Goal: Transaction & Acquisition: Complete application form

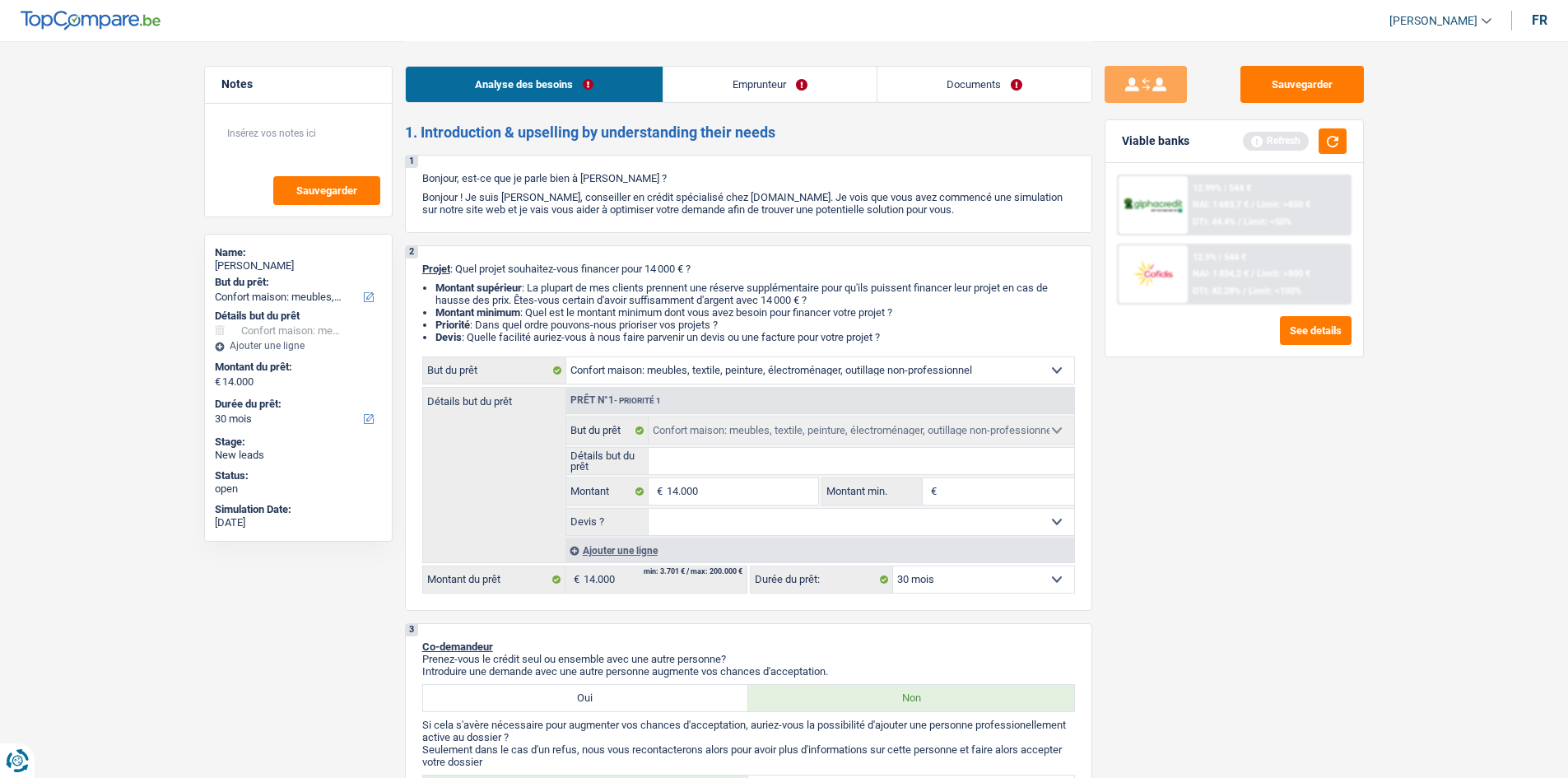
select select "household"
select select "30"
select select "household"
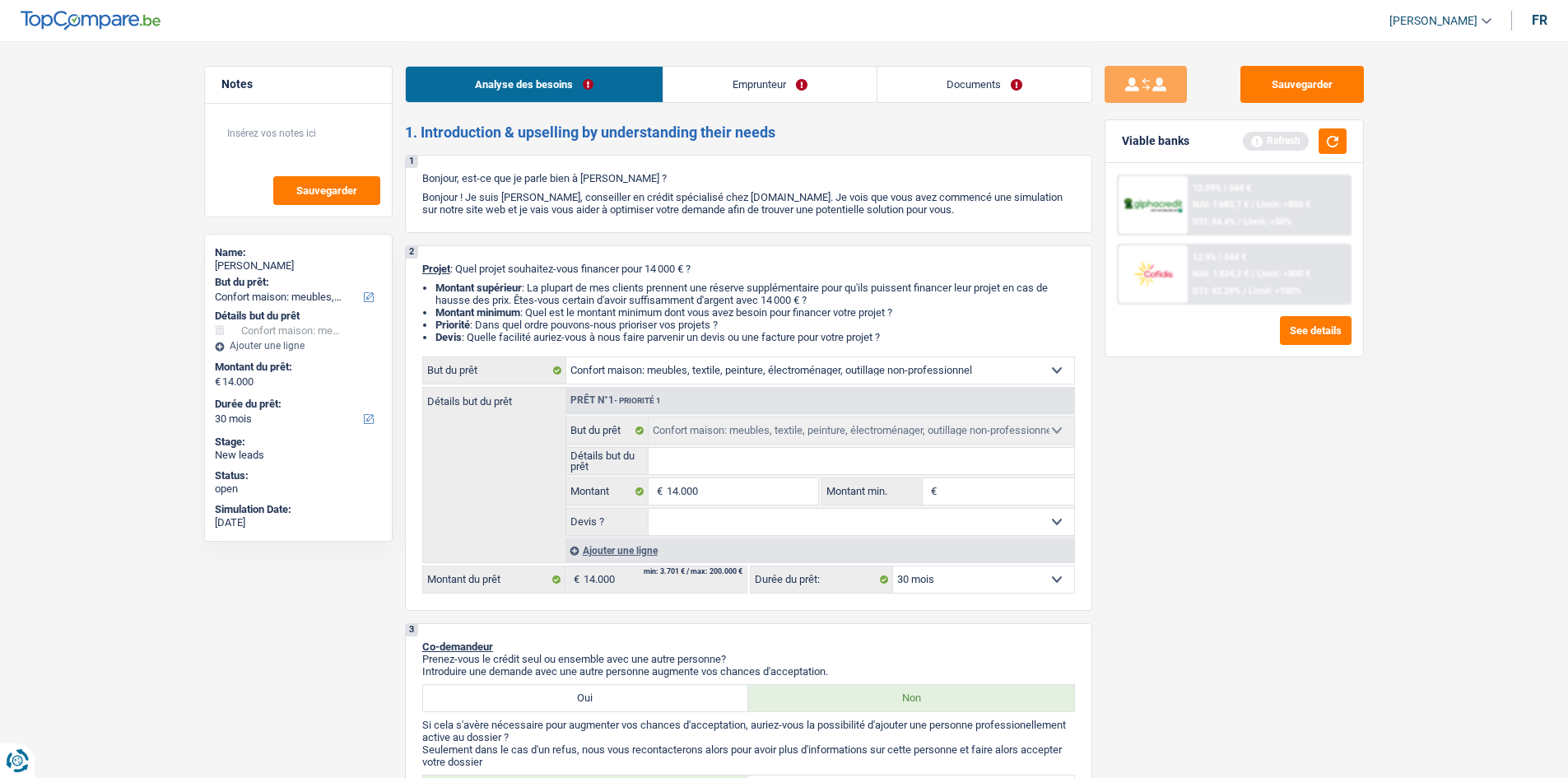
select select "30"
select select "privateEmployee"
select select "netSalary"
select select "mealVouchers"
select select "rents"
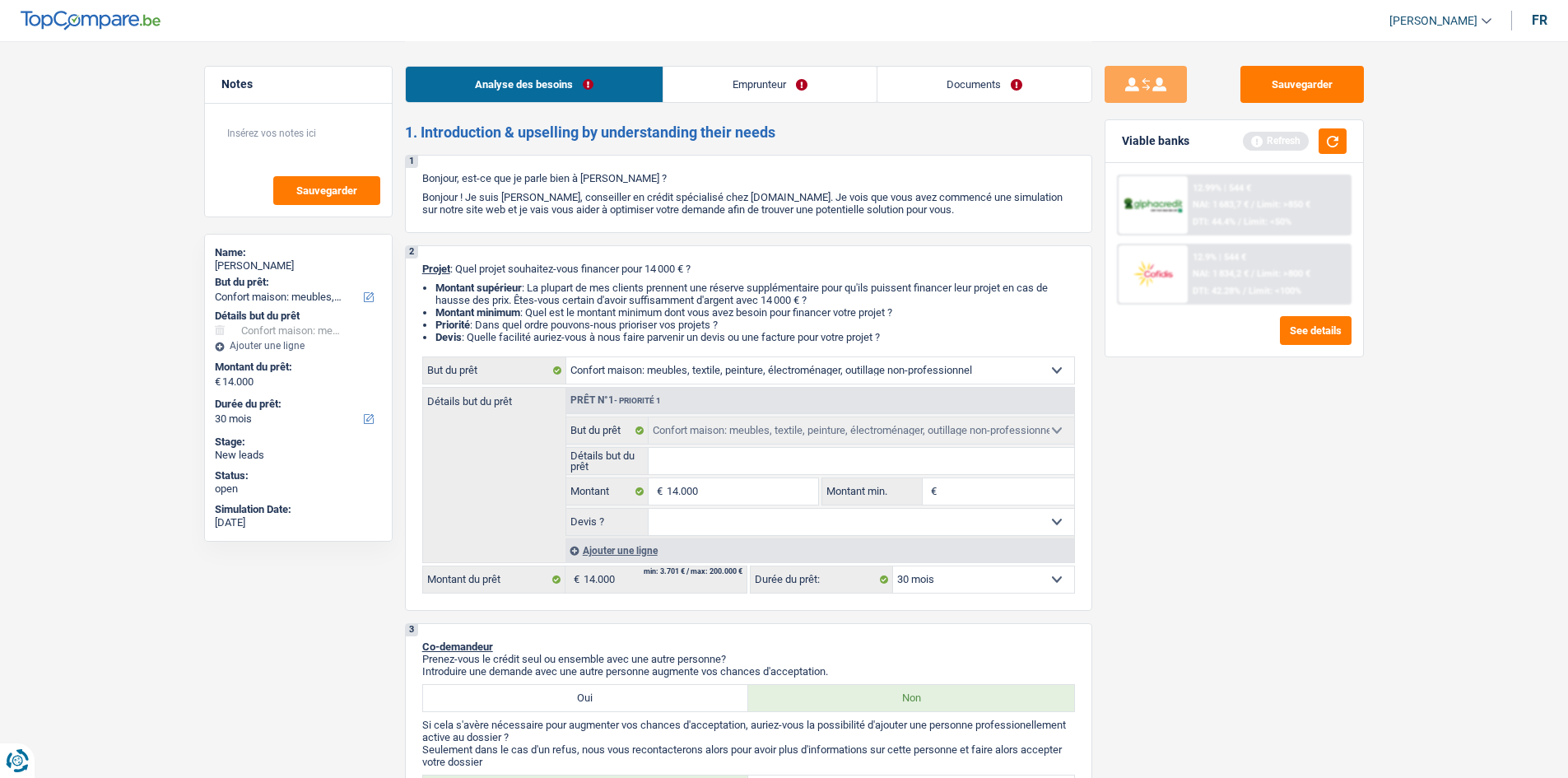
select select "household"
select select "30"
click at [788, 459] on input "Détails but du prêt" at bounding box center [861, 460] width 426 height 26
type input "M"
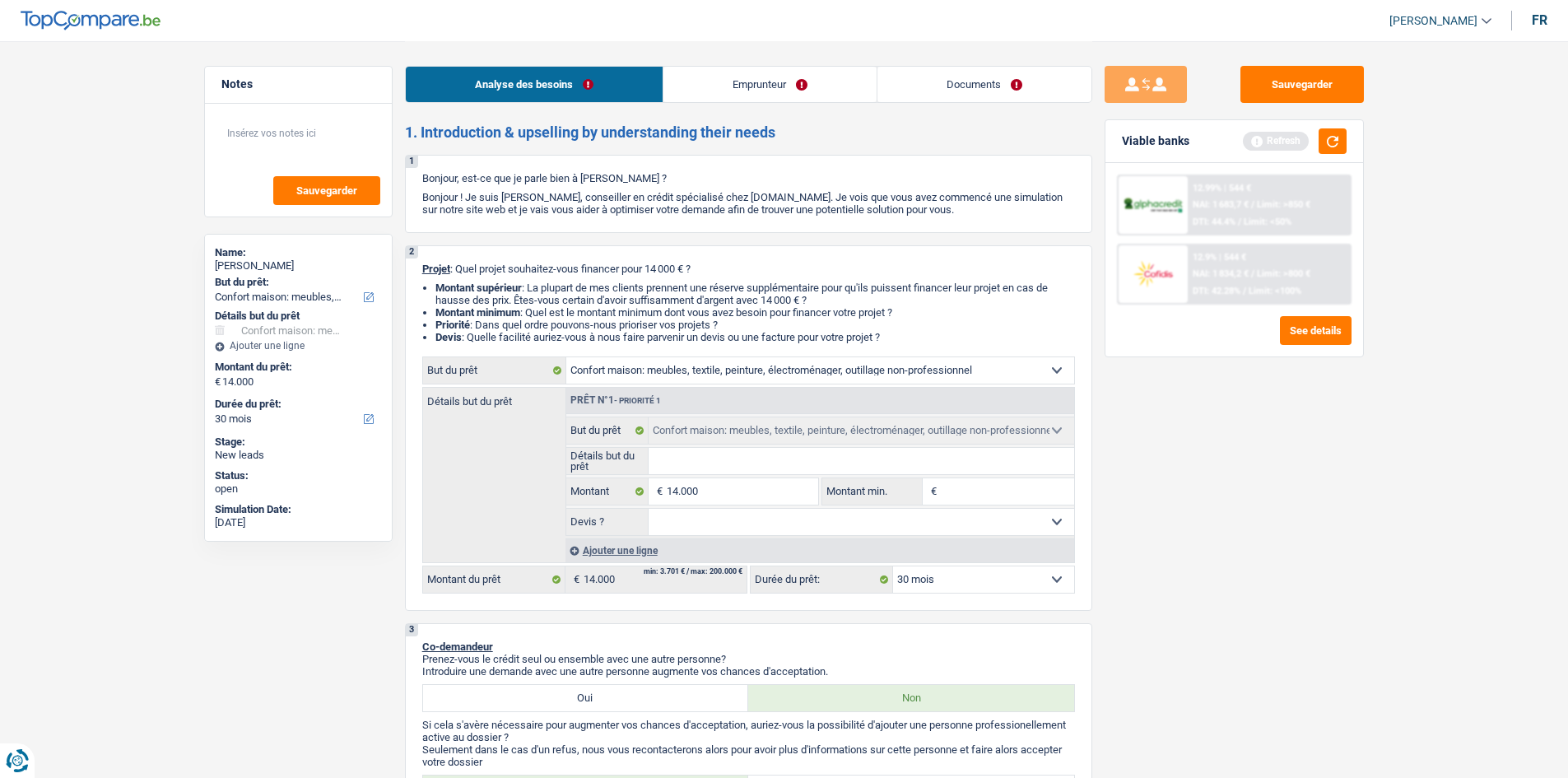
type input "M"
type input "Me"
type input "Meu"
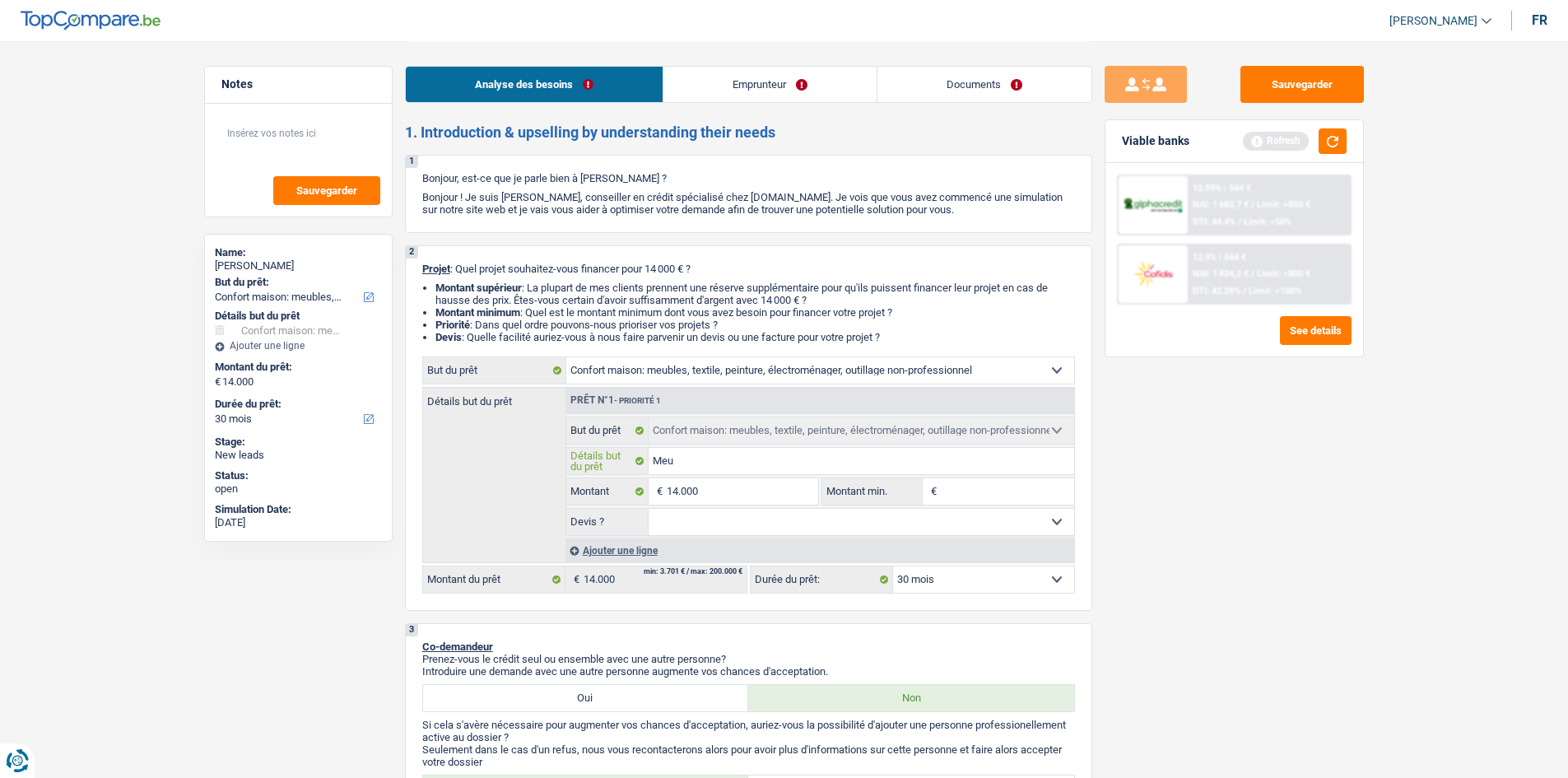
type input "Meub"
type input "Meubl"
type input "Meuble"
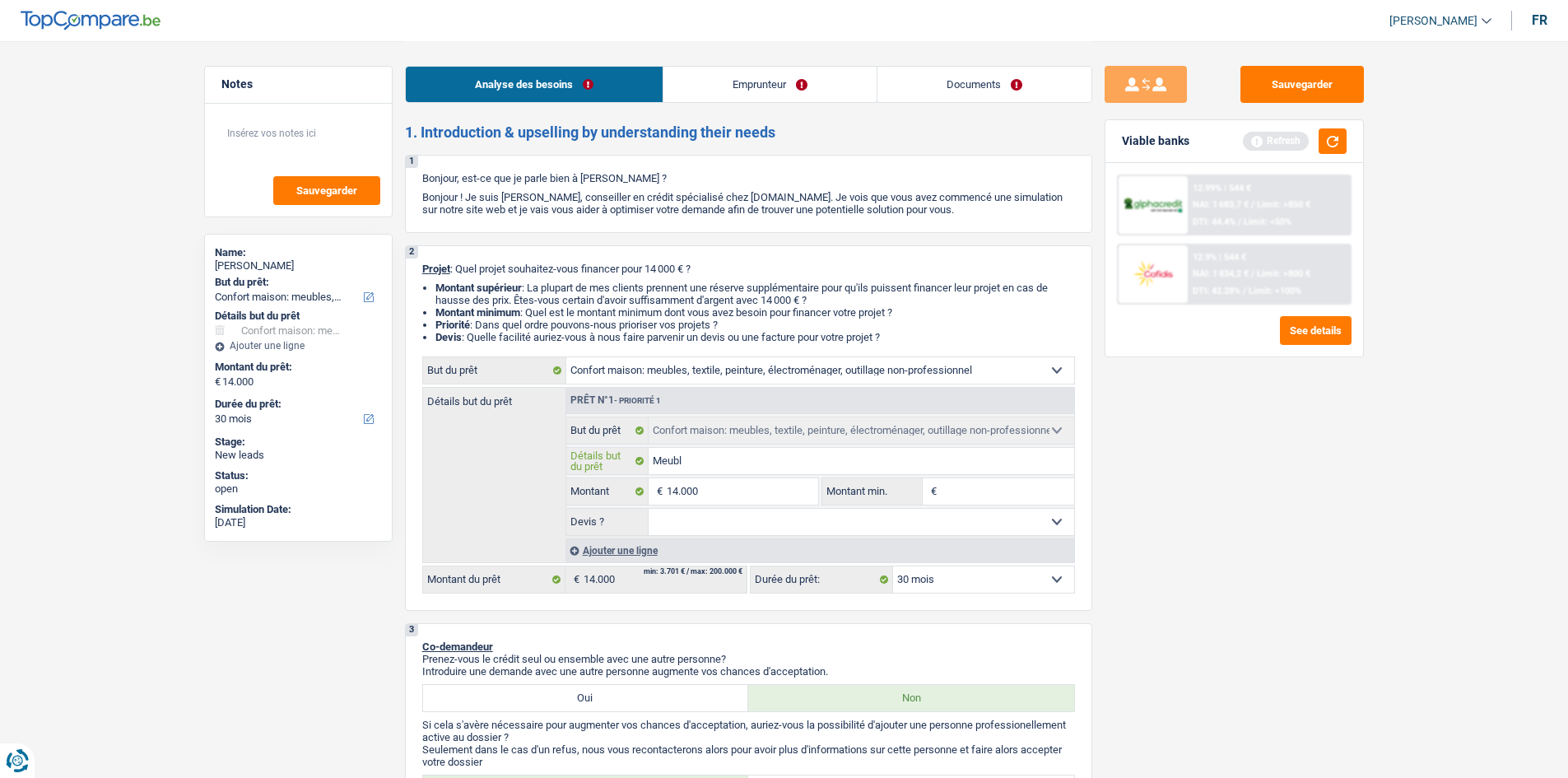
type input "Meuble"
type input "Meubles"
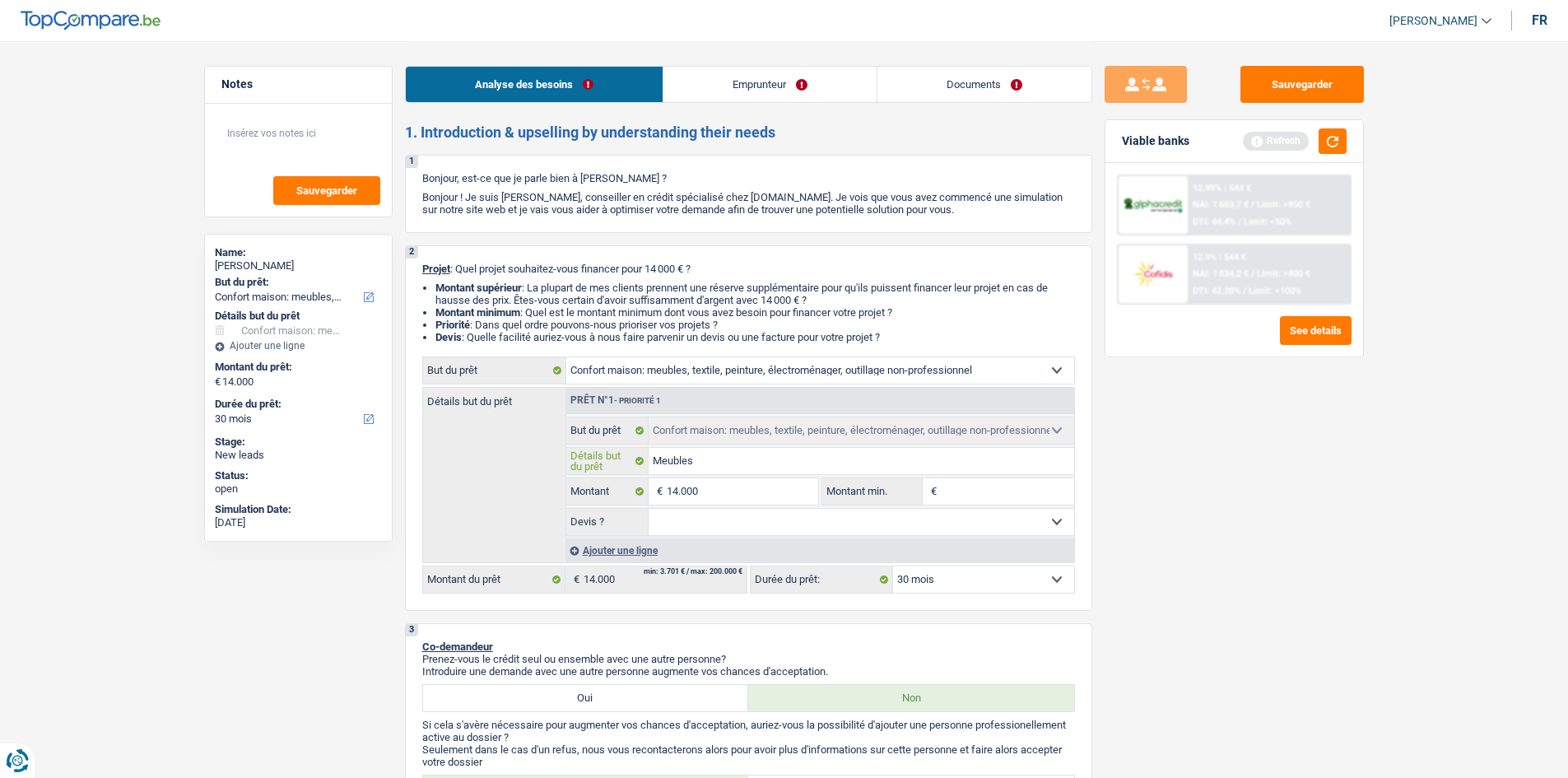
type input "Meubles"
drag, startPoint x: 1309, startPoint y: 474, endPoint x: 1302, endPoint y: 465, distance: 11.4
click at [1312, 459] on div "Sauvegarder Viable banks Refresh 12.99% | 544 € NAI: 1 683,7 € / Limit: >850 € …" at bounding box center [1234, 408] width 284 height 685
click at [1339, 140] on button "button" at bounding box center [1332, 141] width 28 height 25
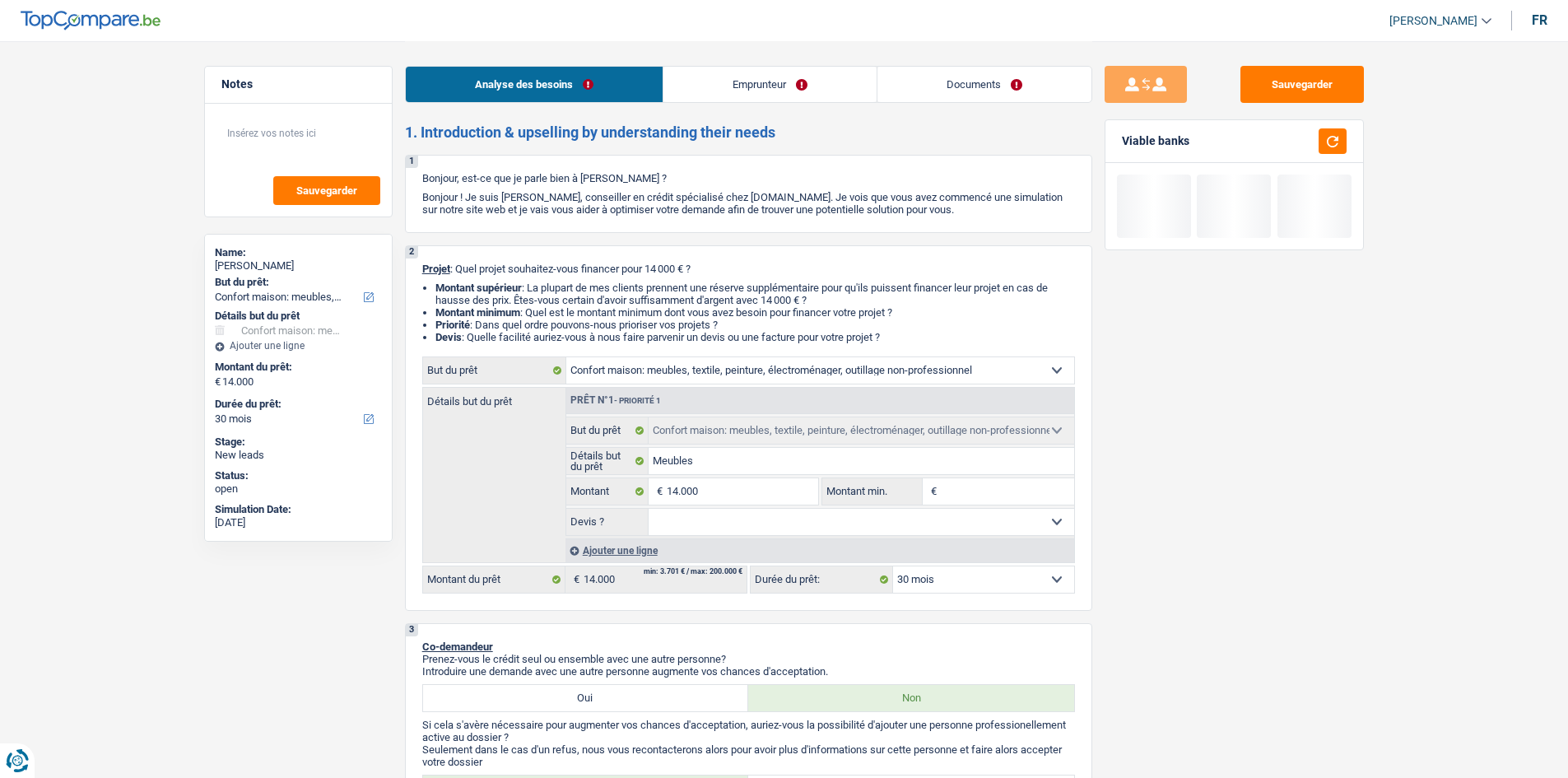
click at [1008, 577] on select "12 mois 18 mois 24 mois 30 mois 36 mois 42 mois 48 mois 60 mois Sélectionner un…" at bounding box center [983, 579] width 181 height 26
drag, startPoint x: 1007, startPoint y: 577, endPoint x: 1018, endPoint y: 575, distance: 11.2
click at [1007, 577] on select "12 mois 18 mois 24 mois 30 mois 36 mois 42 mois 48 mois 60 mois Sélectionner un…" at bounding box center [983, 579] width 181 height 26
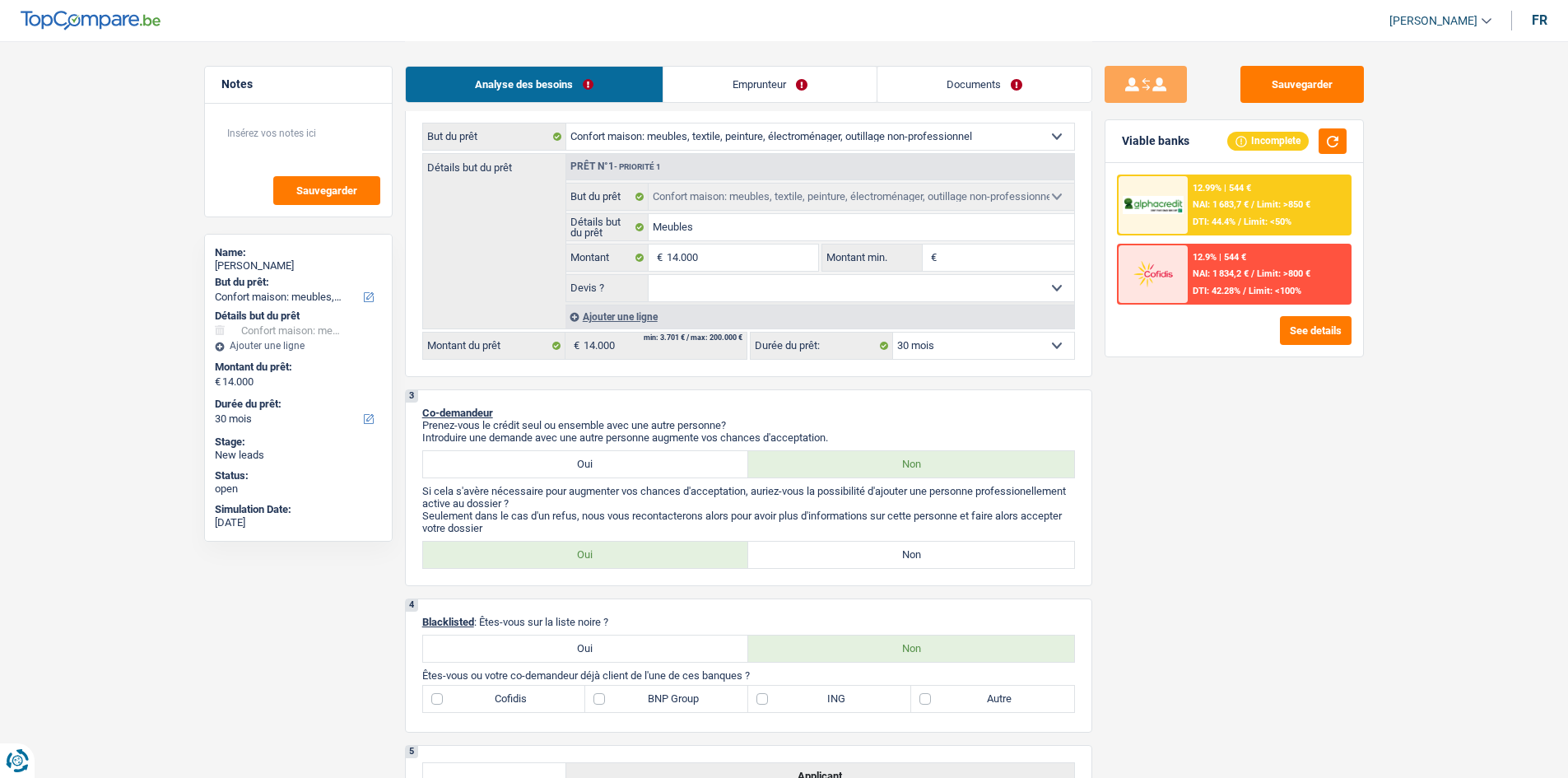
scroll to position [247, 0]
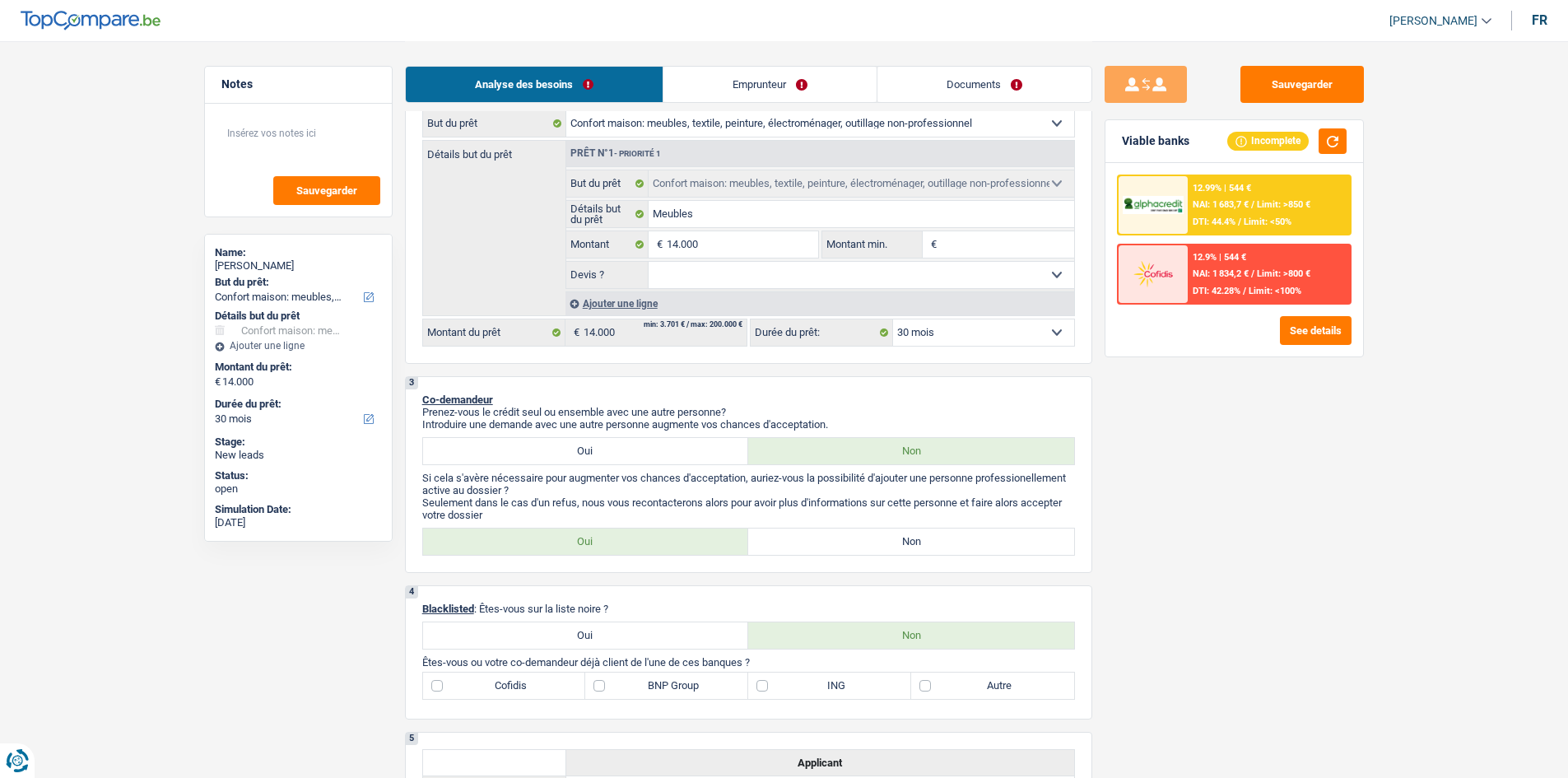
drag, startPoint x: 789, startPoint y: 79, endPoint x: 771, endPoint y: 88, distance: 20.1
click at [789, 79] on link "Emprunteur" at bounding box center [770, 84] width 213 height 35
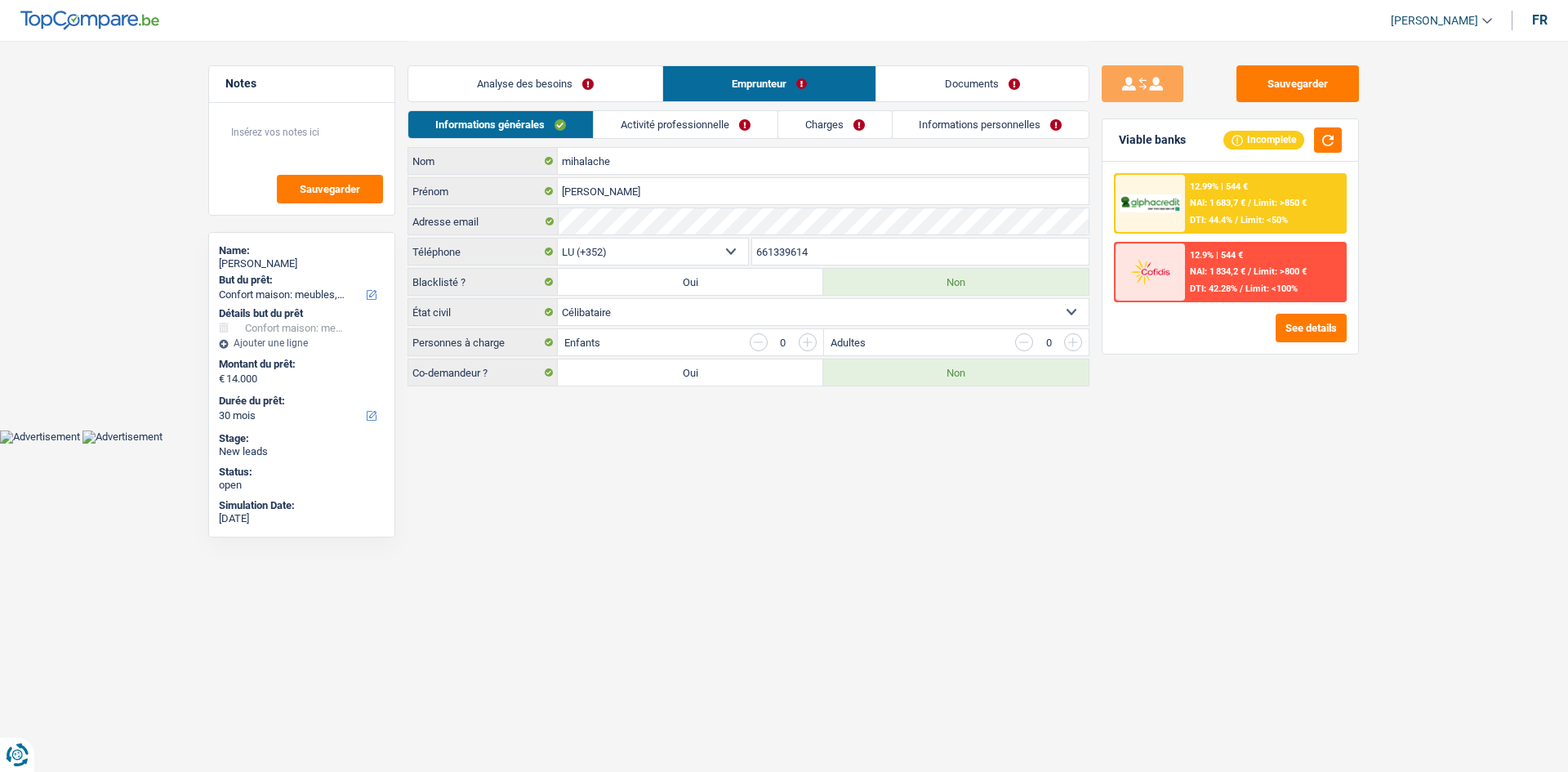
click at [587, 99] on link "Analyse des besoins" at bounding box center [535, 84] width 254 height 35
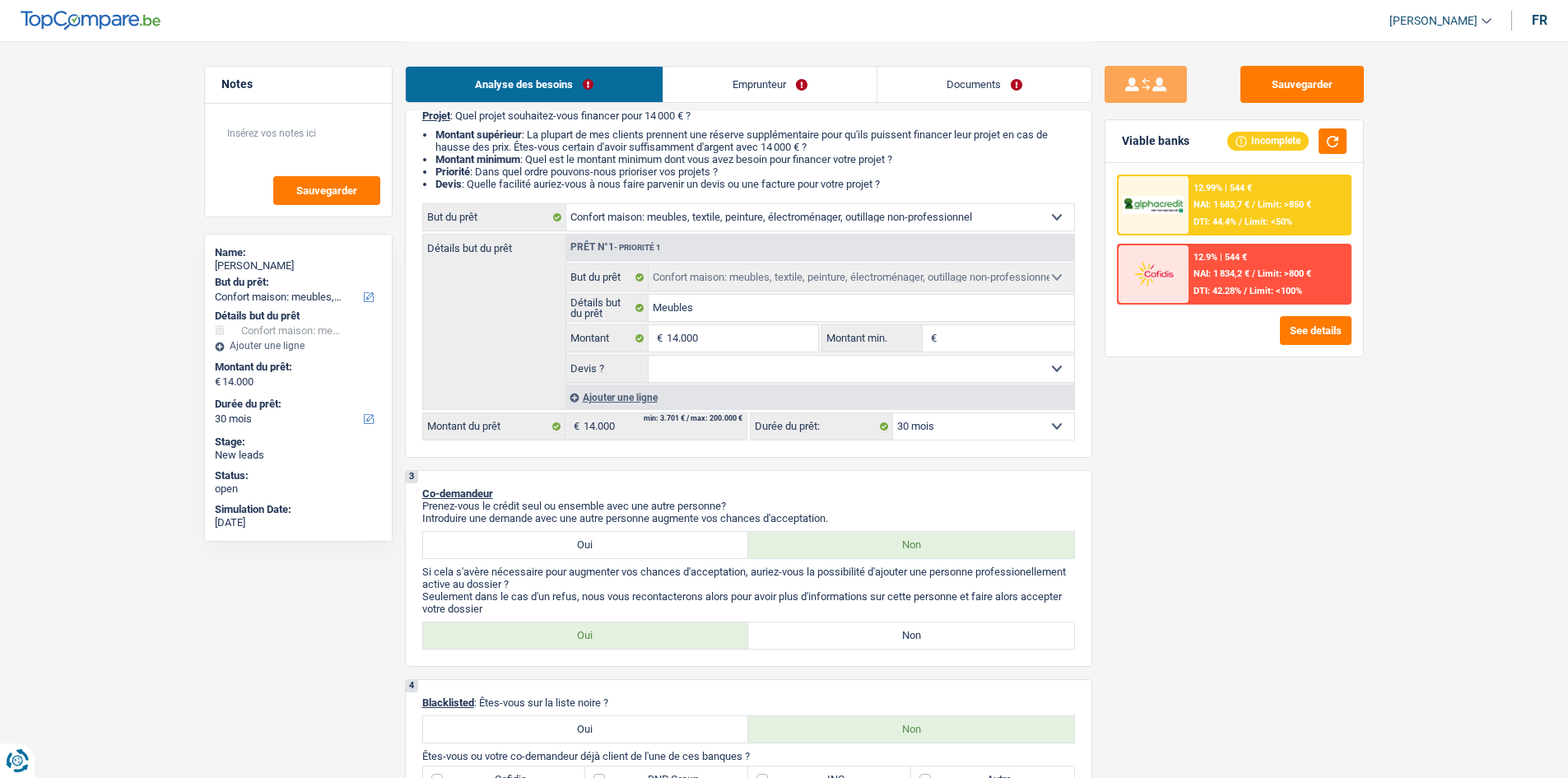
scroll to position [411, 0]
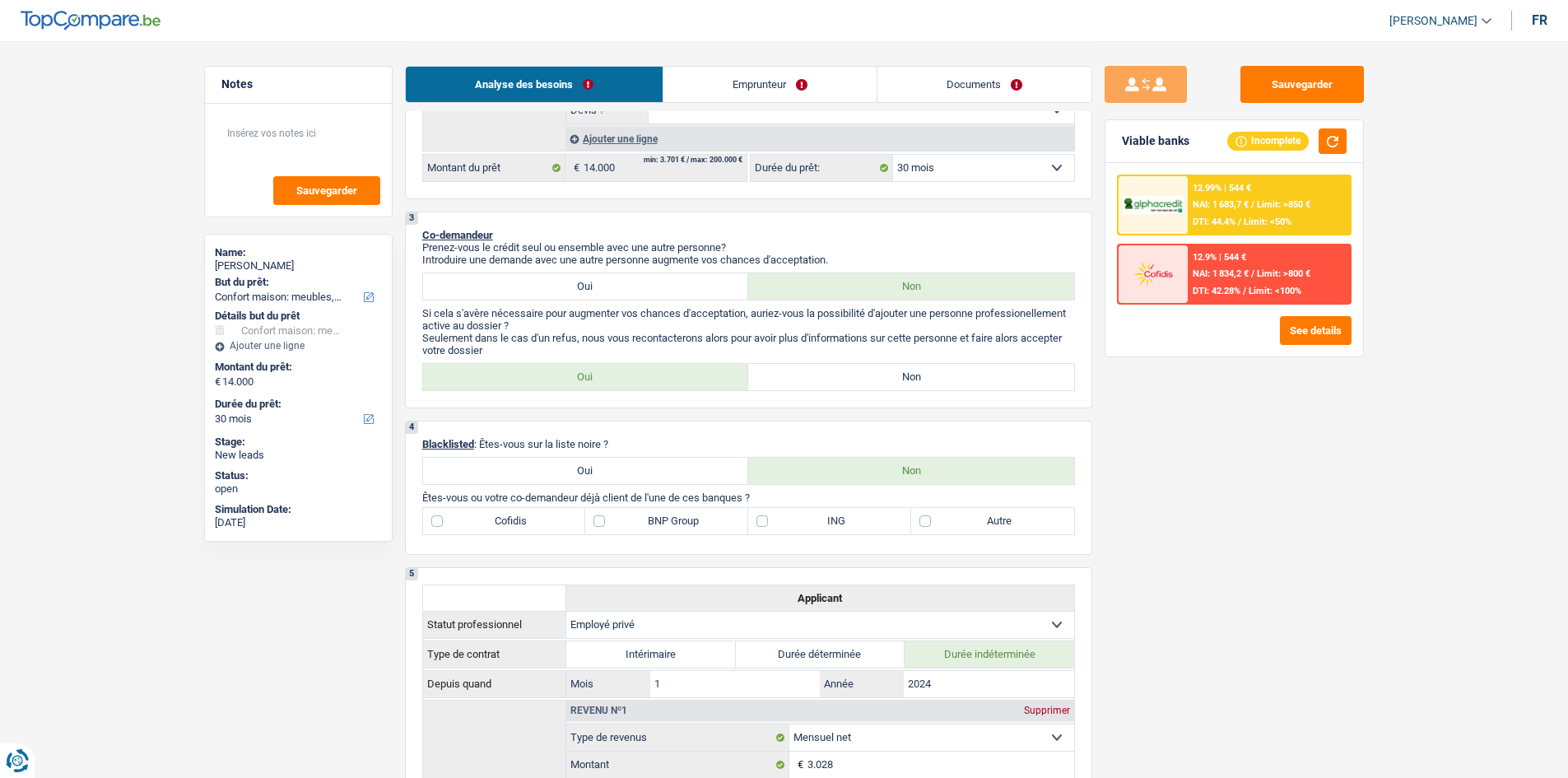
click at [929, 372] on label "Non" at bounding box center [911, 377] width 326 height 26
click at [929, 372] on input "Non" at bounding box center [911, 377] width 326 height 26
radio input "true"
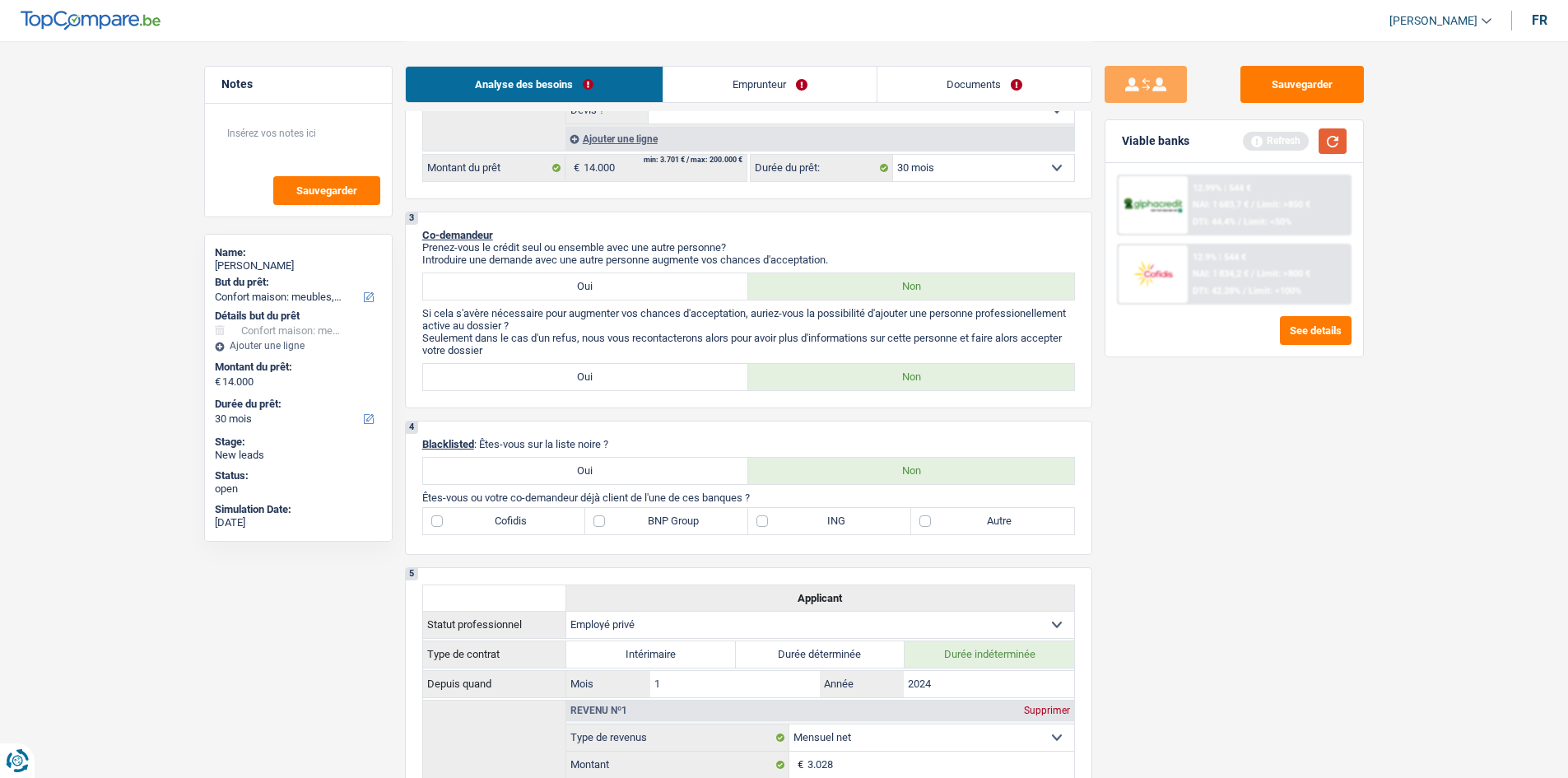
click at [1331, 146] on button "button" at bounding box center [1332, 141] width 28 height 25
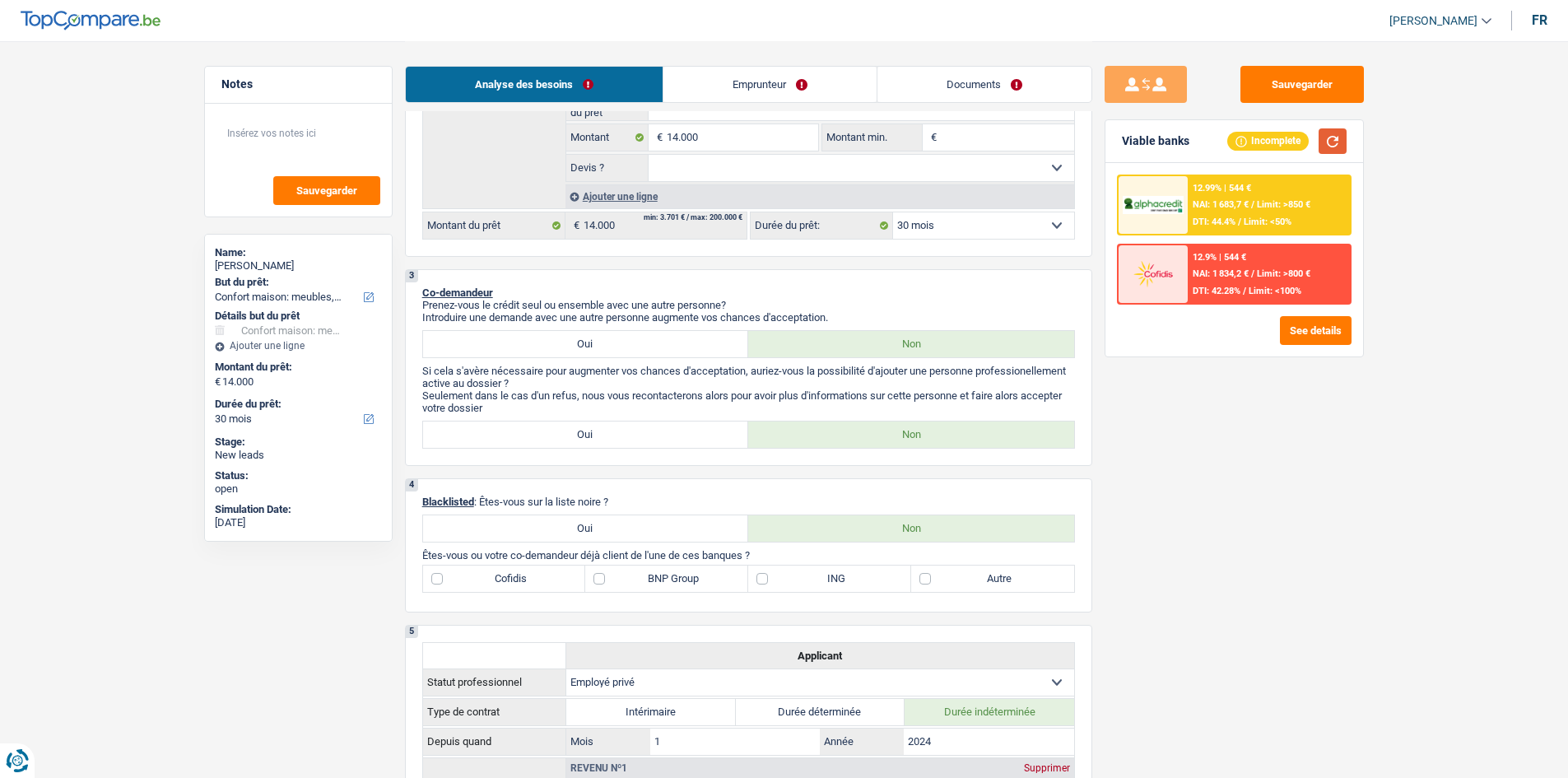
scroll to position [330, 0]
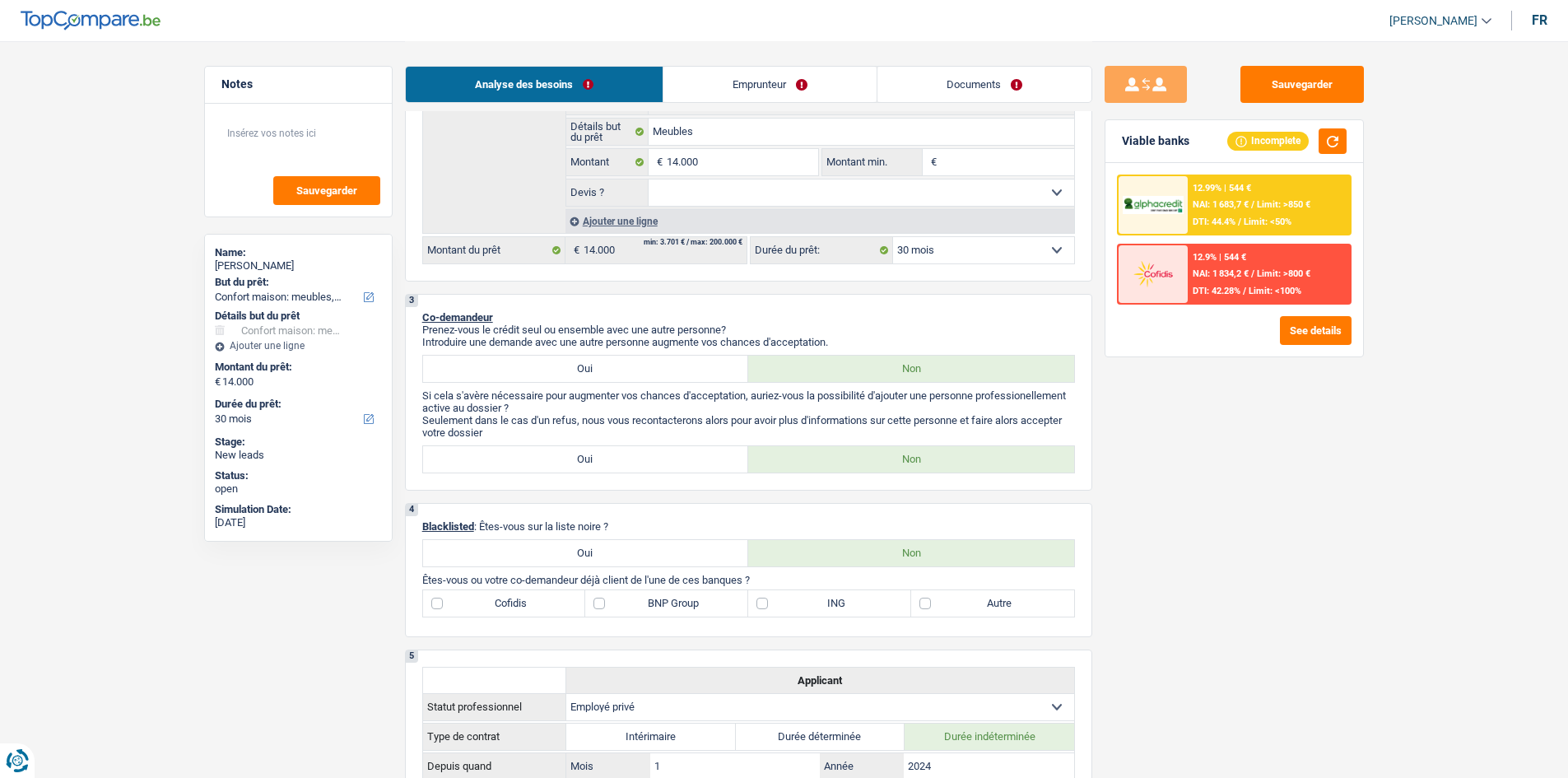
click at [823, 84] on link "Emprunteur" at bounding box center [770, 84] width 213 height 35
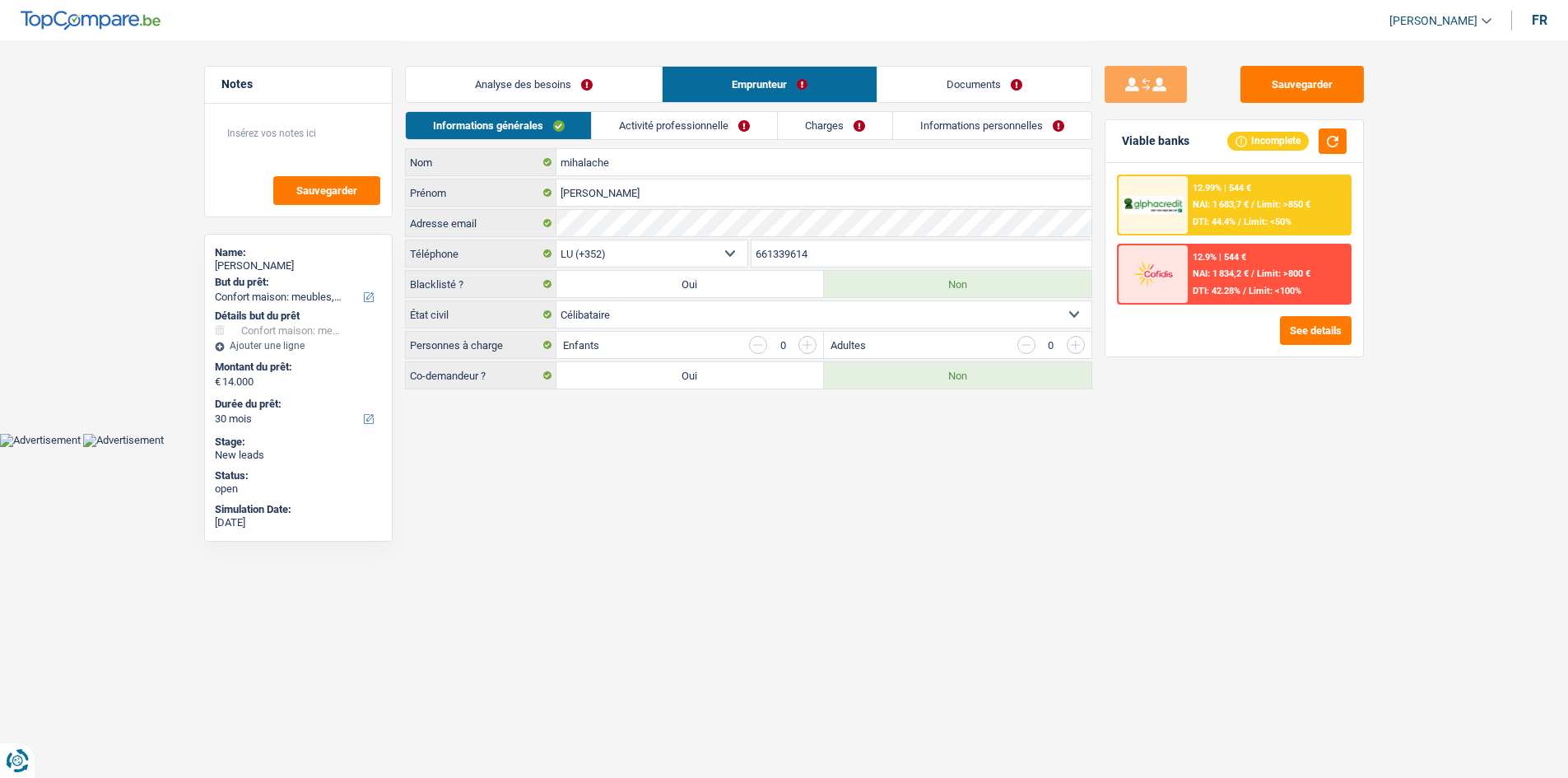
scroll to position [0, 0]
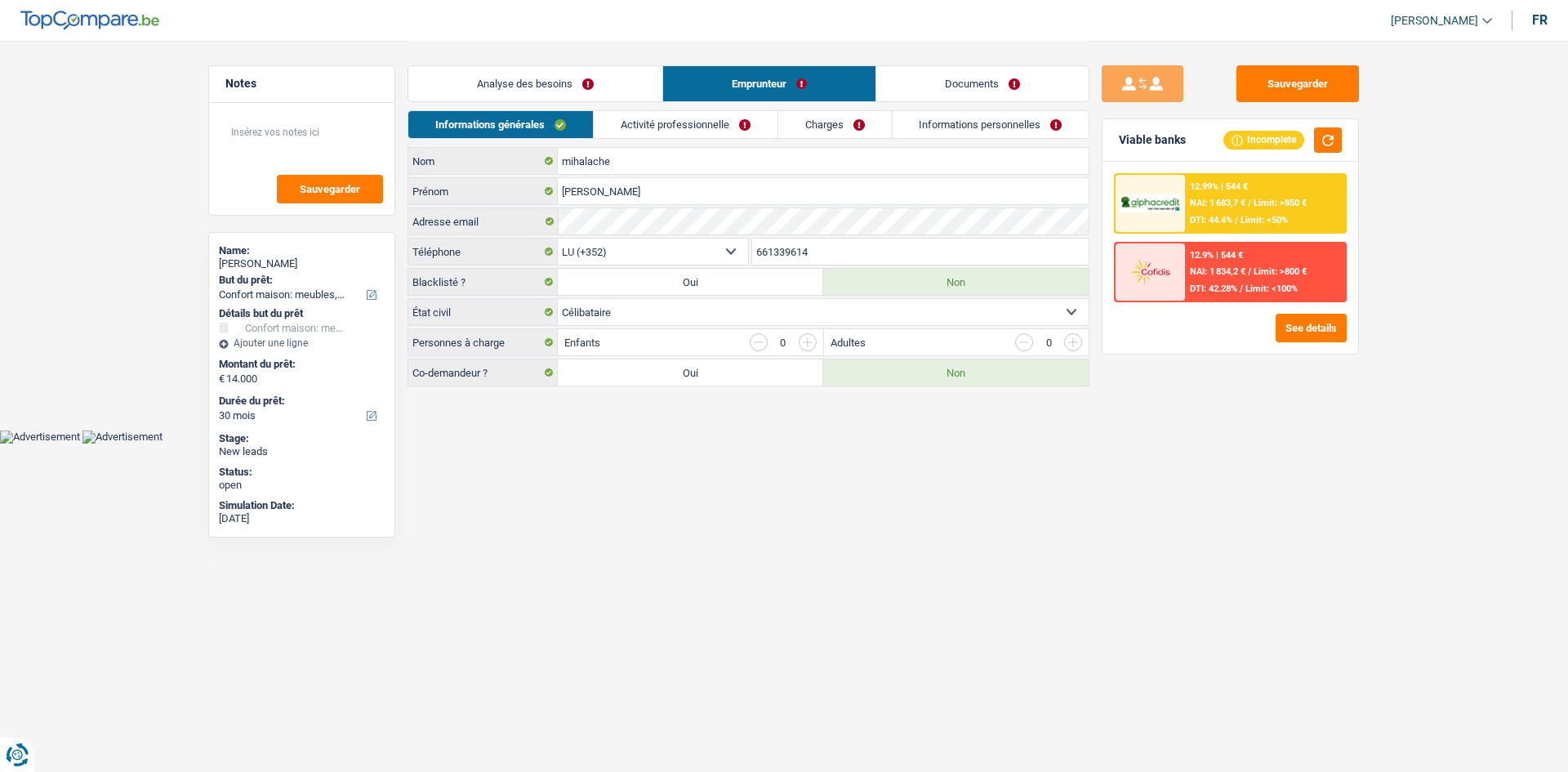
click at [953, 121] on link "Informations personnelles" at bounding box center [990, 125] width 197 height 27
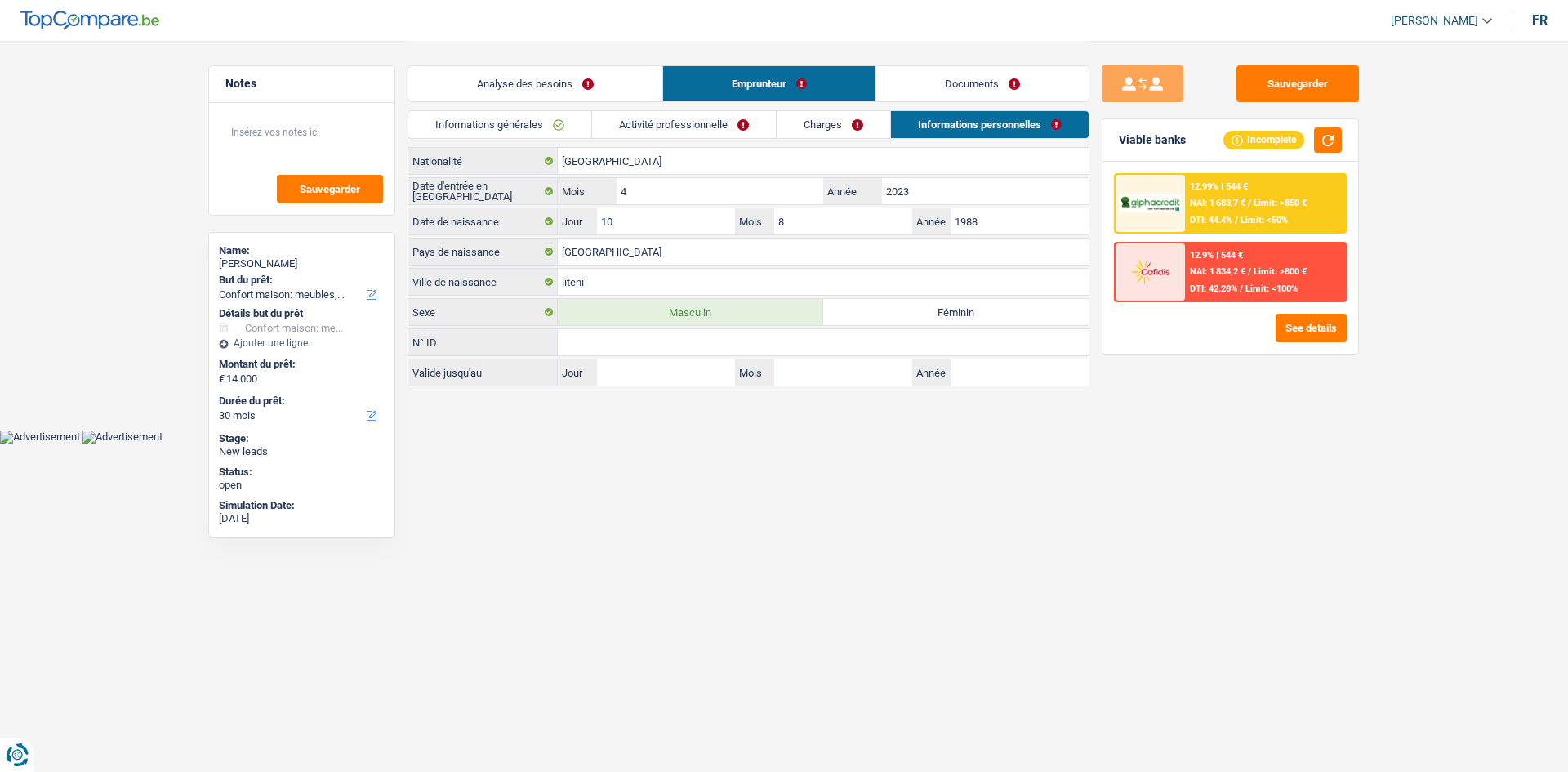
click at [493, 57] on div "Analyse des besoins Emprunteur Documents" at bounding box center [748, 75] width 682 height 69
click at [572, 70] on link "Analyse des besoins" at bounding box center [535, 84] width 254 height 35
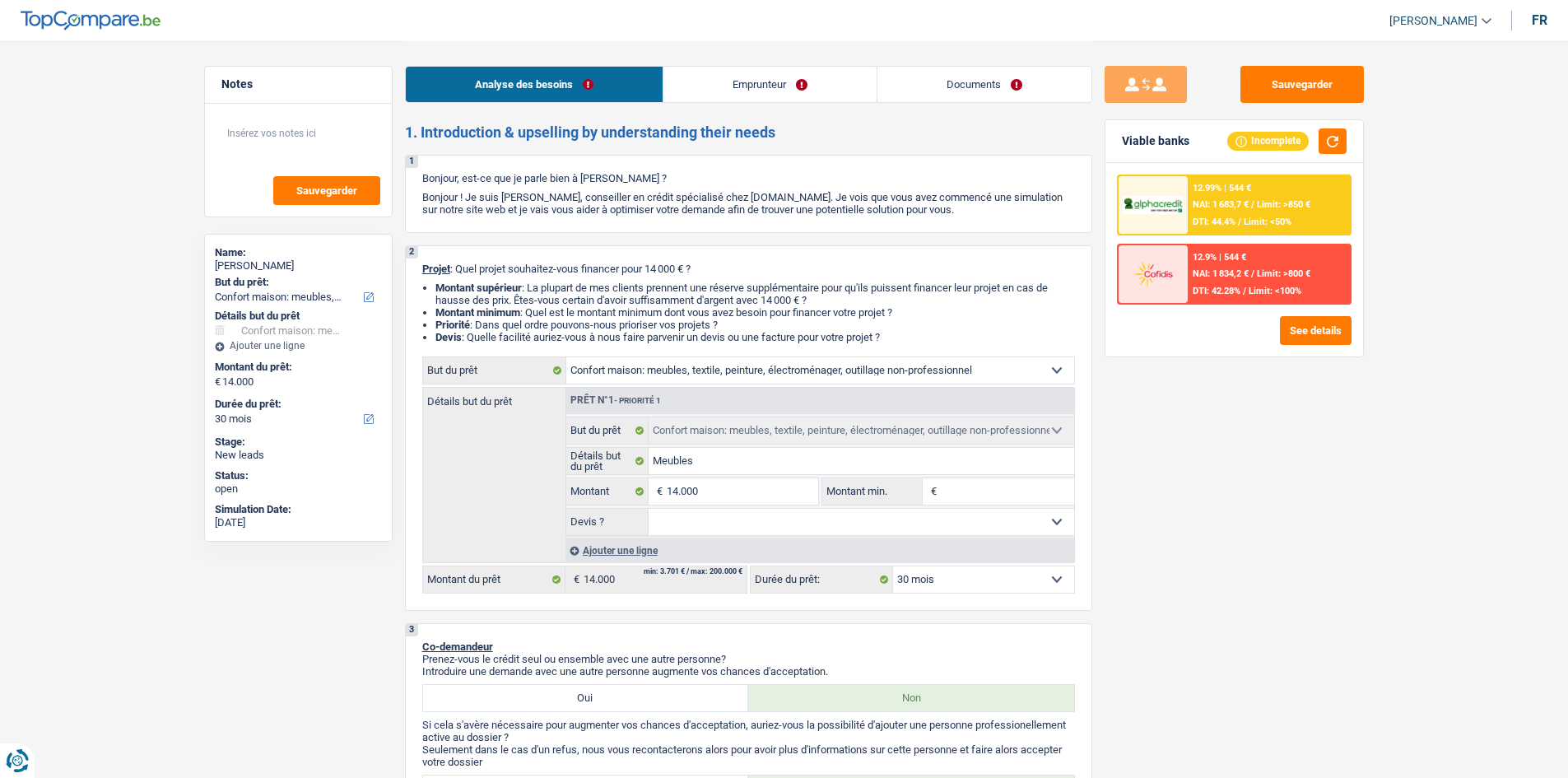
click at [975, 490] on input "Montant min." at bounding box center [1007, 491] width 133 height 26
type input "1"
type input "10"
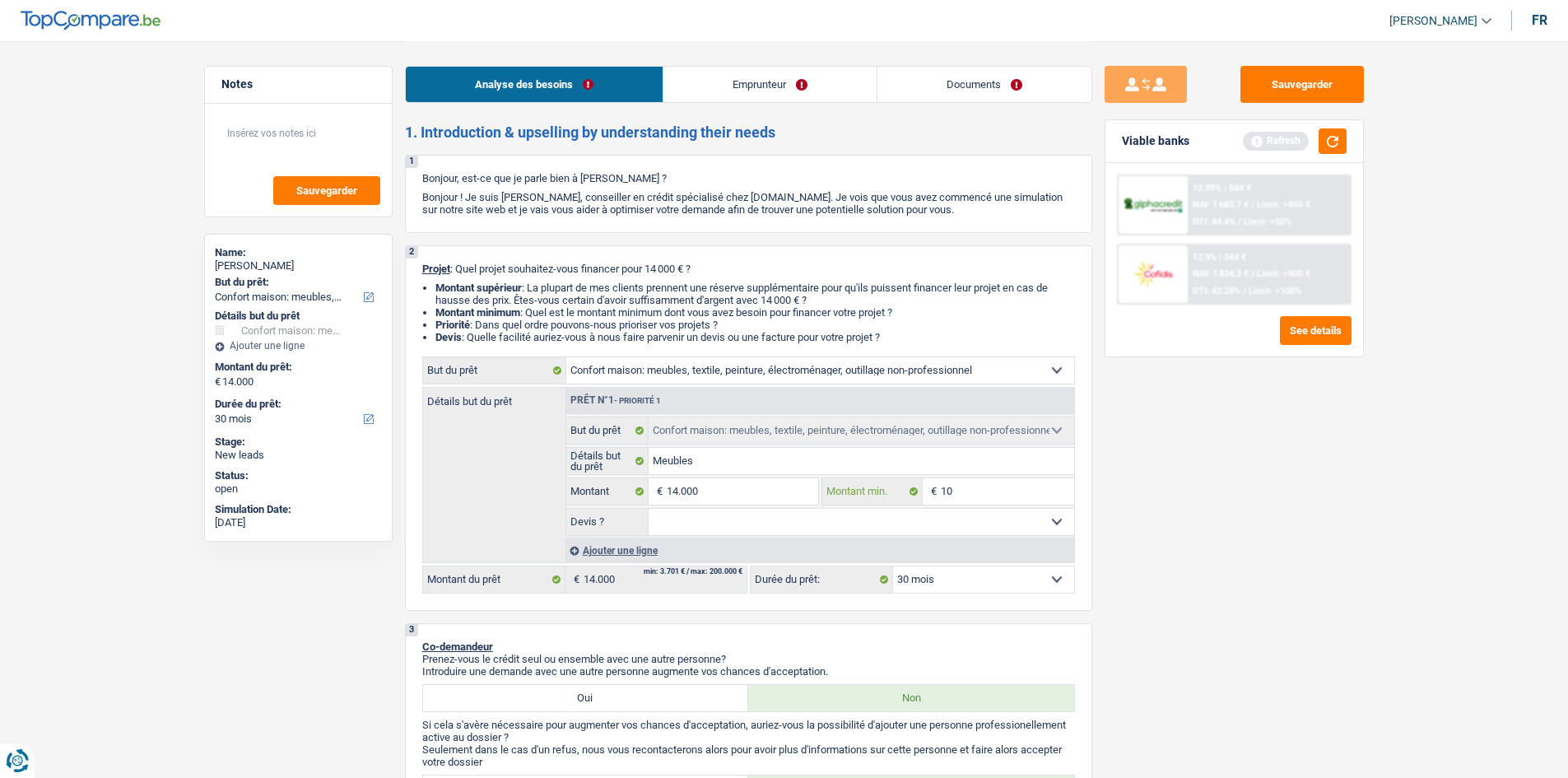
type input "100"
type input "1.001"
type input "10.010"
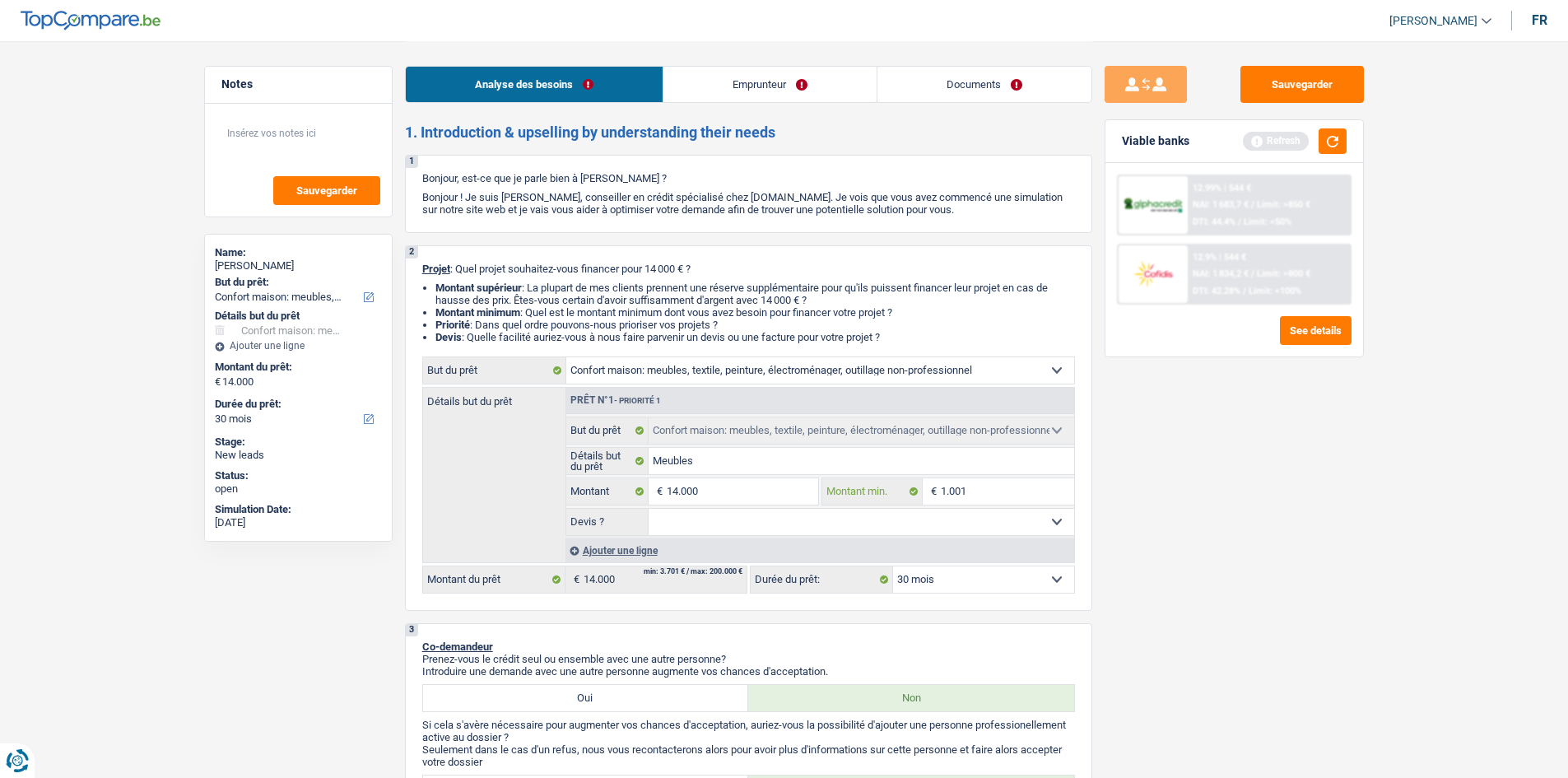
type input "10.010"
type input "1.001"
type input "100"
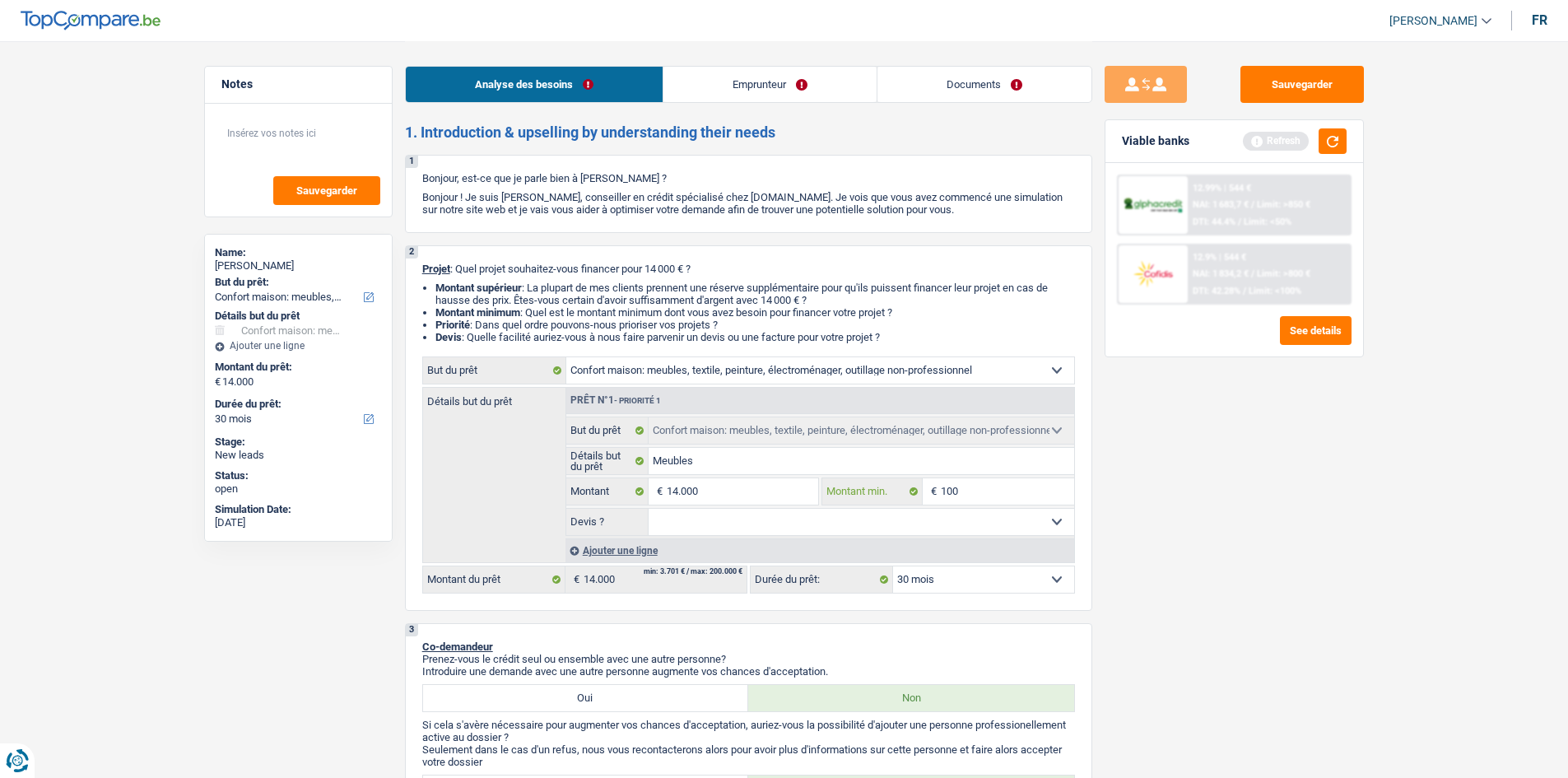
type input "1.000"
type input "10.000"
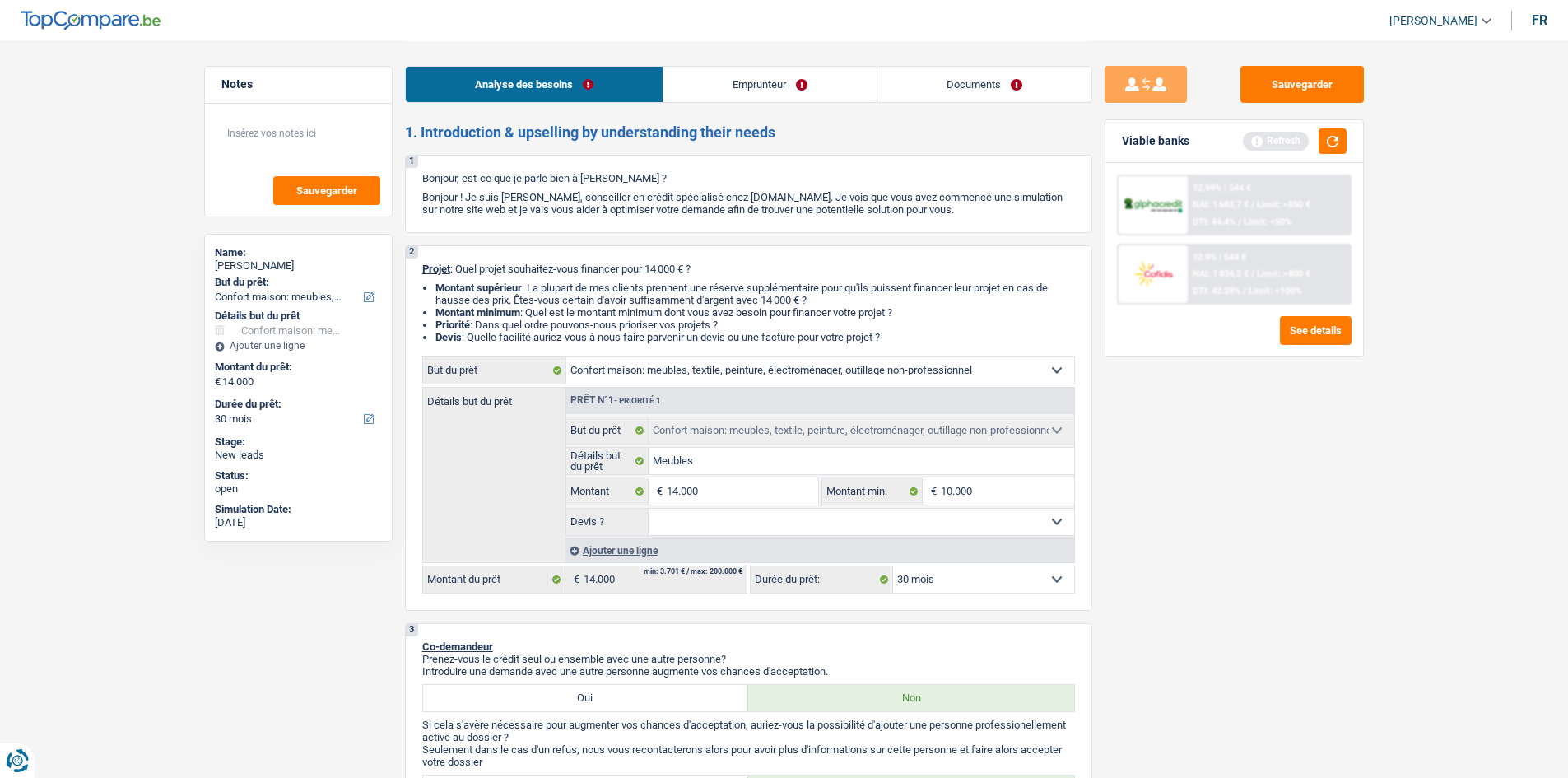
drag, startPoint x: 1466, startPoint y: 647, endPoint x: 1441, endPoint y: 609, distance: 45.5
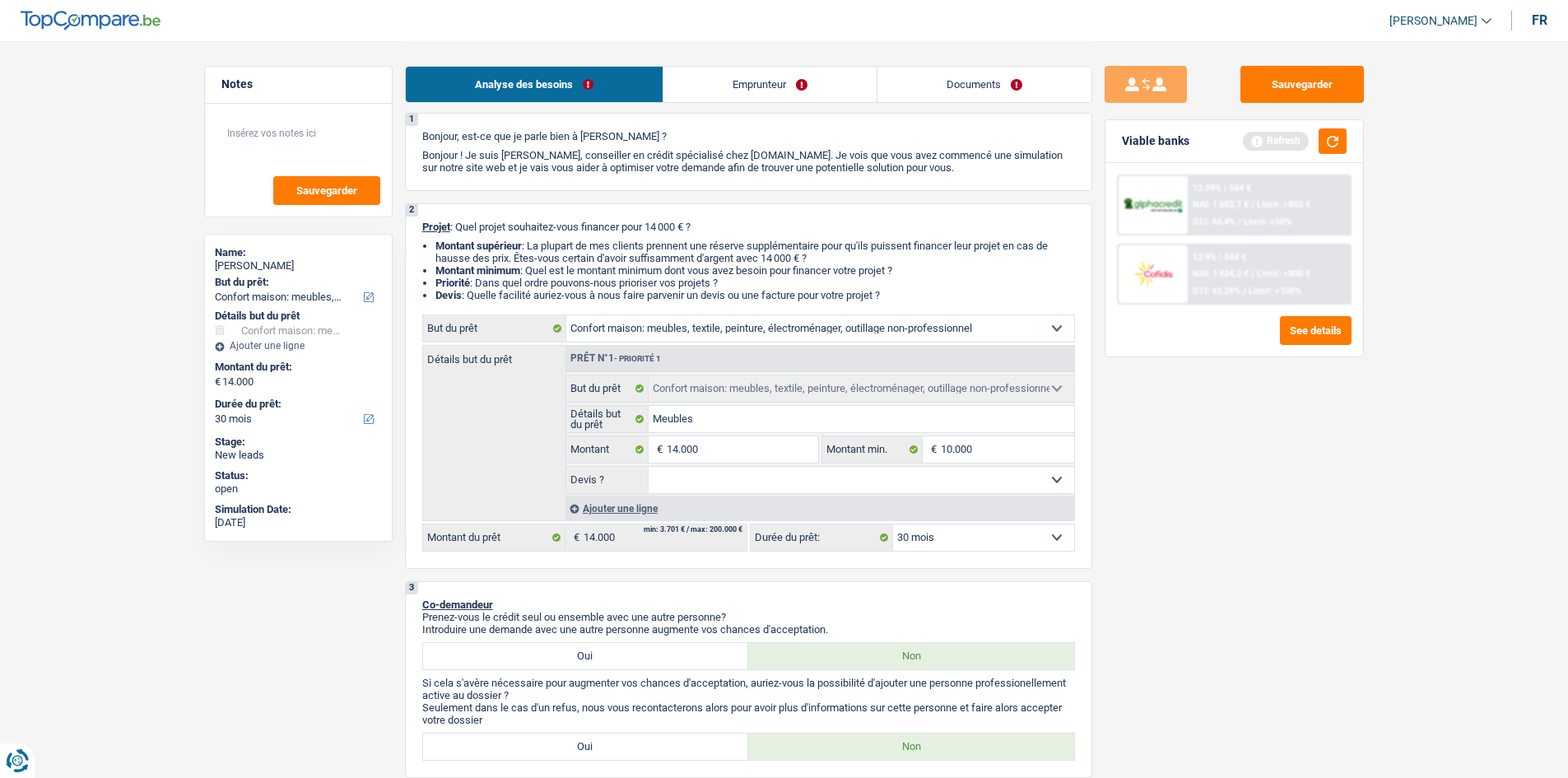
scroll to position [83, 0]
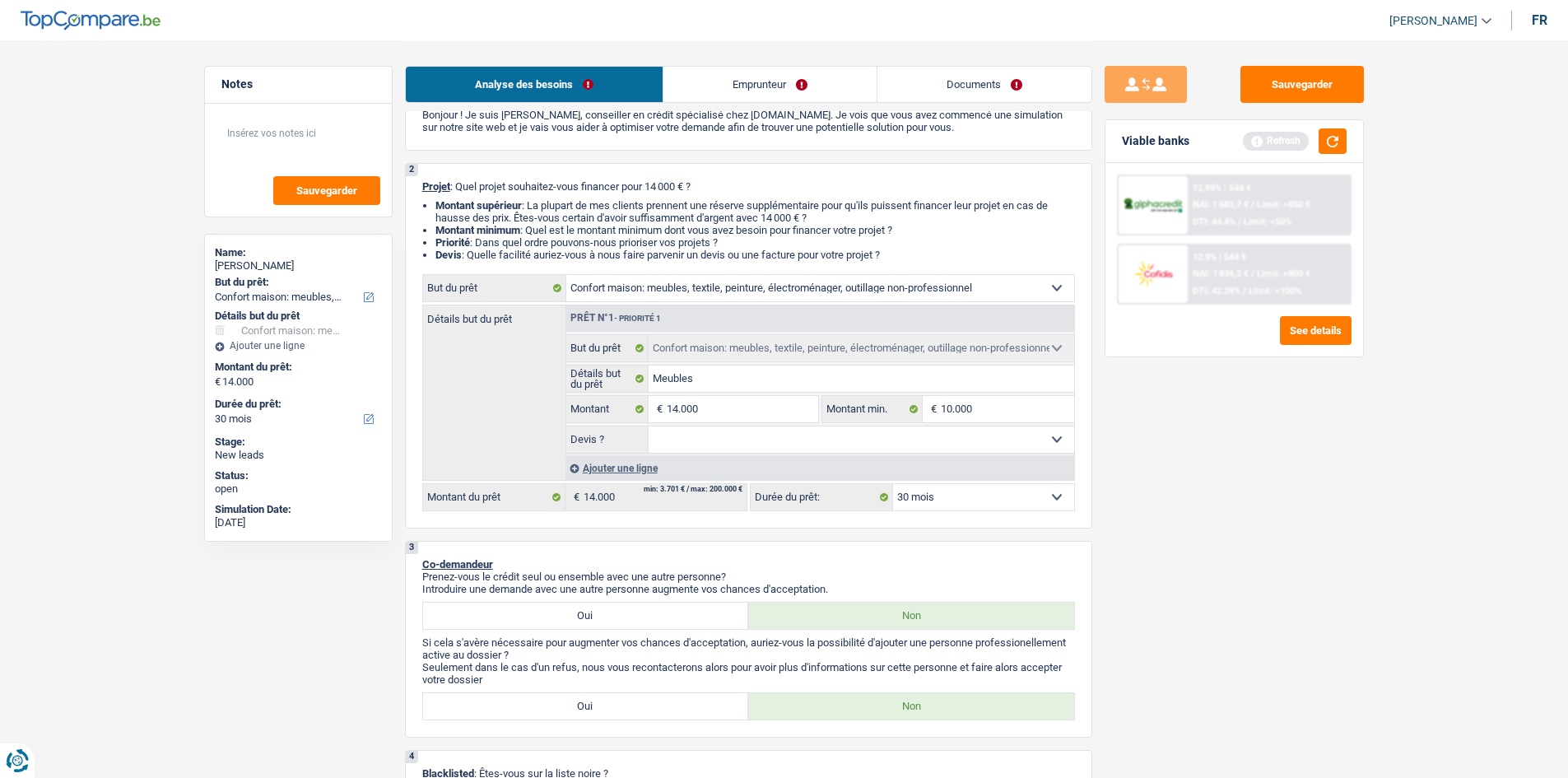
click at [789, 432] on select "Oui Non Non répondu Sélectionner une option" at bounding box center [861, 439] width 426 height 26
select select "yes"
click at [648, 427] on select "Oui Non Non répondu Sélectionner une option" at bounding box center [861, 439] width 426 height 26
select select "yes"
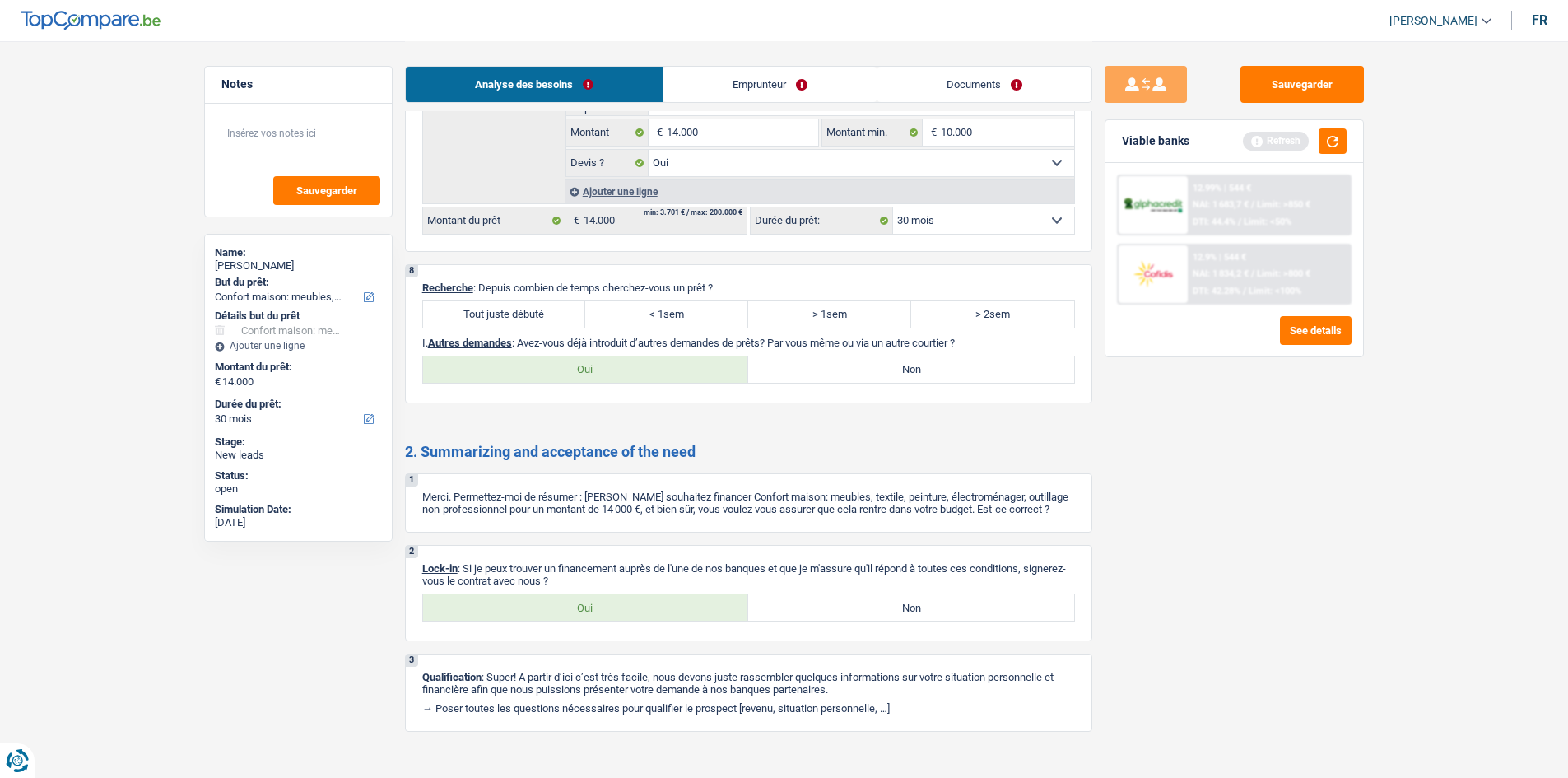
scroll to position [1564, 0]
click at [530, 311] on label "Tout juste débuté" at bounding box center [504, 312] width 163 height 26
click at [530, 311] on input "Tout juste débuté" at bounding box center [504, 312] width 163 height 26
radio input "true"
click at [588, 605] on label "Oui" at bounding box center [586, 605] width 326 height 26
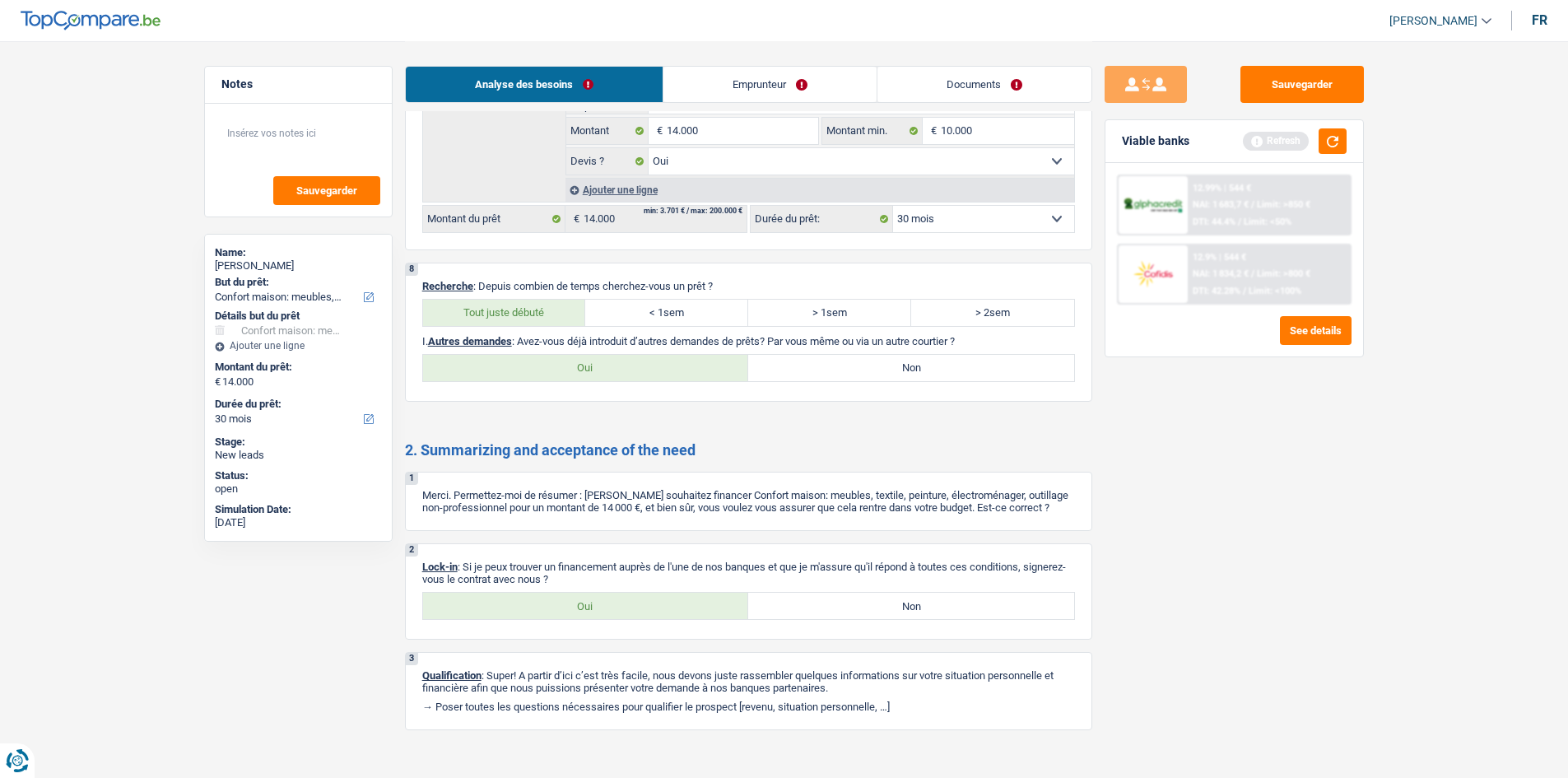
click at [588, 605] on input "Oui" at bounding box center [586, 605] width 326 height 26
radio input "true"
click at [886, 368] on label "Non" at bounding box center [911, 368] width 326 height 26
click at [886, 368] on input "Non" at bounding box center [911, 368] width 326 height 26
radio input "true"
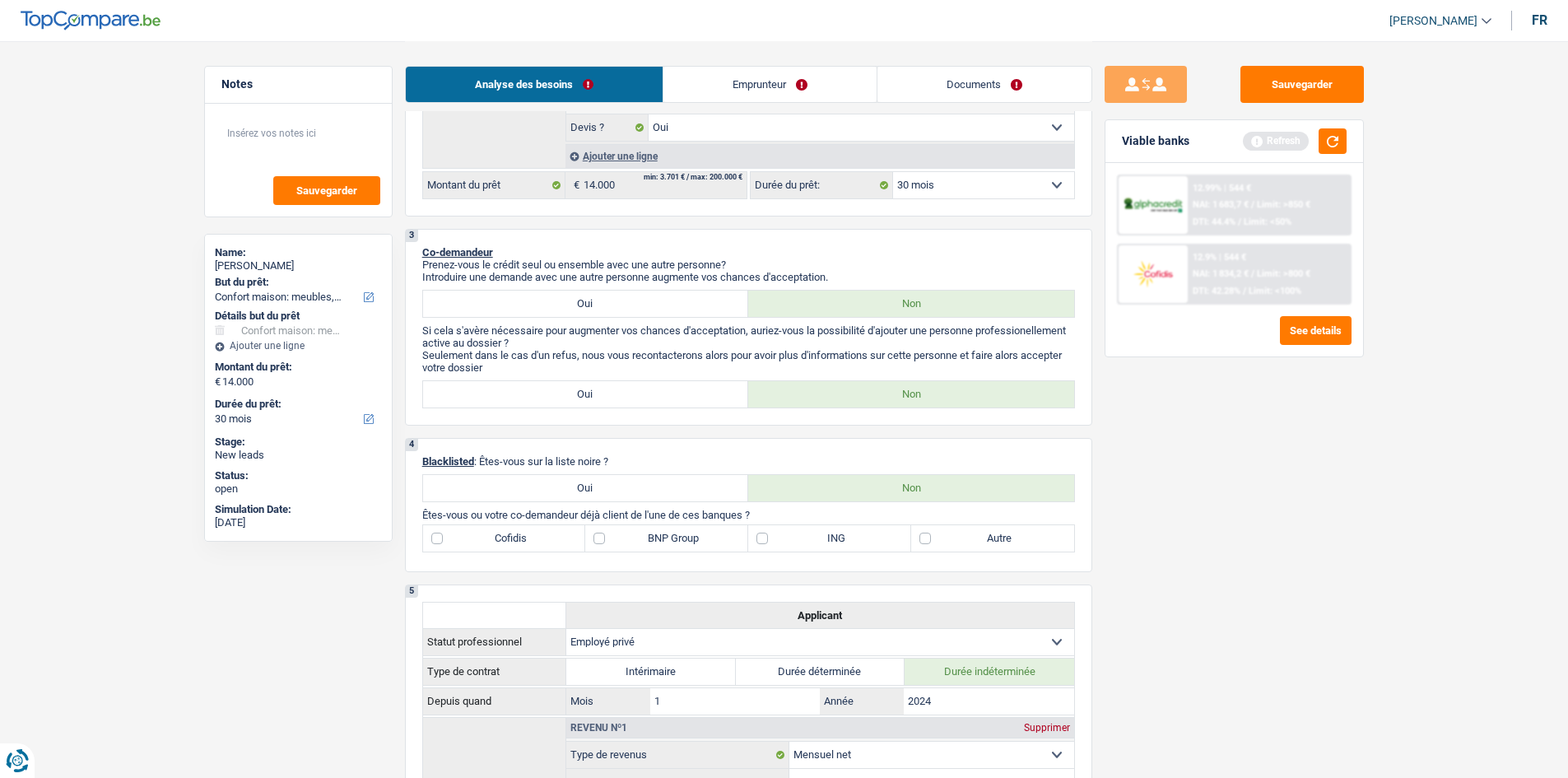
scroll to position [494, 0]
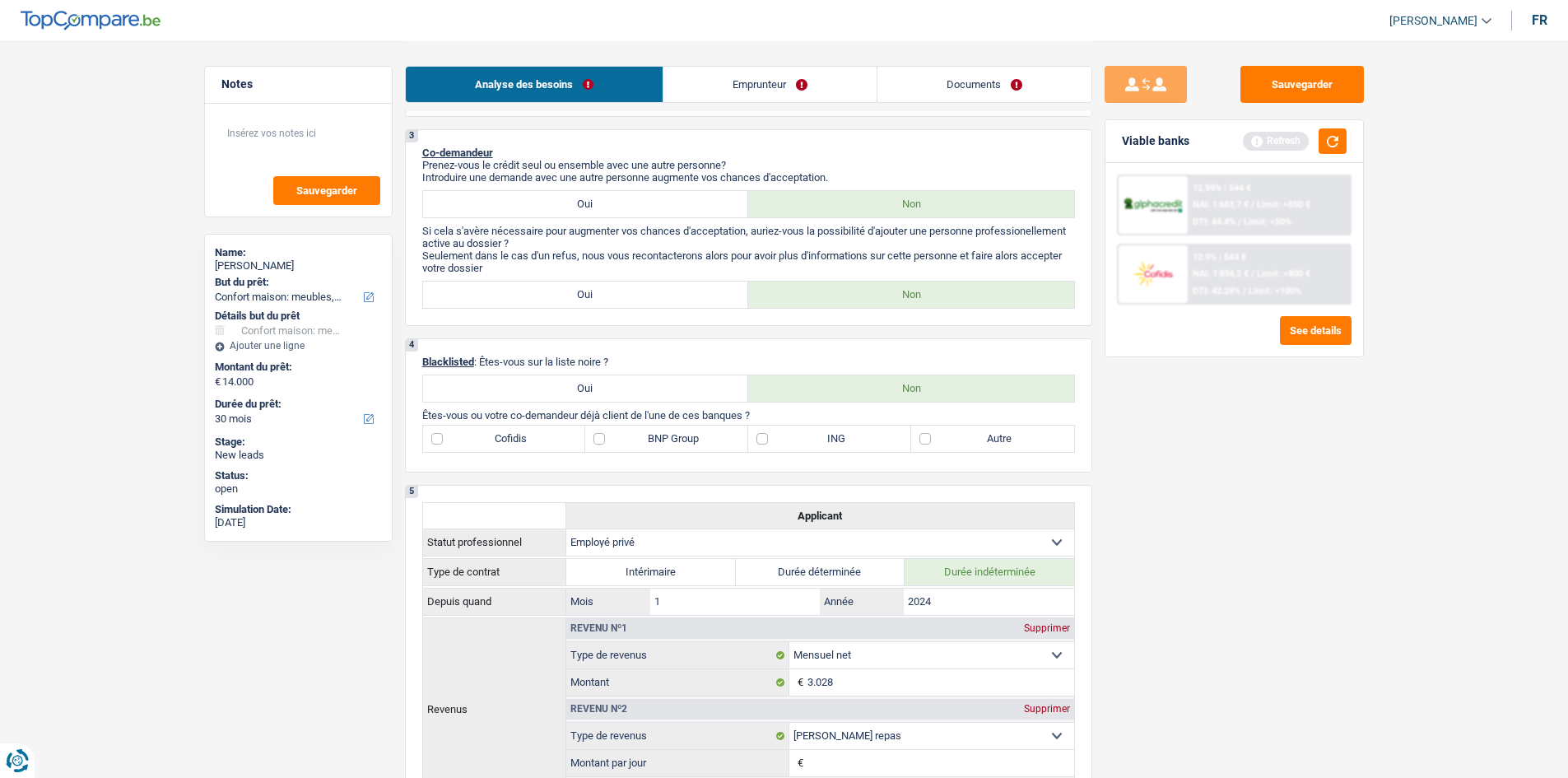
click at [798, 103] on div "Analyse des besoins Emprunteur Documents" at bounding box center [748, 76] width 687 height 70
click at [807, 77] on link "Emprunteur" at bounding box center [770, 84] width 213 height 35
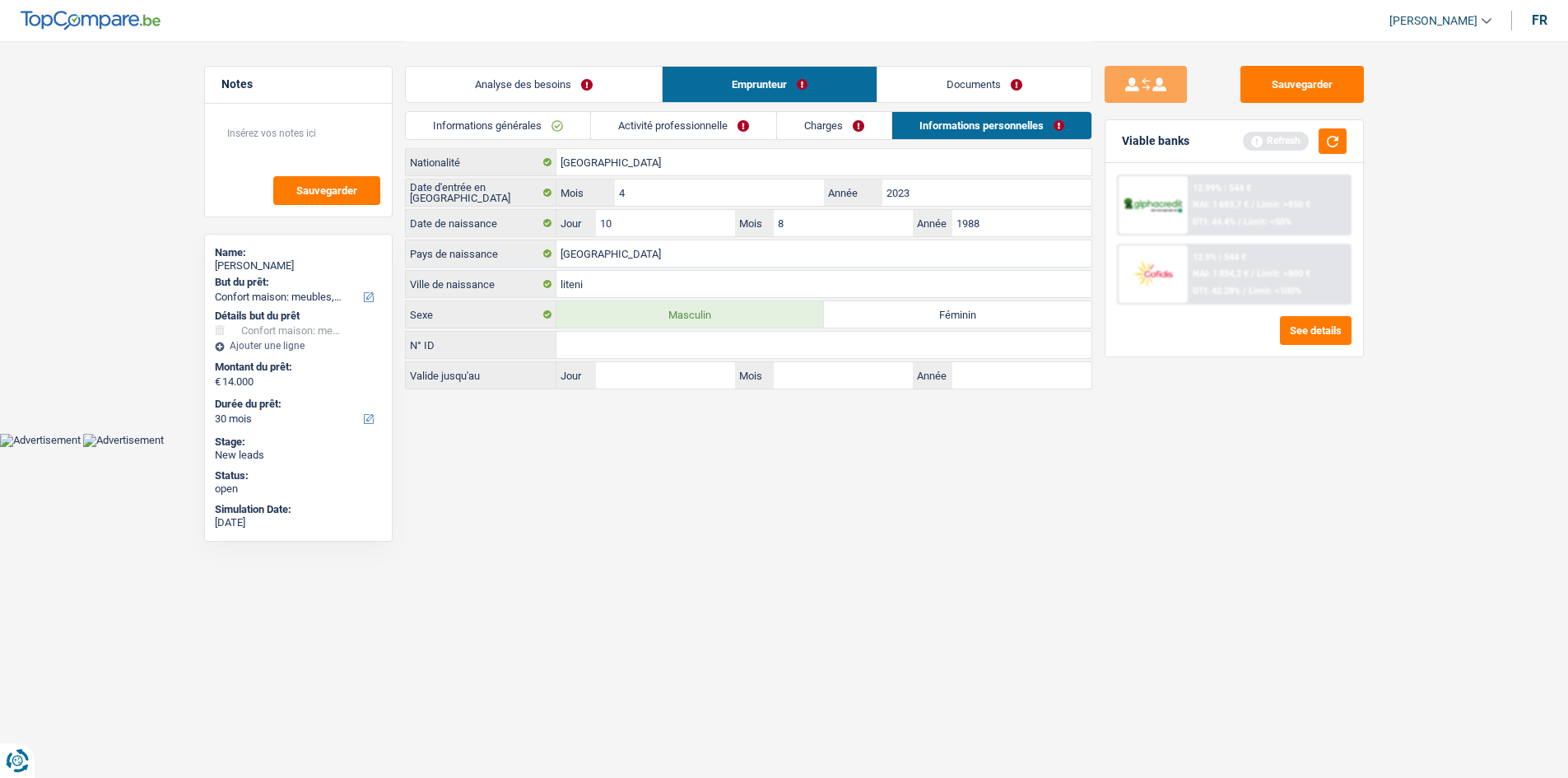
scroll to position [0, 0]
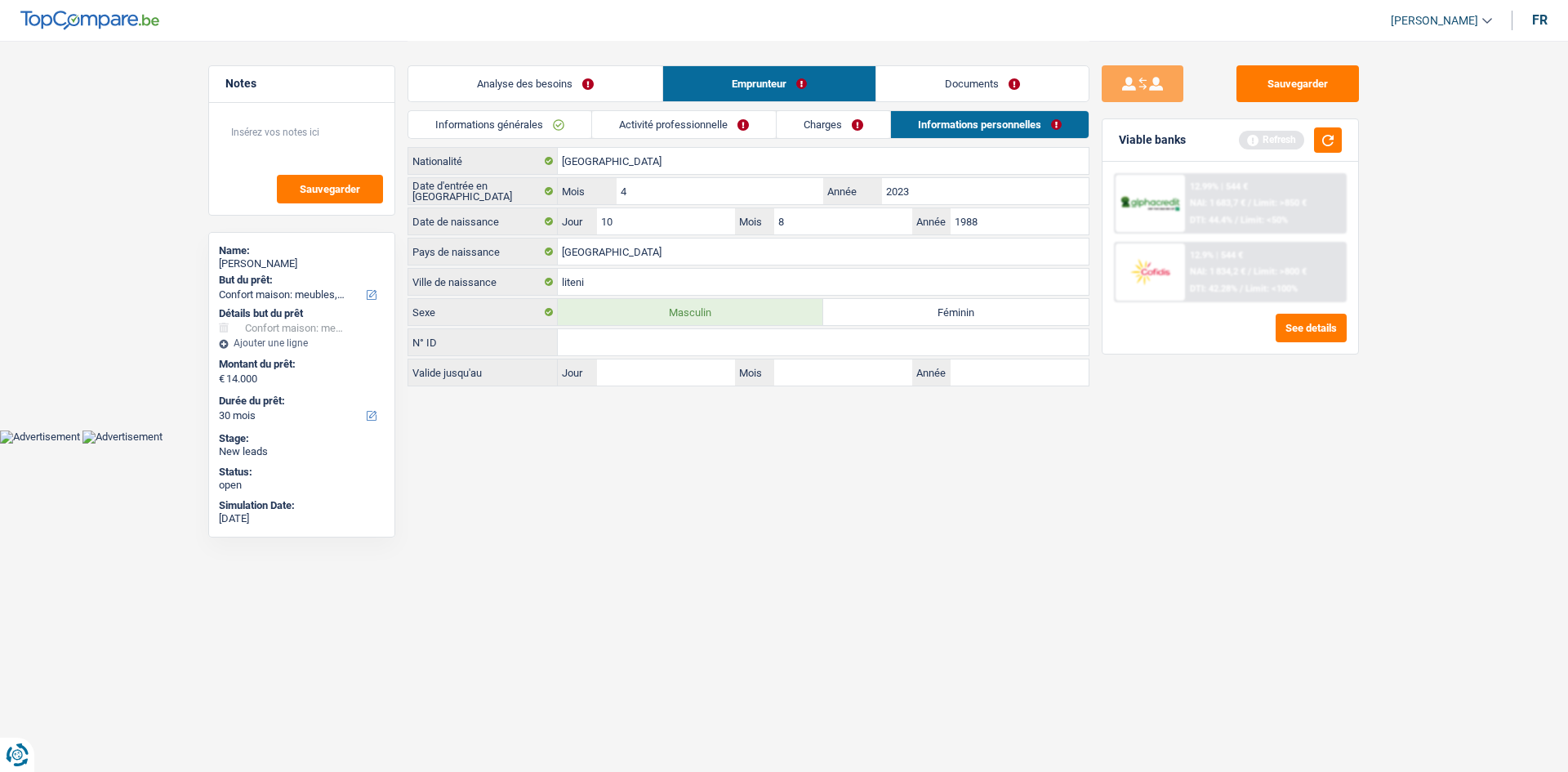
click at [817, 130] on link "Charges" at bounding box center [834, 125] width 114 height 27
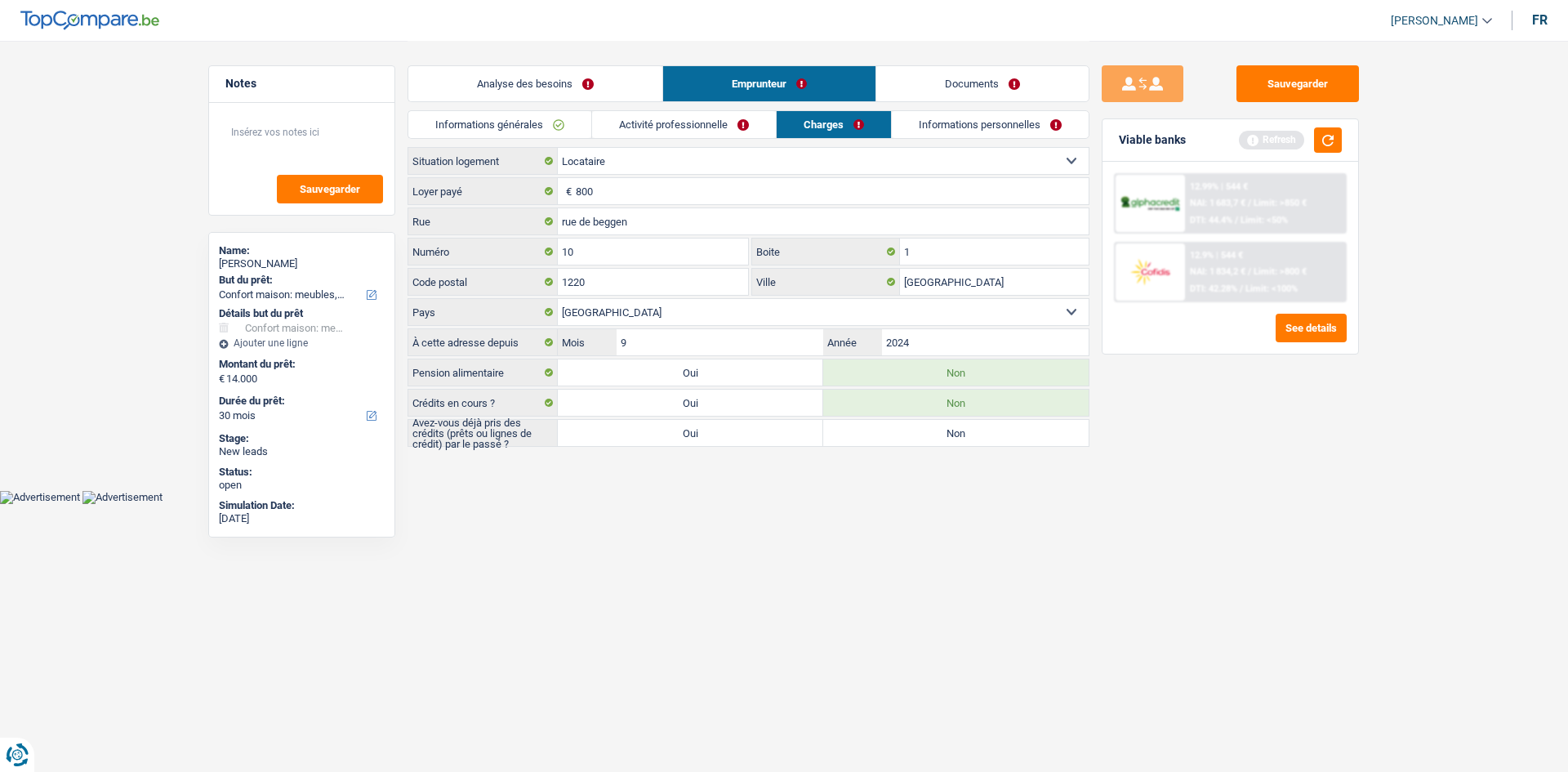
click at [883, 432] on label "Non" at bounding box center [955, 432] width 265 height 26
click at [883, 432] on input "Non" at bounding box center [955, 432] width 265 height 26
radio input "true"
click at [540, 110] on div "Analyse des besoins Emprunteur Documents" at bounding box center [748, 75] width 682 height 69
click at [536, 116] on link "Informations générales" at bounding box center [499, 125] width 183 height 27
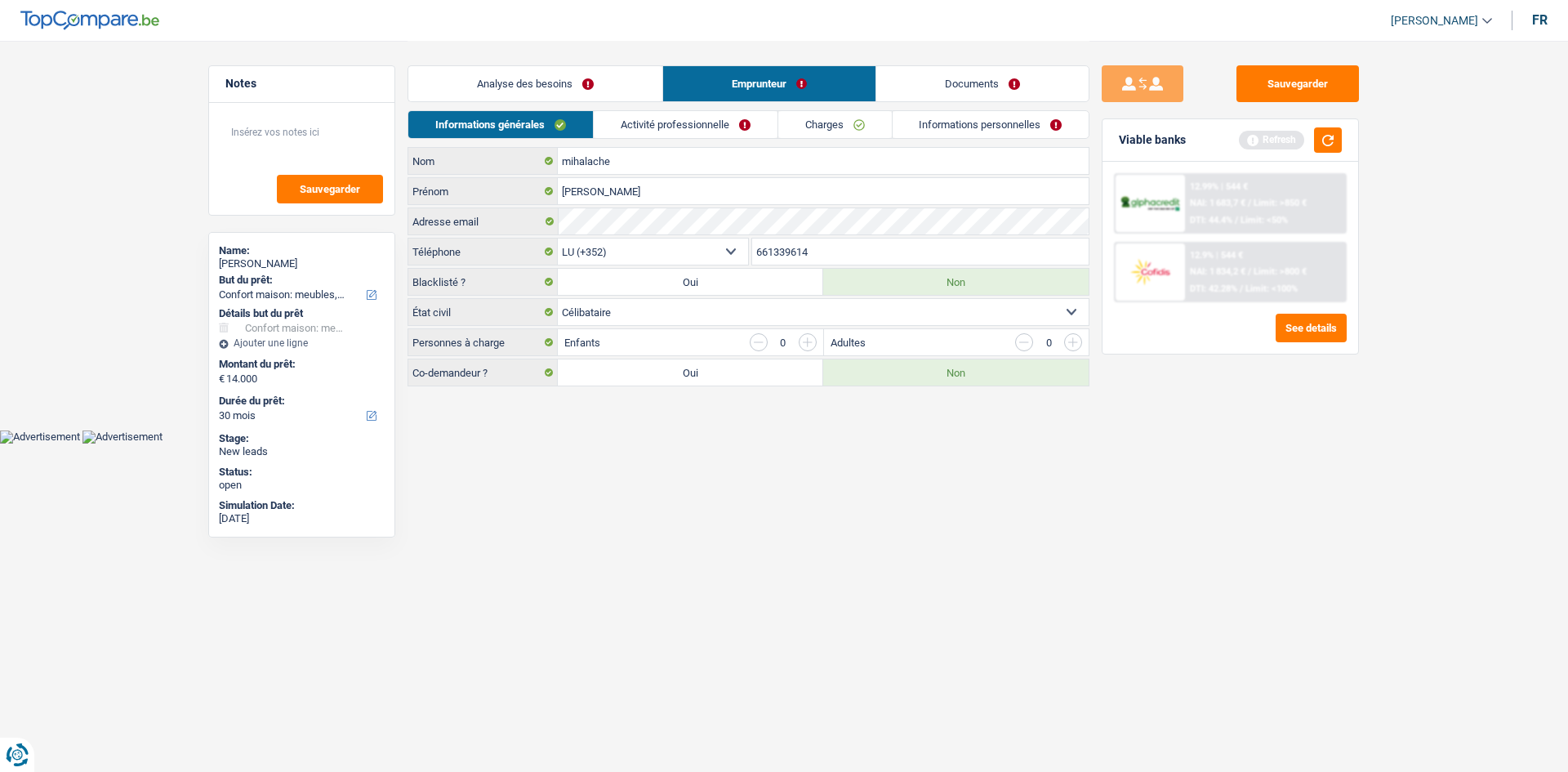
click at [637, 129] on link "Activité professionnelle" at bounding box center [686, 125] width 184 height 27
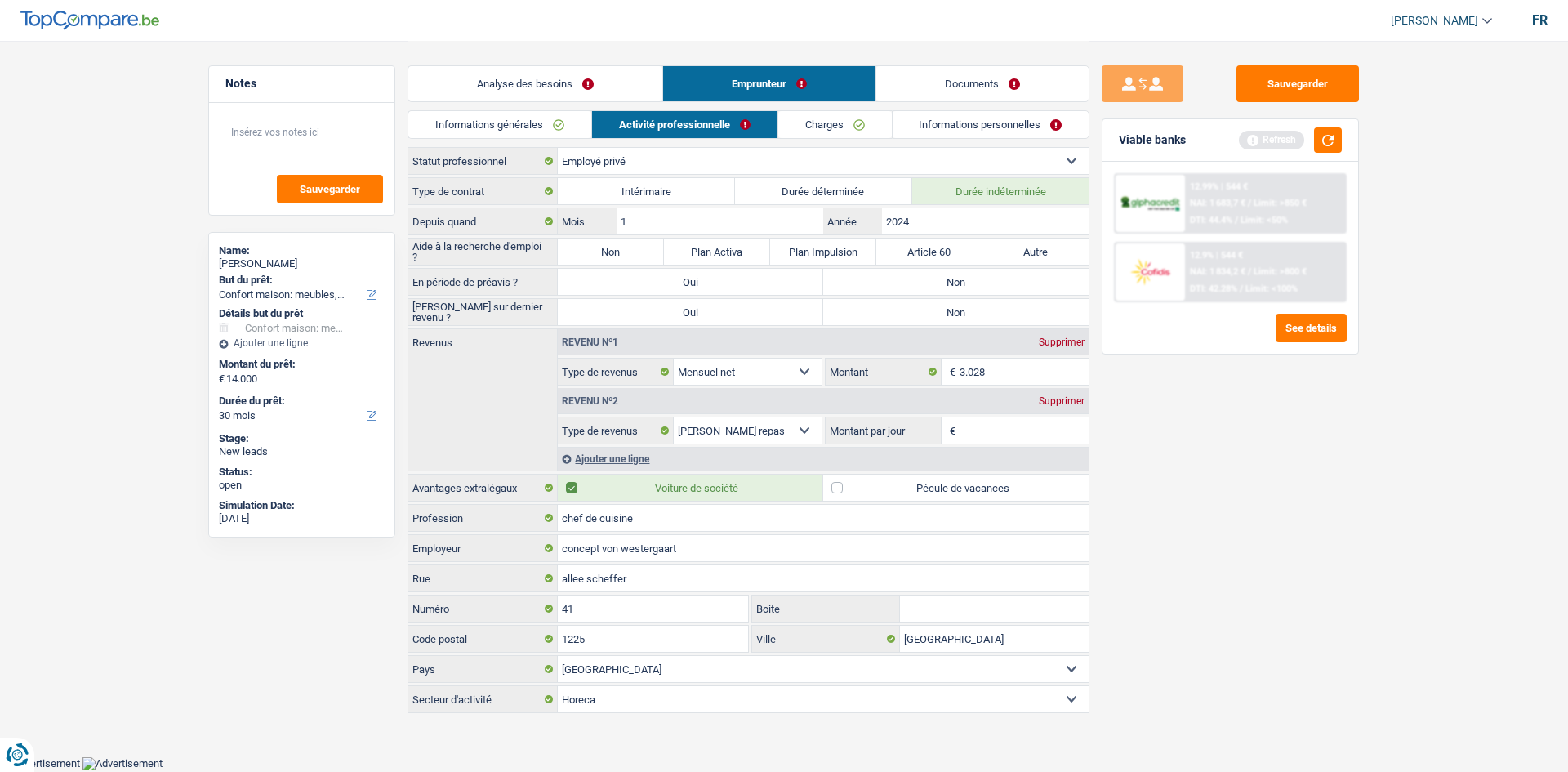
click at [655, 253] on label "Non" at bounding box center [610, 251] width 106 height 26
click at [655, 253] on input "Non" at bounding box center [610, 251] width 106 height 26
radio input "true"
click at [1001, 290] on label "Non" at bounding box center [955, 281] width 265 height 26
click at [1001, 290] on input "Non" at bounding box center [955, 281] width 265 height 26
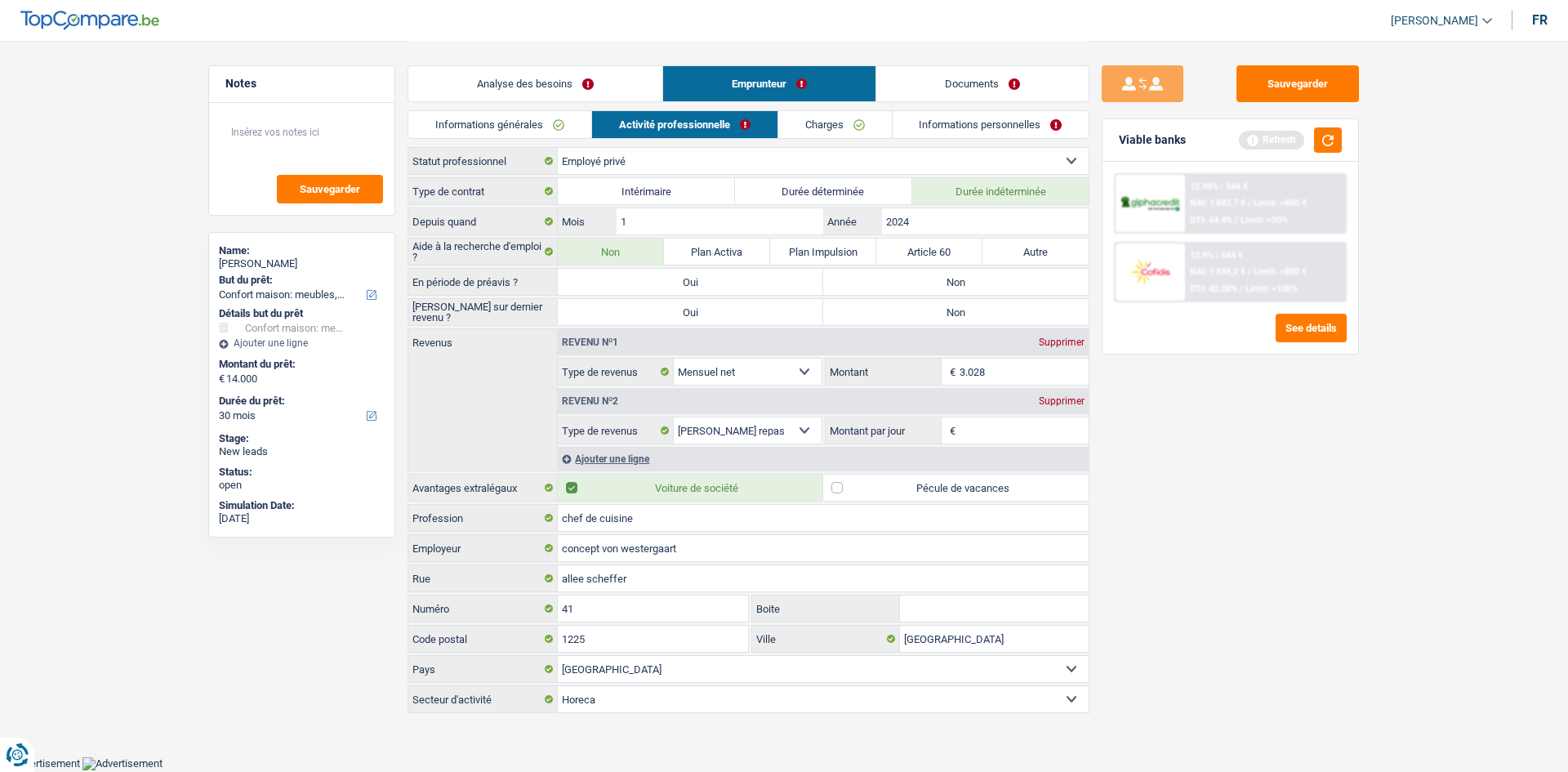
radio input "true"
click at [978, 319] on label "Non" at bounding box center [955, 311] width 265 height 26
click at [978, 319] on input "Non" at bounding box center [955, 311] width 265 height 26
radio input "true"
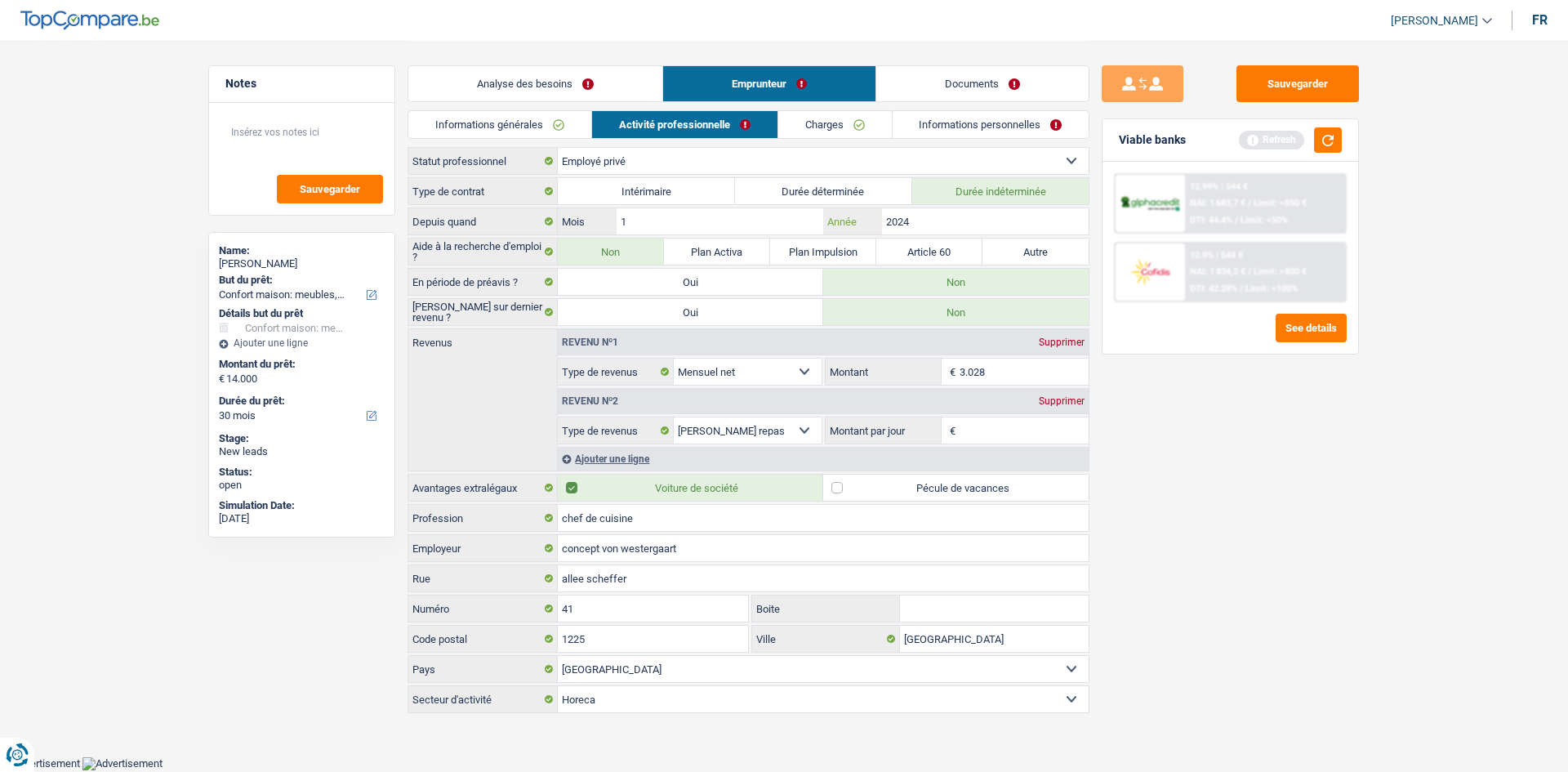
click at [963, 226] on input "2024" at bounding box center [985, 221] width 207 height 26
click at [1004, 373] on input "3.028" at bounding box center [1024, 371] width 130 height 26
click at [1030, 434] on input "Montant par jour" at bounding box center [1024, 430] width 130 height 26
click at [968, 485] on label "Pécule de vacances" at bounding box center [955, 487] width 265 height 26
click at [968, 485] on input "Pécule de vacances" at bounding box center [955, 487] width 265 height 26
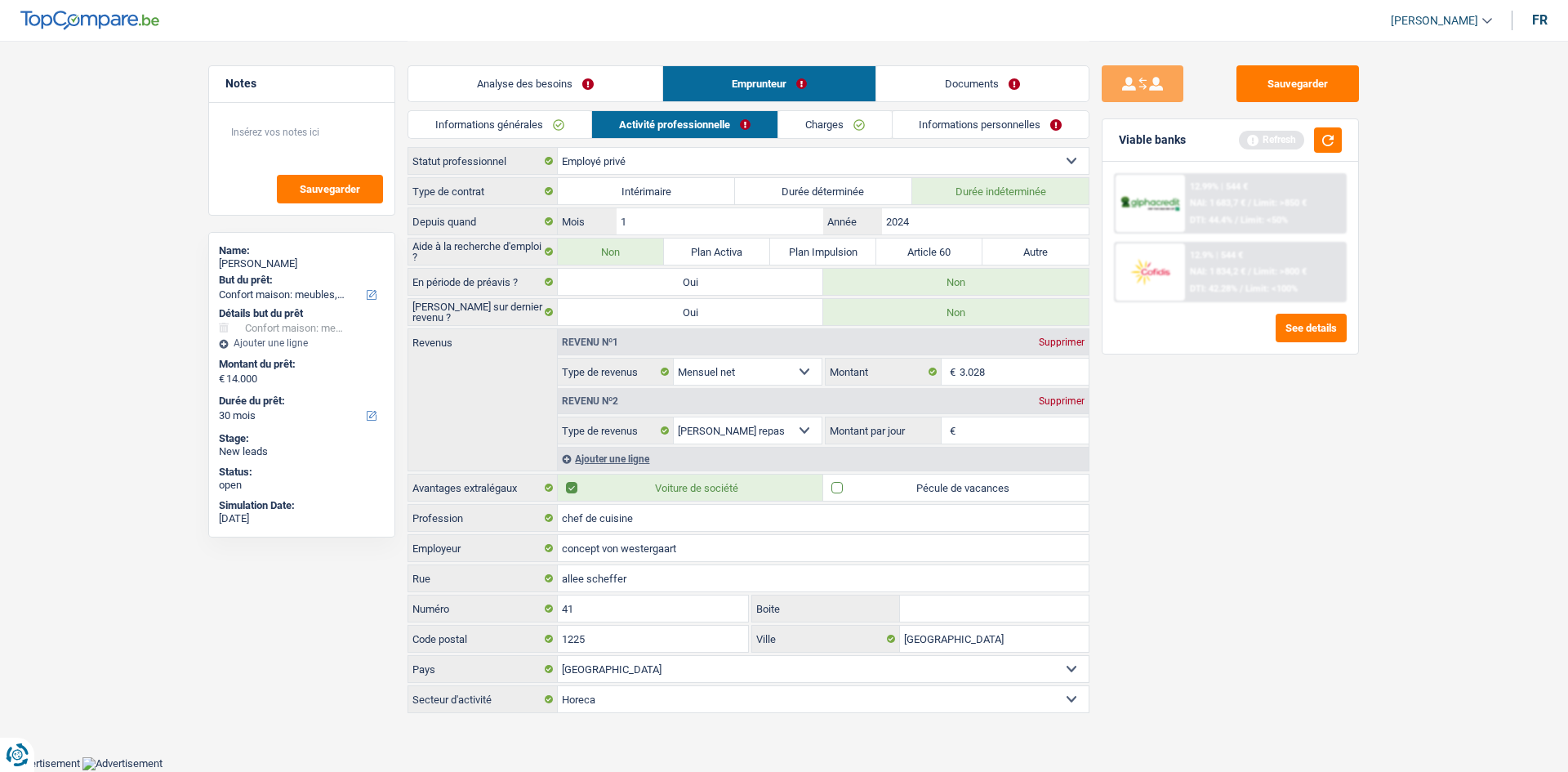
checkbox input "true"
drag, startPoint x: 999, startPoint y: 434, endPoint x: 1206, endPoint y: 450, distance: 207.6
click at [999, 432] on input "Montant par jour" at bounding box center [1024, 430] width 130 height 26
click at [1079, 402] on div "Supprimer" at bounding box center [1061, 401] width 54 height 10
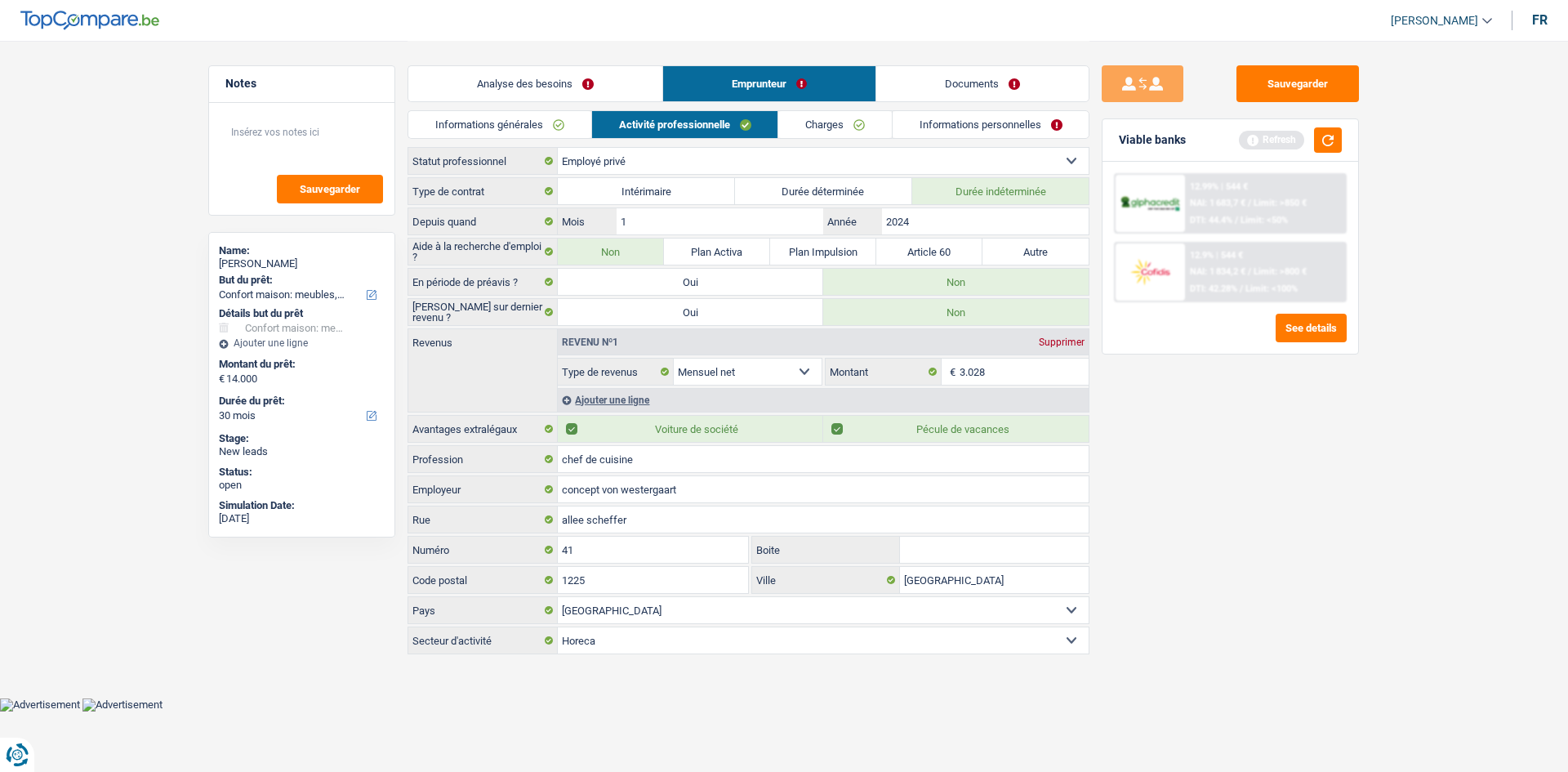
click at [834, 135] on link "Charges" at bounding box center [835, 125] width 114 height 27
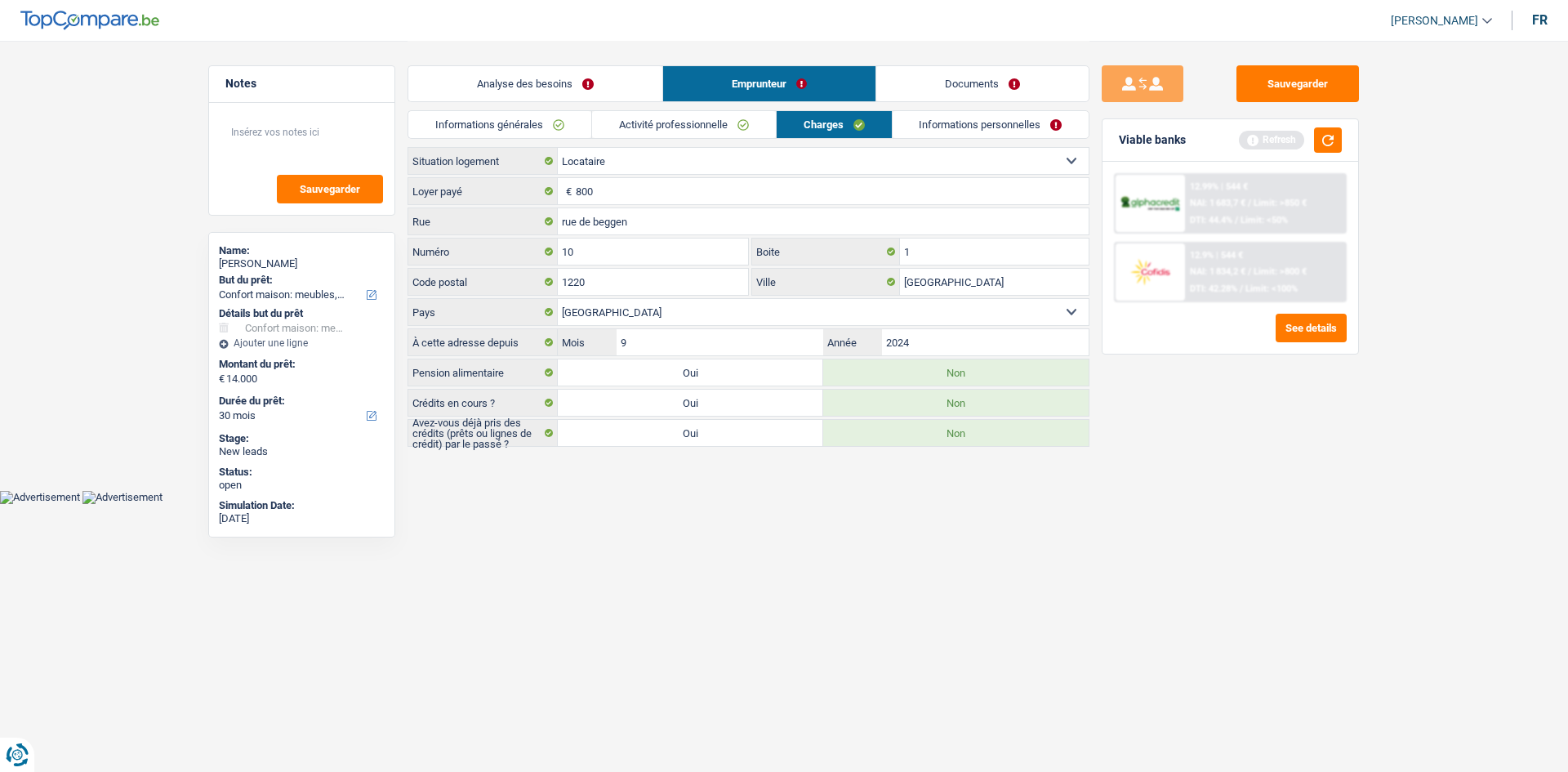
click at [725, 125] on link "Activité professionnelle" at bounding box center [684, 125] width 184 height 27
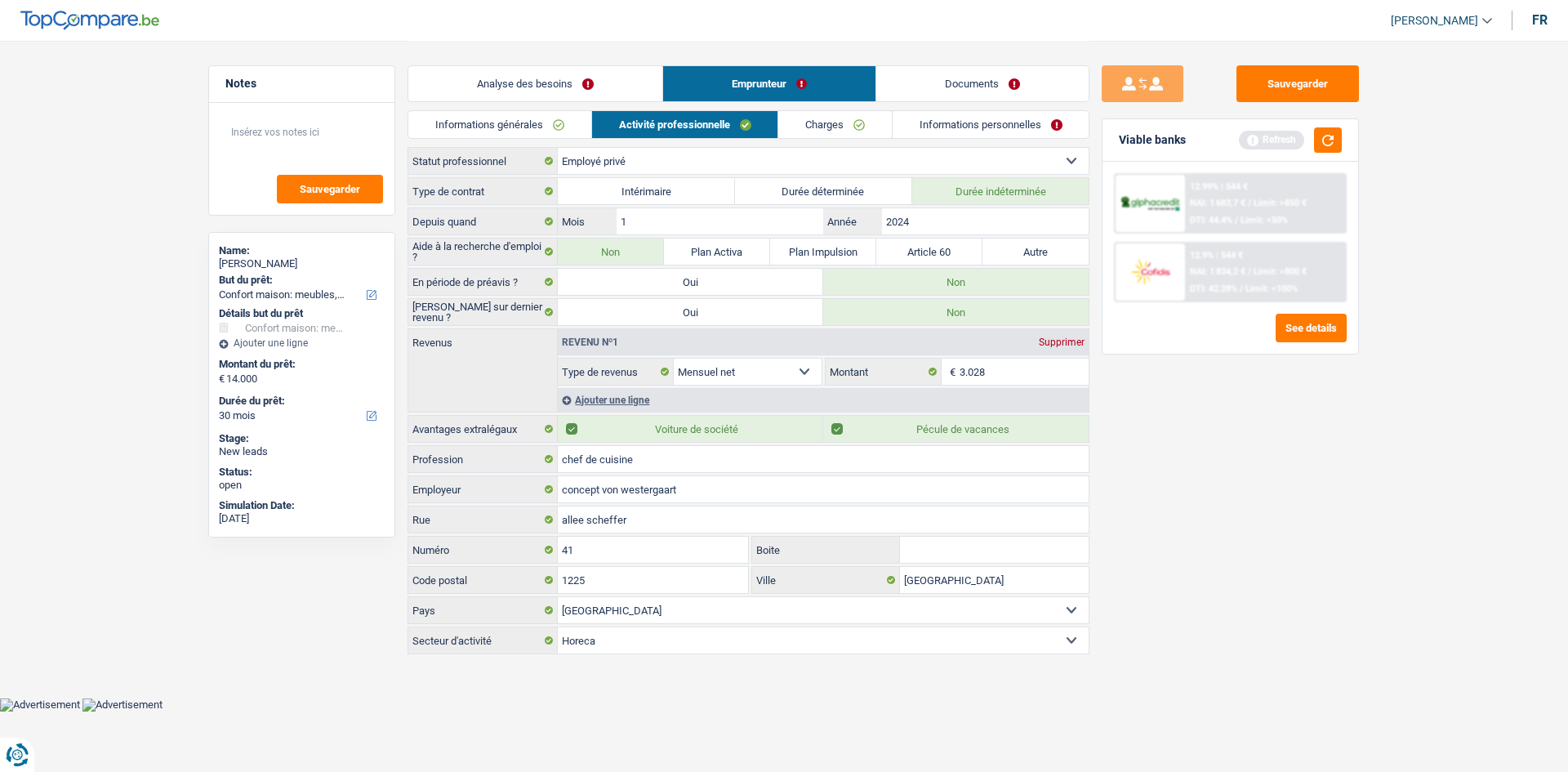
click at [858, 135] on link "Charges" at bounding box center [835, 125] width 114 height 27
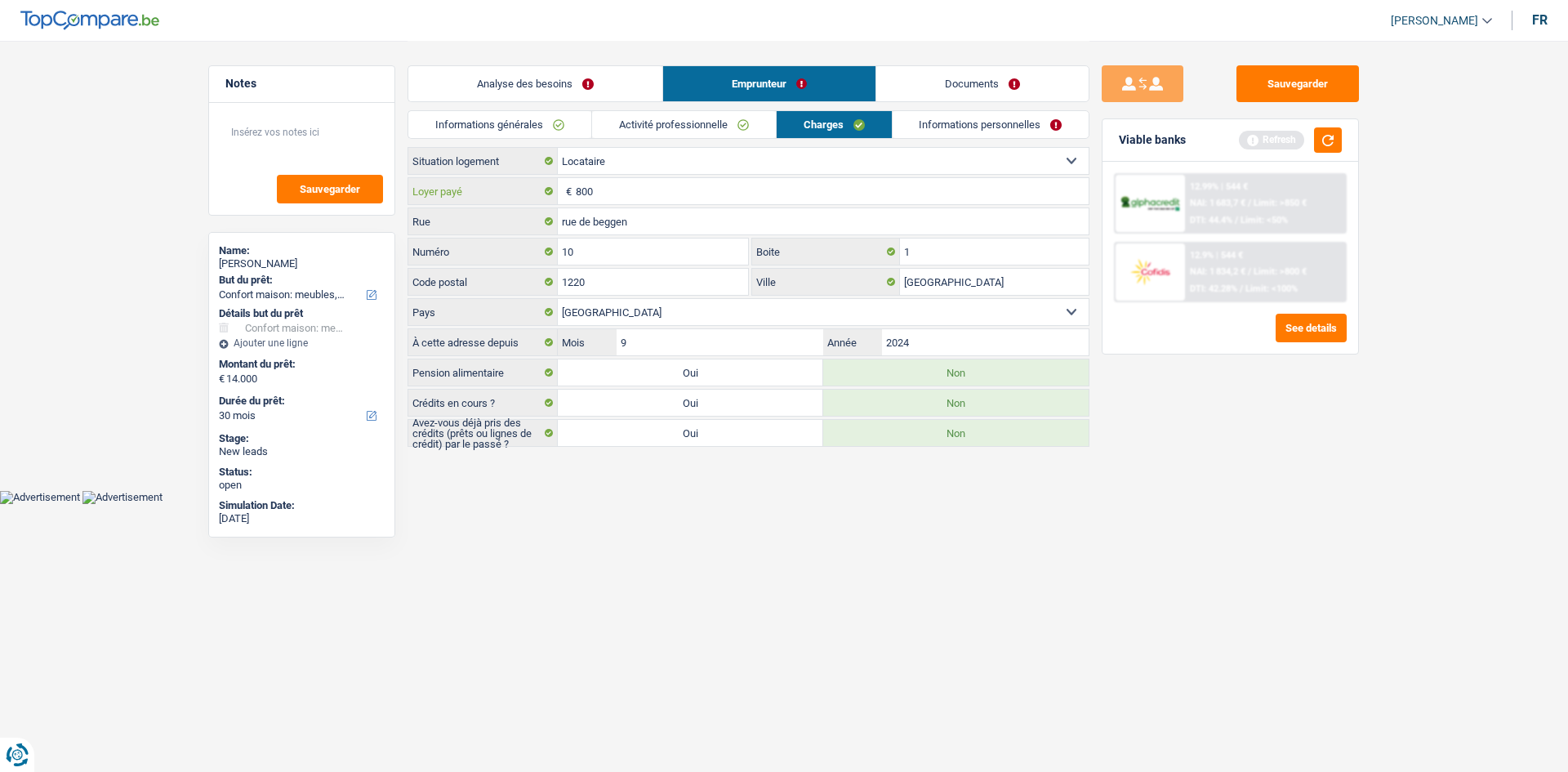
click at [650, 191] on input "800" at bounding box center [831, 191] width 513 height 26
click at [963, 341] on input "2024" at bounding box center [985, 341] width 207 height 26
click at [969, 129] on link "Informations personnelles" at bounding box center [990, 125] width 197 height 27
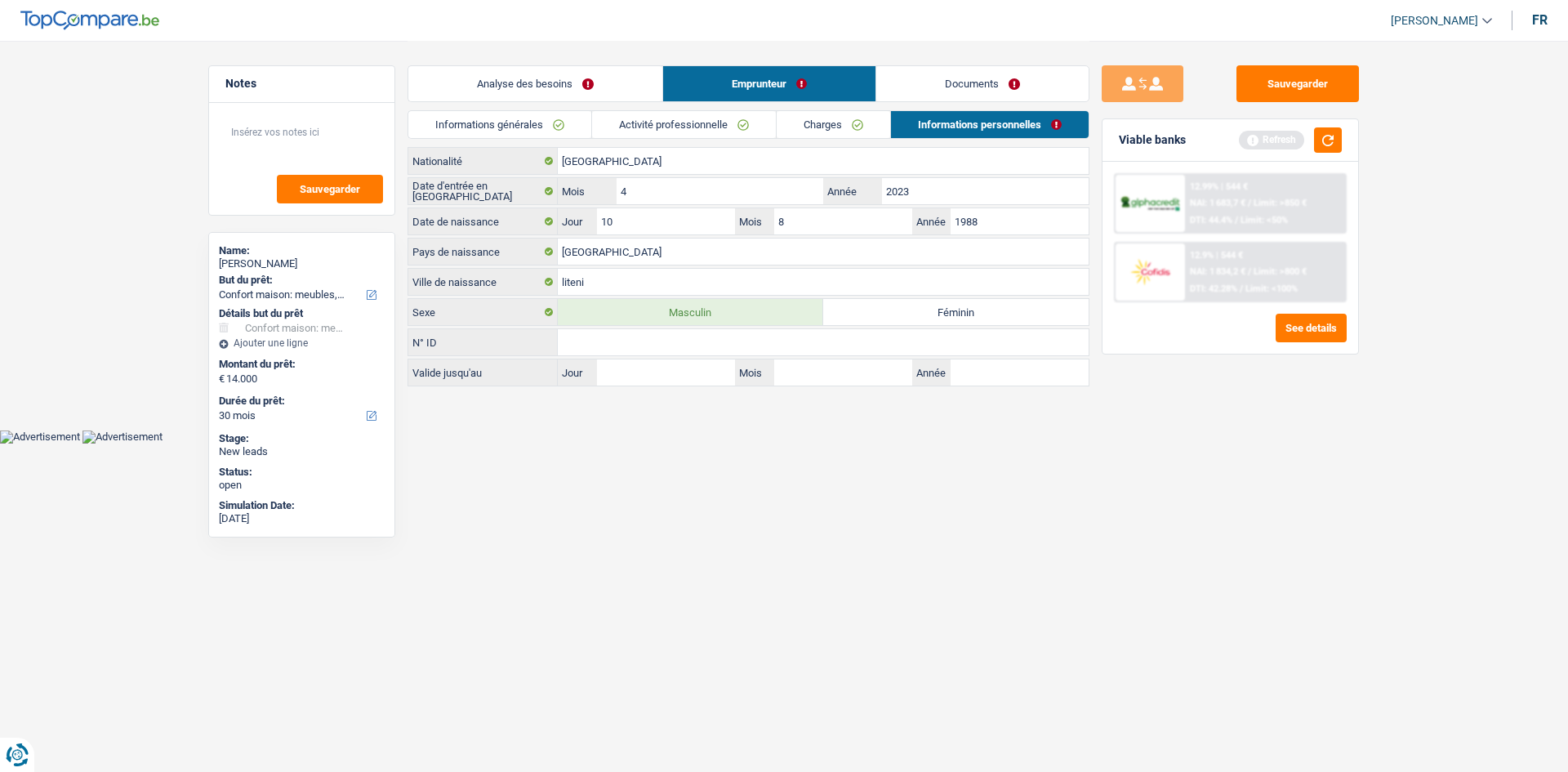
click at [971, 90] on link "Documents" at bounding box center [983, 84] width 212 height 35
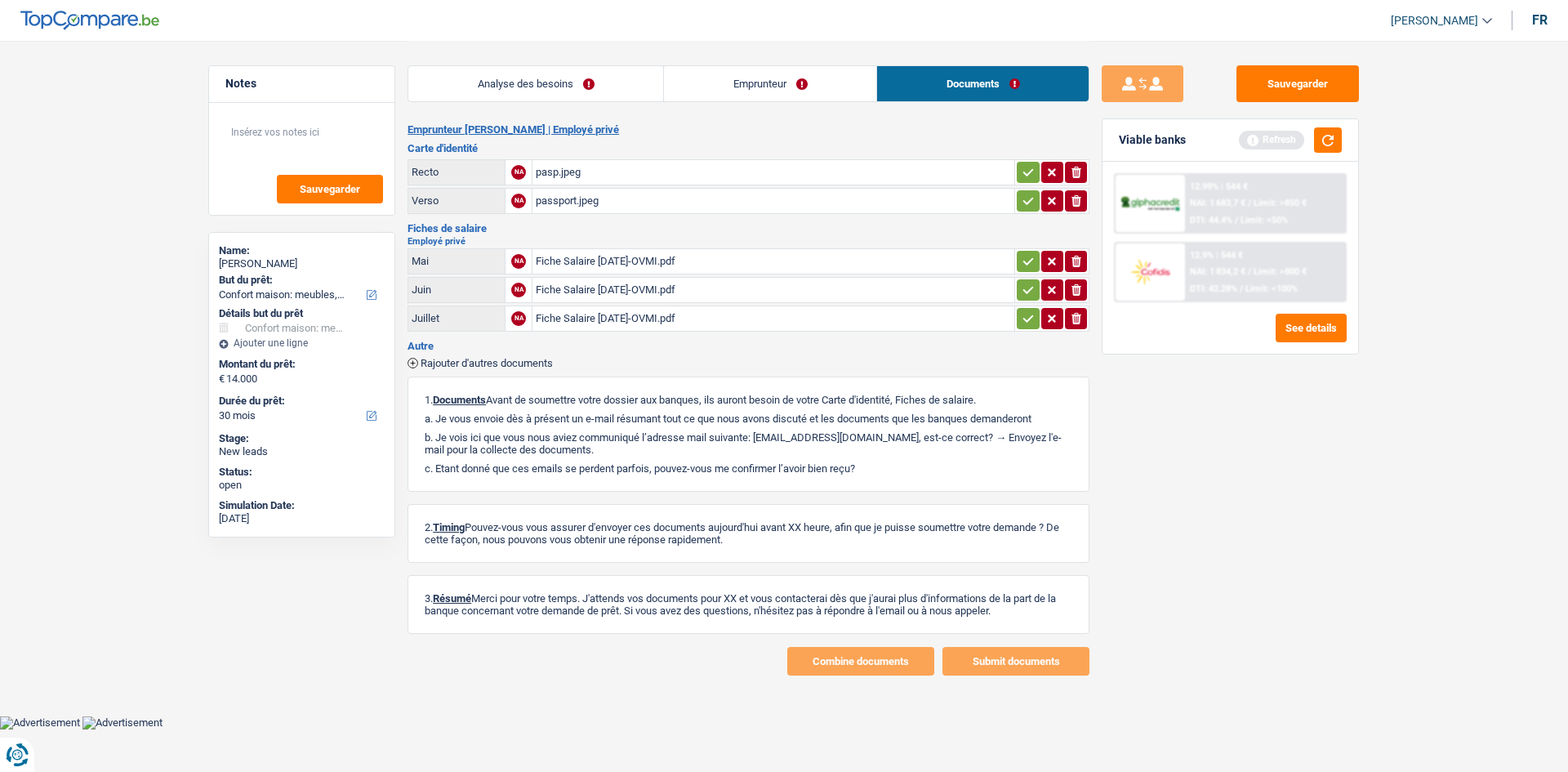
click at [1307, 141] on div "Refresh" at bounding box center [1290, 140] width 103 height 25
click at [1321, 135] on button "button" at bounding box center [1327, 140] width 28 height 25
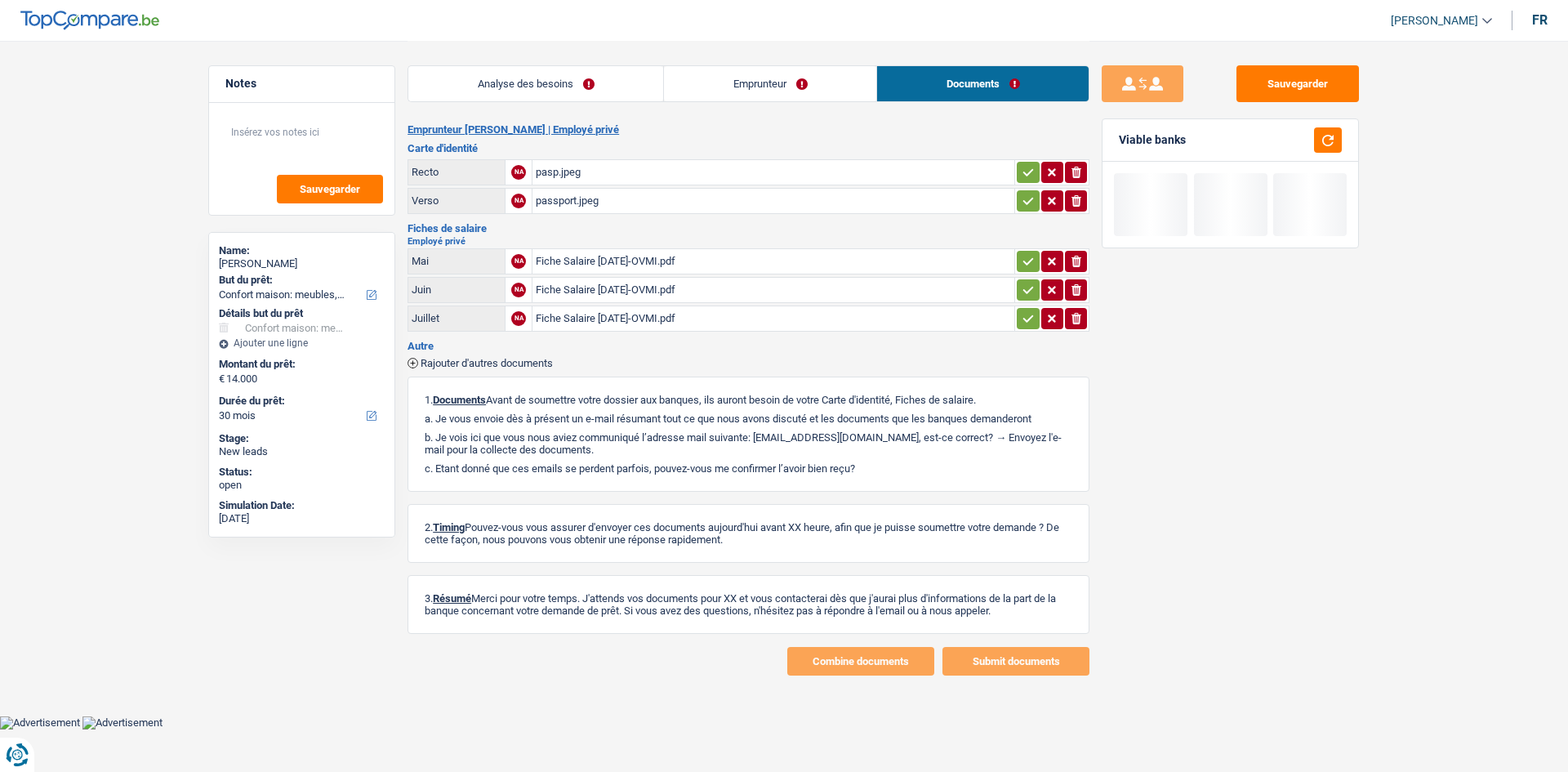
click at [683, 326] on div "Fiche Salaire 2025-03 - 7-OVMI.pdf" at bounding box center [774, 318] width 475 height 24
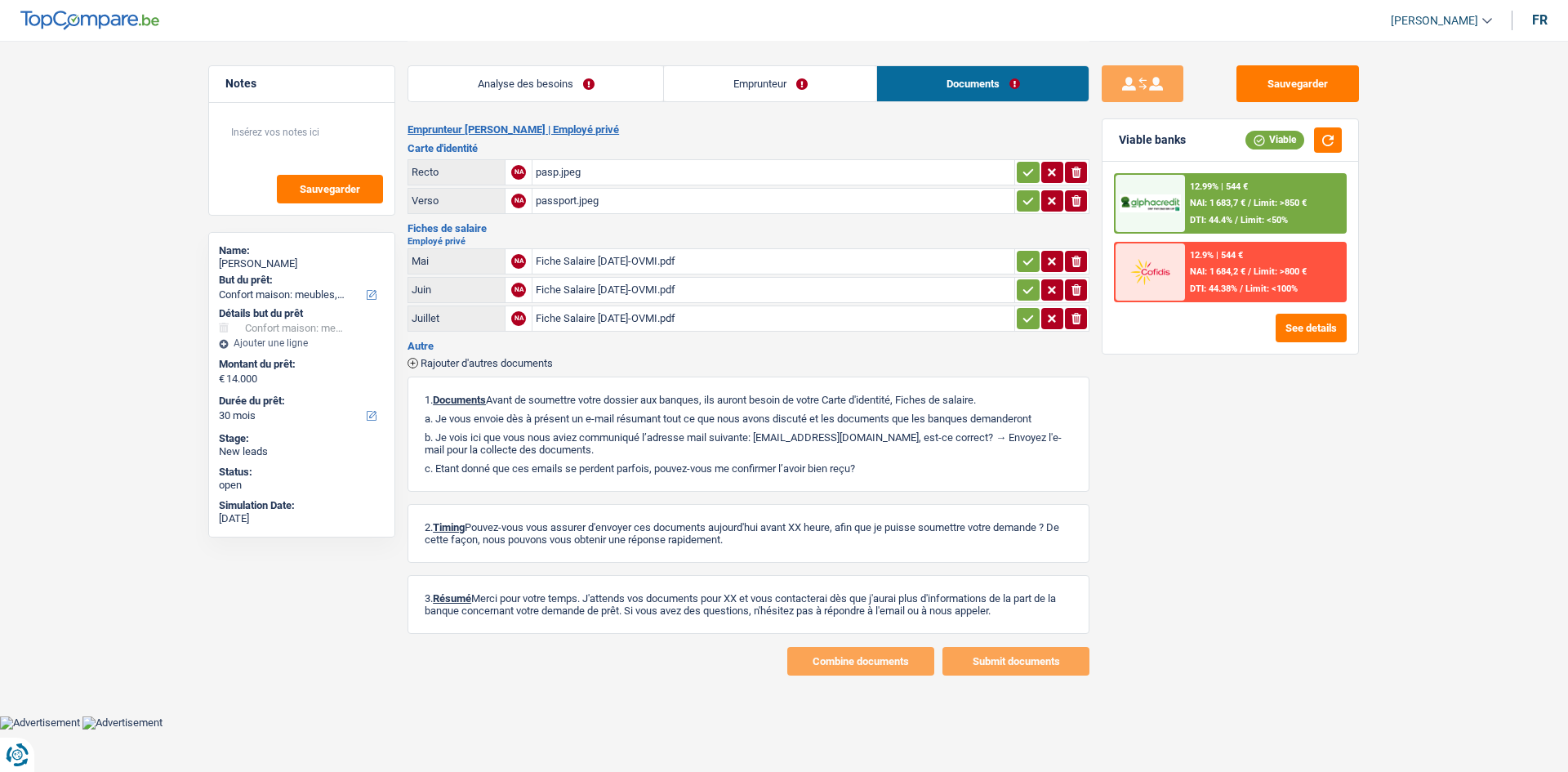
click at [1024, 317] on icon "button" at bounding box center [1028, 319] width 13 height 17
drag, startPoint x: 1025, startPoint y: 278, endPoint x: 1025, endPoint y: 287, distance: 9.0
click at [1025, 279] on td "ionicons-v5-e" at bounding box center [1052, 289] width 75 height 26
click at [1025, 288] on icon "button" at bounding box center [1028, 290] width 13 height 17
click at [1024, 268] on icon "button" at bounding box center [1028, 262] width 13 height 17
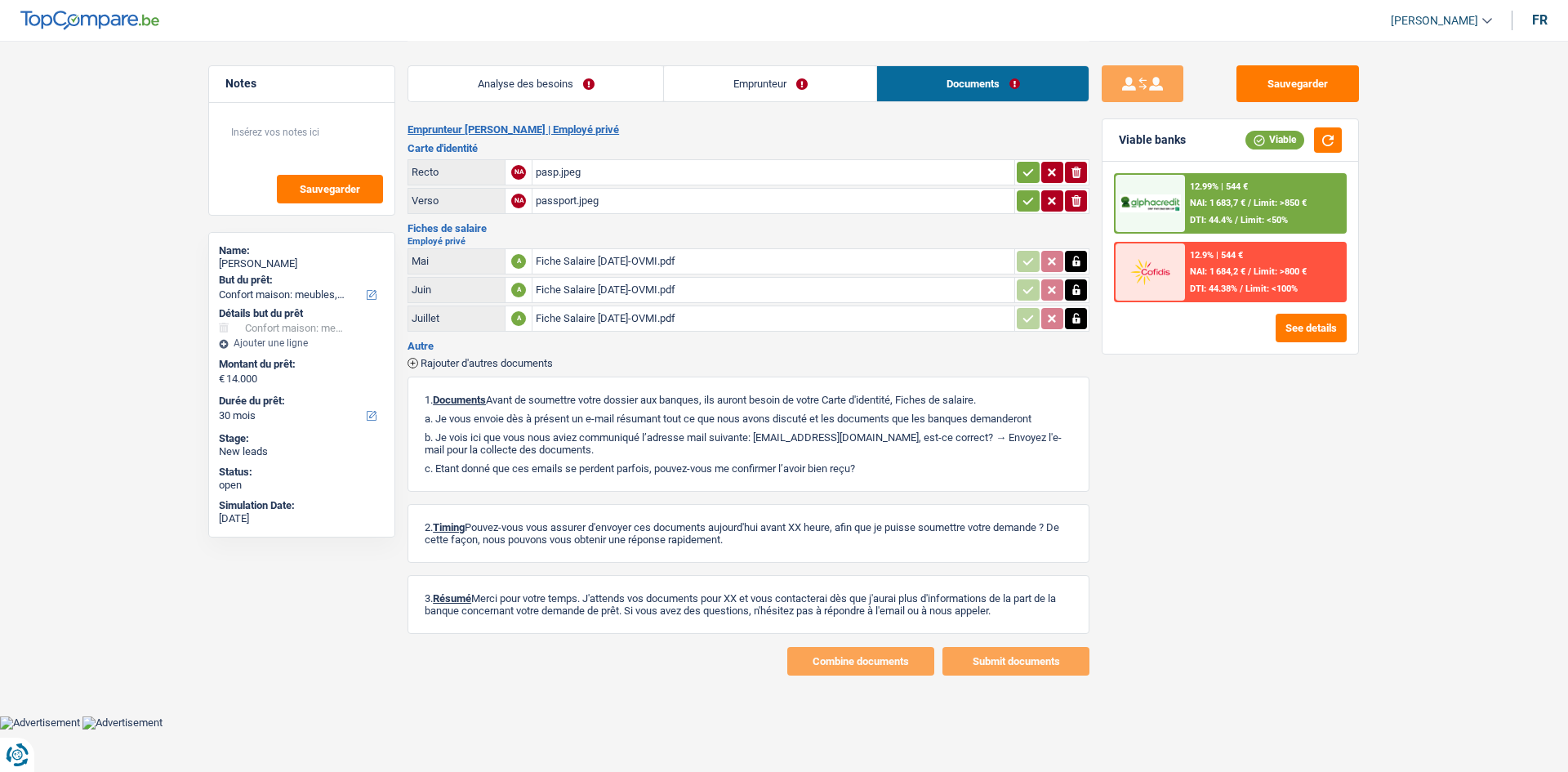
click at [1024, 198] on icon "button" at bounding box center [1028, 201] width 13 height 17
click at [1021, 170] on icon "button" at bounding box center [1028, 172] width 13 height 17
click at [581, 84] on link "Analyse des besoins" at bounding box center [535, 84] width 255 height 35
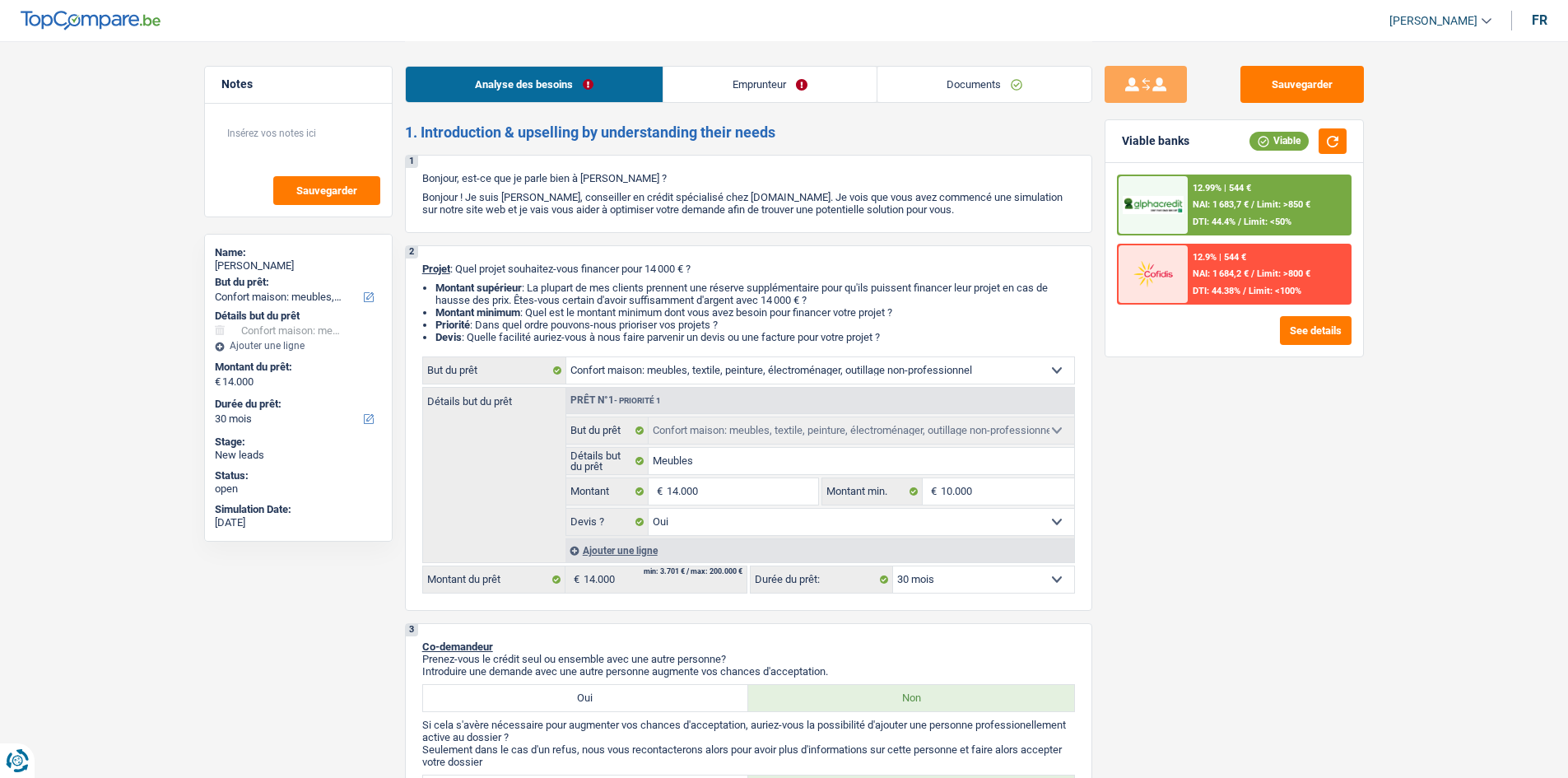
click at [1062, 588] on select "12 mois 18 mois 24 mois 30 mois 36 mois 42 mois 48 mois 60 mois Sélectionner un…" at bounding box center [983, 579] width 181 height 26
select select "36"
click at [893, 566] on select "12 mois 18 mois 24 mois 30 mois 36 mois 42 mois 48 mois 60 mois Sélectionner un…" at bounding box center [983, 579] width 181 height 26
select select "36"
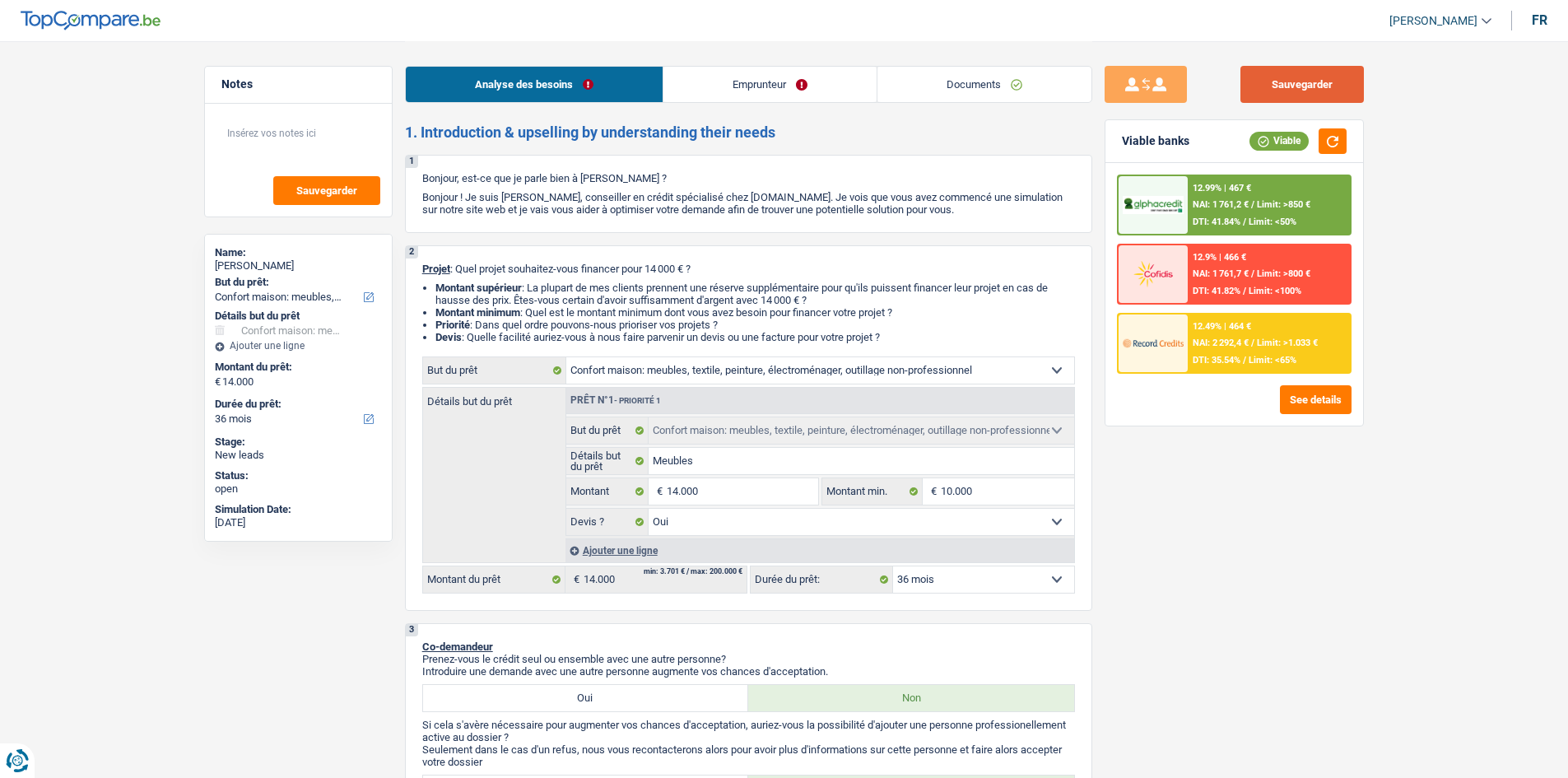
click at [1319, 75] on button "Sauvegarder" at bounding box center [1302, 84] width 123 height 37
click at [972, 571] on select "12 mois 18 mois 24 mois 30 mois 36 mois 42 mois 48 mois 60 mois Sélectionner un…" at bounding box center [983, 579] width 181 height 26
click at [971, 571] on select "12 mois 18 mois 24 mois 30 mois 36 mois 42 mois 48 mois 60 mois Sélectionner un…" at bounding box center [983, 579] width 181 height 26
click at [1237, 357] on span "DTI: 35.54%" at bounding box center [1216, 360] width 48 height 11
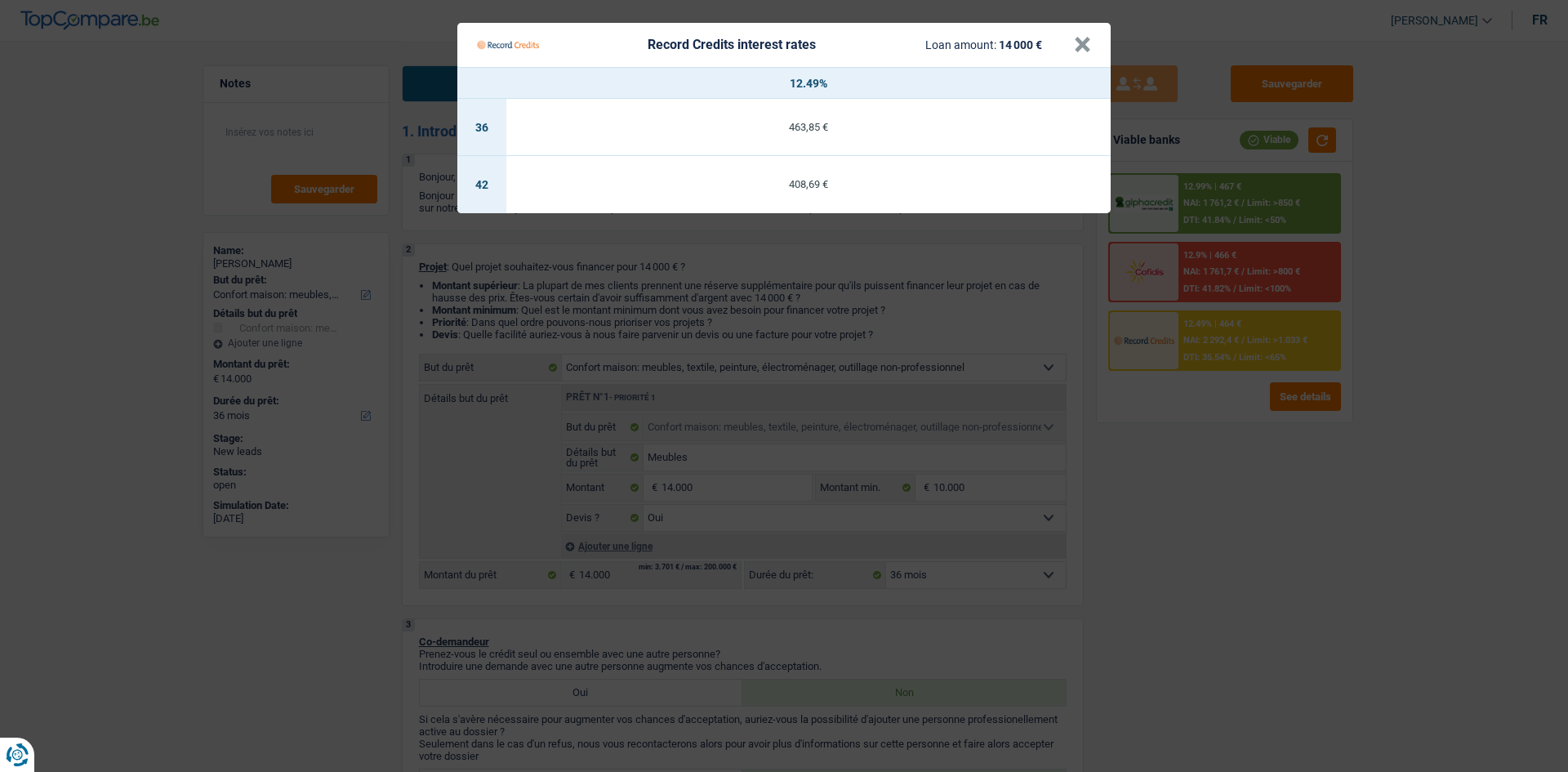
click at [1250, 485] on Credits "Record Credits interest rates Loan amount: 14 000 € × 12.49% 36 463,85 € 42 408…" at bounding box center [784, 386] width 1568 height 772
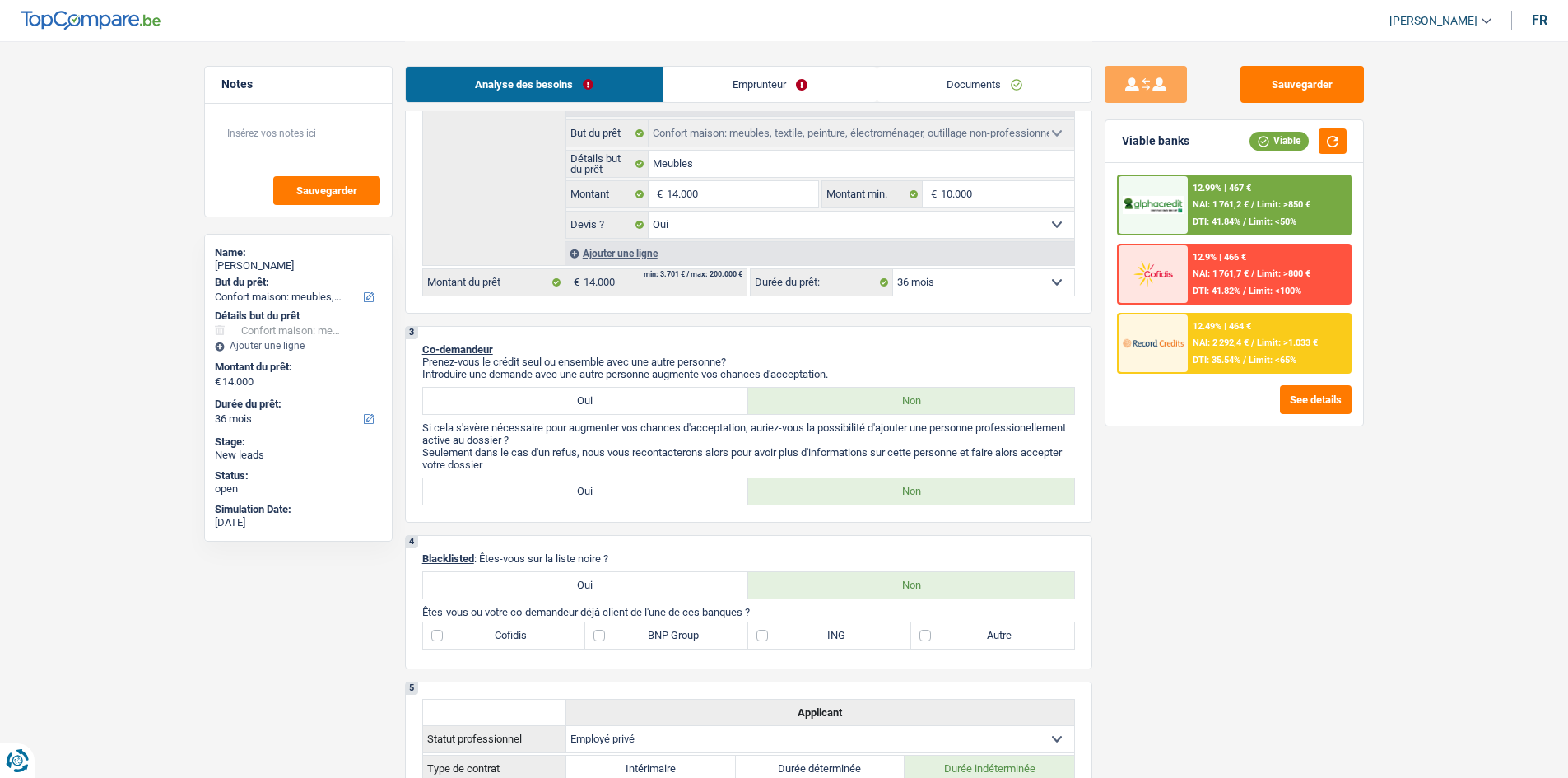
scroll to position [411, 0]
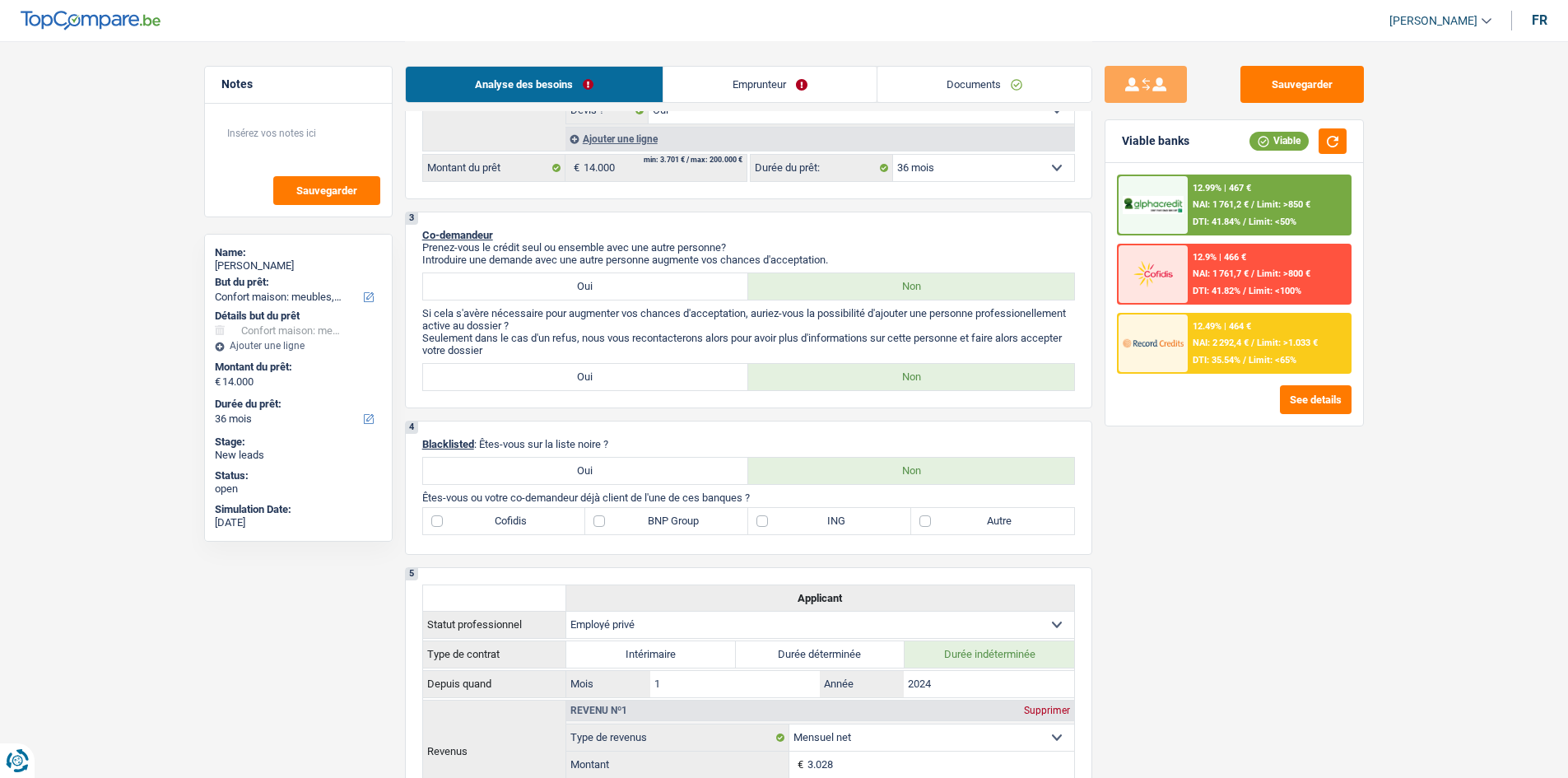
click at [1291, 516] on div "Sauvegarder Viable banks Viable 12.99% | 467 € NAI: 1 761,2 € / Limit: >850 € D…" at bounding box center [1234, 408] width 284 height 685
drag, startPoint x: 1265, startPoint y: 89, endPoint x: 1255, endPoint y: 124, distance: 36.4
click at [1265, 89] on button "Sauvegarder" at bounding box center [1302, 84] width 123 height 37
drag, startPoint x: 961, startPoint y: 77, endPoint x: 985, endPoint y: 90, distance: 27.3
click at [961, 77] on link "Documents" at bounding box center [985, 84] width 214 height 35
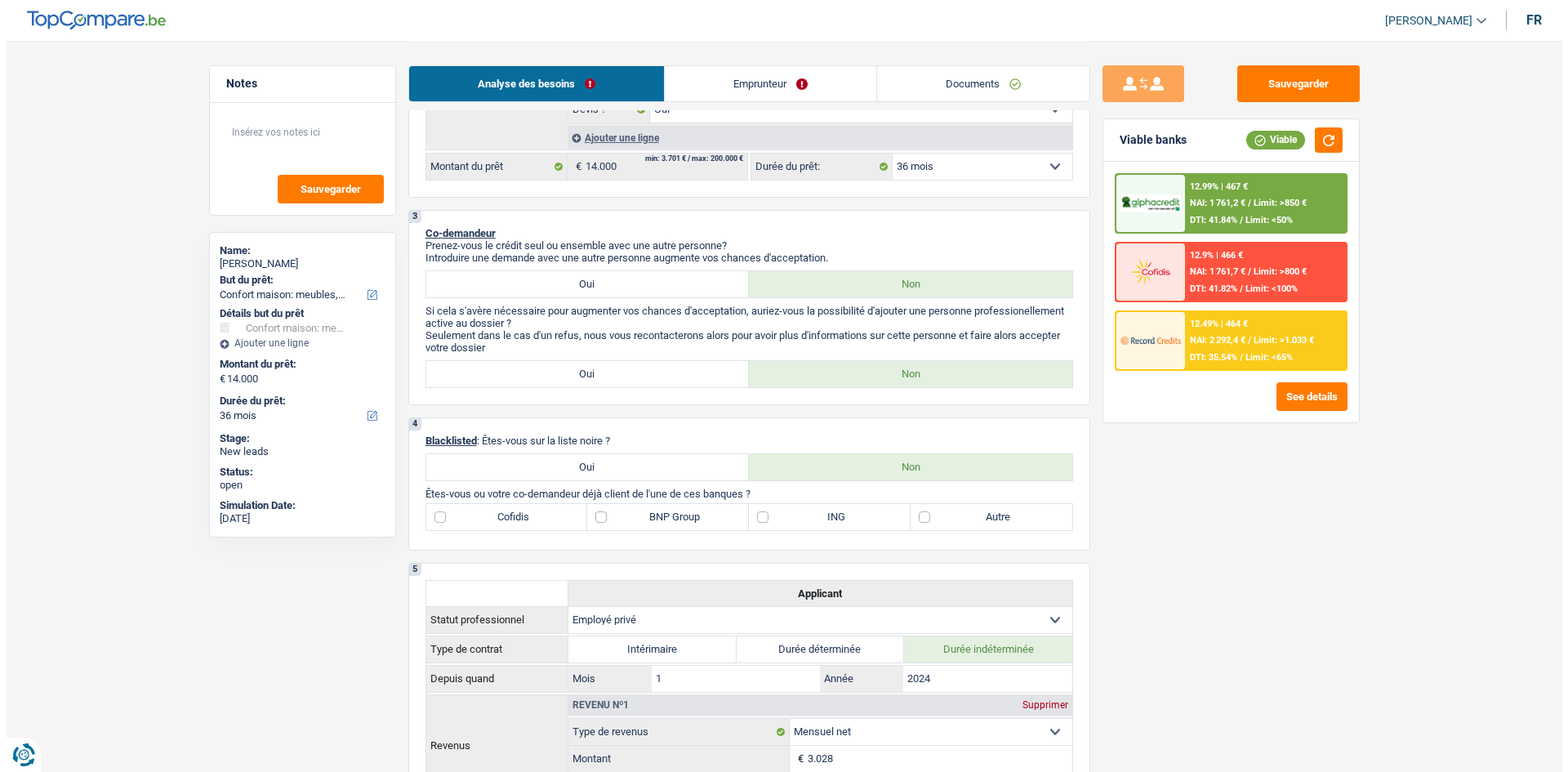
scroll to position [0, 0]
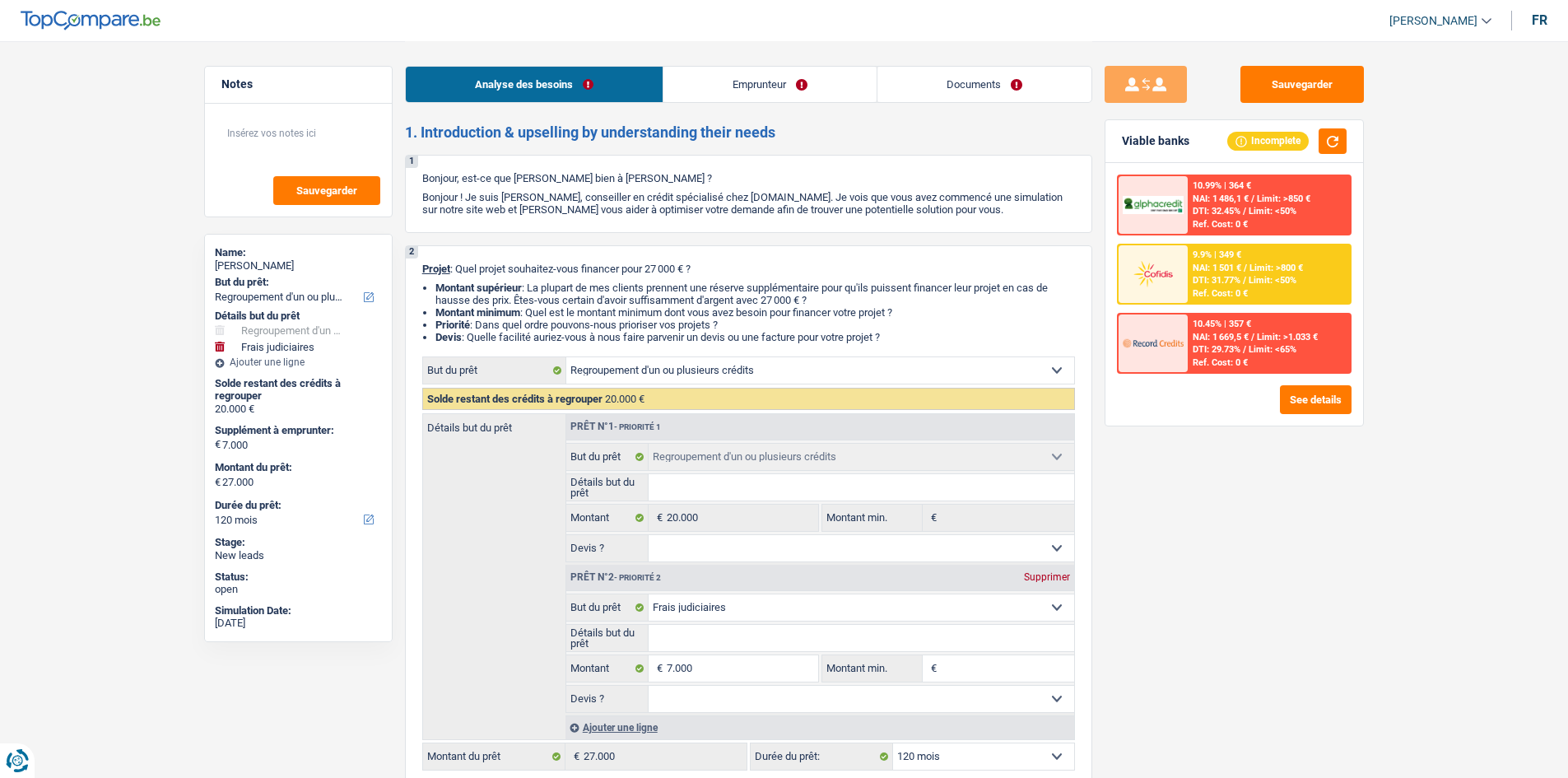
select select "refinancing"
select select "judicial"
select select "120"
select select "refinancing"
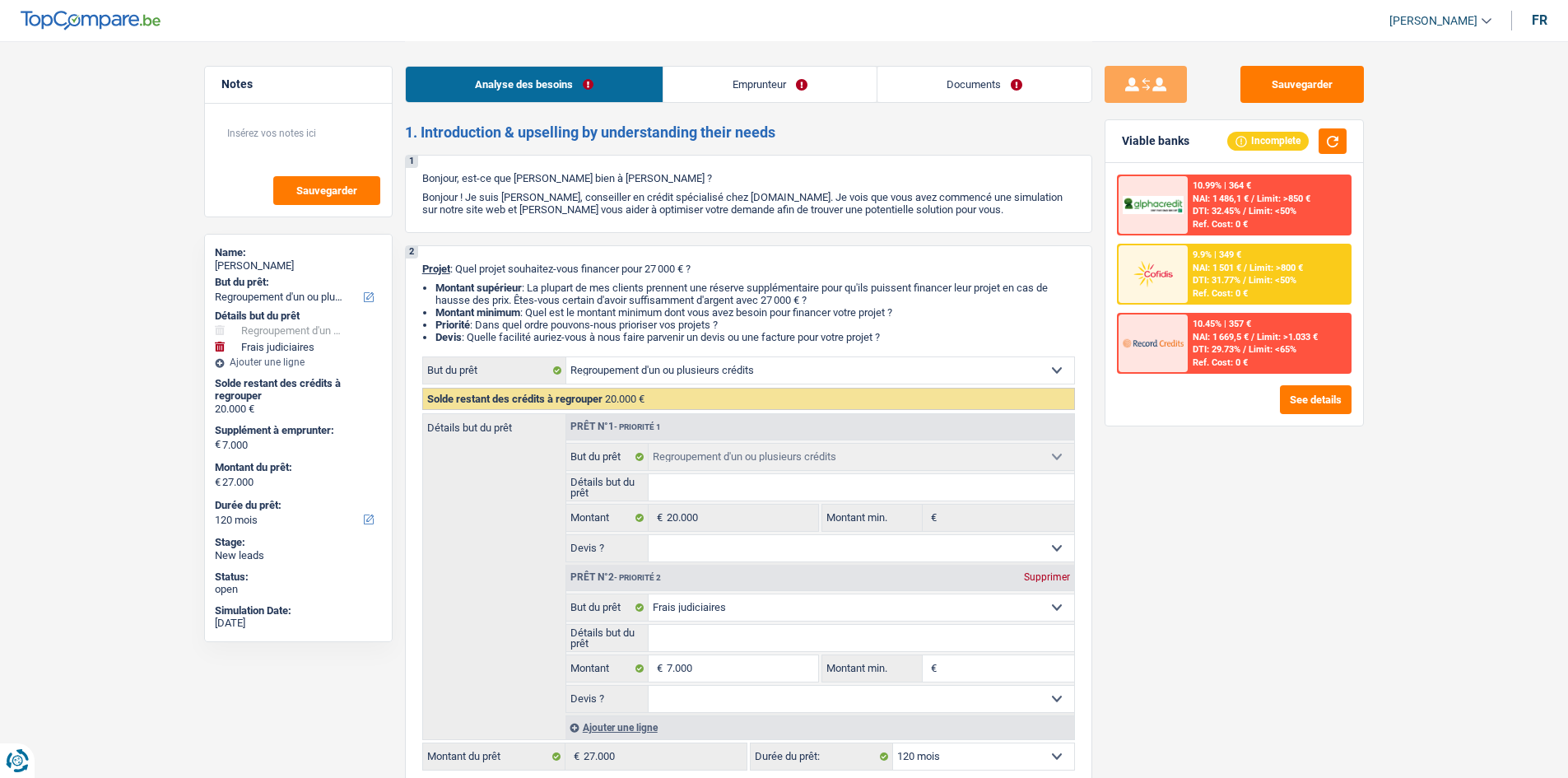
select select "refinancing"
select select "judicial"
select select "120"
select select "publicEmployee"
select select "netSalary"
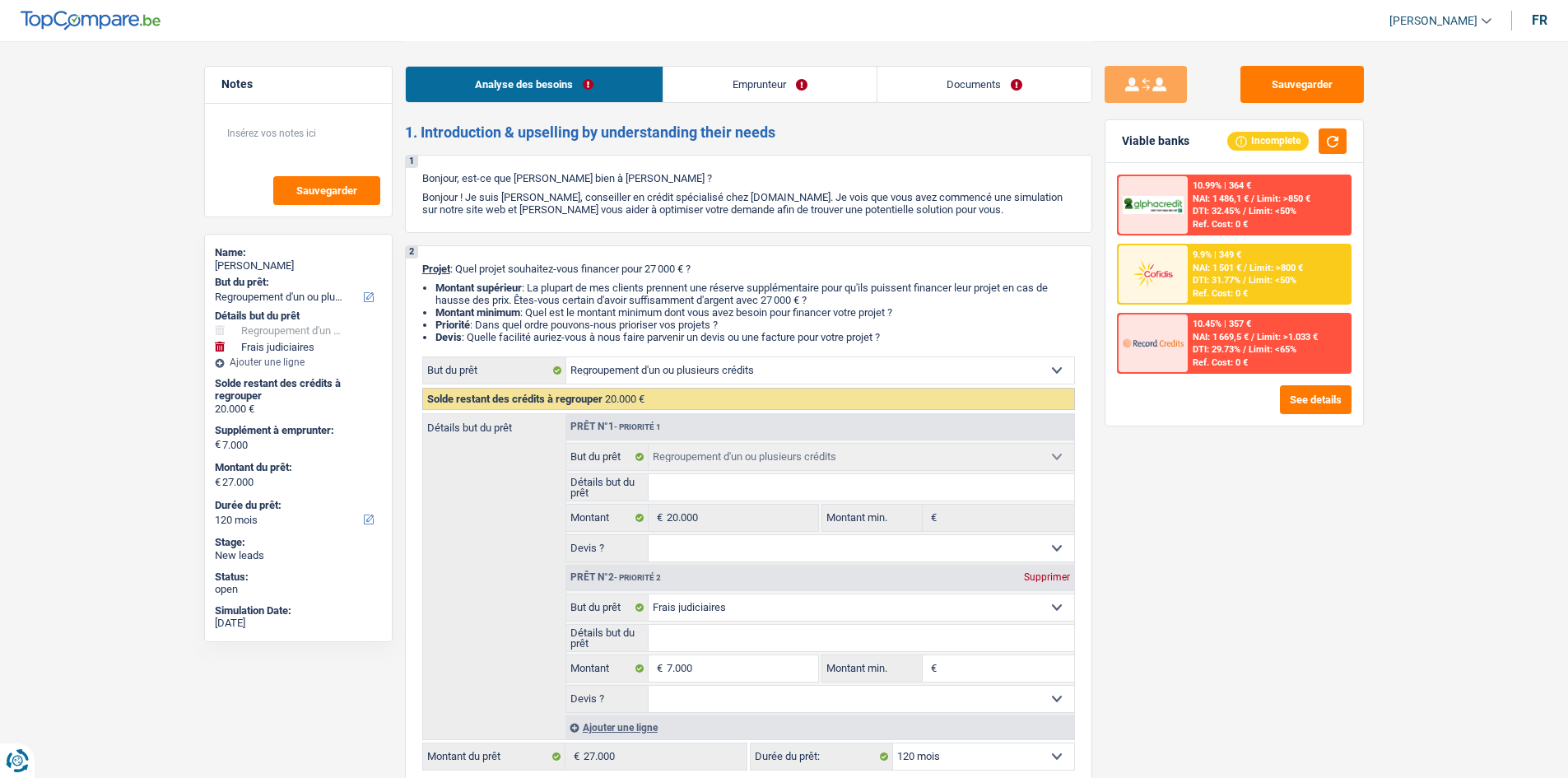
select select "mealVouchers"
select select "rents"
select select "cardOrCredit"
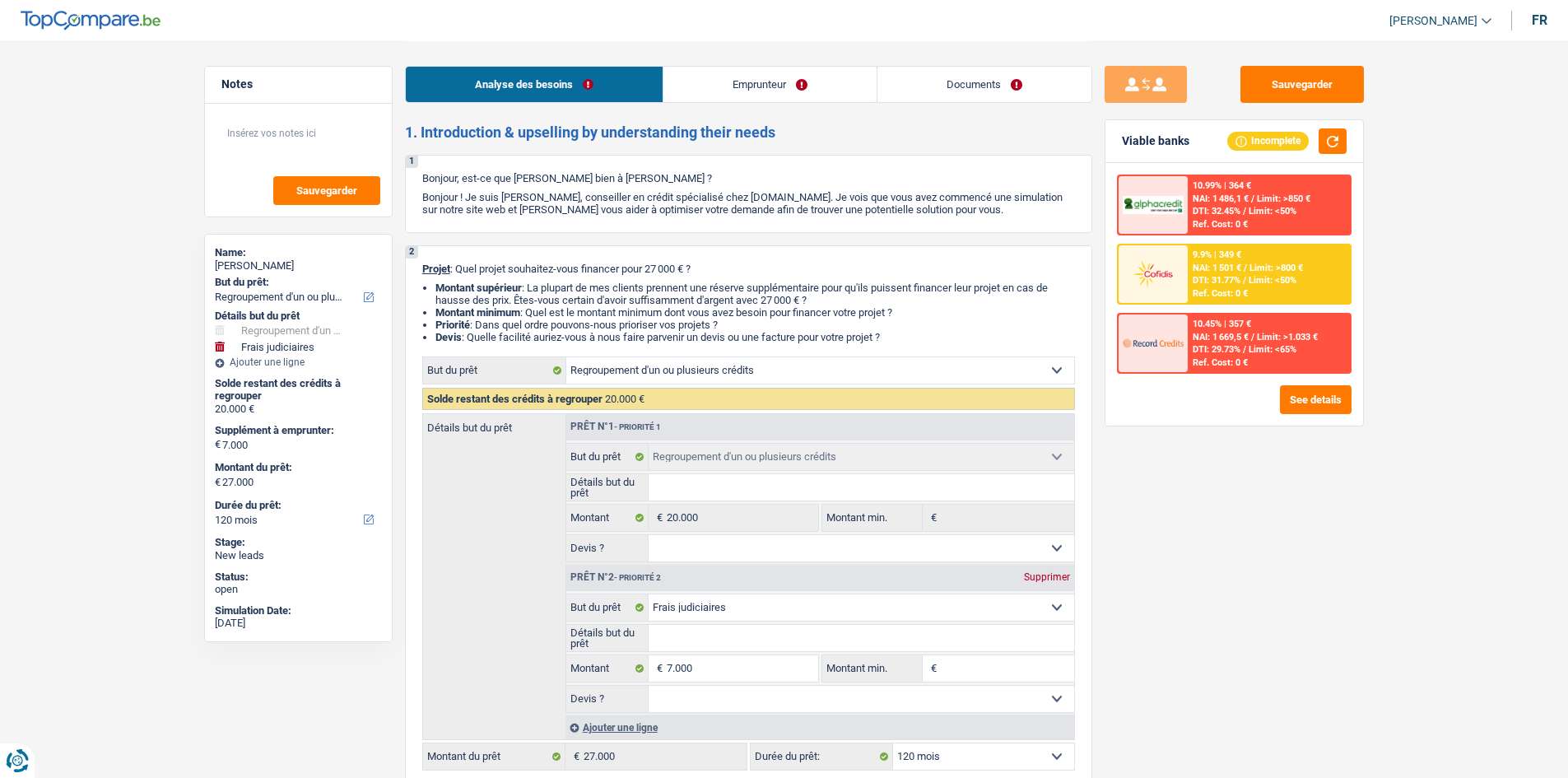
select select "refinancing"
select select "judicial"
select select "120"
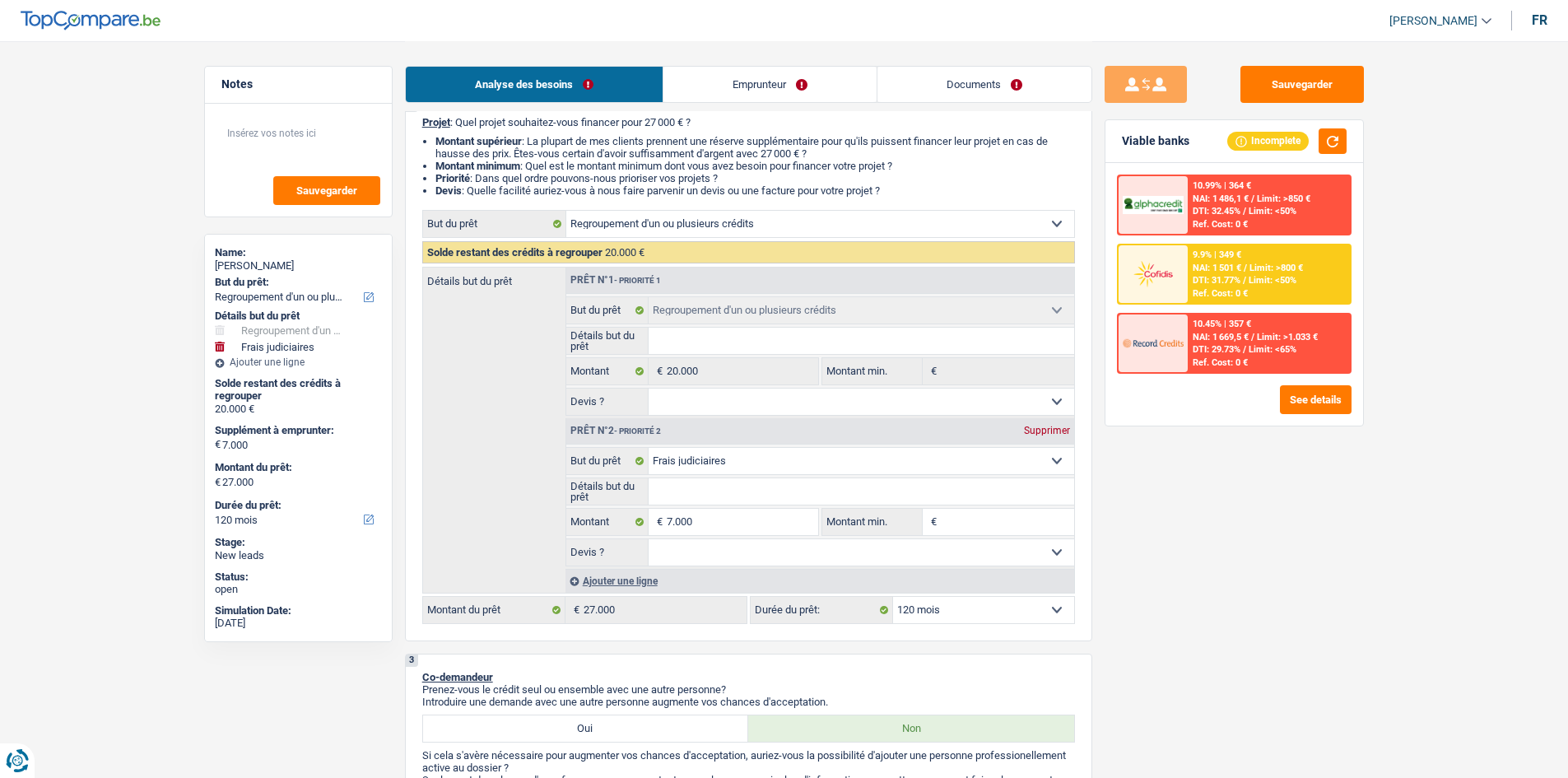
scroll to position [330, 0]
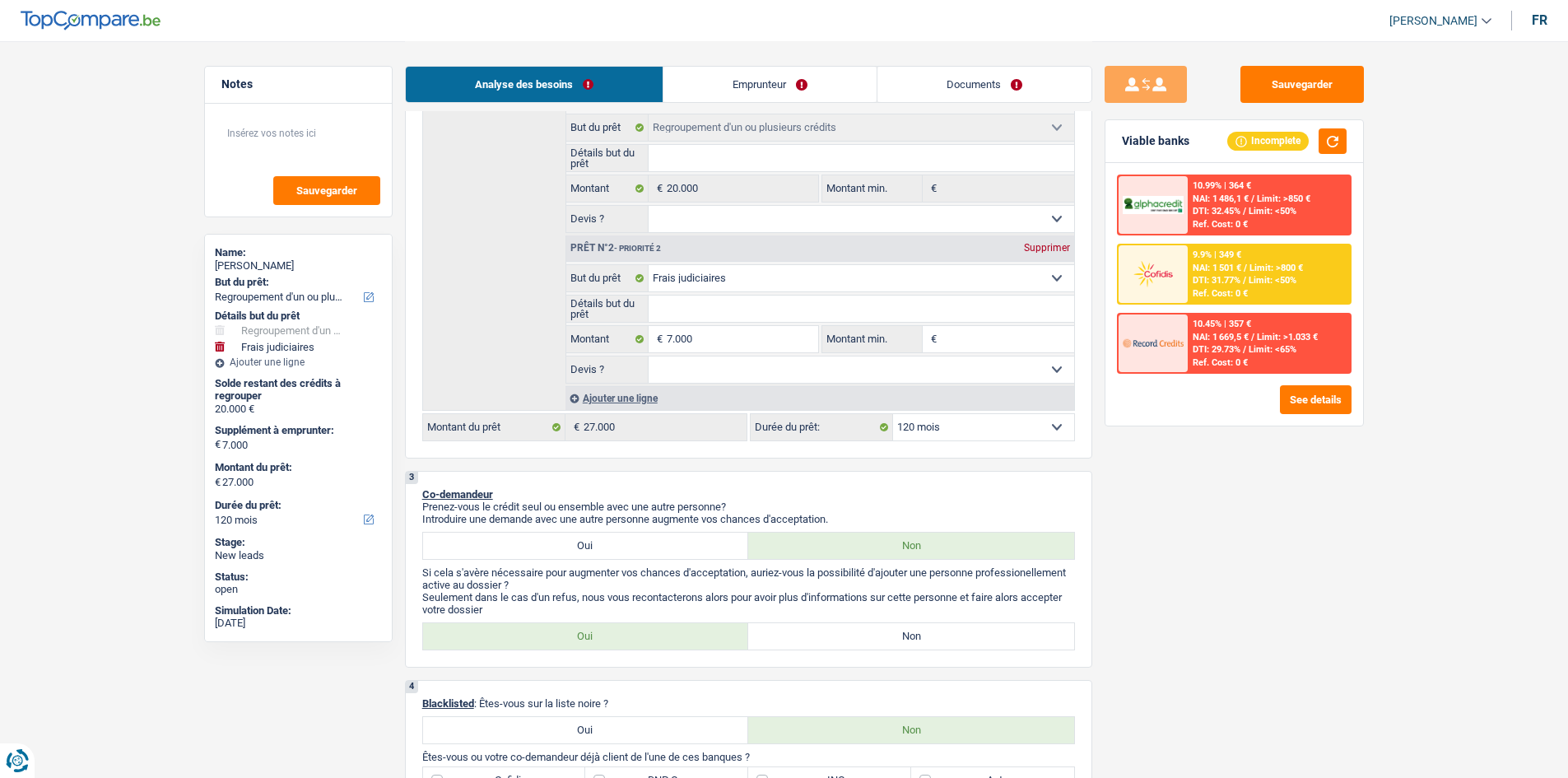
click at [750, 323] on fieldset "Confort maison: meubles, textile, peinture, électroménager, outillage non-profe…" at bounding box center [820, 324] width 507 height 120
click at [750, 310] on input "Détails but du prêt" at bounding box center [861, 309] width 426 height 26
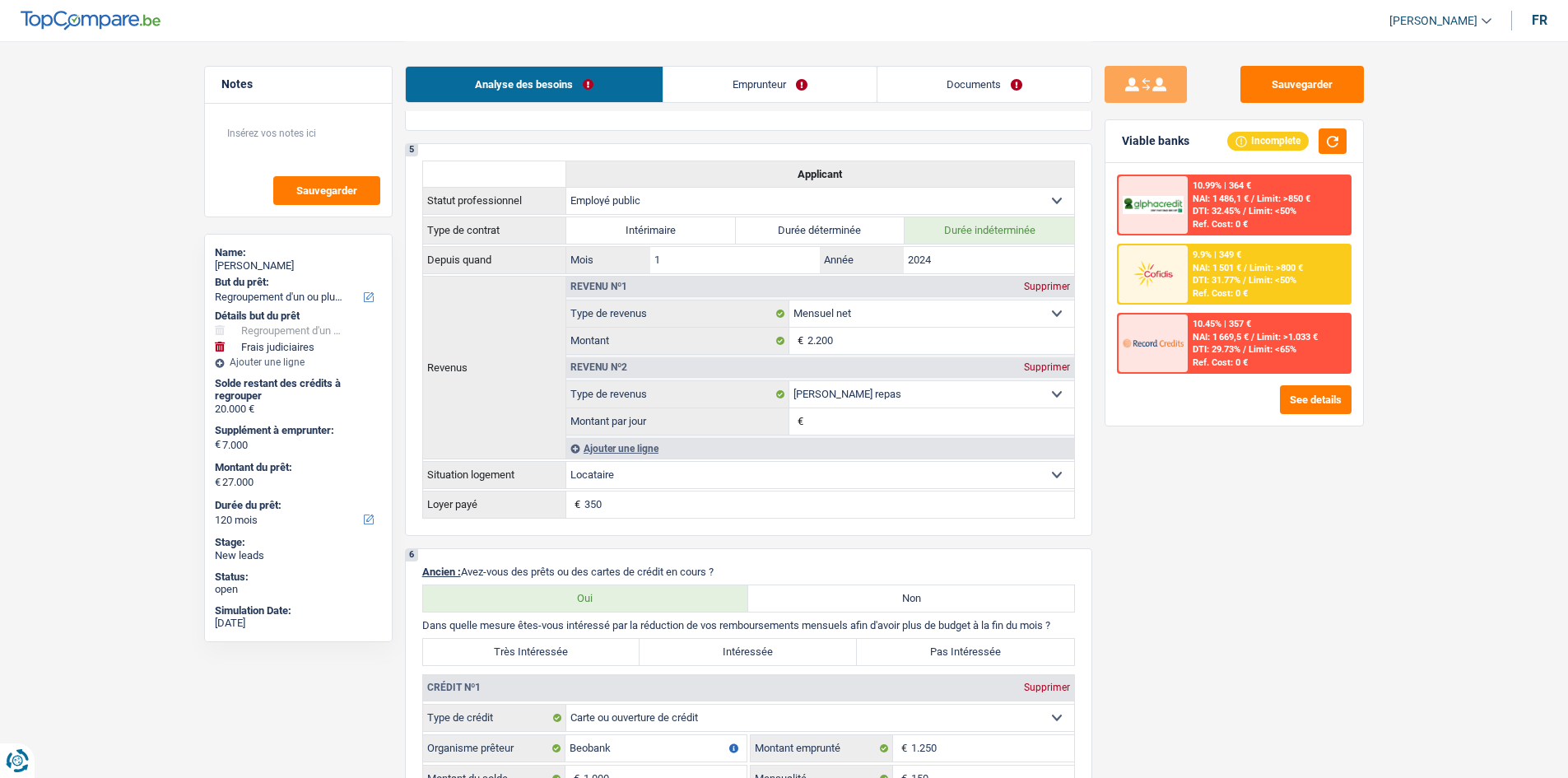
scroll to position [988, 0]
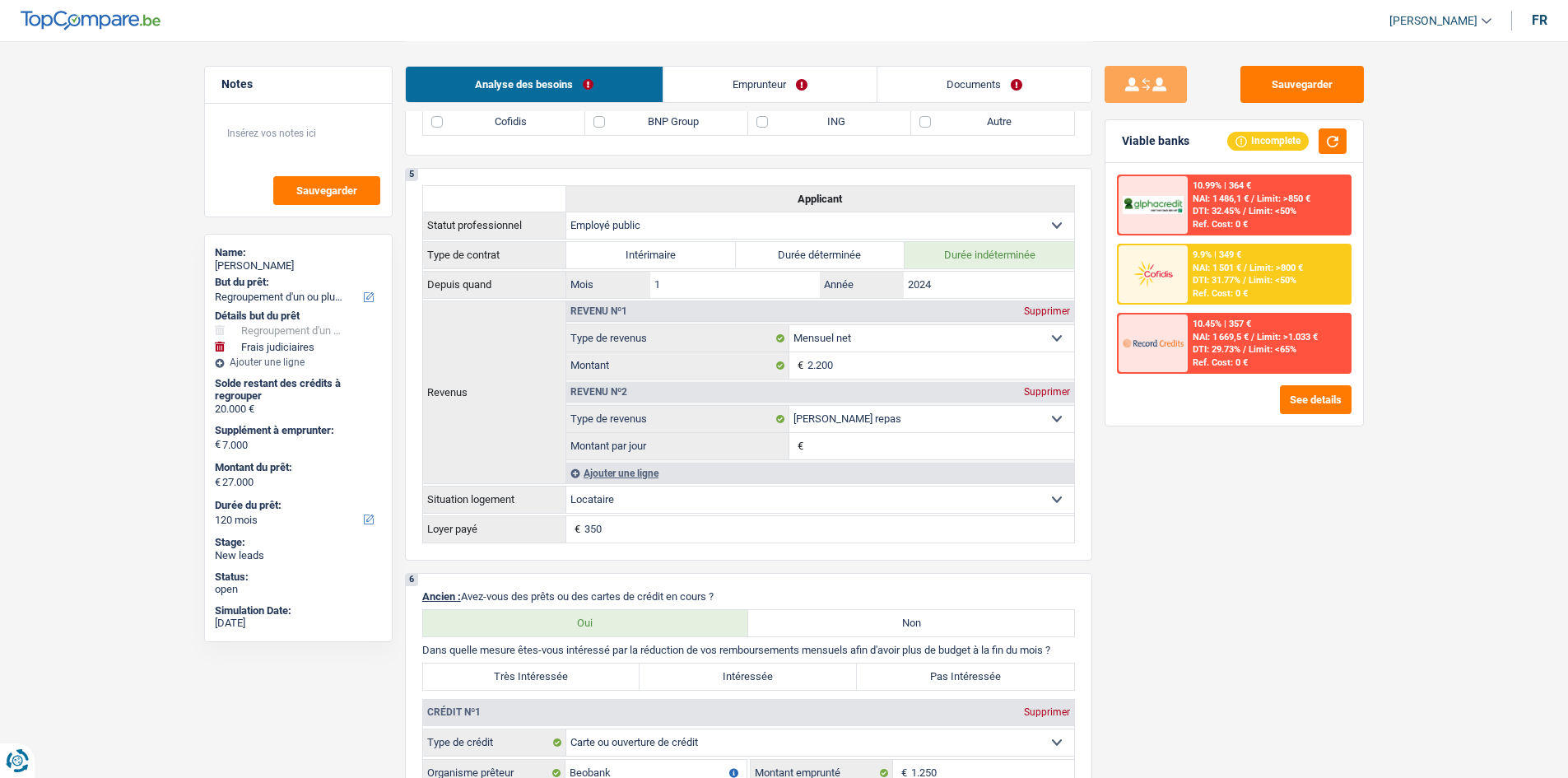
click at [761, 75] on link "Emprunteur" at bounding box center [770, 84] width 213 height 35
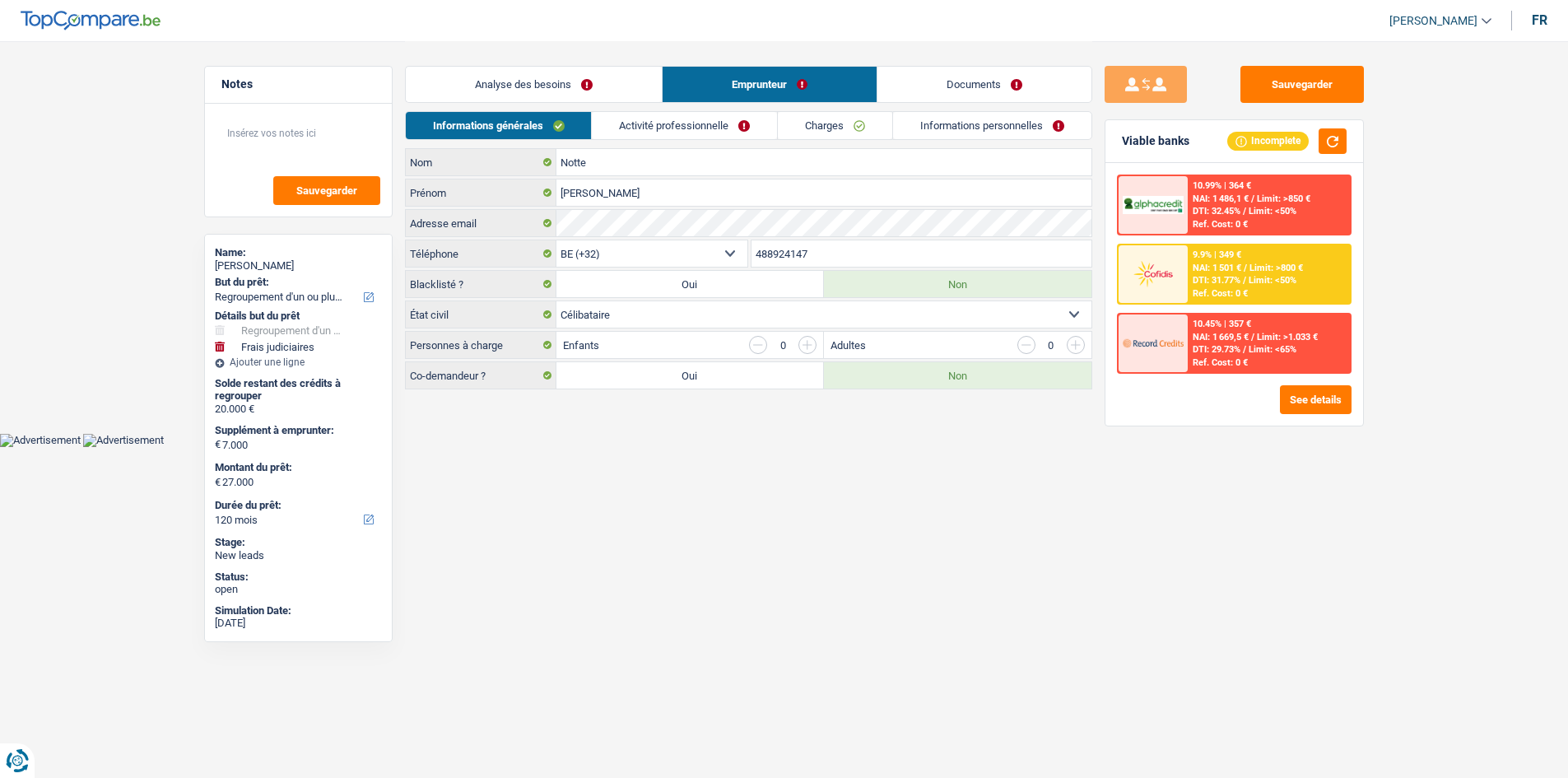
scroll to position [0, 0]
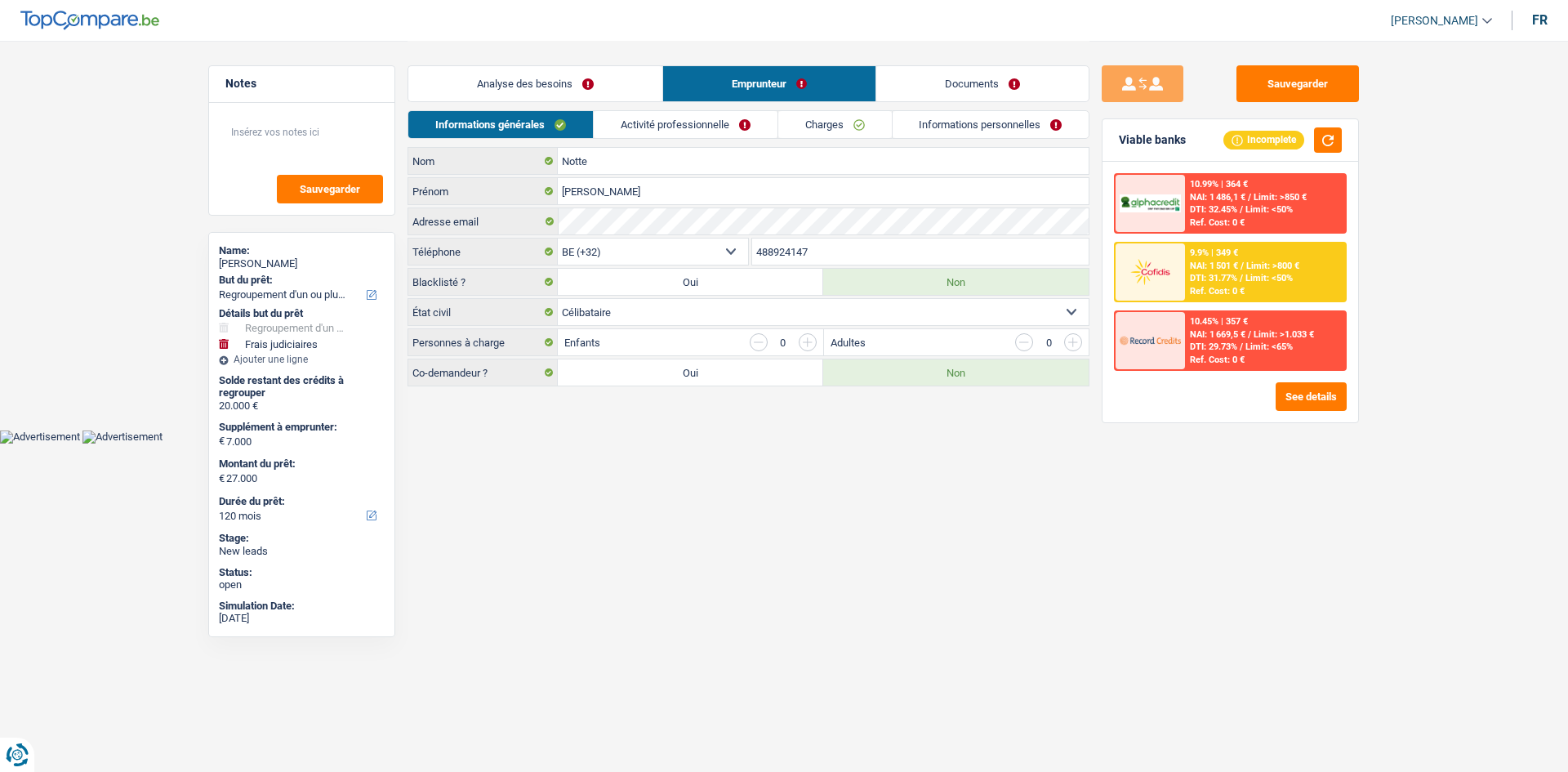
click at [687, 127] on link "Activité professionnelle" at bounding box center [686, 125] width 184 height 27
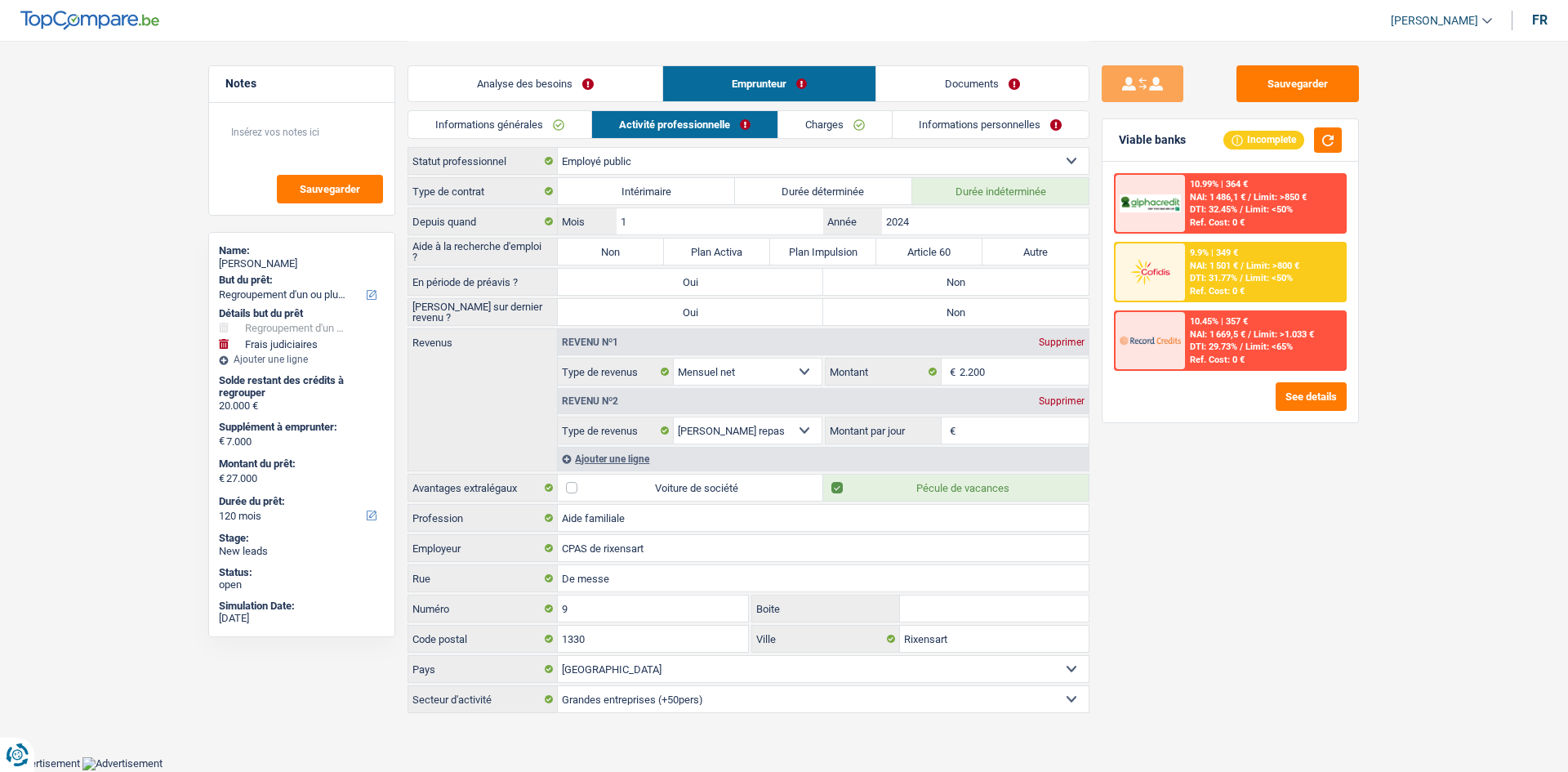
click at [595, 85] on link "Analyse des besoins" at bounding box center [535, 84] width 254 height 35
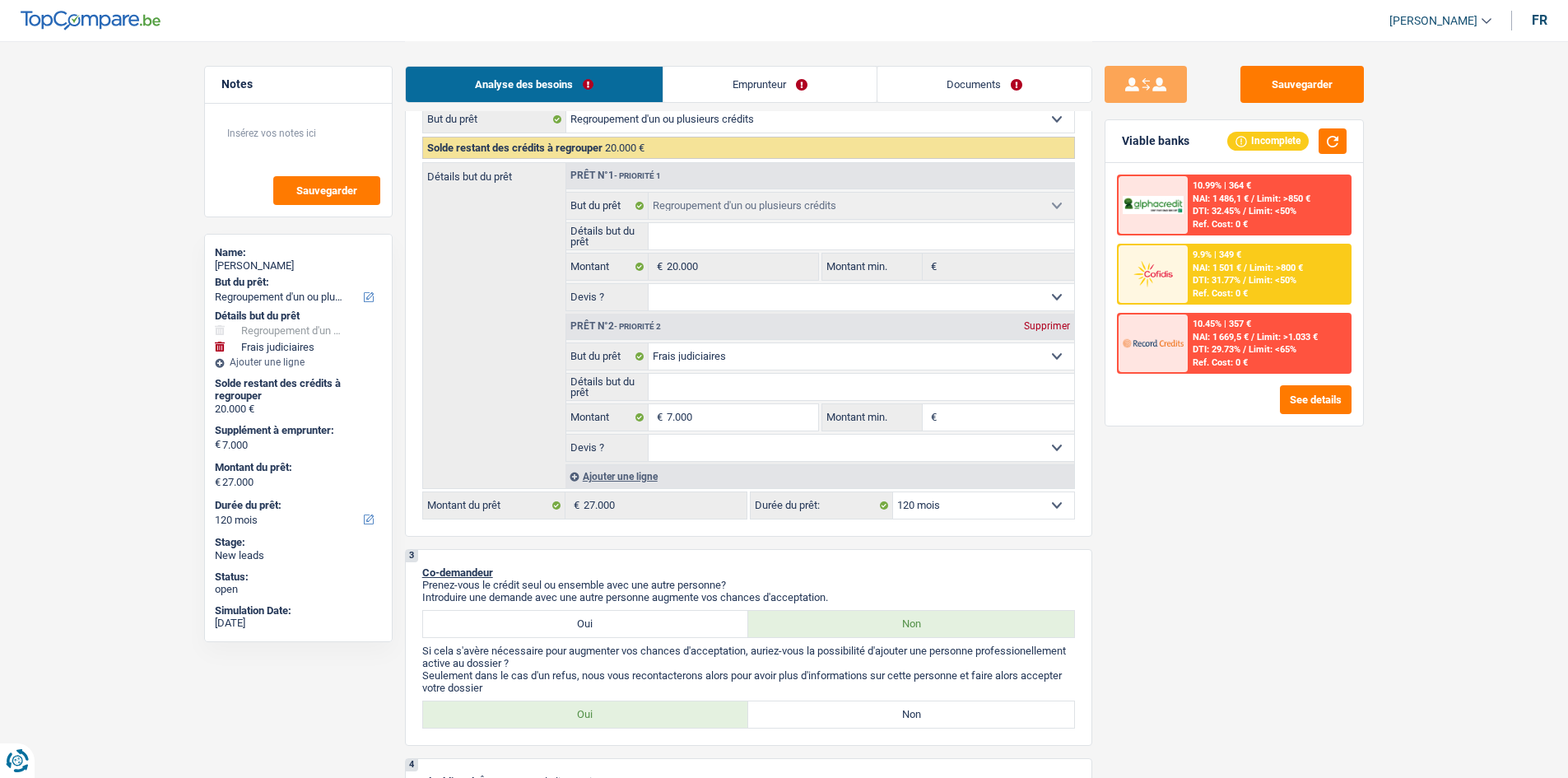
scroll to position [247, 0]
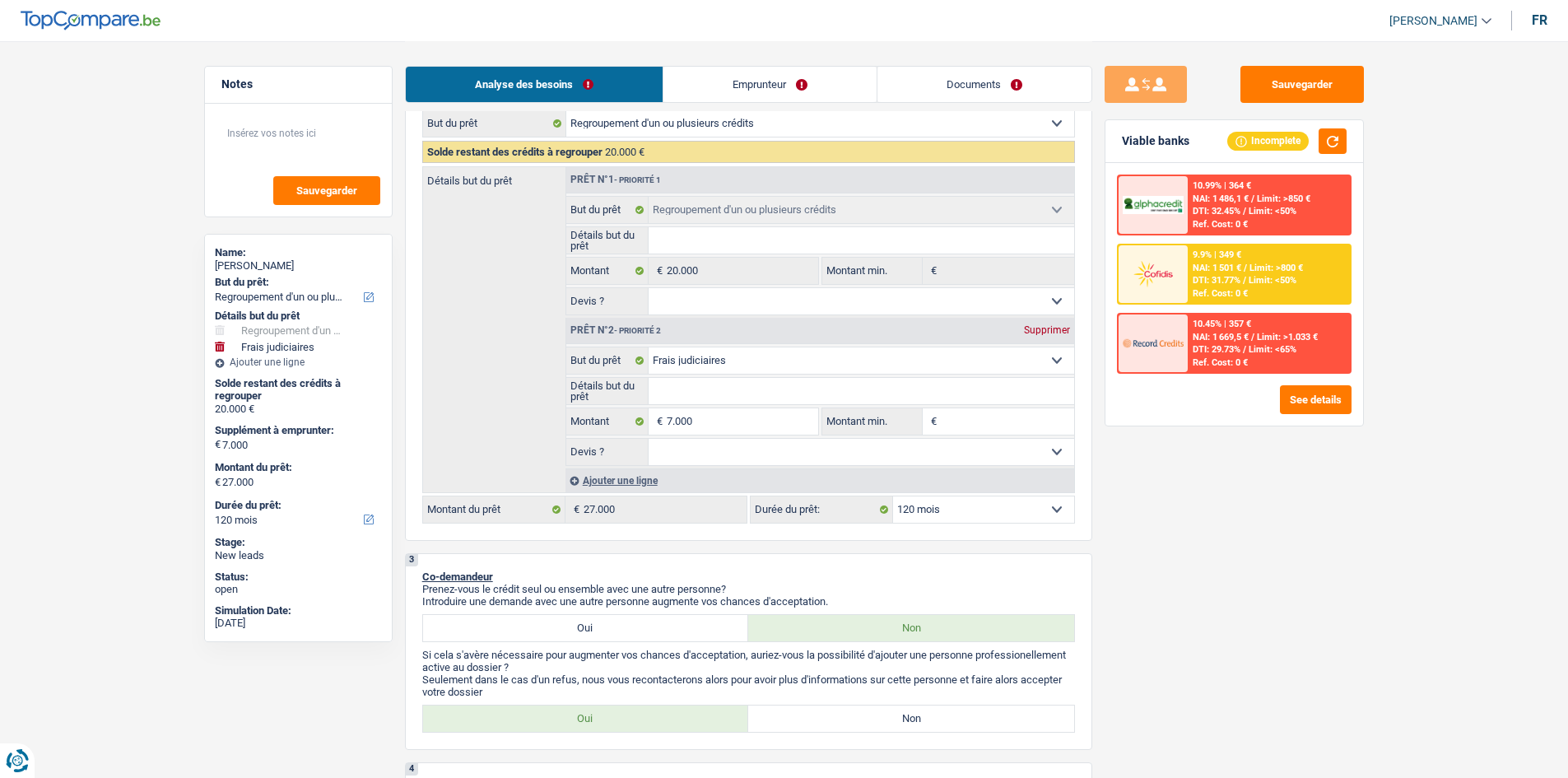
click at [783, 366] on select "Confort maison: meubles, textile, peinture, électroménager, outillage non-profe…" at bounding box center [861, 360] width 426 height 26
click at [1211, 501] on div "Sauvegarder Viable banks Incomplete 10.99% | 364 € NAI: 1 486,1 € / Limit: >850…" at bounding box center [1234, 408] width 284 height 685
click at [708, 383] on input "Détails but du prêt" at bounding box center [861, 390] width 426 height 26
click at [1230, 501] on div "Sauvegarder Viable banks Incomplete 10.99% | 364 € NAI: 1 486,1 € / Limit: >850…" at bounding box center [1234, 408] width 284 height 685
click at [733, 367] on select "Confort maison: meubles, textile, peinture, électroménager, outillage non-profe…" at bounding box center [861, 360] width 426 height 26
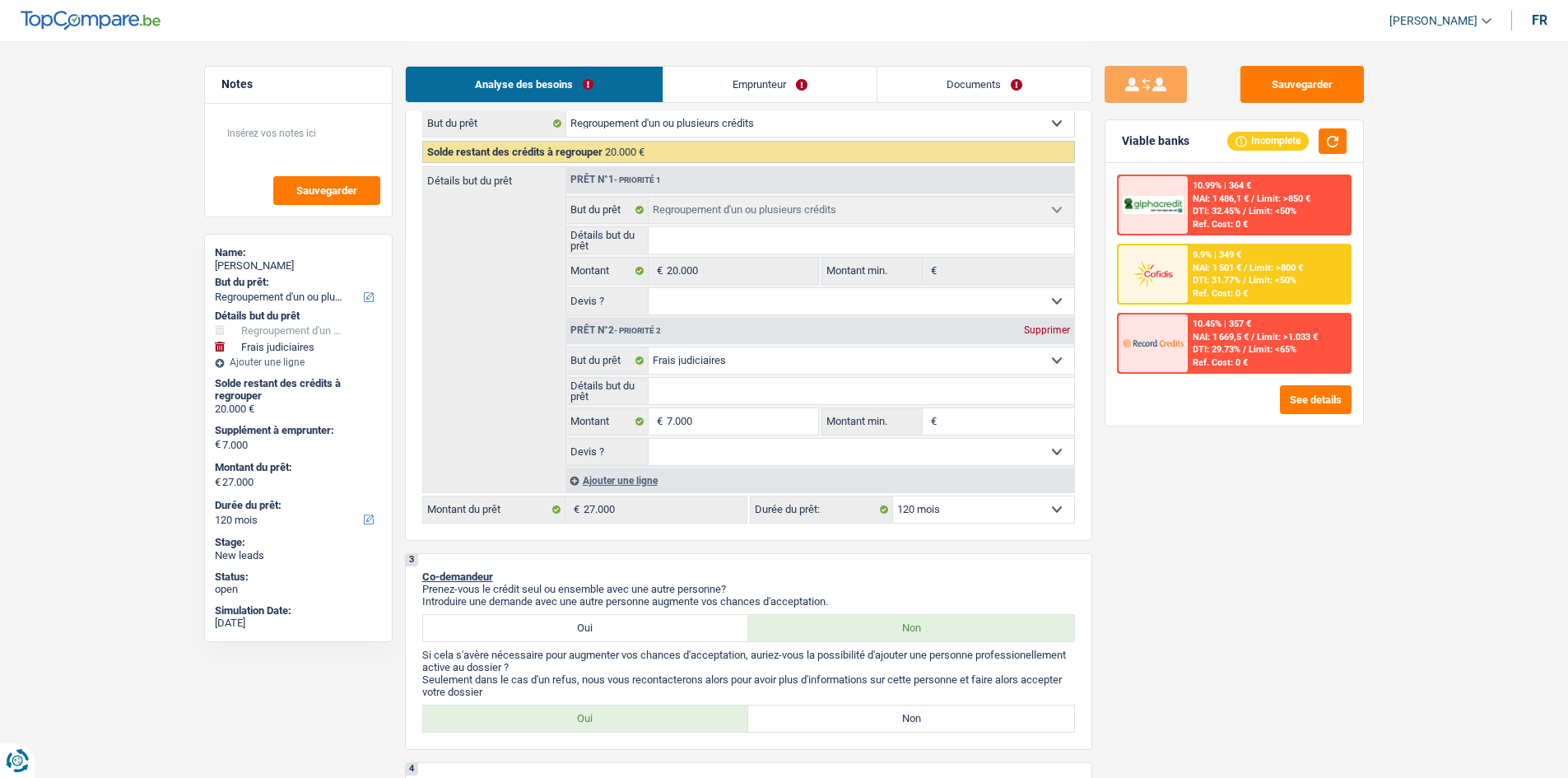
click at [1375, 588] on div "Sauvegarder Viable banks Incomplete 10.99% | 364 € NAI: 1 486,1 € / Limit: >850…" at bounding box center [1234, 408] width 284 height 685
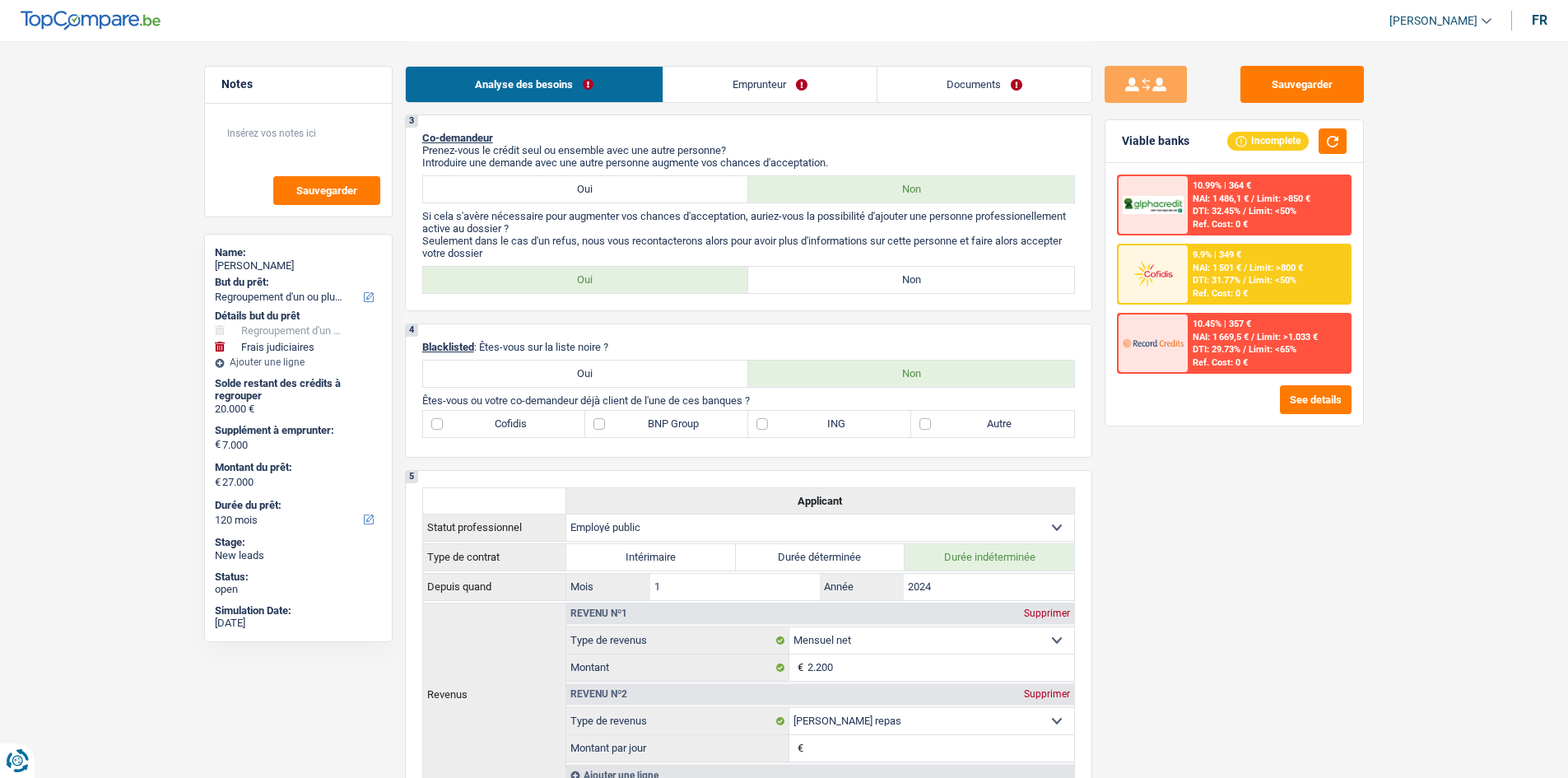
scroll to position [494, 0]
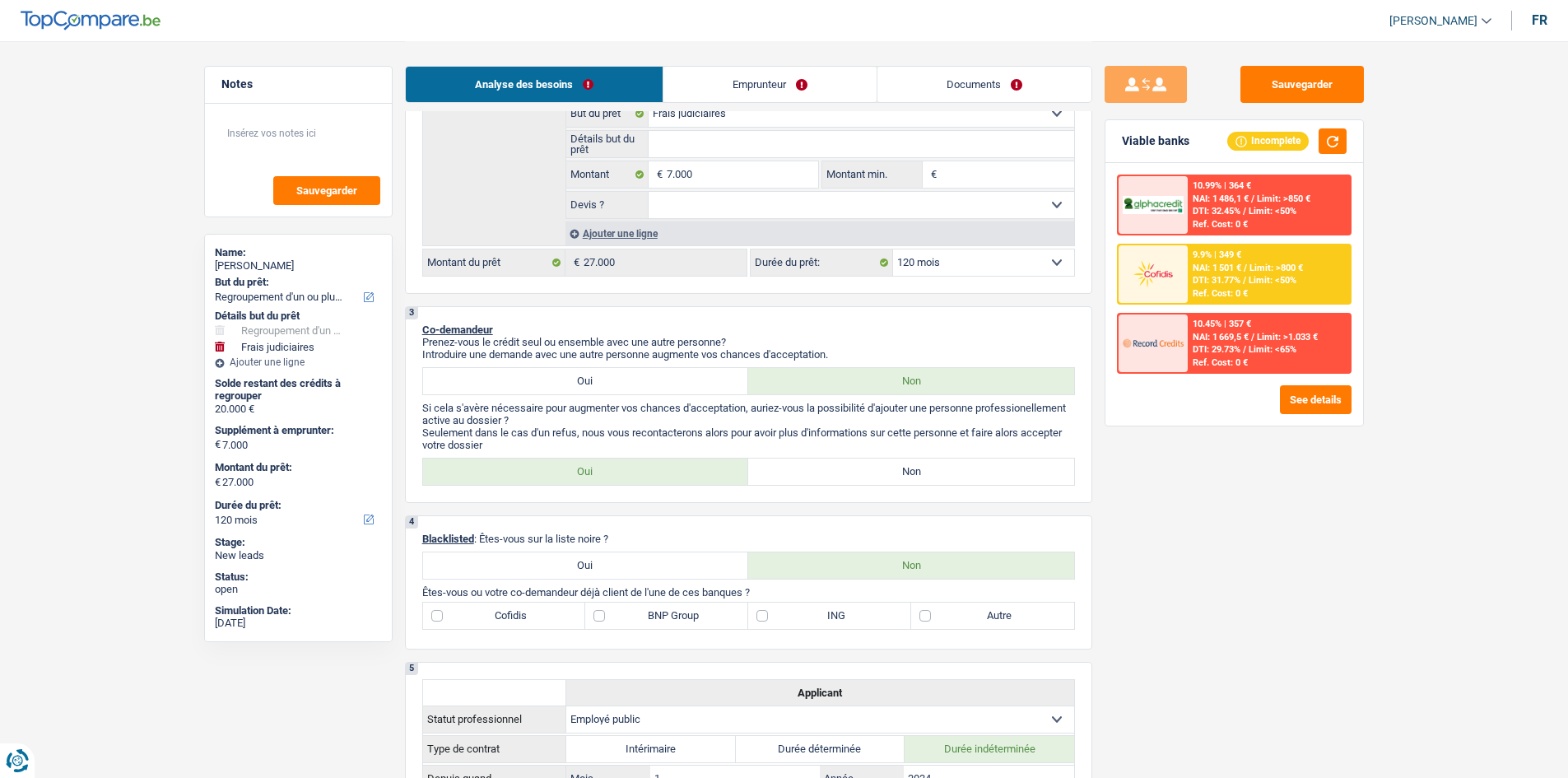
click at [728, 207] on select "Oui Non Non répondu Sélectionner une option" at bounding box center [861, 204] width 426 height 26
select select "yes"
click at [648, 191] on select "Oui Non Non répondu Sélectionner une option" at bounding box center [861, 204] width 426 height 26
select select "yes"
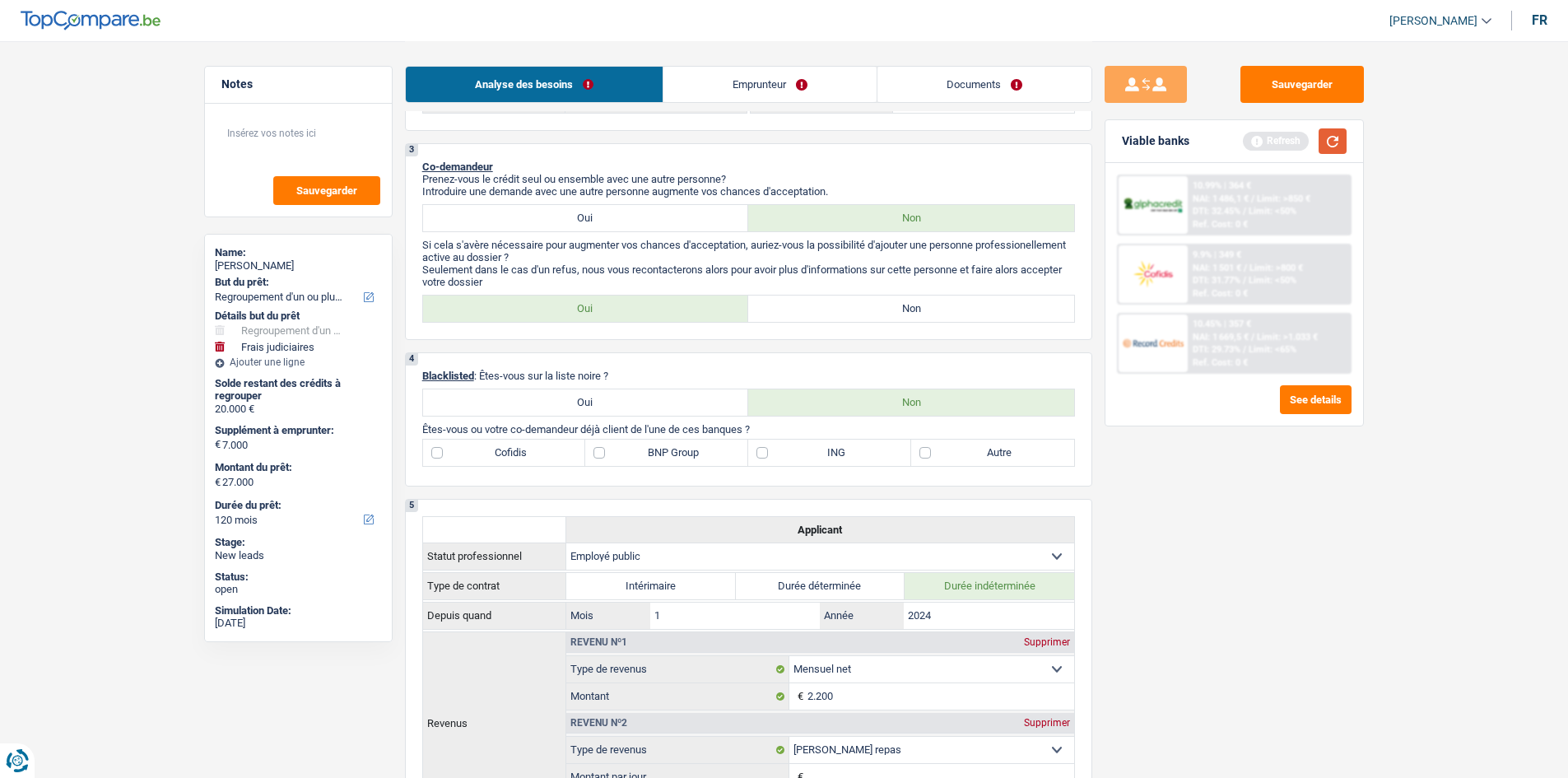
scroll to position [658, 0]
click at [1332, 137] on button "button" at bounding box center [1332, 141] width 28 height 25
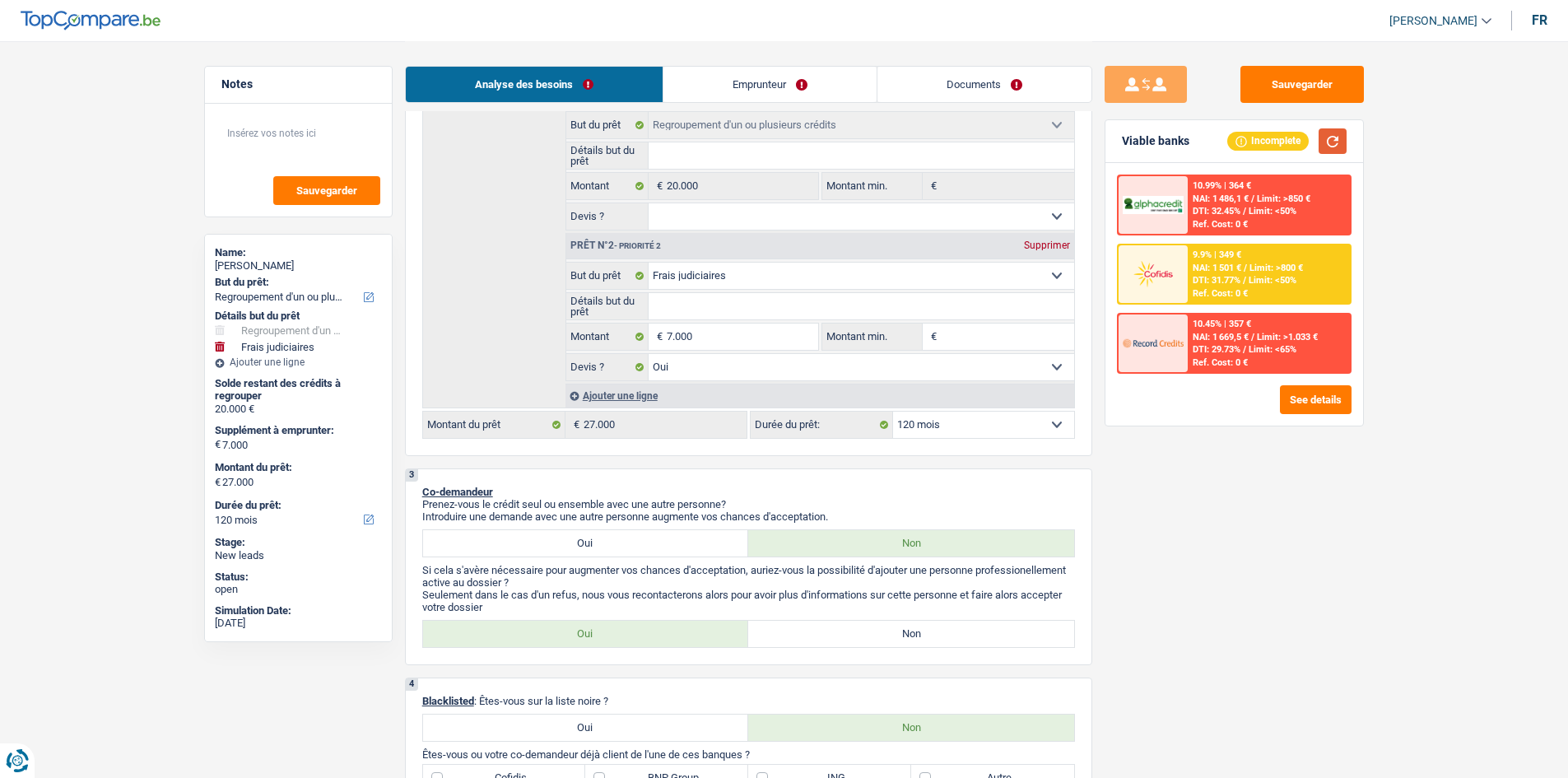
scroll to position [164, 0]
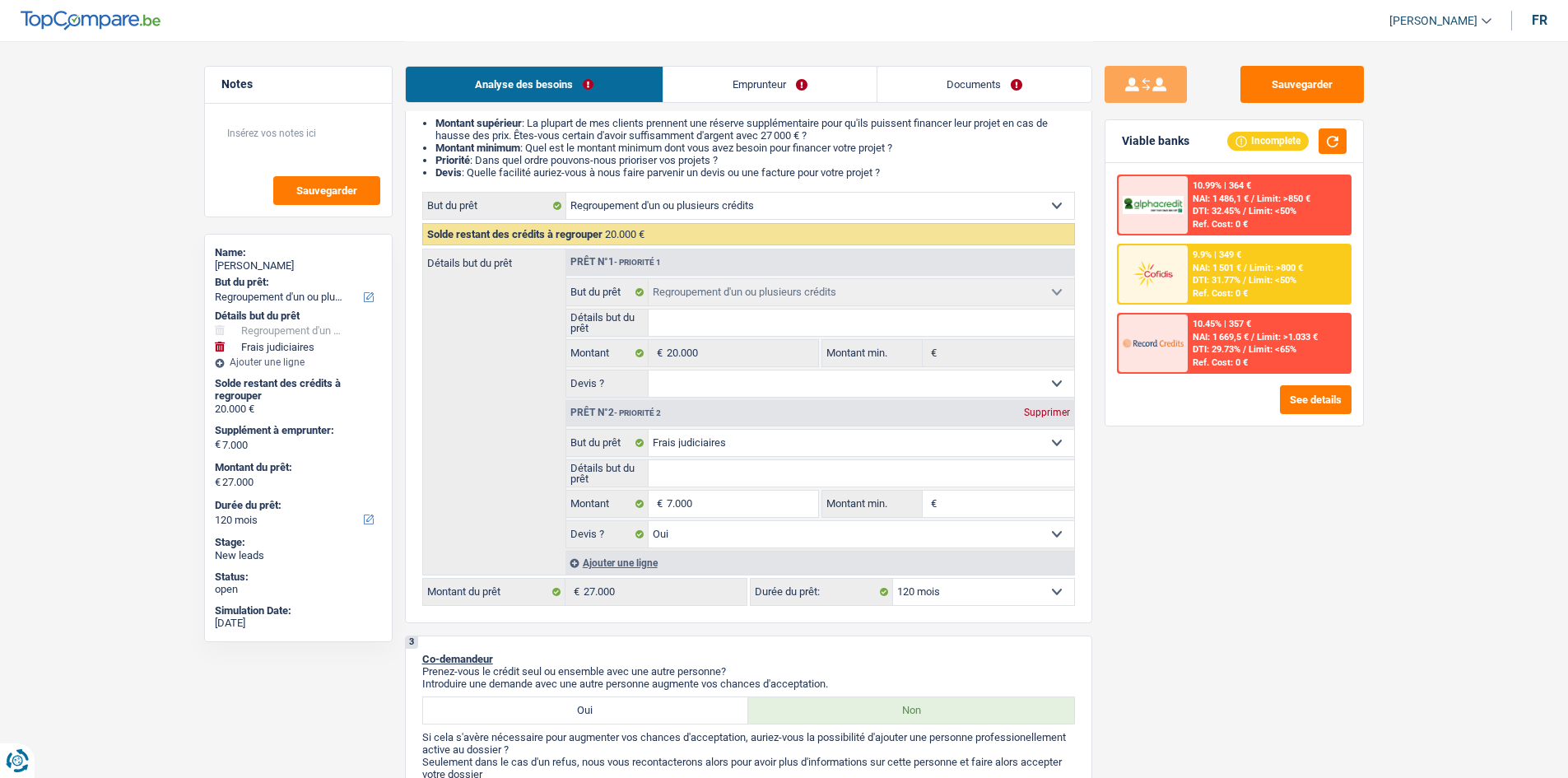
click at [711, 64] on div "Analyse des besoins Emprunteur Documents" at bounding box center [748, 76] width 687 height 70
click at [695, 85] on link "Emprunteur" at bounding box center [770, 84] width 213 height 35
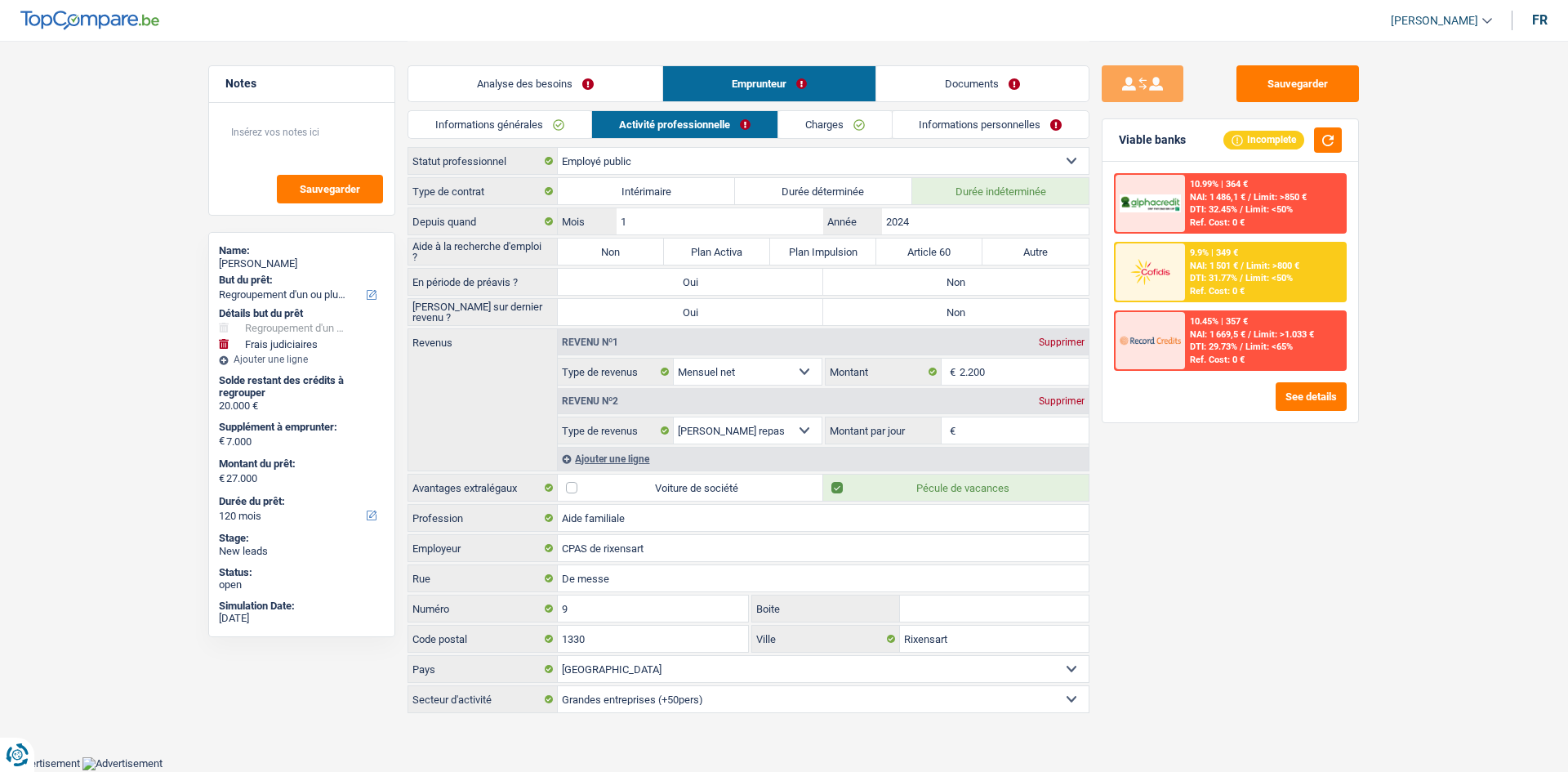
click at [575, 113] on link "Informations générales" at bounding box center [499, 125] width 183 height 27
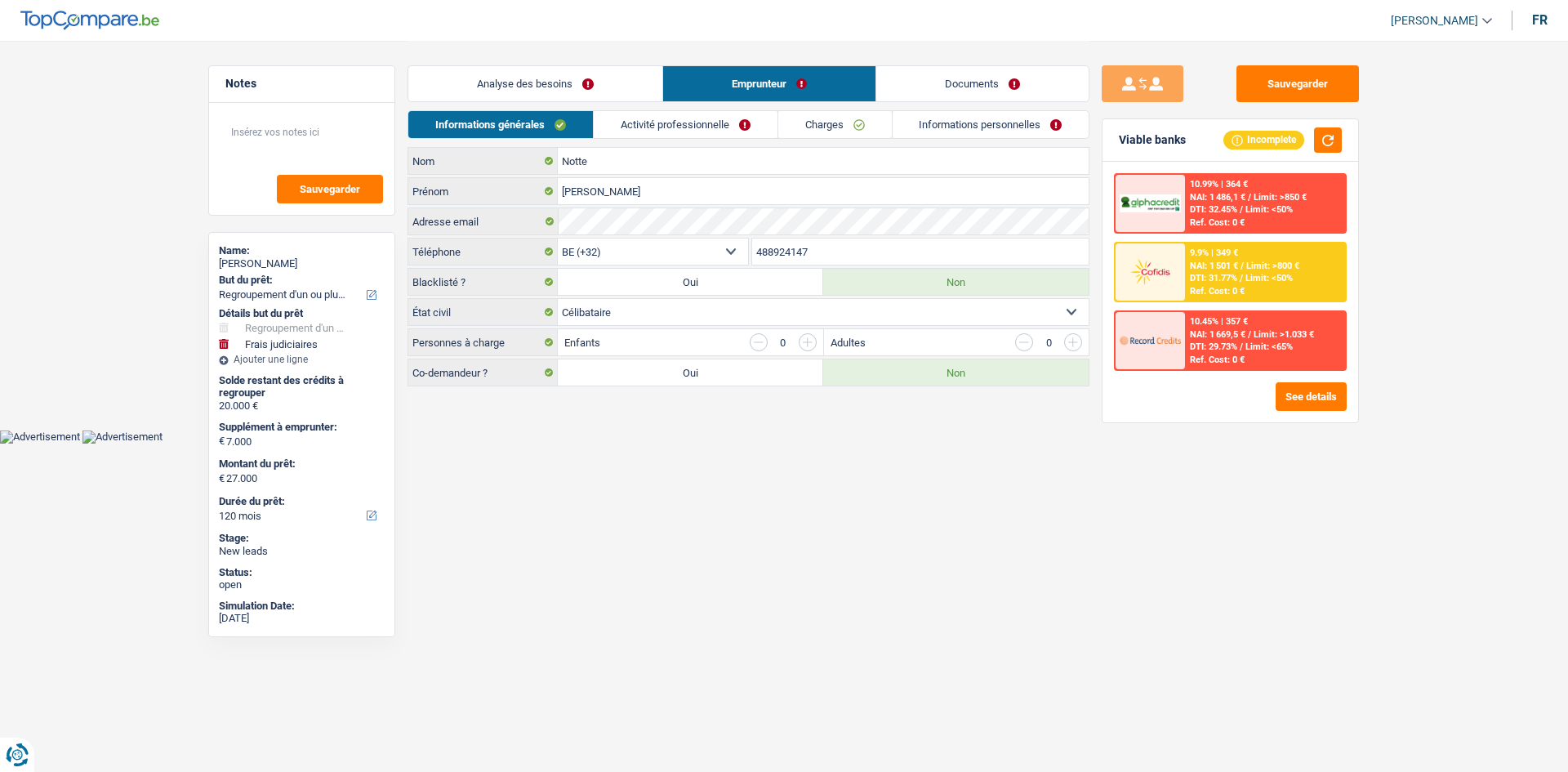
click at [581, 81] on link "Analyse des besoins" at bounding box center [535, 84] width 254 height 35
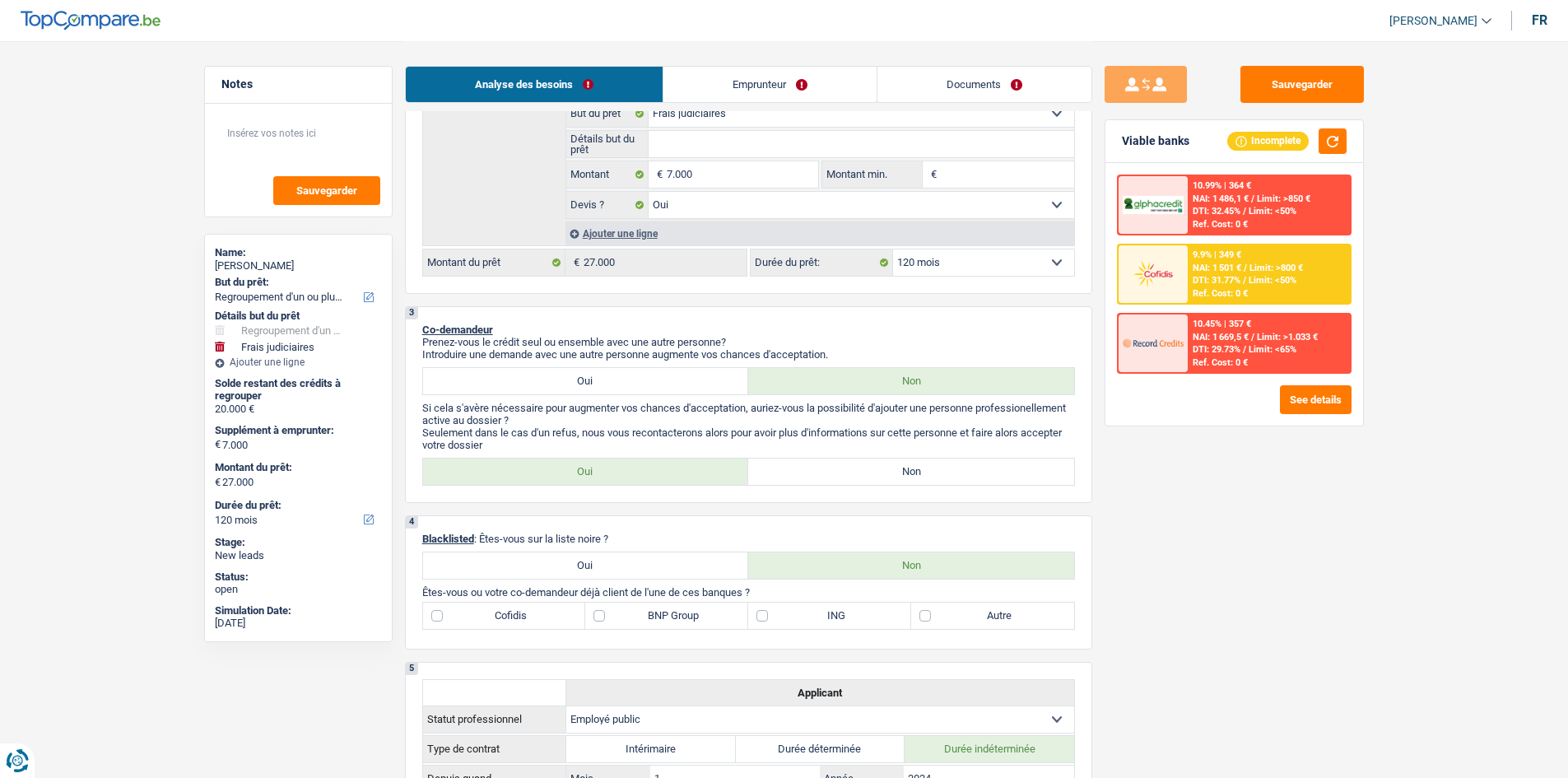
drag, startPoint x: 926, startPoint y: 468, endPoint x: 1130, endPoint y: 488, distance: 205.0
click at [926, 469] on label "Non" at bounding box center [911, 471] width 326 height 26
click at [926, 469] on input "Non" at bounding box center [911, 471] width 326 height 26
radio input "true"
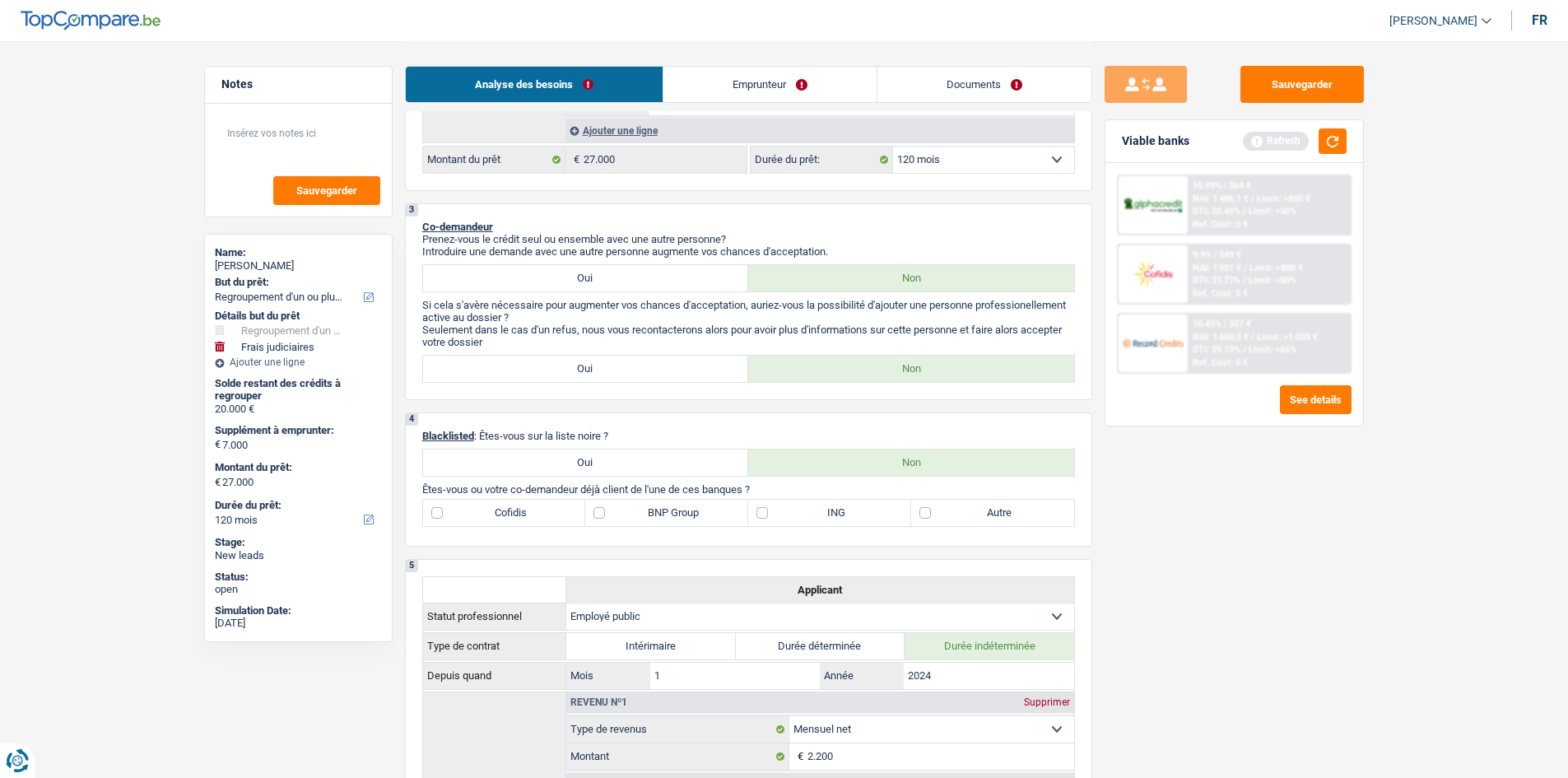
scroll to position [741, 0]
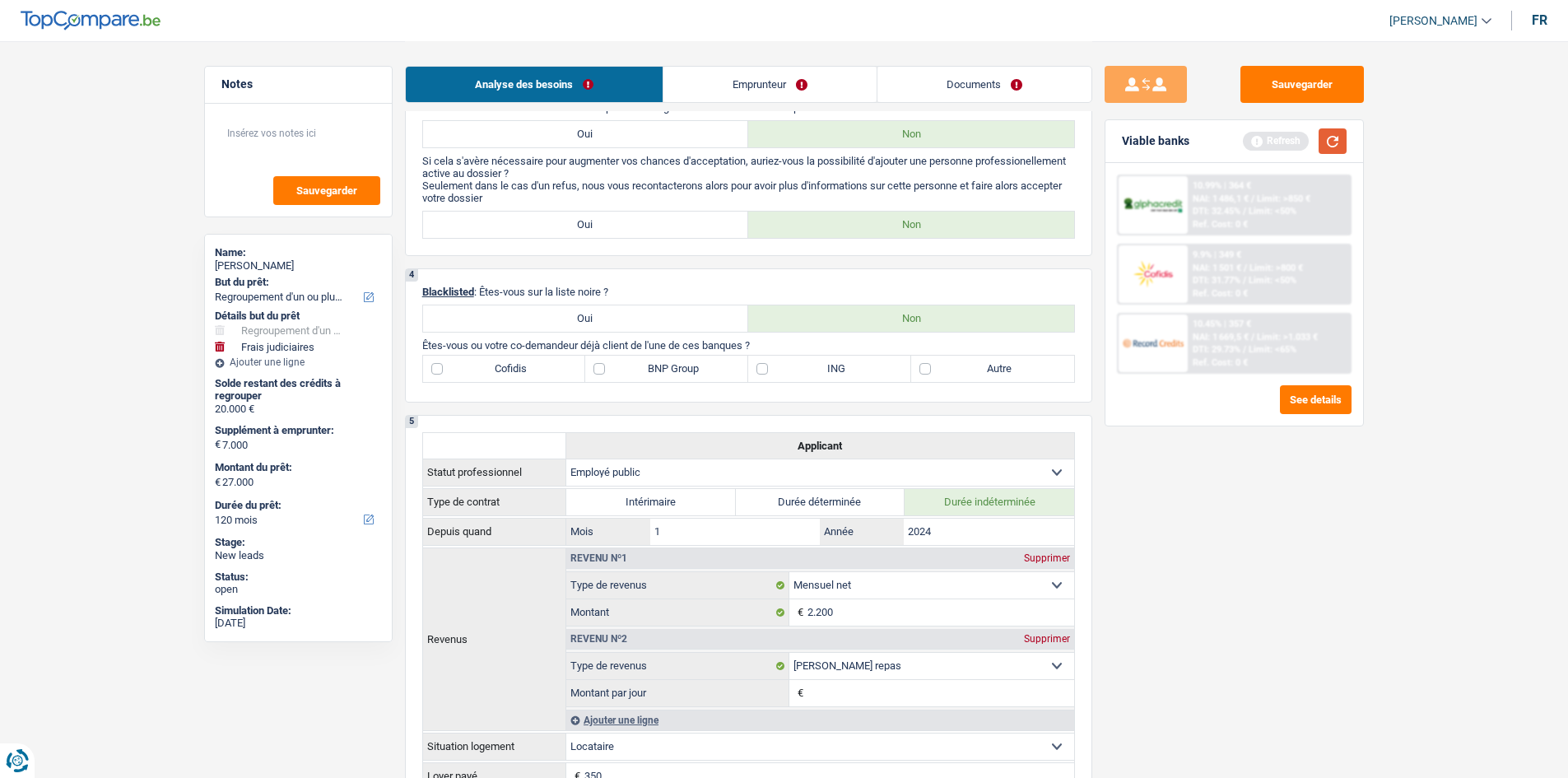
click at [1329, 143] on button "button" at bounding box center [1332, 141] width 28 height 25
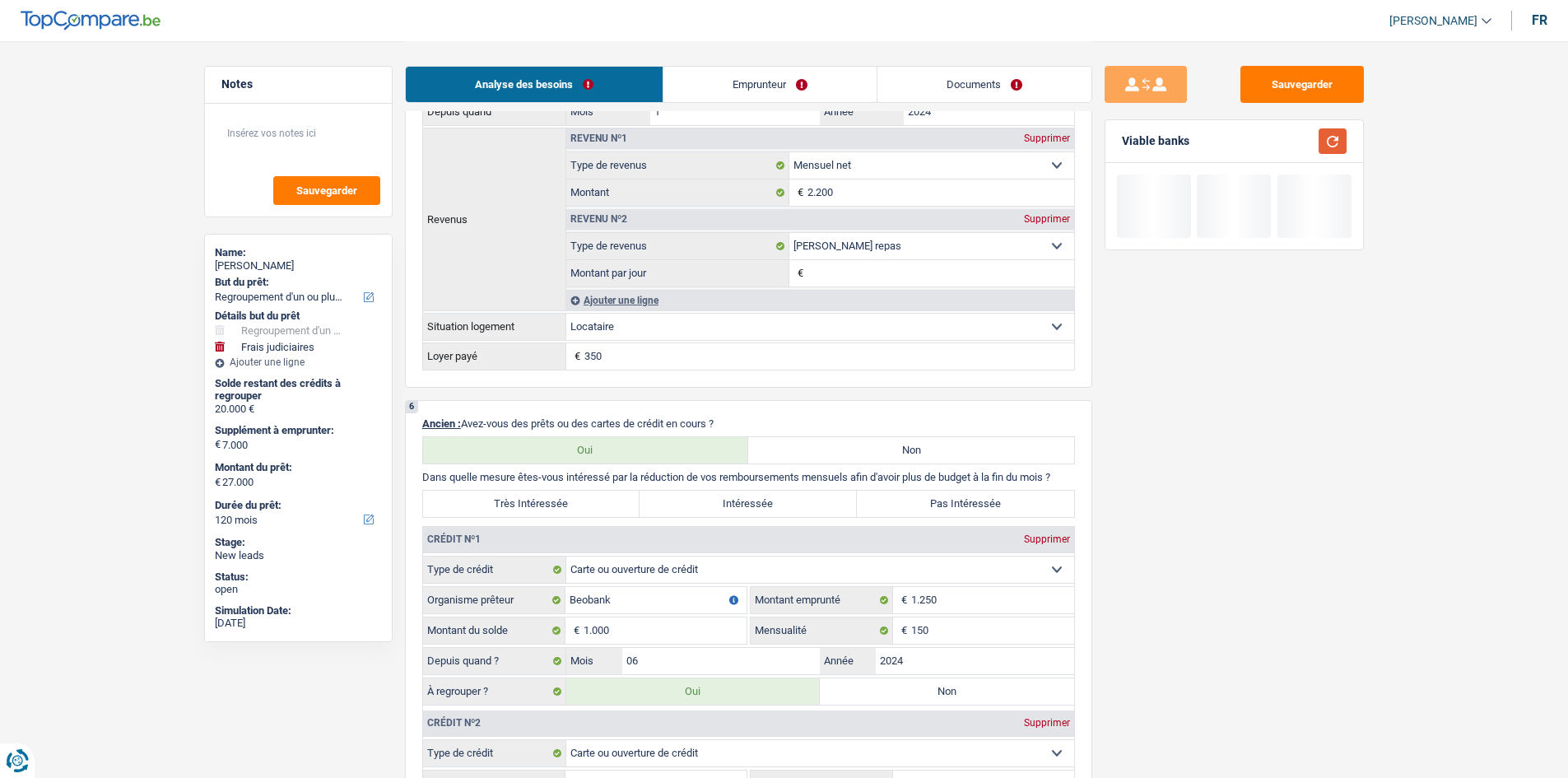
scroll to position [1235, 0]
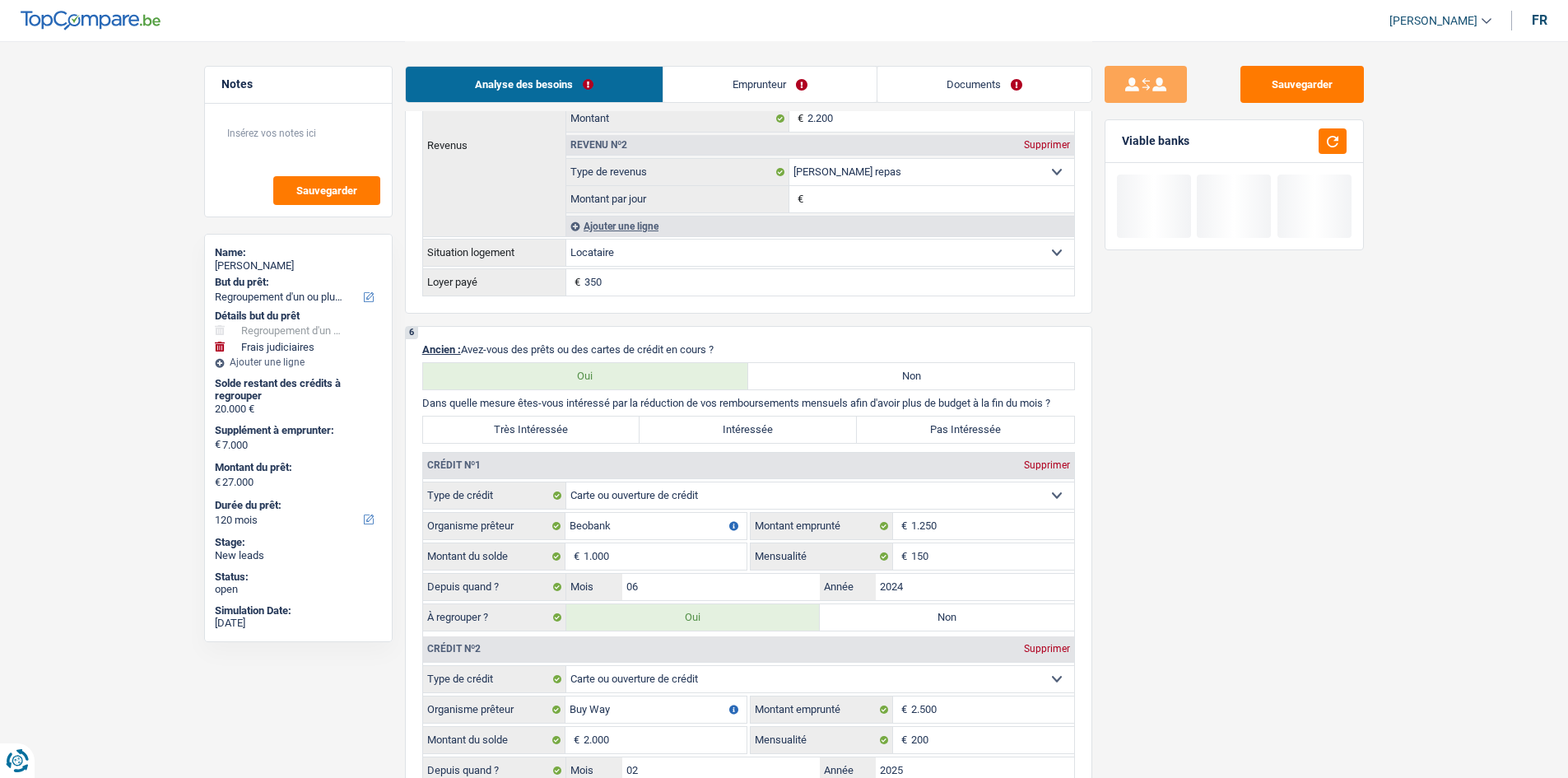
click at [576, 421] on label "Très Intéressée" at bounding box center [532, 429] width 217 height 26
click at [576, 421] on input "Très Intéressée" at bounding box center [532, 429] width 217 height 26
radio input "true"
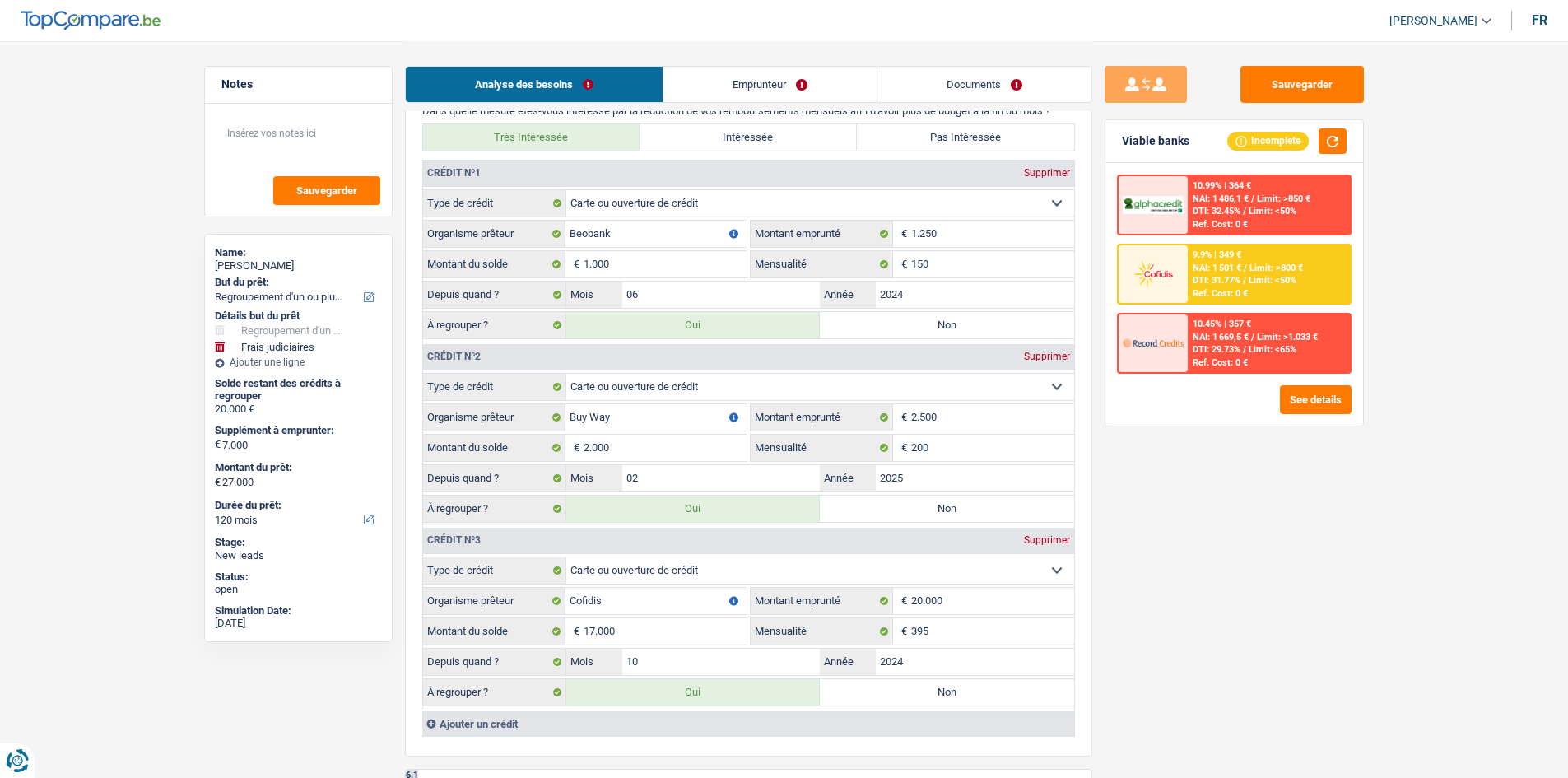
scroll to position [1564, 0]
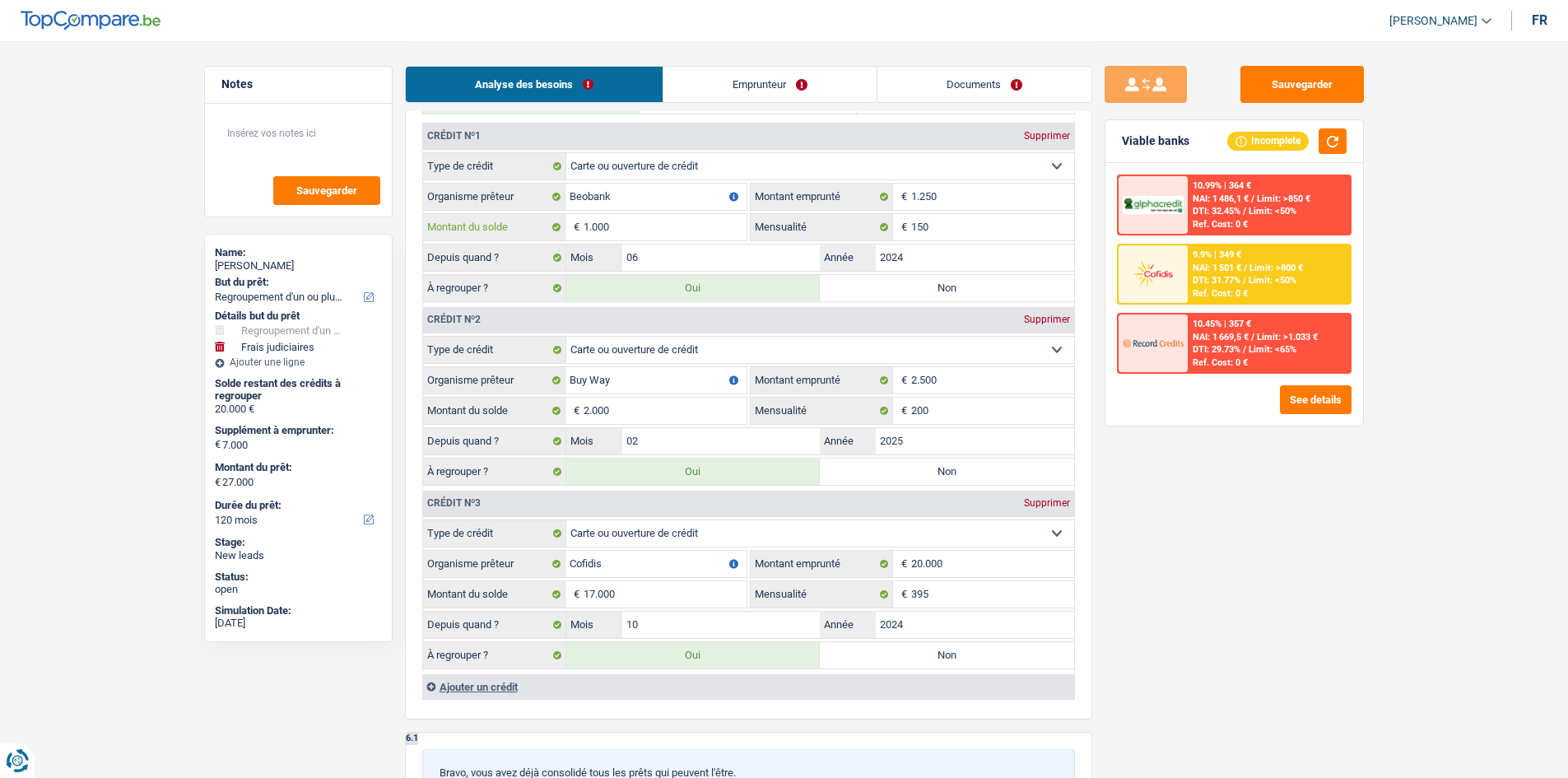
click at [675, 226] on input "1.000" at bounding box center [664, 227] width 163 height 26
click at [634, 425] on fieldset "Carte ou ouverture de crédit Prêt hypothécaire Vente à tempérament Prêt à tempé…" at bounding box center [749, 411] width 651 height 153
click at [744, 525] on select "Carte ou ouverture de crédit Prêt hypothécaire Vente à tempérament Prêt à tempé…" at bounding box center [820, 533] width 507 height 26
click at [1297, 556] on div "Sauvegarder Viable banks Incomplete 10.99% | 364 € NAI: 1 486,1 € / Limit: >850…" at bounding box center [1234, 408] width 284 height 685
click at [996, 561] on input "20.000" at bounding box center [992, 563] width 163 height 26
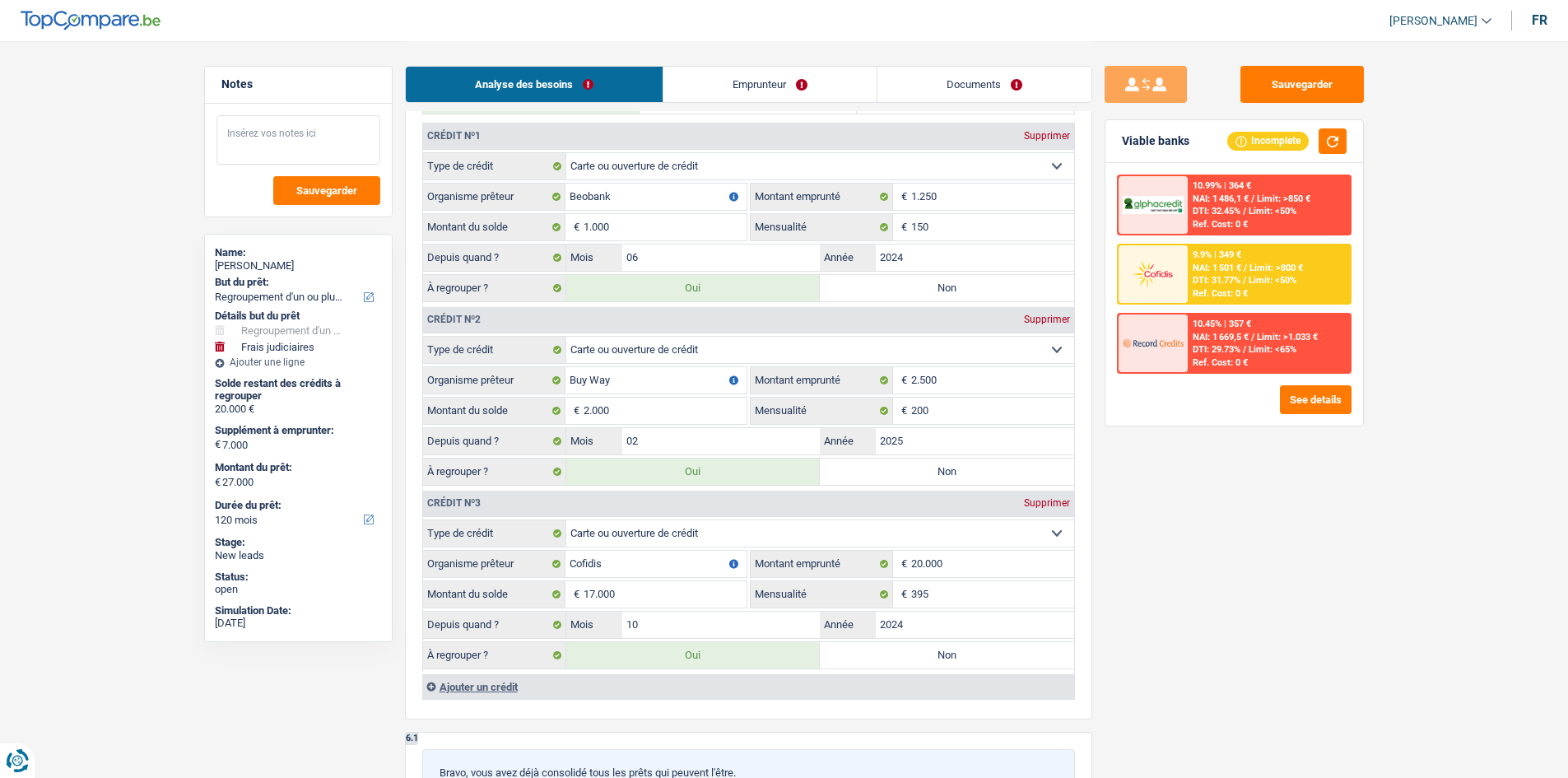
click at [333, 142] on textarea at bounding box center [298, 140] width 164 height 50
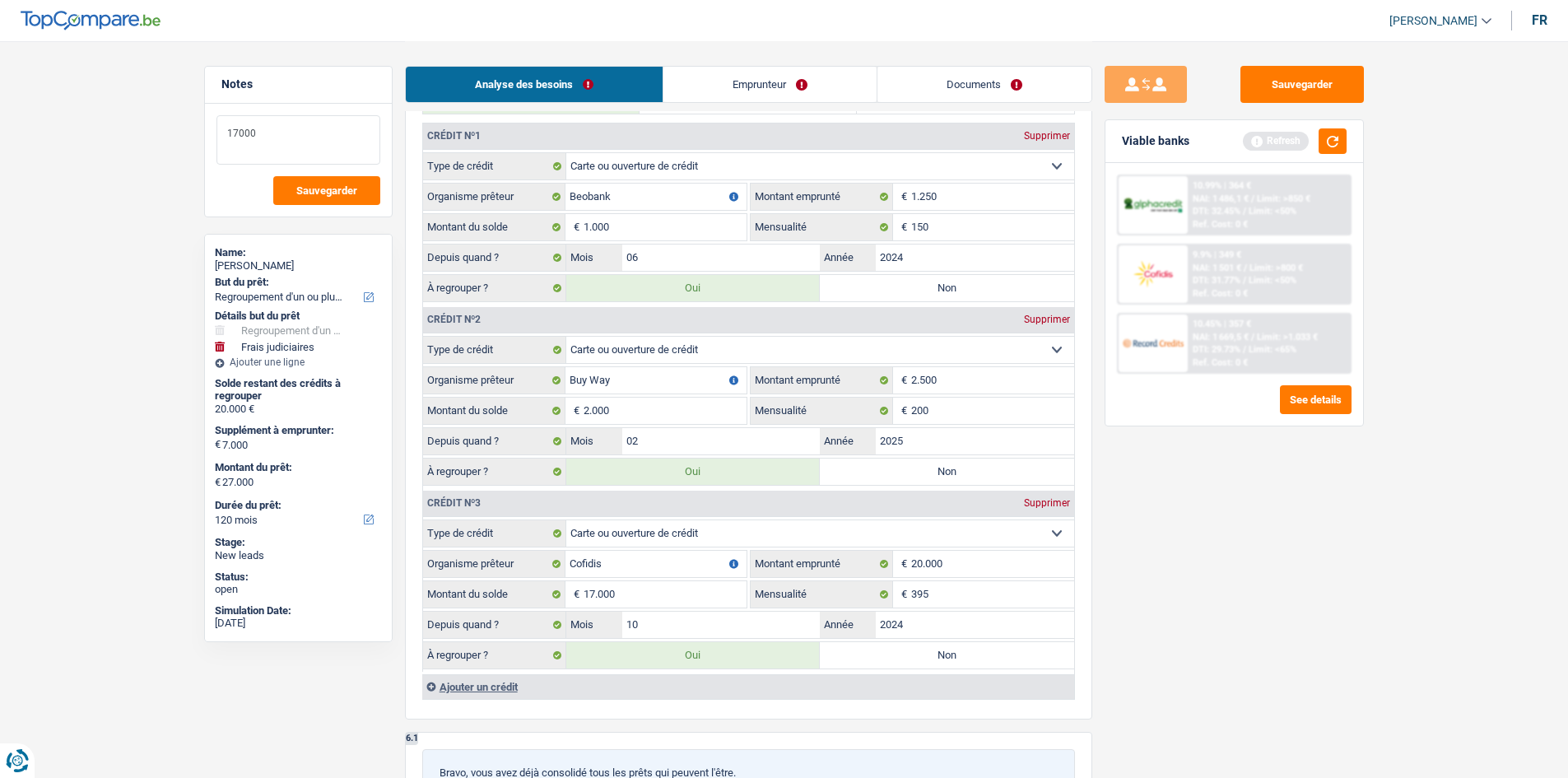
type textarea "17000"
click at [1233, 582] on div "Sauvegarder Viable banks Refresh 10.99% | 364 € NAI: 1 486,1 € / Limit: >850 € …" at bounding box center [1234, 408] width 284 height 685
click at [704, 529] on select "Carte ou ouverture de crédit Prêt hypothécaire Vente à tempérament Prêt à tempé…" at bounding box center [820, 533] width 507 height 26
select select "personalLoan"
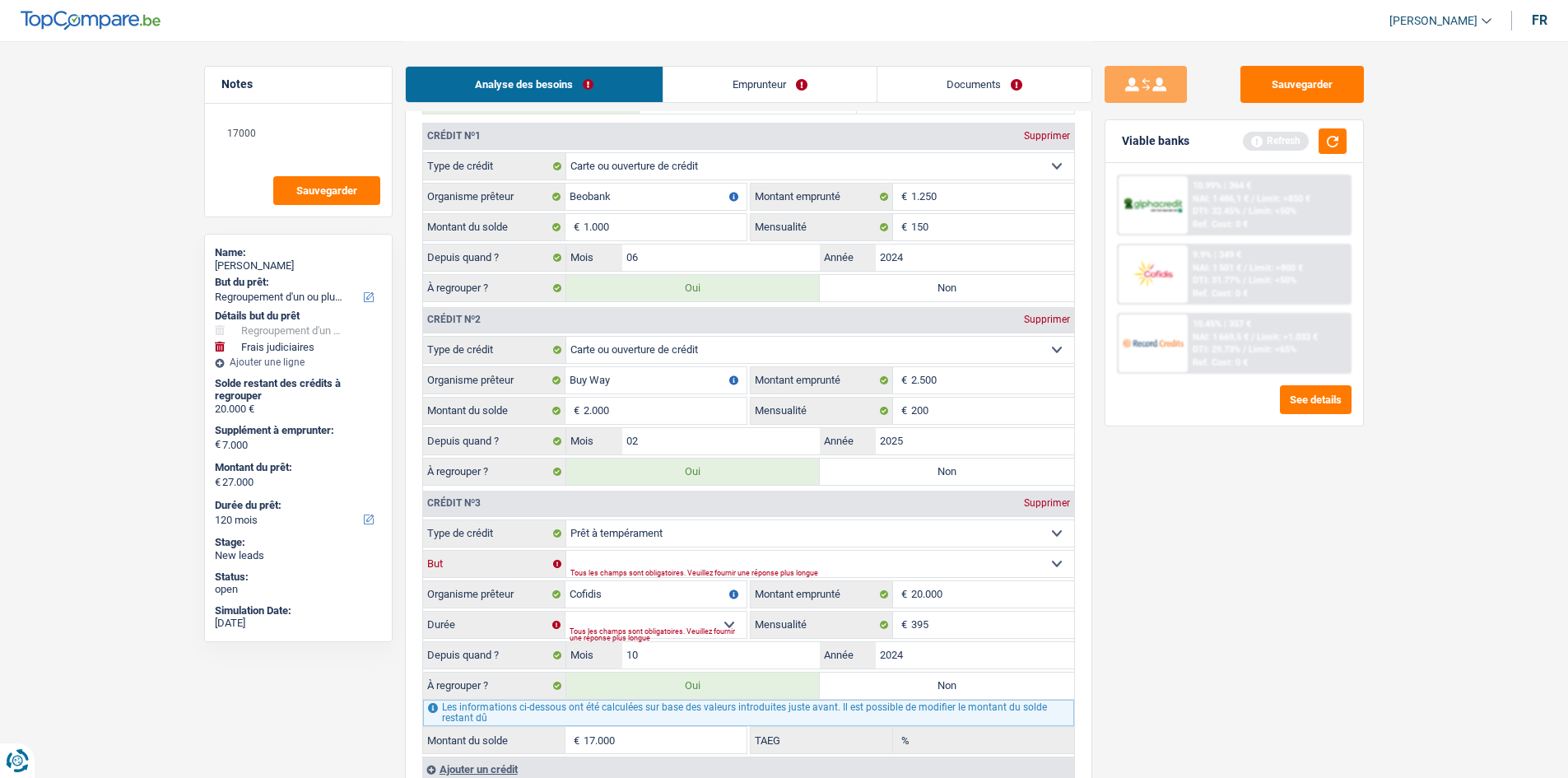
click at [709, 564] on select "Confort maison: meubles, textile, peinture, électroménager, outillage non-profe…" at bounding box center [820, 563] width 507 height 26
select select "smallWorks"
click at [567, 550] on select "Confort maison: meubles, textile, peinture, électroménager, outillage non-profe…" at bounding box center [820, 563] width 507 height 26
click at [648, 619] on select "12 mois 18 mois 24 mois 30 mois 36 mois 42 mois 48 mois 60 mois 72 mois 84 mois…" at bounding box center [656, 624] width 181 height 26
select select "84"
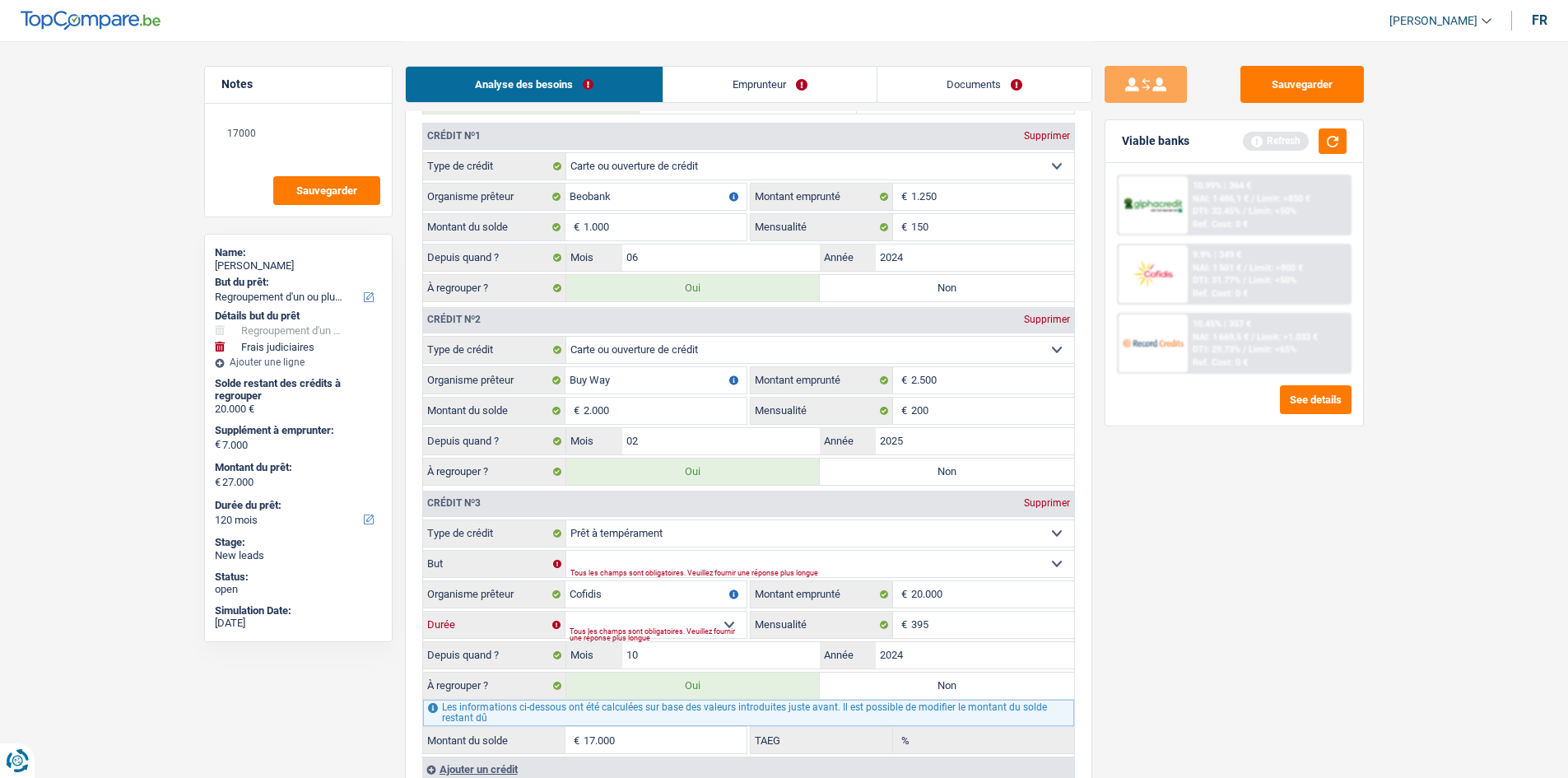
click at [566, 611] on select "12 mois 18 mois 24 mois 30 mois 36 mois 42 mois 48 mois 60 mois 72 mois 84 mois…" at bounding box center [656, 624] width 181 height 26
type input "18.454"
type input "17,00"
click at [655, 611] on select "12 mois 18 mois 24 mois 30 mois 36 mois 42 mois 48 mois 60 mois 72 mois 84 mois…" at bounding box center [656, 624] width 181 height 26
select select "72"
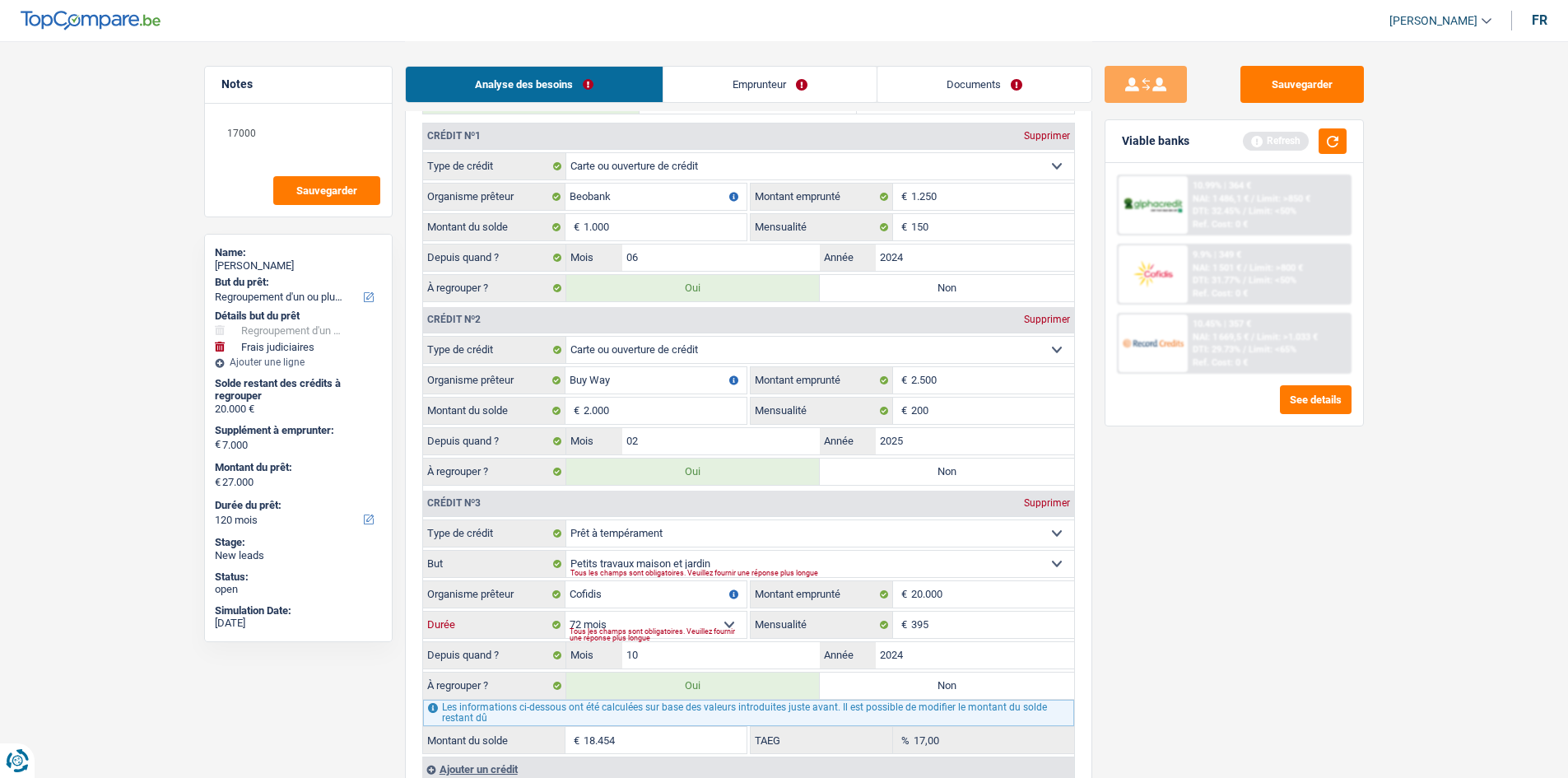
click at [566, 611] on select "12 mois 18 mois 24 mois 30 mois 36 mois 42 mois 48 mois 60 mois 72 mois 84 mois…" at bounding box center [656, 624] width 181 height 26
type input "17.815"
type input "13,11"
click at [644, 620] on select "12 mois 18 mois 24 mois 30 mois 36 mois 42 mois 48 mois 60 mois 72 mois 84 mois…" at bounding box center [656, 624] width 181 height 26
select select "60"
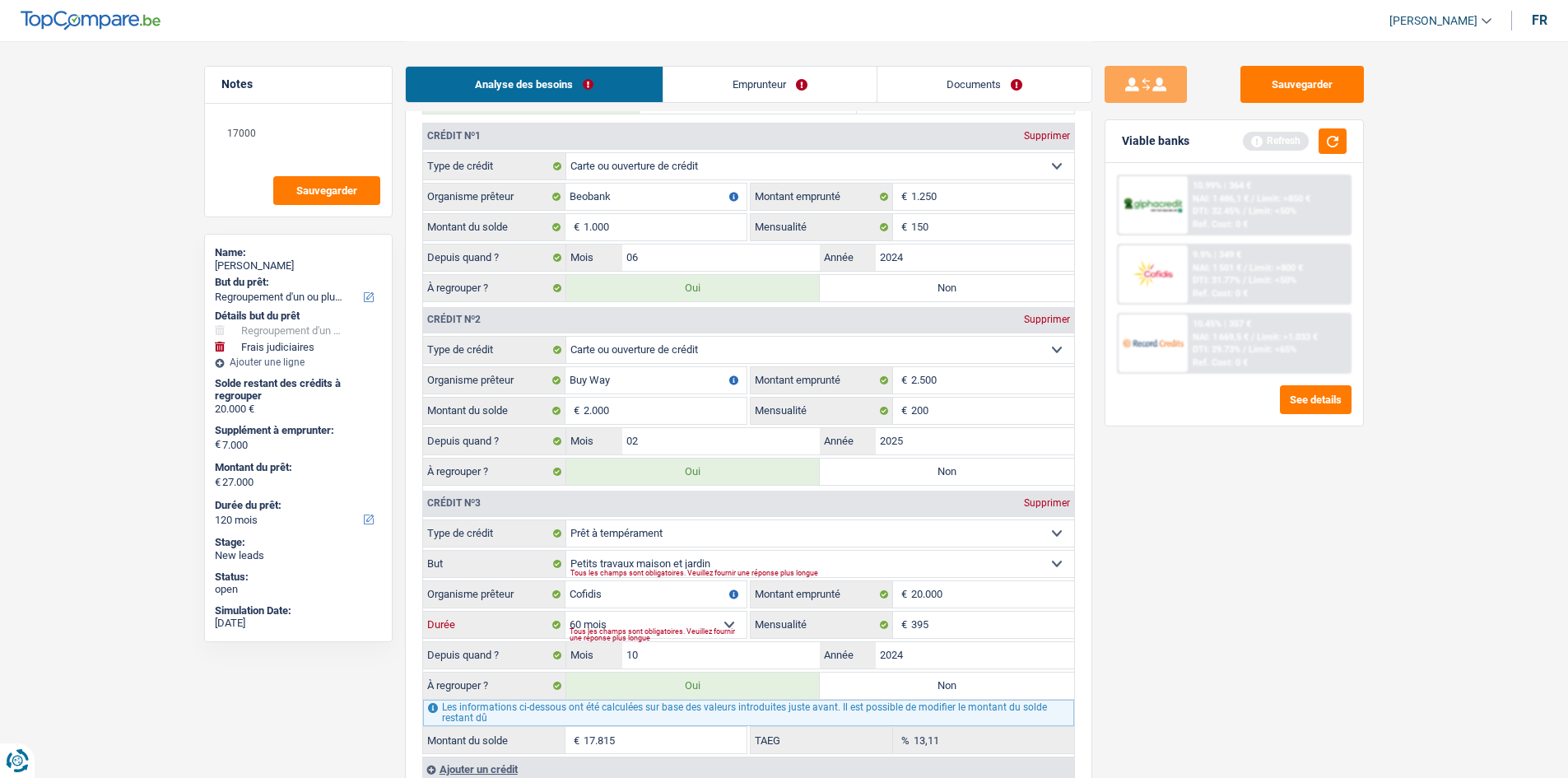
click at [566, 611] on select "12 mois 18 mois 24 mois 30 mois 36 mois 42 mois 48 mois 60 mois 72 mois 84 mois…" at bounding box center [656, 624] width 181 height 26
type input "16.829"
type input "7,11"
click at [685, 631] on div "Tous les champs sont obligatoires. Veuillez fournir une réponse plus longue" at bounding box center [658, 635] width 177 height 7
click at [645, 619] on select "12 mois 18 mois 24 mois 30 mois 36 mois 42 mois 48 mois 60 mois 72 mois 84 mois…" at bounding box center [656, 624] width 181 height 26
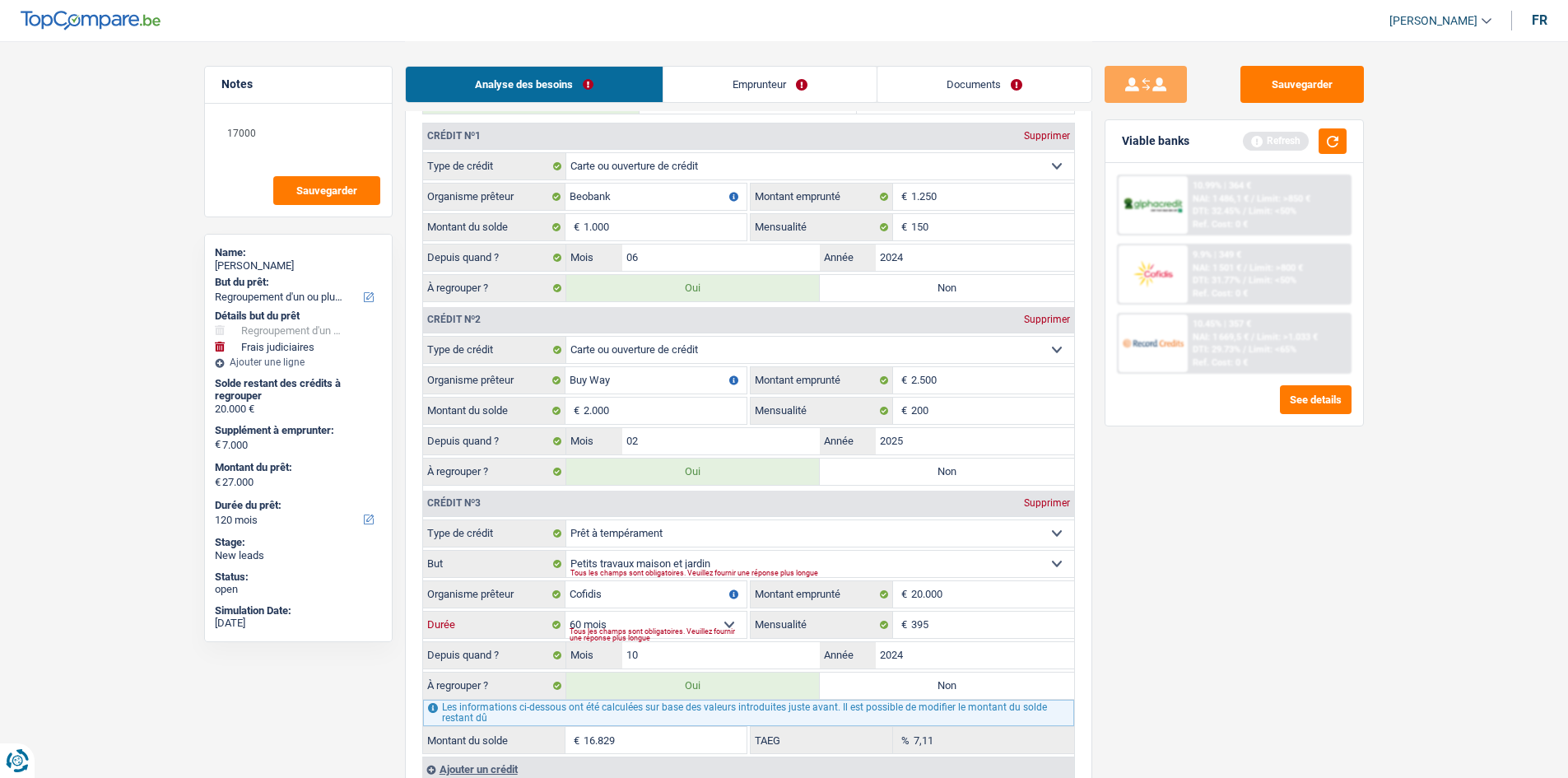
select select "84"
click at [566, 611] on select "12 mois 18 mois 24 mois 30 mois 36 mois 42 mois 48 mois 60 mois 72 mois 84 mois…" at bounding box center [656, 624] width 181 height 26
type input "18.454"
type input "17,00"
drag, startPoint x: 1218, startPoint y: 616, endPoint x: 1210, endPoint y: 611, distance: 9.4
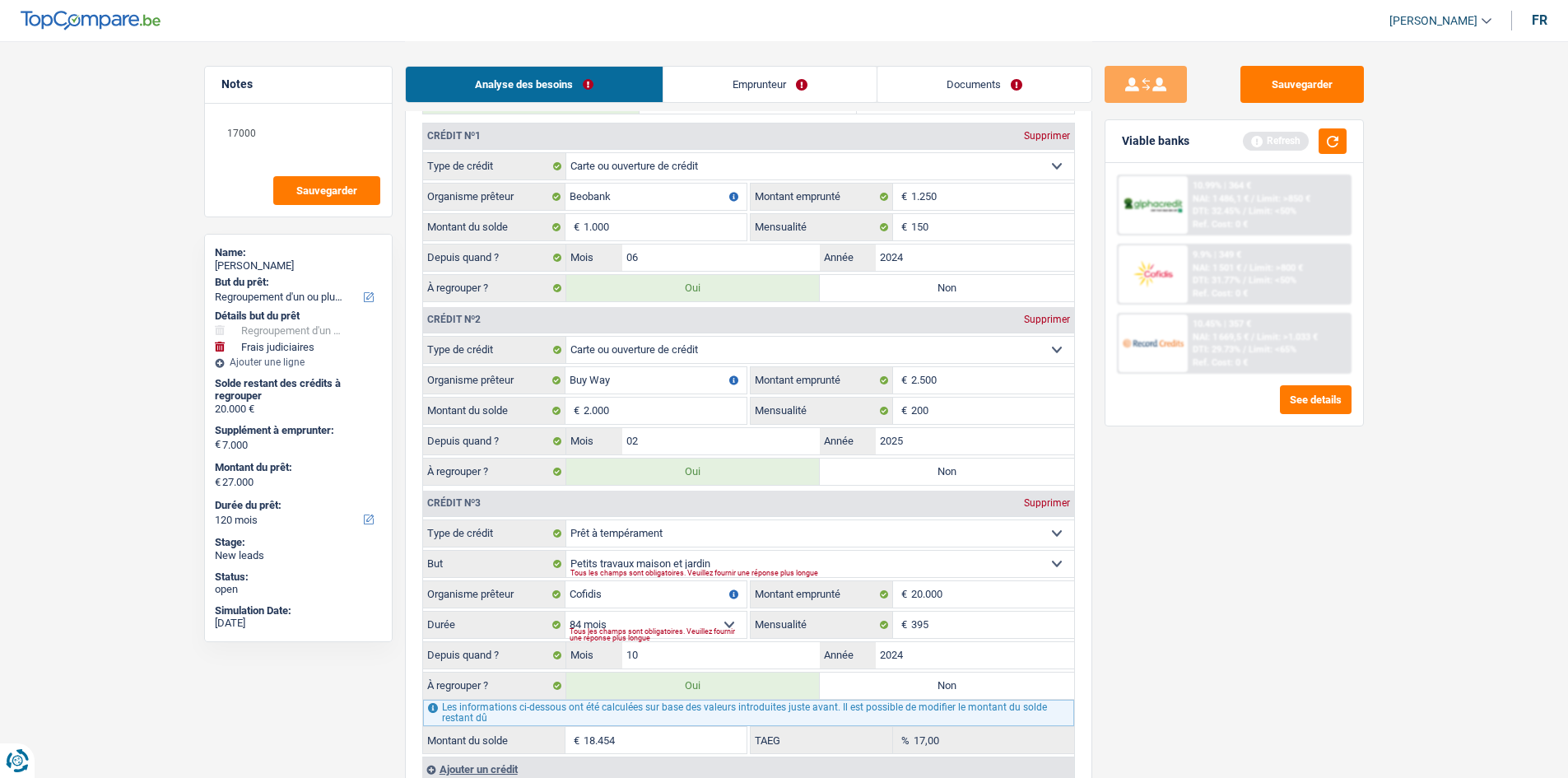
click at [1217, 615] on div "Sauvegarder Viable banks Refresh 10.99% | 364 € NAI: 1 486,1 € / Limit: >850 € …" at bounding box center [1234, 408] width 284 height 685
click at [690, 661] on input "10" at bounding box center [721, 655] width 198 height 26
type input "1"
type input "8"
click at [1217, 593] on div "Sauvegarder Viable banks Refresh 10.99% | 364 € NAI: 1 486,1 € / Limit: >850 € …" at bounding box center [1234, 408] width 284 height 685
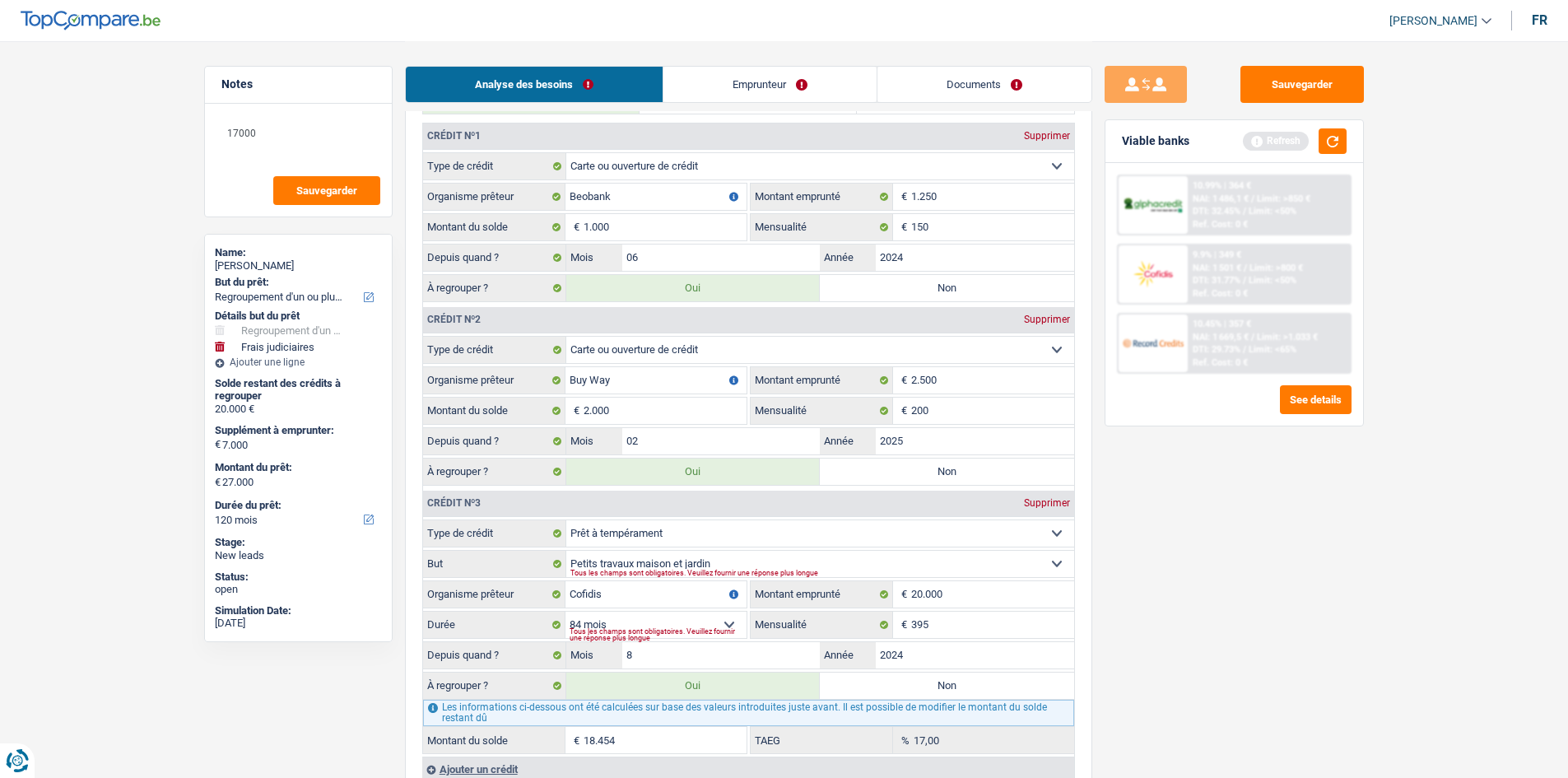
type input "18.148"
drag, startPoint x: 713, startPoint y: 651, endPoint x: 849, endPoint y: 656, distance: 136.1
click at [715, 651] on input "8" at bounding box center [721, 655] width 198 height 26
type input "4"
type input "17.511"
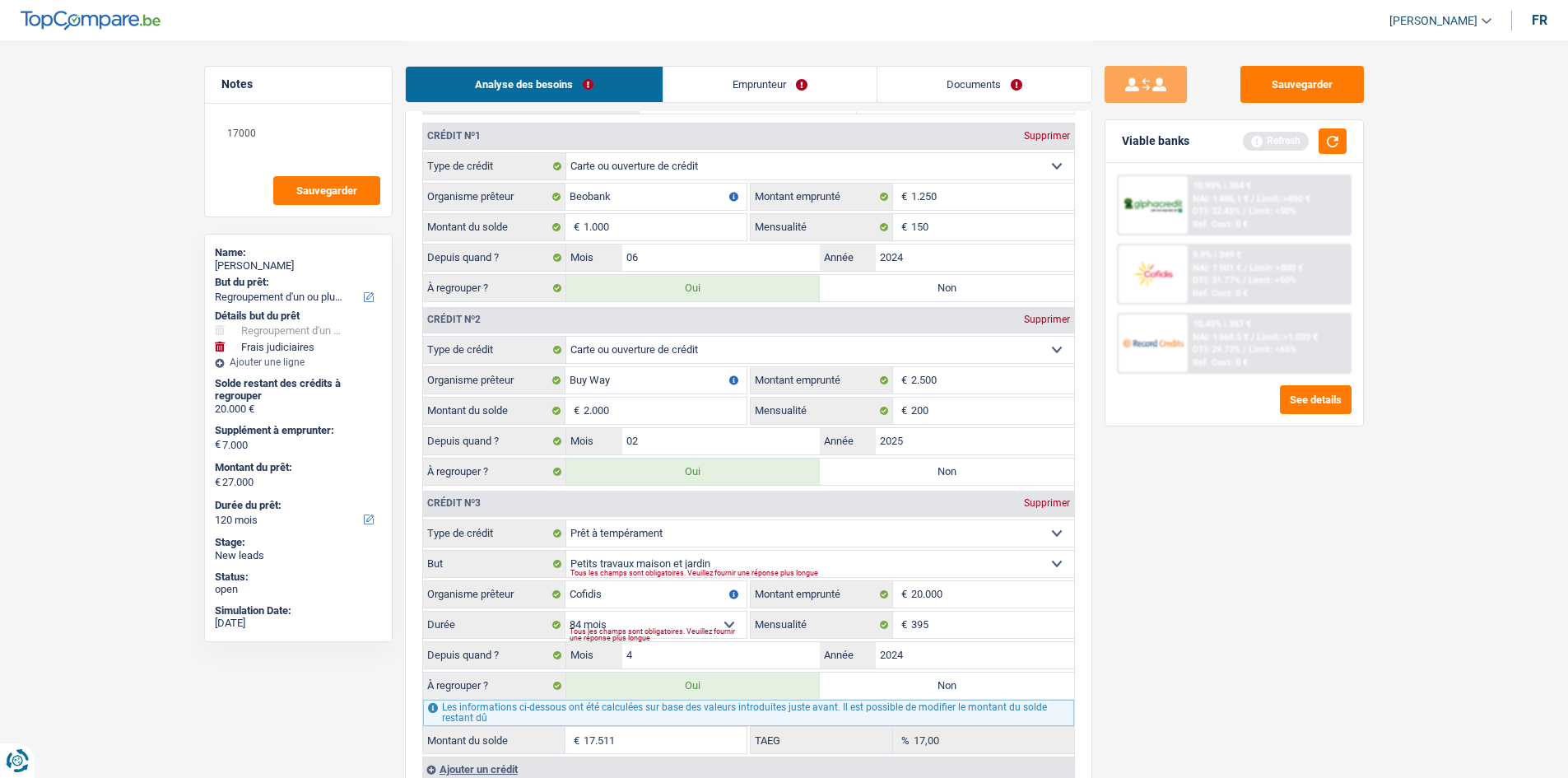
click at [1181, 660] on div "Sauvegarder Viable banks Refresh 10.99% | 364 € NAI: 1 486,1 € / Limit: >850 € …" at bounding box center [1234, 408] width 284 height 685
click at [697, 657] on input "4" at bounding box center [721, 655] width 198 height 26
type input "10"
type input "18.454"
type input "2024"
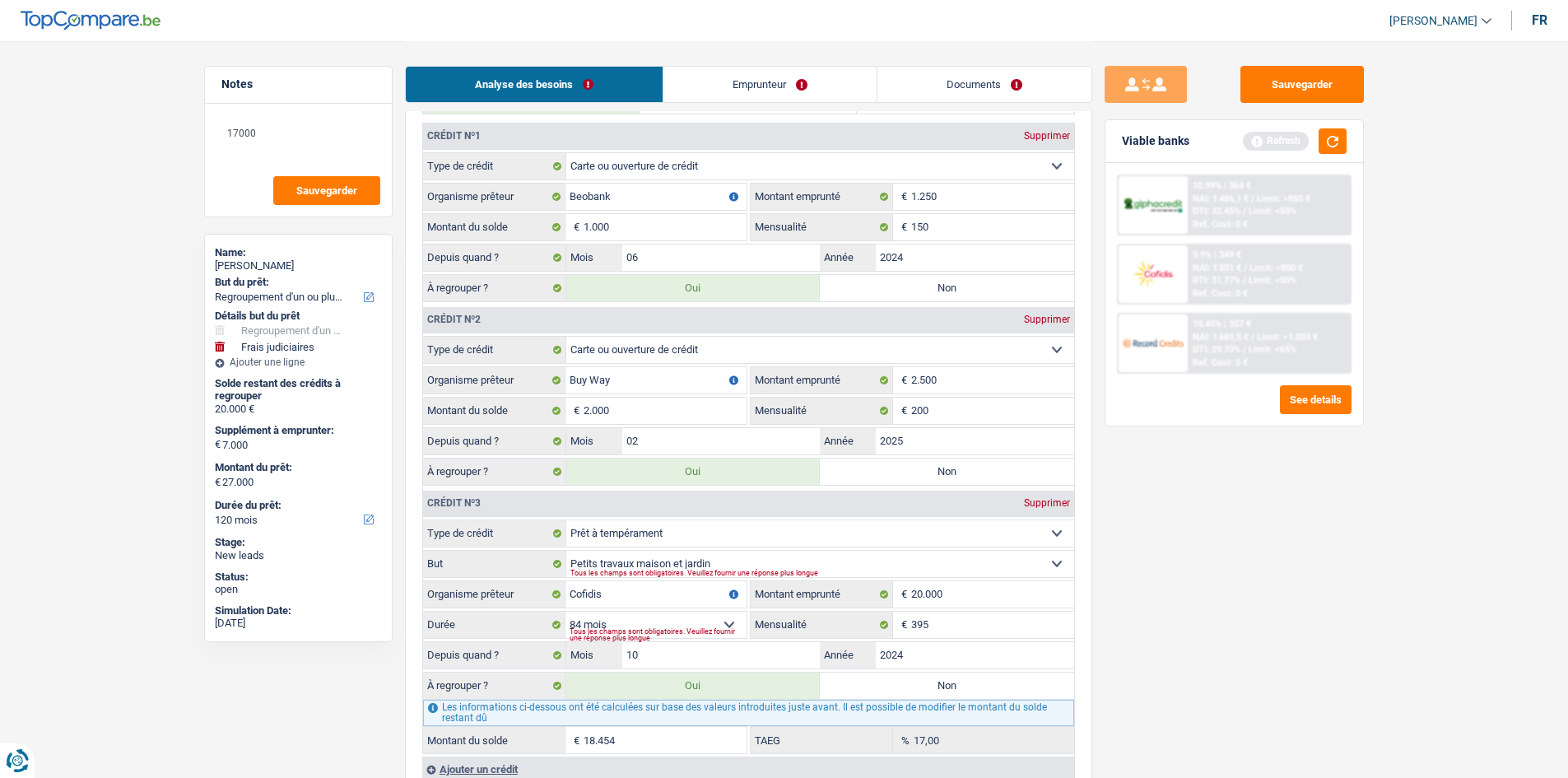
drag, startPoint x: 1218, startPoint y: 686, endPoint x: 1211, endPoint y: 679, distance: 9.9
click at [1216, 683] on div "Sauvegarder Viable banks Refresh 10.99% | 364 € NAI: 1 486,1 € / Limit: >850 € …" at bounding box center [1234, 408] width 284 height 685
click at [959, 593] on input "20.000" at bounding box center [992, 593] width 163 height 26
type input "2.000"
select select
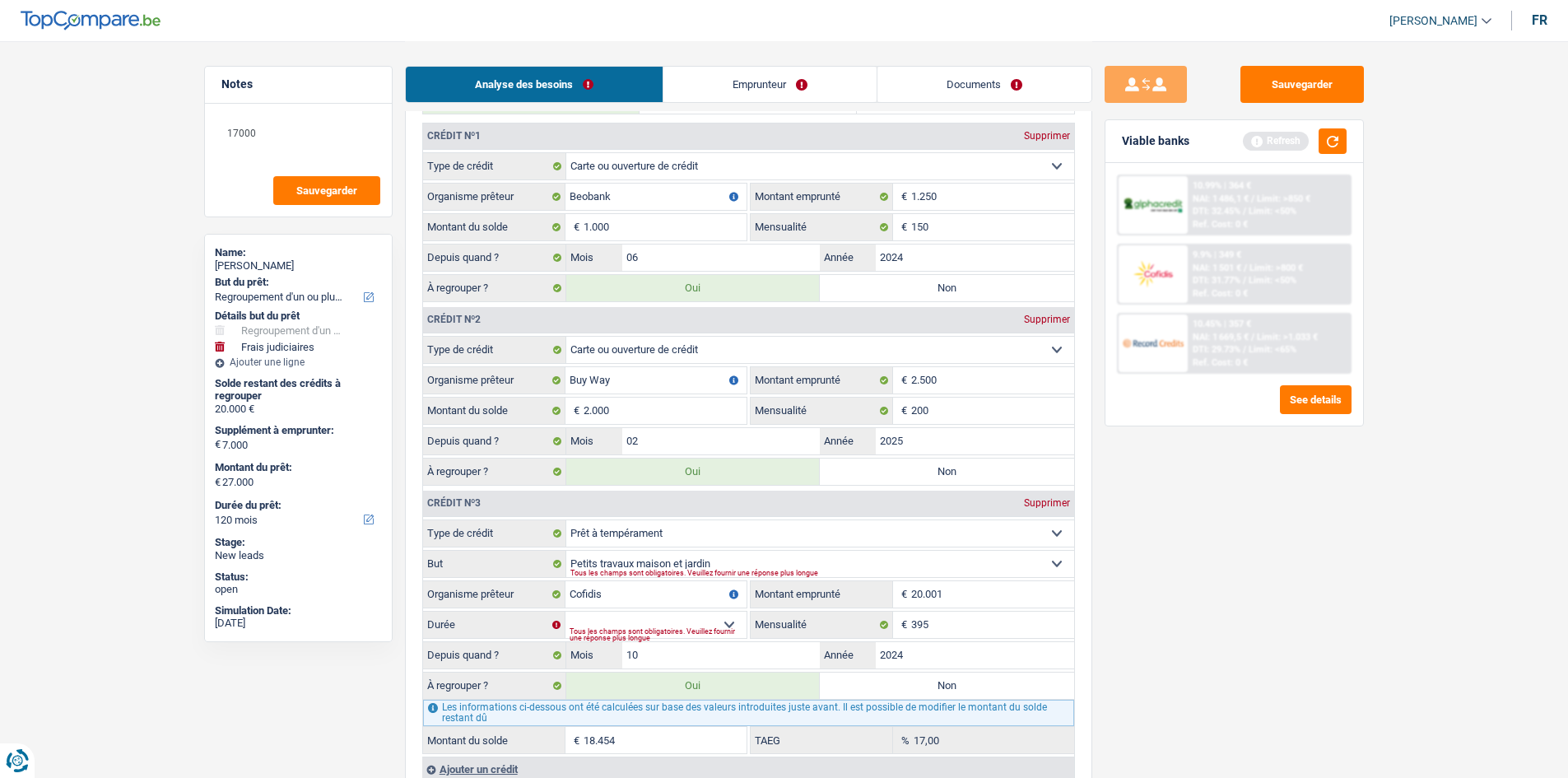
type input "20.001"
click at [1220, 588] on div "Sauvegarder Viable banks Refresh 10.99% | 364 € NAI: 1 486,1 € / Limit: >850 € …" at bounding box center [1234, 408] width 284 height 685
click at [613, 615] on select "12 mois 18 mois 24 mois 30 mois 36 mois 42 mois 48 mois 60 mois 72 mois 84 mois…" at bounding box center [656, 624] width 181 height 26
select select "120"
click at [566, 611] on select "12 mois 18 mois 24 mois 30 mois 36 mois 42 mois 48 mois 60 mois 72 mois 84 mois…" at bounding box center [656, 624] width 181 height 26
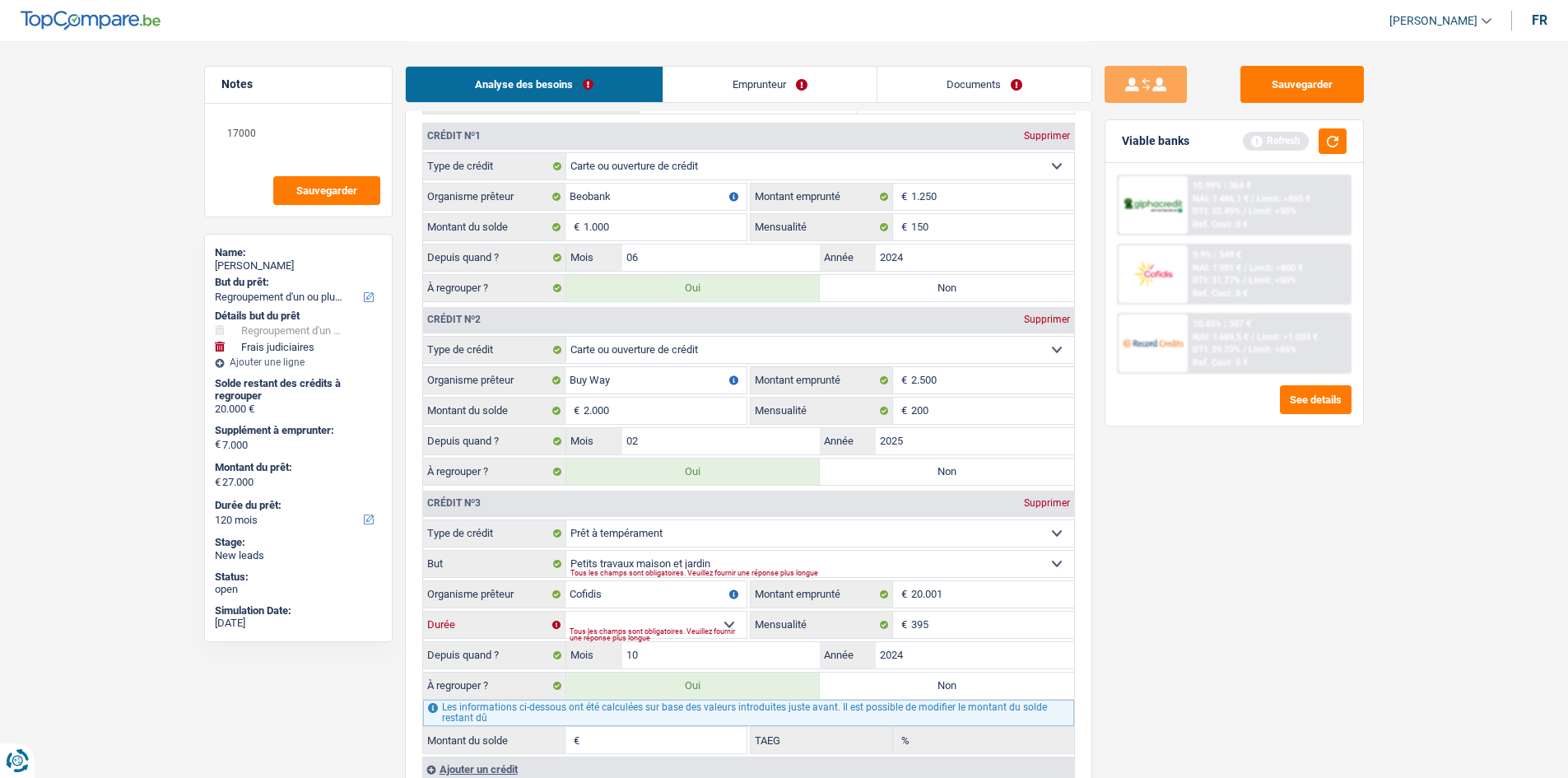
type input "19.389"
type input "22,70"
click at [1049, 597] on input "20.001" at bounding box center [992, 593] width 163 height 26
click at [666, 625] on select "12 mois 18 mois 24 mois 30 mois 36 mois 42 mois 48 mois 60 mois 72 mois 84 mois…" at bounding box center [656, 624] width 181 height 26
select select "84"
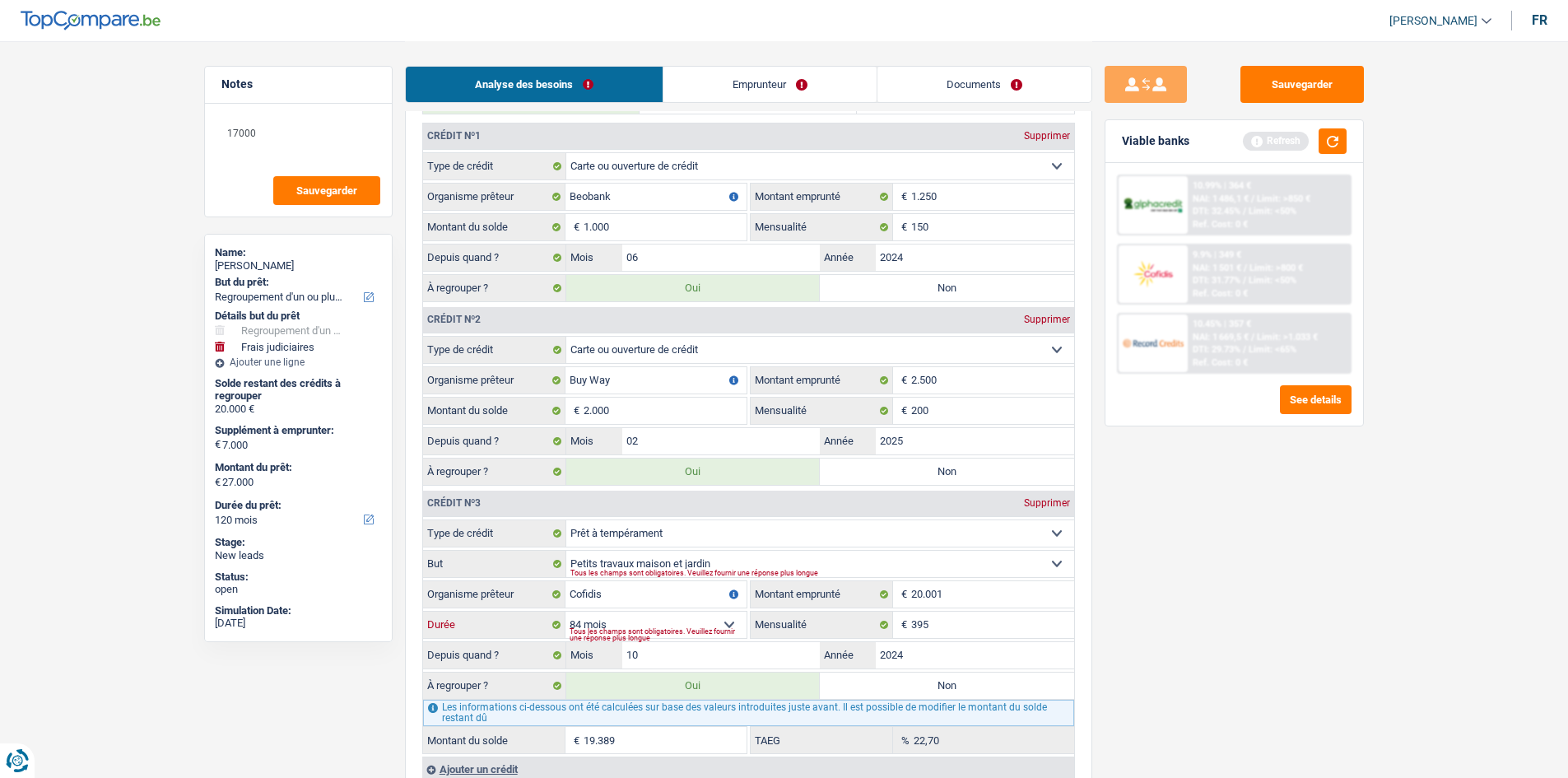
click at [566, 611] on select "12 mois 18 mois 24 mois 30 mois 36 mois 42 mois 48 mois 60 mois 72 mois 84 mois…" at bounding box center [656, 624] width 181 height 26
type input "18.454"
type input "17,00"
click at [982, 629] on input "395" at bounding box center [992, 624] width 163 height 26
type input "393"
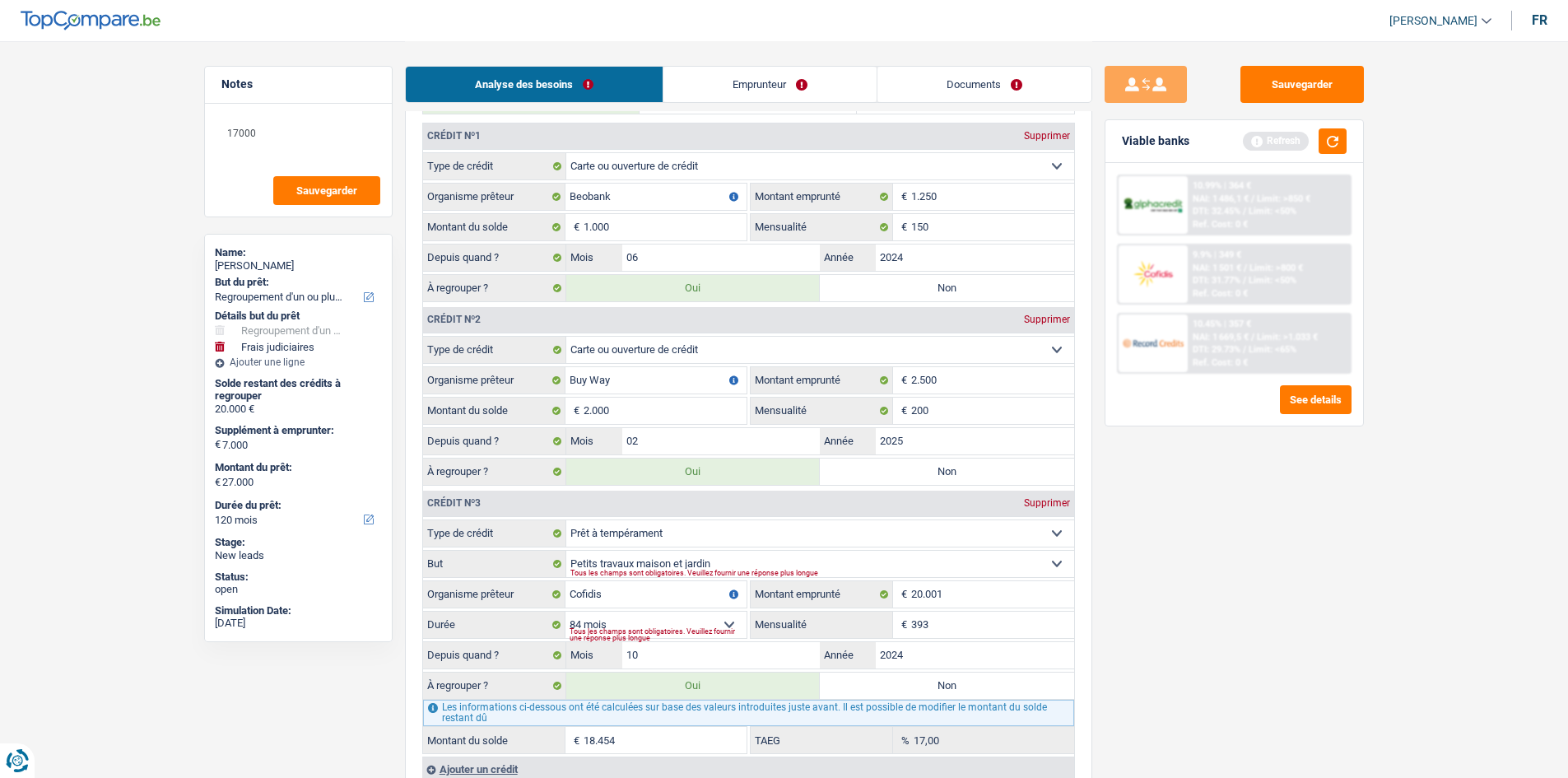
click at [1143, 697] on div "Sauvegarder Viable banks Refresh 10.99% | 364 € NAI: 1 486,1 € / Limit: >850 € …" at bounding box center [1234, 408] width 284 height 685
type input "18.444"
type input "16,79"
click at [694, 652] on input "10" at bounding box center [721, 655] width 198 height 26
click at [615, 618] on select "12 mois 18 mois 24 mois 30 mois 36 mois 42 mois 48 mois 60 mois 72 mois 84 mois…" at bounding box center [656, 624] width 181 height 26
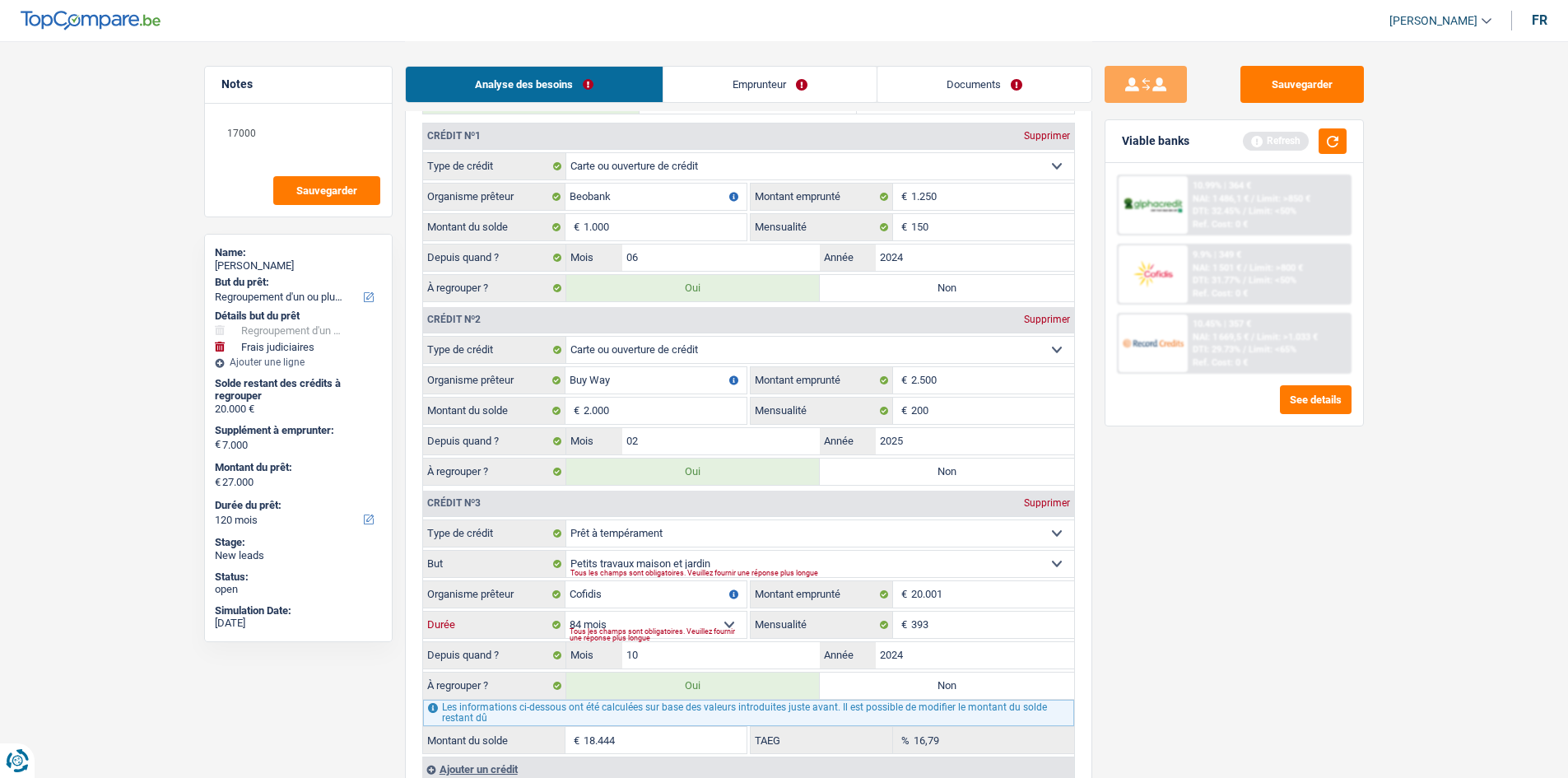
select select "72"
click at [566, 611] on select "12 mois 18 mois 24 mois 30 mois 36 mois 42 mois 48 mois 60 mois 72 mois 84 mois…" at bounding box center [656, 624] width 181 height 26
type input "17.804"
type input "12,89"
drag, startPoint x: 1180, startPoint y: 647, endPoint x: 1131, endPoint y: 640, distance: 49.5
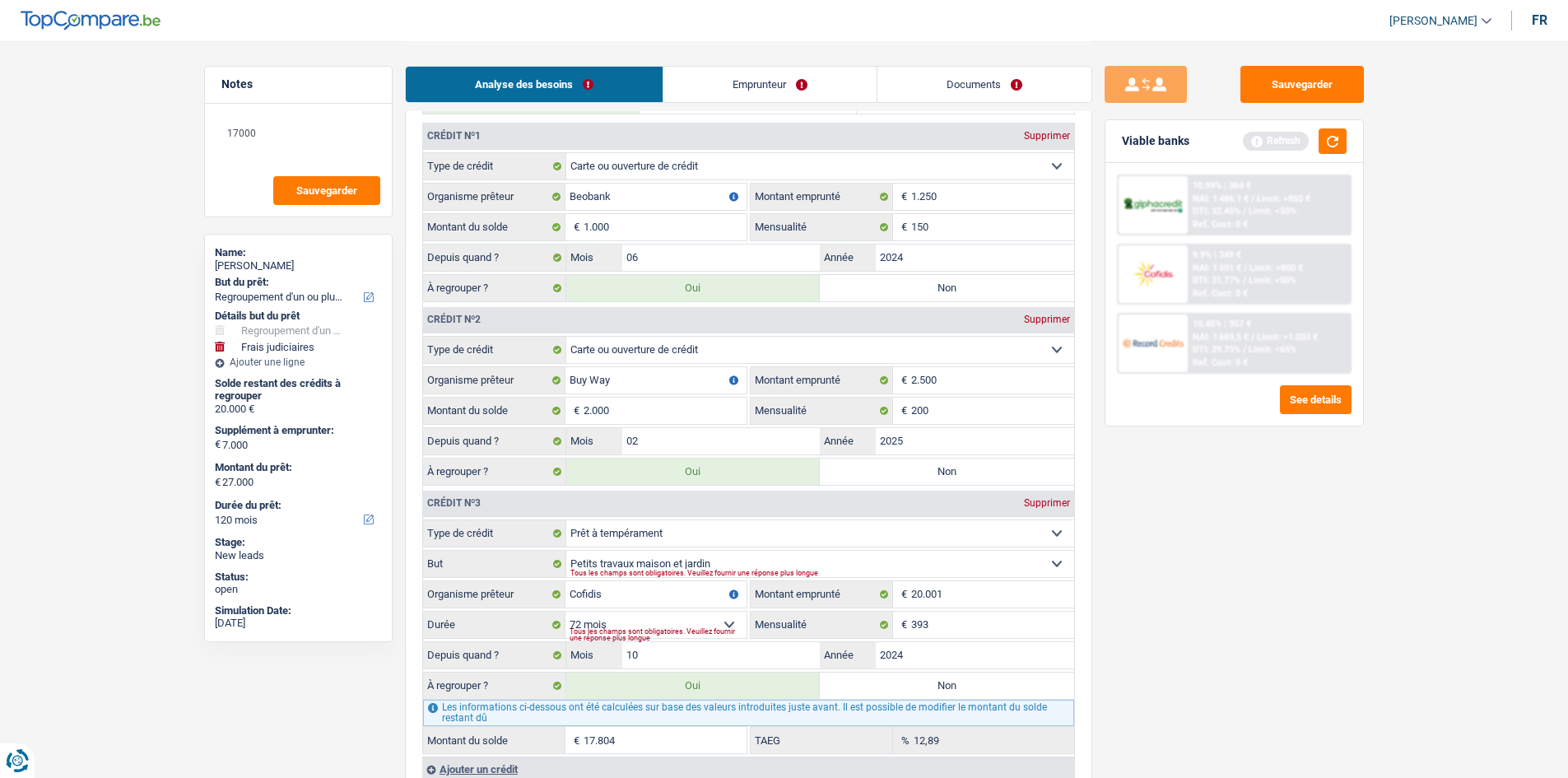
click at [1179, 642] on div "Sauvegarder Viable banks Refresh 10.99% | 364 € NAI: 1 486,1 € / Limit: >850 € …" at bounding box center [1234, 408] width 284 height 685
click at [674, 668] on div "Depuis quand ? 10 Mois / 2024 Année" at bounding box center [749, 655] width 651 height 28
type input "1"
type input "9"
click at [1415, 648] on main "Notes 17000 Sauvegarder Name: Elise Notte But du prêt: Confort maison: meubles,…" at bounding box center [784, 195] width 1568 height 3517
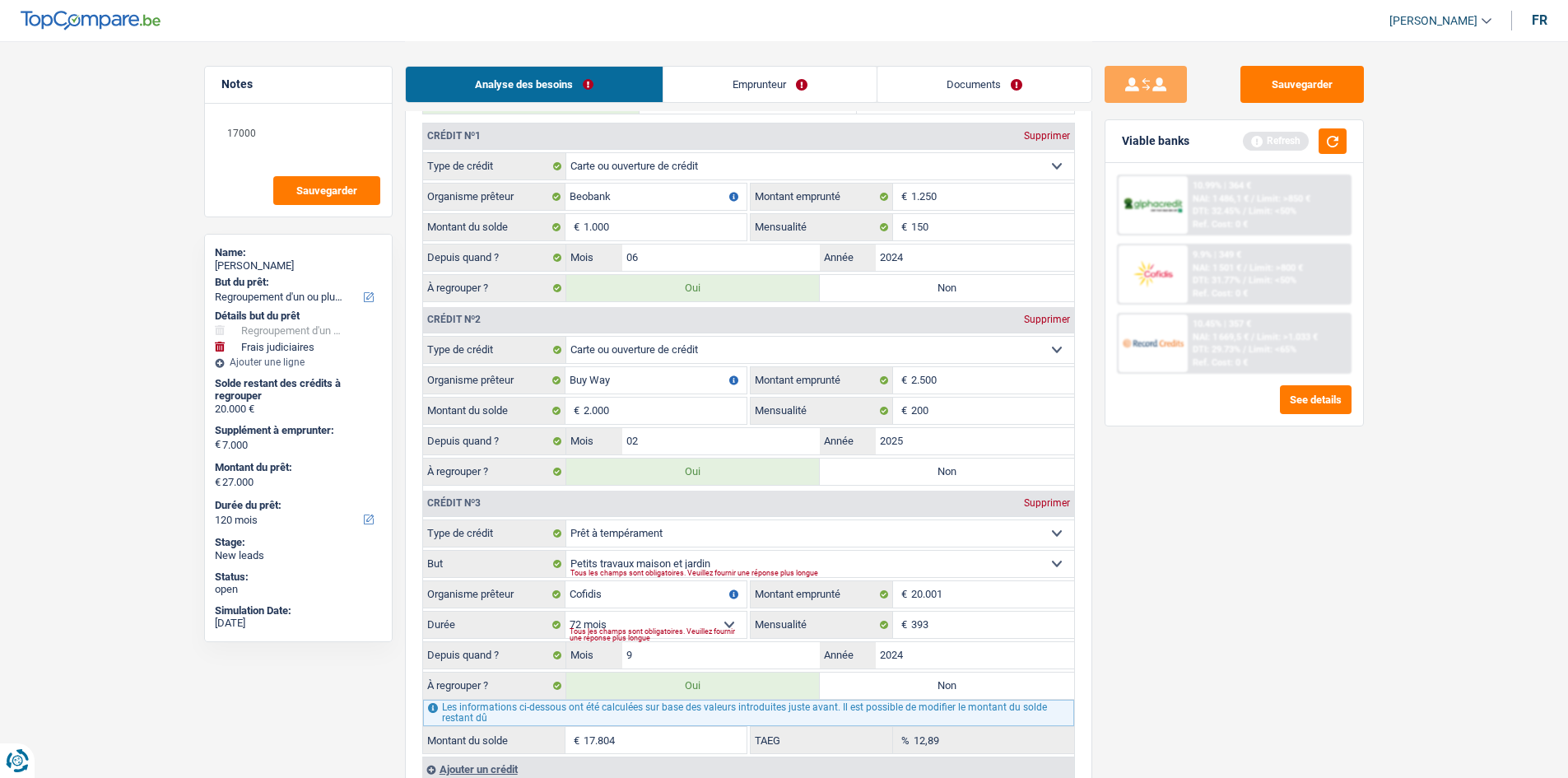
type input "17.592"
click at [735, 652] on input "9" at bounding box center [721, 655] width 198 height 26
type input "10"
type input "17.804"
click at [1292, 605] on div "Sauvegarder Viable banks Refresh 10.99% | 364 € NAI: 1 486,1 € / Limit: >850 € …" at bounding box center [1234, 408] width 284 height 685
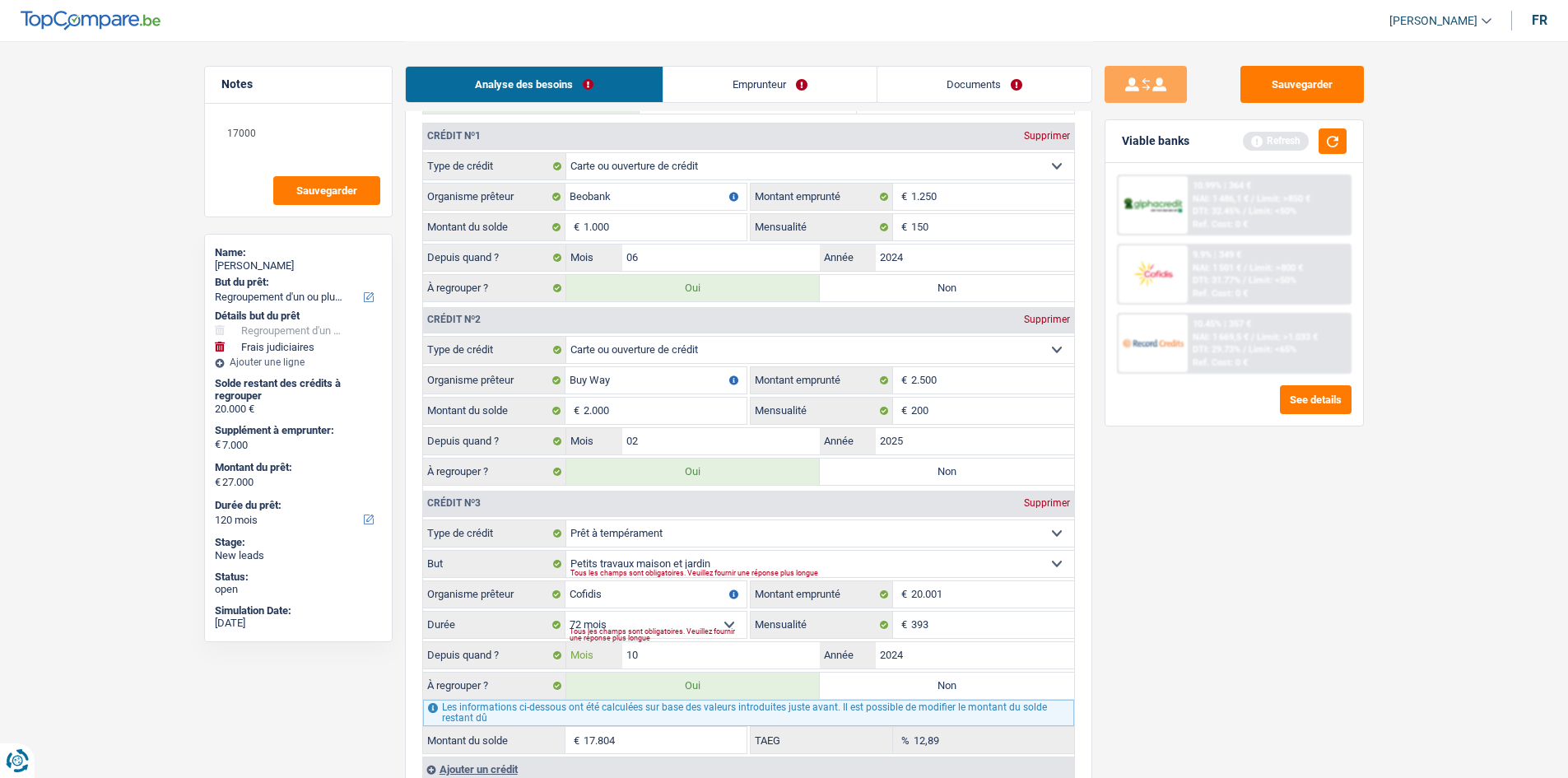
click at [677, 657] on input "10" at bounding box center [721, 655] width 198 height 26
click at [1339, 149] on button "button" at bounding box center [1332, 141] width 28 height 25
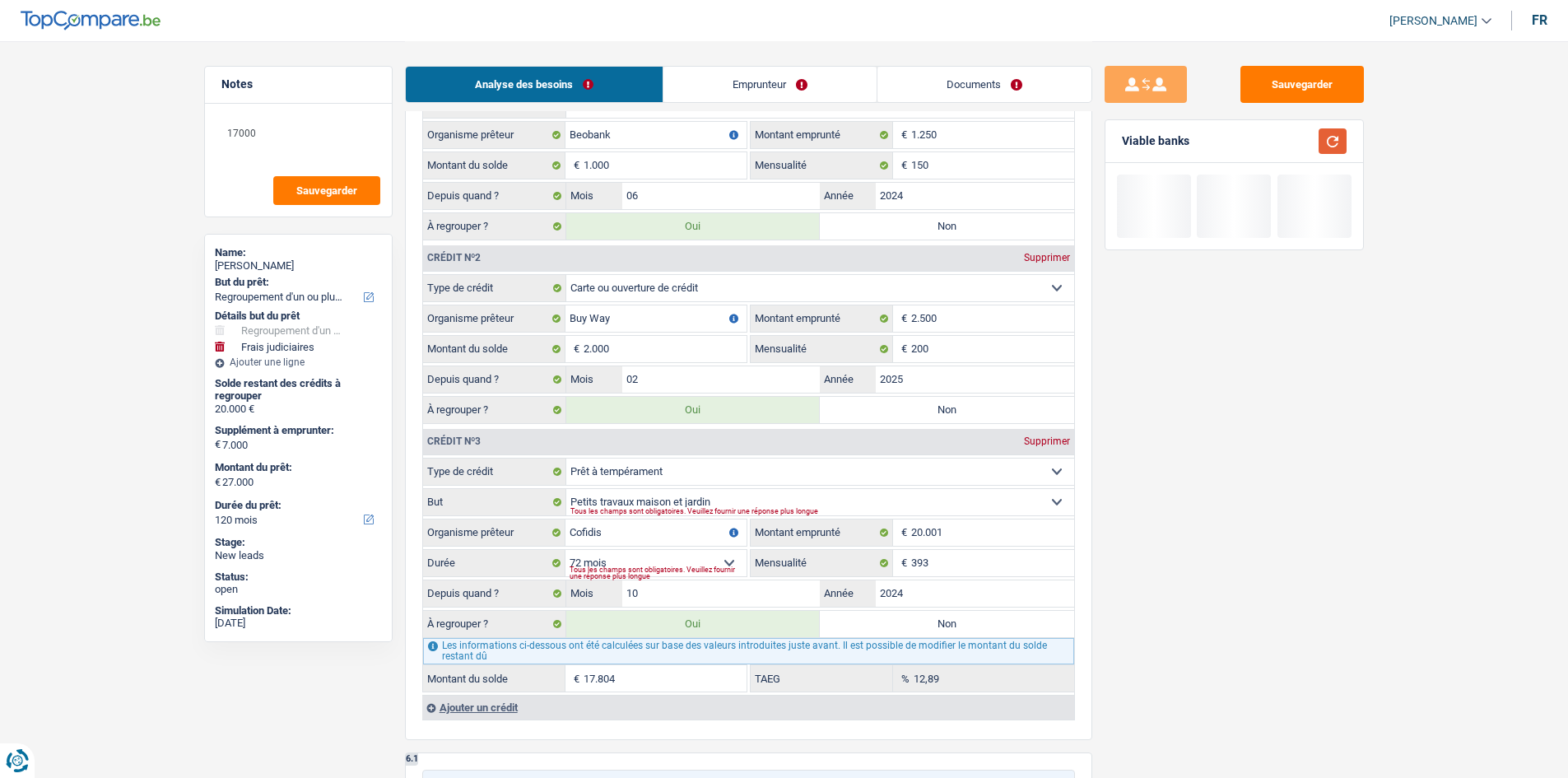
scroll to position [1811, 0]
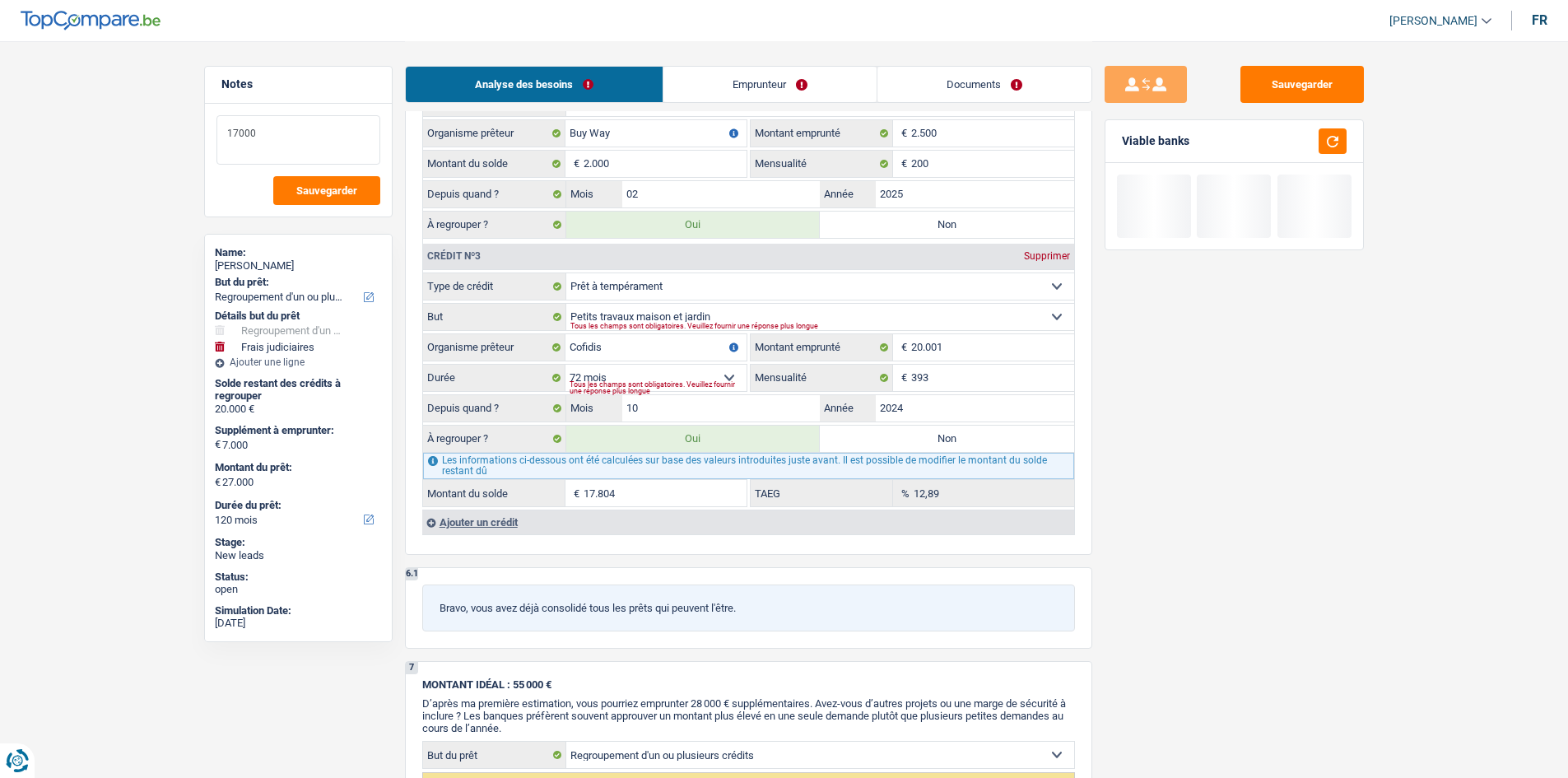
click at [340, 140] on textarea "17000" at bounding box center [298, 140] width 164 height 50
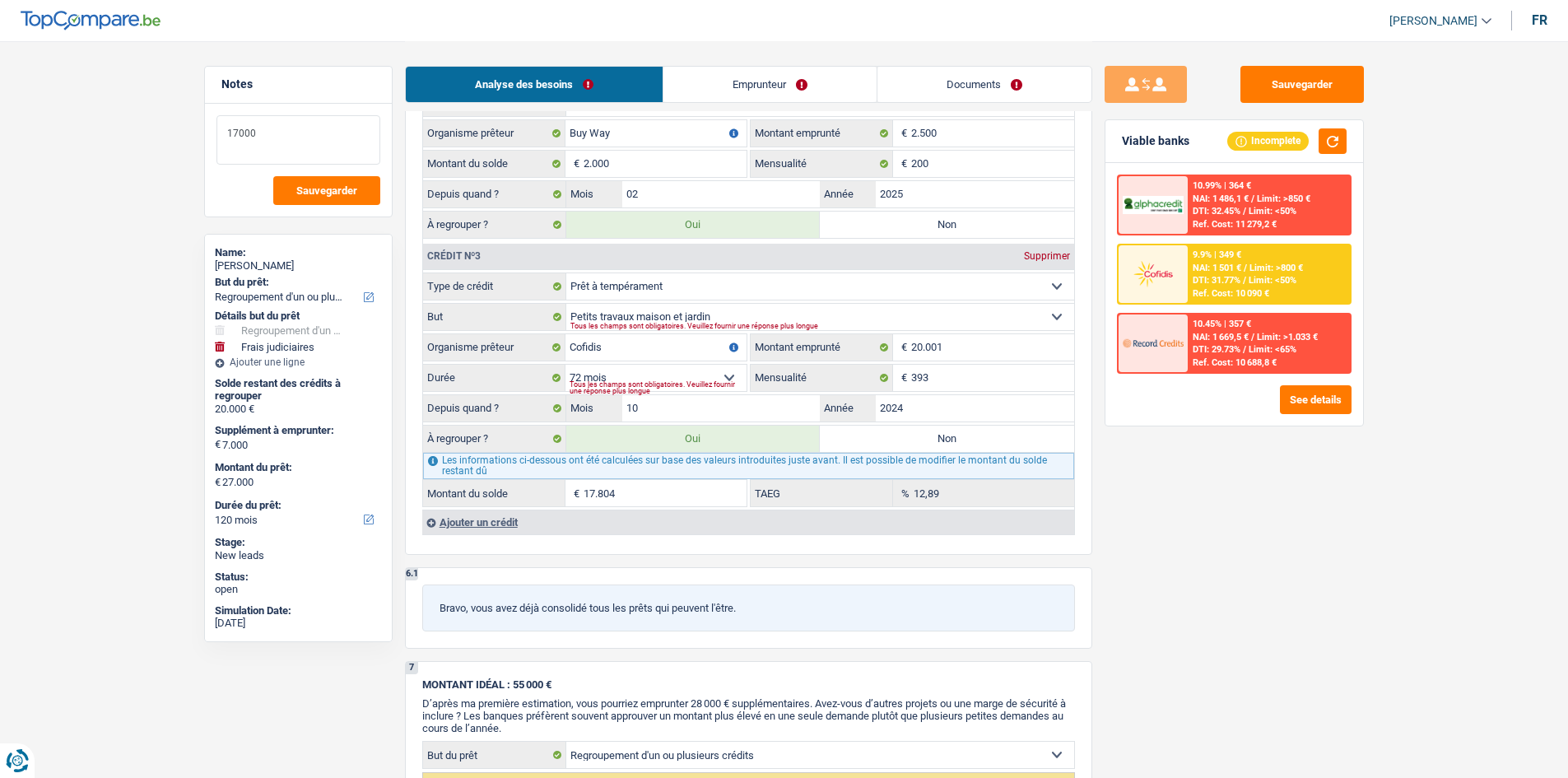
drag, startPoint x: 338, startPoint y: 138, endPoint x: 183, endPoint y: 125, distance: 155.5
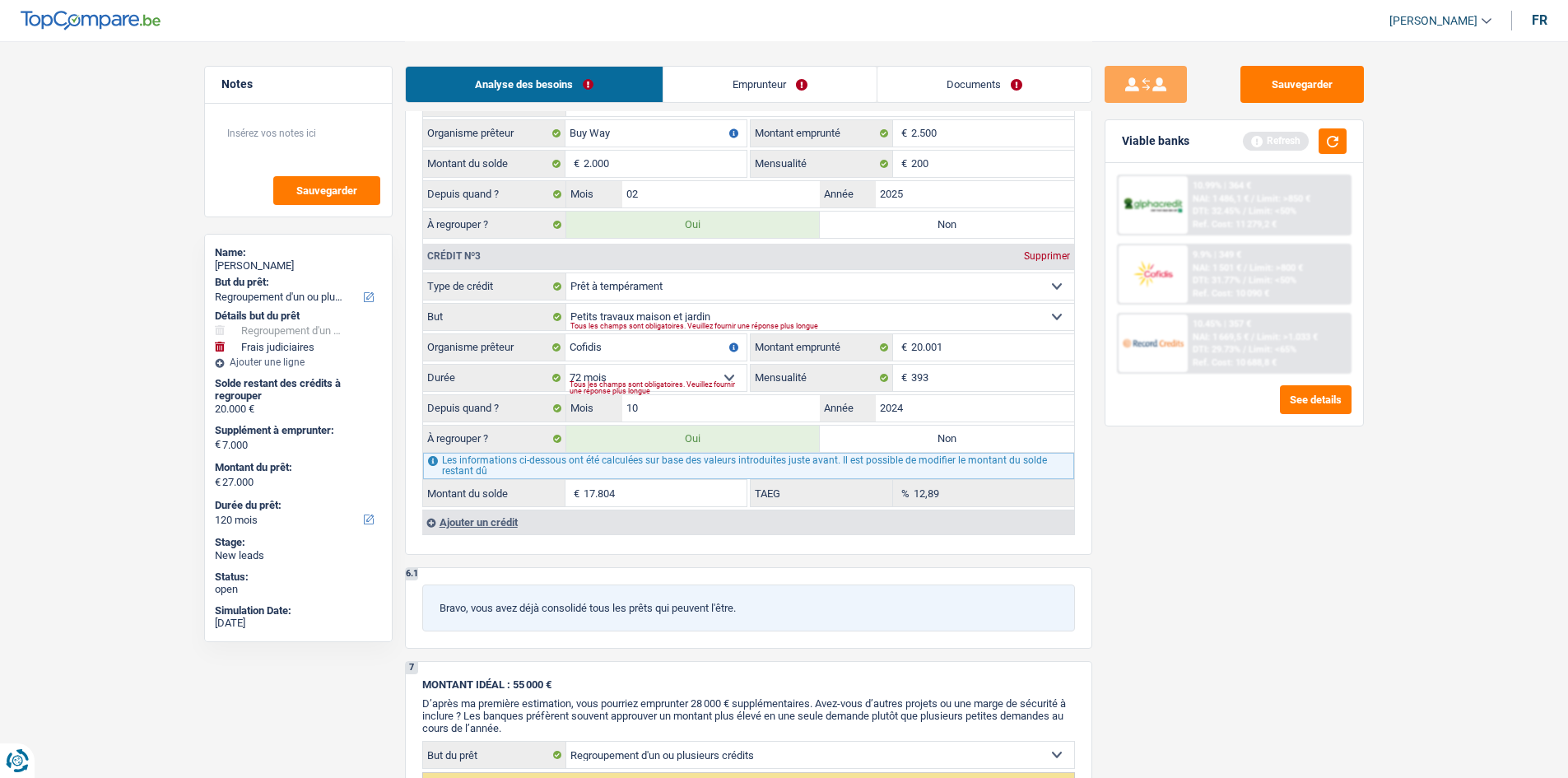
click at [1209, 562] on div "Sauvegarder Viable banks Refresh 10.99% | 364 € NAI: 1 486,1 € / Limit: >850 € …" at bounding box center [1234, 408] width 284 height 685
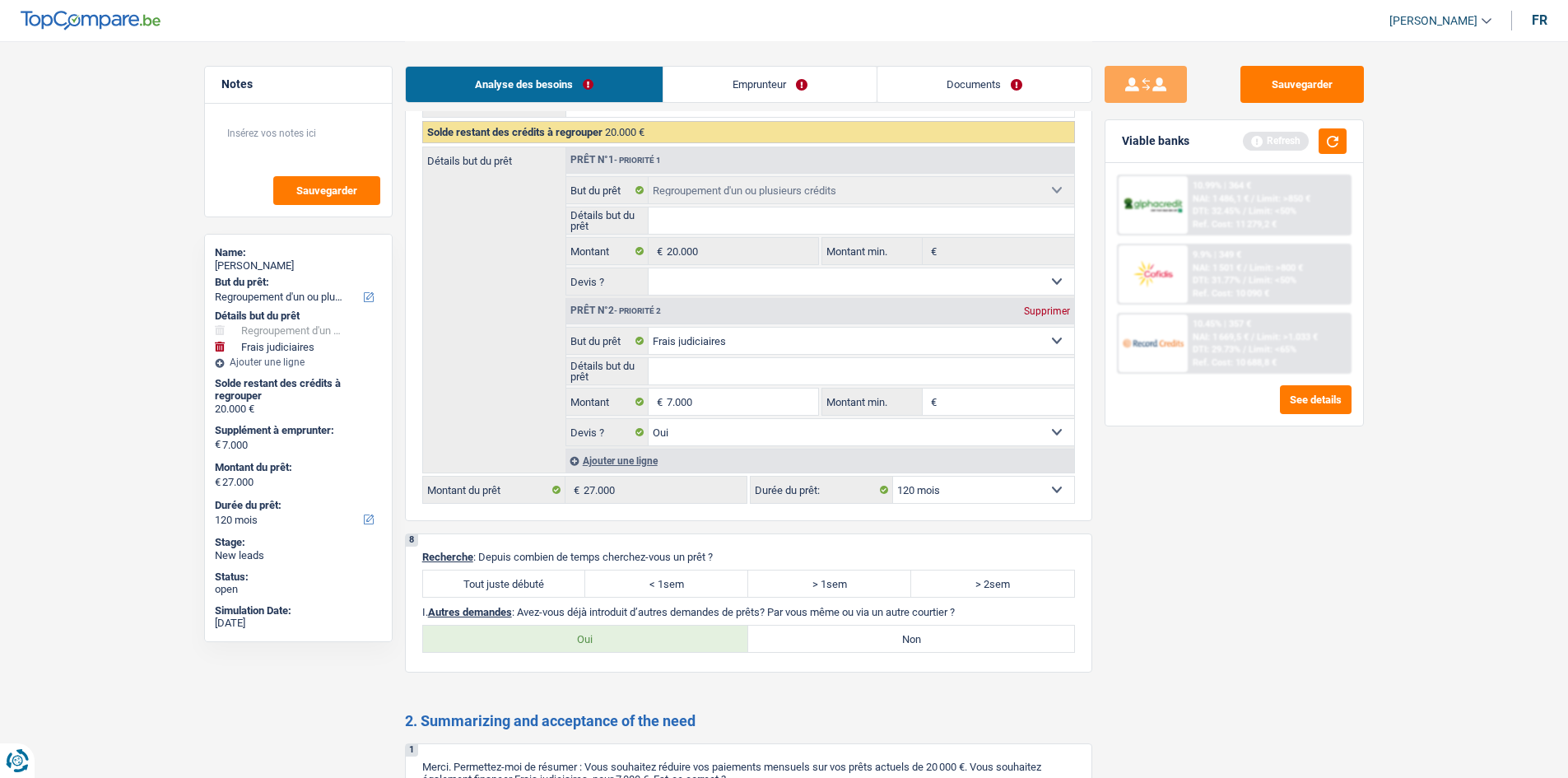
scroll to position [2633, 0]
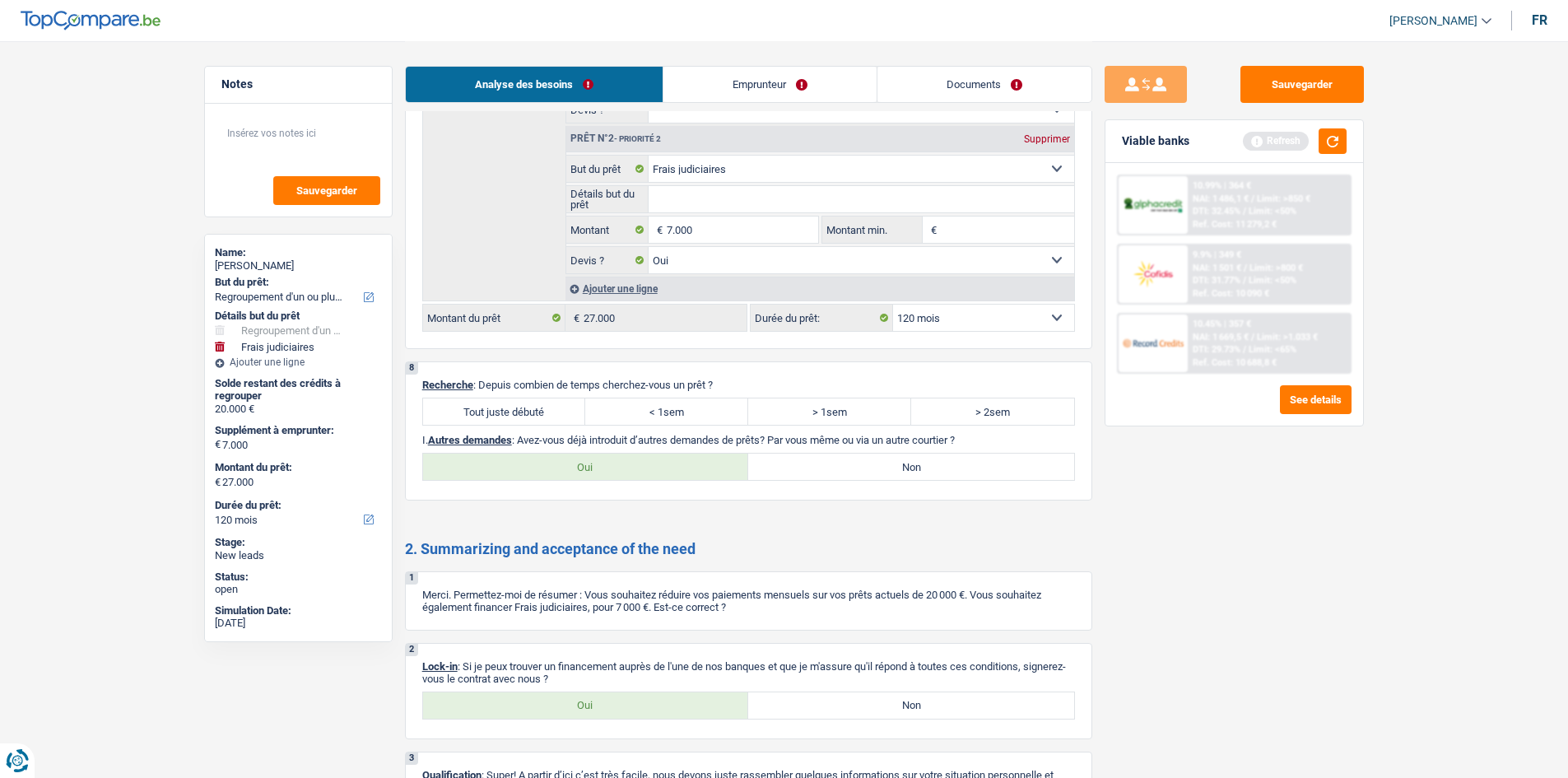
click at [489, 412] on label "Tout juste débuté" at bounding box center [504, 411] width 163 height 26
click at [489, 412] on input "Tout juste débuté" at bounding box center [504, 411] width 163 height 26
radio input "true"
click at [634, 708] on label "Oui" at bounding box center [586, 705] width 326 height 26
click at [634, 708] on input "Oui" at bounding box center [586, 705] width 326 height 26
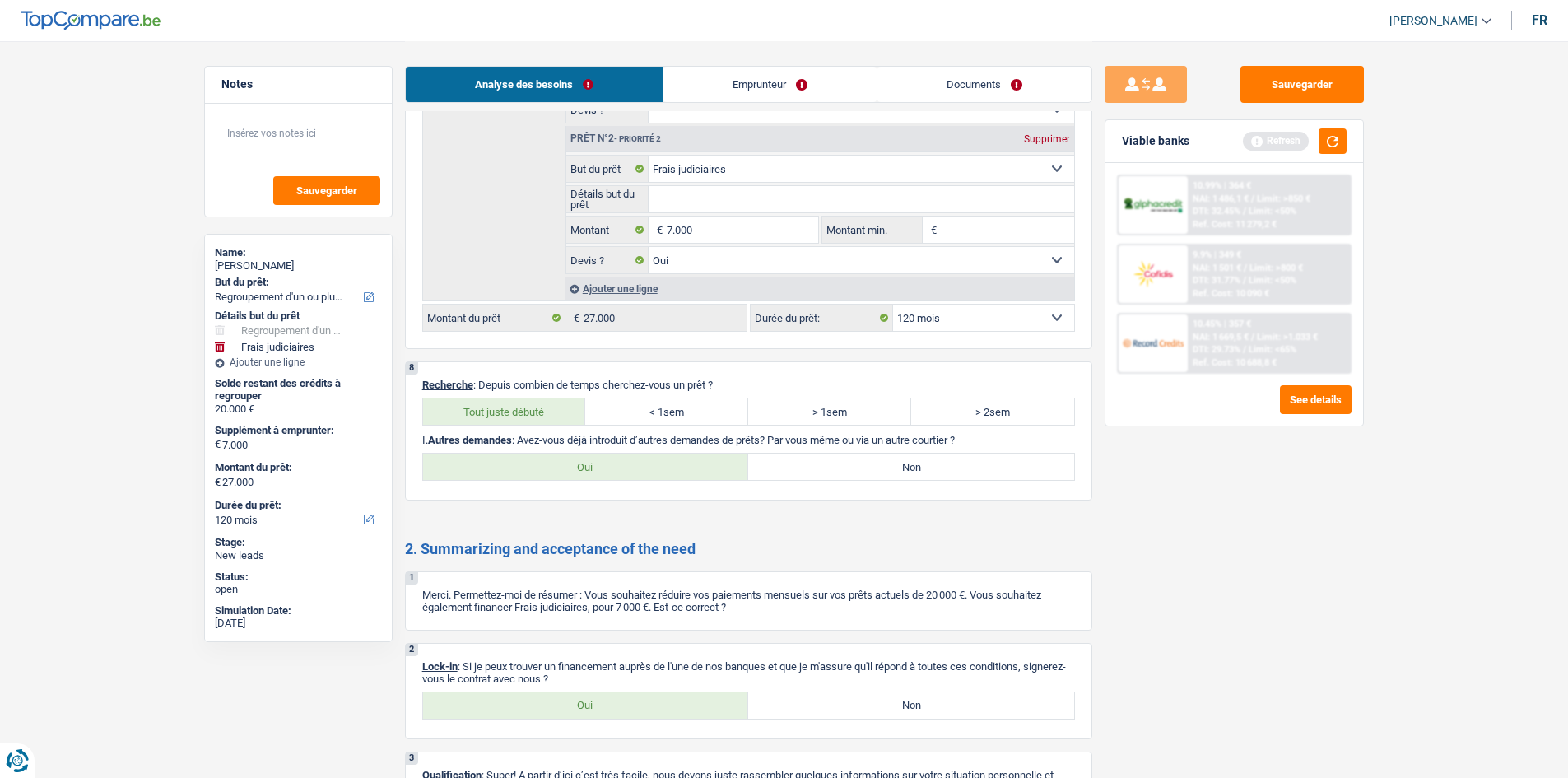
radio input "true"
click at [873, 462] on label "Non" at bounding box center [911, 466] width 326 height 26
click at [873, 462] on input "Non" at bounding box center [911, 466] width 326 height 26
radio input "true"
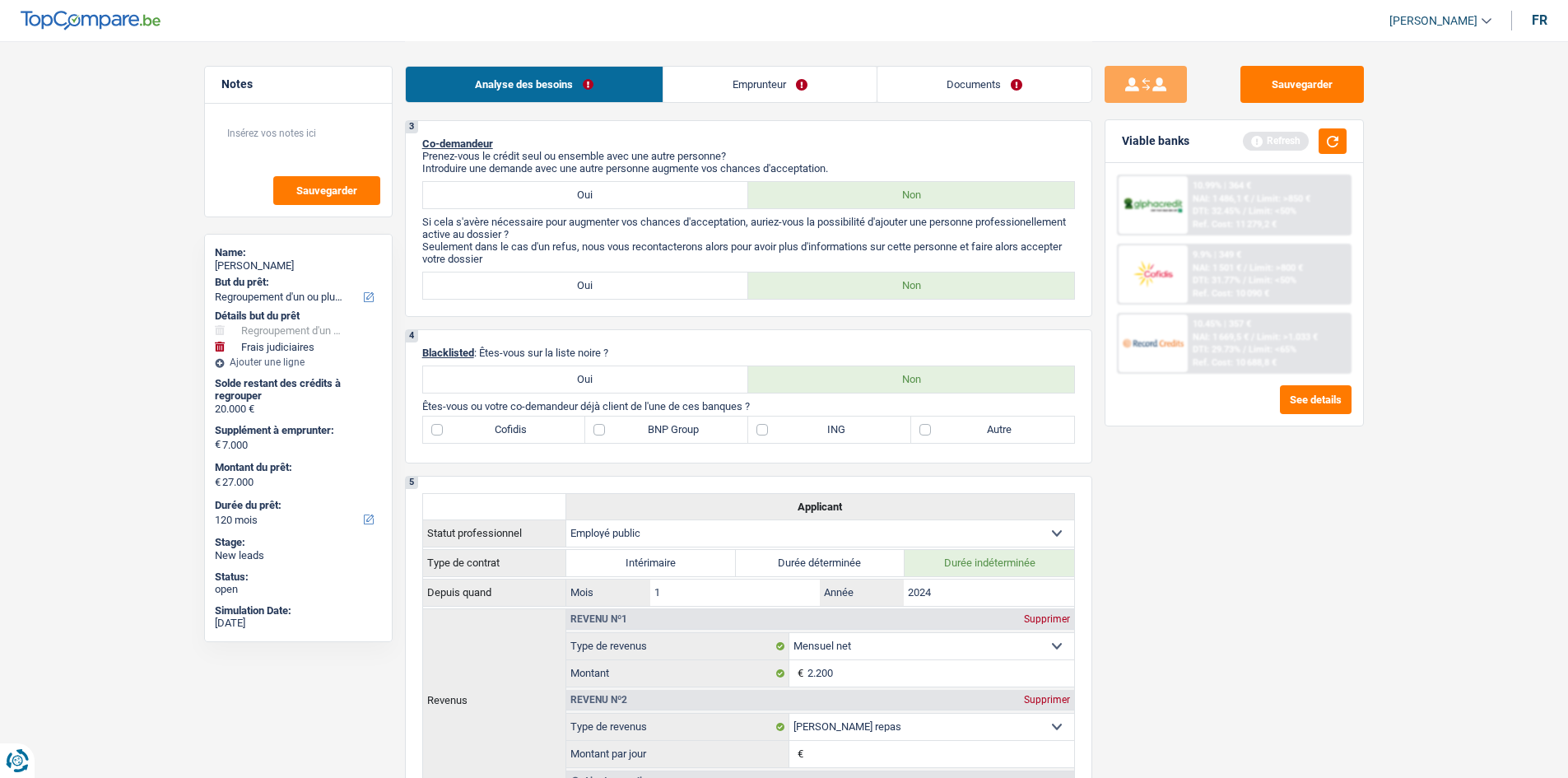
scroll to position [658, 0]
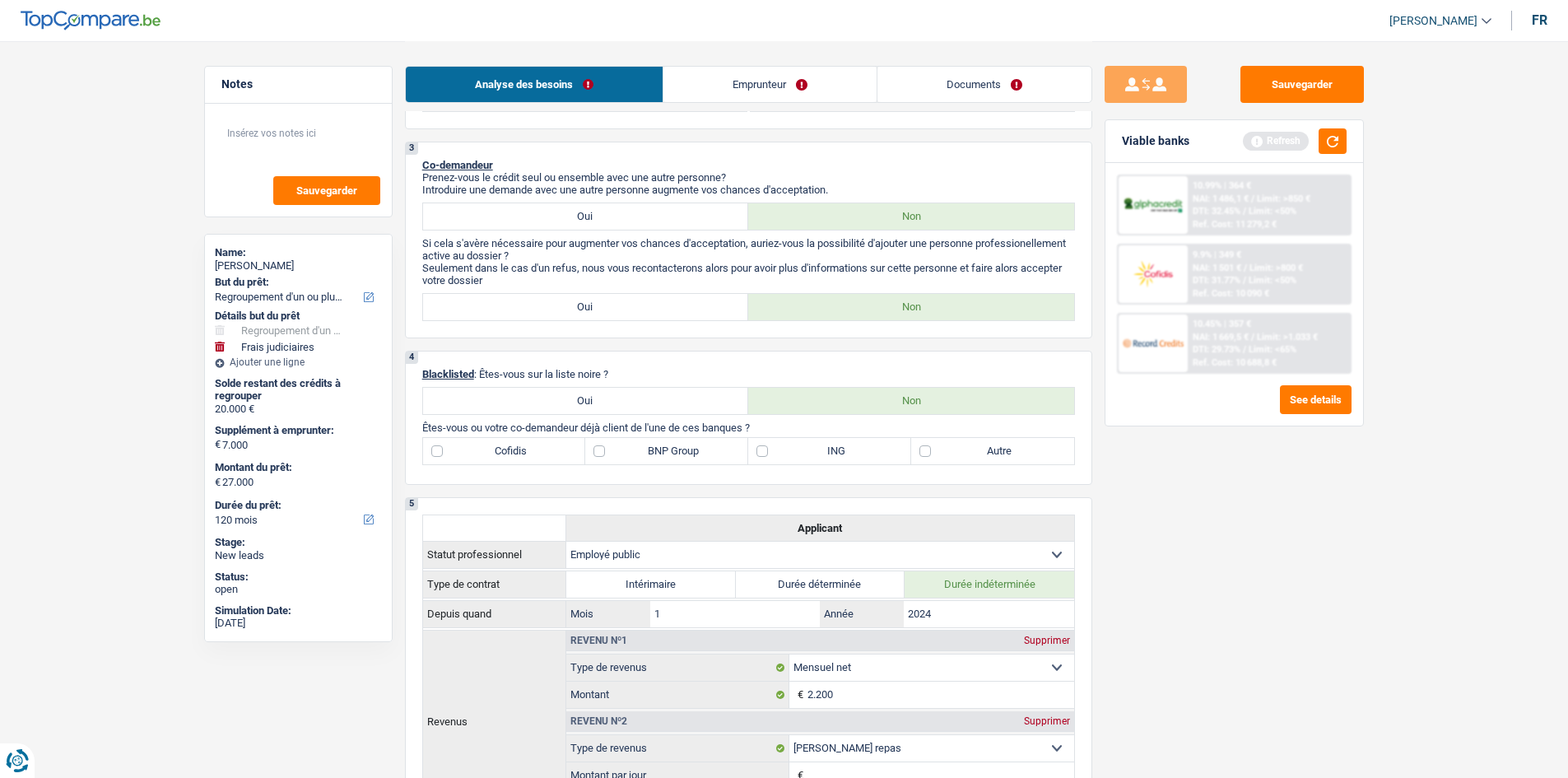
click at [549, 453] on label "Cofidis" at bounding box center [504, 450] width 163 height 26
click at [549, 453] on input "Cofidis" at bounding box center [504, 450] width 163 height 26
checkbox input "true"
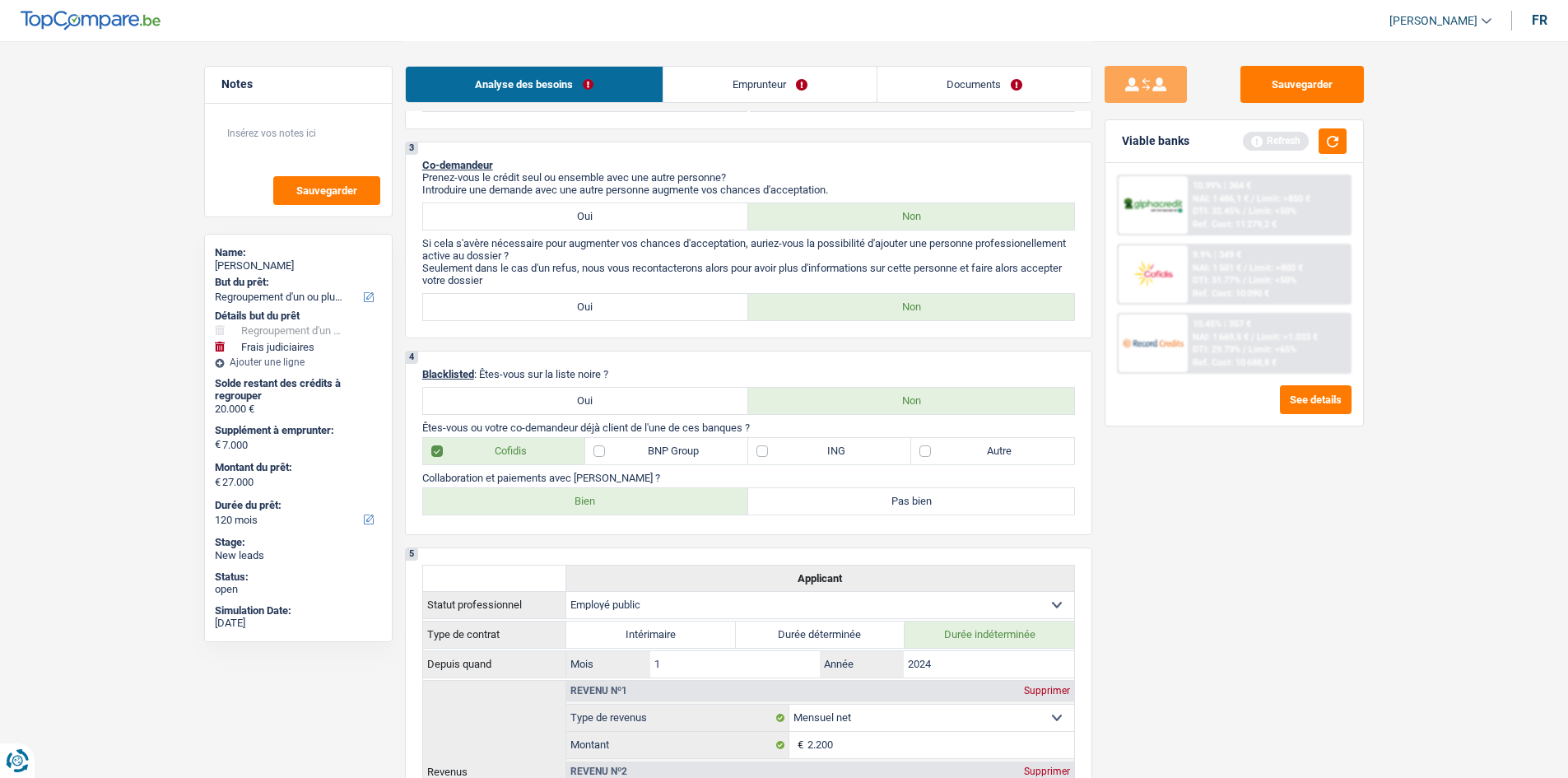
click at [510, 497] on label "Bien" at bounding box center [586, 501] width 326 height 26
click at [510, 497] on input "Bien" at bounding box center [586, 501] width 326 height 26
radio input "true"
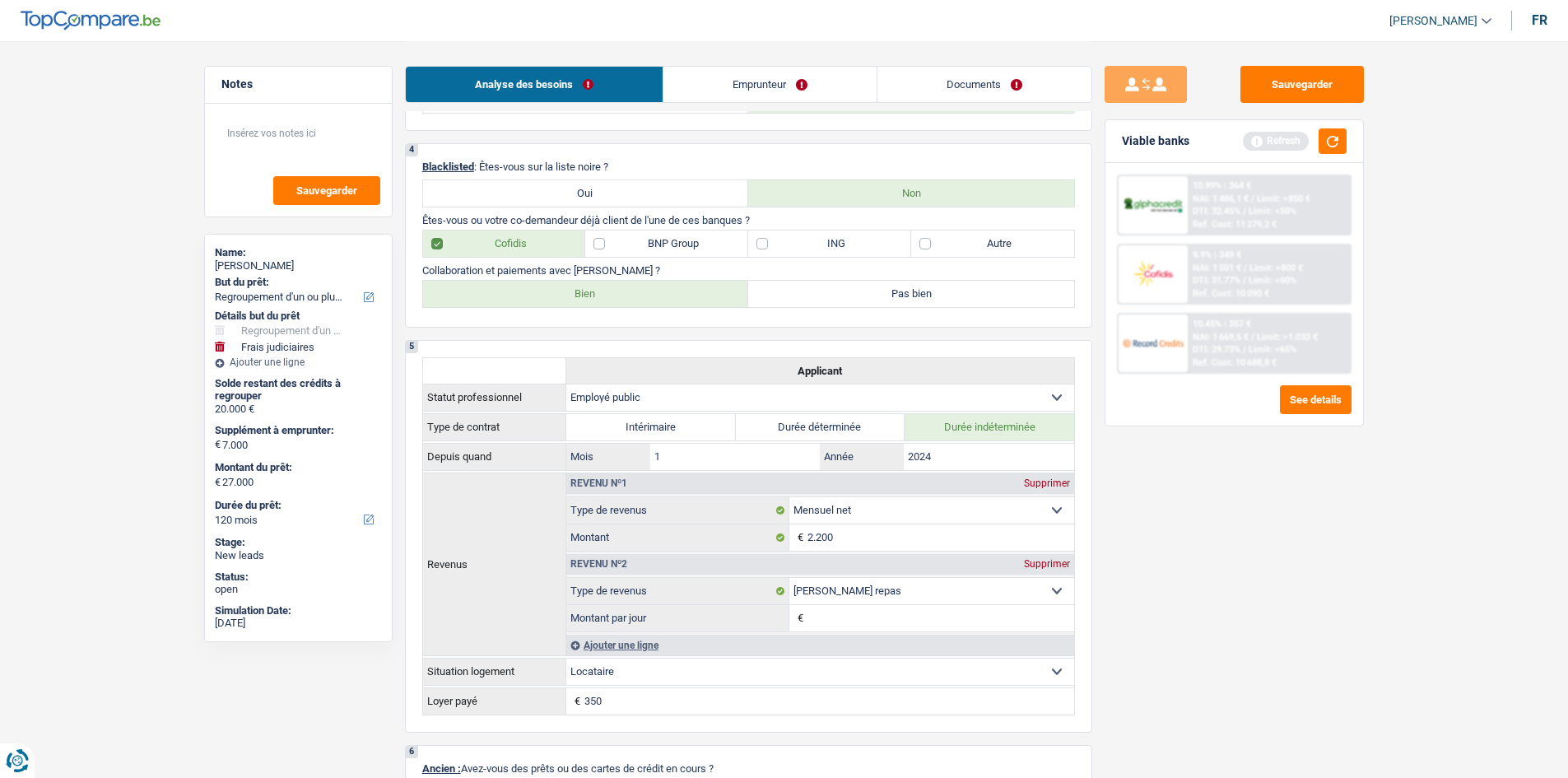
scroll to position [741, 0]
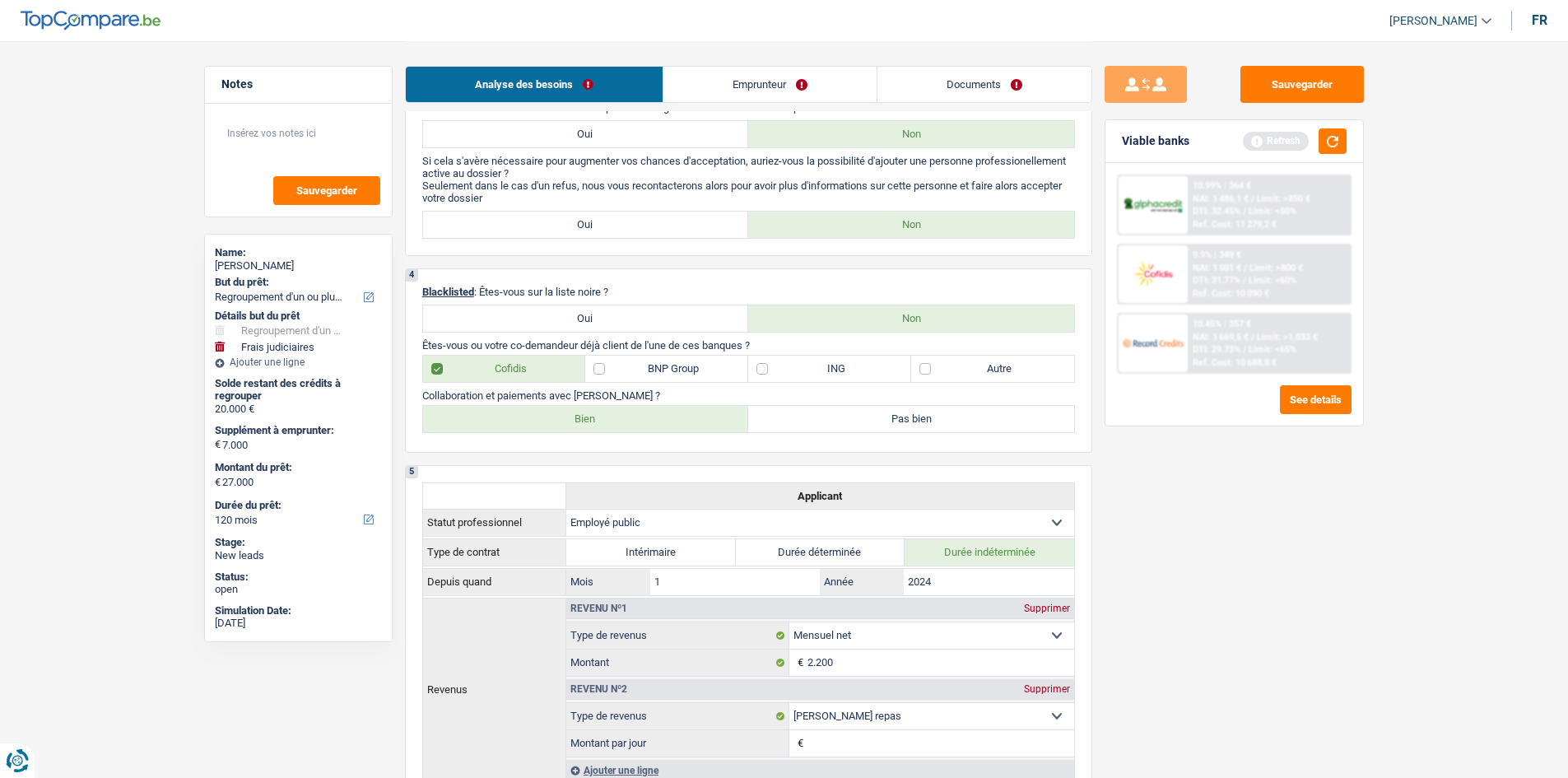
click at [981, 377] on label "Autre" at bounding box center [992, 368] width 163 height 26
click at [981, 377] on input "Autre" at bounding box center [992, 368] width 163 height 26
checkbox input "true"
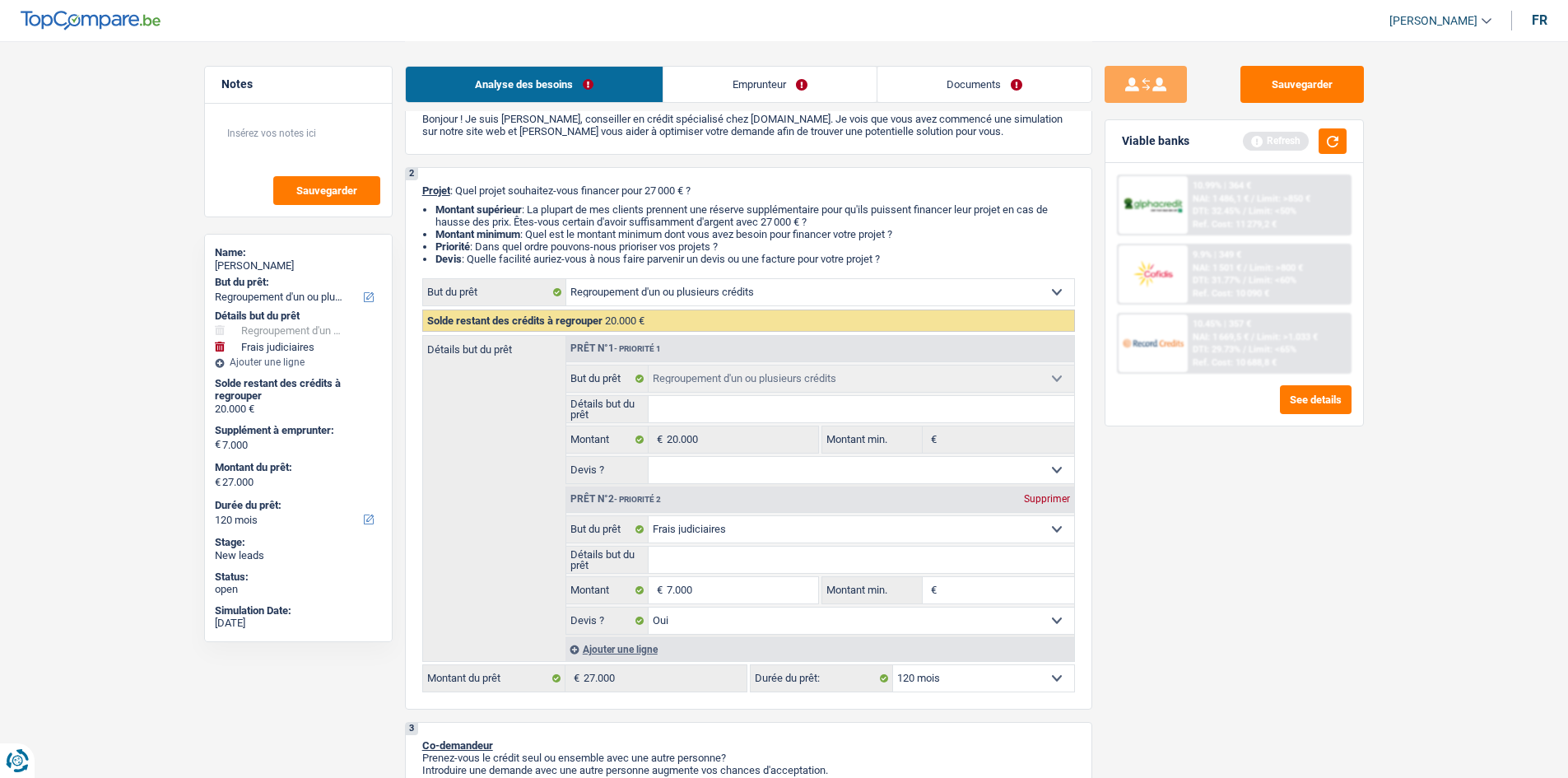
scroll to position [83, 0]
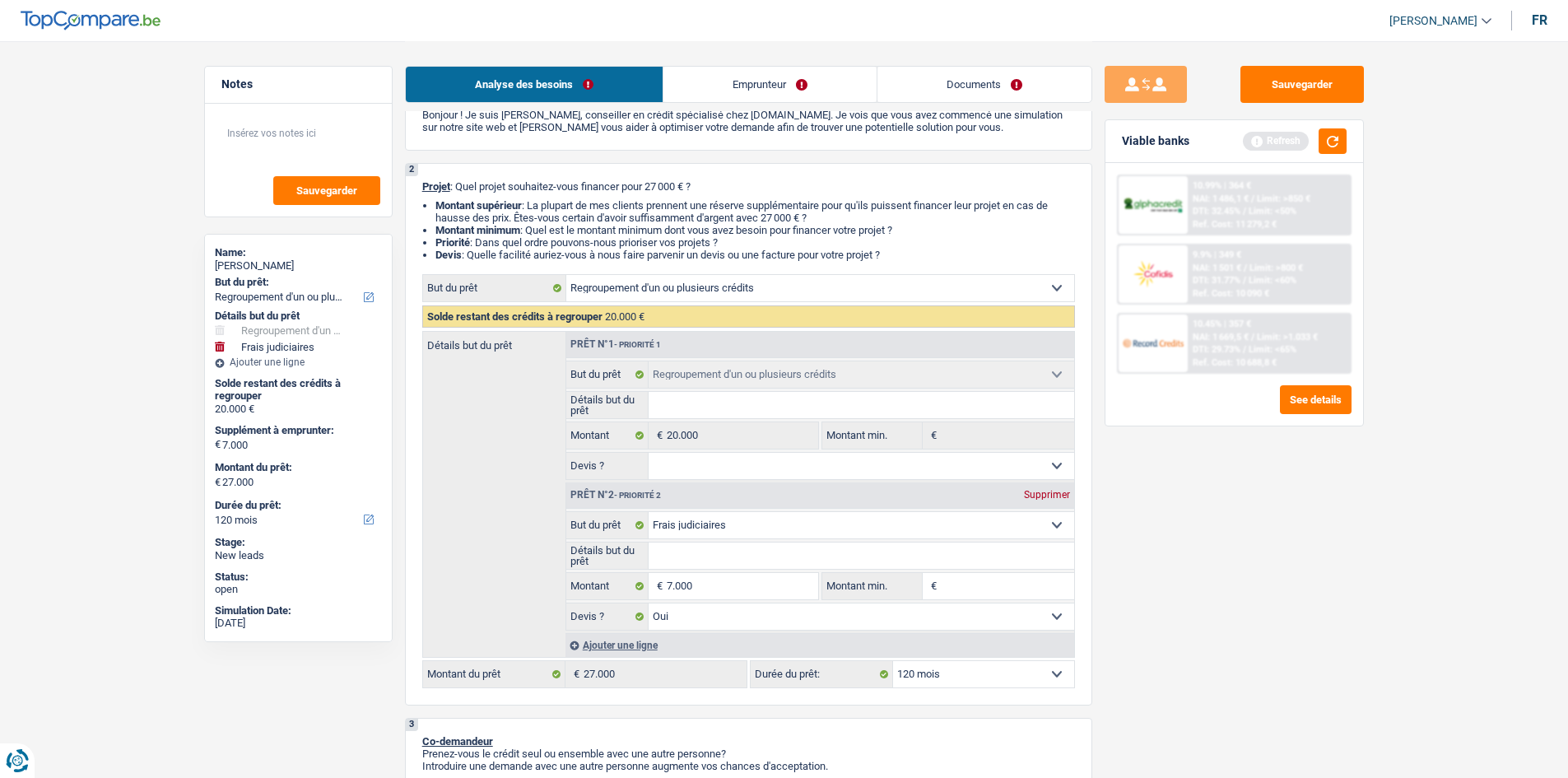
click at [940, 671] on select "12 mois 18 mois 24 mois 30 mois 36 mois 42 mois 48 mois 60 mois 72 mois 84 mois…" at bounding box center [983, 673] width 181 height 26
select select "96"
click at [893, 661] on select "12 mois 18 mois 24 mois 30 mois 36 mois 42 mois 48 mois 60 mois 72 mois 84 mois…" at bounding box center [983, 673] width 181 height 26
select select "96"
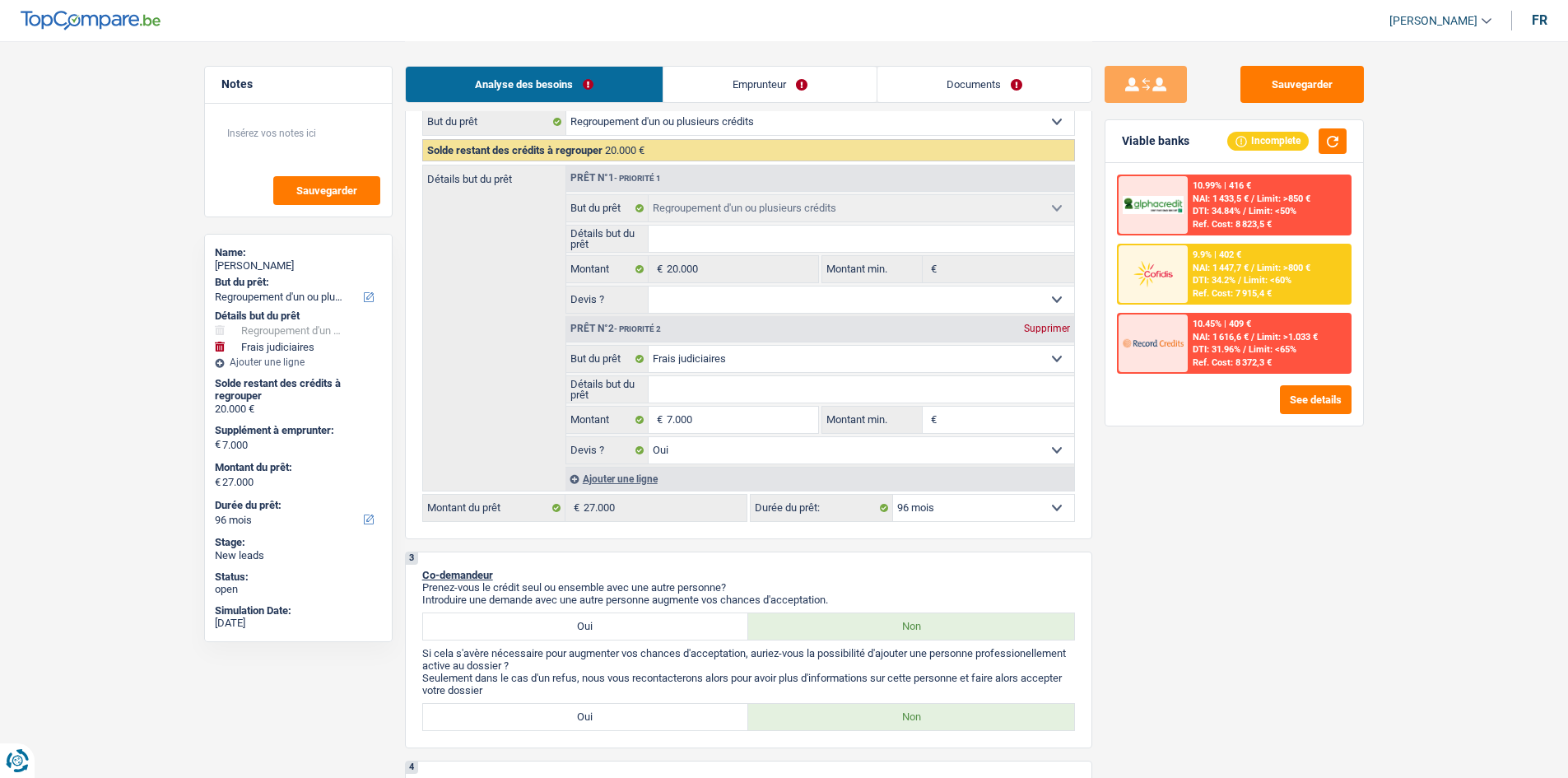
scroll to position [247, 0]
click at [980, 509] on select "12 mois 18 mois 24 mois 30 mois 36 mois 42 mois 48 mois 60 mois 72 mois 84 mois…" at bounding box center [983, 509] width 181 height 26
select select "84"
click at [893, 496] on select "12 mois 18 mois 24 mois 30 mois 36 mois 42 mois 48 mois 60 mois 72 mois 84 mois…" at bounding box center [983, 509] width 181 height 26
select select "84"
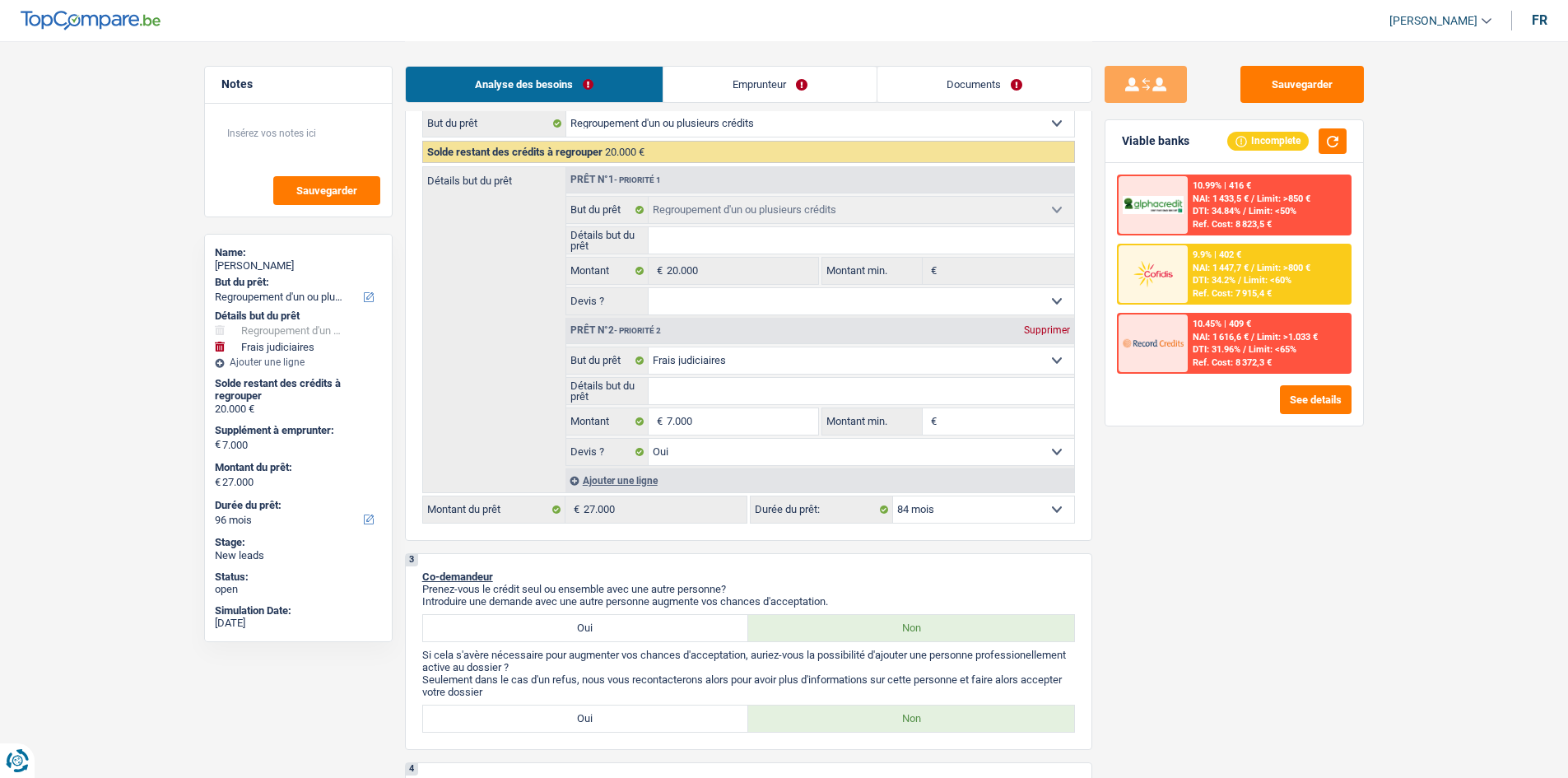
select select "84"
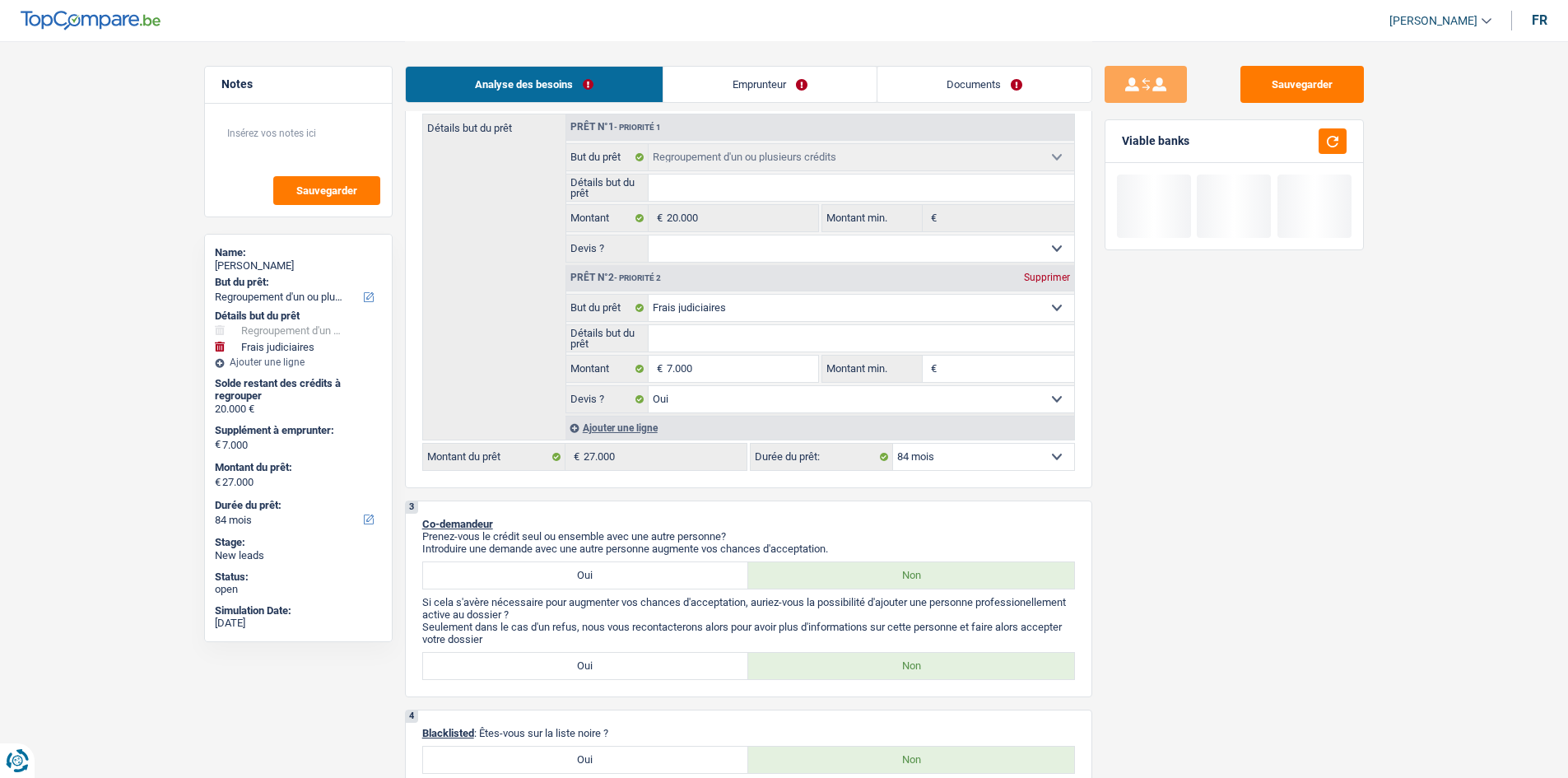
scroll to position [330, 0]
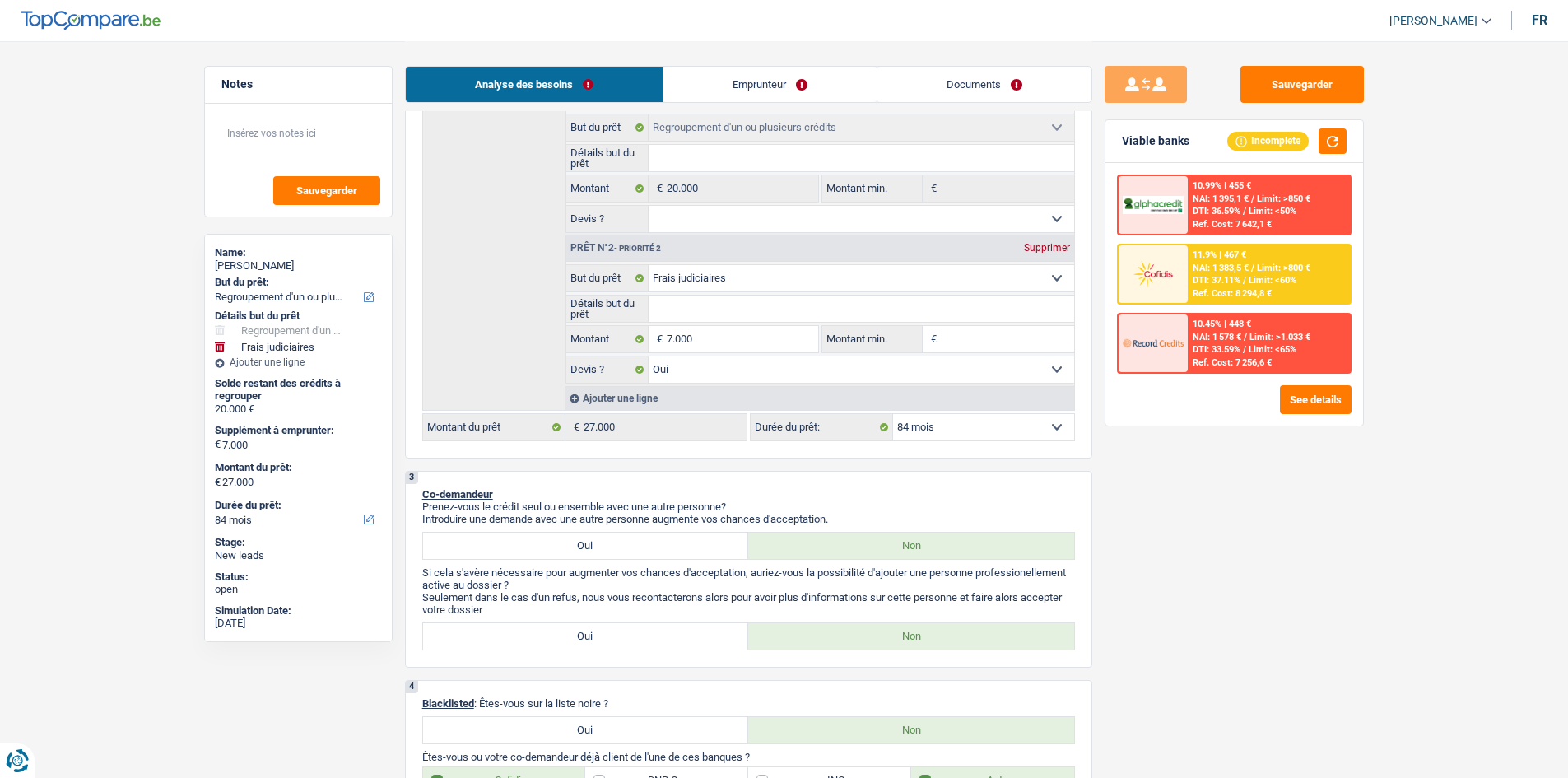
click at [1227, 267] on span "NAI: 1 383,5 €" at bounding box center [1221, 267] width 56 height 11
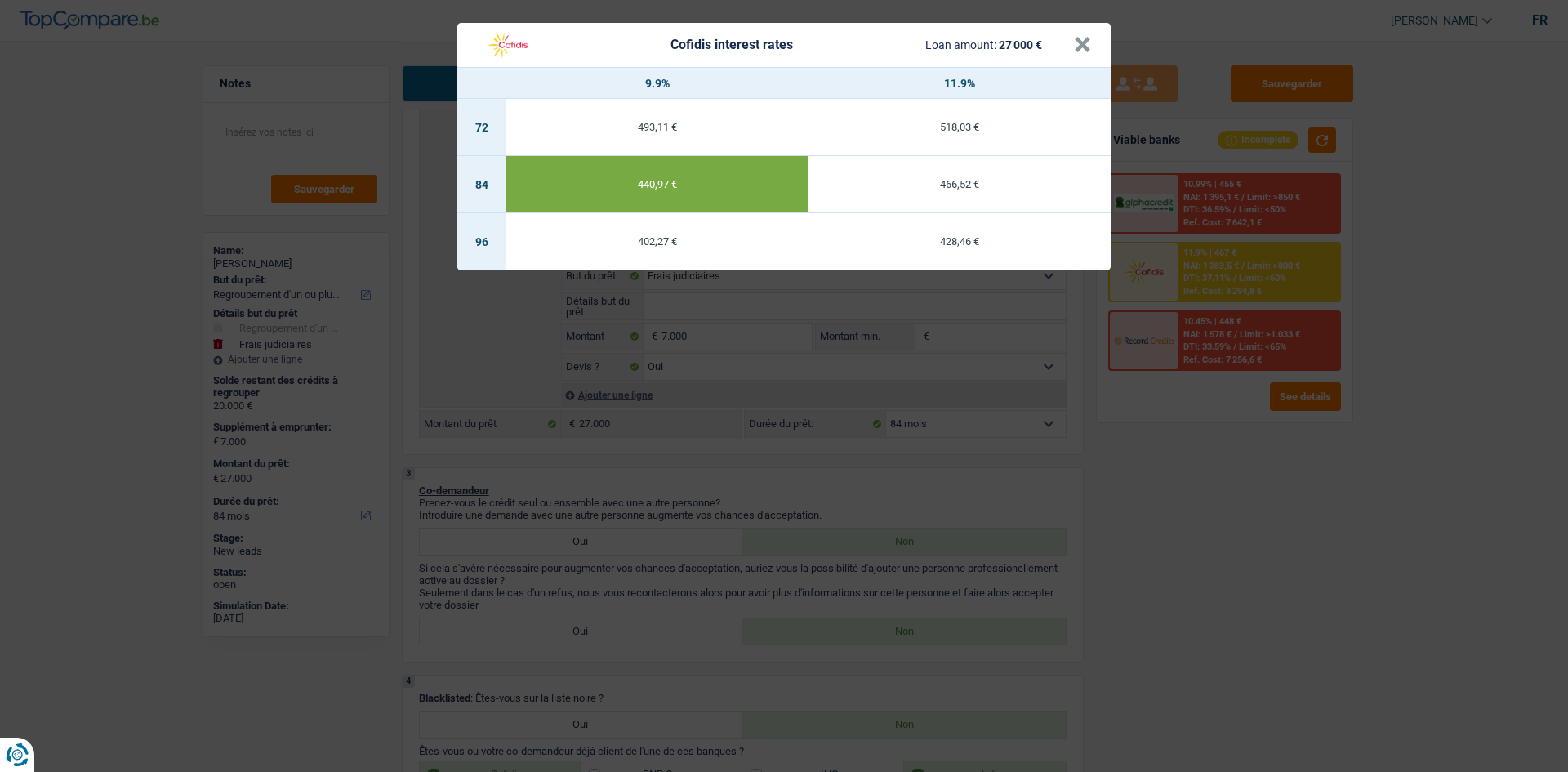
click at [1167, 441] on div "Cofidis interest rates Loan amount: 27 000 € × 9.9% 11.9% 72 493,11 € 518,03 € …" at bounding box center [784, 386] width 1568 height 772
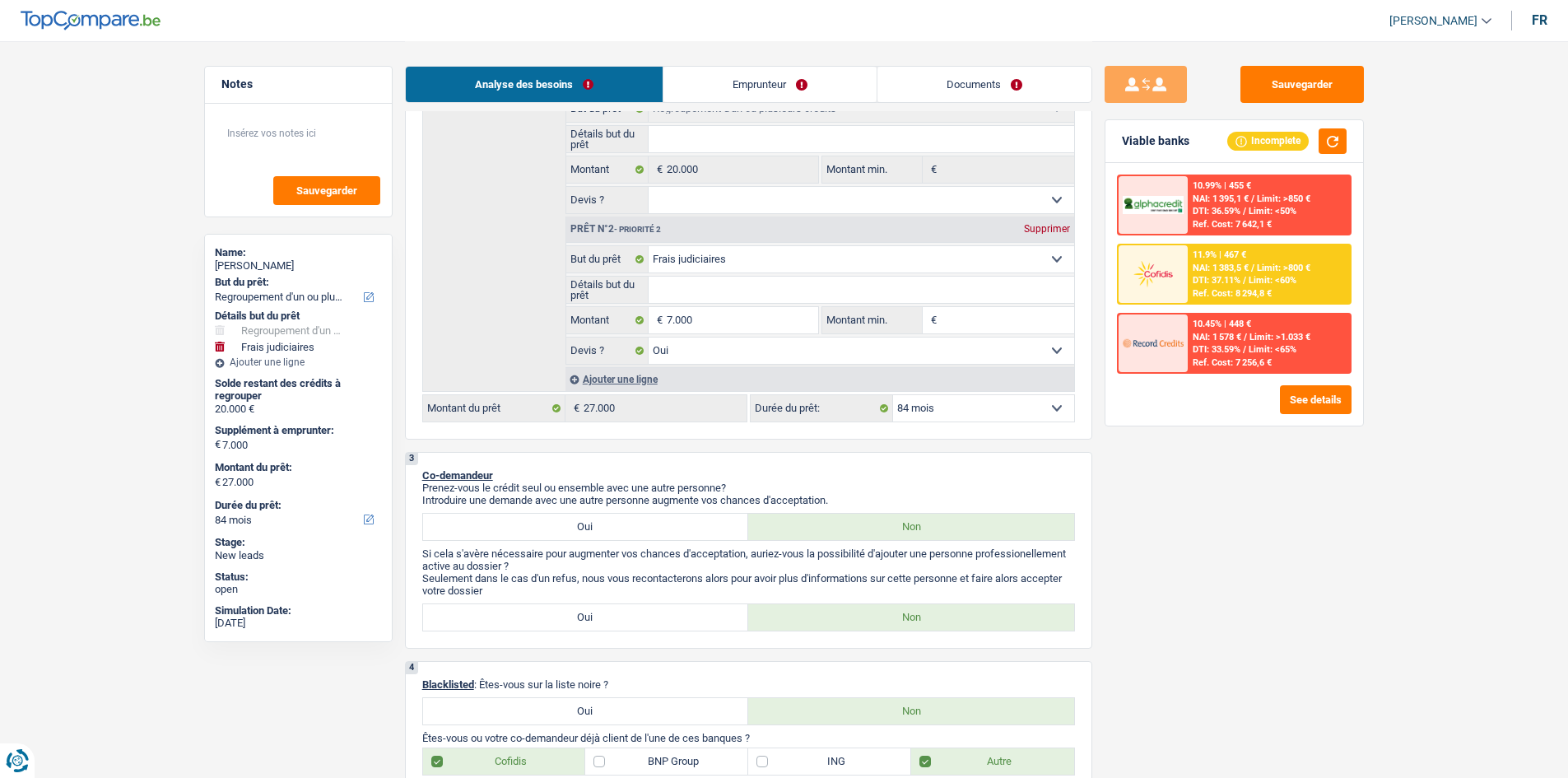
scroll to position [86, 0]
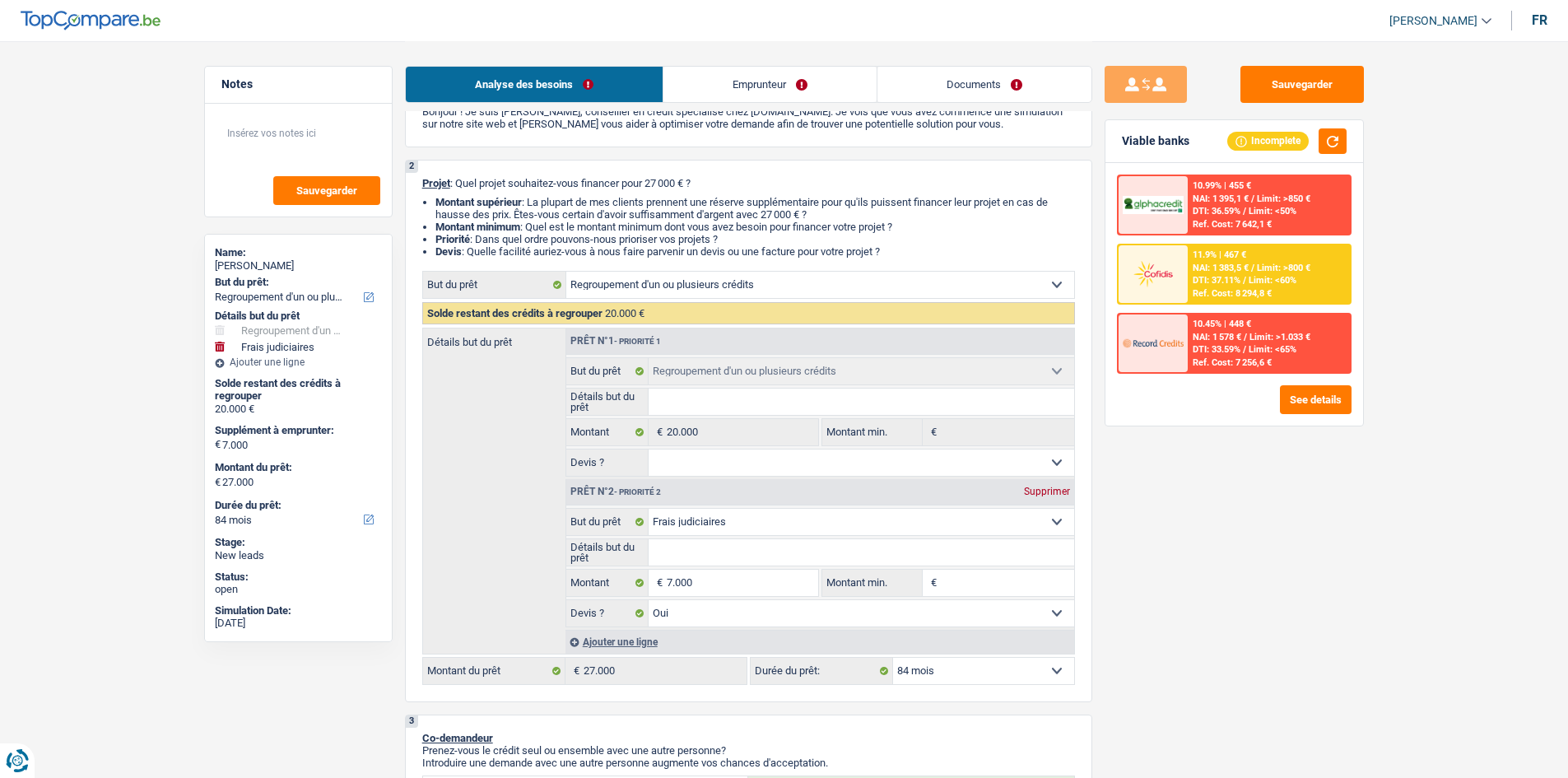
click at [756, 93] on link "Emprunteur" at bounding box center [770, 84] width 213 height 35
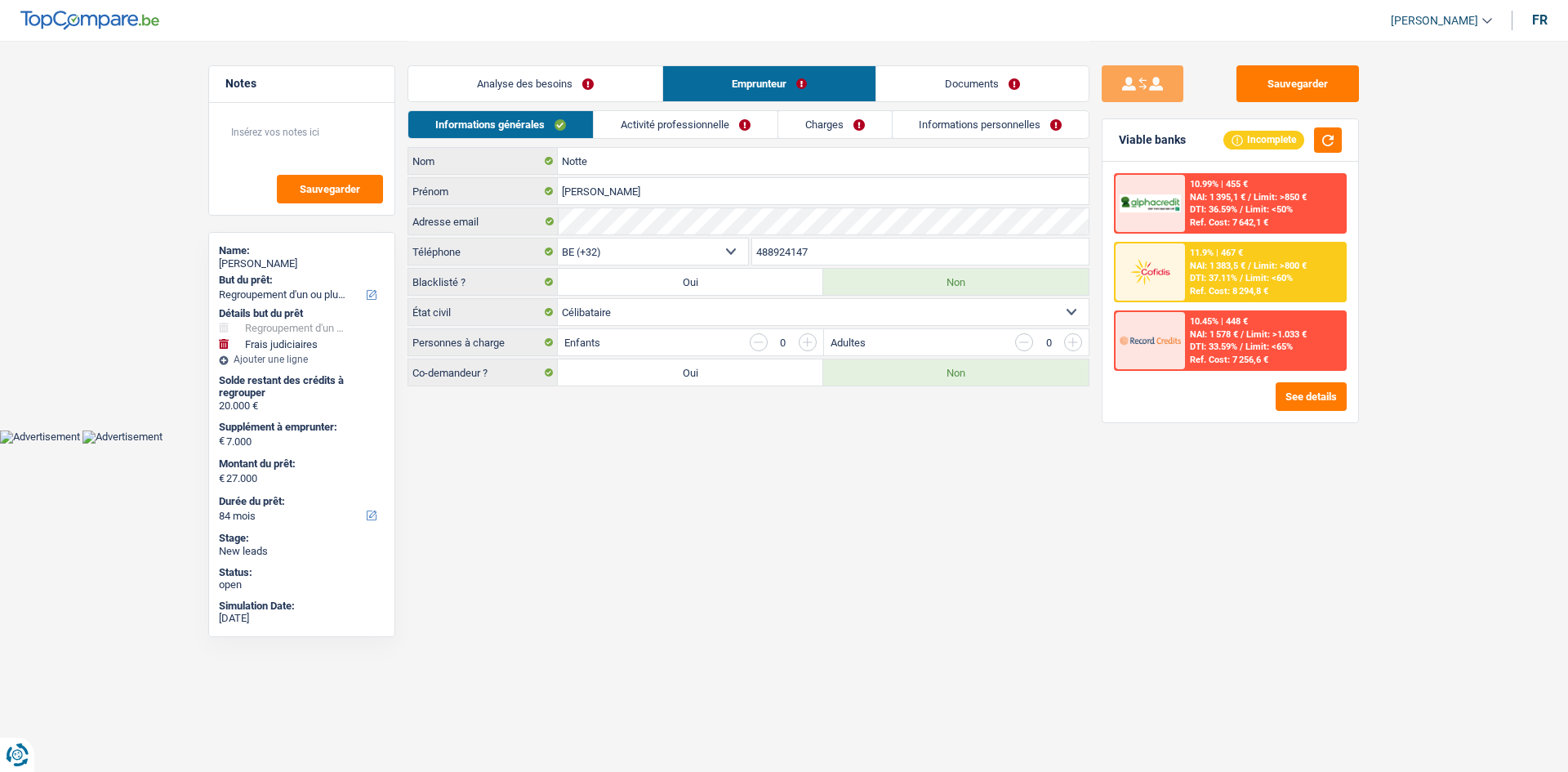
click at [579, 83] on link "Analyse des besoins" at bounding box center [535, 84] width 254 height 35
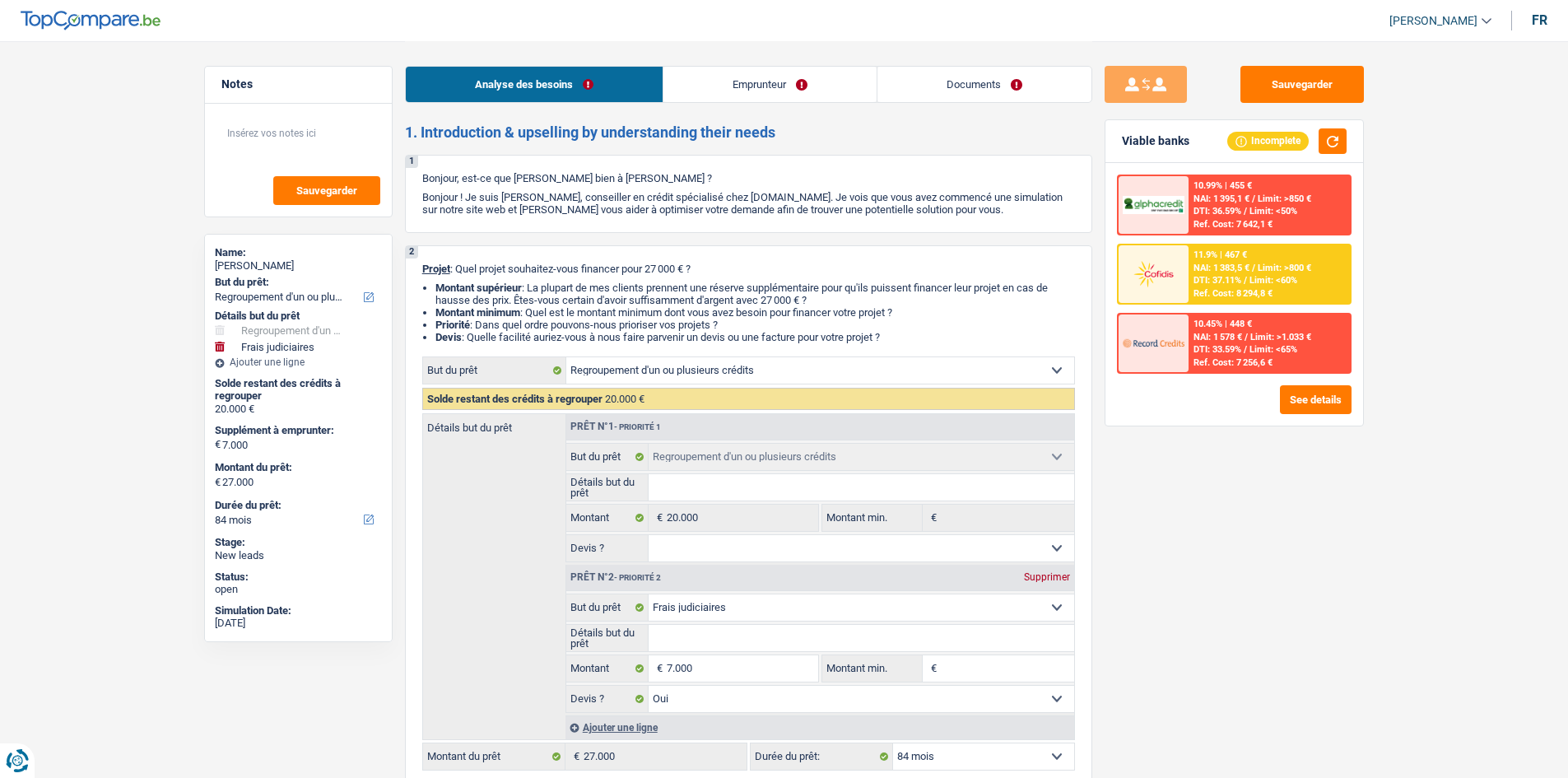
click at [1203, 272] on span "NAI: 1 383,5 €" at bounding box center [1221, 267] width 56 height 11
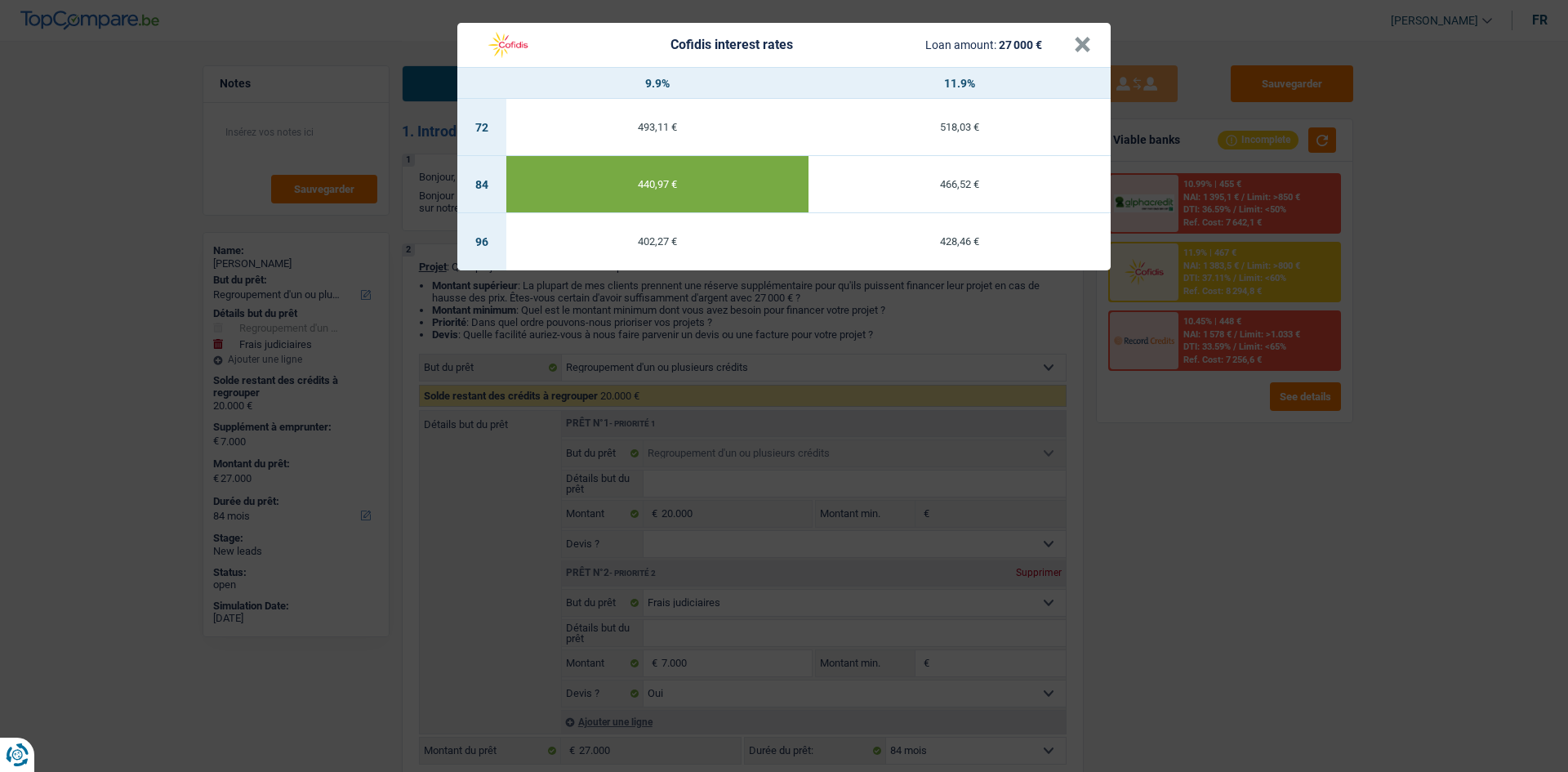
drag, startPoint x: 1187, startPoint y: 460, endPoint x: 886, endPoint y: 369, distance: 314.5
click at [1187, 460] on div "Cofidis interest rates Loan amount: 27 000 € × 9.9% 11.9% 72 493,11 € 518,03 € …" at bounding box center [784, 386] width 1568 height 772
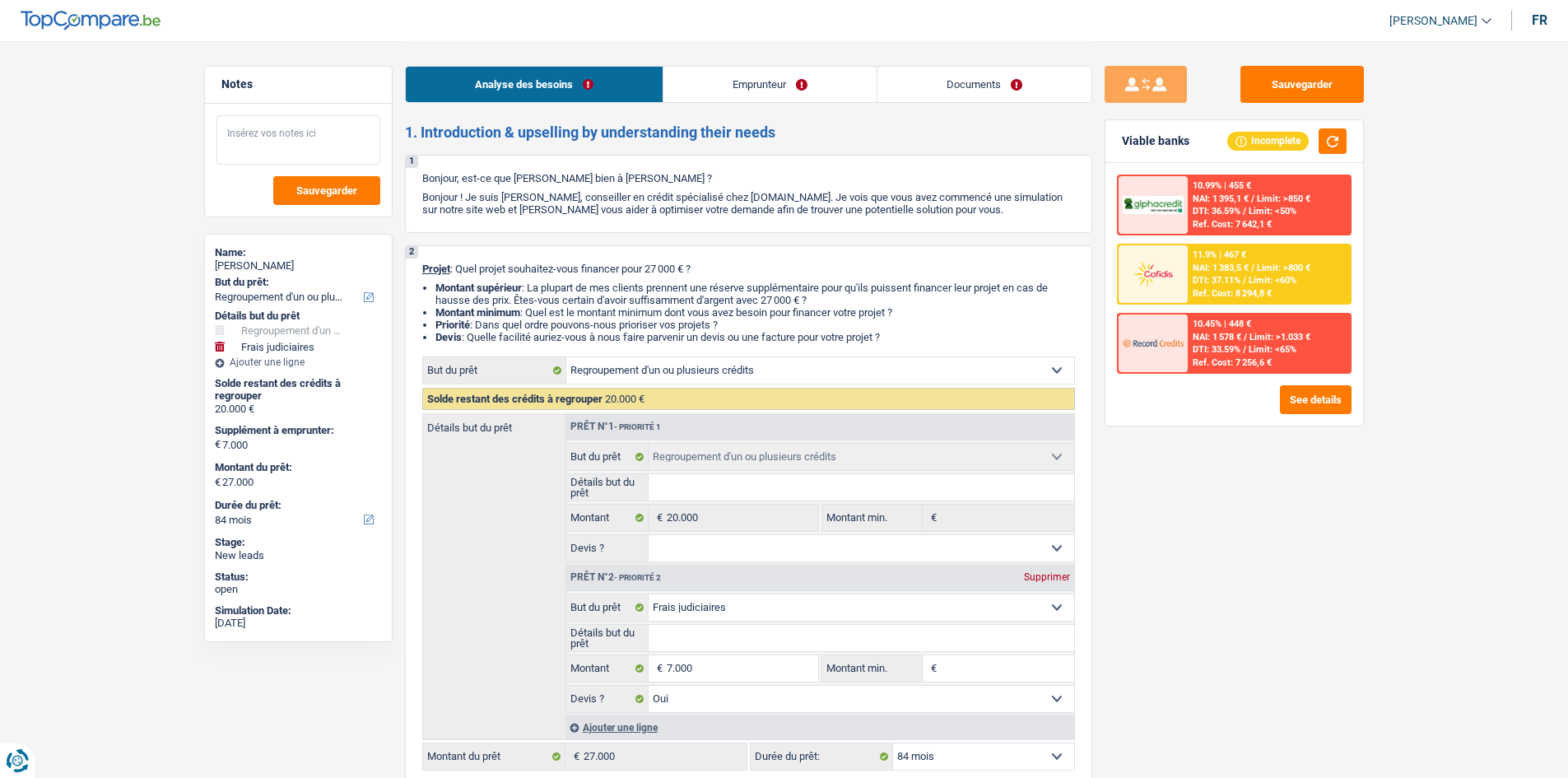
click at [358, 143] on textarea at bounding box center [298, 140] width 164 height 50
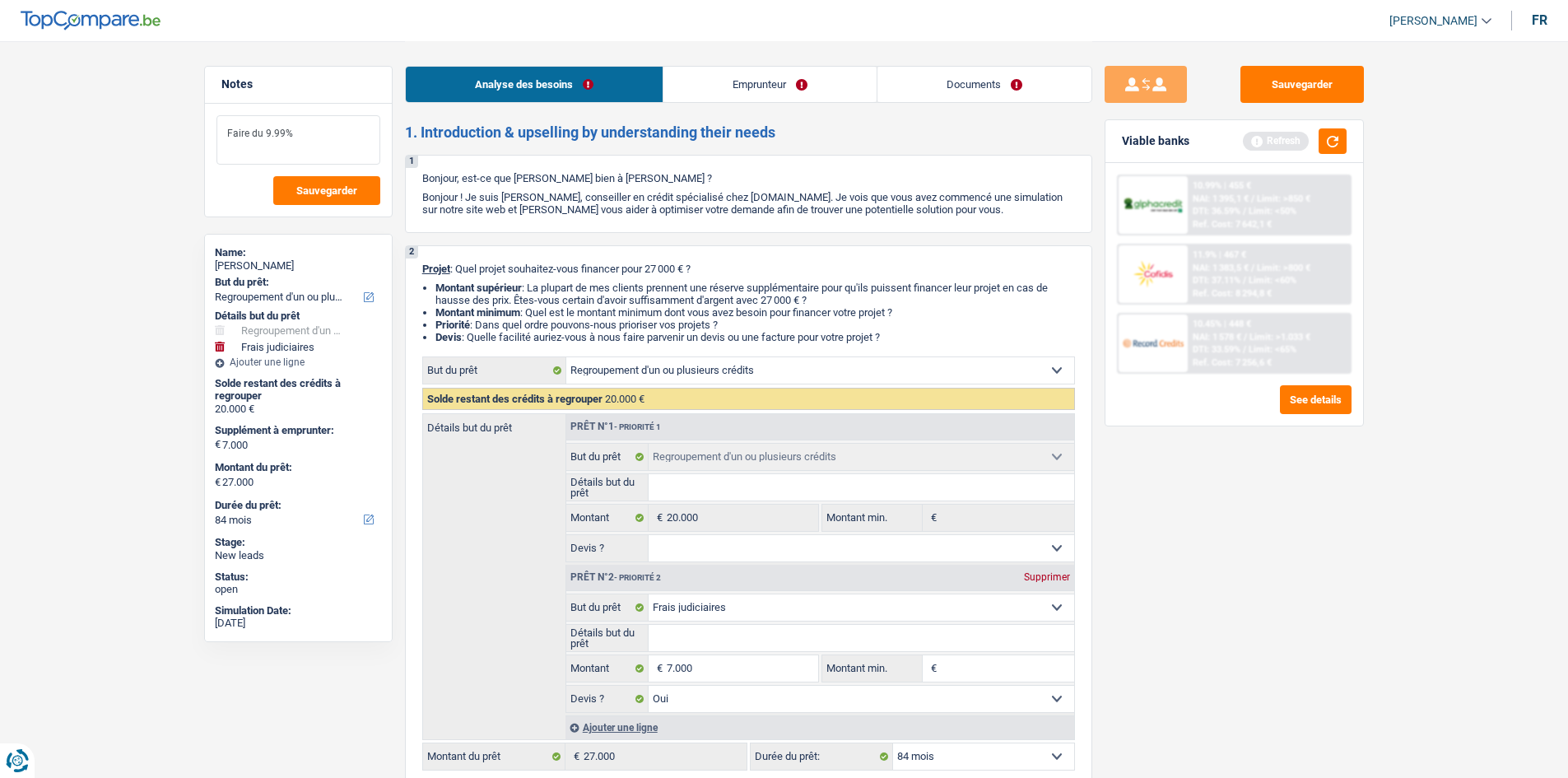
type textarea "Faire du 9.99%"
click at [785, 98] on link "Emprunteur" at bounding box center [770, 84] width 213 height 35
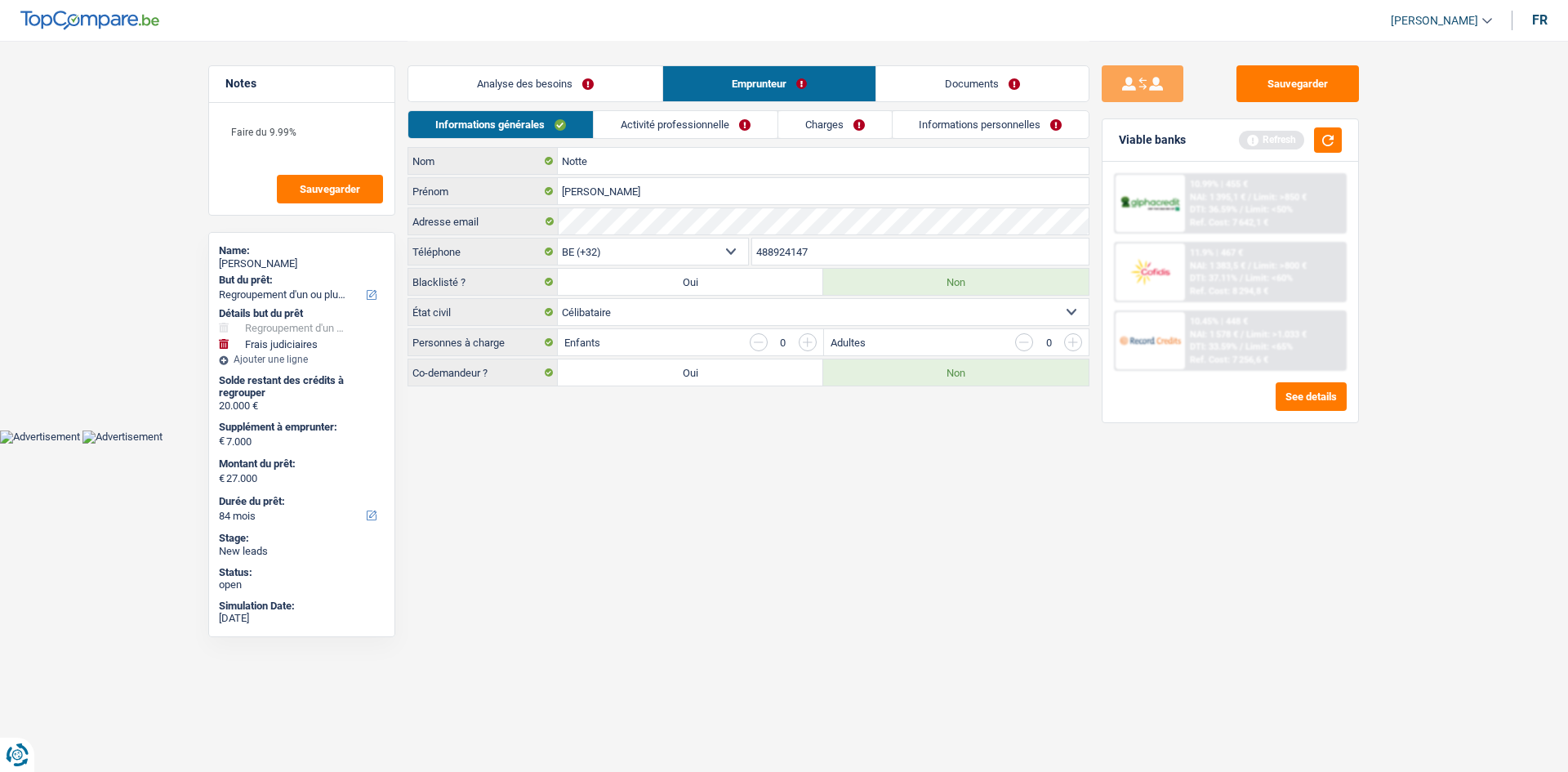
click at [733, 131] on link "Activité professionnelle" at bounding box center [686, 125] width 184 height 27
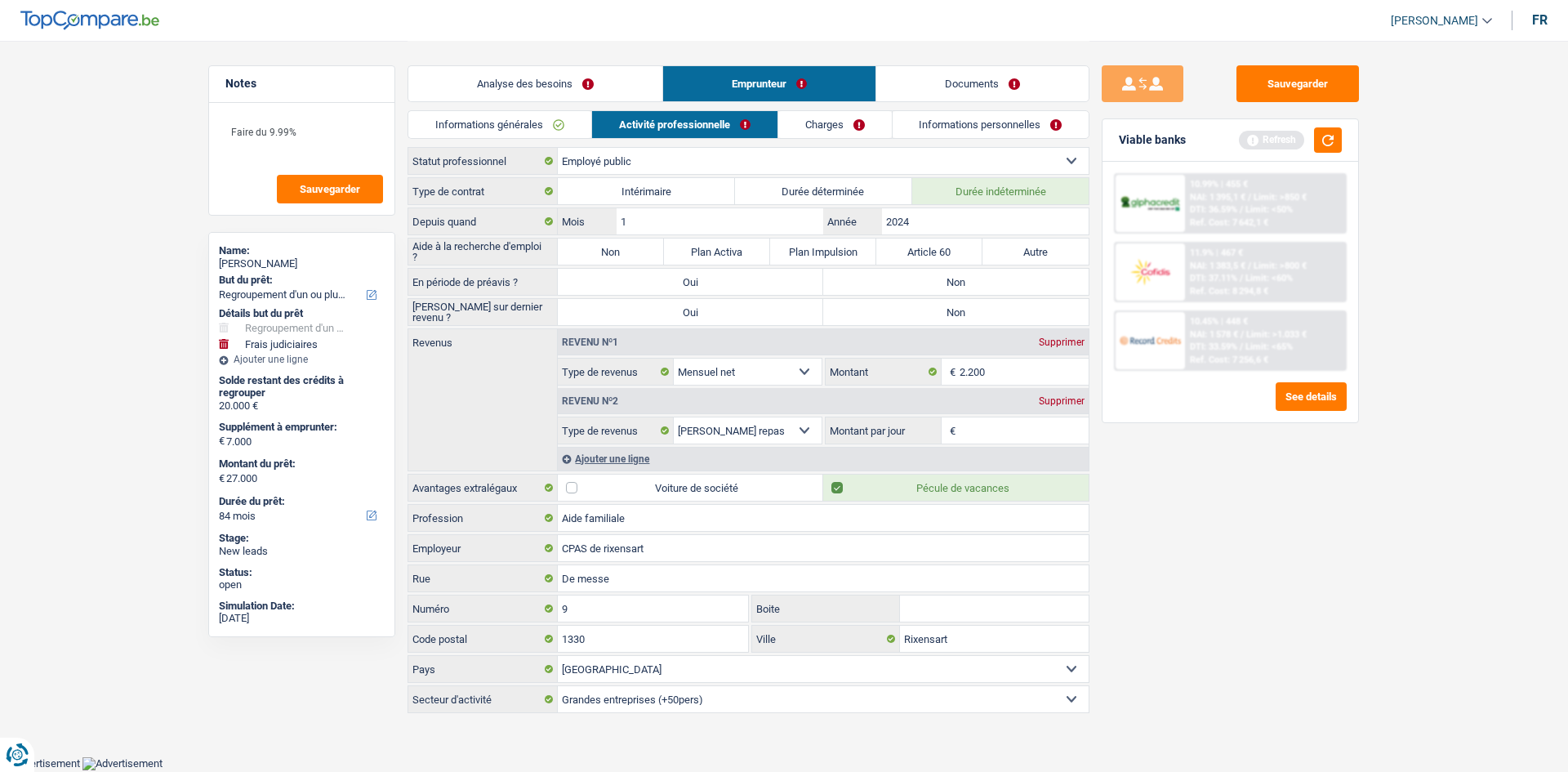
click at [866, 115] on link "Charges" at bounding box center [835, 125] width 114 height 27
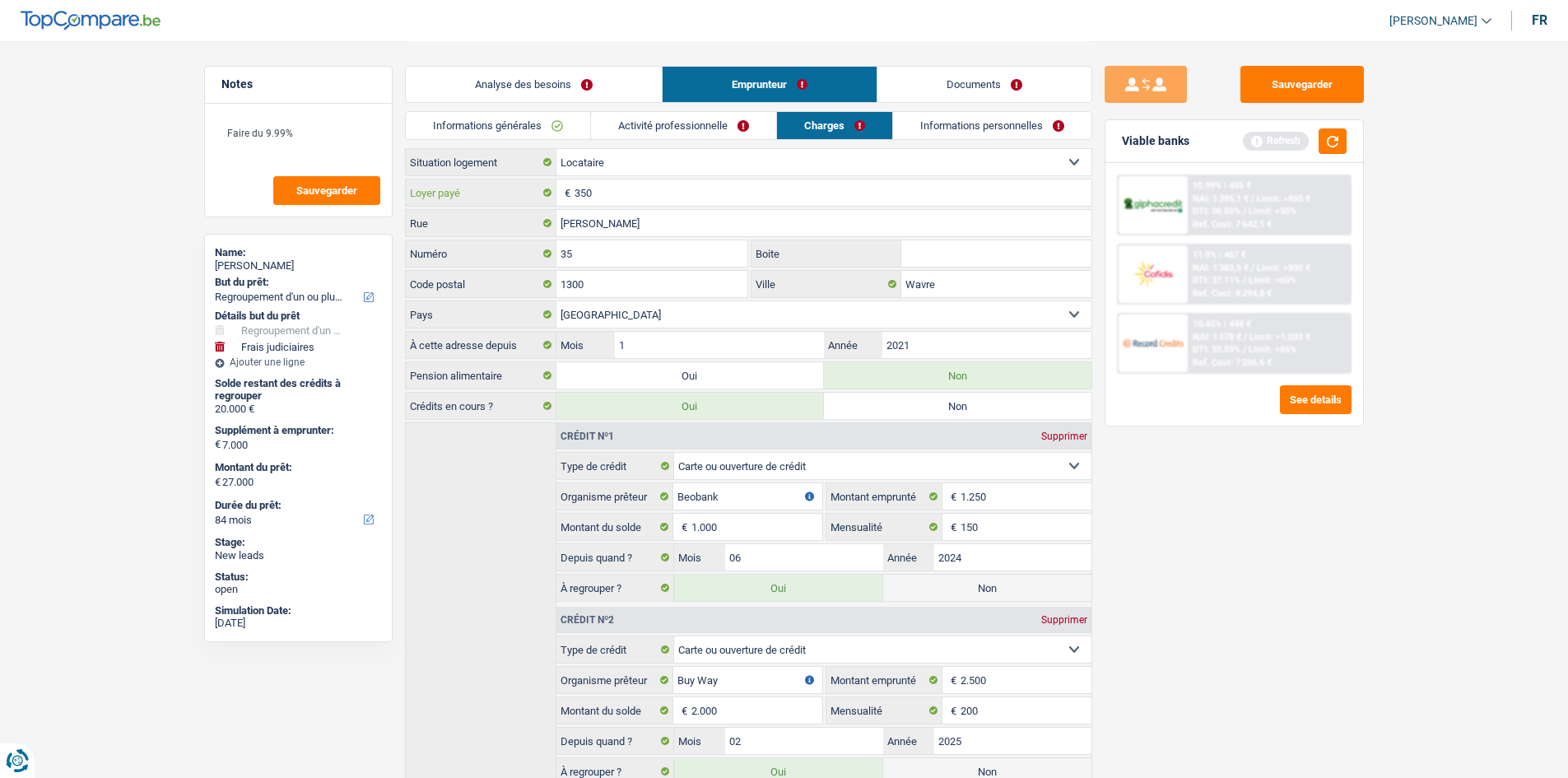
click at [692, 186] on input "350" at bounding box center [833, 192] width 517 height 26
click at [595, 154] on select "Locataire Propriétaire avec prêt hypothécaire Propriétaire sans prêt hypothécai…" at bounding box center [824, 162] width 535 height 26
select select "liveWithParents"
click at [556, 149] on select "Locataire Propriétaire avec prêt hypothécaire Propriétaire sans prêt hypothécai…" at bounding box center [824, 162] width 535 height 26
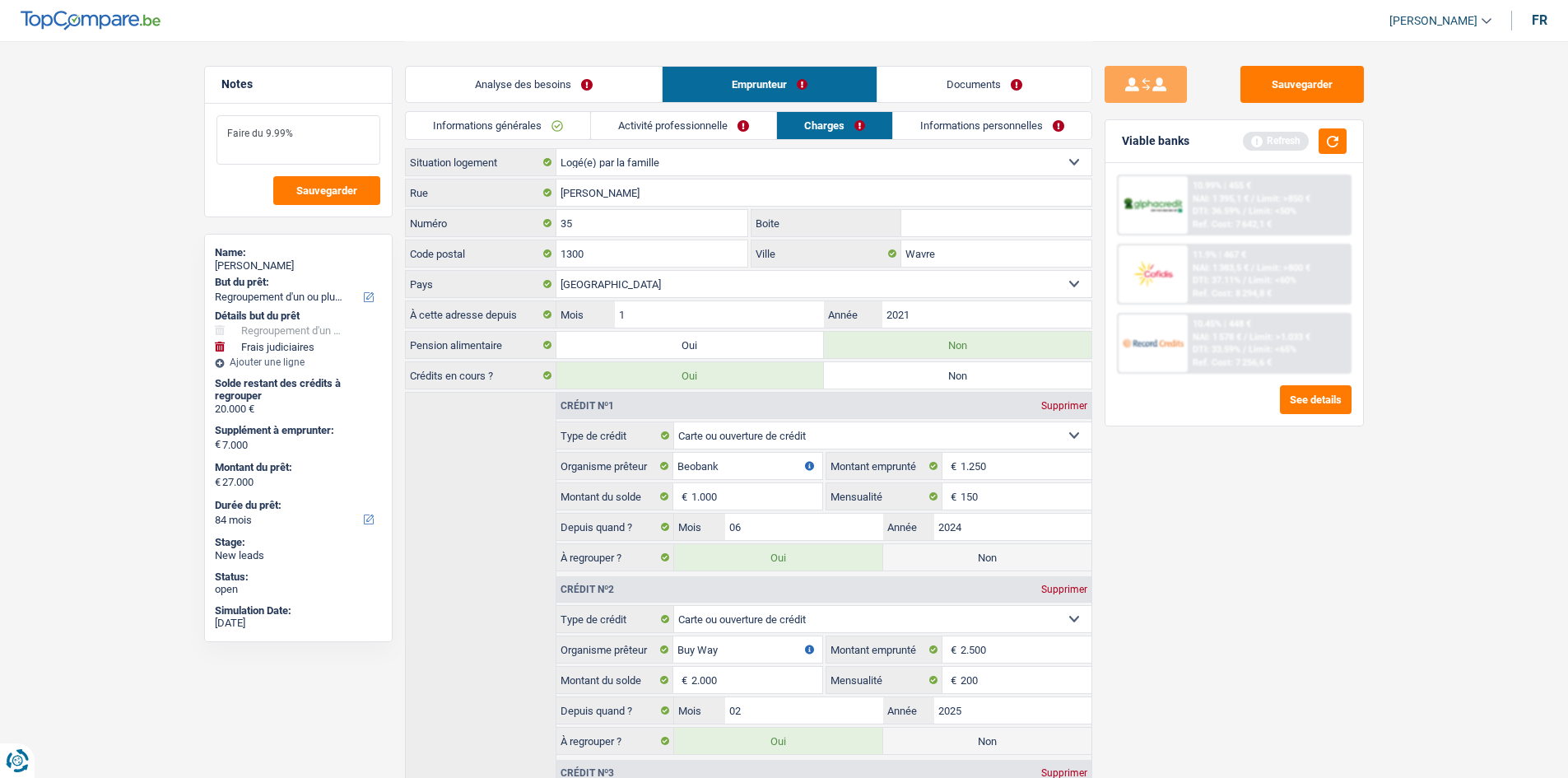
click at [348, 142] on textarea "Faire du 9.99%" at bounding box center [298, 140] width 164 height 50
click at [291, 129] on textarea "Faire du 9.99%, loger chez ses parents." at bounding box center [298, 140] width 164 height 50
click at [293, 129] on textarea "Faire du 9.99%, loger chez ses parents." at bounding box center [298, 140] width 164 height 50
type textarea "Faire du 9.99%, loger chez ses parents."
click at [325, 186] on span "Sauvegarder" at bounding box center [327, 190] width 61 height 11
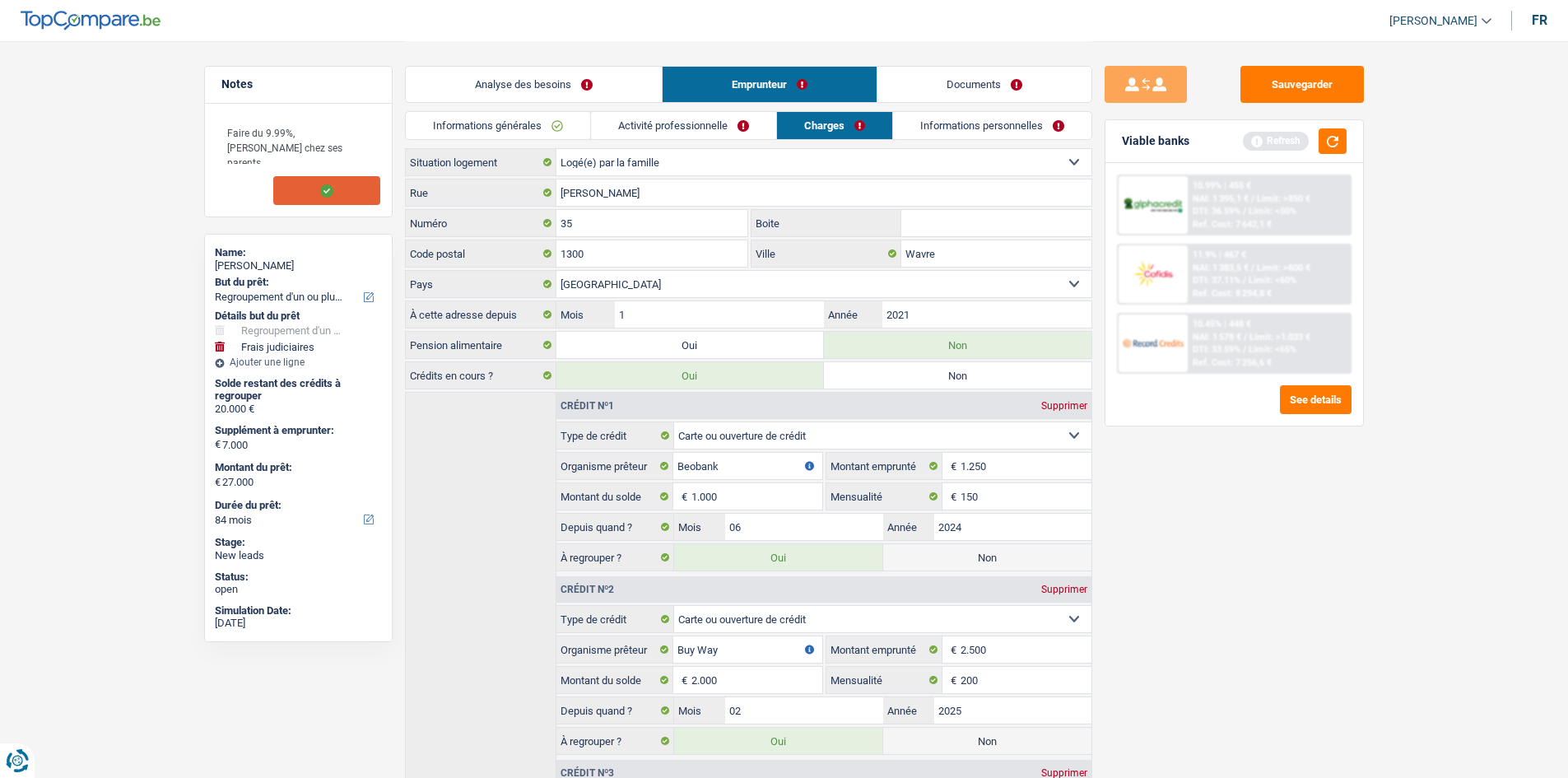
drag, startPoint x: 534, startPoint y: 122, endPoint x: 609, endPoint y: 150, distance: 80.1
click at [534, 122] on link "Informations générales" at bounding box center [497, 126] width 185 height 27
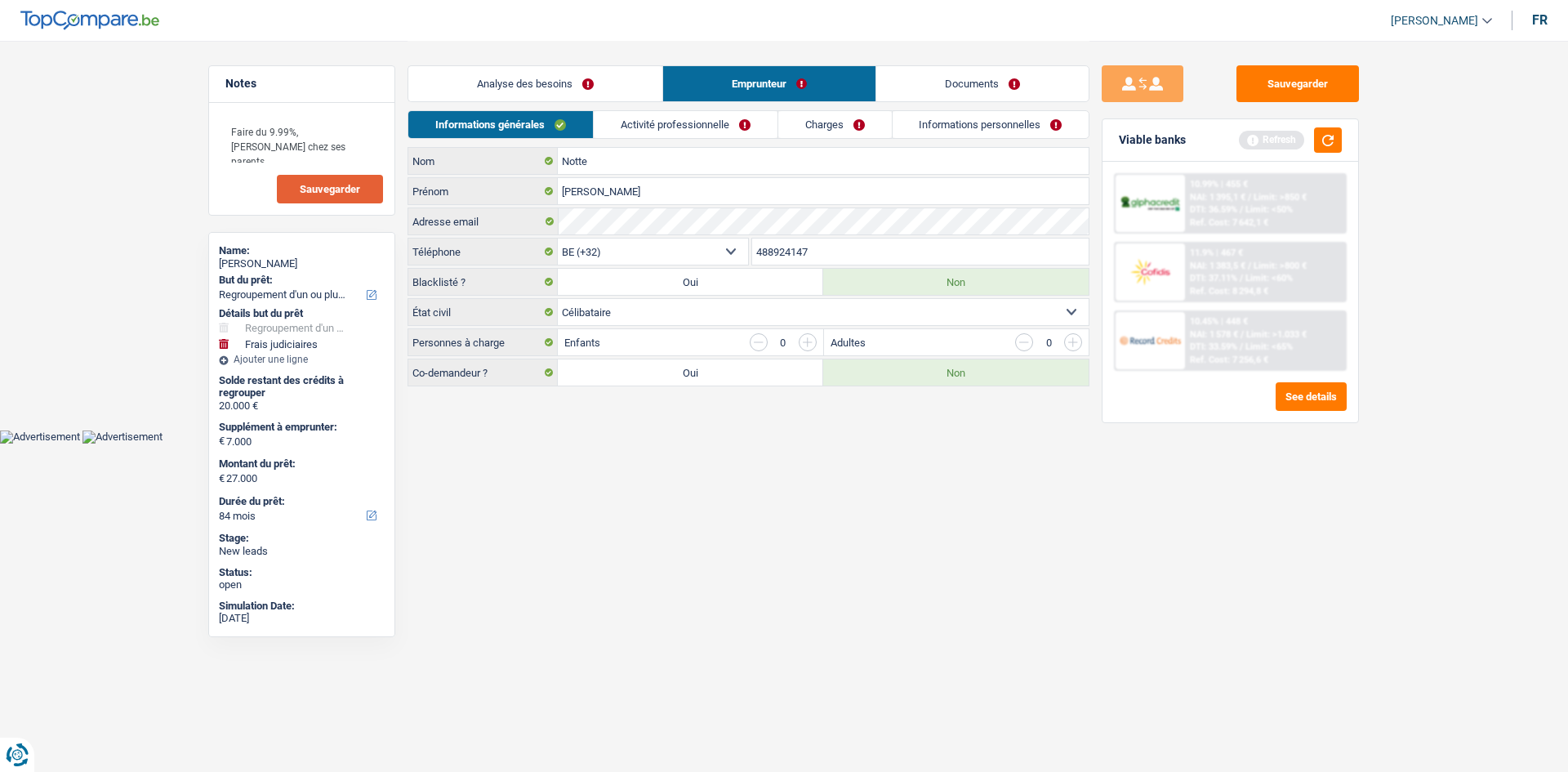
click at [706, 135] on link "Activité professionnelle" at bounding box center [686, 125] width 184 height 27
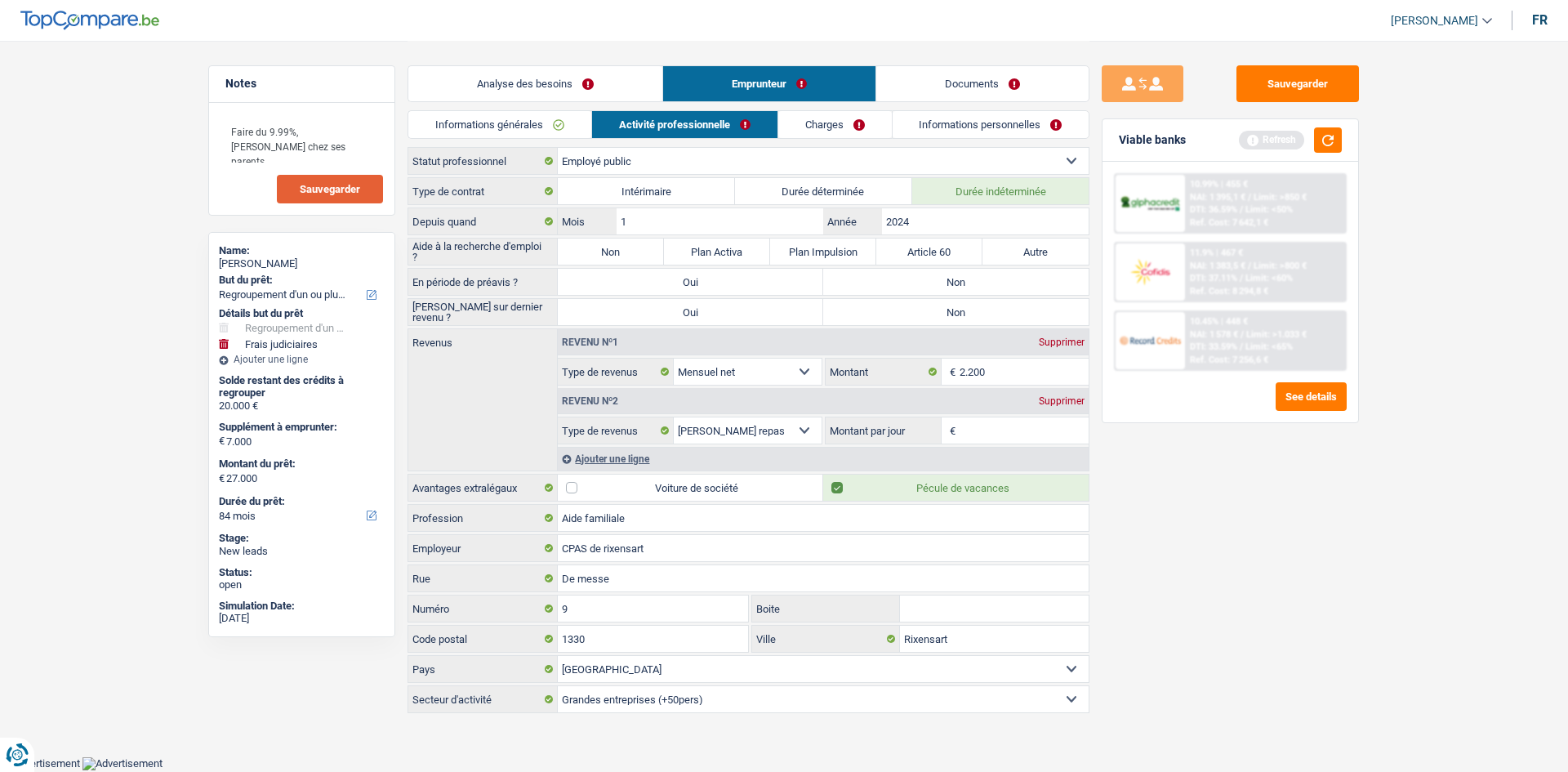
click at [626, 250] on label "Non" at bounding box center [610, 251] width 106 height 26
click at [626, 250] on input "Non" at bounding box center [610, 251] width 106 height 26
radio input "true"
click at [993, 287] on label "Non" at bounding box center [955, 281] width 265 height 26
click at [993, 287] on input "Non" at bounding box center [955, 281] width 265 height 26
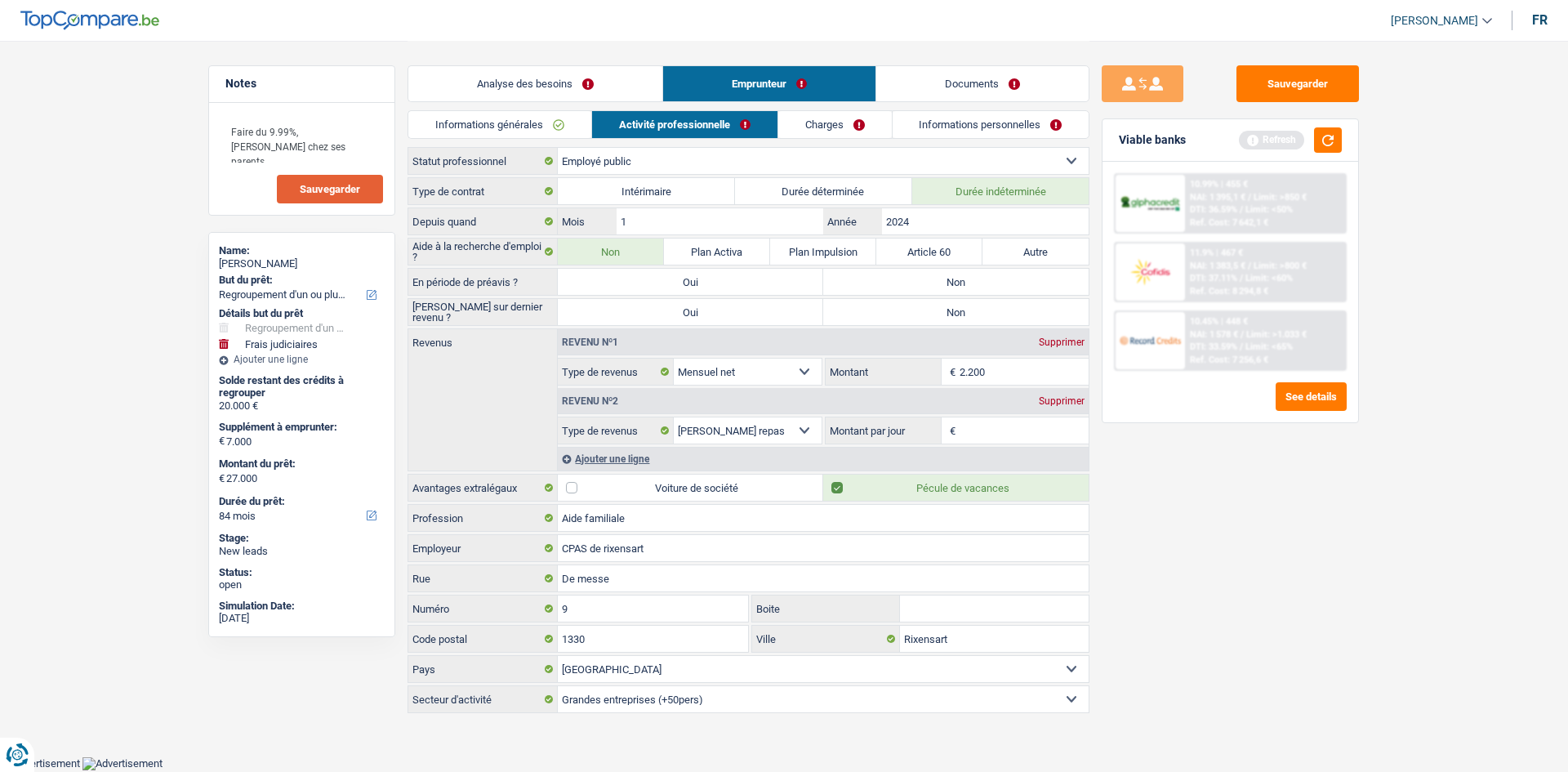
radio input "true"
click at [993, 320] on label "Non" at bounding box center [955, 311] width 265 height 26
click at [993, 320] on input "Non" at bounding box center [955, 311] width 265 height 26
radio input "true"
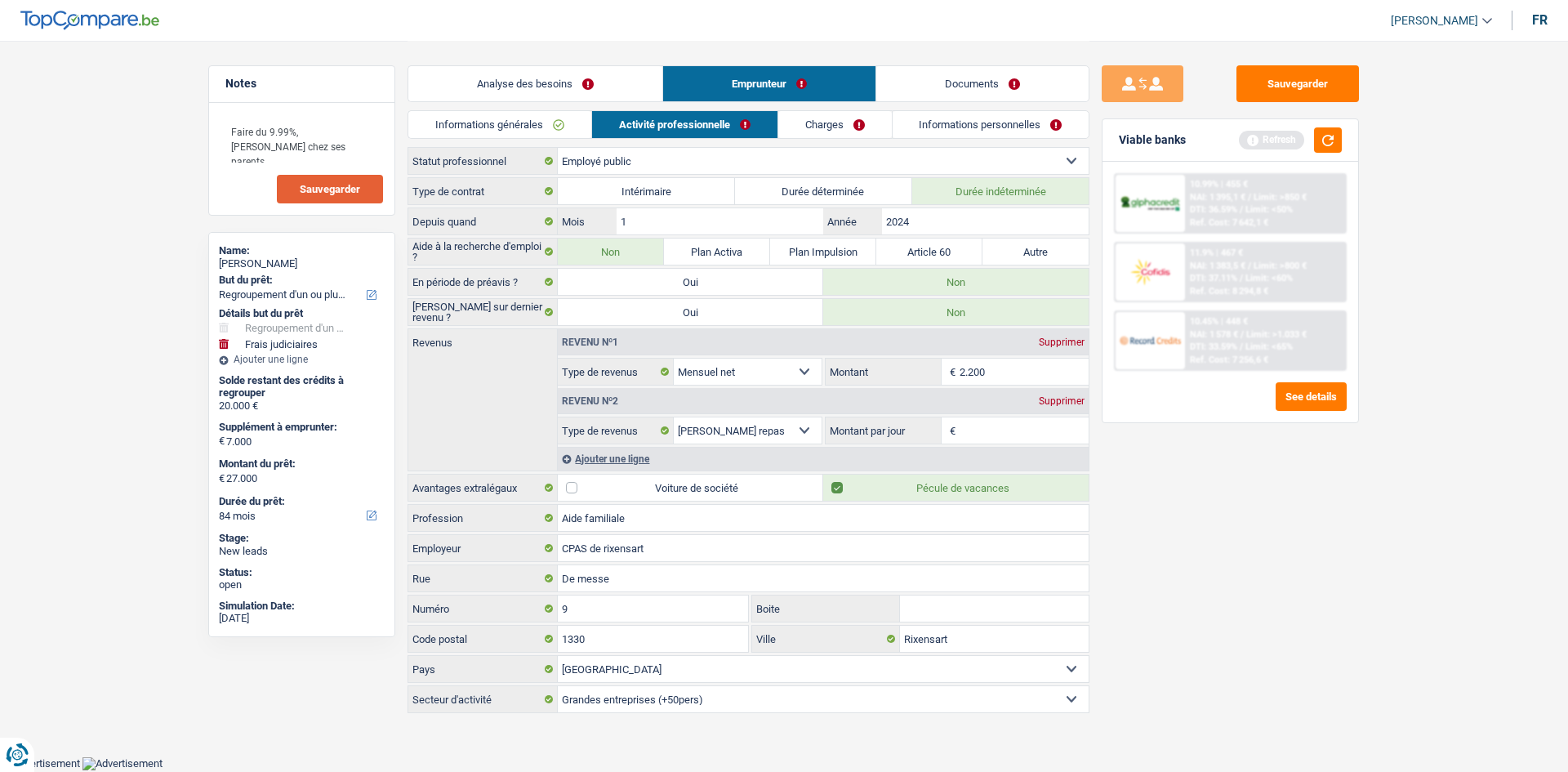
click at [1237, 504] on div "Sauvegarder Viable banks Refresh 10.99% | 455 € NAI: 1 395,1 € / Limit: >850 € …" at bounding box center [1230, 405] width 282 height 680
click at [1329, 139] on button "button" at bounding box center [1327, 140] width 28 height 25
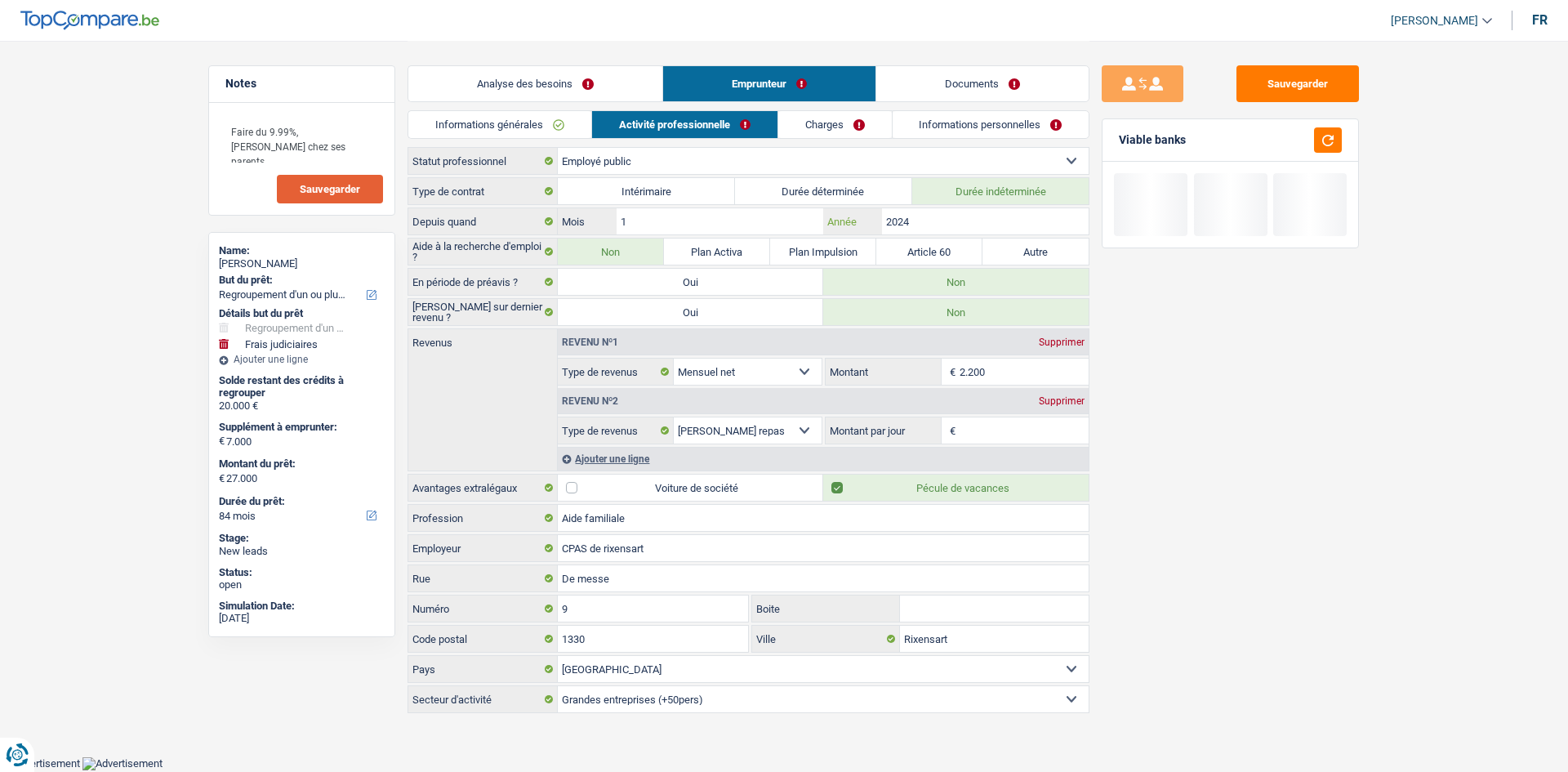
click at [976, 221] on input "2024" at bounding box center [985, 221] width 207 height 26
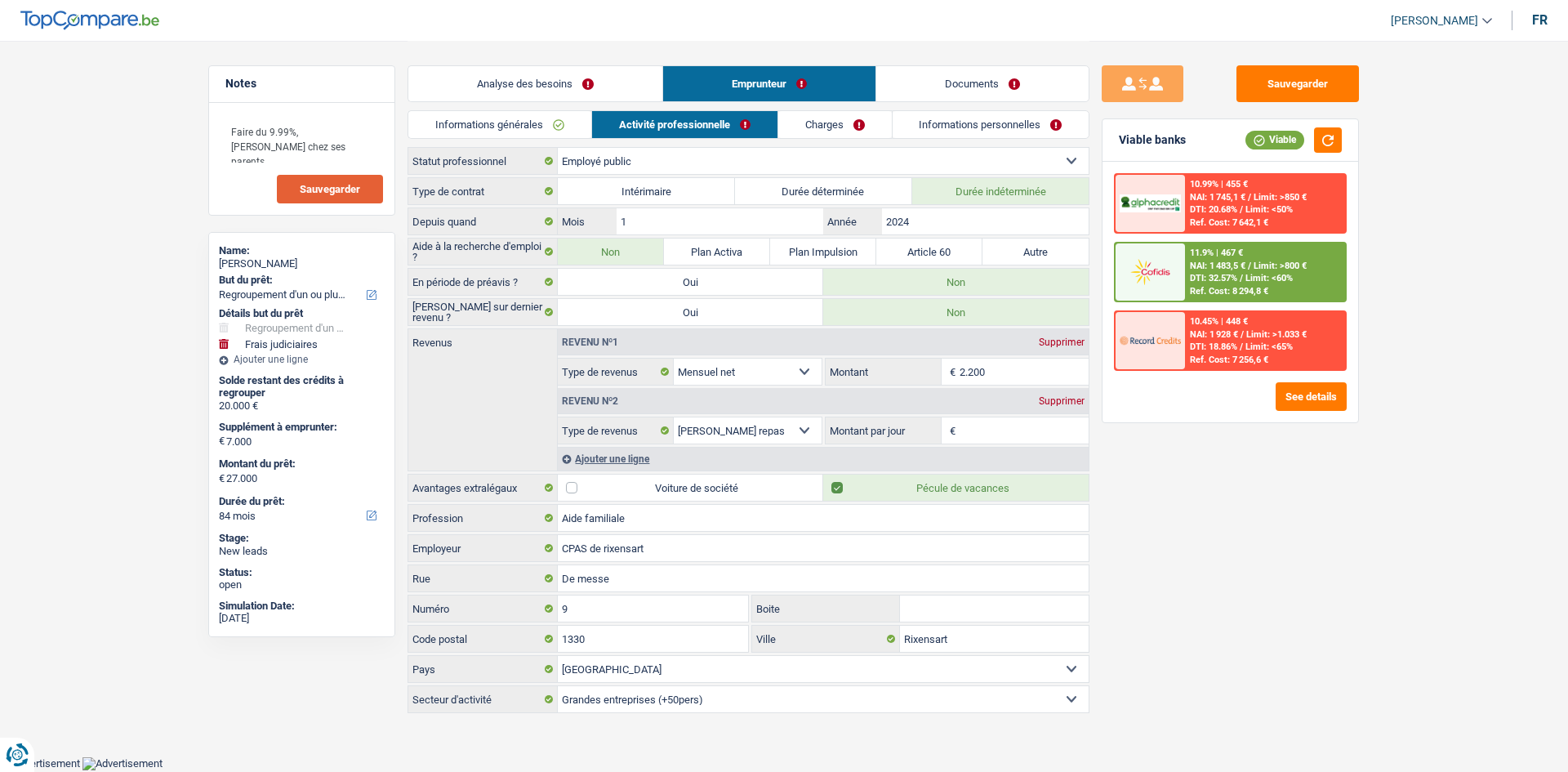
click at [1014, 367] on input "2.200" at bounding box center [1024, 371] width 130 height 26
click at [827, 125] on link "Charges" at bounding box center [835, 125] width 114 height 27
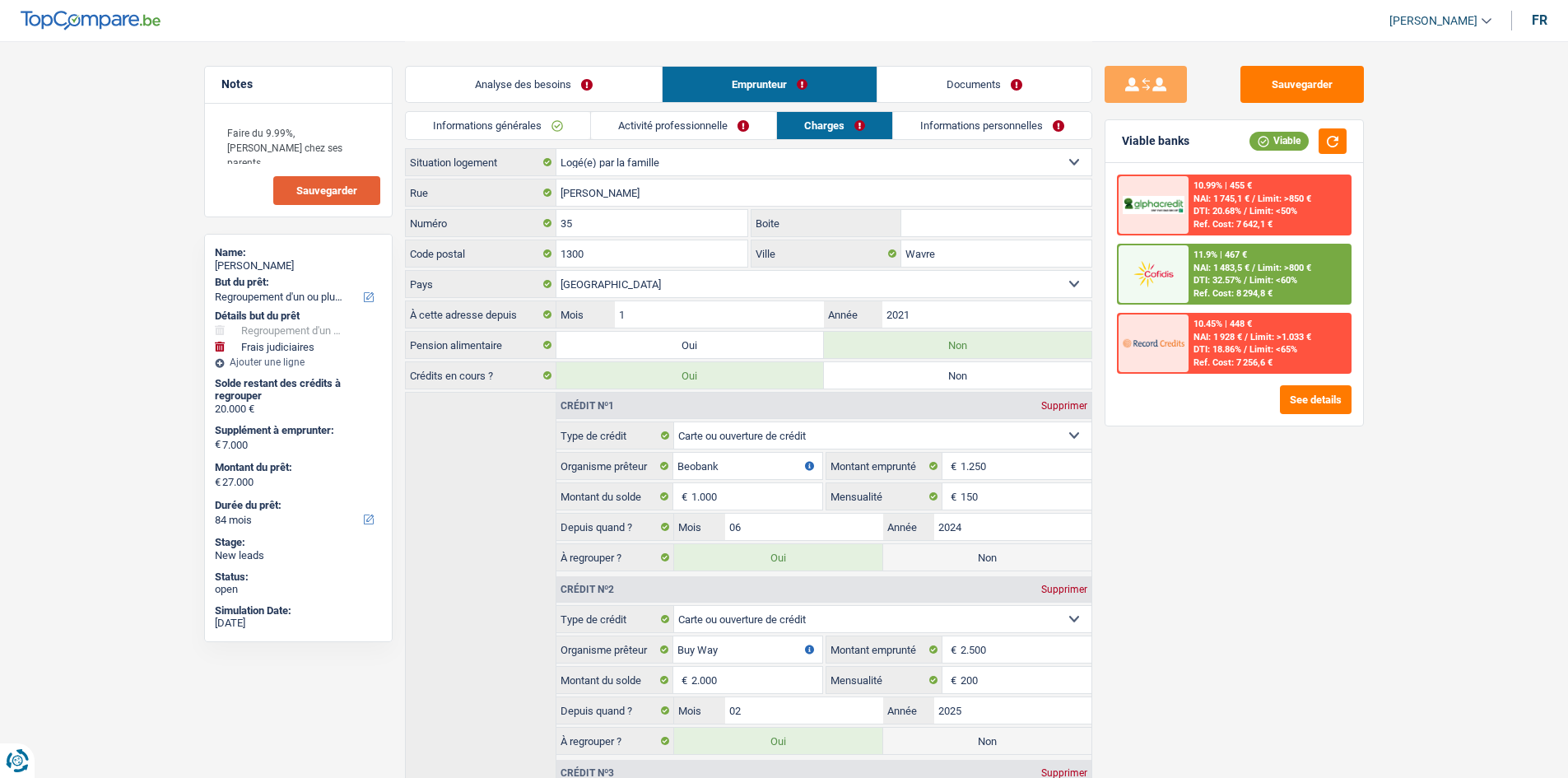
click at [943, 135] on link "Informations personnelles" at bounding box center [991, 126] width 198 height 27
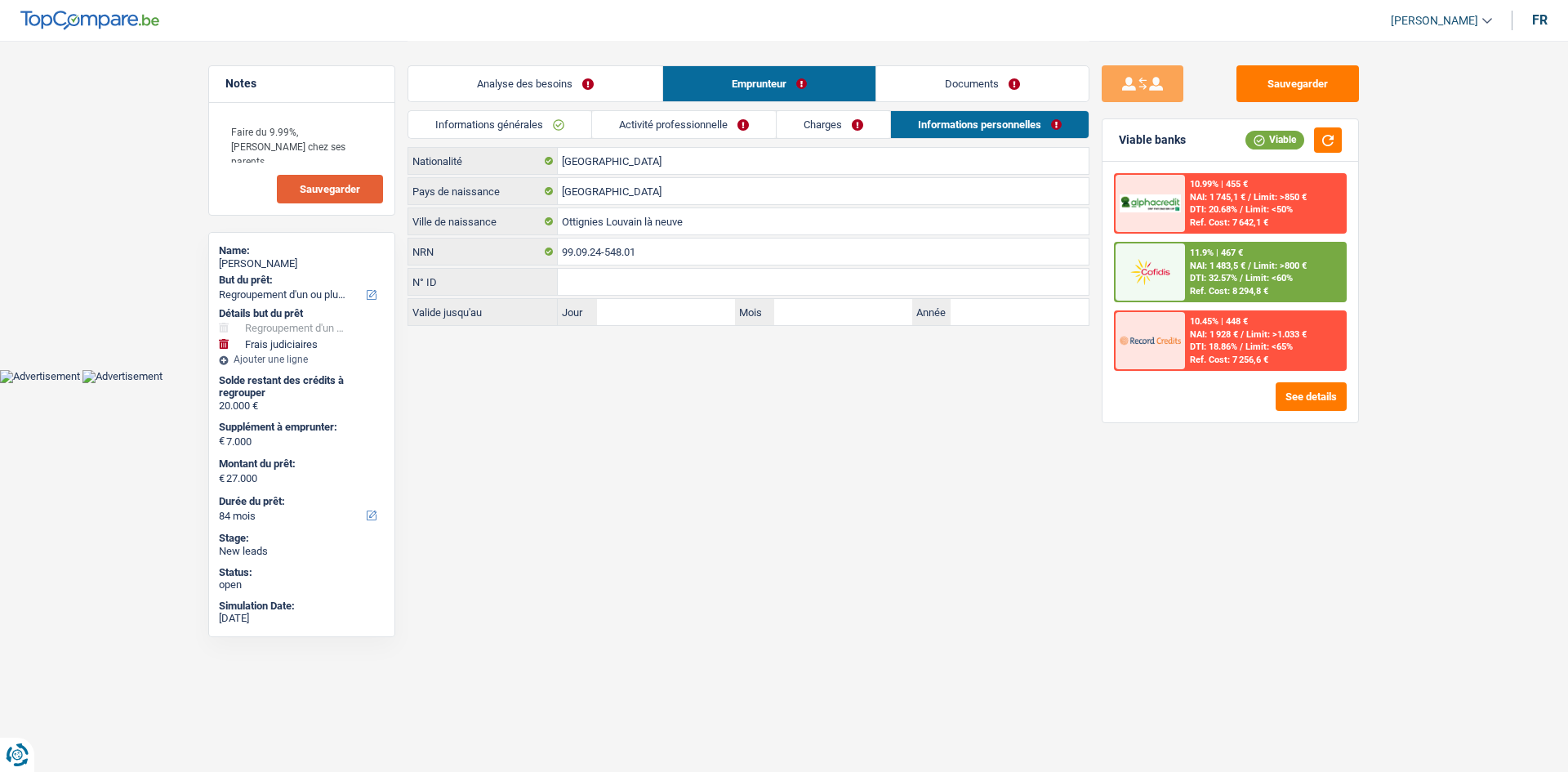
click at [856, 125] on link "Charges" at bounding box center [834, 125] width 114 height 27
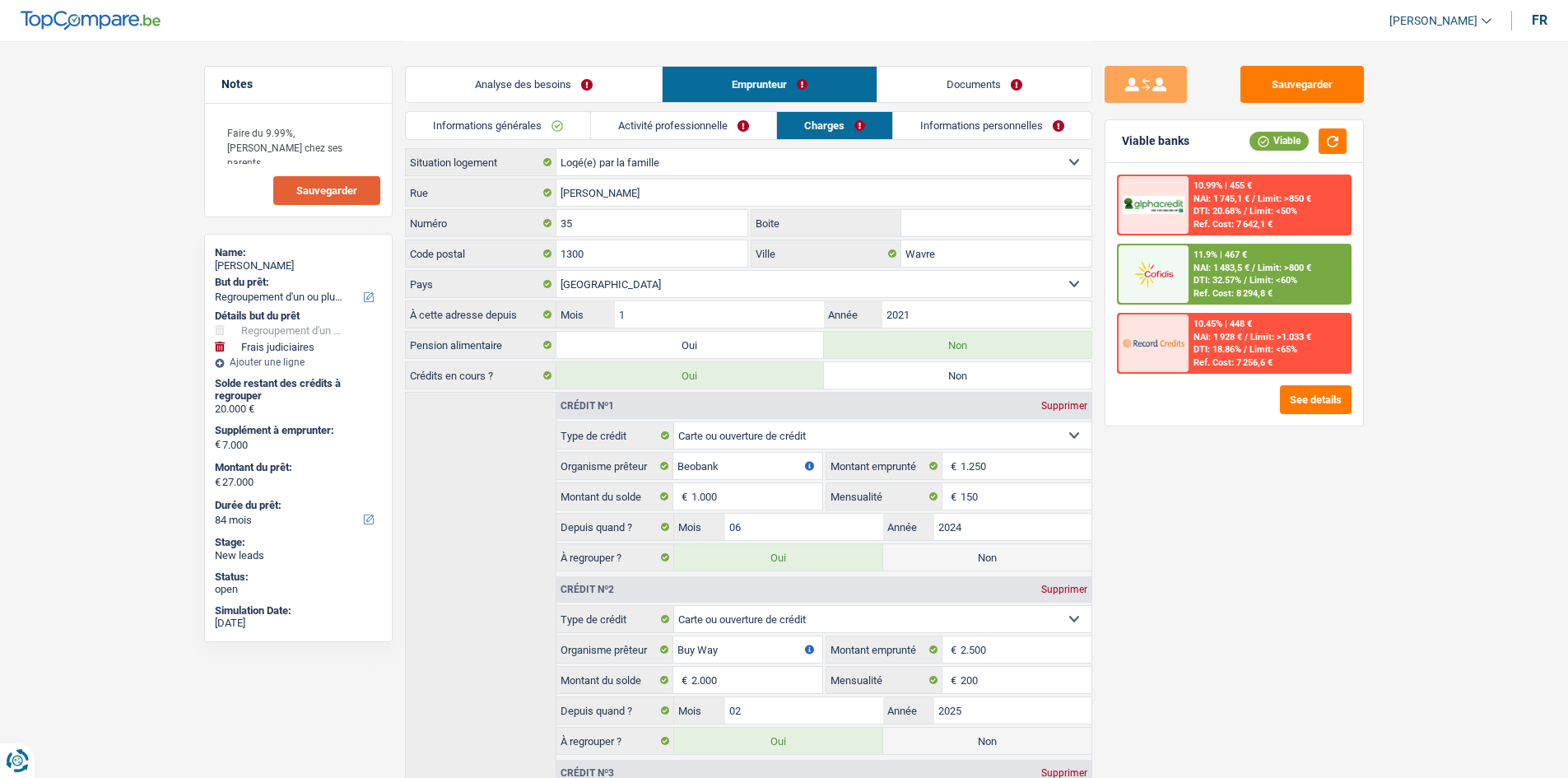
click at [681, 126] on link "Activité professionnelle" at bounding box center [684, 126] width 185 height 27
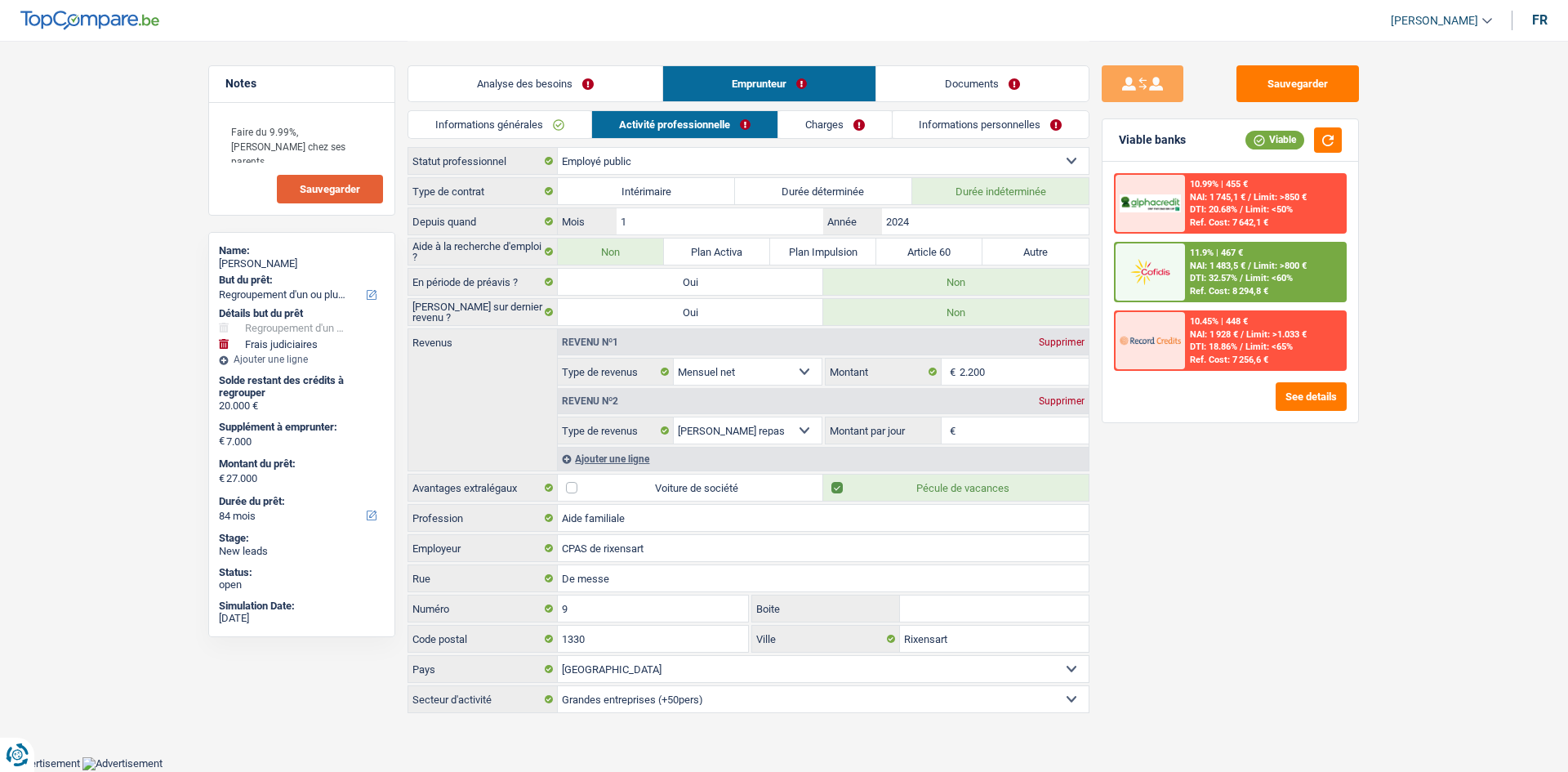
click at [835, 134] on link "Charges" at bounding box center [835, 125] width 114 height 27
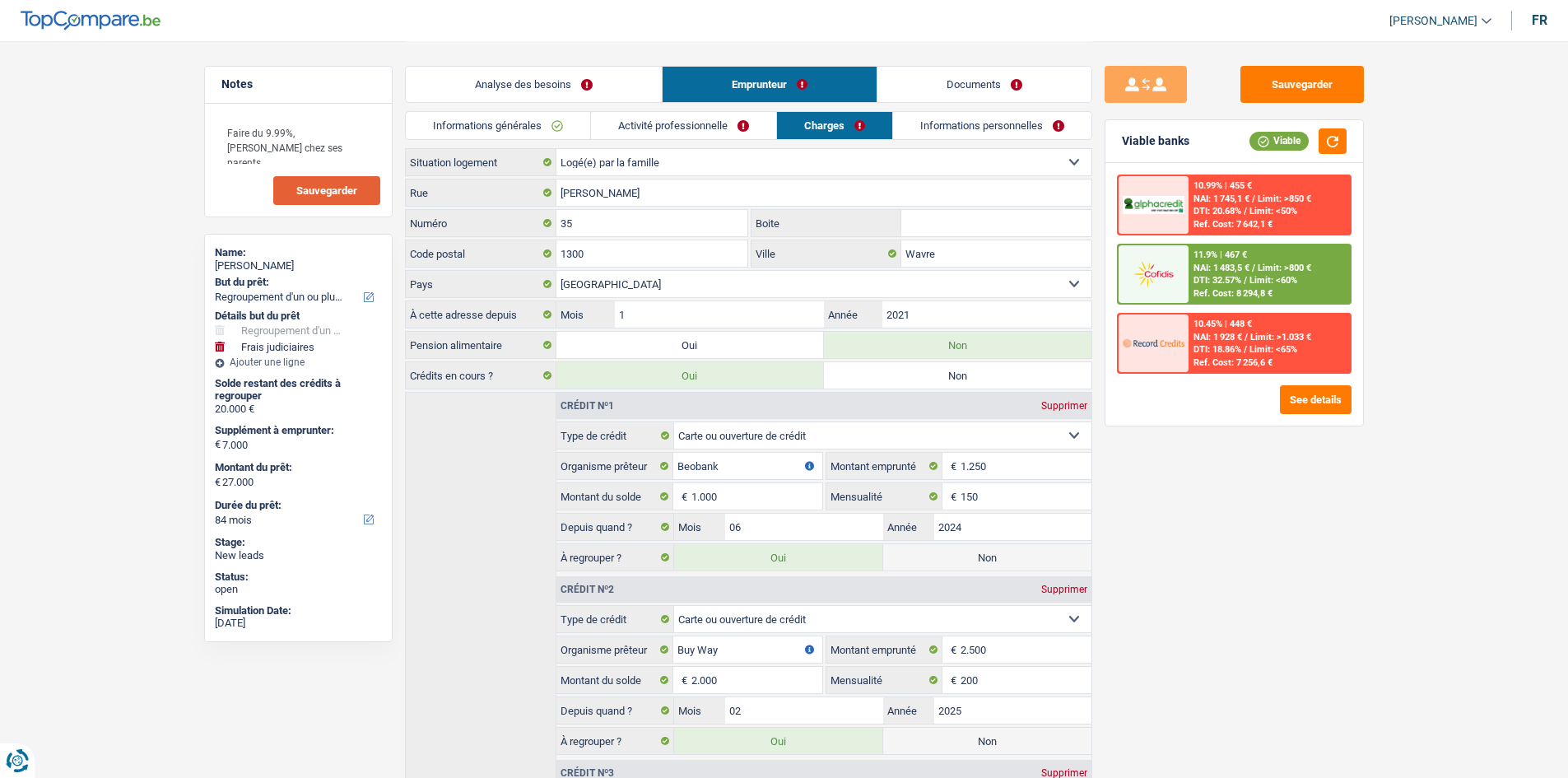
click at [985, 124] on link "Informations personnelles" at bounding box center [991, 126] width 198 height 27
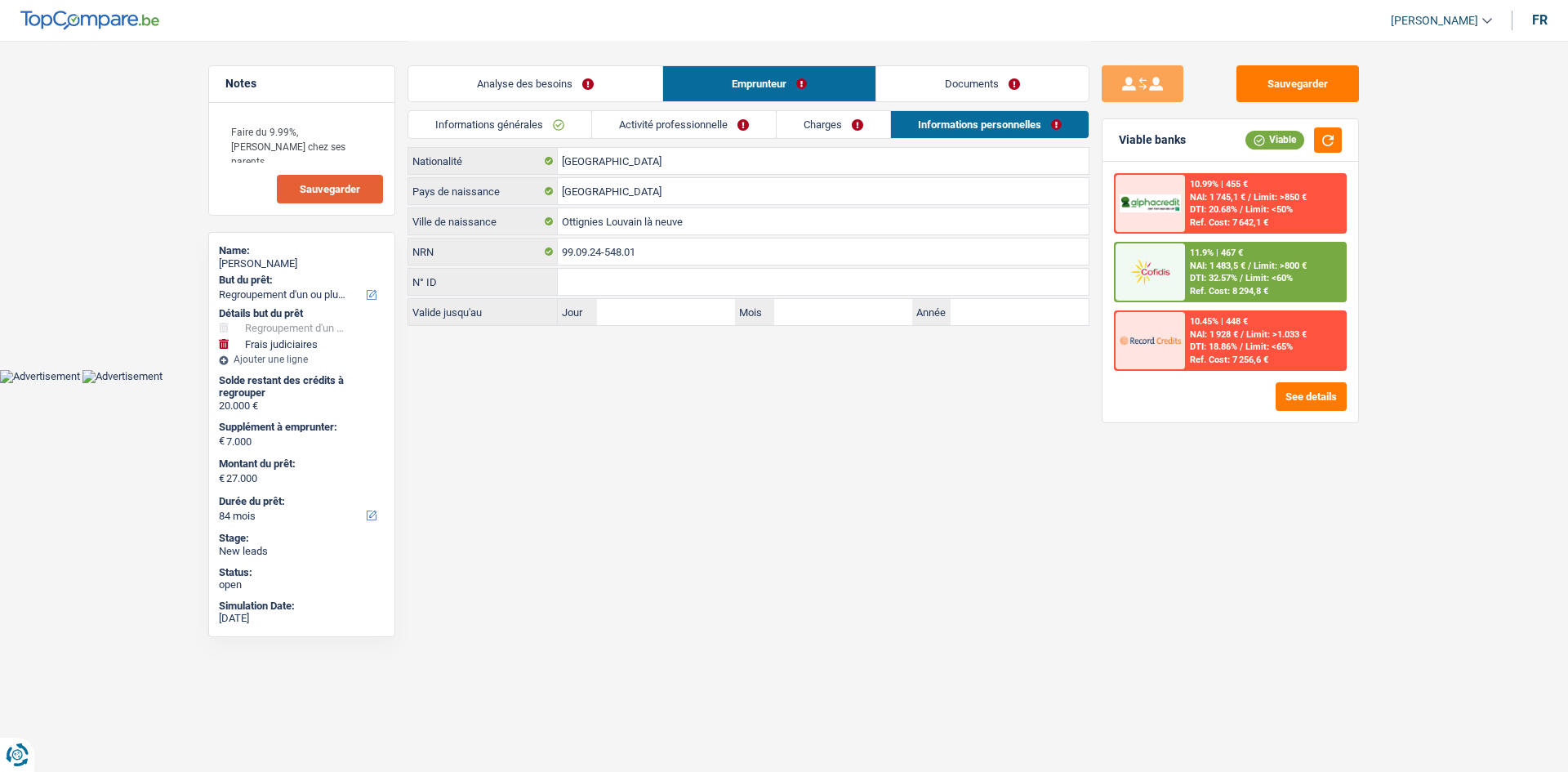
click at [689, 120] on link "Activité professionnelle" at bounding box center [684, 125] width 184 height 27
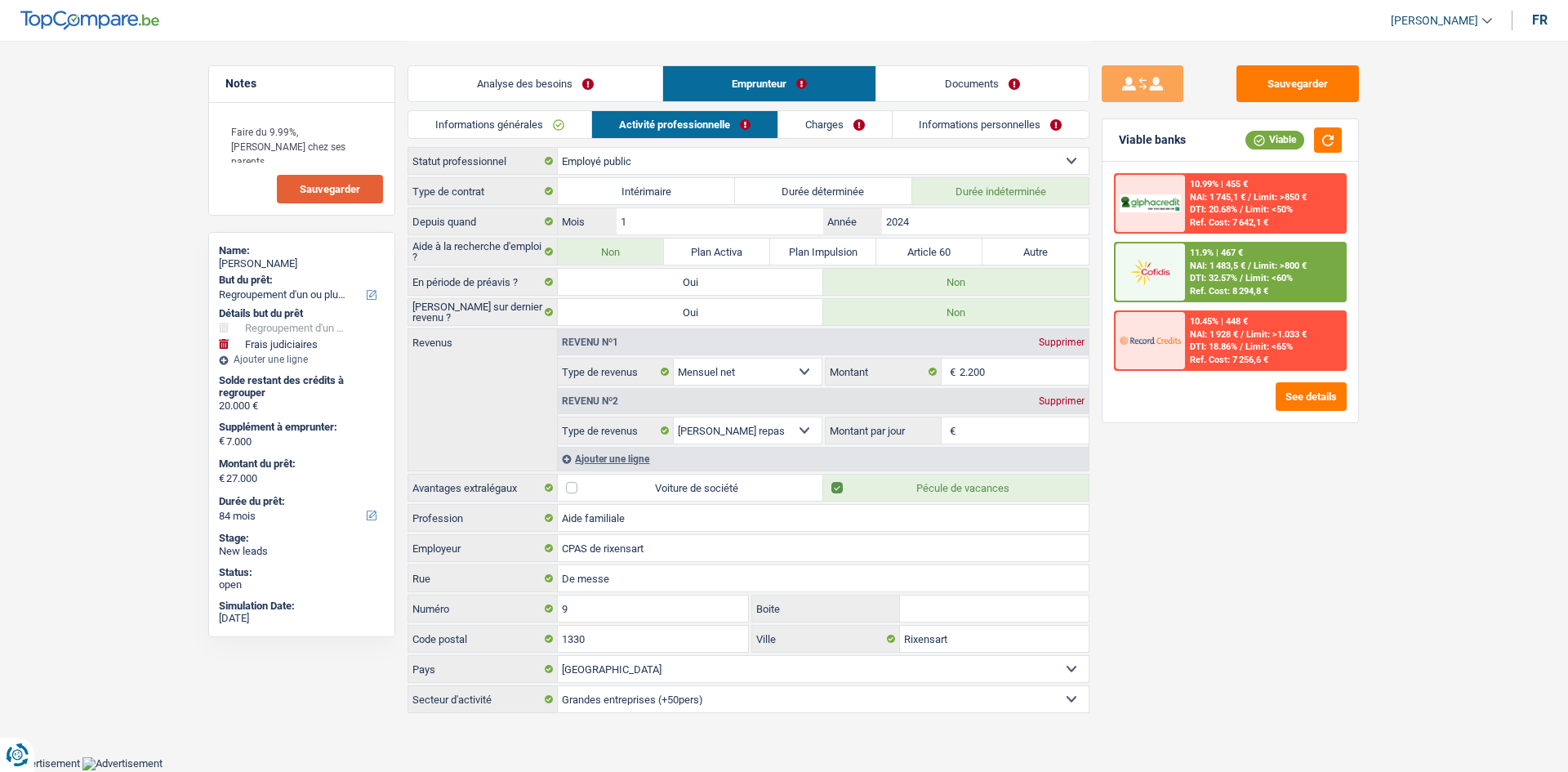
click at [1065, 433] on input "Montant par jour" at bounding box center [1024, 430] width 130 height 26
click at [1055, 398] on div "Supprimer" at bounding box center [1061, 401] width 54 height 10
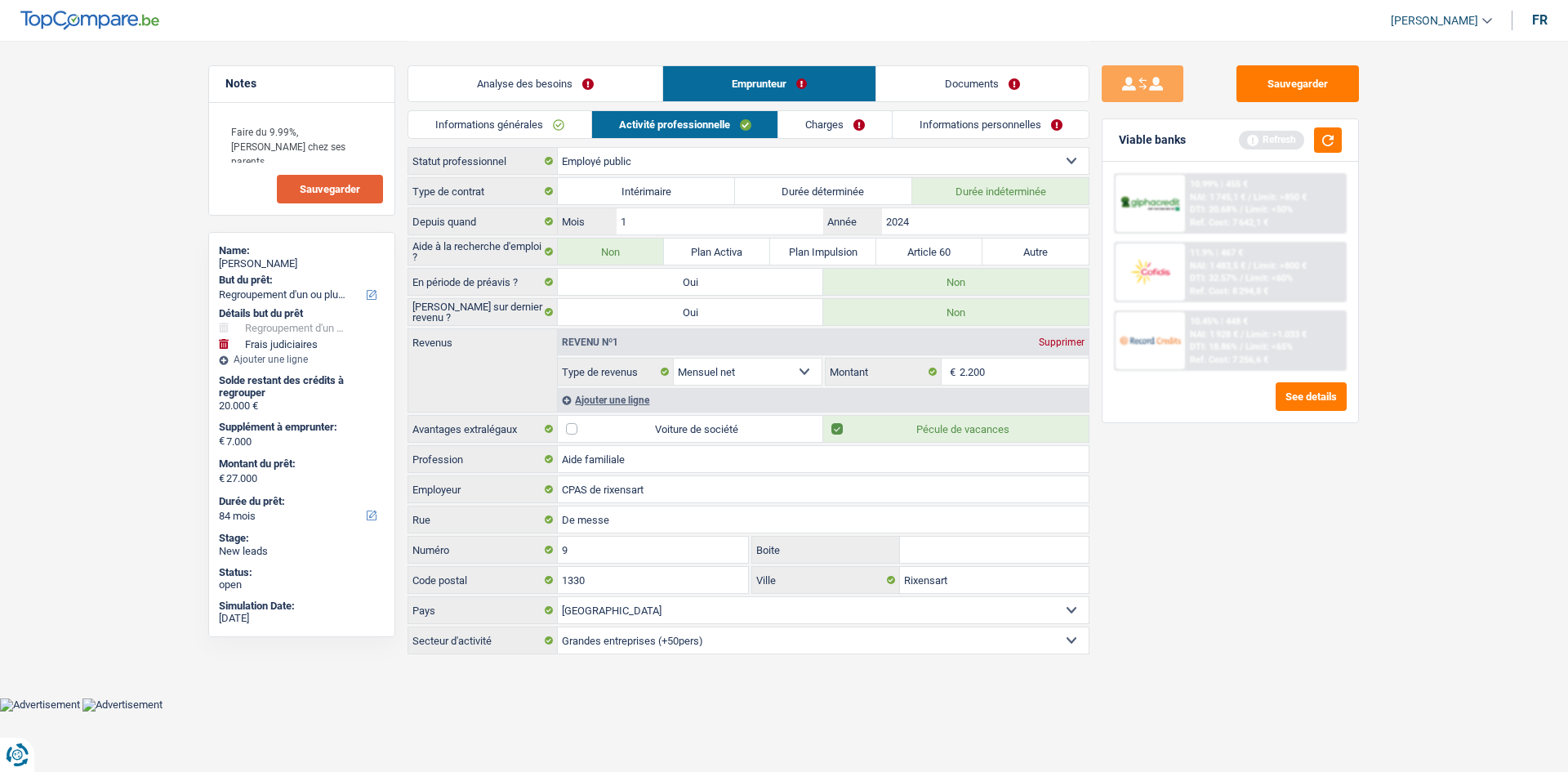
click at [839, 132] on link "Charges" at bounding box center [835, 125] width 114 height 27
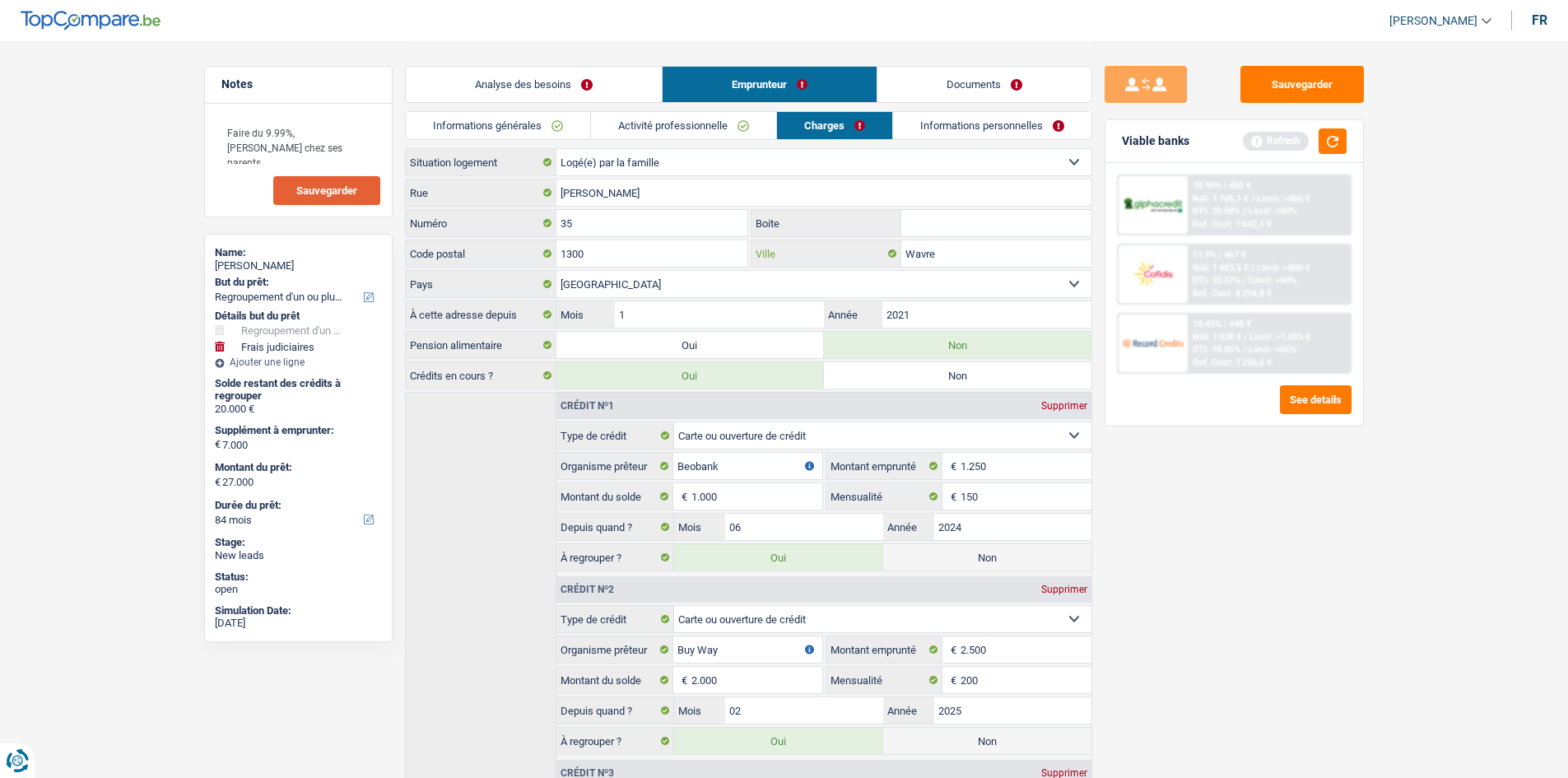
click at [980, 256] on input "Wavre" at bounding box center [996, 253] width 191 height 26
click at [966, 309] on input "2021" at bounding box center [986, 314] width 208 height 26
click at [1017, 126] on link "Informations personnelles" at bounding box center [991, 126] width 198 height 27
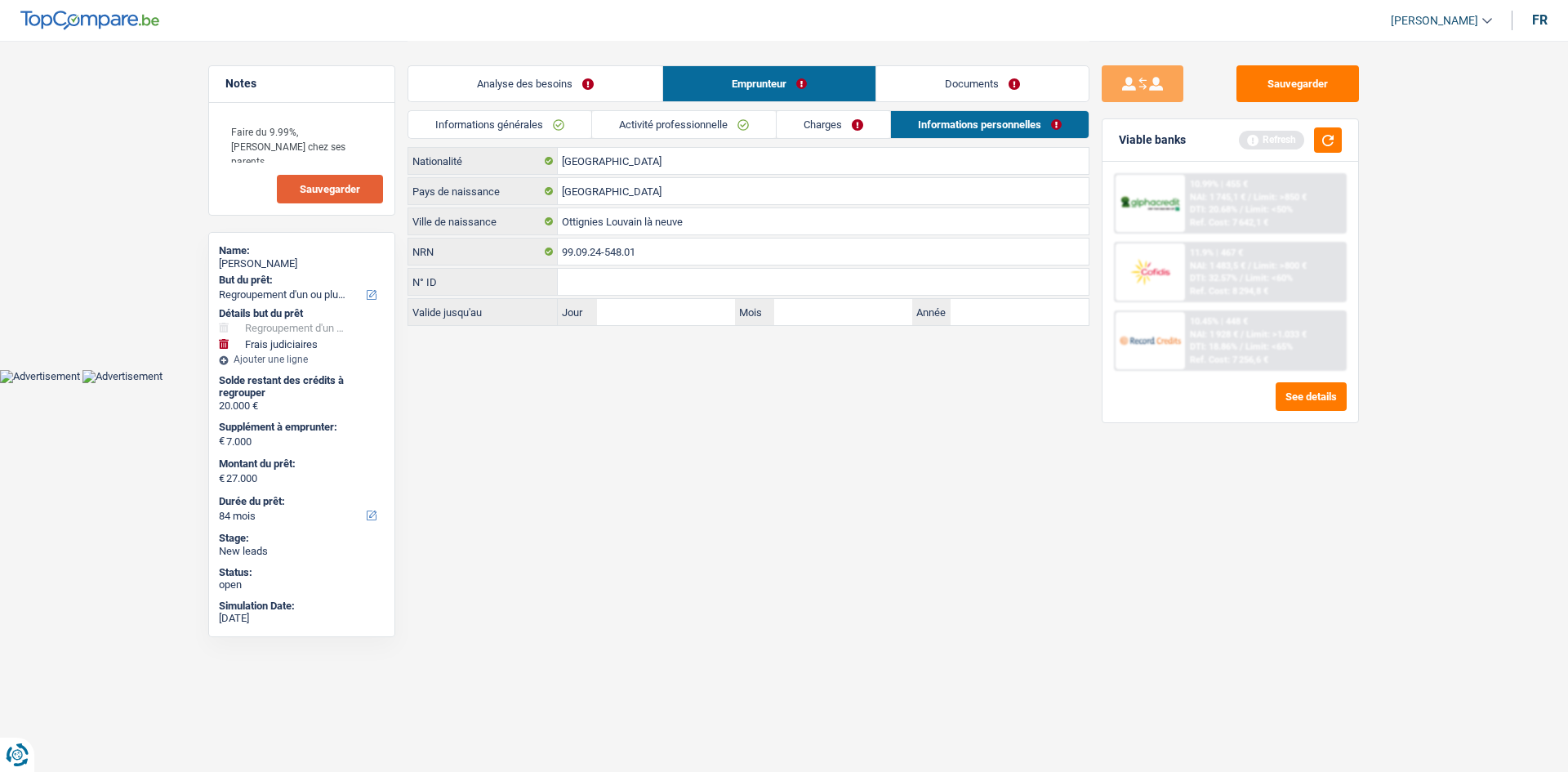
click at [571, 120] on link "Informations générales" at bounding box center [499, 125] width 183 height 27
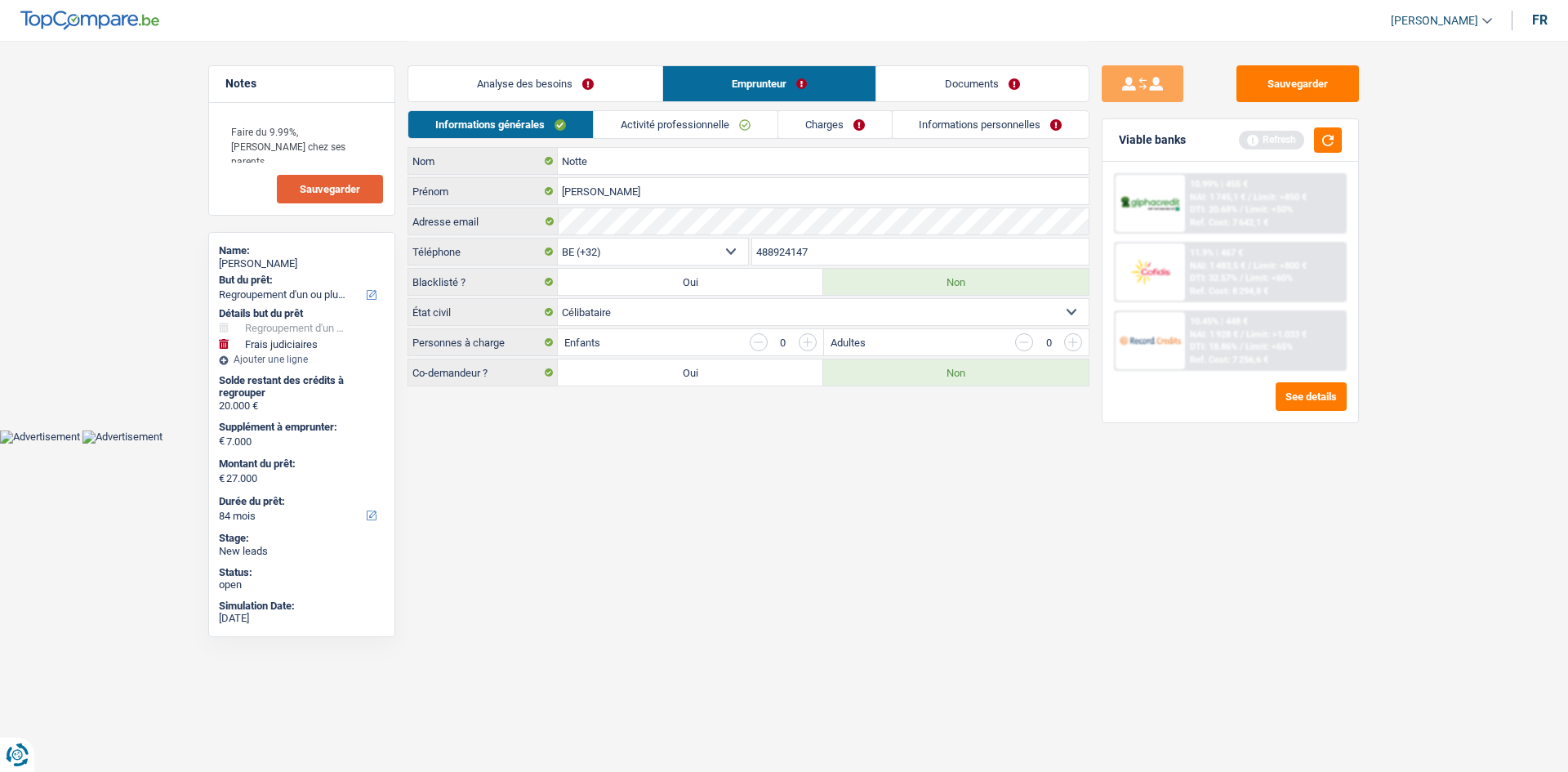
click at [601, 87] on link "Analyse des besoins" at bounding box center [535, 84] width 254 height 35
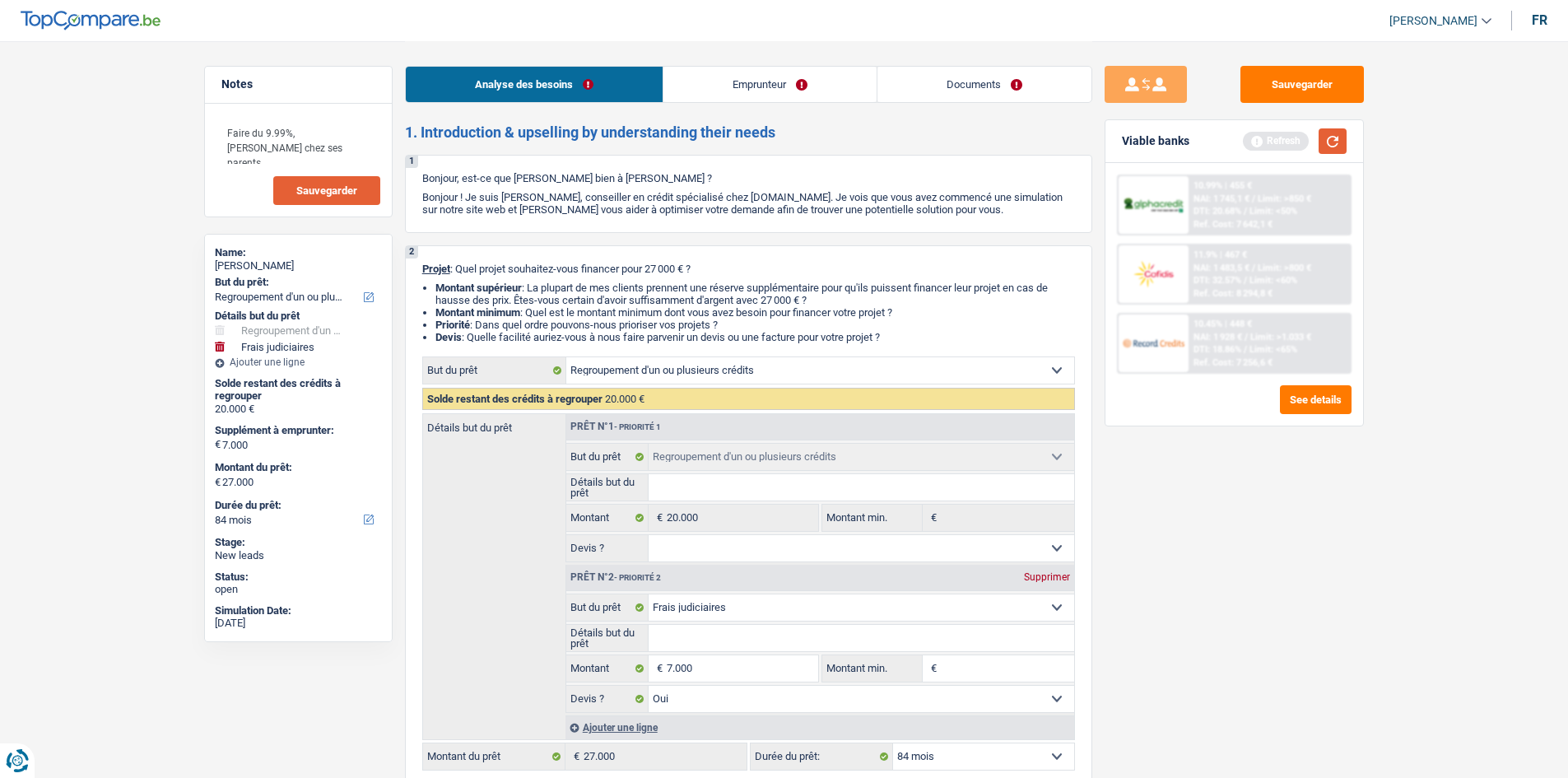
click at [1333, 138] on button "button" at bounding box center [1332, 141] width 28 height 25
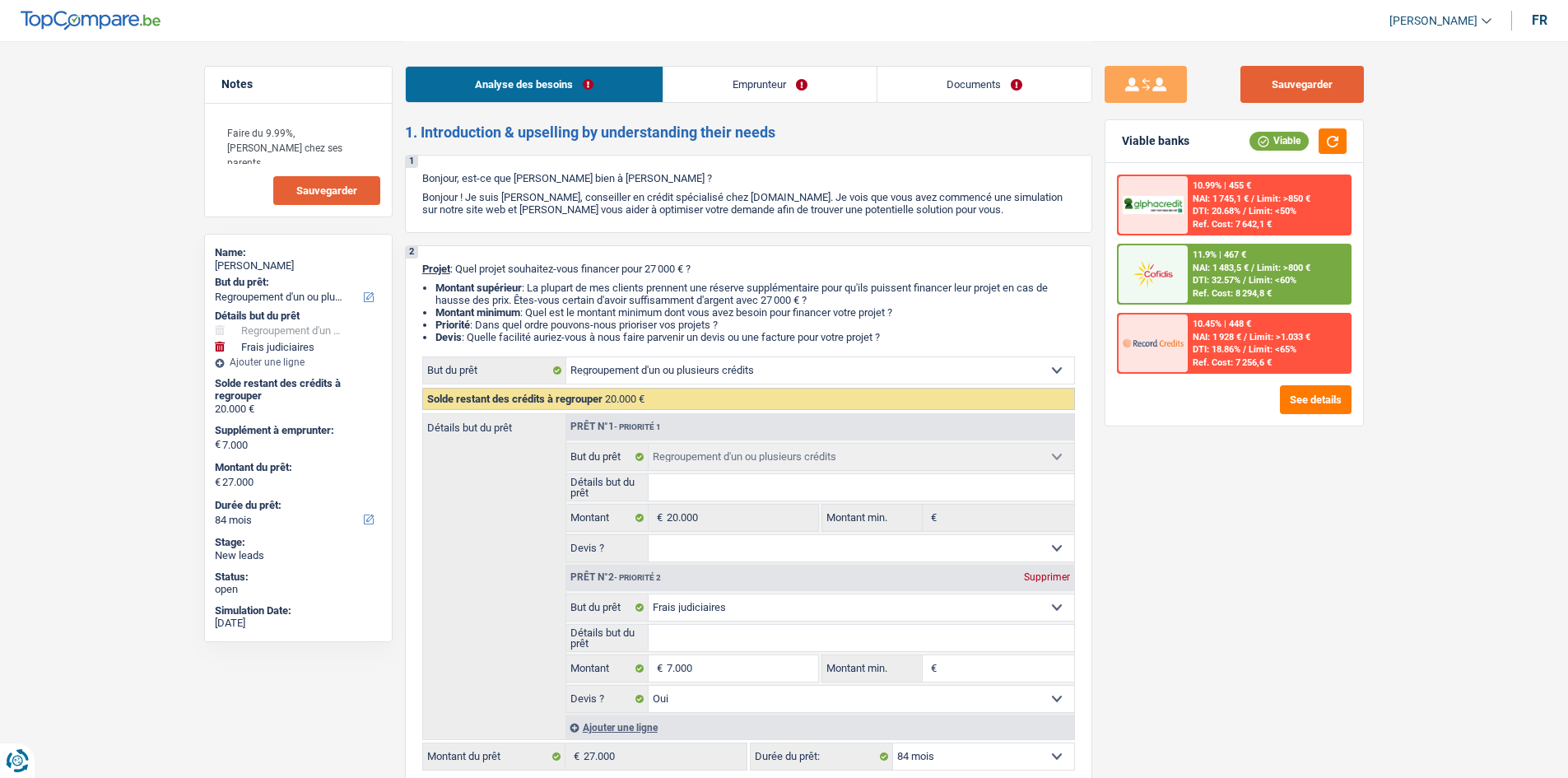
click at [1302, 84] on button "Sauvegarder" at bounding box center [1302, 84] width 123 height 37
click at [947, 69] on link "Documents" at bounding box center [985, 84] width 214 height 35
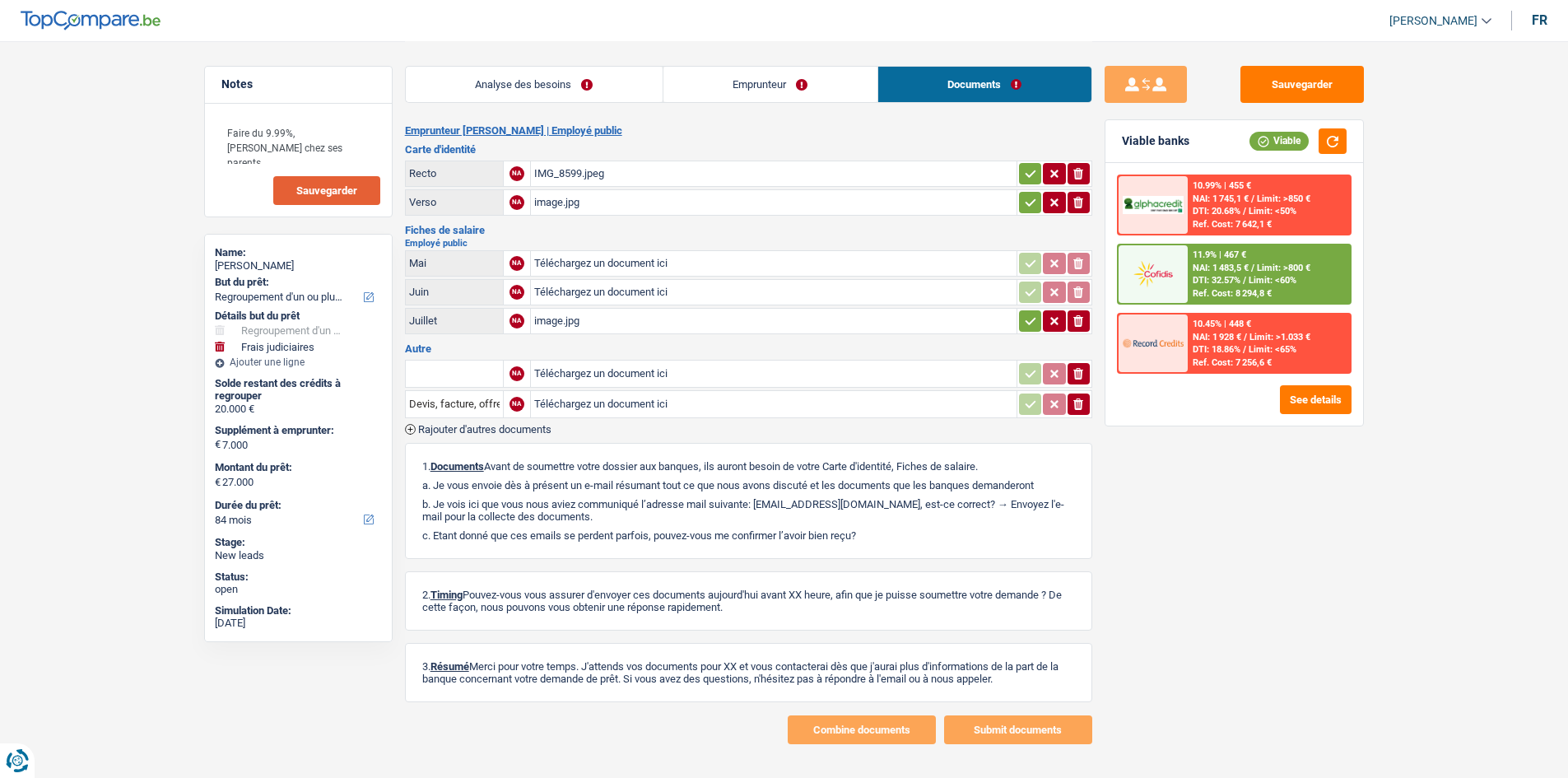
click at [599, 162] on div "IMG_8599.jpeg" at bounding box center [774, 173] width 479 height 24
click at [609, 328] on div "image.jpg" at bounding box center [774, 320] width 479 height 24
click at [1337, 85] on button "Sauvegarder" at bounding box center [1302, 84] width 123 height 37
click at [564, 77] on link "Analyse des besoins" at bounding box center [534, 84] width 257 height 35
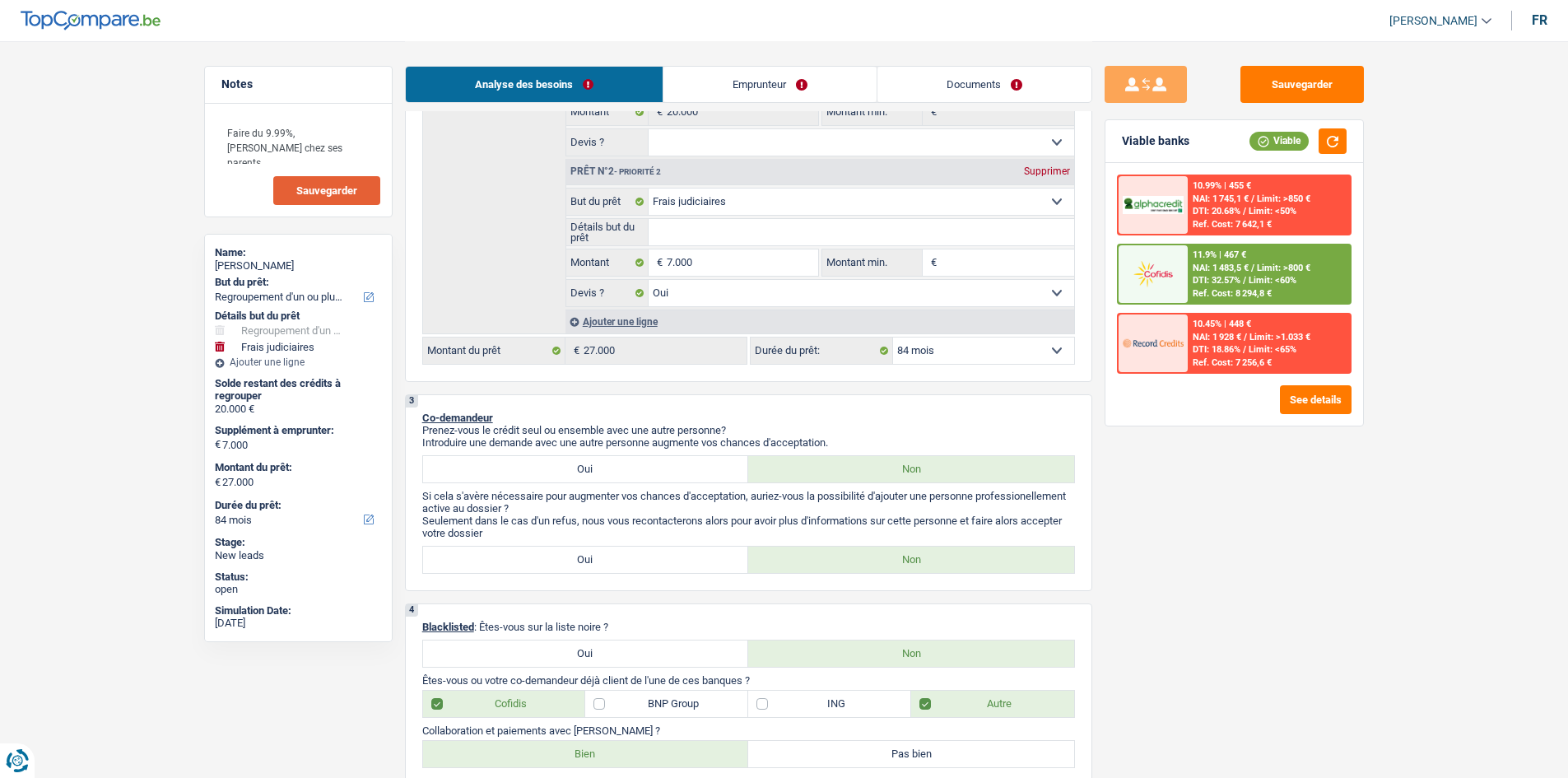
scroll to position [223, 0]
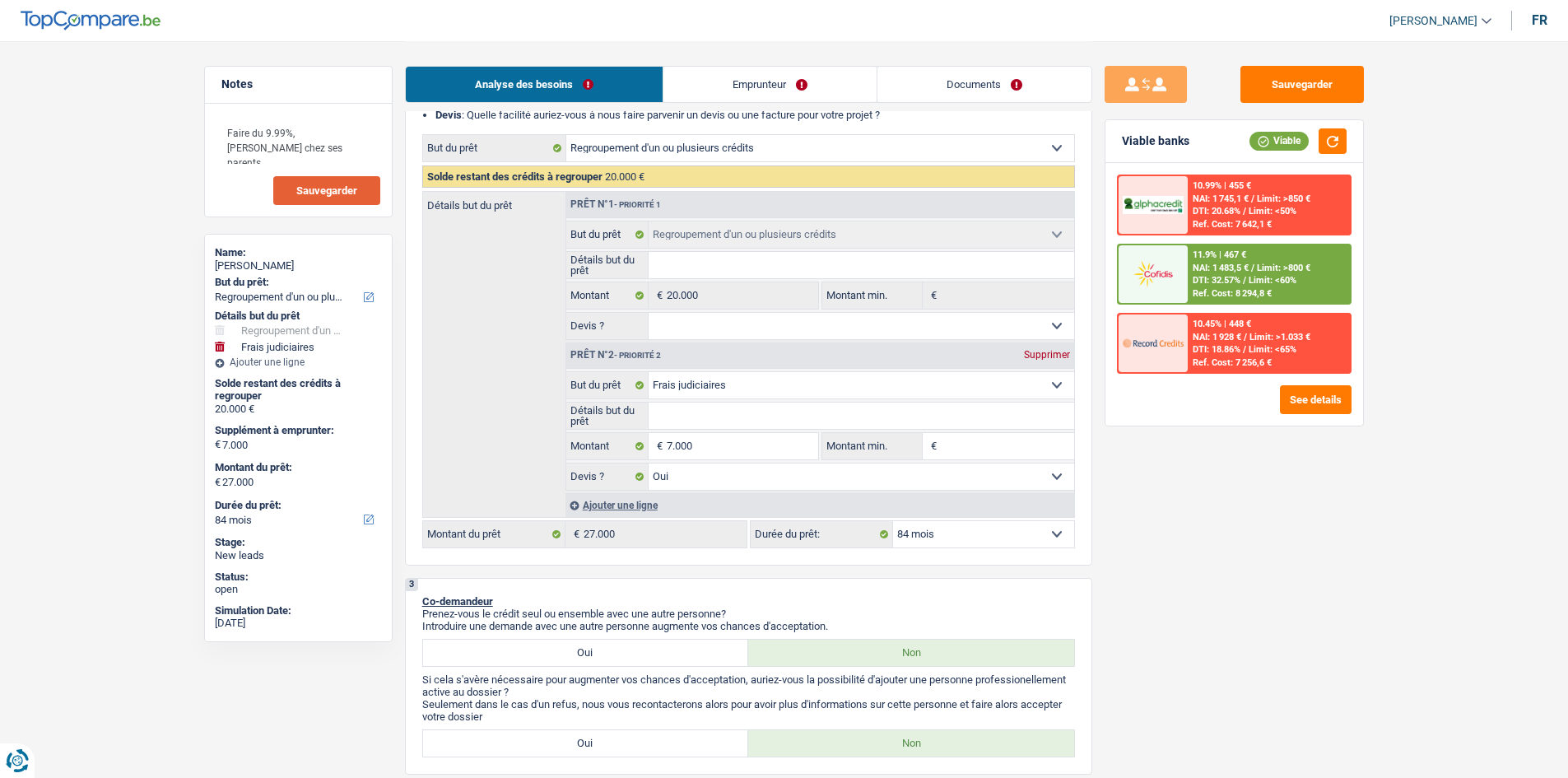
click at [297, 169] on div "Faire du 9.99%, loger chez ses parents. Sauvegarder" at bounding box center [298, 160] width 187 height 113
click at [300, 180] on button "Sauvegarder" at bounding box center [326, 190] width 107 height 29
drag, startPoint x: 329, startPoint y: 148, endPoint x: 290, endPoint y: 122, distance: 46.9
click at [290, 122] on textarea "Faire du 9.99%, loger chez ses parents." at bounding box center [298, 140] width 164 height 50
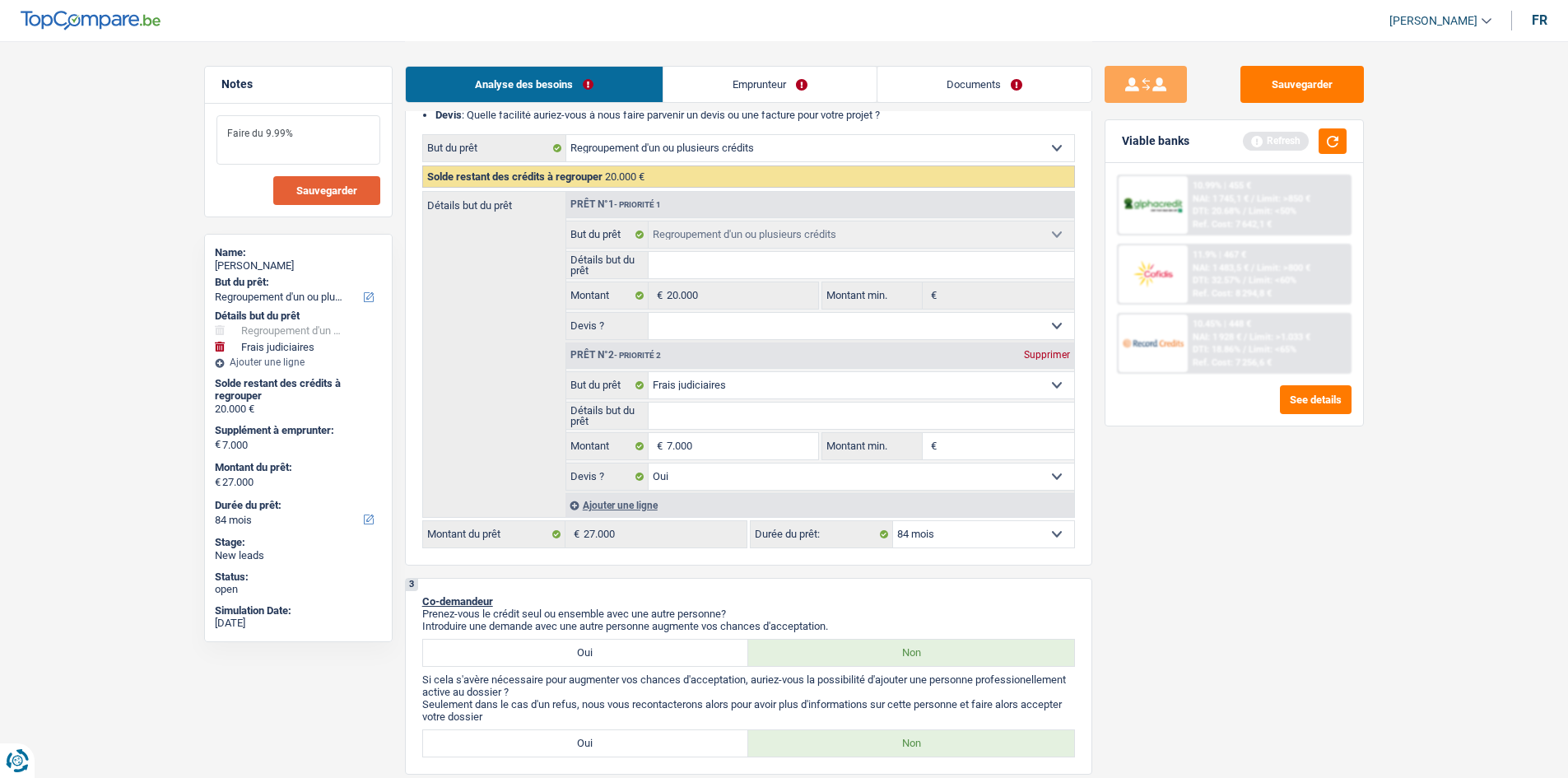
type textarea "Faire du 9.99%"
click at [334, 181] on button "Sauvegarder" at bounding box center [326, 190] width 107 height 29
click at [1324, 97] on button "Sauvegarder" at bounding box center [1302, 84] width 123 height 37
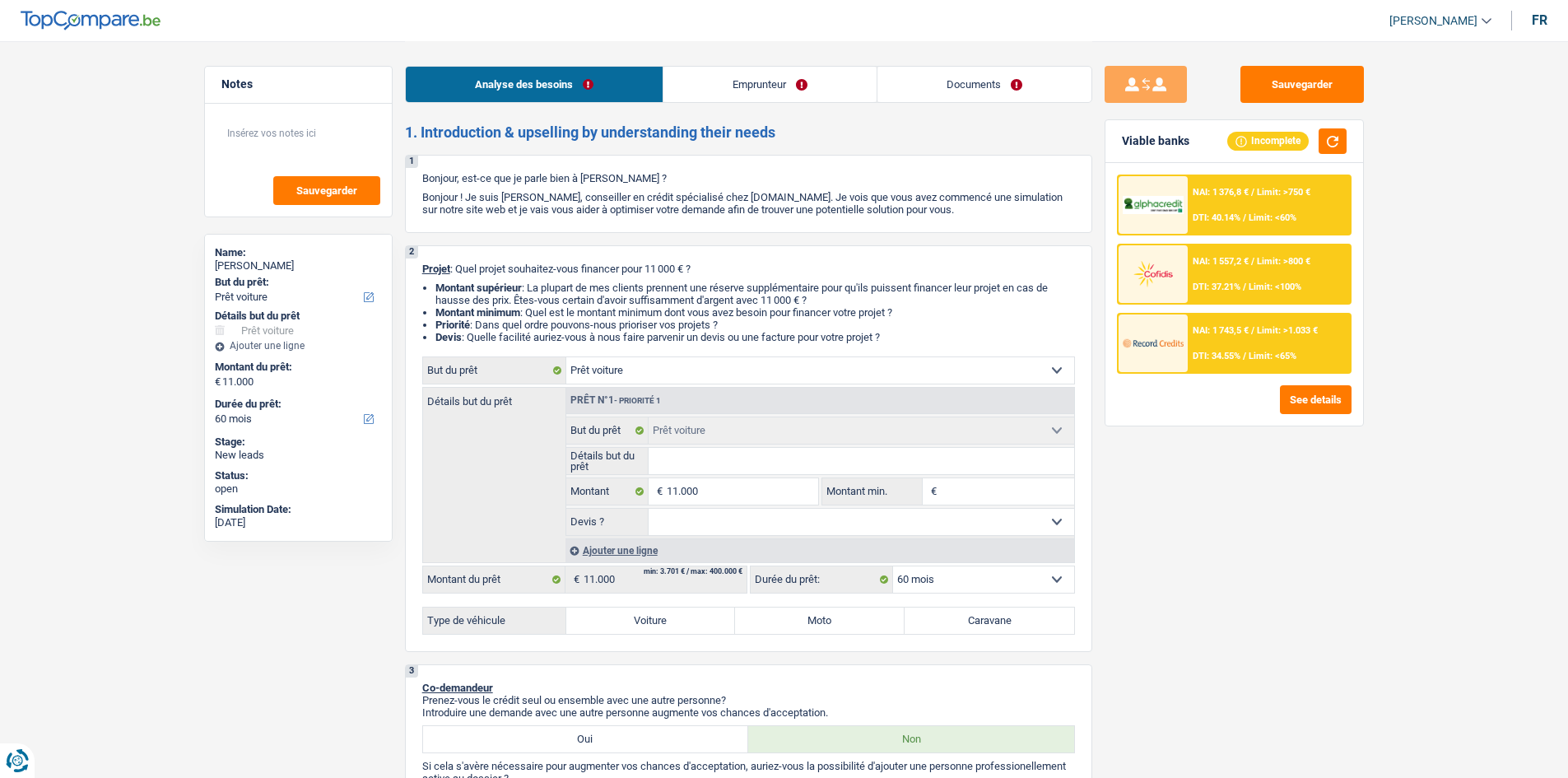
select select "car"
select select "60"
select select "car"
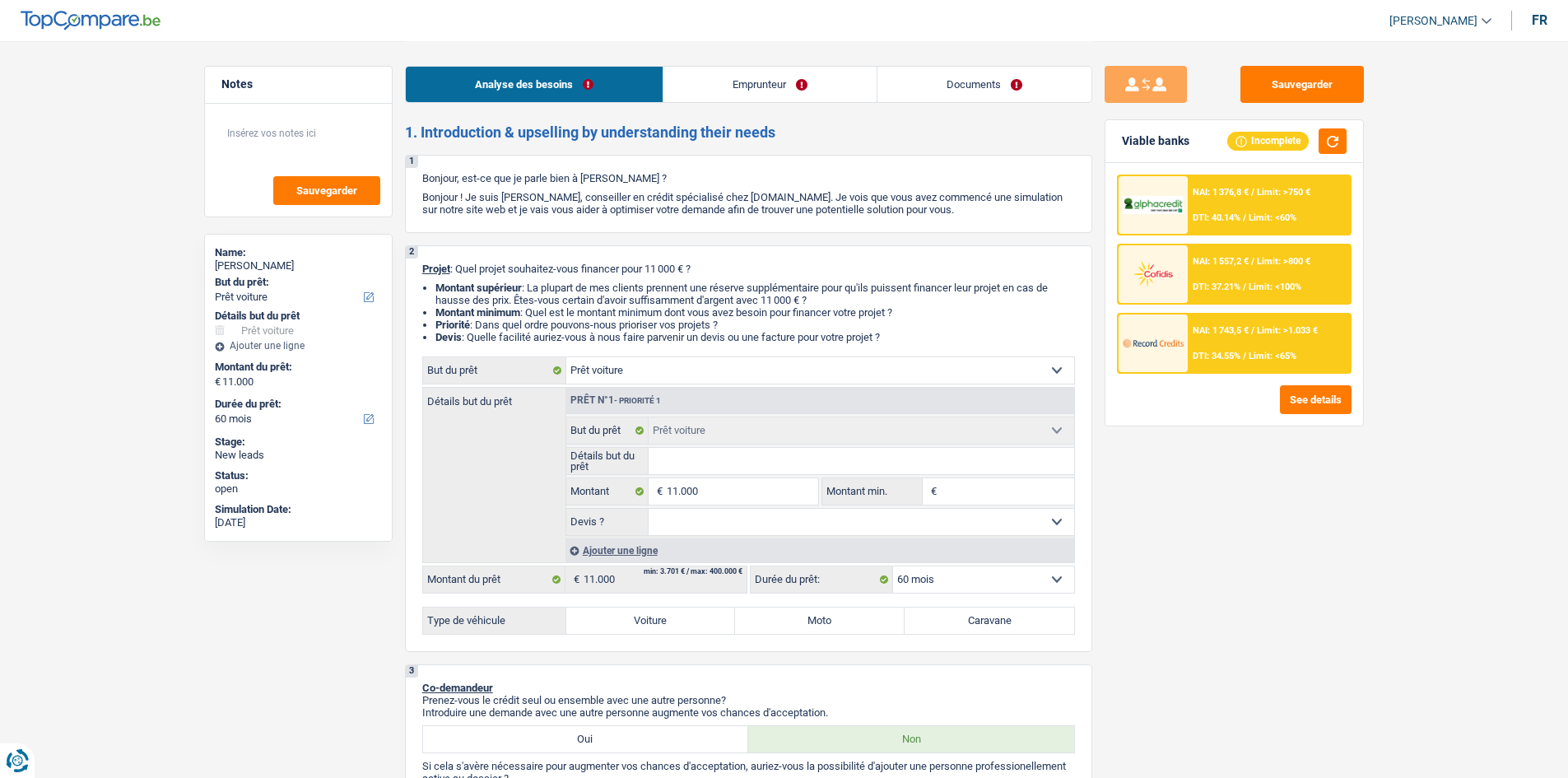
select select "60"
select select "privateEmployee"
select select "netSalary"
select select "mealVouchers"
select select "ownerWithMortgage"
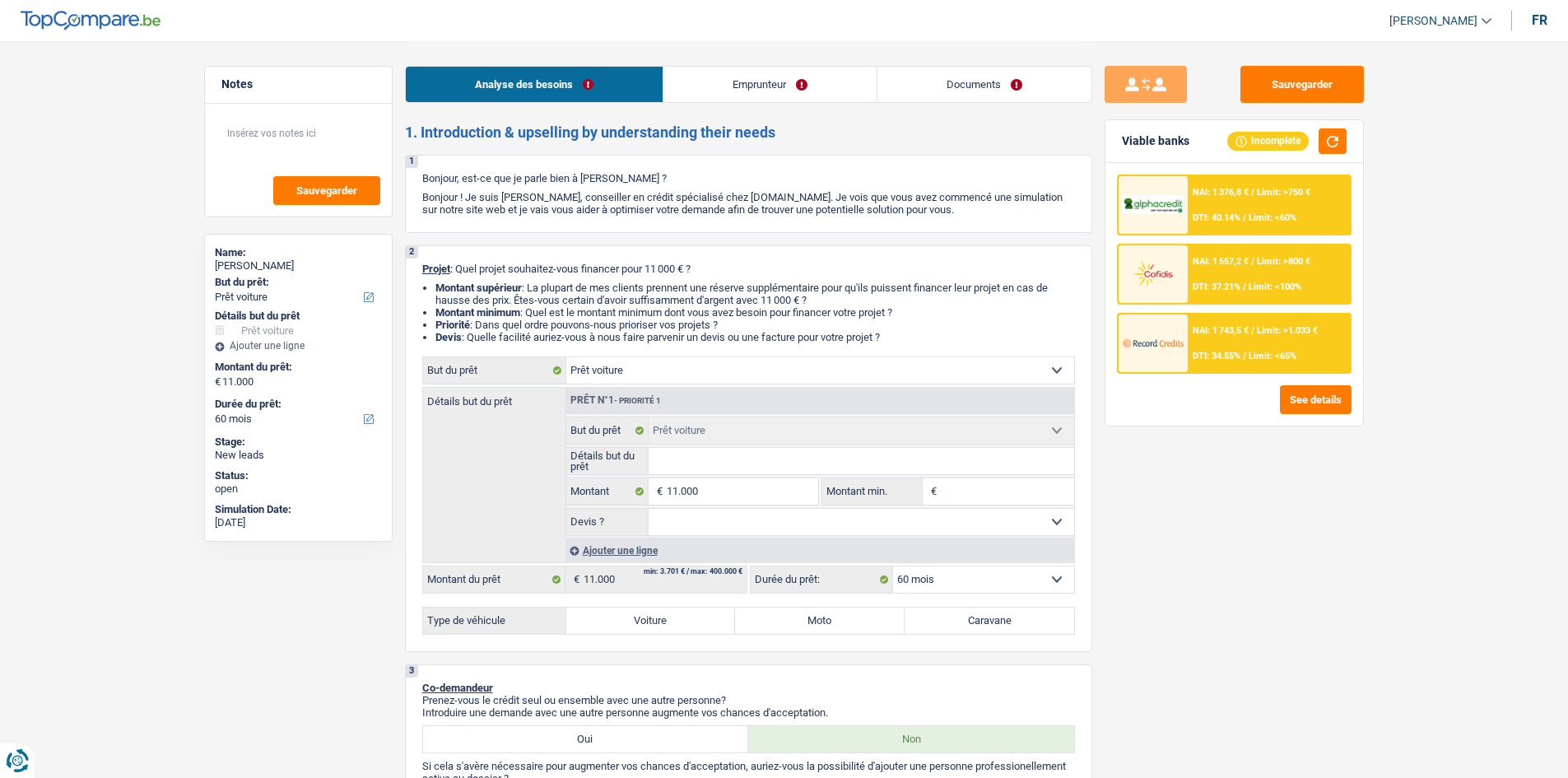
select select "mortgage"
select select "240"
select select "car"
select select "60"
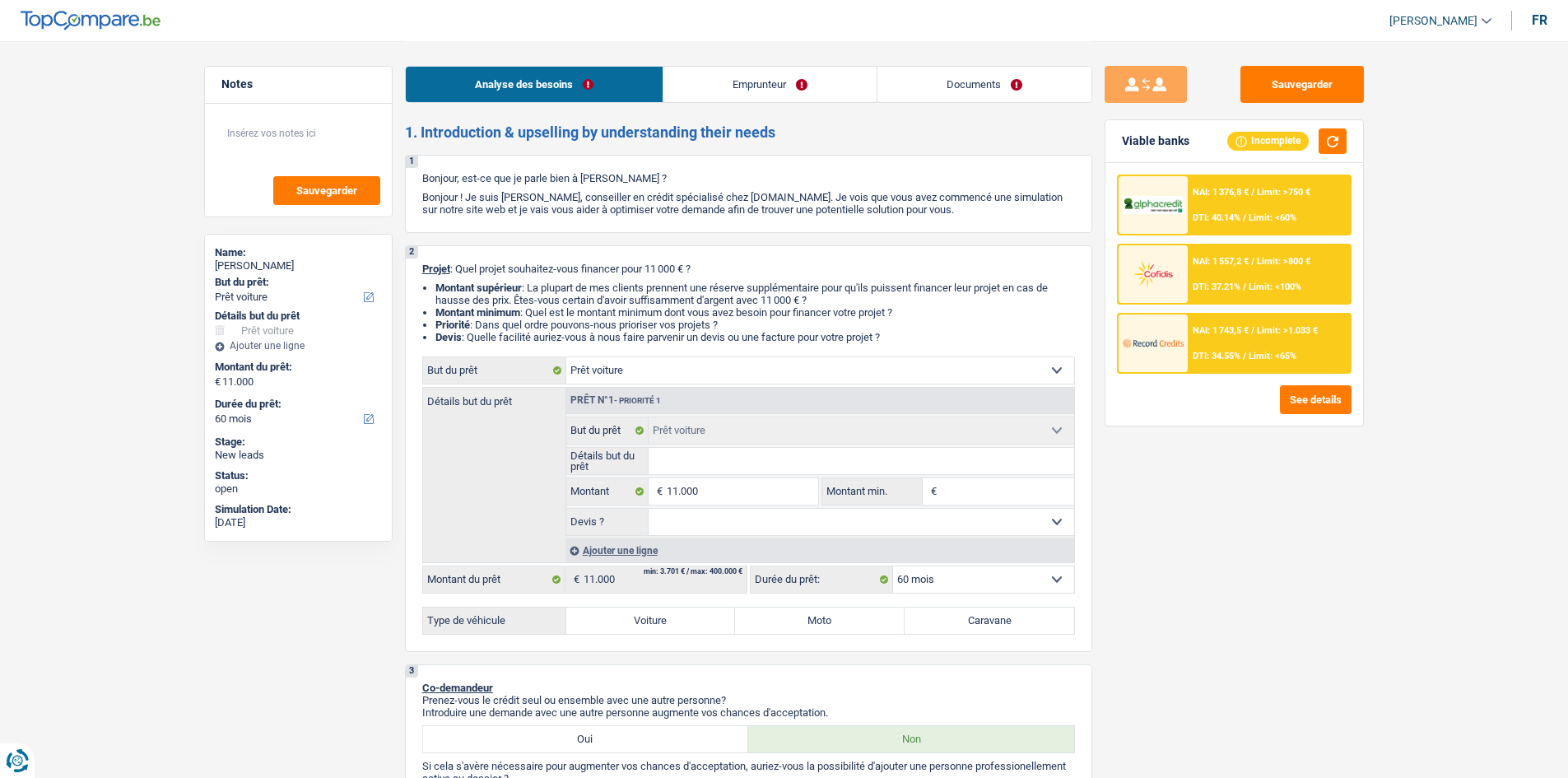
click at [790, 459] on input "Détails but du prêt" at bounding box center [861, 460] width 426 height 26
type input "a"
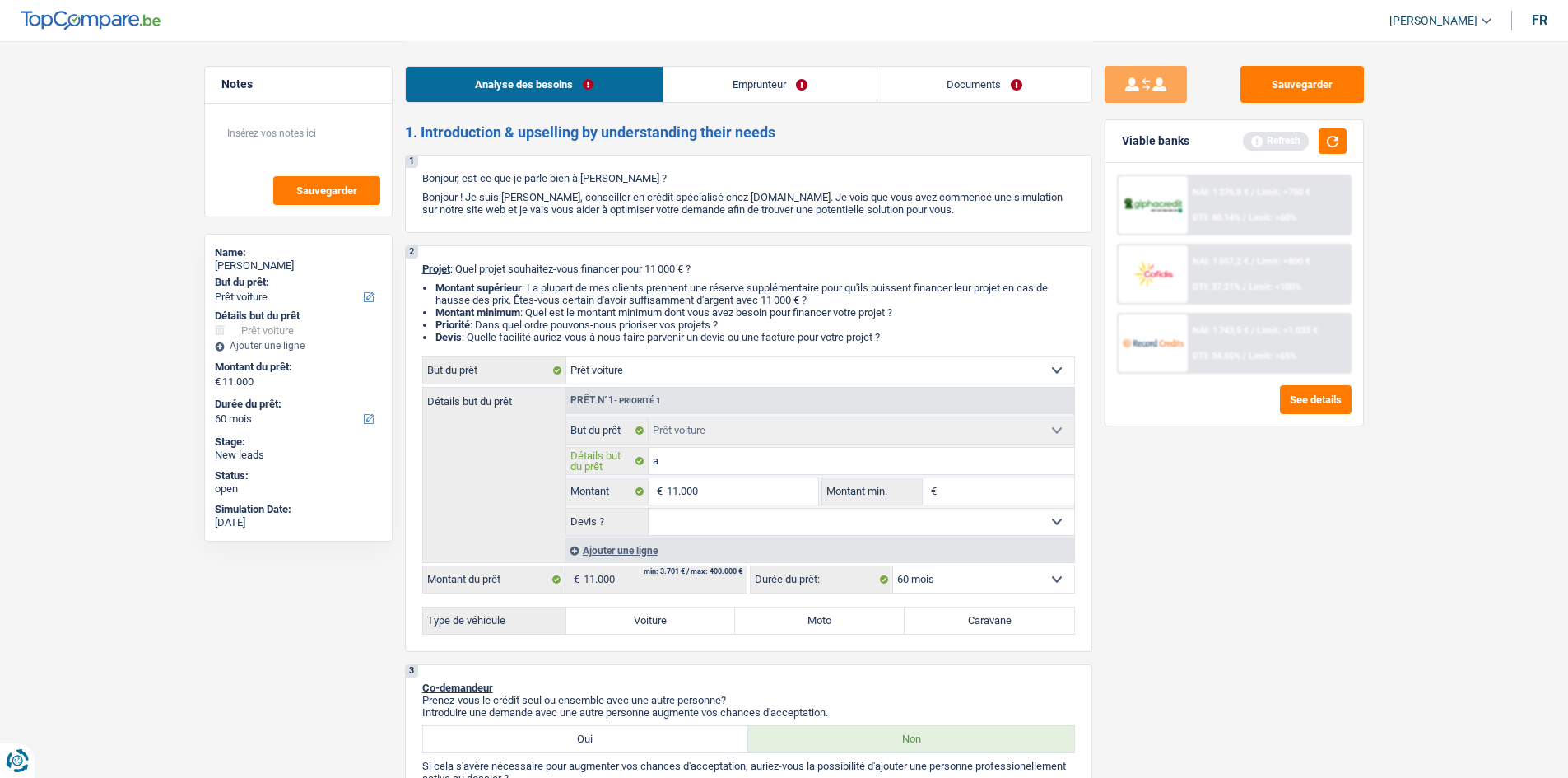
type input "au"
type input "aud"
type input "audi"
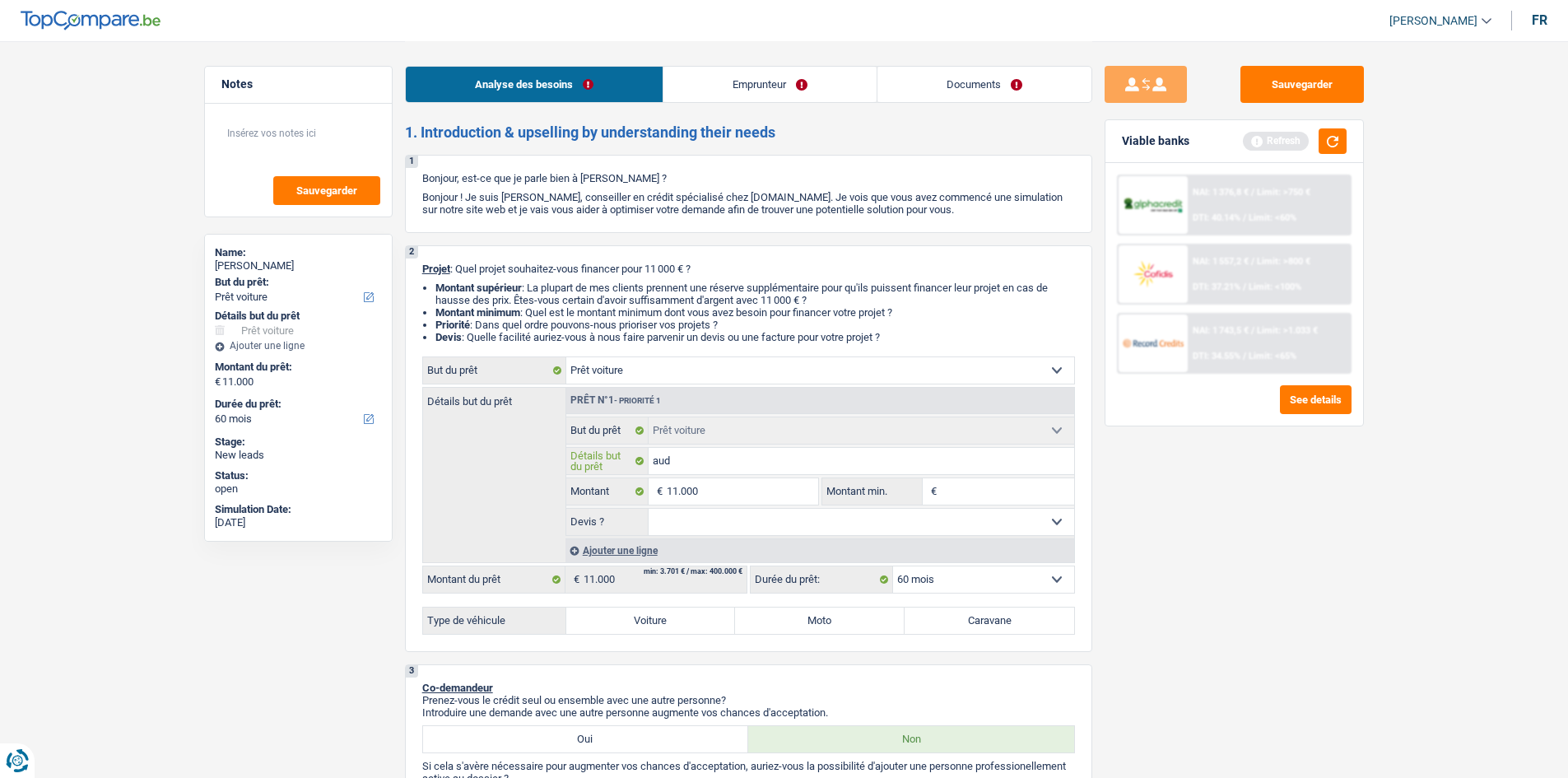
type input "audi"
type input "audia"
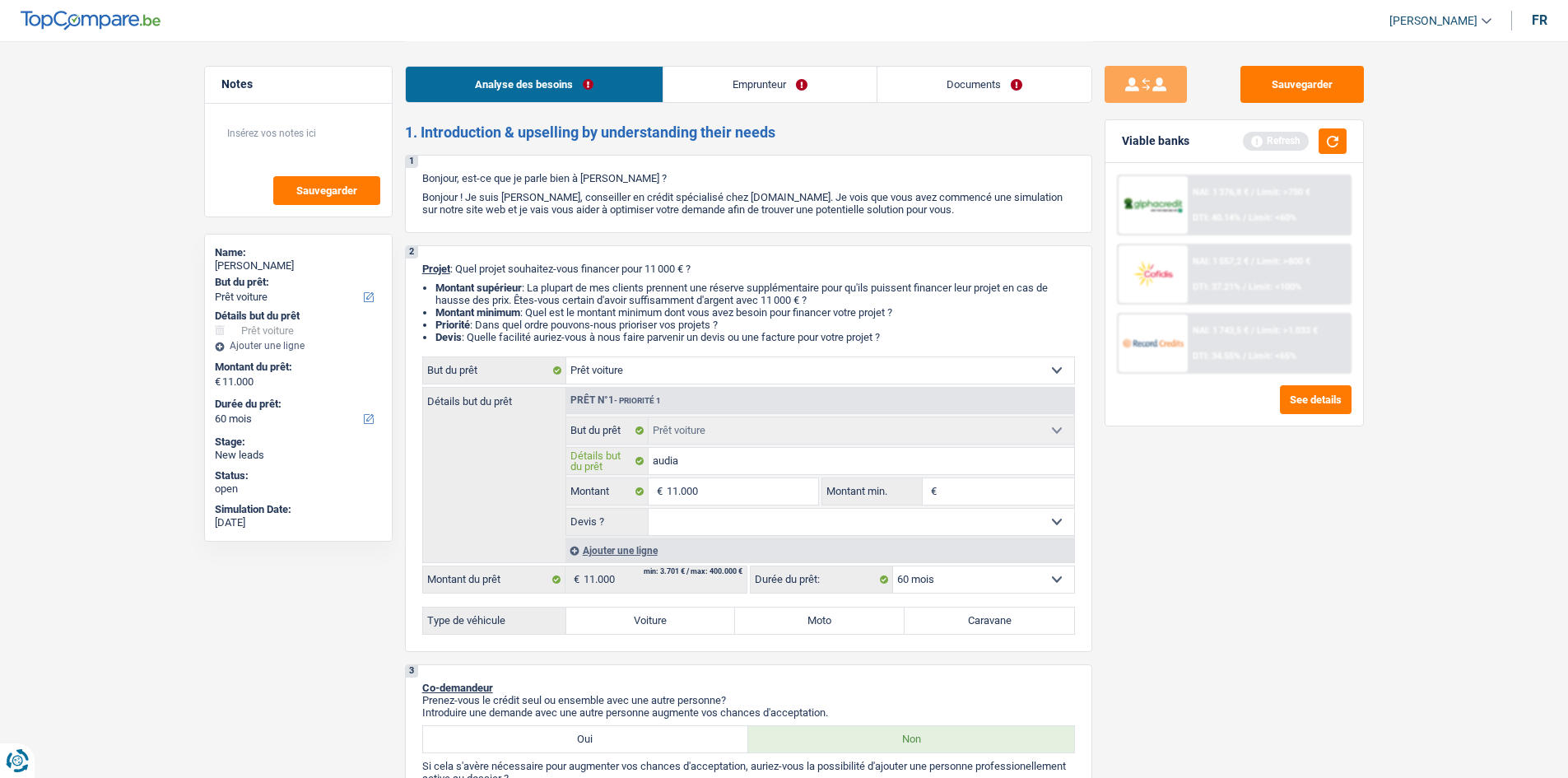
type input "audia a"
type input "audia a3"
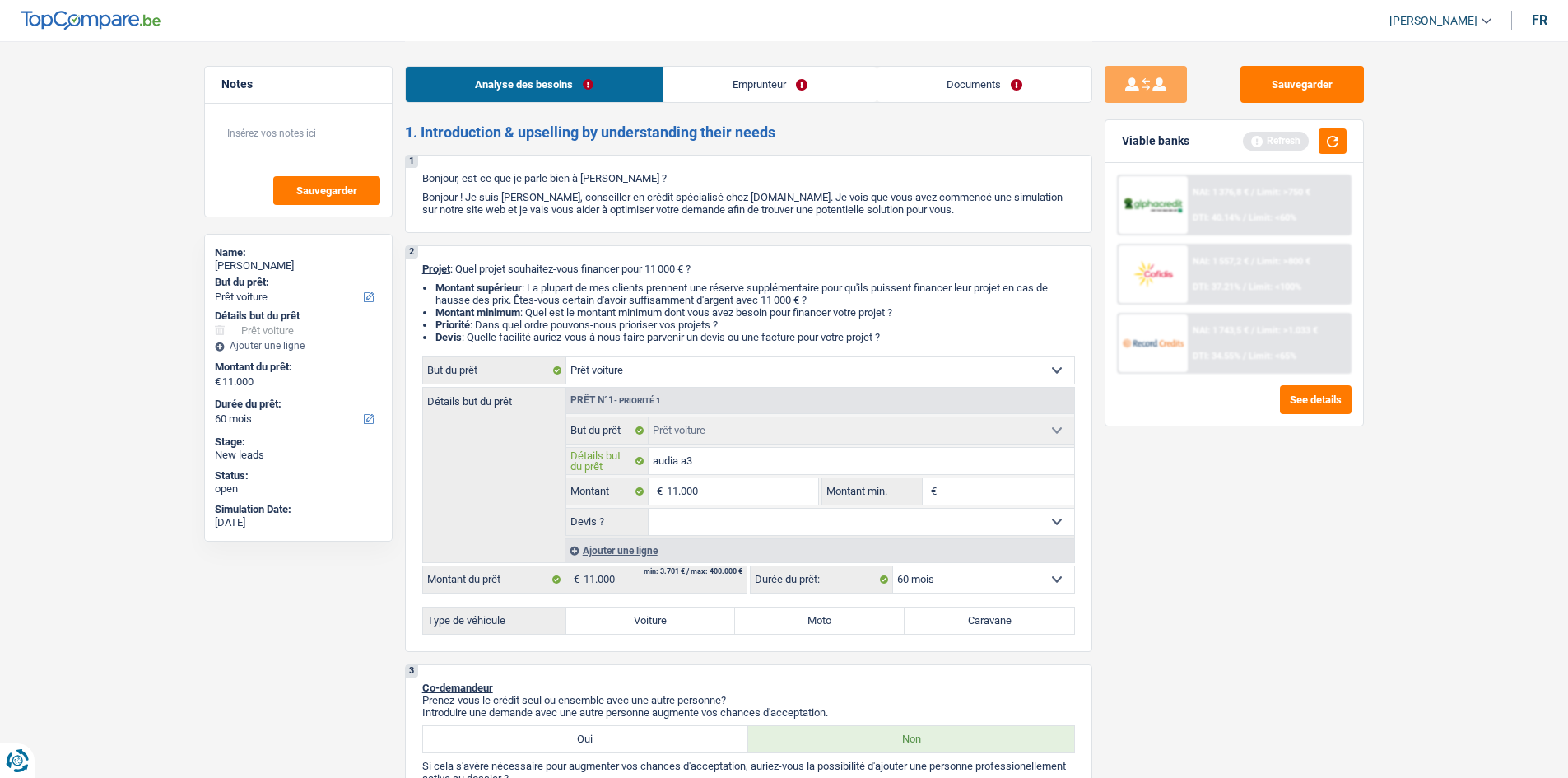
type input "audia a3"
type input "audia a"
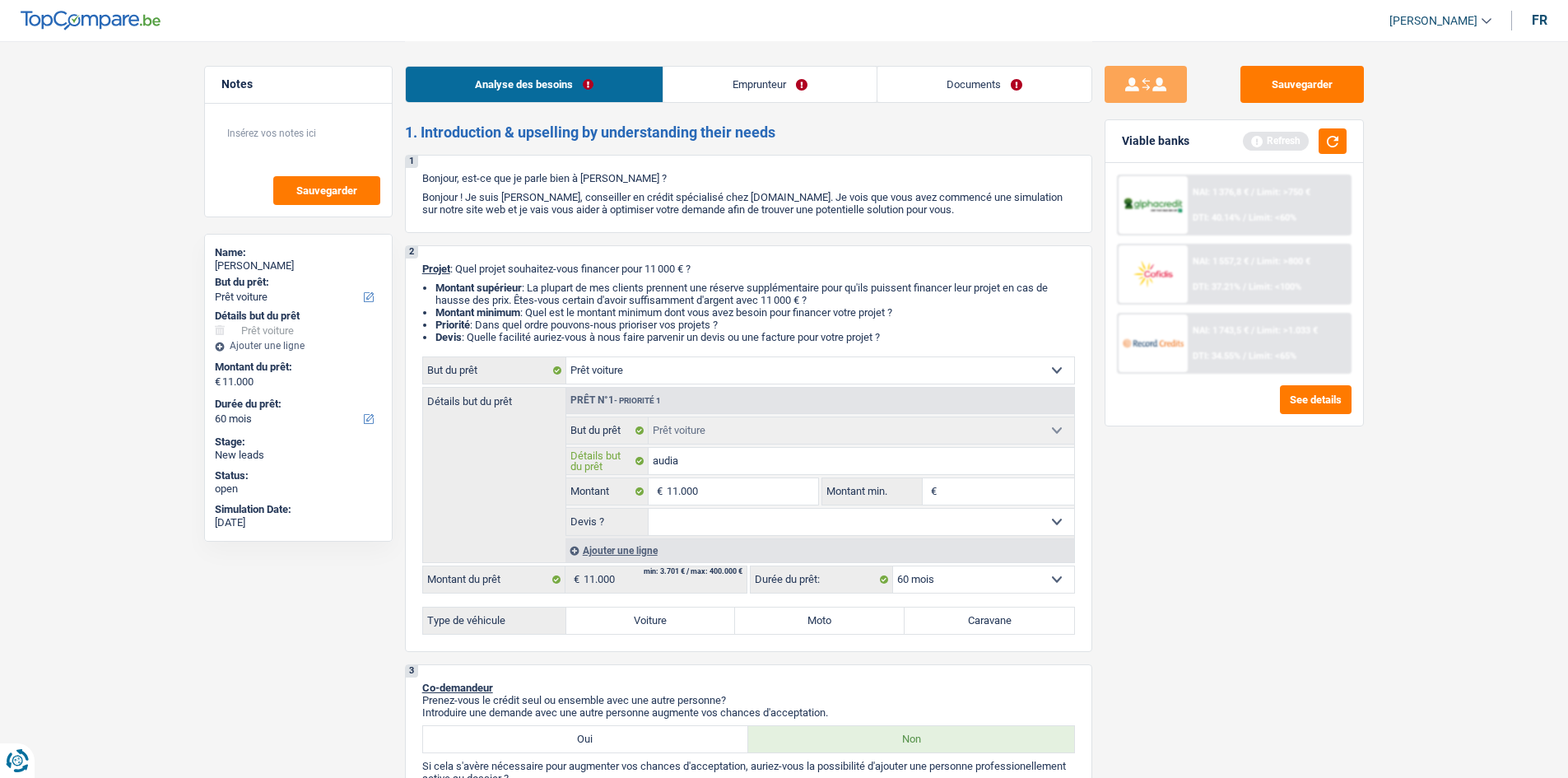
type input "audia"
type input "audi"
type input "aud"
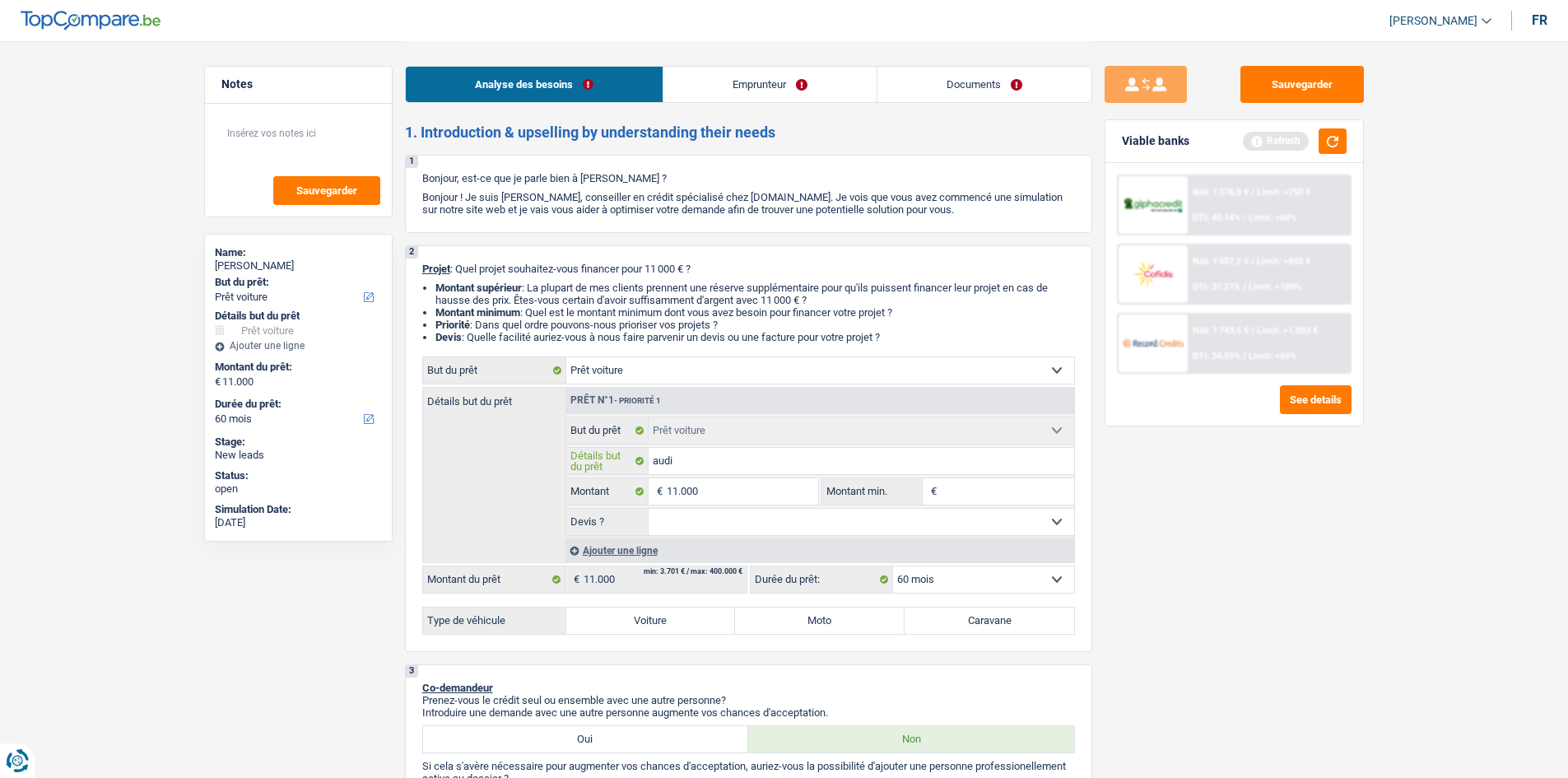
type input "aud"
type input "audi"
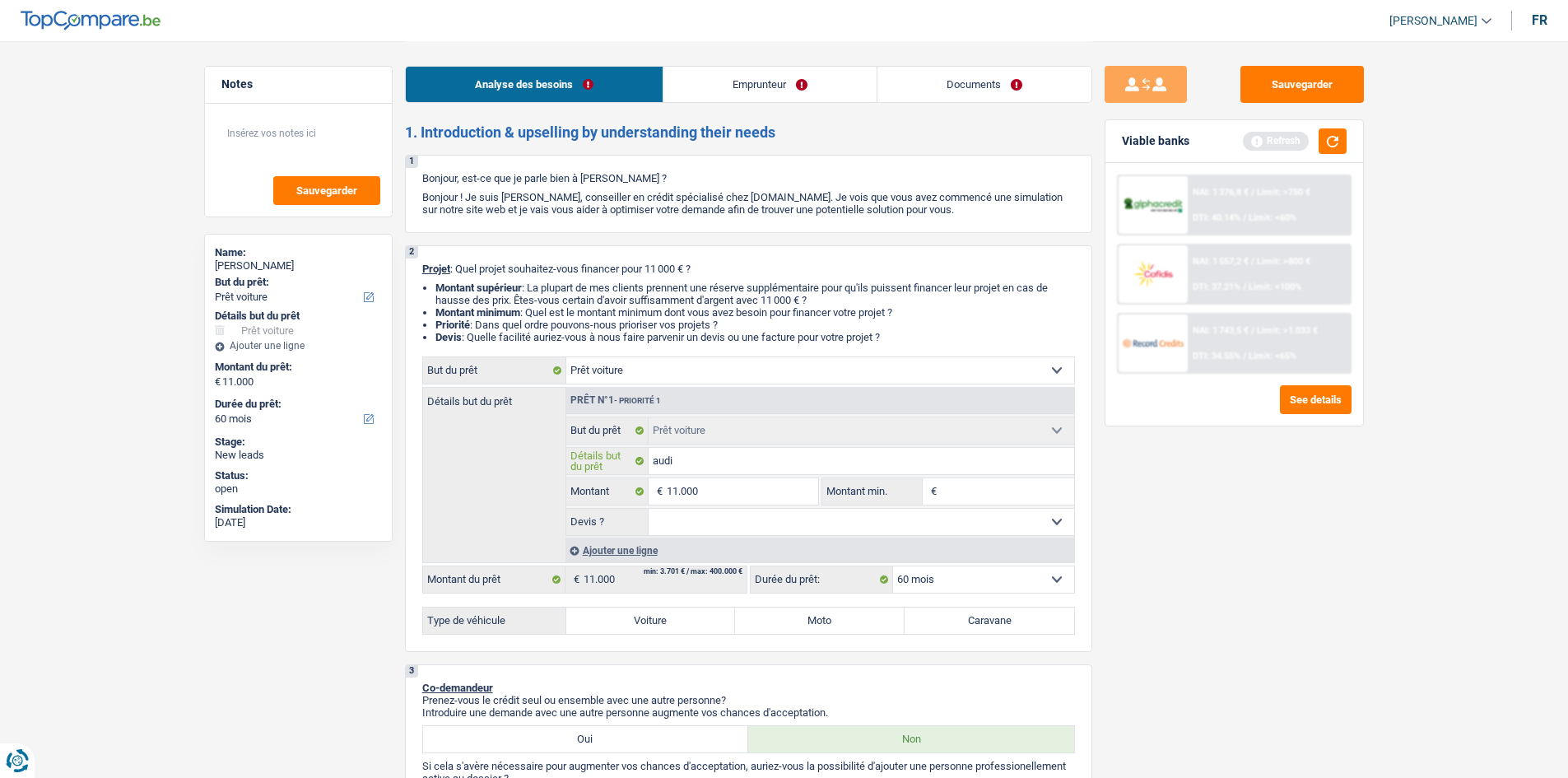
type input "audi a"
type input "audi a3"
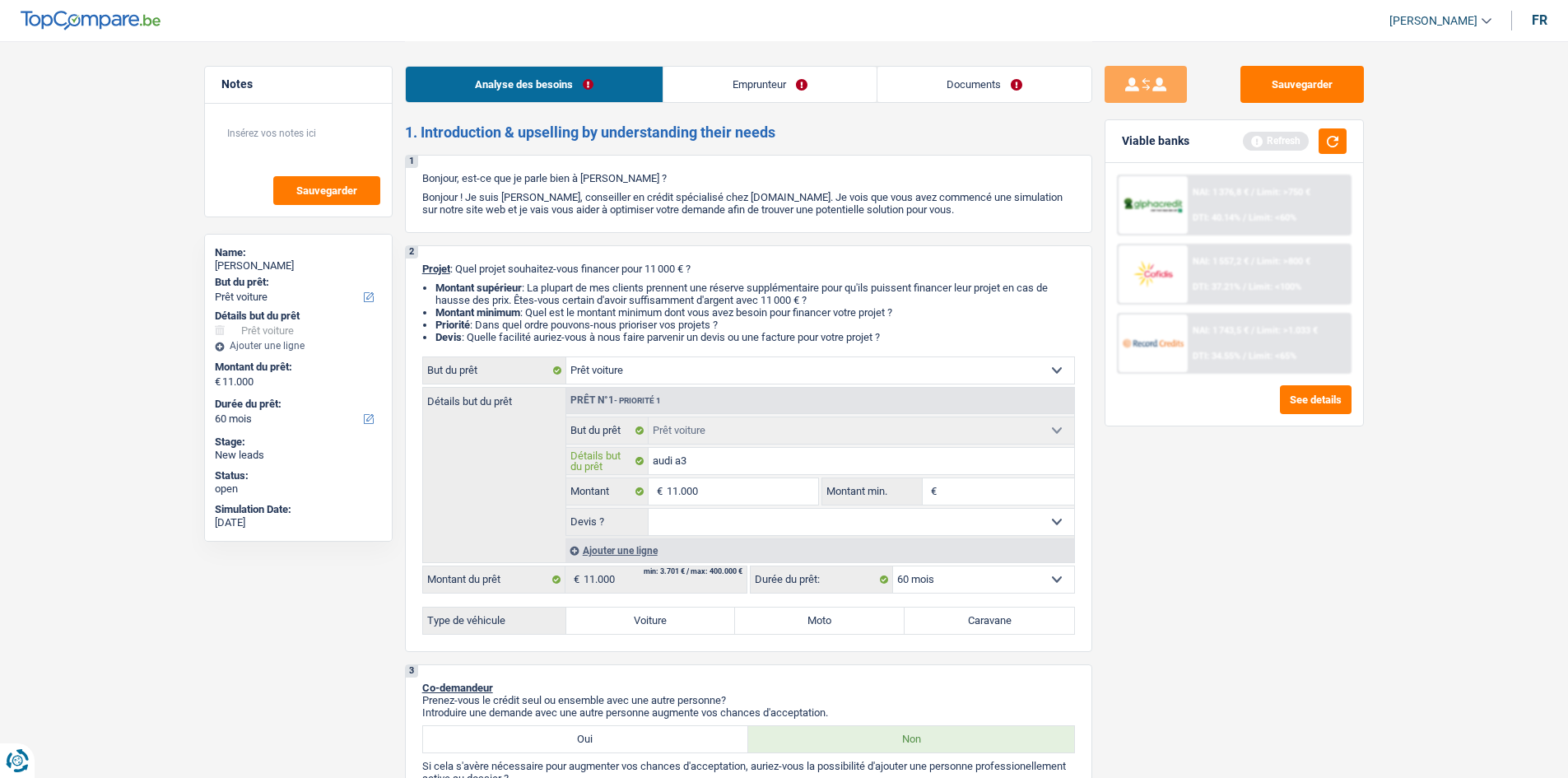
type input "audi a3"
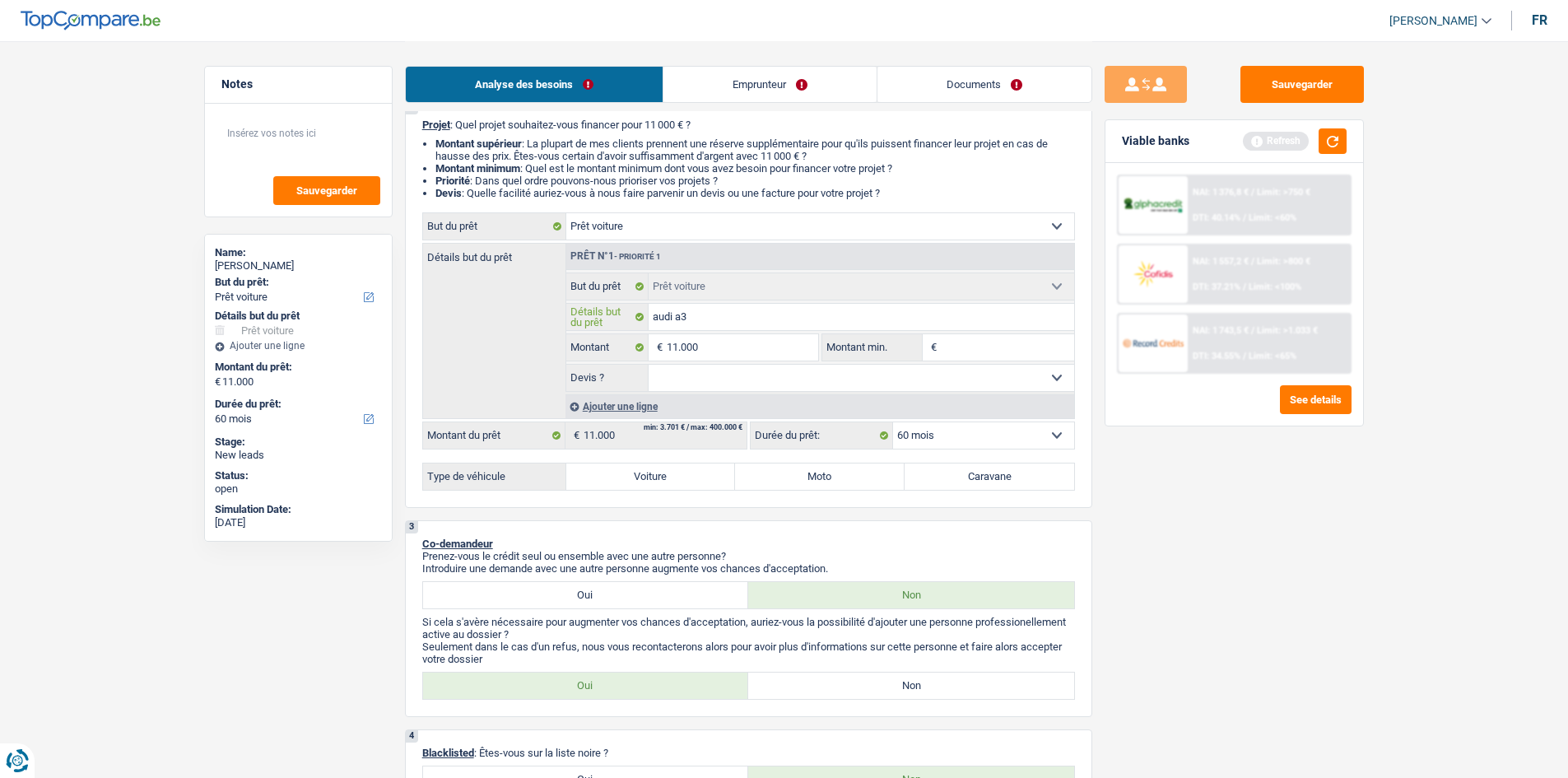
scroll to position [83, 0]
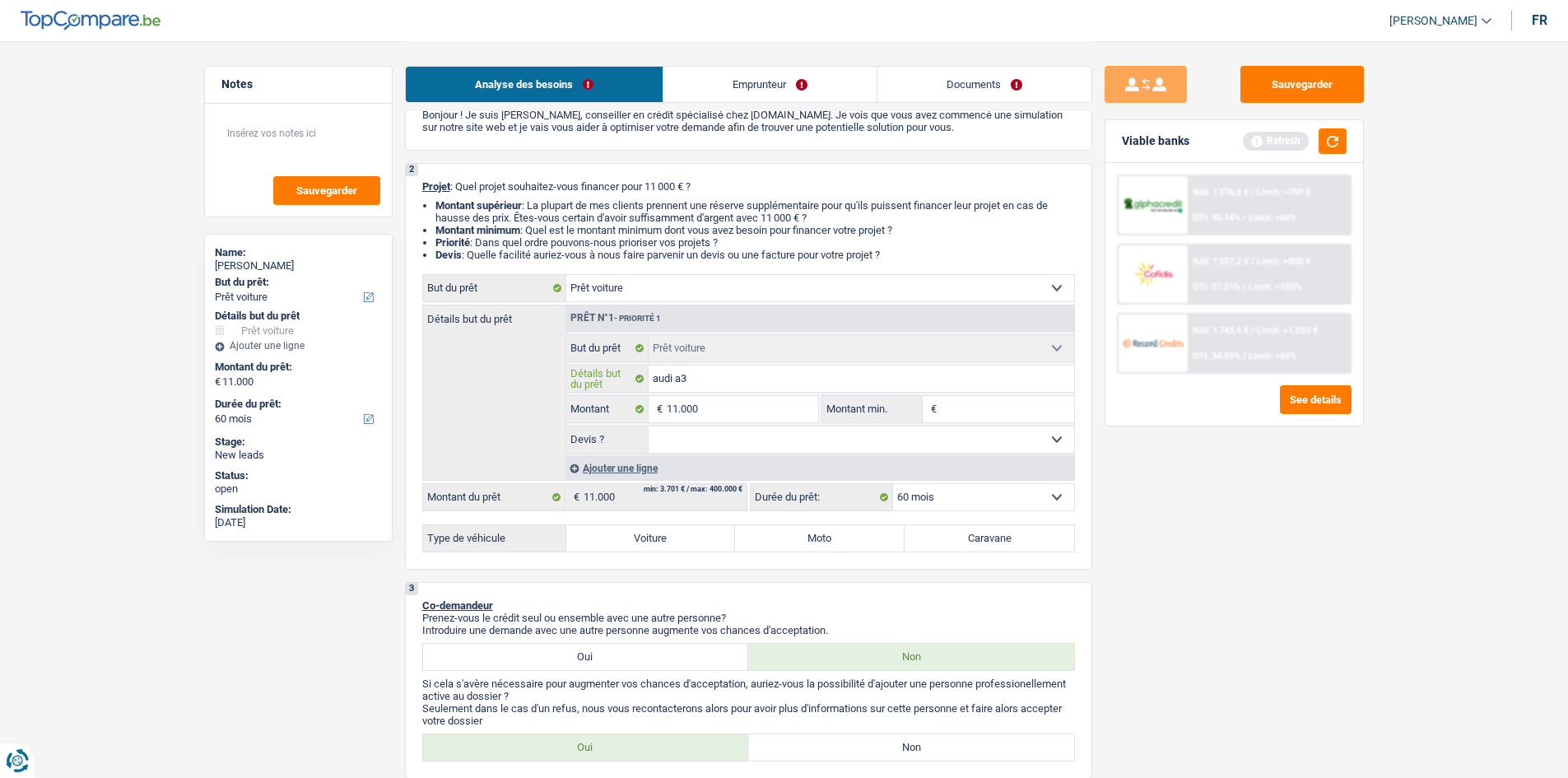
type input "audi a3"
click at [1216, 553] on div "Sauvegarder Viable banks Refresh NAI: 1 376,8 € / Limit: >750 € DTI: 40.14% / L…" at bounding box center [1234, 408] width 284 height 685
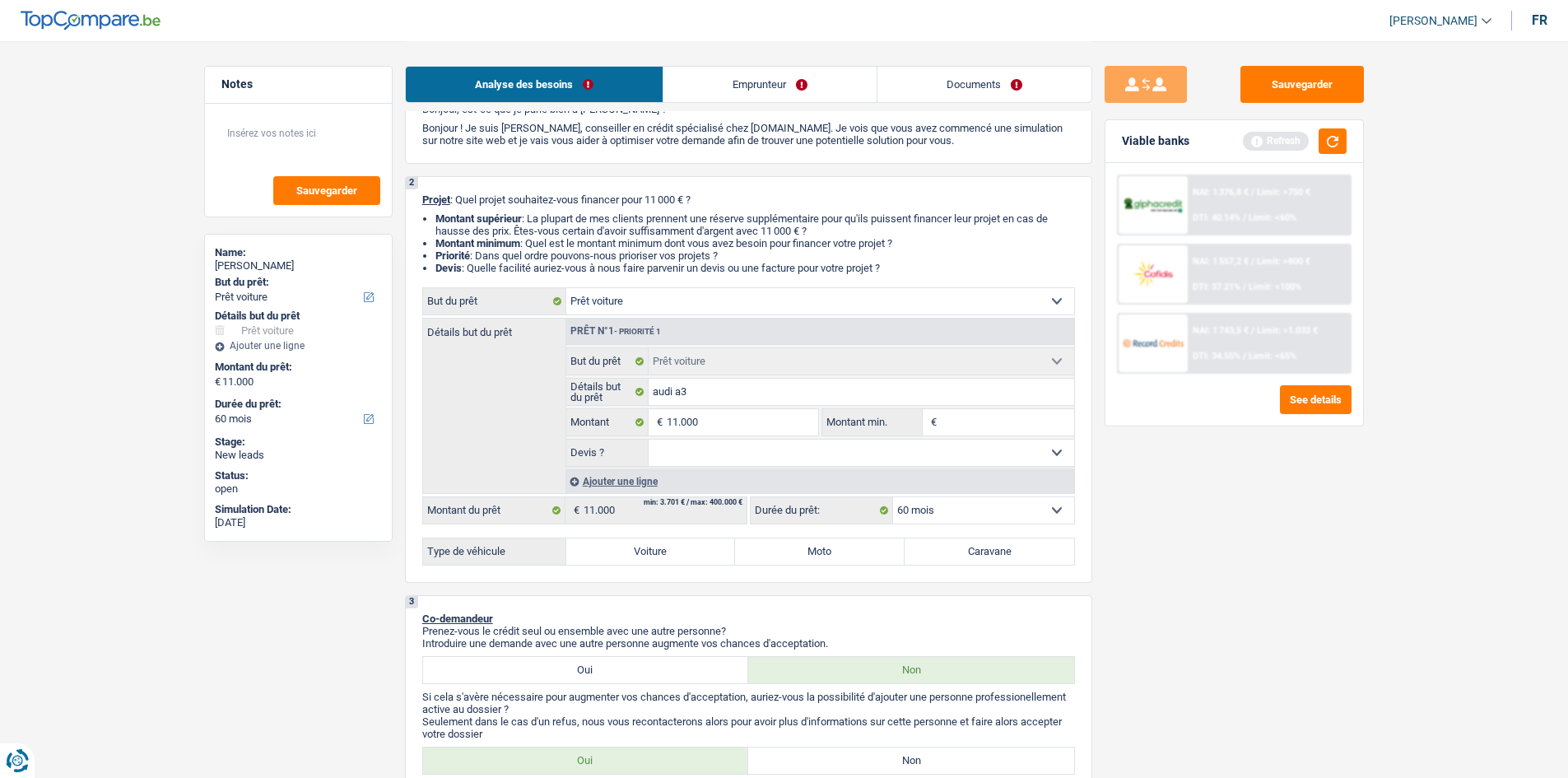
scroll to position [0, 0]
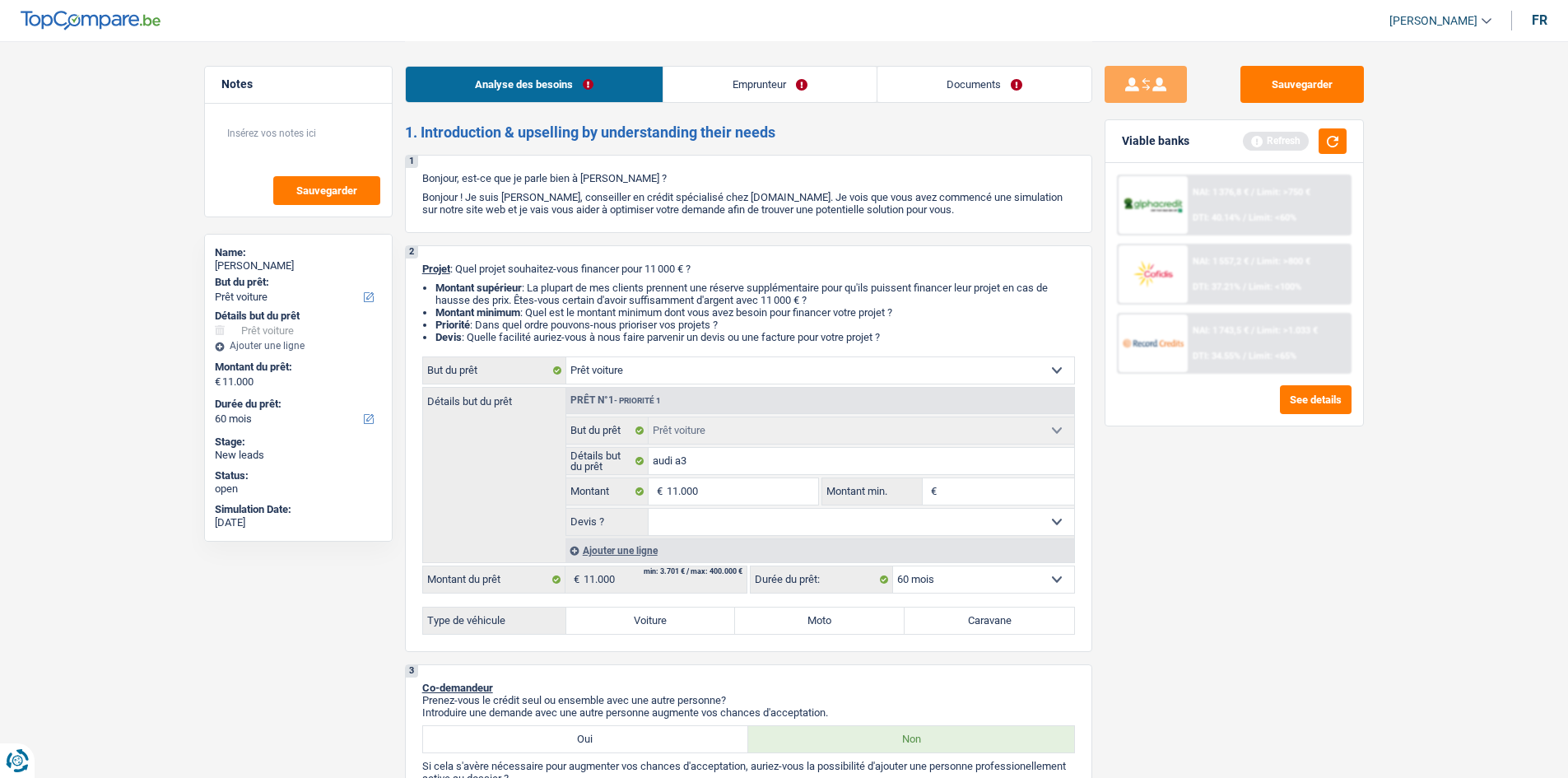
click at [1270, 213] on span "Limit: <60%" at bounding box center [1272, 217] width 48 height 11
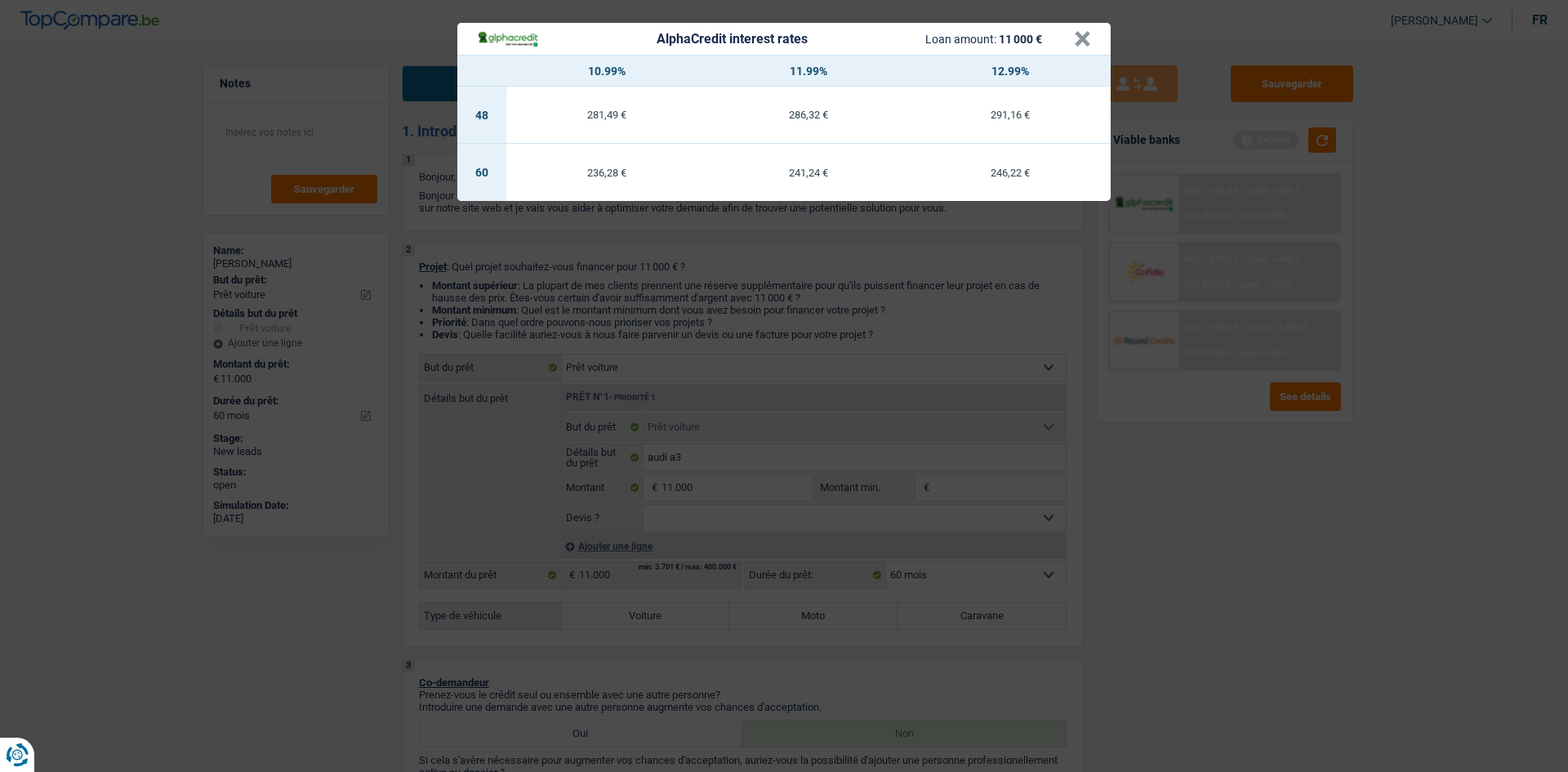
click at [1368, 671] on div "AlphaCredit interest rates Loan amount: 11 000 € × 10.99% 11.99% 12.99% 48 281,…" at bounding box center [784, 386] width 1568 height 772
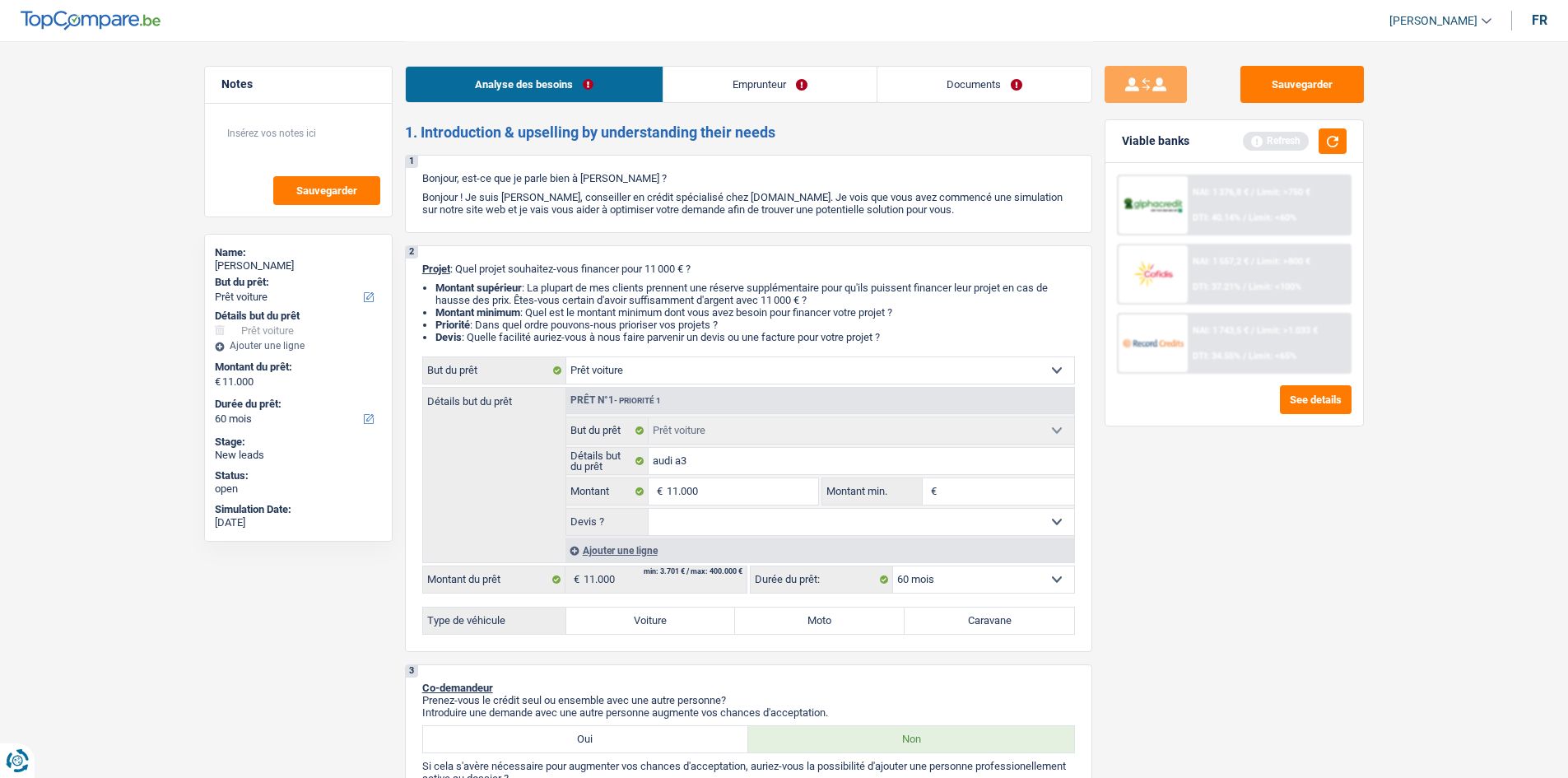
click at [1234, 282] on span "DTI: 37.21%" at bounding box center [1216, 287] width 48 height 11
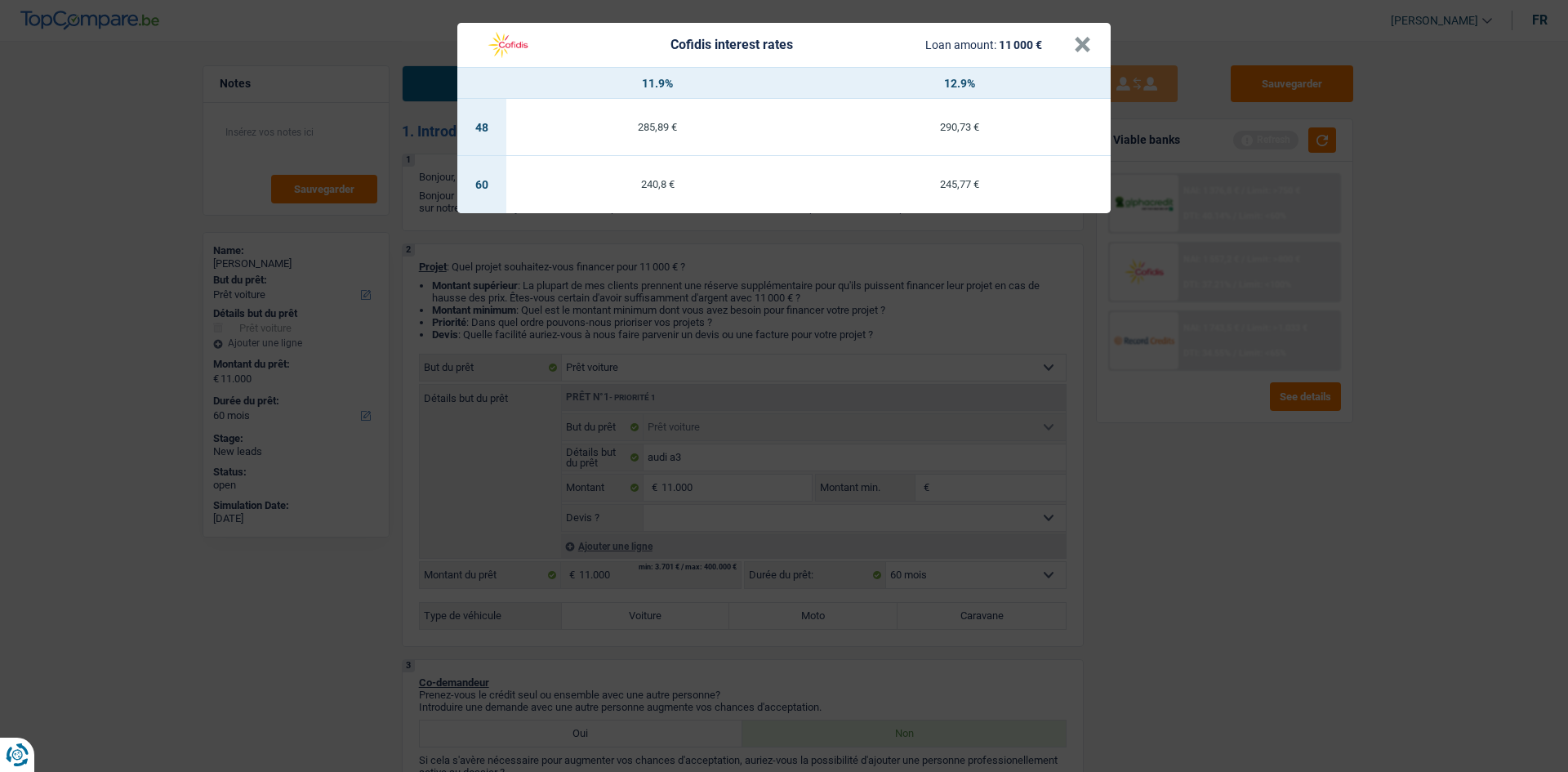
click at [1198, 520] on div "Cofidis interest rates Loan amount: 11 000 € × 11.9% 12.9% 48 285,89 € 290,73 €…" at bounding box center [784, 386] width 1568 height 772
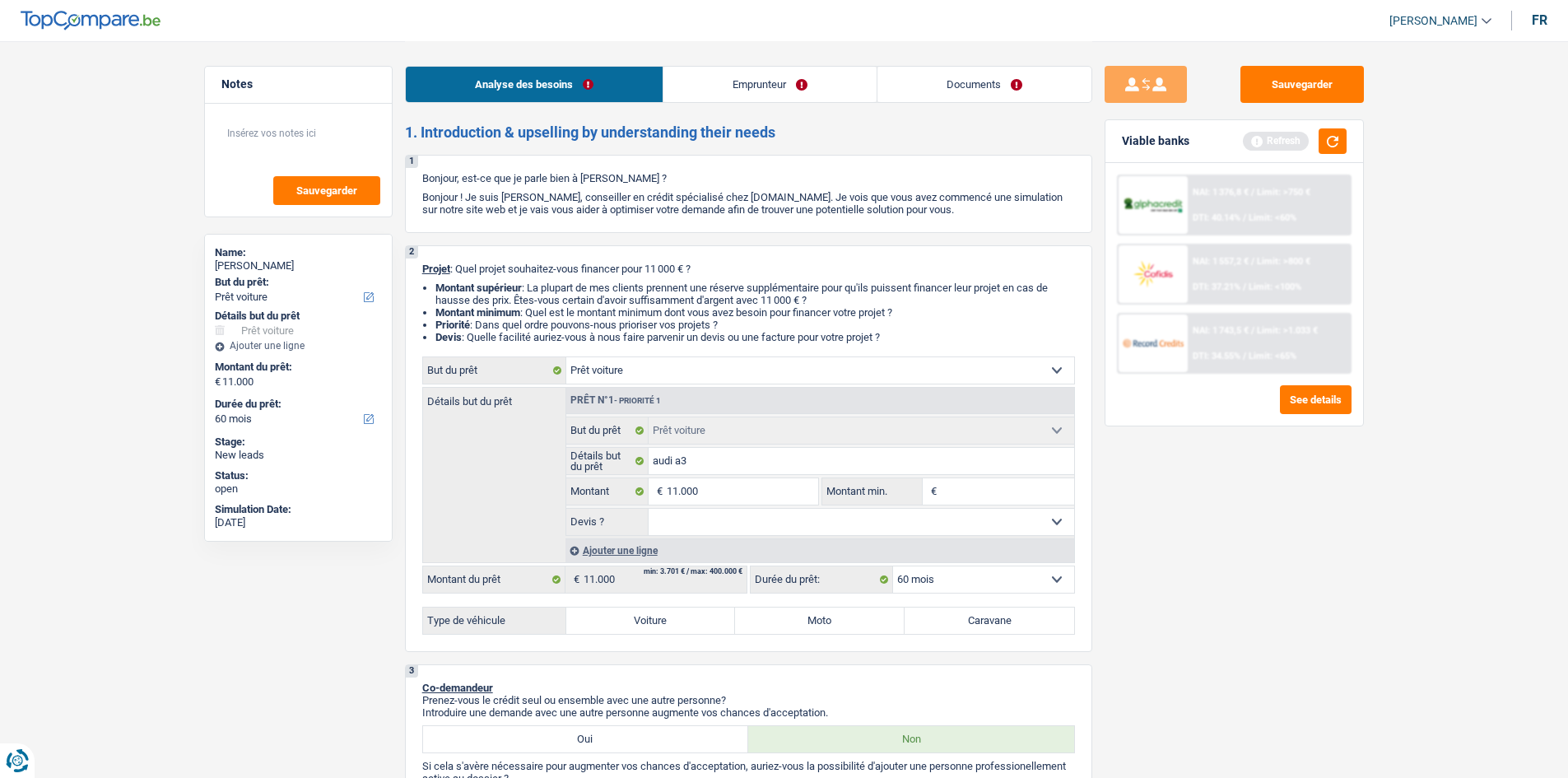
click at [1256, 333] on div "NAI: 1 743,5 € / Limit: >1.033 €" at bounding box center [1255, 330] width 125 height 11
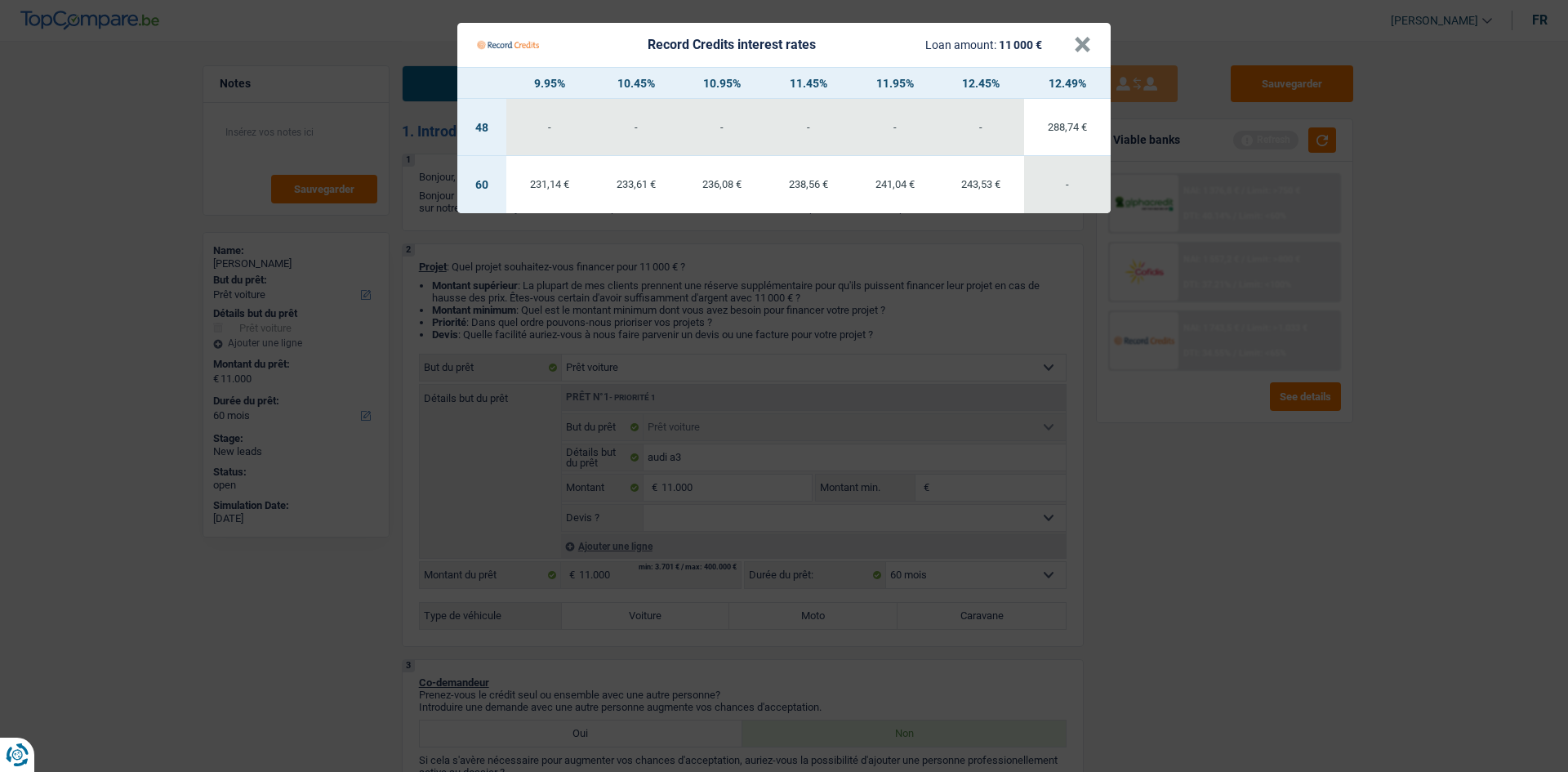
click at [1237, 560] on Credits "Record Credits interest rates Loan amount: 11 000 € × 9.95% 10.45% 10.95% 11.45…" at bounding box center [784, 386] width 1568 height 772
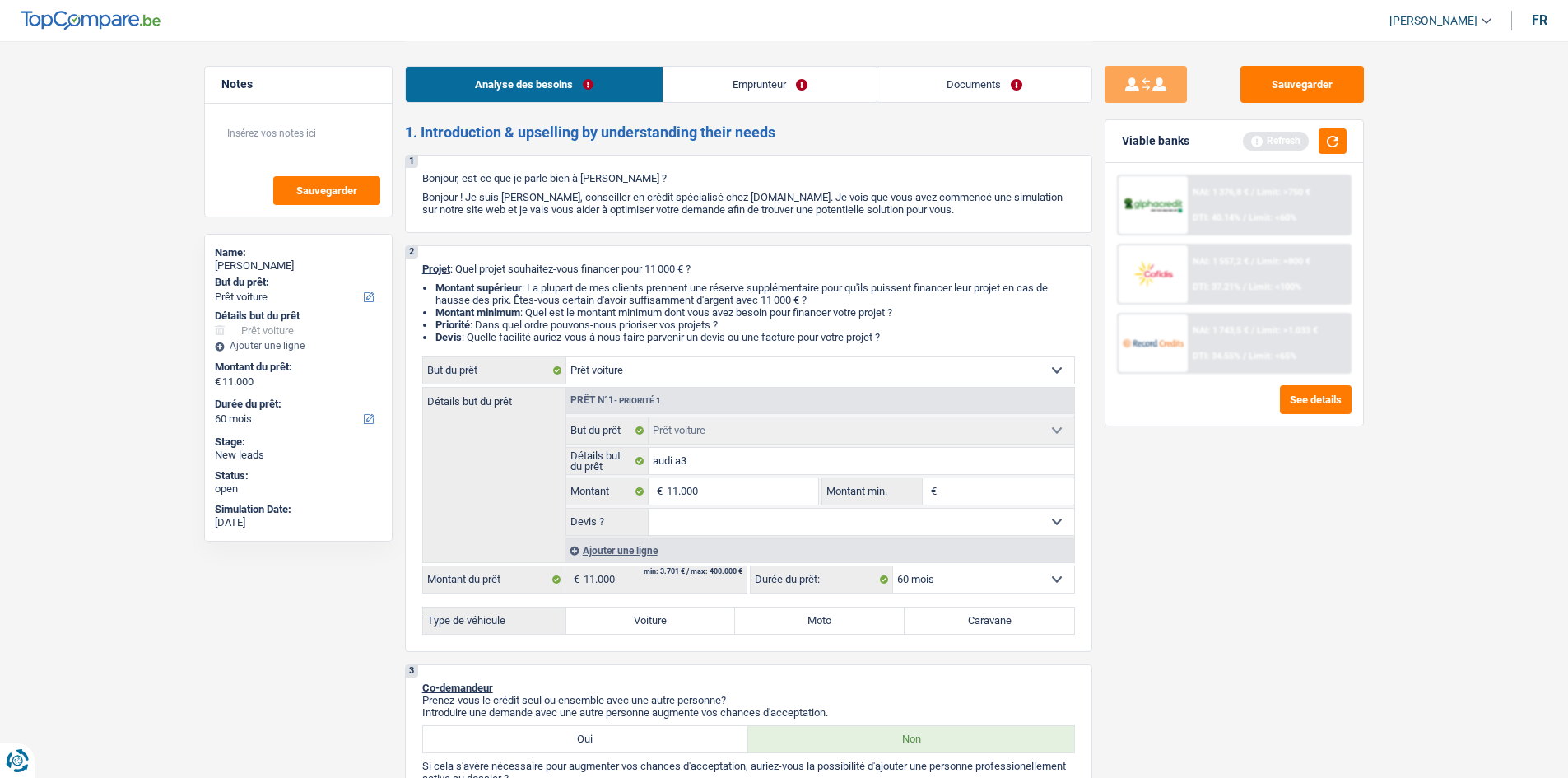
click at [1214, 361] on span "DTI: 34.55%" at bounding box center [1216, 356] width 48 height 11
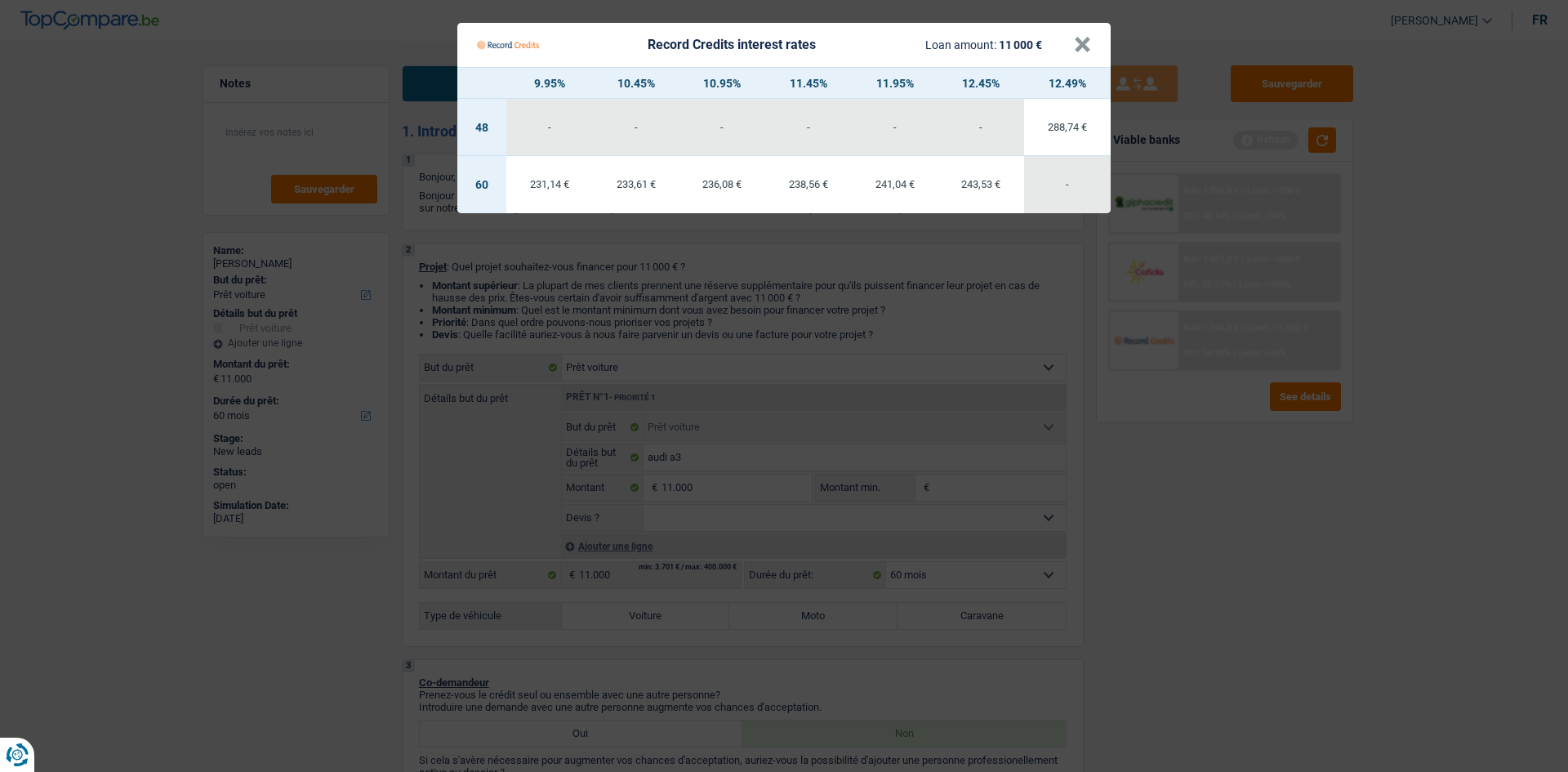
click at [1211, 522] on Credits "Record Credits interest rates Loan amount: 11 000 € × 9.95% 10.45% 10.95% 11.45…" at bounding box center [784, 386] width 1568 height 772
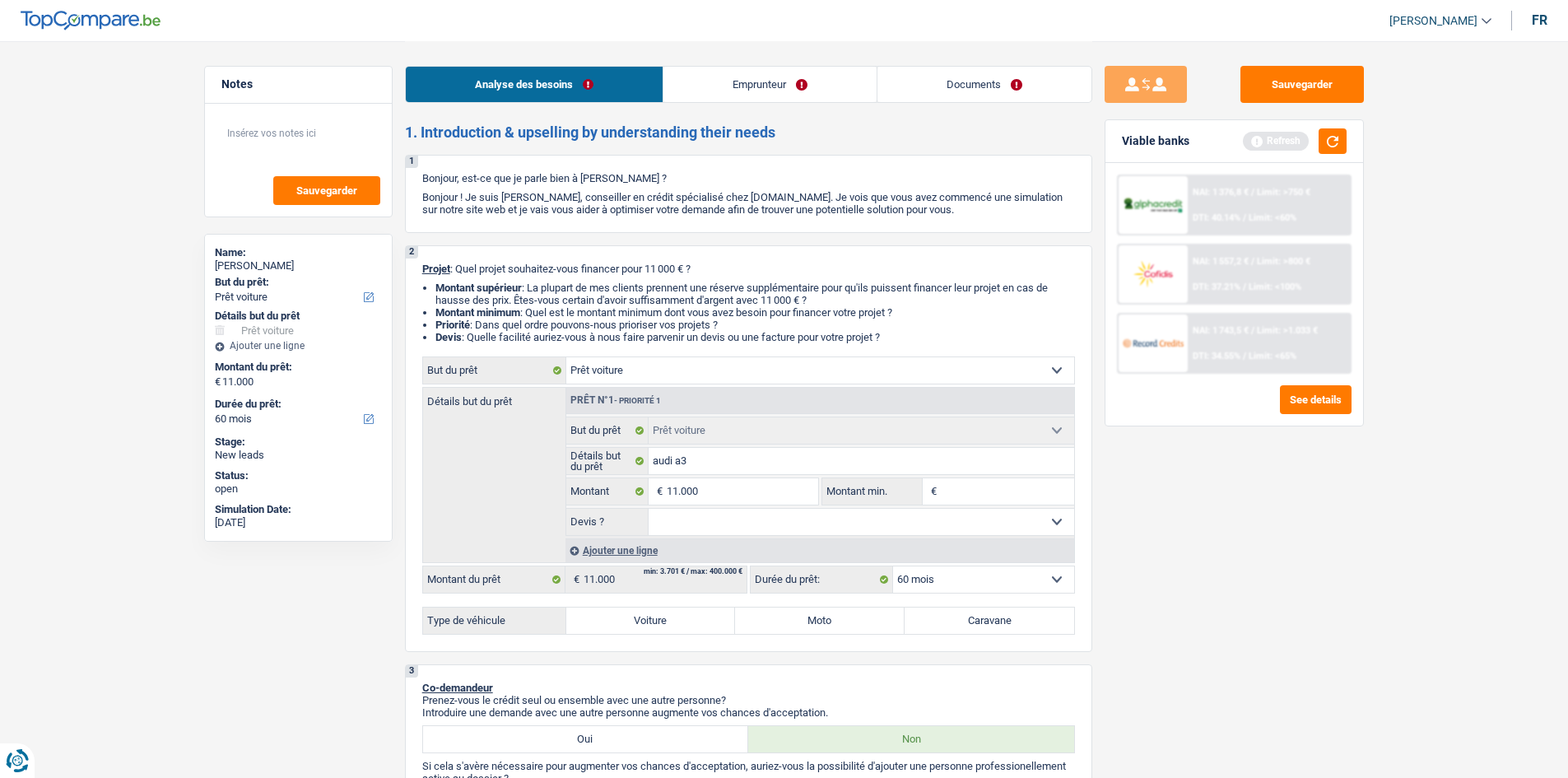
click at [1261, 215] on span "Limit: <60%" at bounding box center [1272, 217] width 48 height 11
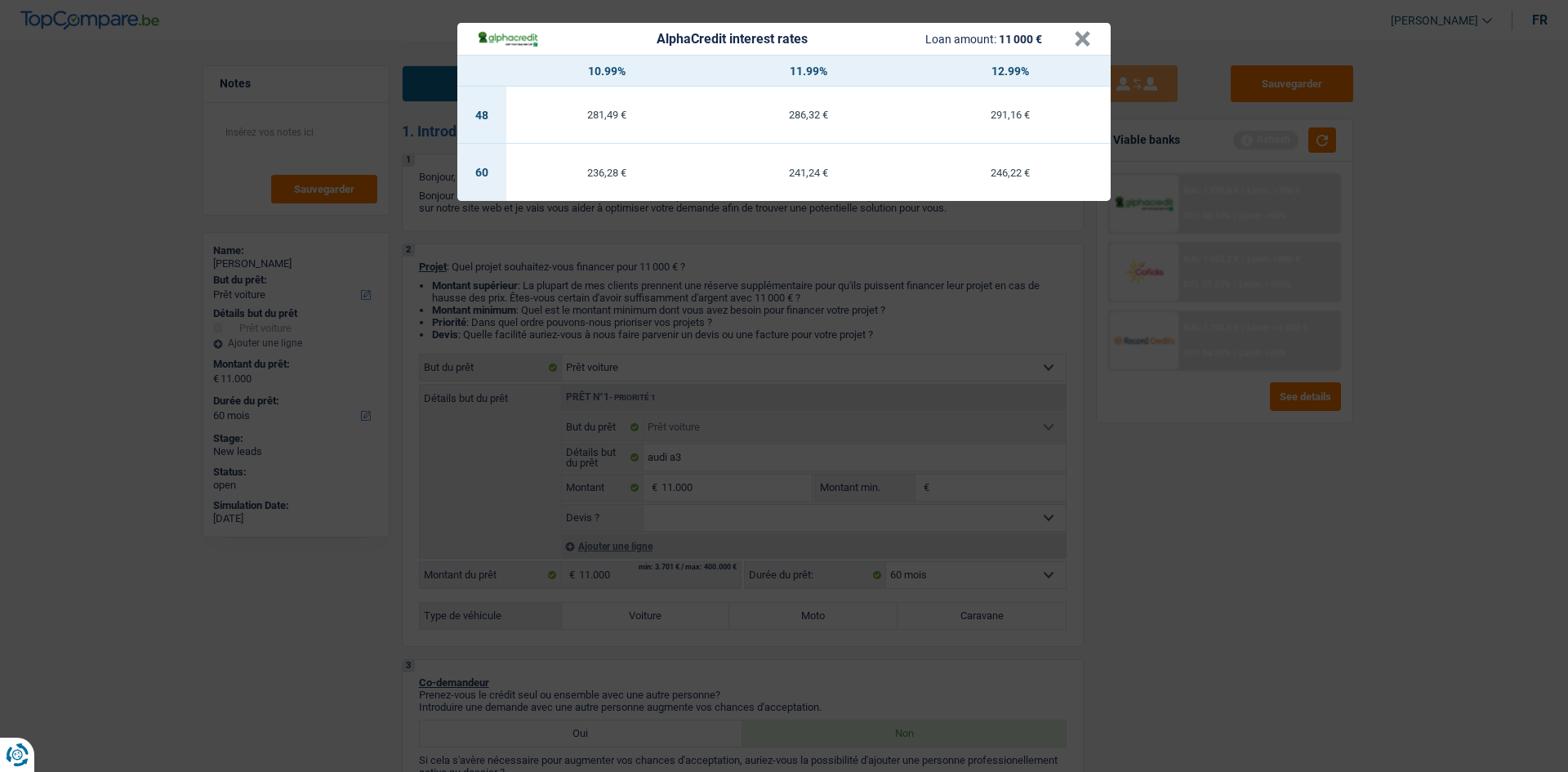
click at [1300, 555] on div "AlphaCredit interest rates Loan amount: 11 000 € × 10.99% 11.99% 12.99% 48 281,…" at bounding box center [784, 386] width 1568 height 772
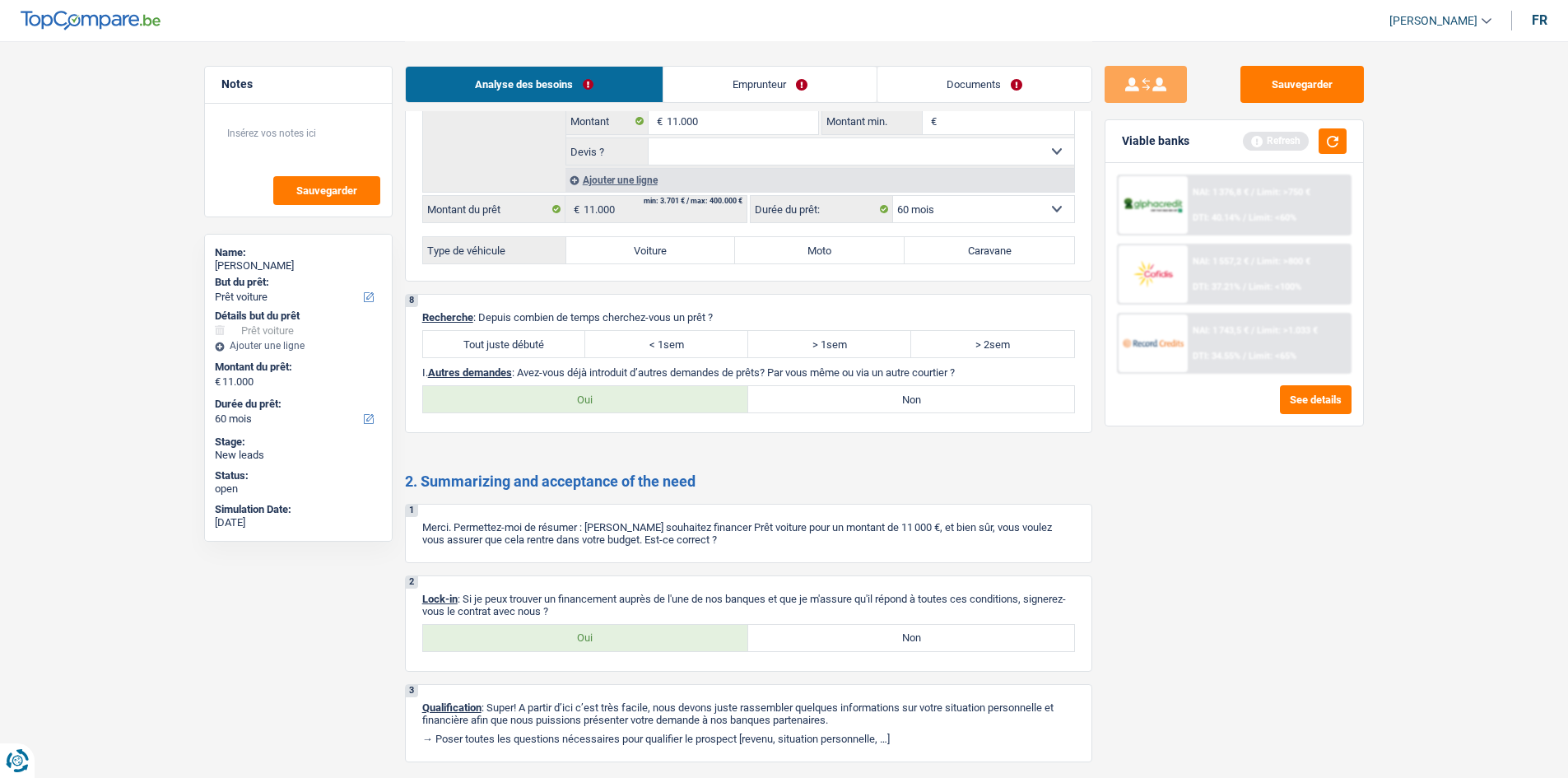
scroll to position [1929, 0]
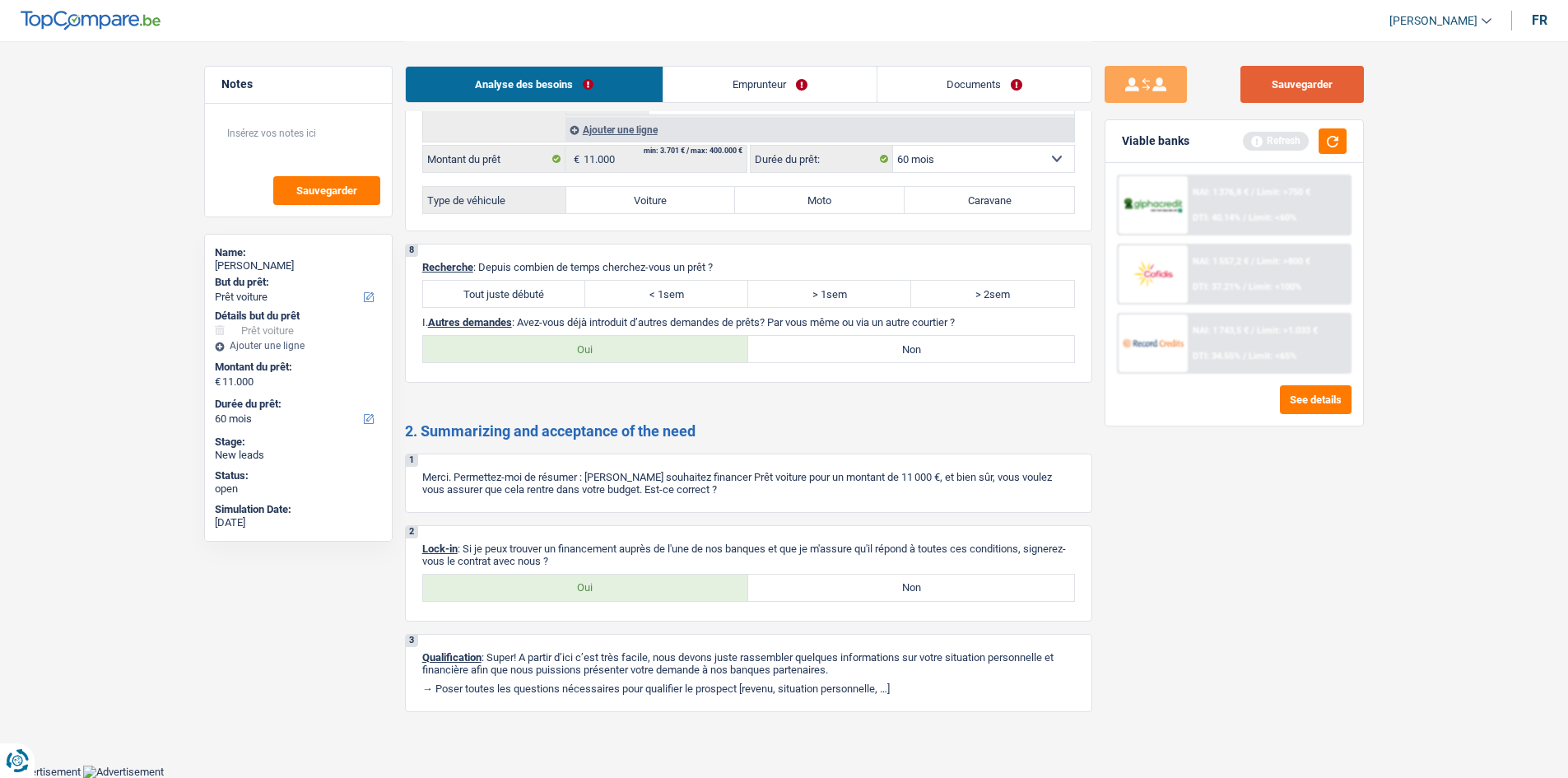
click at [1329, 97] on button "Sauvegarder" at bounding box center [1302, 84] width 123 height 37
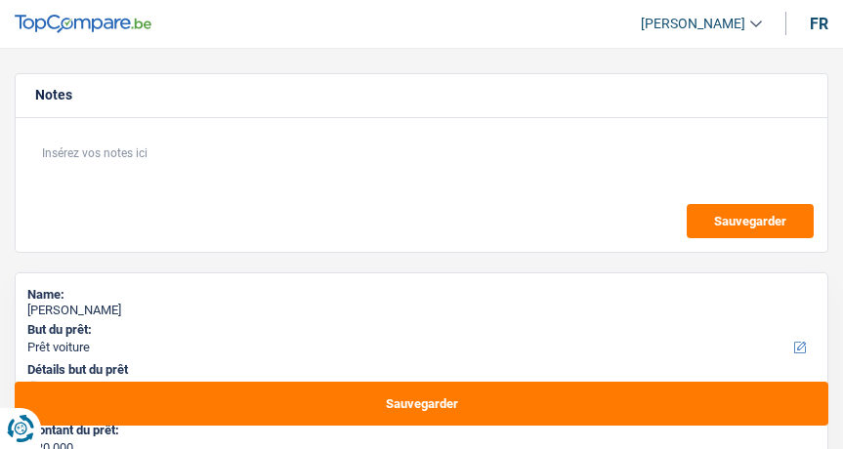
select select "car"
select select "60"
select select "car"
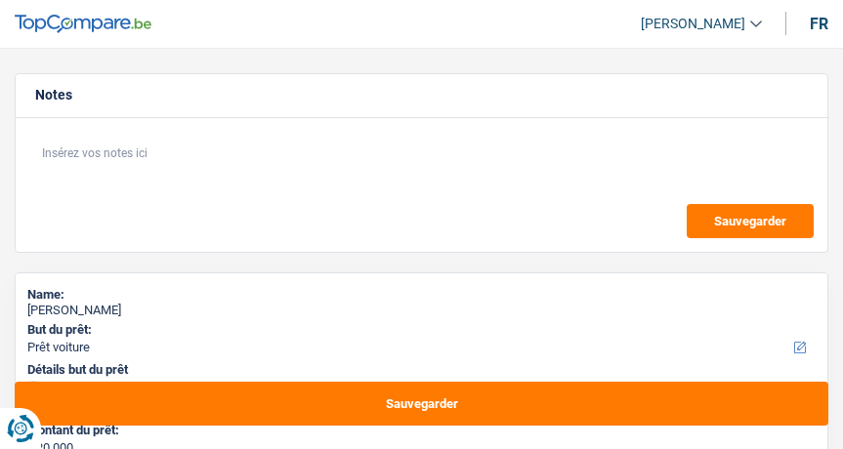
select select "60"
select select "worker"
select select "netSalary"
select select "ownerWithMortgage"
select select "mortgage"
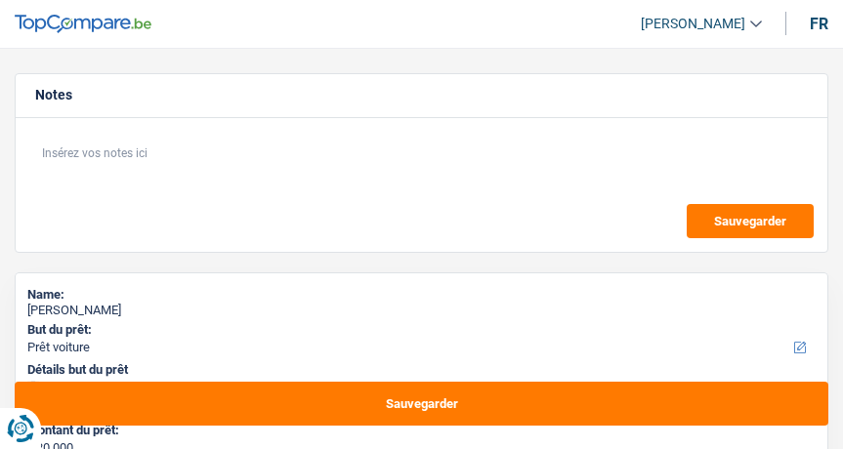
select select "300"
select select "car"
select select "60"
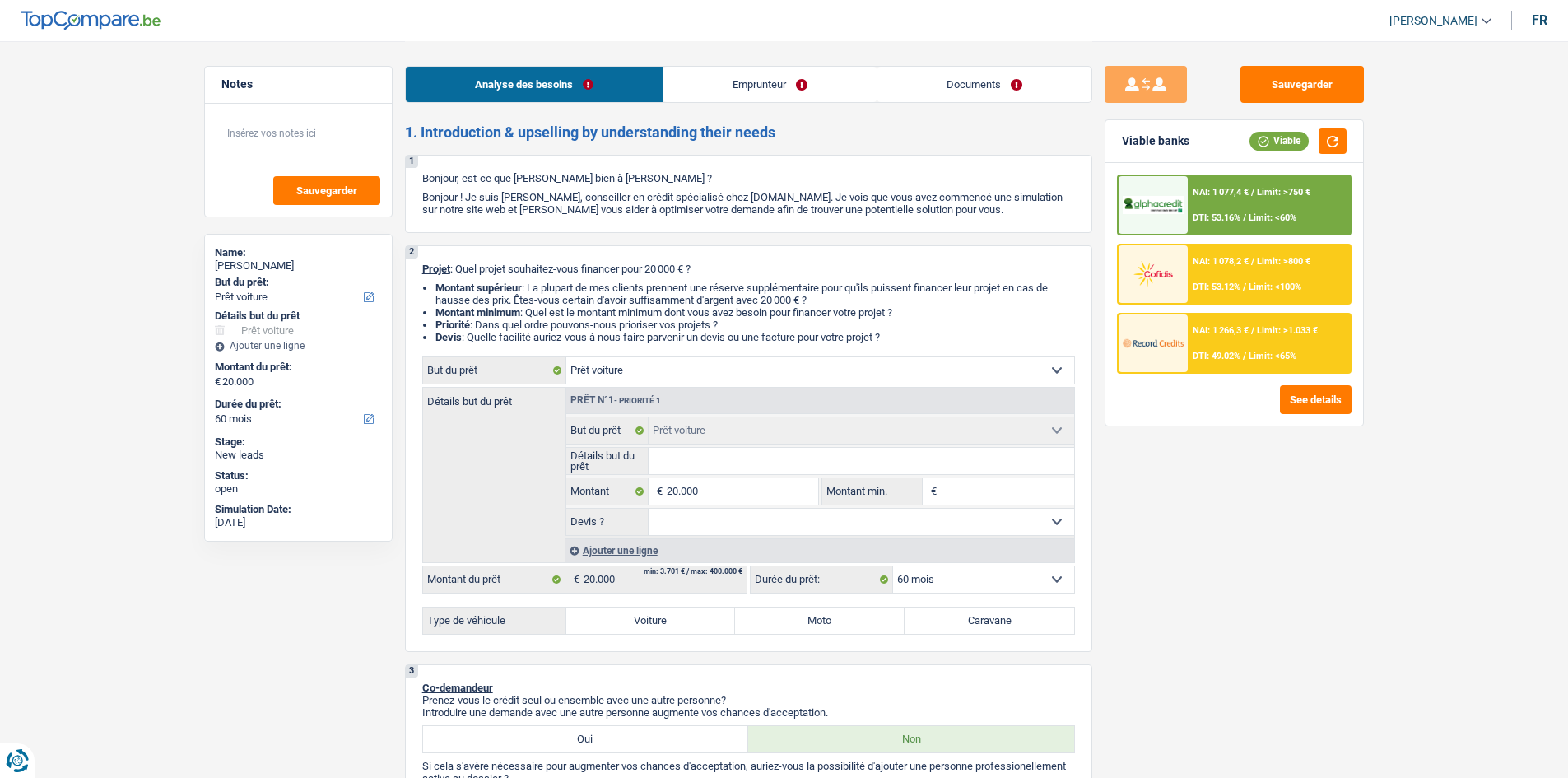
click at [710, 378] on input "Détails but du prêt" at bounding box center [861, 460] width 426 height 26
click at [659, 378] on label "Voiture" at bounding box center [651, 620] width 169 height 26
click at [659, 378] on input "Voiture" at bounding box center [651, 620] width 169 height 26
radio input "true"
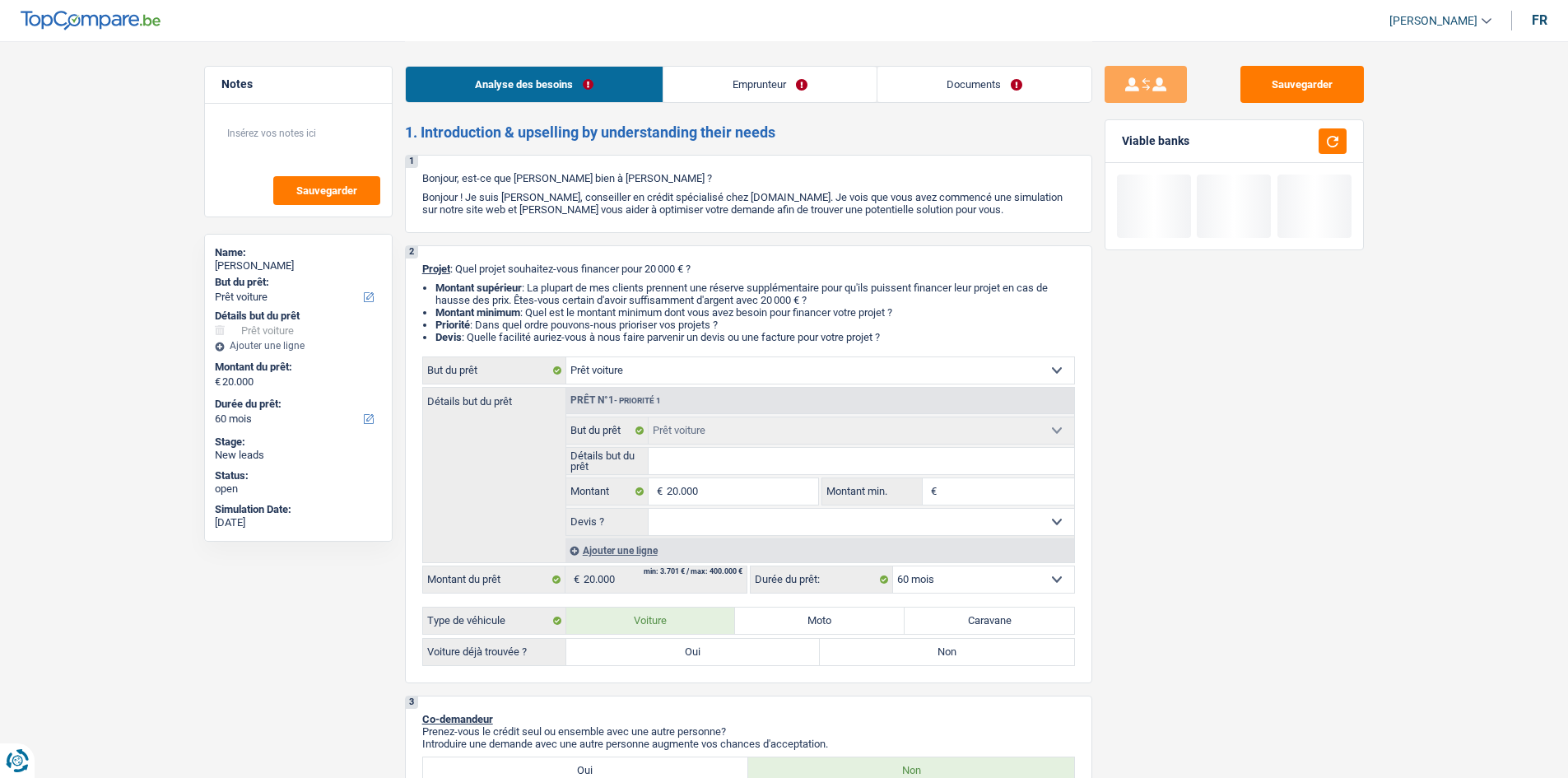
click at [710, 378] on label "Non" at bounding box center [947, 652] width 255 height 26
click at [710, 378] on input "Non" at bounding box center [947, 652] width 255 height 26
radio input "true"
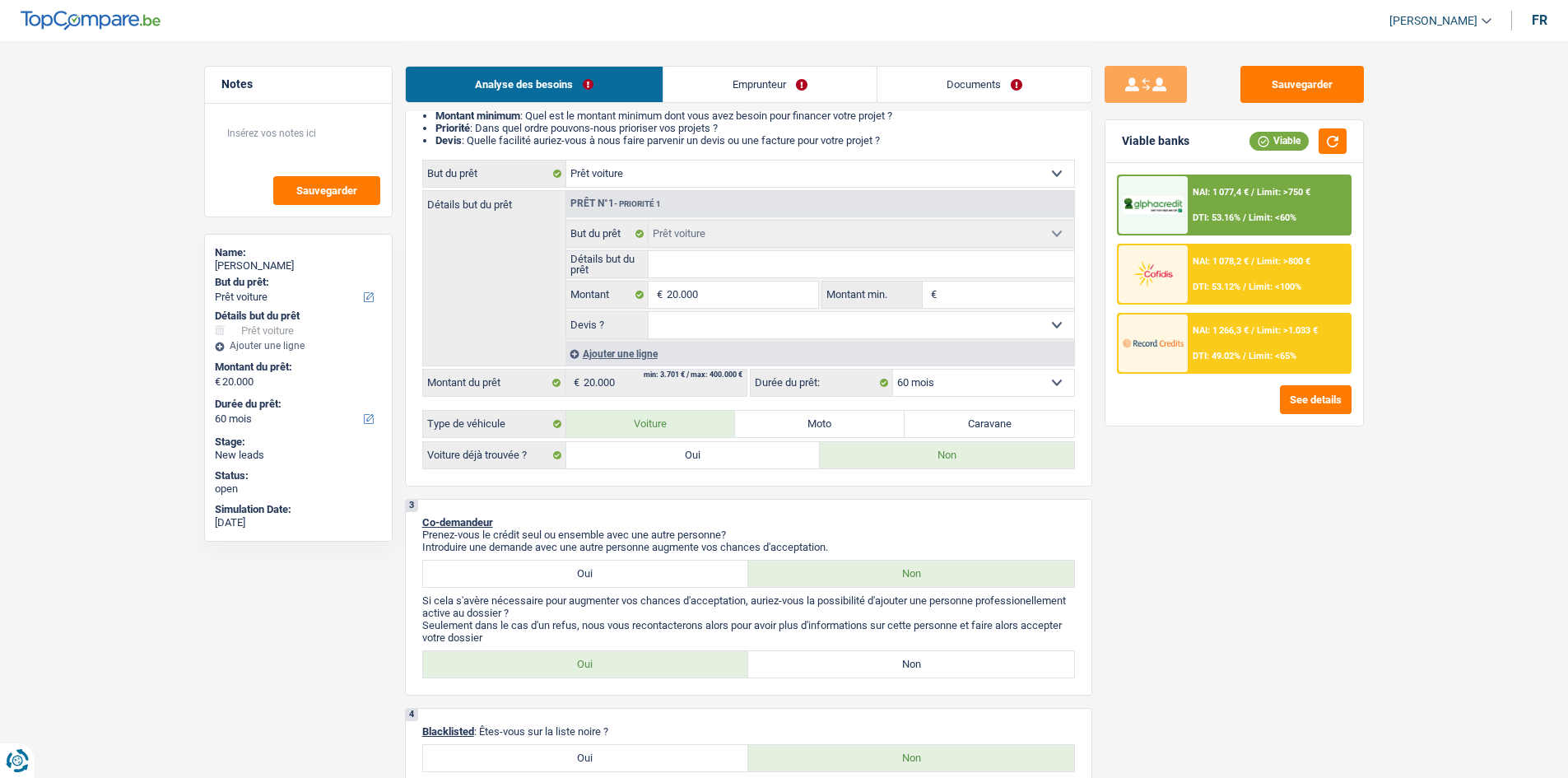
scroll to position [83, 0]
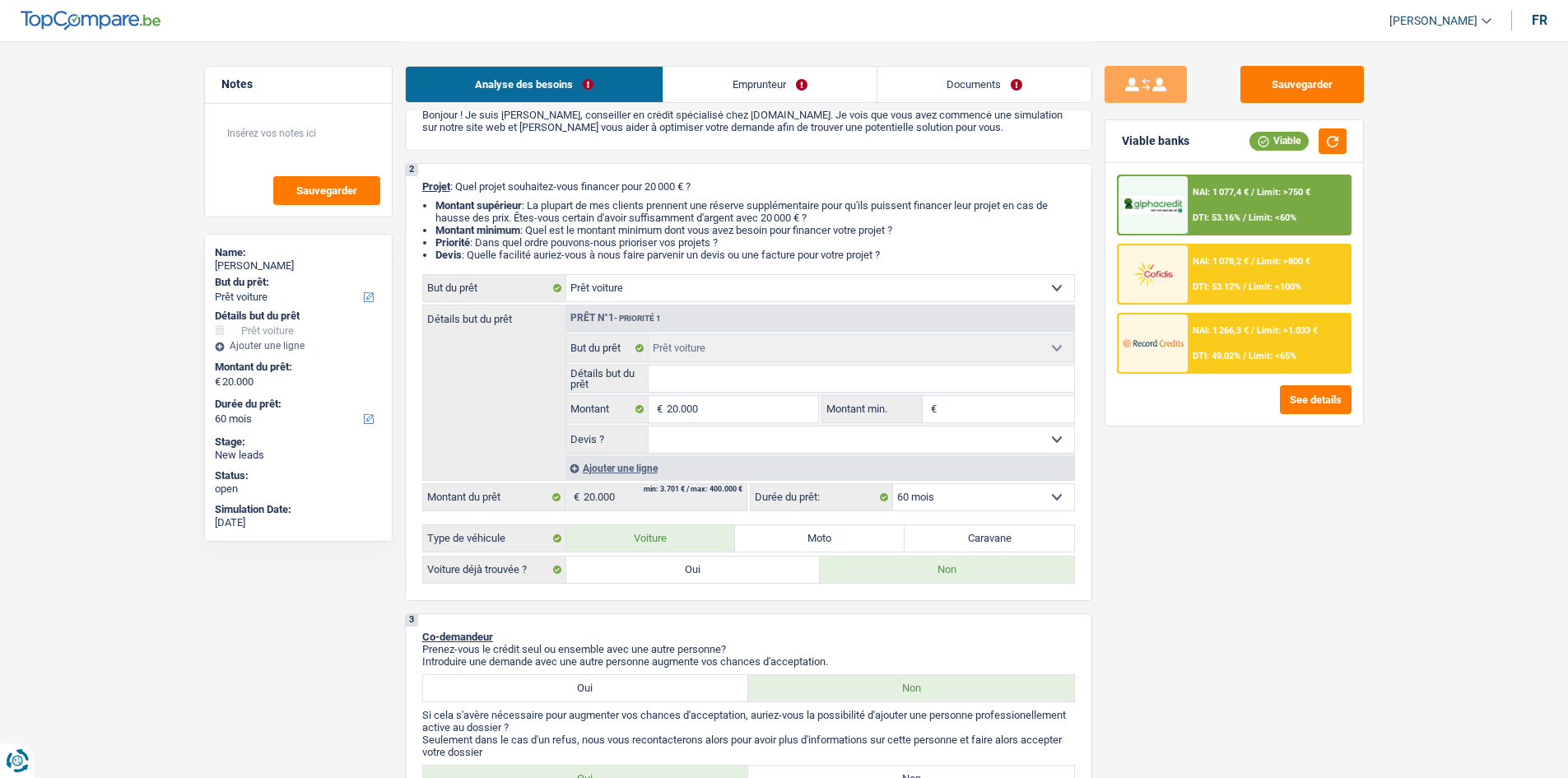
click at [710, 378] on select "Oui Non Non répondu Sélectionner une option" at bounding box center [861, 439] width 426 height 26
select select "yes"
click at [648, 378] on select "Oui Non Non répondu Sélectionner une option" at bounding box center [861, 439] width 426 height 26
select select "yes"
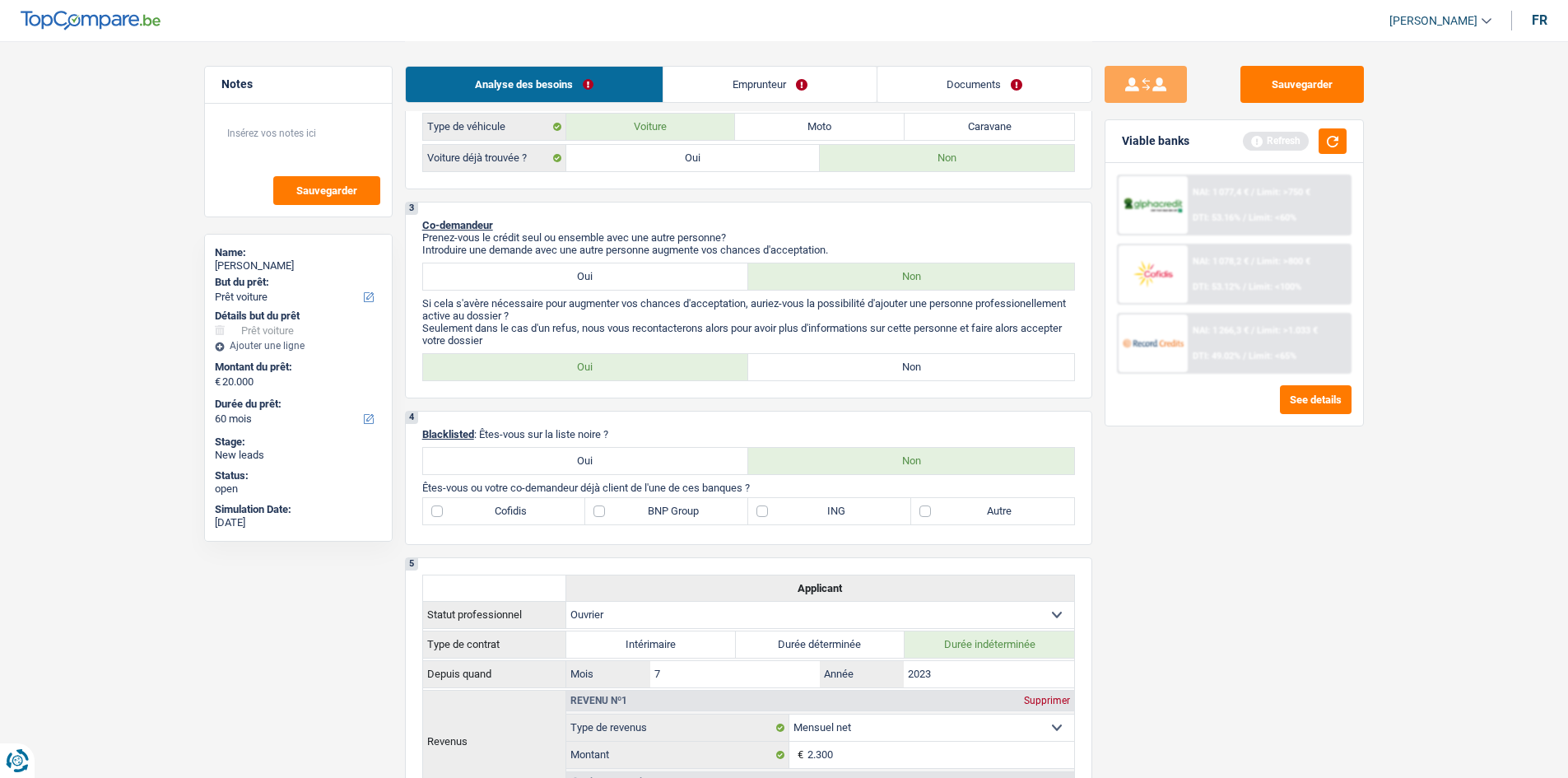
click at [710, 366] on label "Non" at bounding box center [911, 367] width 326 height 26
click at [710, 366] on input "Non" at bounding box center [911, 367] width 326 height 26
radio input "true"
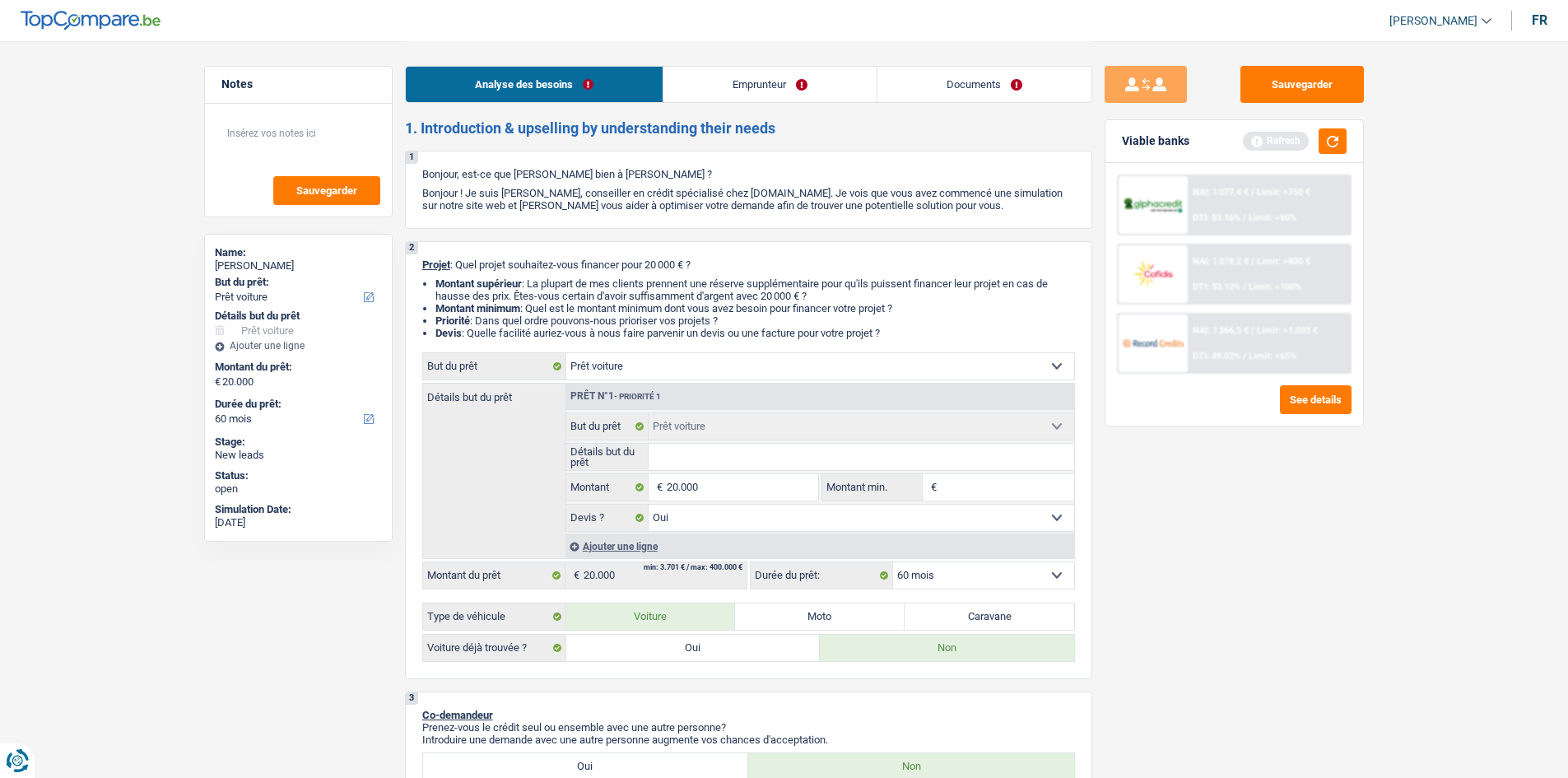
scroll to position [0, 0]
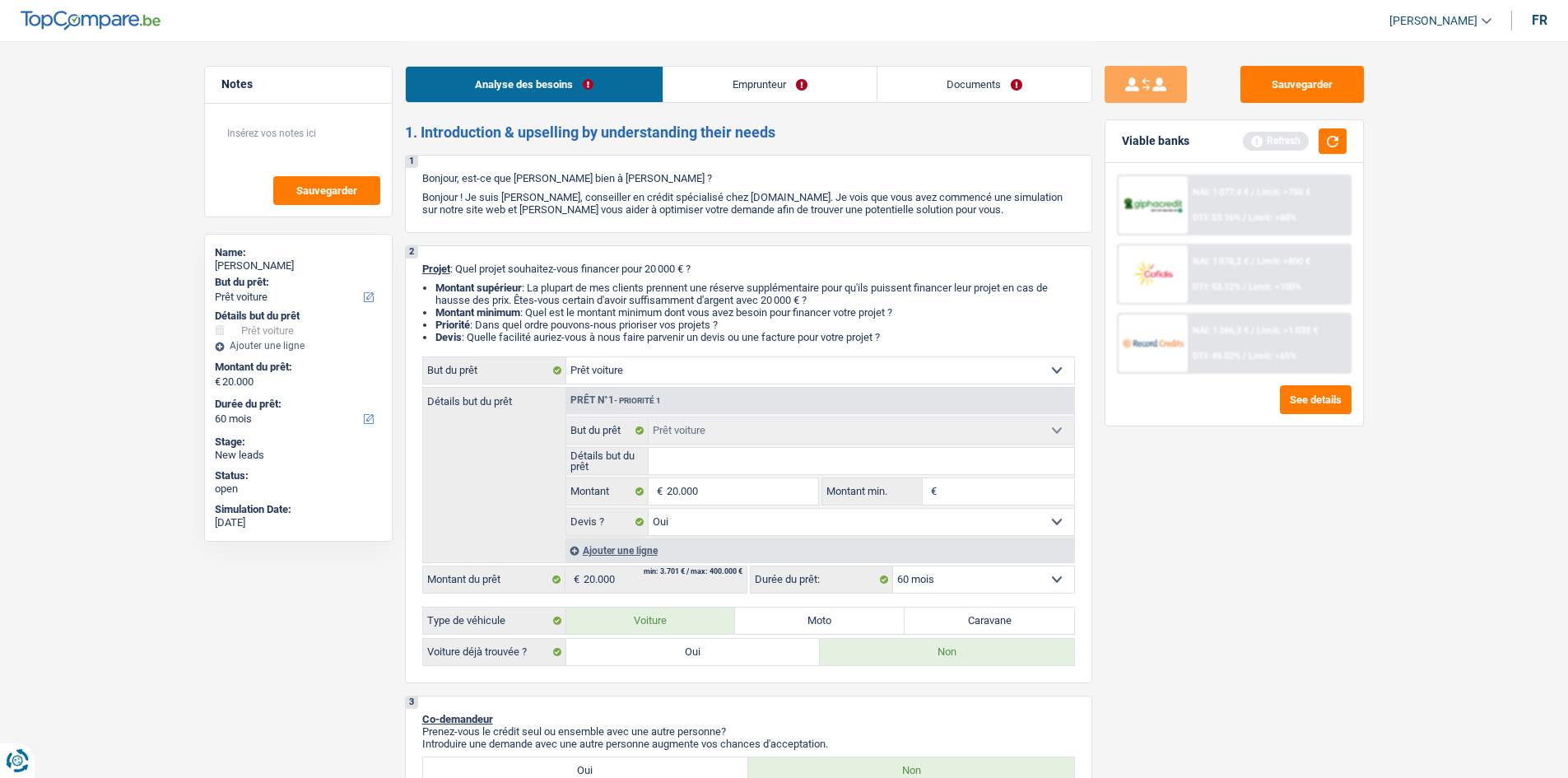
click at [710, 89] on link "Emprunteur" at bounding box center [770, 84] width 213 height 35
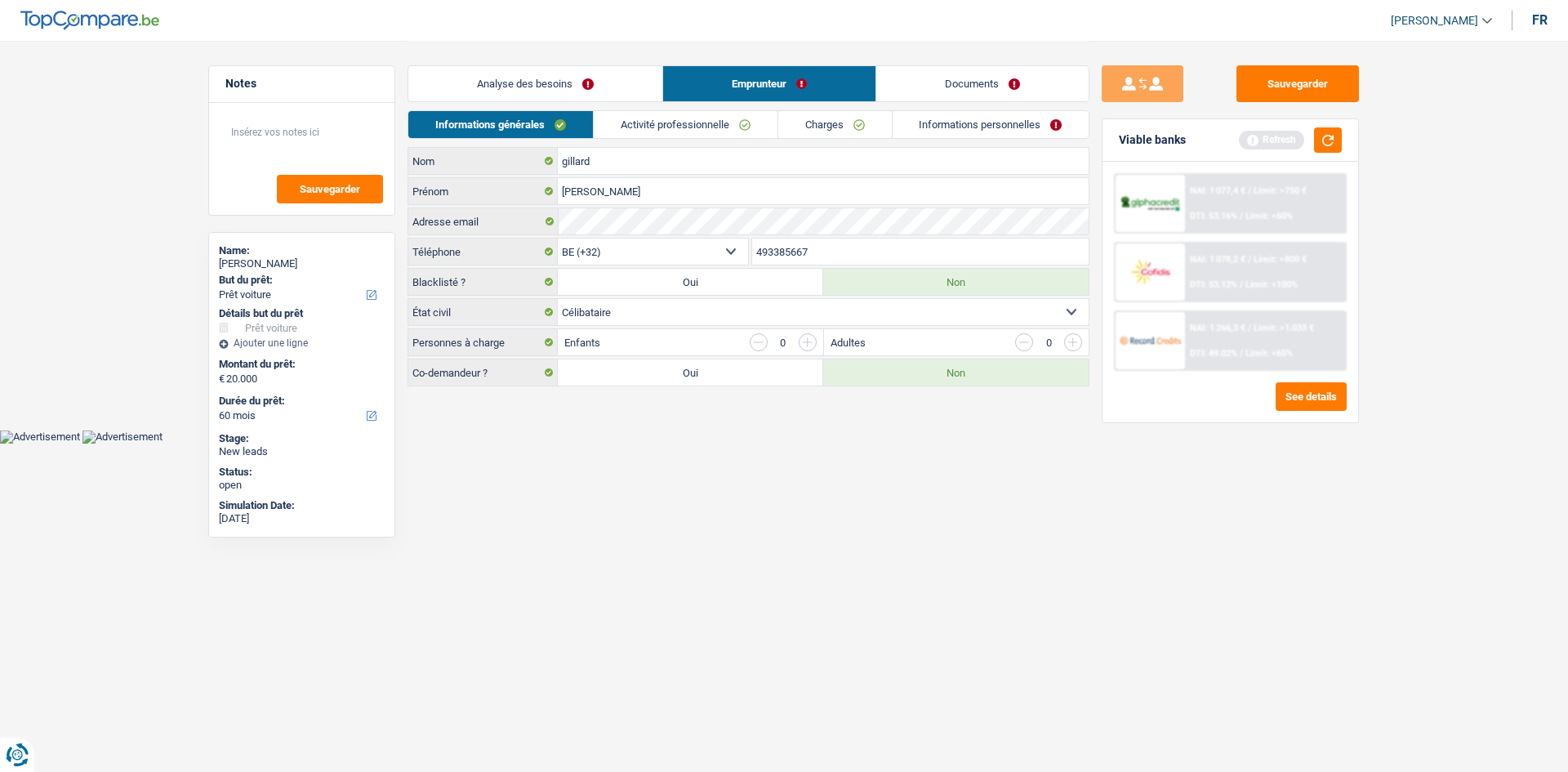
click at [586, 85] on link "Analyse des besoins" at bounding box center [535, 84] width 254 height 35
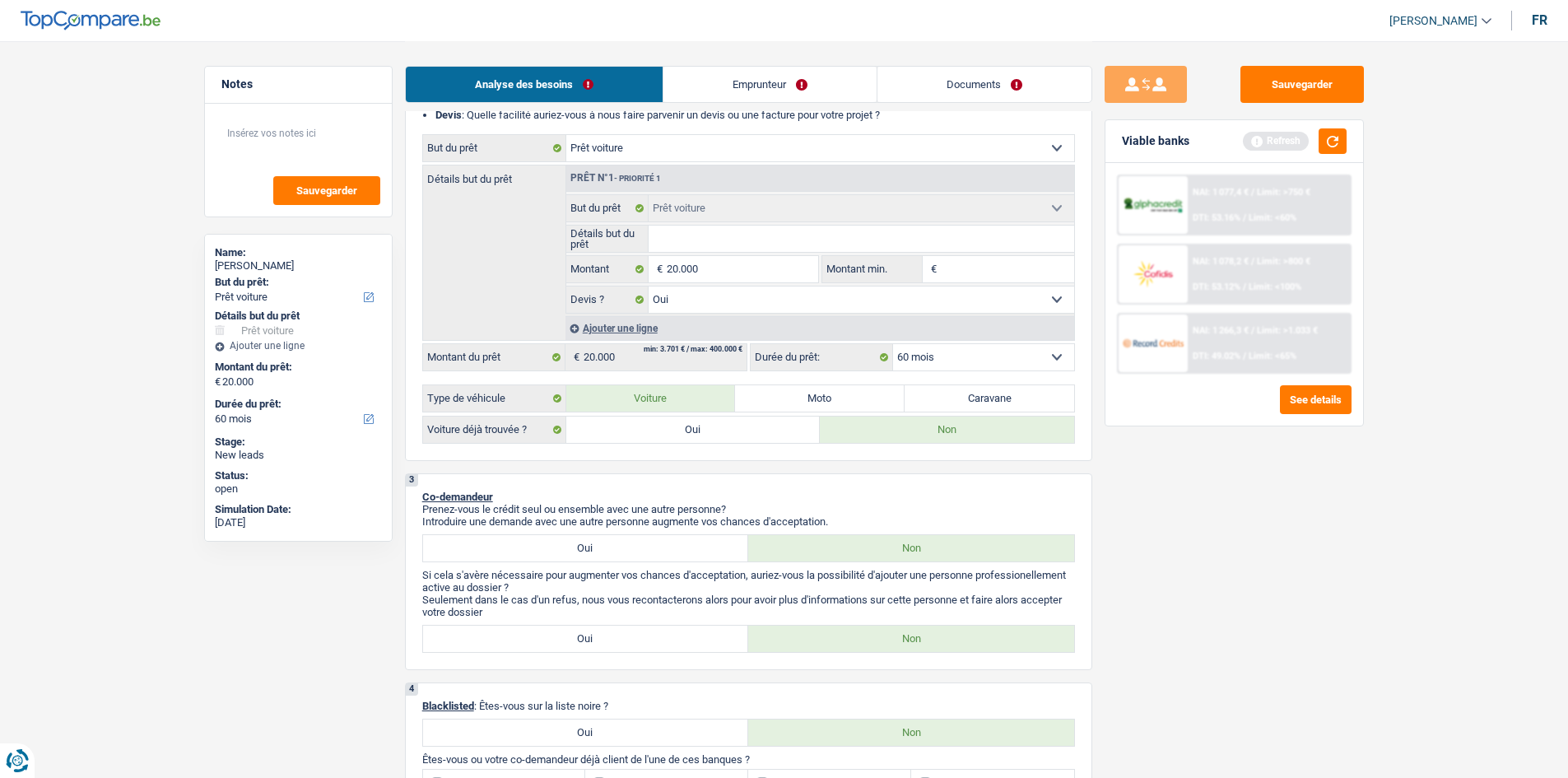
scroll to position [164, 0]
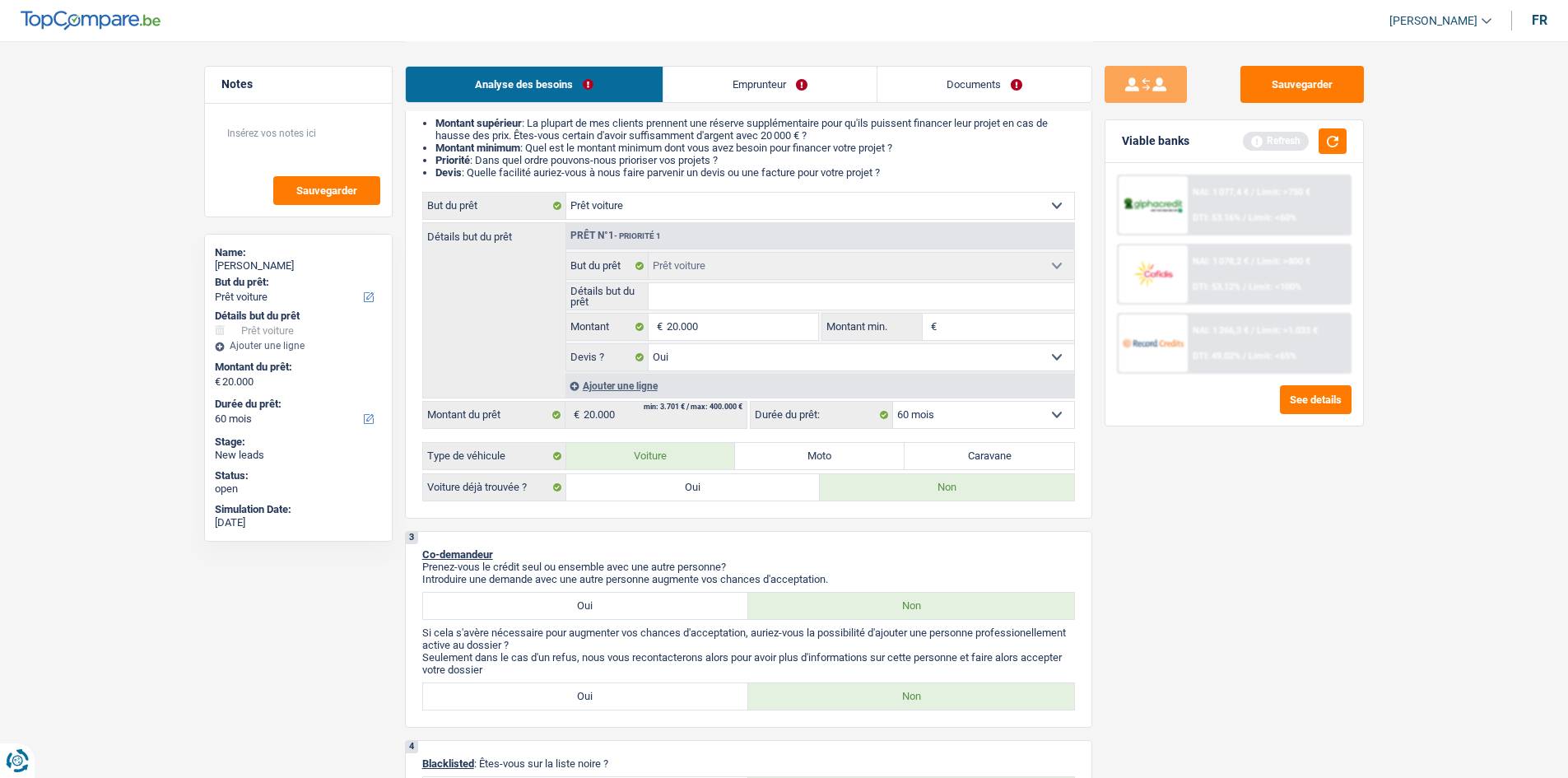
click at [710, 157] on div "Viable banks Refresh" at bounding box center [1234, 142] width 258 height 43
click at [710, 133] on button "button" at bounding box center [1332, 141] width 28 height 25
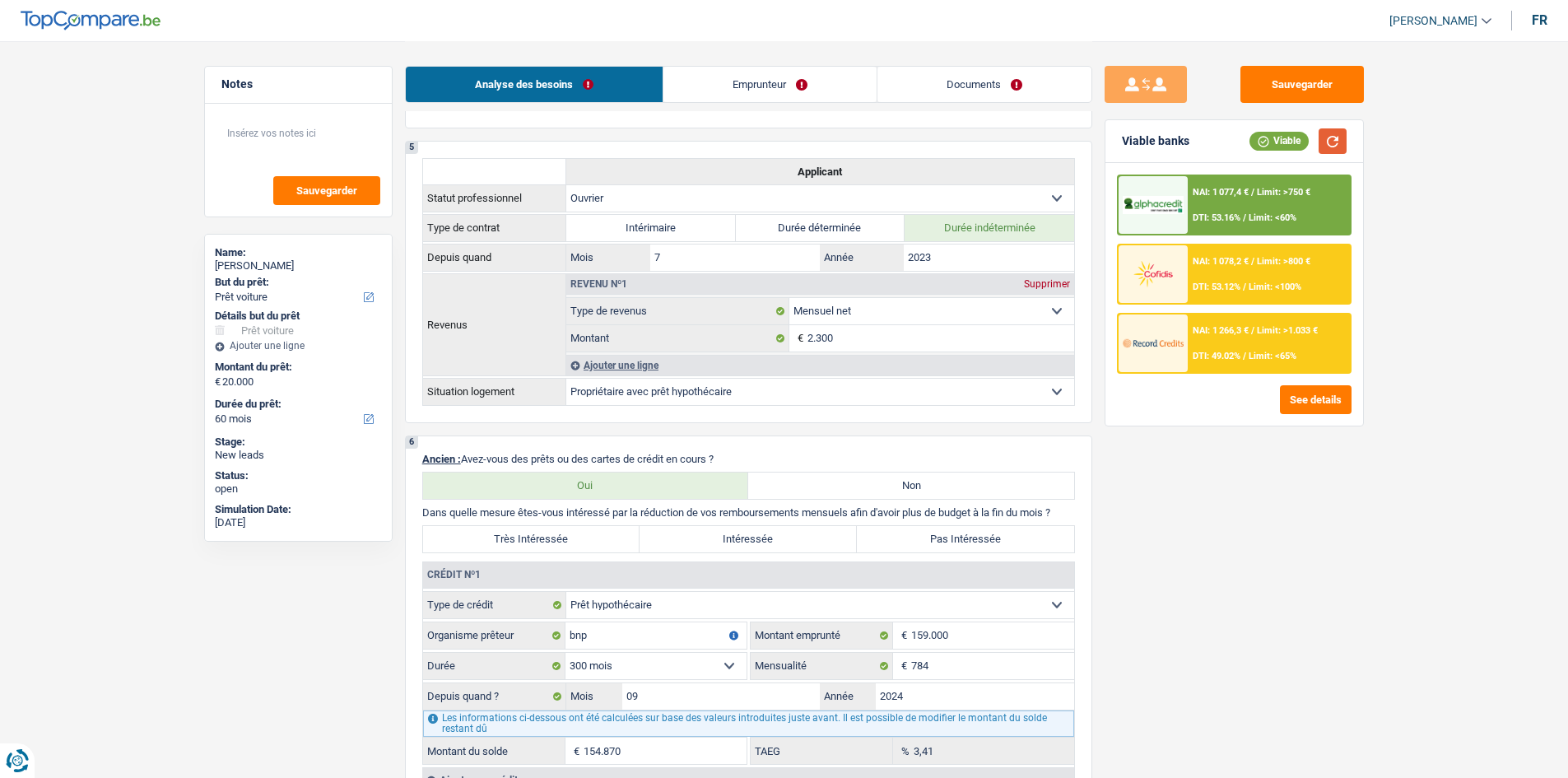
scroll to position [1152, 0]
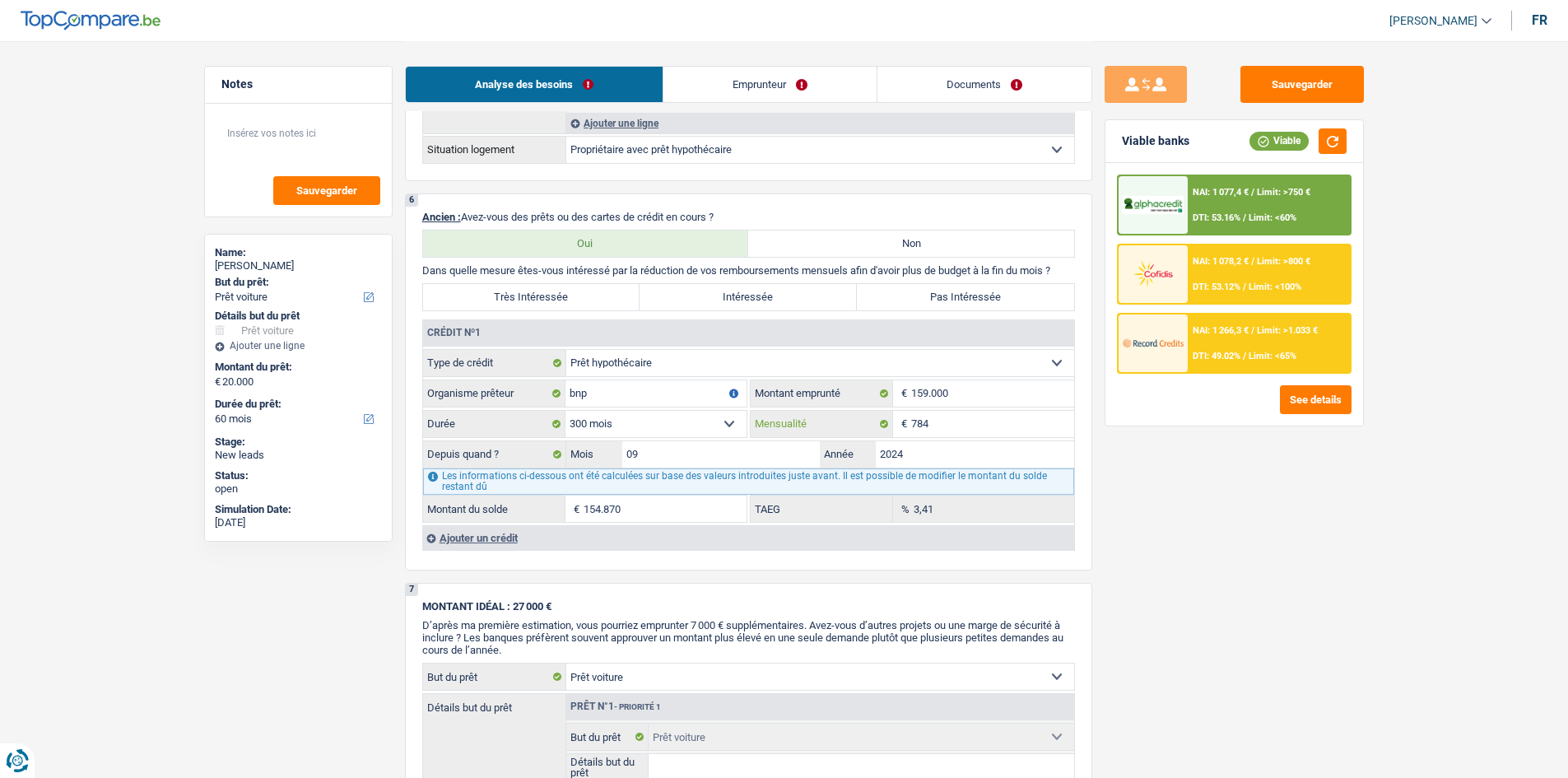
click at [710, 378] on input "784" at bounding box center [992, 423] width 163 height 26
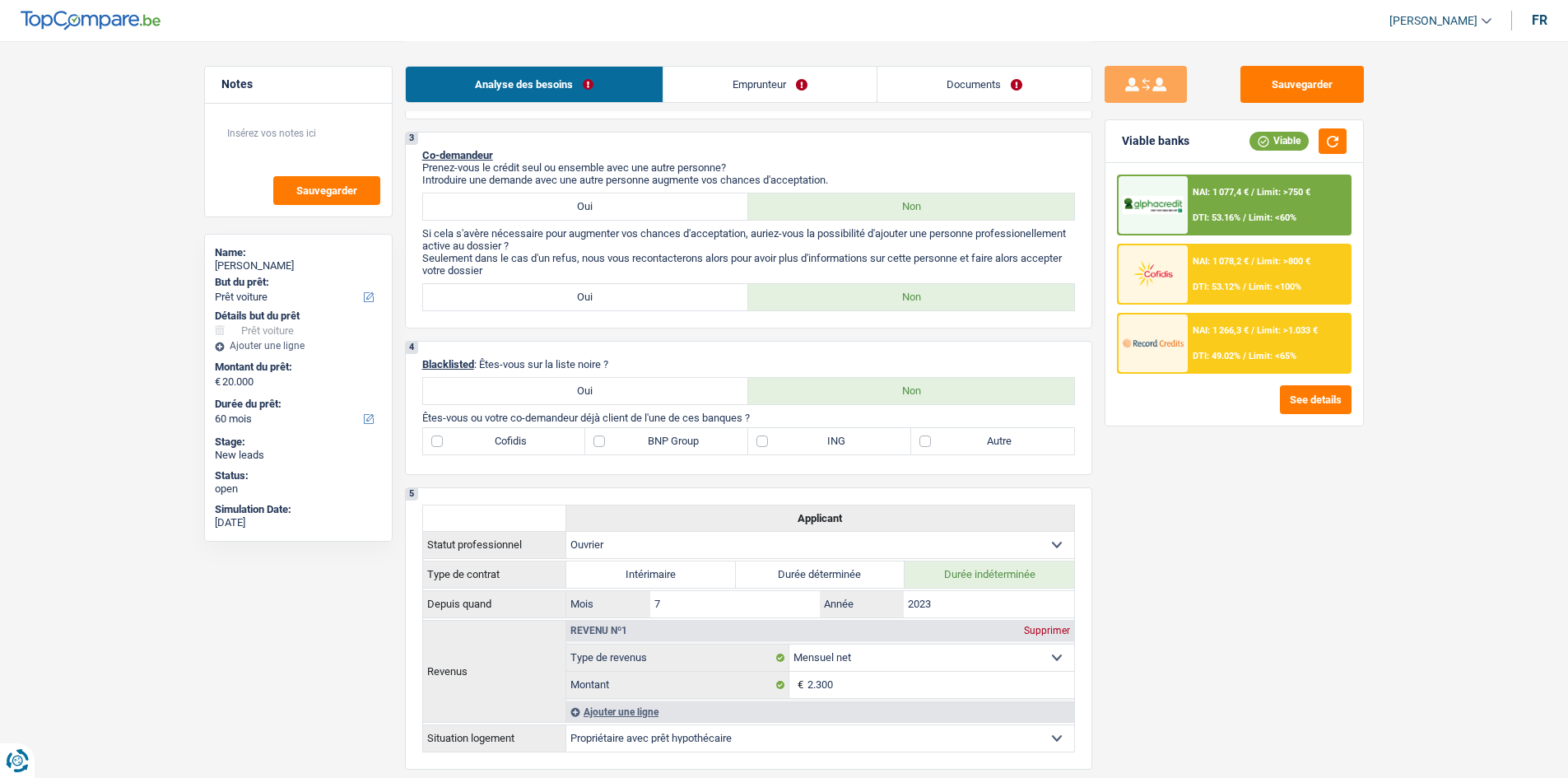
scroll to position [411, 0]
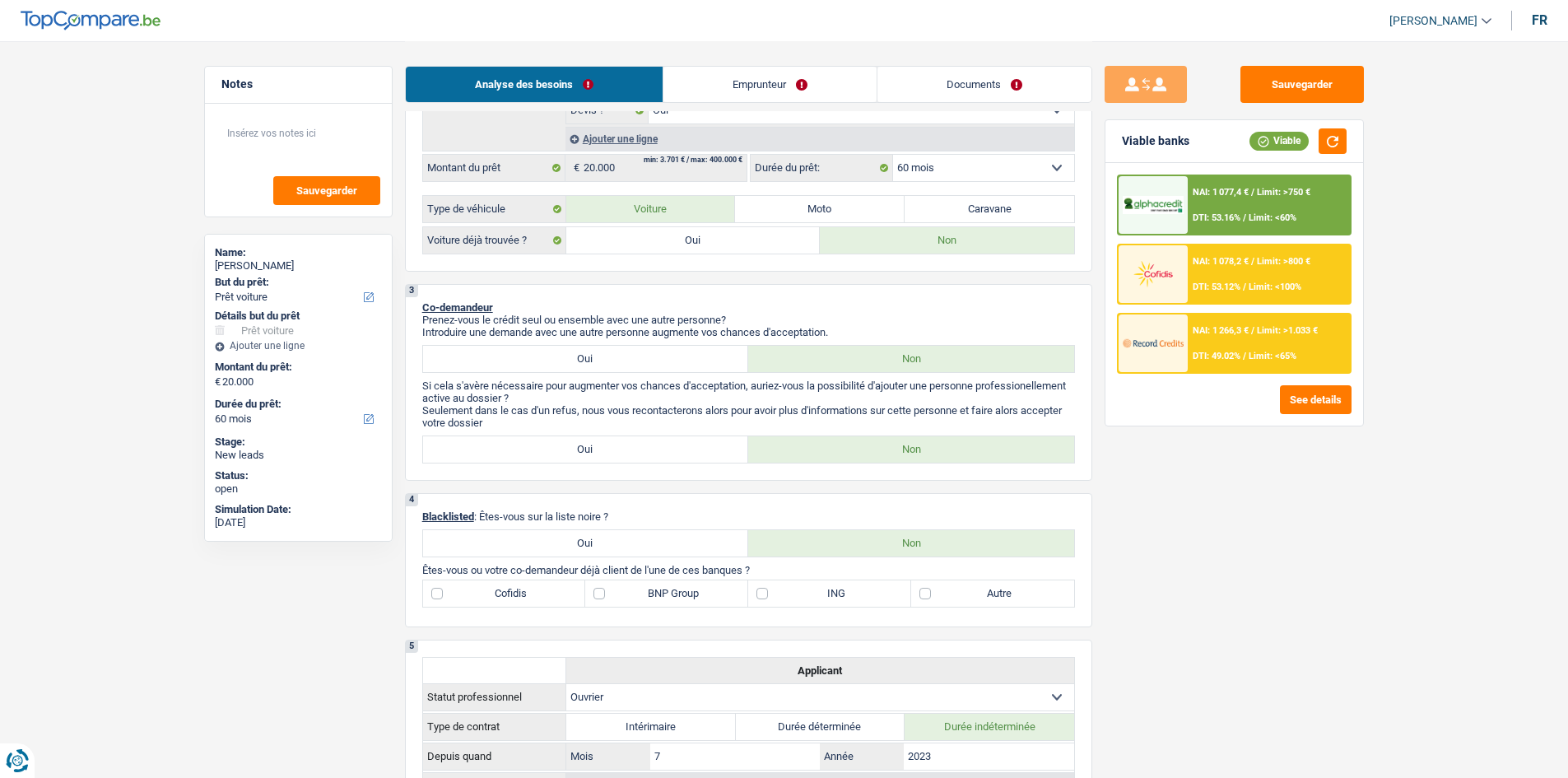
click at [692, 378] on label "BNP Group" at bounding box center [666, 593] width 163 height 26
click at [692, 378] on input "BNP Group" at bounding box center [666, 593] width 163 height 26
checkbox input "true"
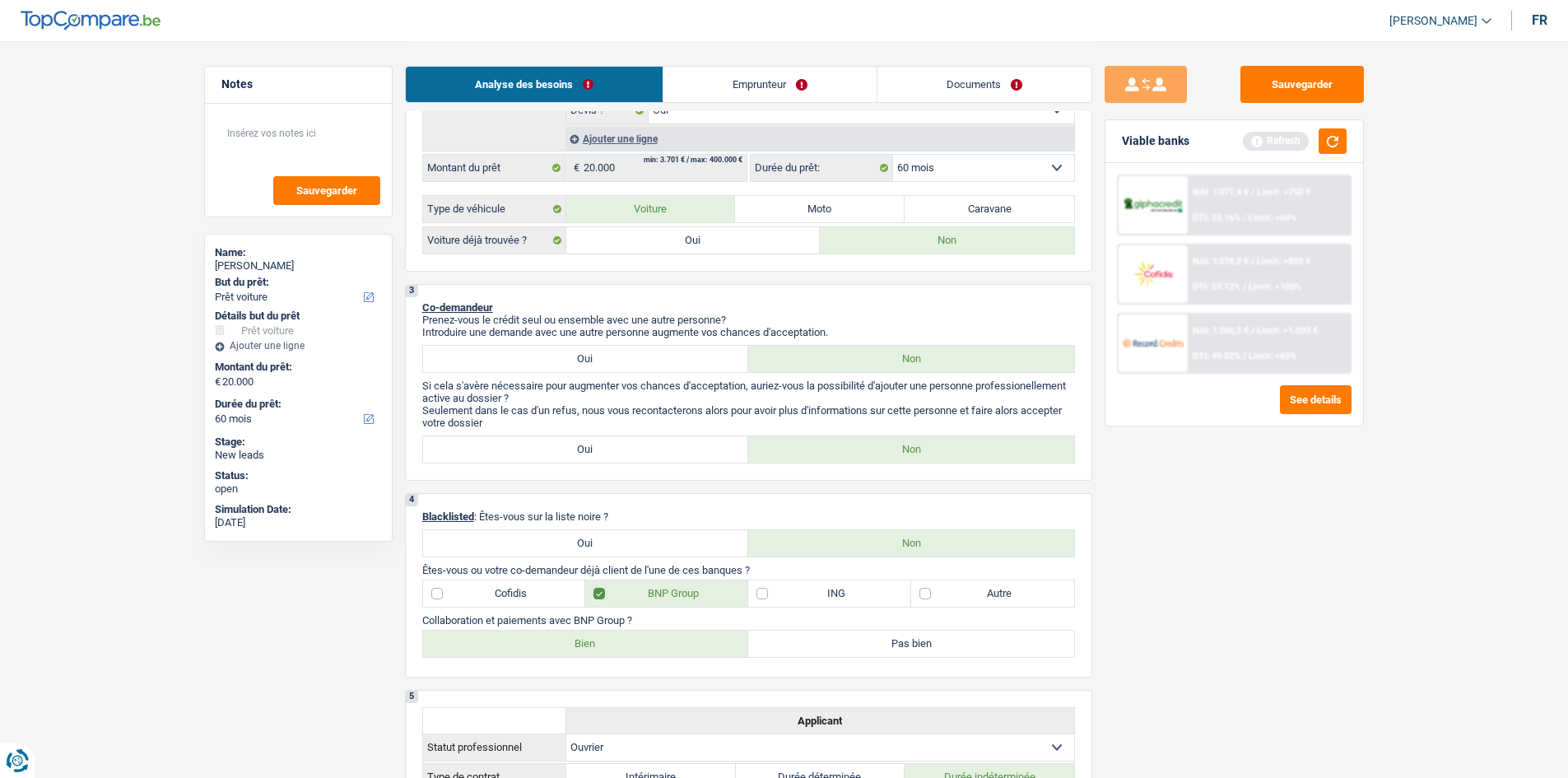
click at [565, 378] on label "Bien" at bounding box center [586, 643] width 326 height 26
click at [565, 378] on input "Bien" at bounding box center [586, 643] width 326 height 26
radio input "true"
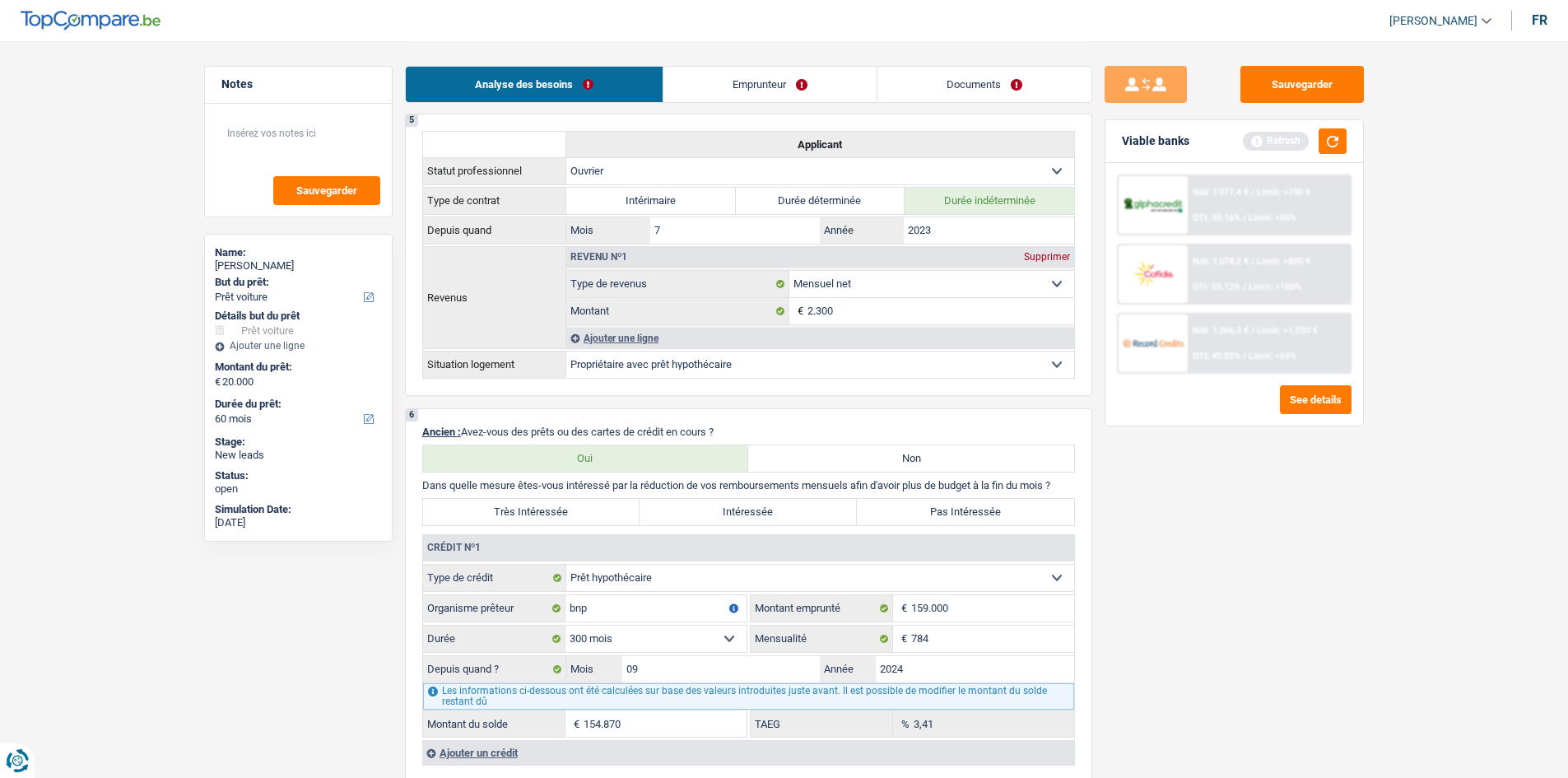
drag, startPoint x: 916, startPoint y: 510, endPoint x: 947, endPoint y: 510, distance: 31.0
click at [710, 378] on label "Pas Intéressée" at bounding box center [965, 512] width 217 height 26
click at [710, 378] on input "Pas Intéressée" at bounding box center [965, 512] width 217 height 26
radio input "true"
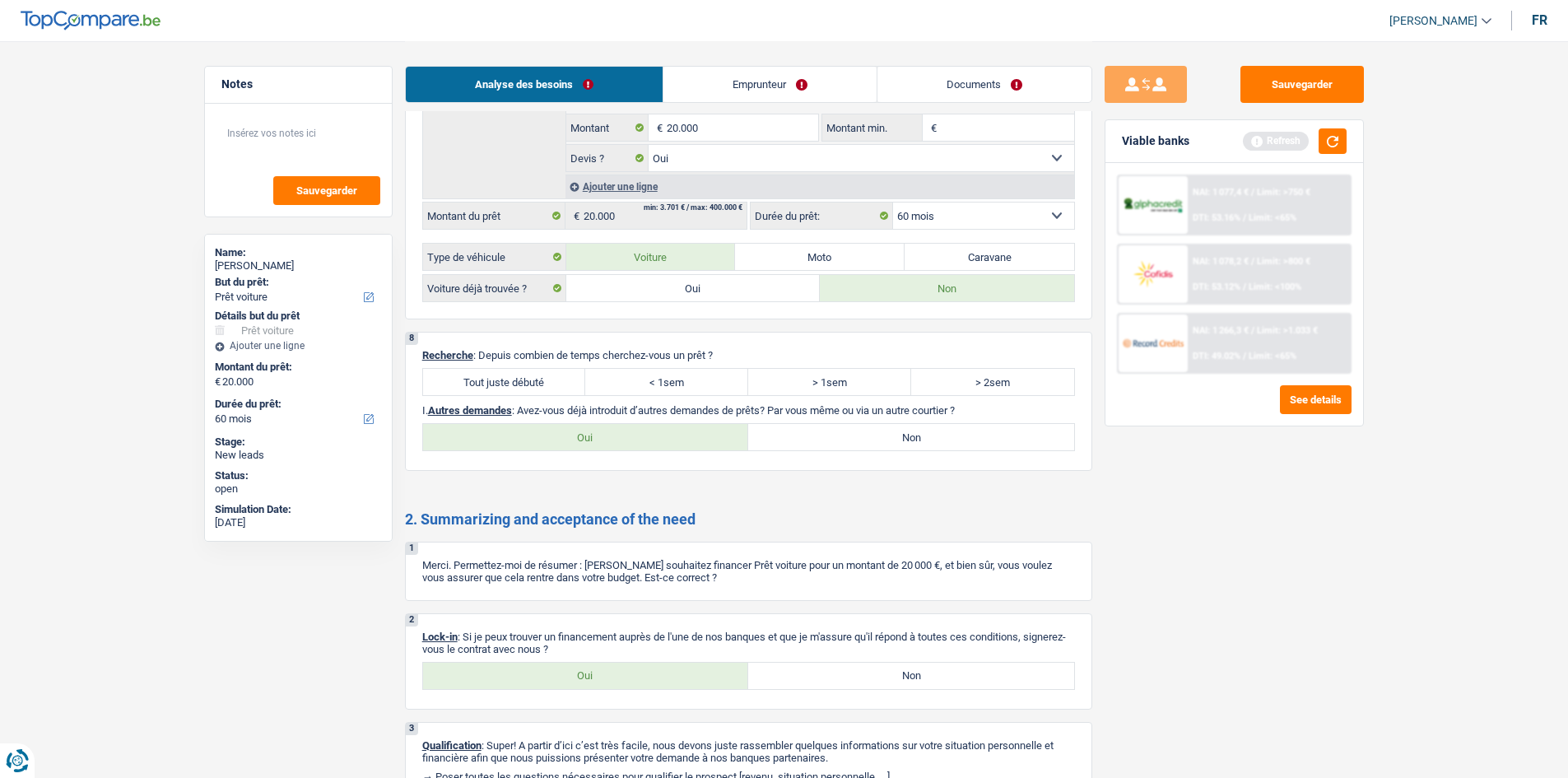
scroll to position [1961, 0]
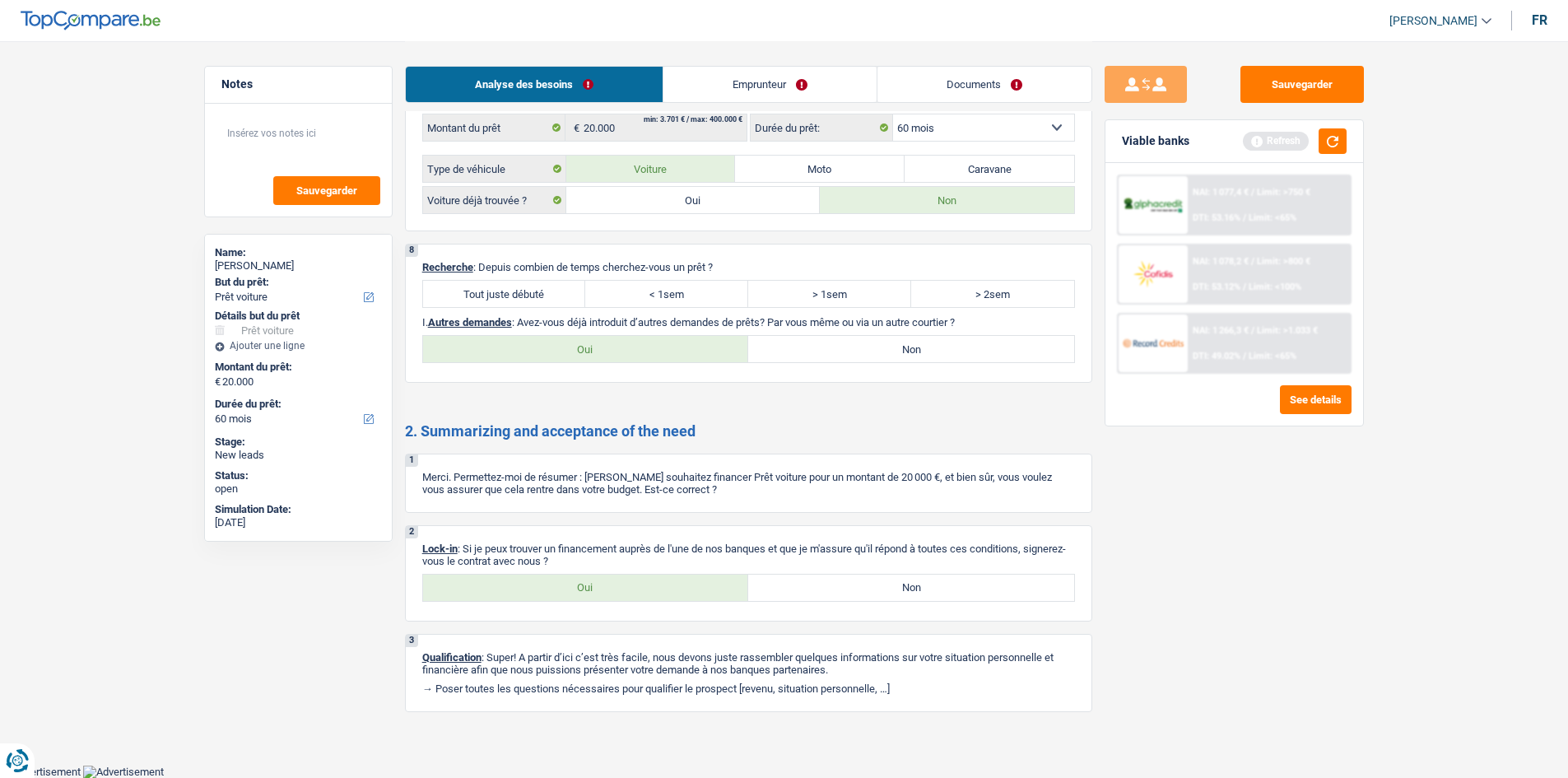
click at [534, 289] on label "Tout juste débuté" at bounding box center [504, 293] width 163 height 26
click at [534, 289] on input "Tout juste débuté" at bounding box center [504, 293] width 163 height 26
radio input "true"
click at [626, 378] on label "Oui" at bounding box center [586, 588] width 326 height 26
click at [626, 378] on input "Oui" at bounding box center [586, 588] width 326 height 26
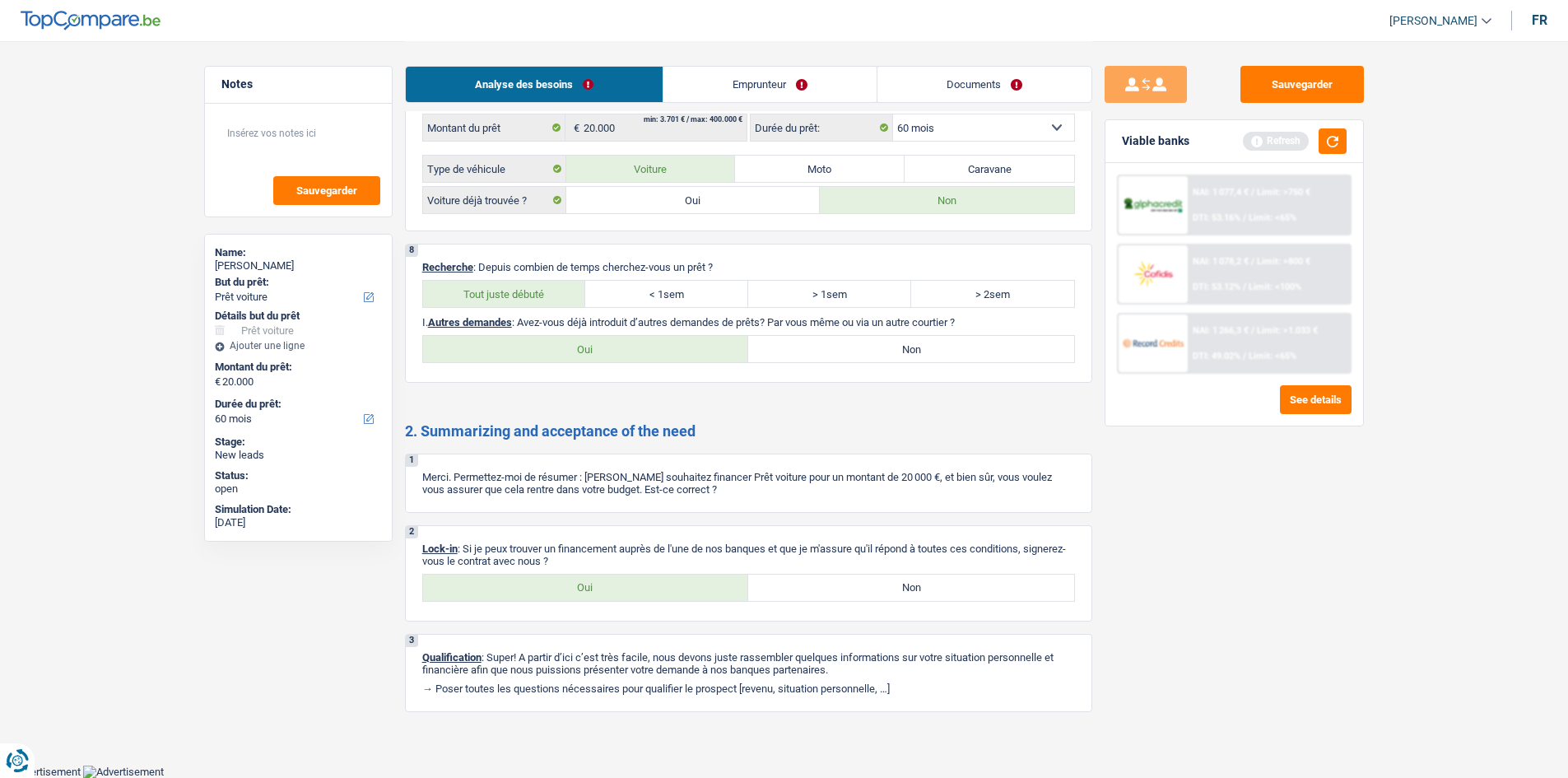
radio input "true"
click at [710, 346] on label "Non" at bounding box center [911, 348] width 326 height 26
click at [710, 346] on input "Non" at bounding box center [911, 348] width 326 height 26
radio input "true"
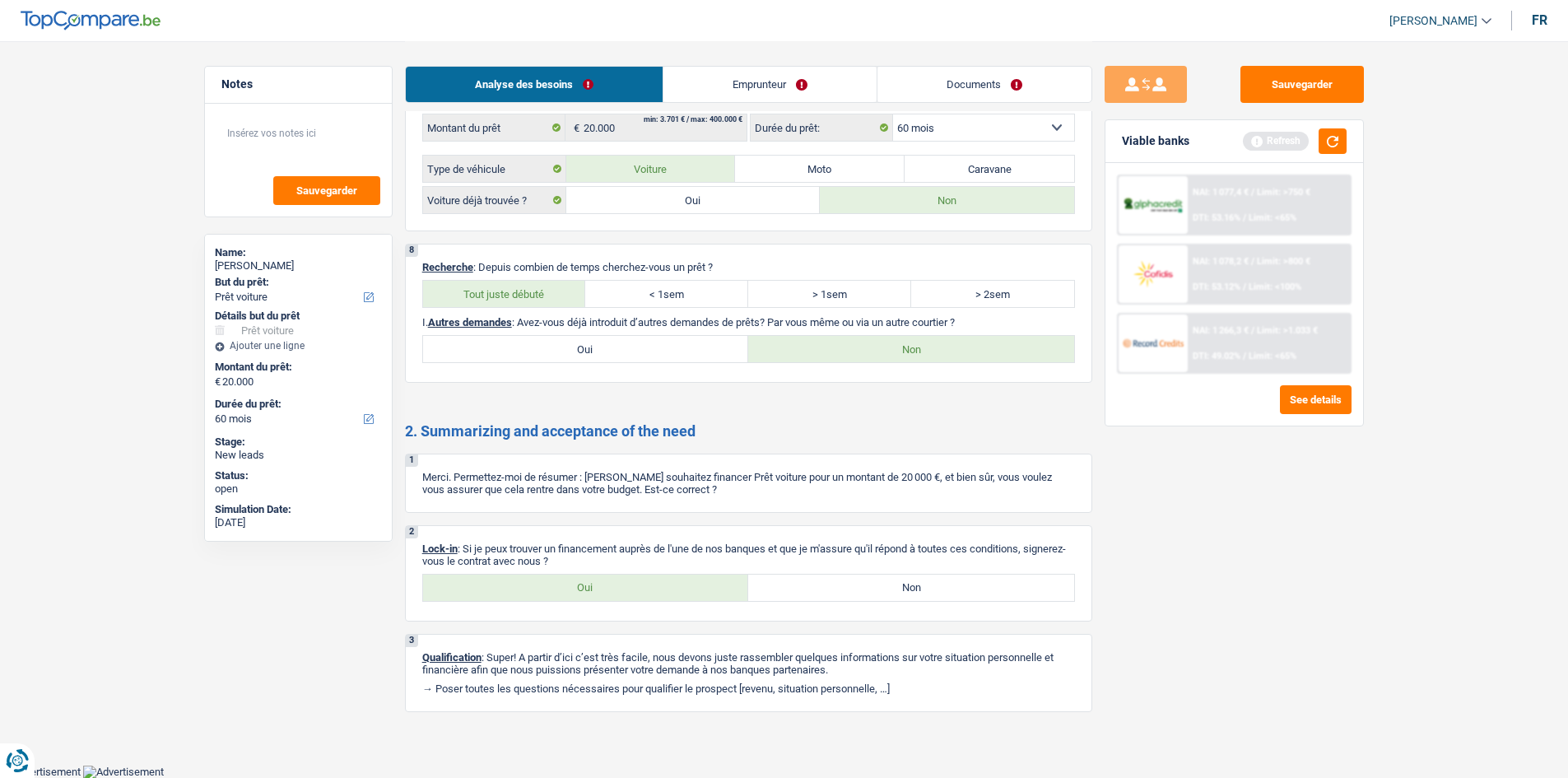
click at [710, 157] on div "Viable banks Refresh" at bounding box center [1234, 142] width 258 height 43
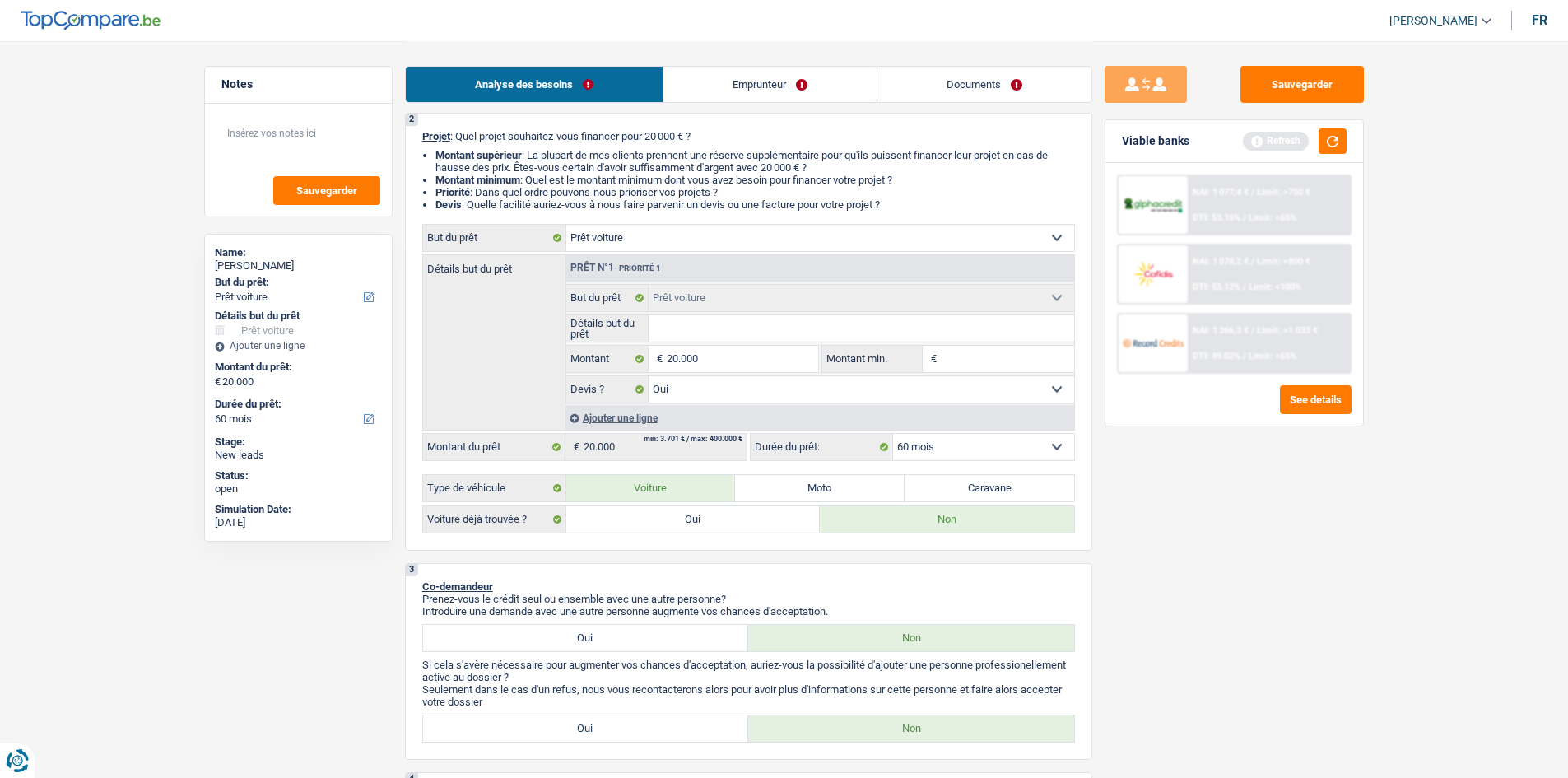
scroll to position [0, 0]
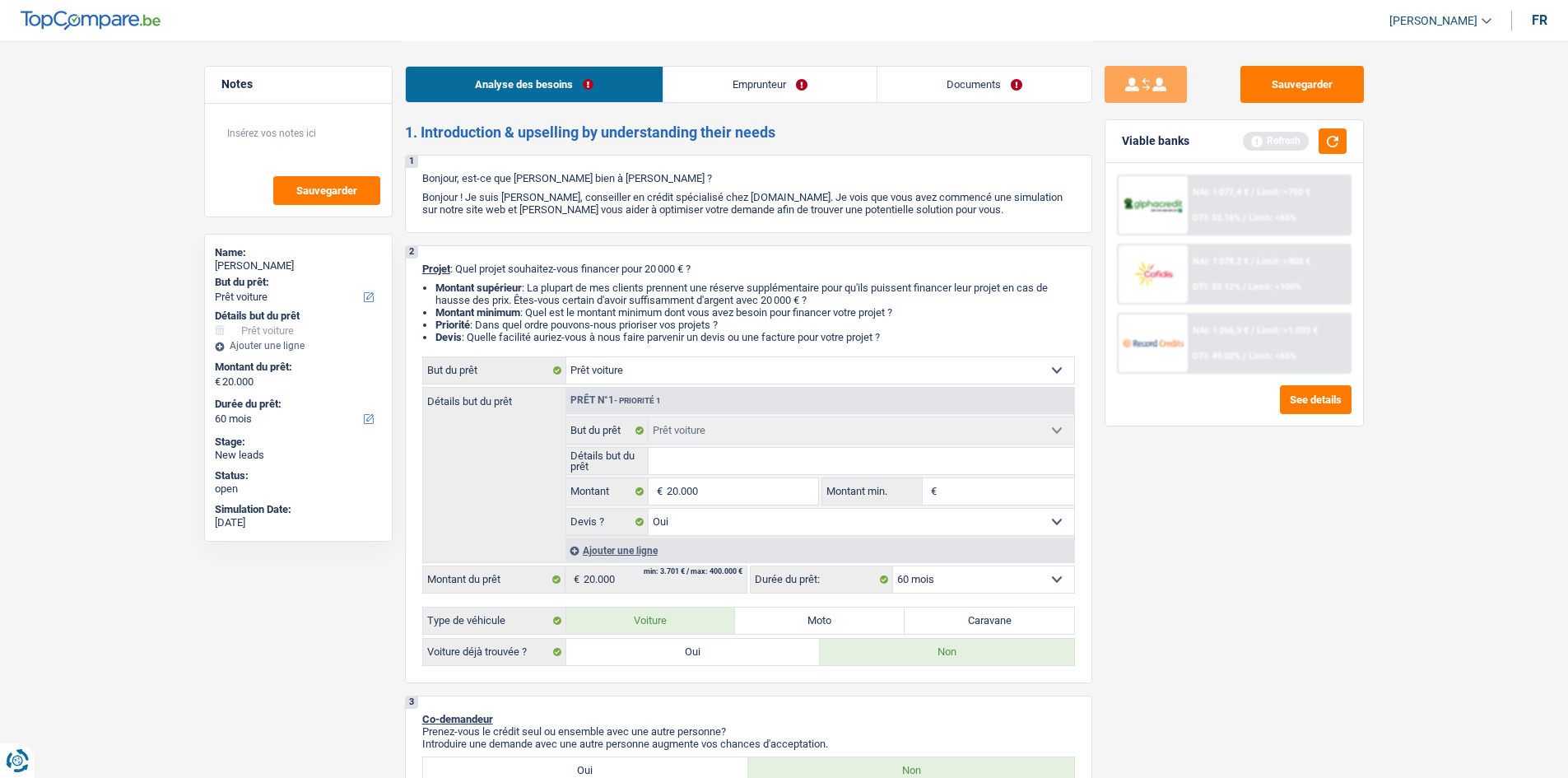
click at [710, 85] on link "Emprunteur" at bounding box center [770, 84] width 213 height 35
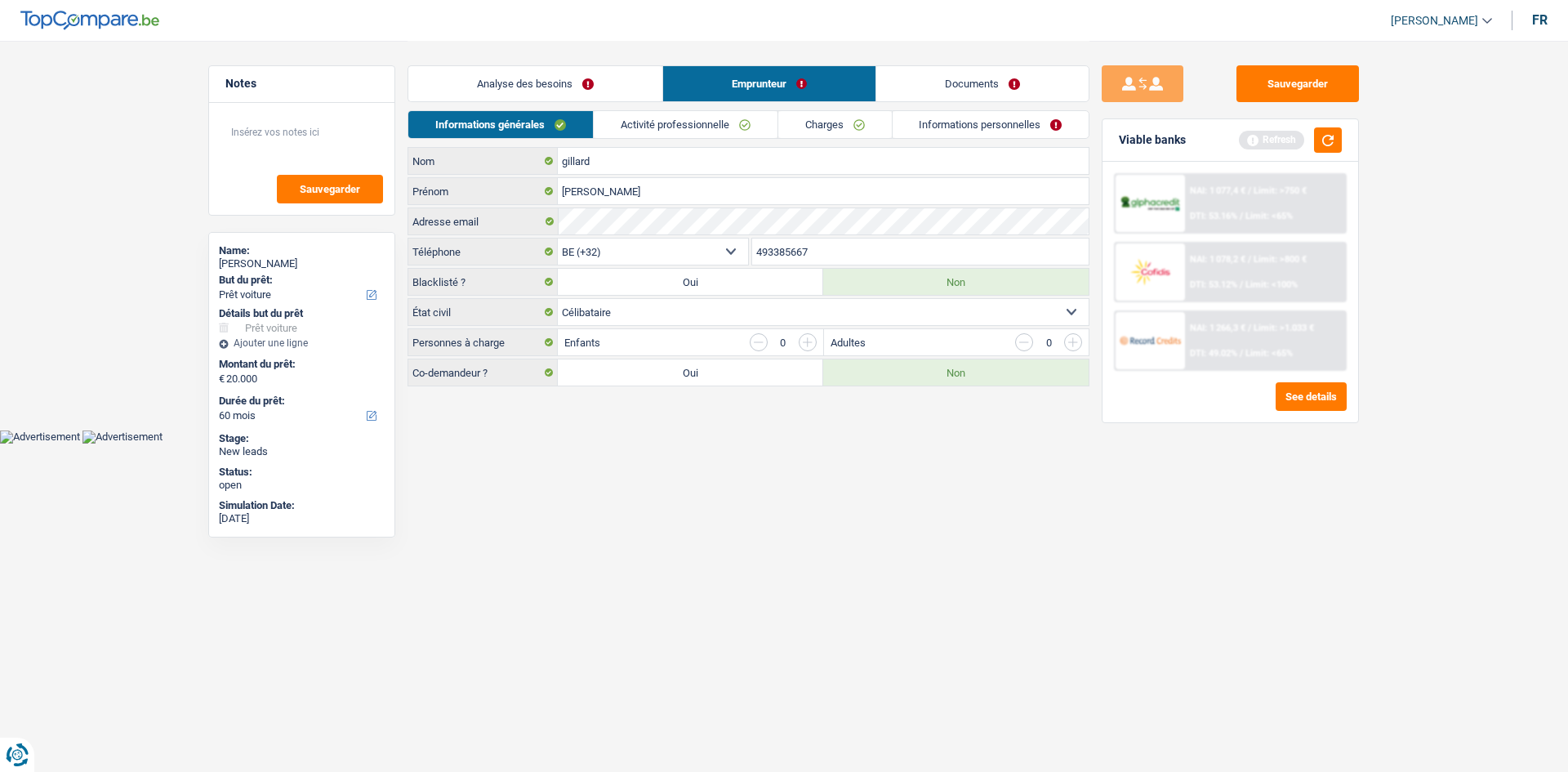
click at [687, 121] on link "Activité professionnelle" at bounding box center [686, 125] width 184 height 27
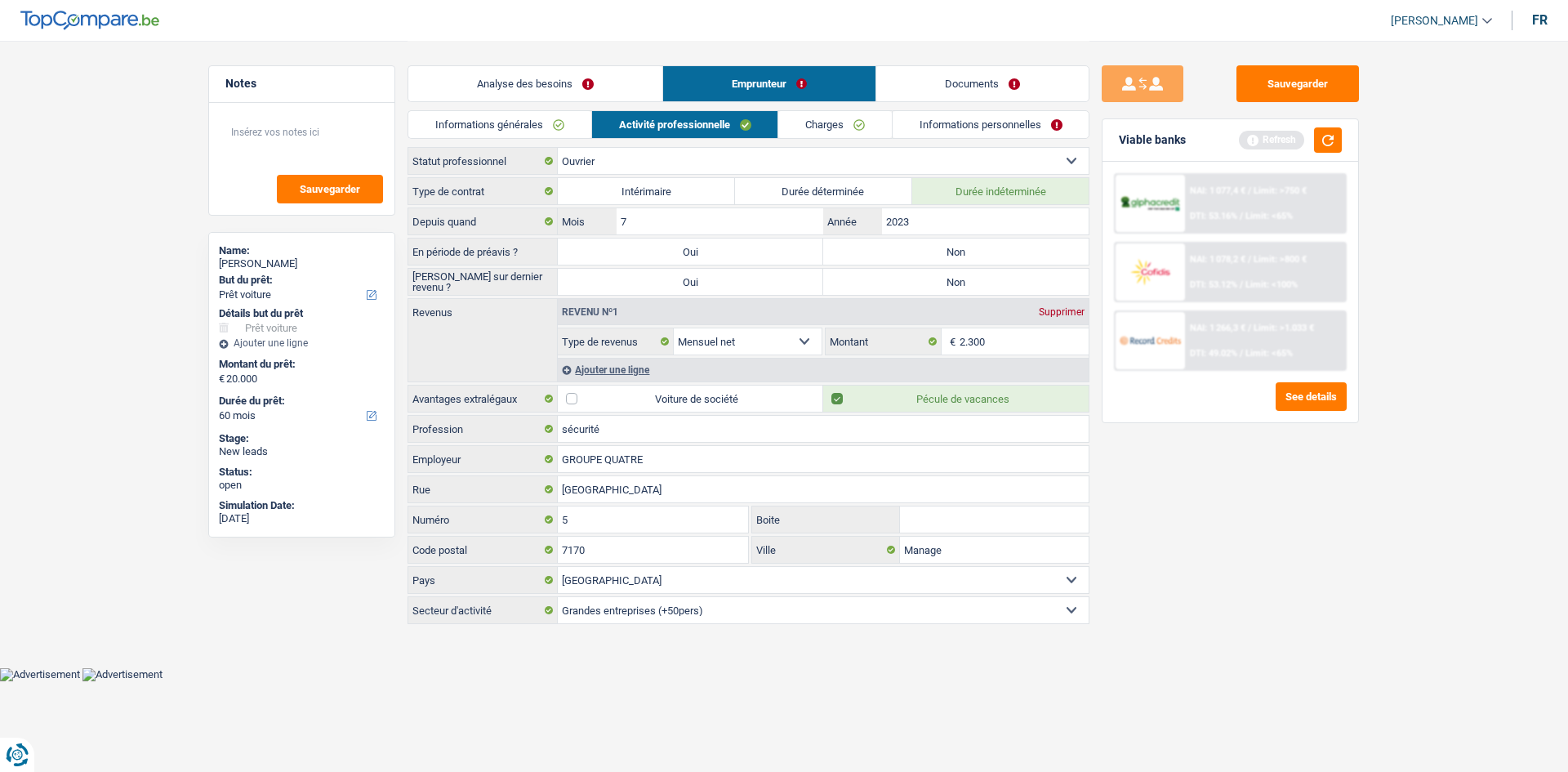
click at [704, 251] on label "Non" at bounding box center [955, 251] width 265 height 26
click at [704, 251] on input "Non" at bounding box center [955, 251] width 265 height 26
radio input "true"
click at [704, 279] on label "Non" at bounding box center [955, 281] width 265 height 26
click at [704, 279] on input "Non" at bounding box center [955, 281] width 265 height 26
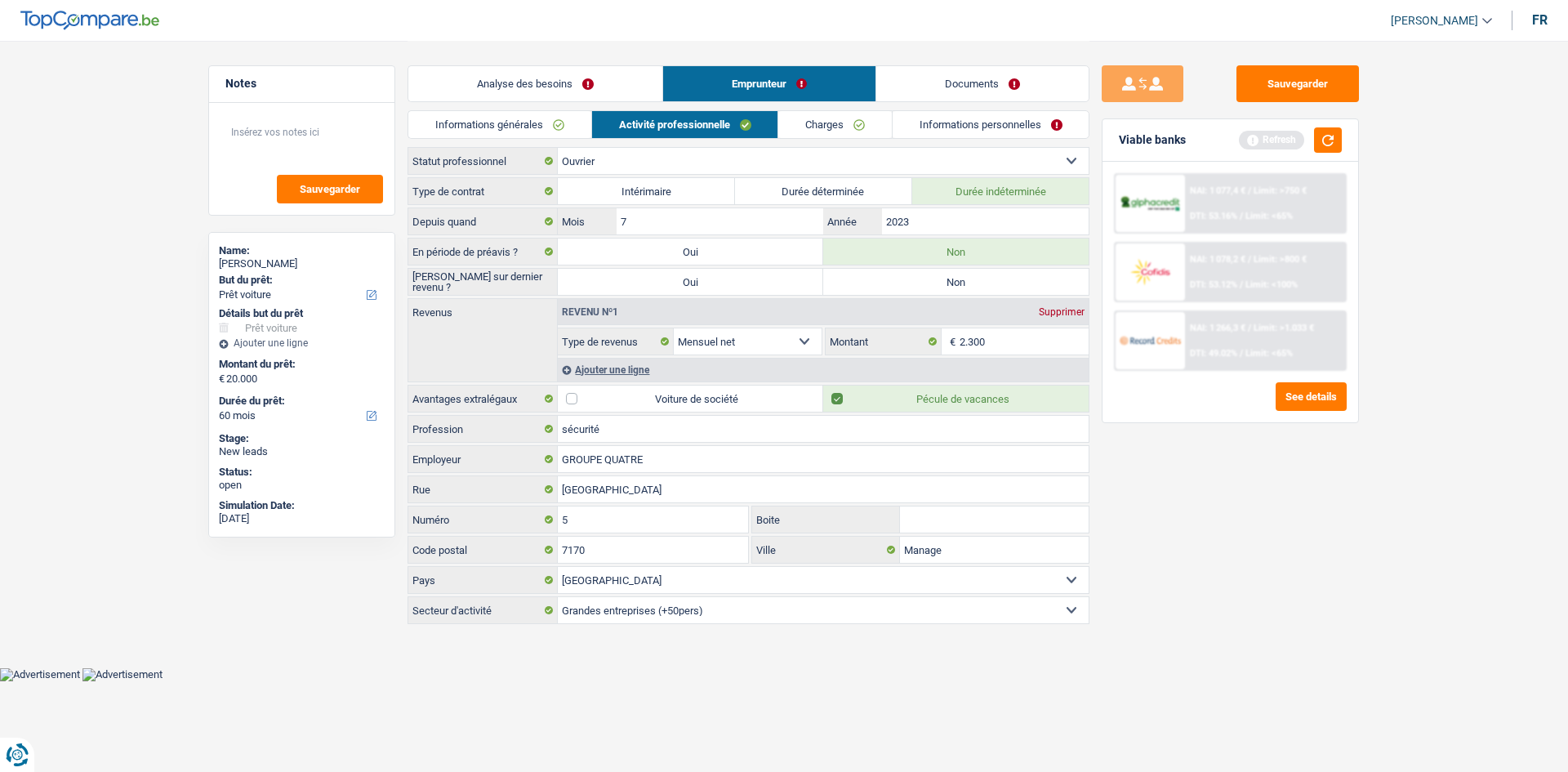
radio input "true"
click at [704, 375] on div "Sauvegarder Viable banks Refresh NAI: 1 077,4 € / Limit: >750 € DTI: 53.16% / L…" at bounding box center [1230, 405] width 282 height 680
click at [704, 219] on input "2023" at bounding box center [985, 221] width 207 height 26
click at [704, 345] on input "2.300" at bounding box center [1024, 341] width 130 height 26
click at [627, 365] on div "Ajouter une ligne" at bounding box center [823, 370] width 531 height 23
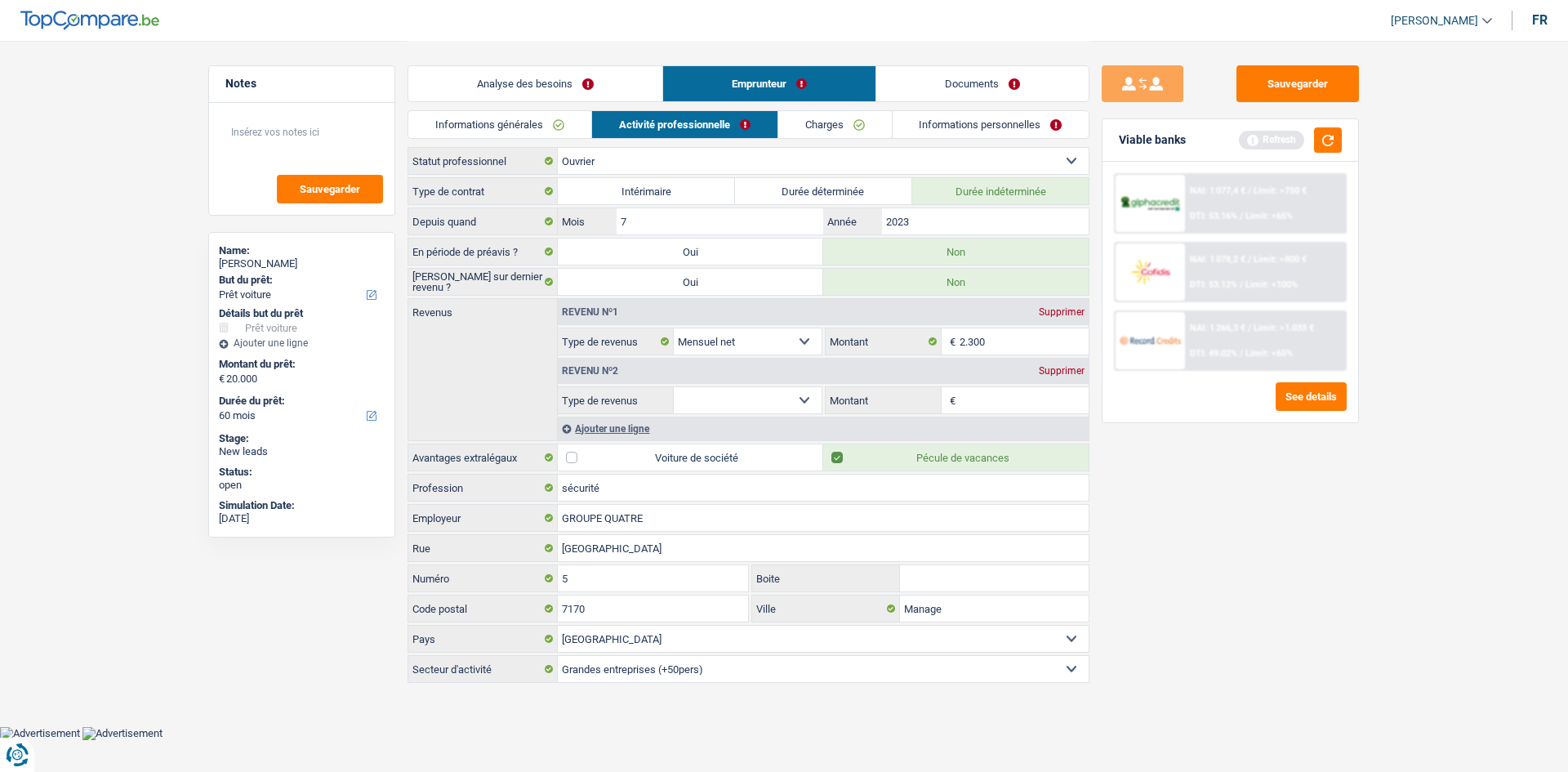
drag, startPoint x: 714, startPoint y: 403, endPoint x: 729, endPoint y: 412, distance: 17.5
click at [704, 375] on select "Allocation d'handicap Allocations chômage Allocations familiales Chèques repas …" at bounding box center [748, 400] width 148 height 26
select select "mealVouchers"
click at [674, 375] on select "Allocation d'handicap Allocations chômage Allocations familiales Chèques repas …" at bounding box center [748, 400] width 148 height 26
click at [704, 375] on input "Montant par jour" at bounding box center [1024, 400] width 130 height 26
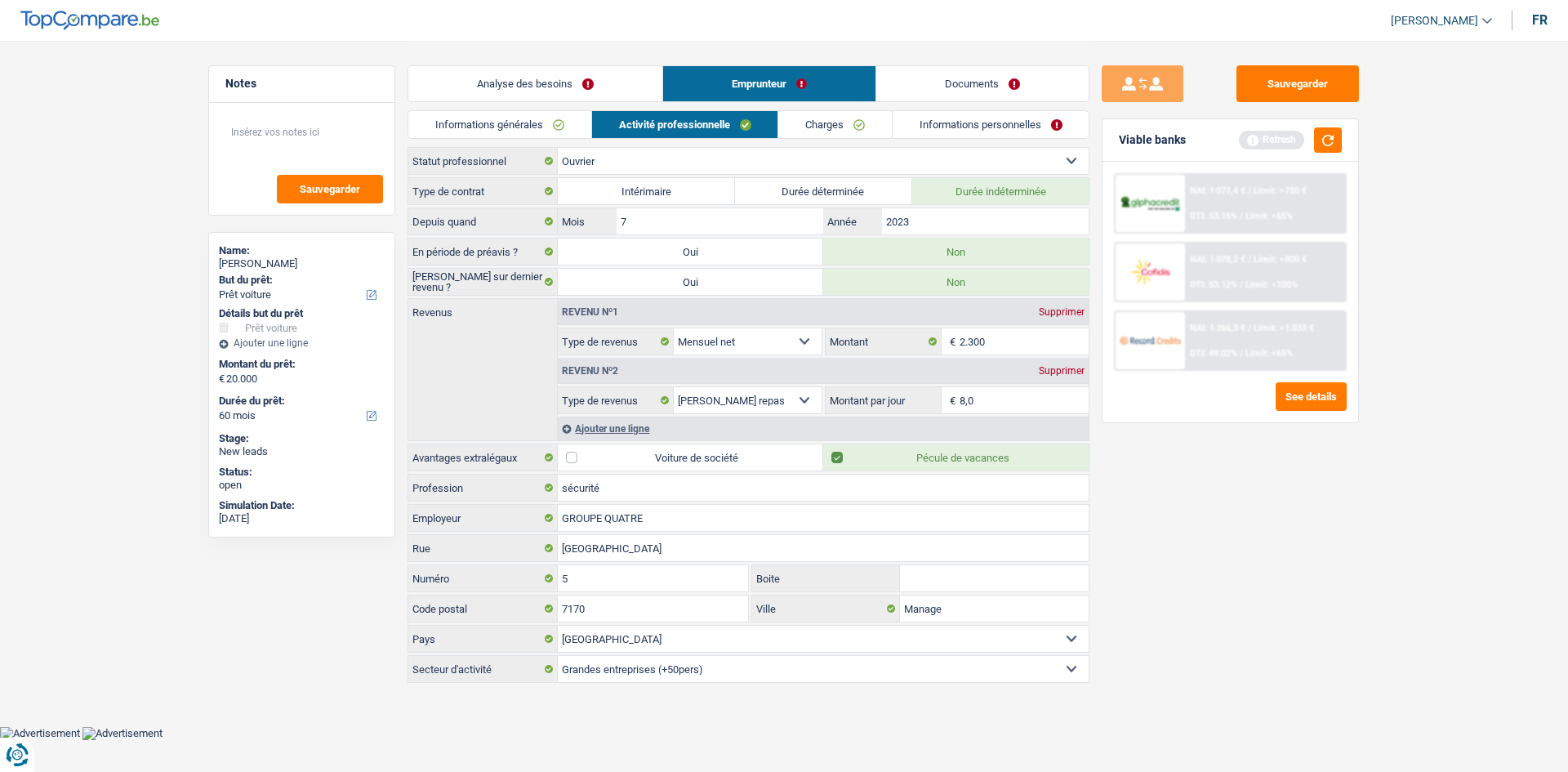
click at [704, 375] on div "Sauvegarder Viable banks Refresh NAI: 1 077,4 € / Limit: >750 € DTI: 53.16% / L…" at bounding box center [1230, 405] width 282 height 680
click at [704, 375] on input "8,0" at bounding box center [1024, 400] width 130 height 26
type input "6,0"
click at [704, 112] on link "Charges" at bounding box center [835, 125] width 114 height 27
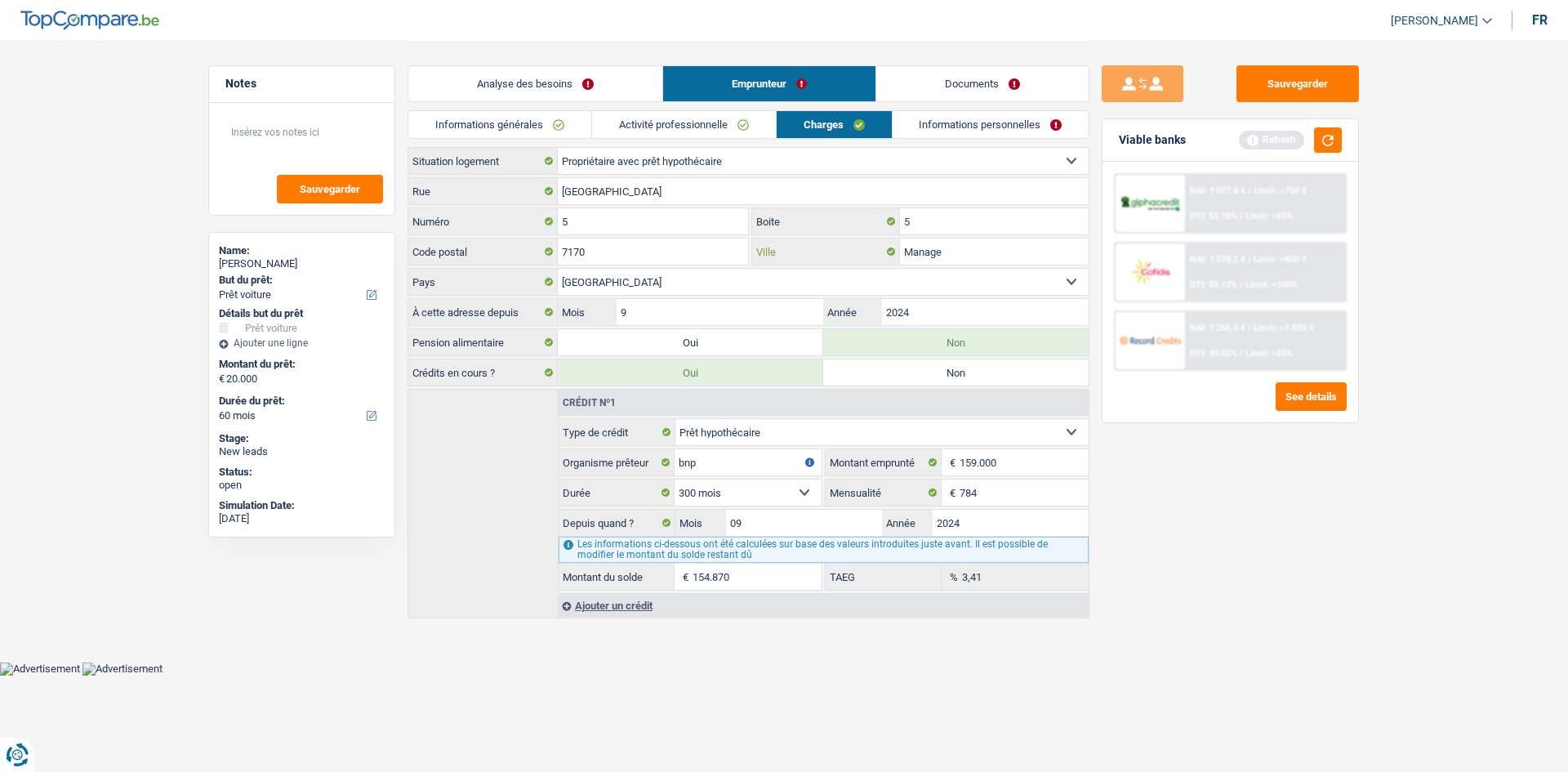
click at [704, 253] on input "Manage" at bounding box center [994, 251] width 189 height 26
click at [704, 299] on input "2024" at bounding box center [985, 311] width 207 height 26
click at [704, 109] on div "Analyse des besoins Emprunteur Documents" at bounding box center [748, 75] width 682 height 69
click at [704, 120] on link "Informations personnelles" at bounding box center [990, 125] width 197 height 27
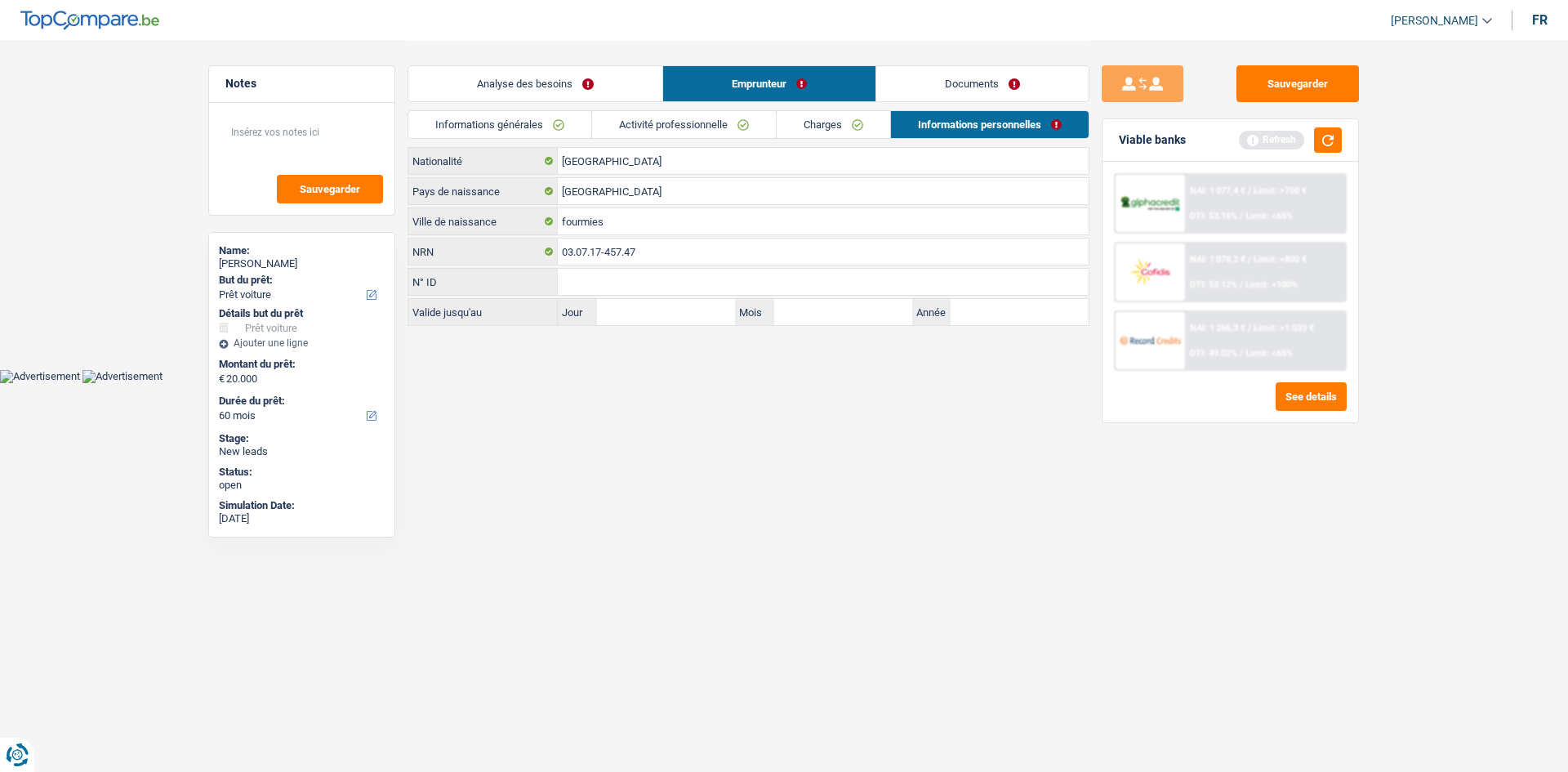
click at [704, 77] on link "Documents" at bounding box center [983, 84] width 212 height 35
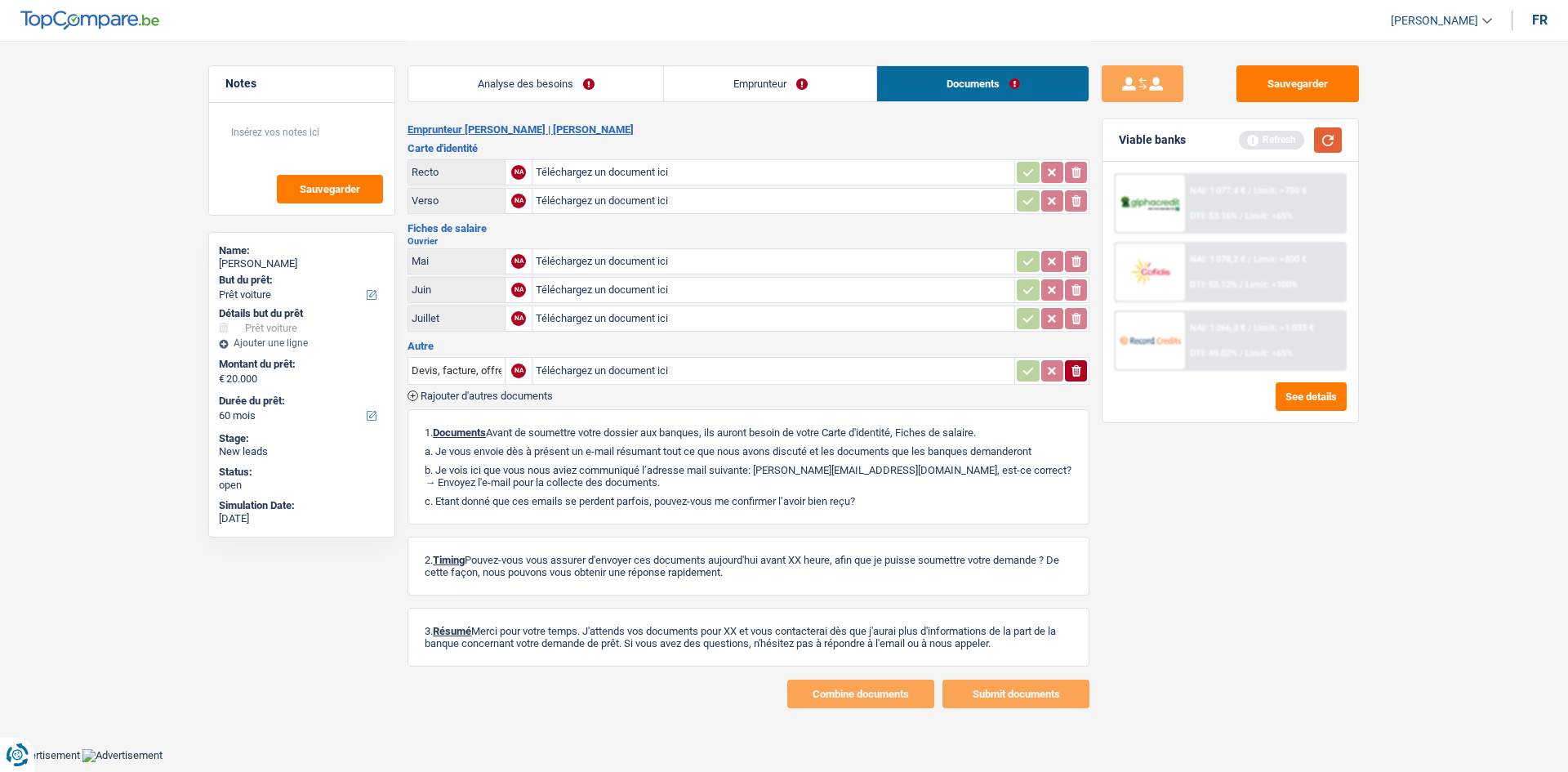
click at [704, 141] on button "button" at bounding box center [1327, 140] width 28 height 25
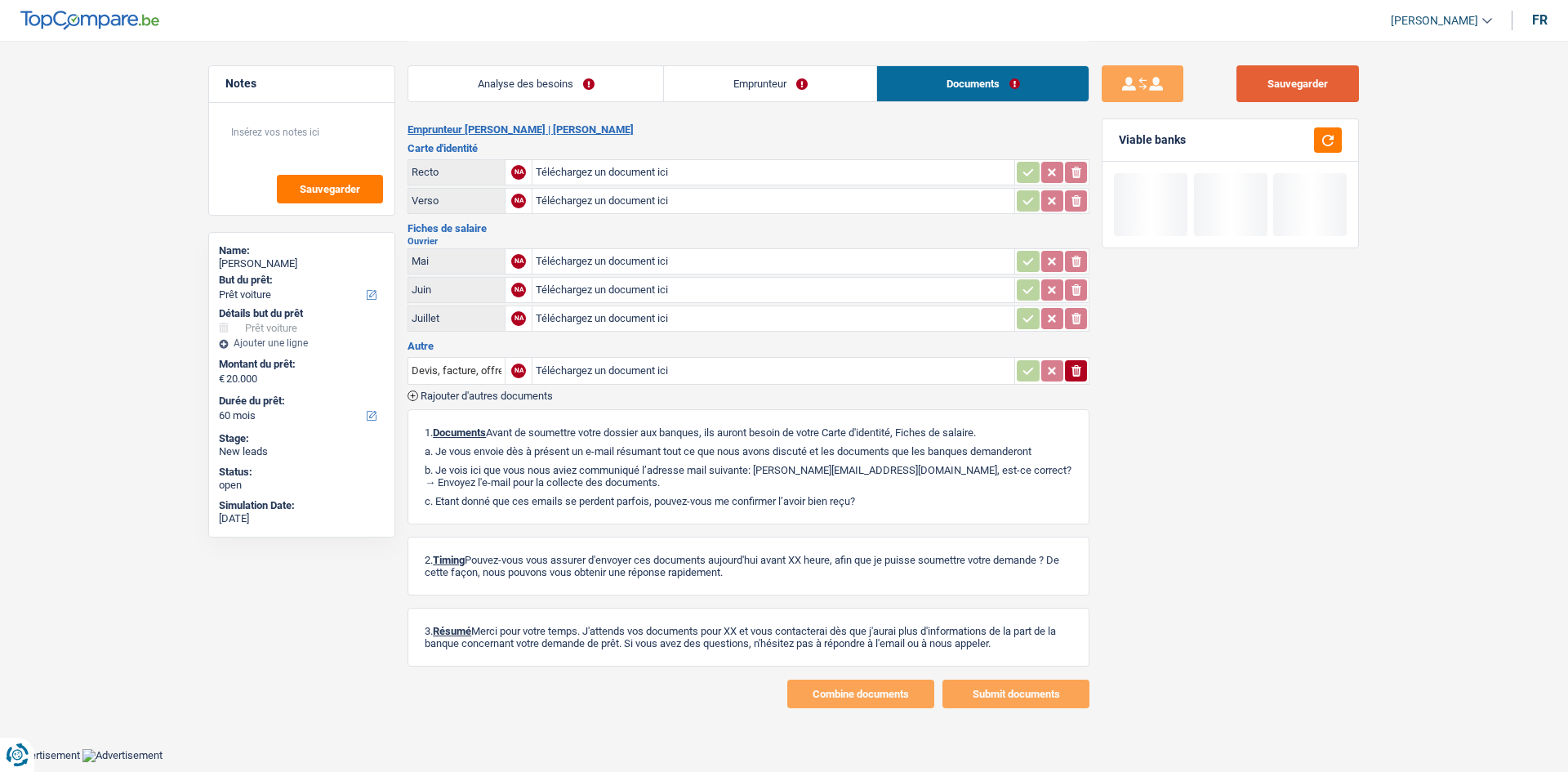
click at [704, 81] on button "Sauvegarder" at bounding box center [1297, 84] width 122 height 37
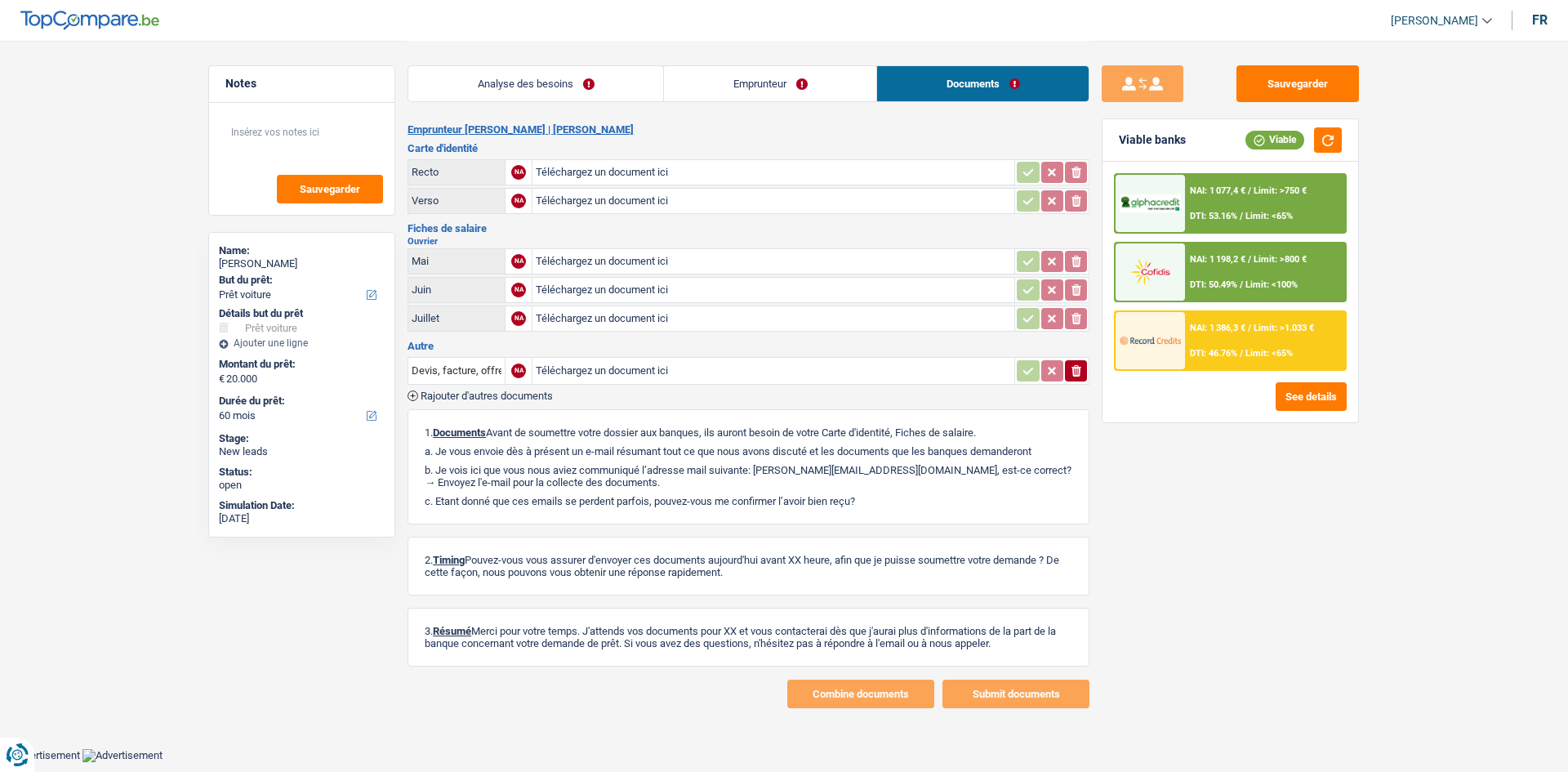
click at [550, 84] on link "Analyse des besoins" at bounding box center [535, 84] width 255 height 35
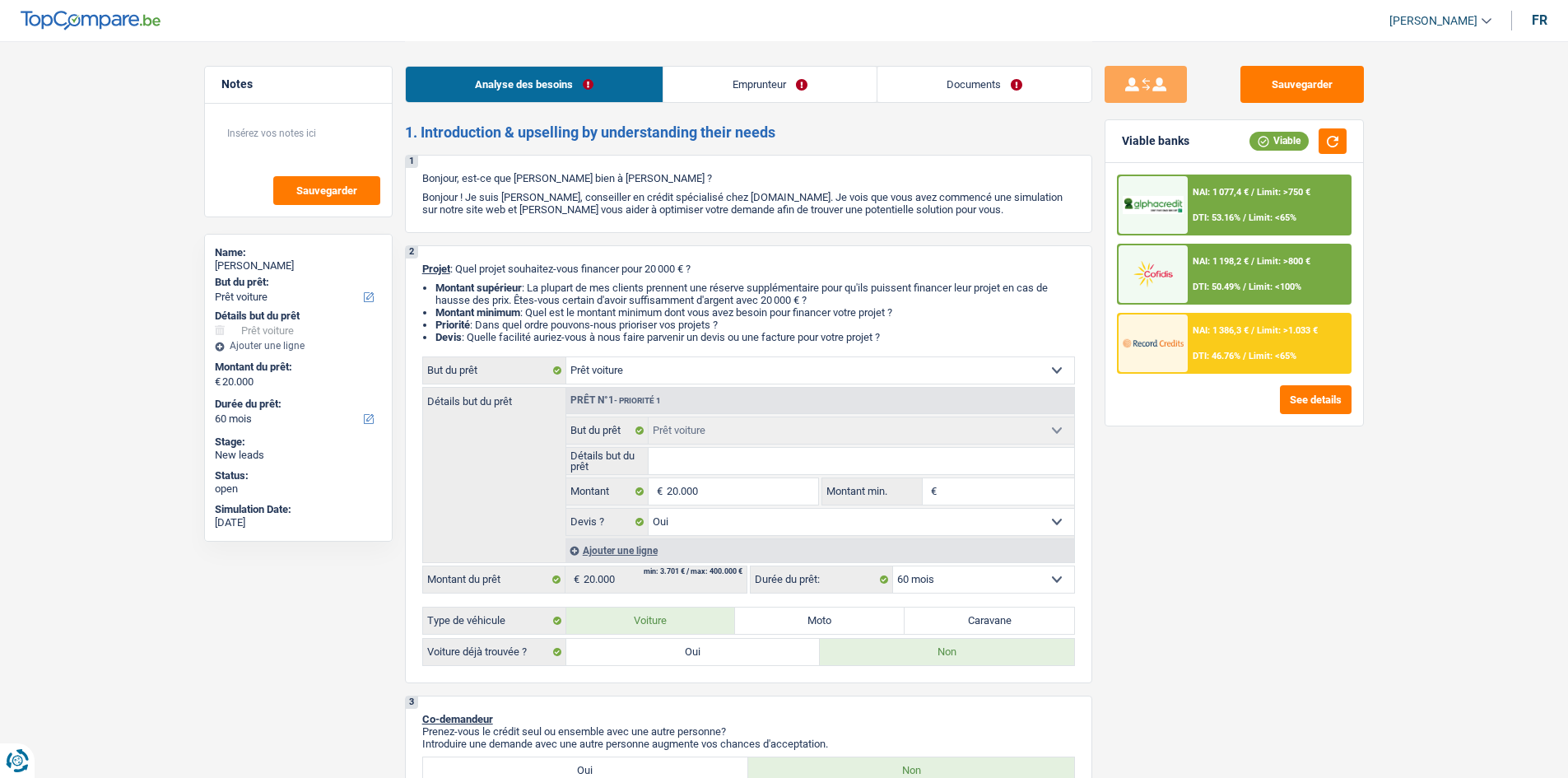
click at [710, 351] on span "DTI: 46.76%" at bounding box center [1216, 356] width 48 height 11
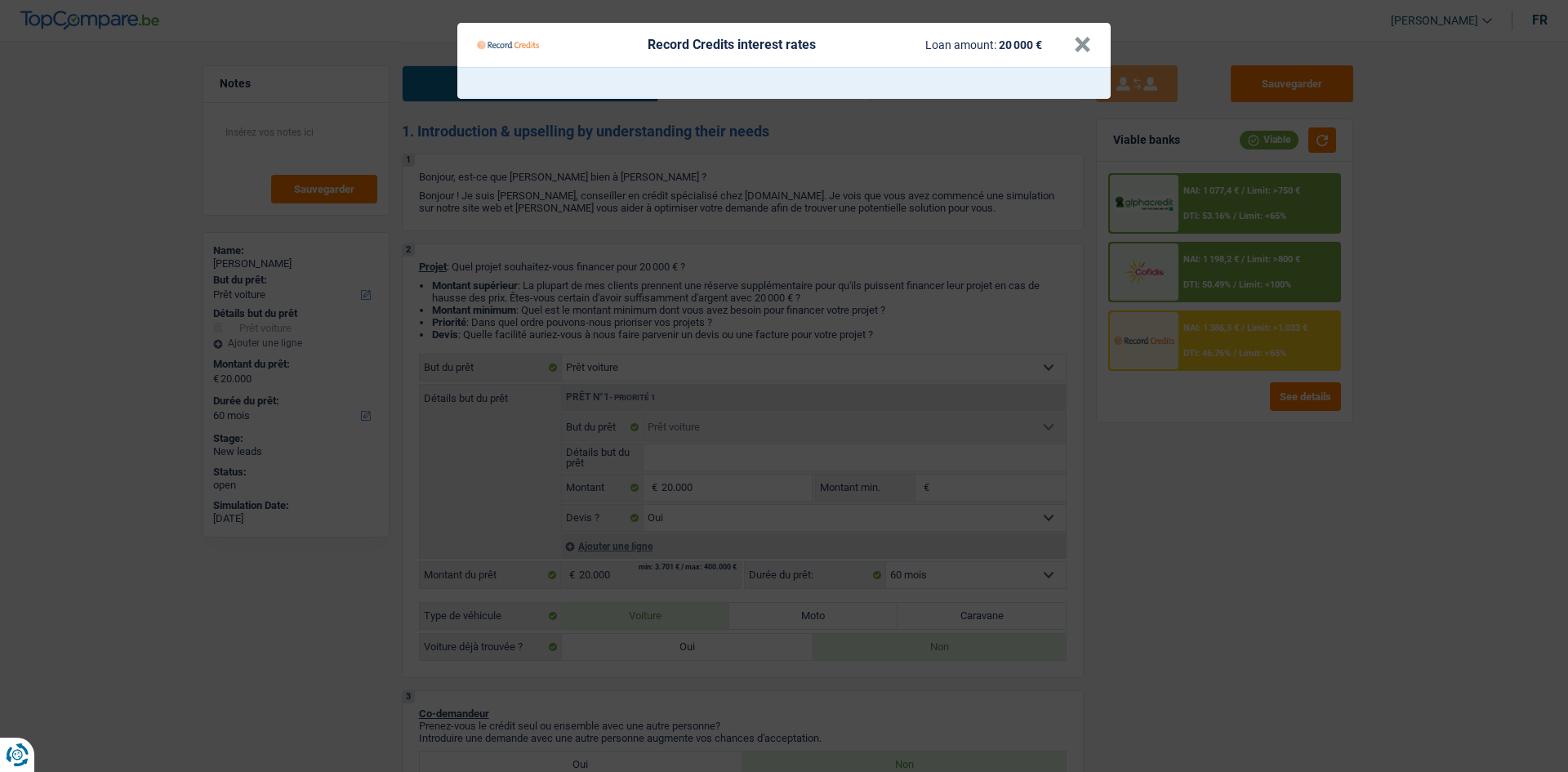
click at [704, 375] on Credits "Record Credits interest rates Loan amount: 20 000 € ×" at bounding box center [784, 386] width 1568 height 772
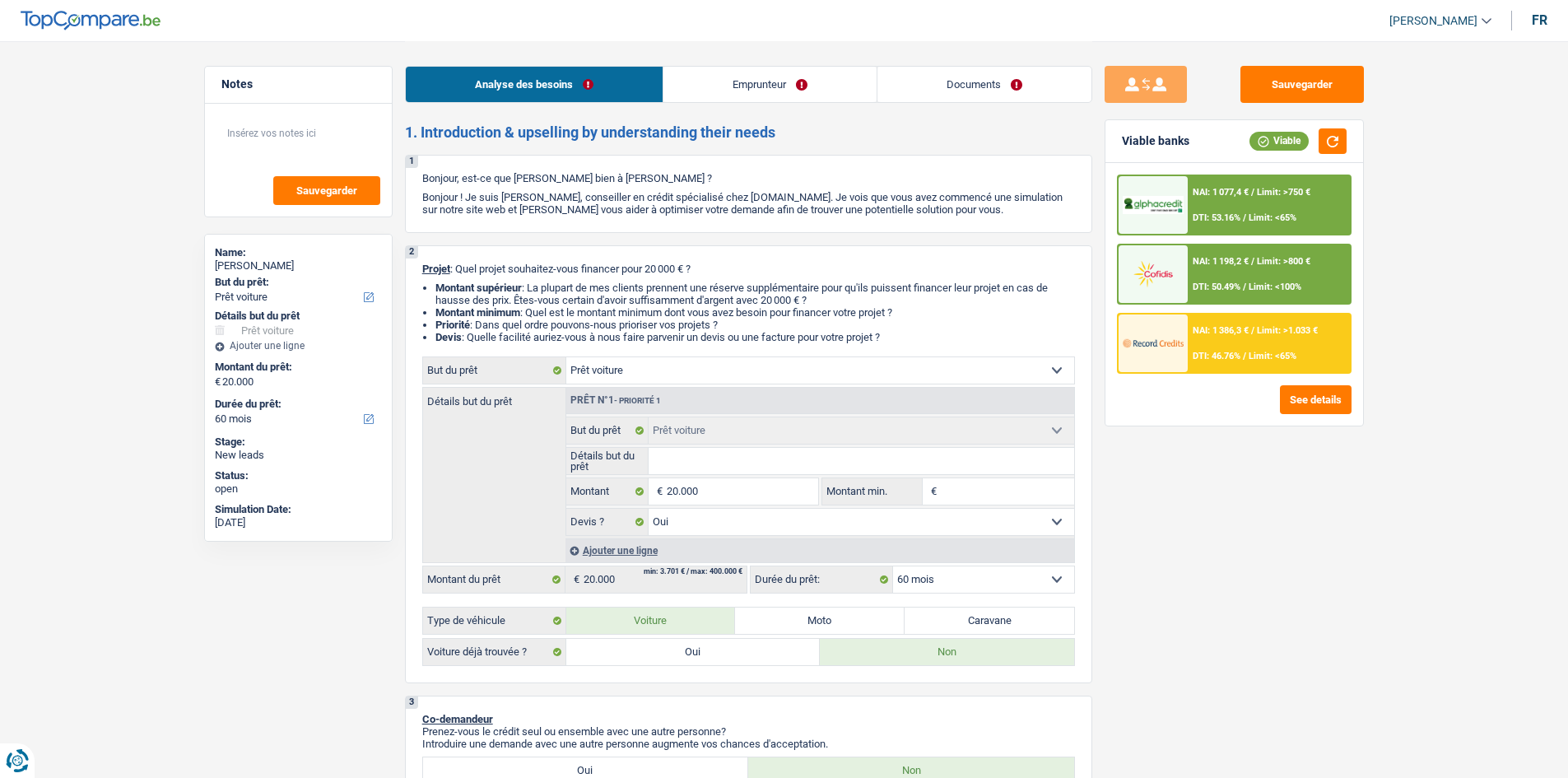
click at [710, 295] on div "NAI: 1 198,2 € / Limit: >800 € DTI: 50.49% / Limit: <100%" at bounding box center [1269, 274] width 162 height 57
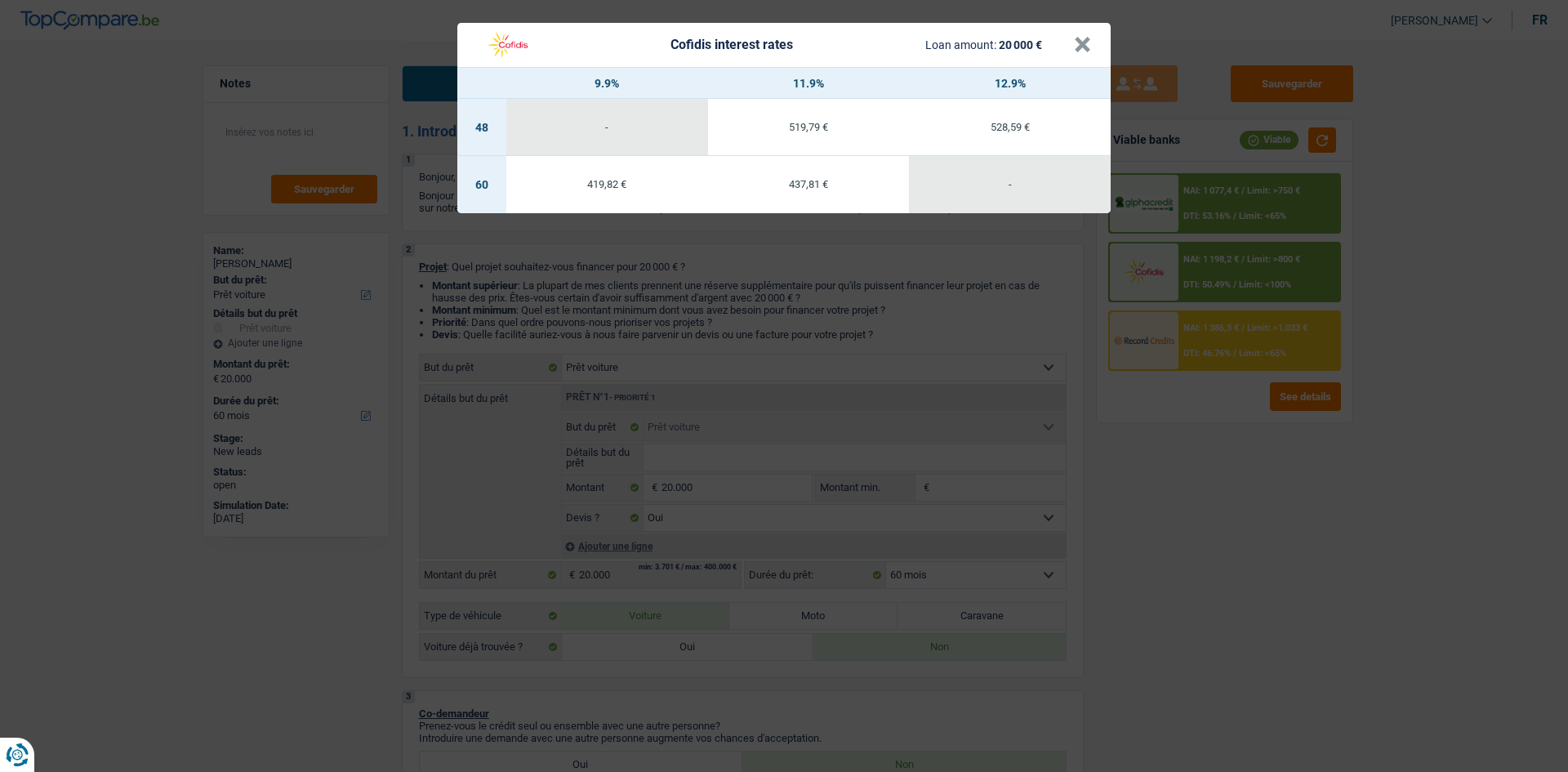
click at [704, 375] on div "Cofidis interest rates Loan amount: 20 000 € × 9.9% 11.9% 12.9% 48 - 519,79 € 5…" at bounding box center [784, 386] width 1568 height 772
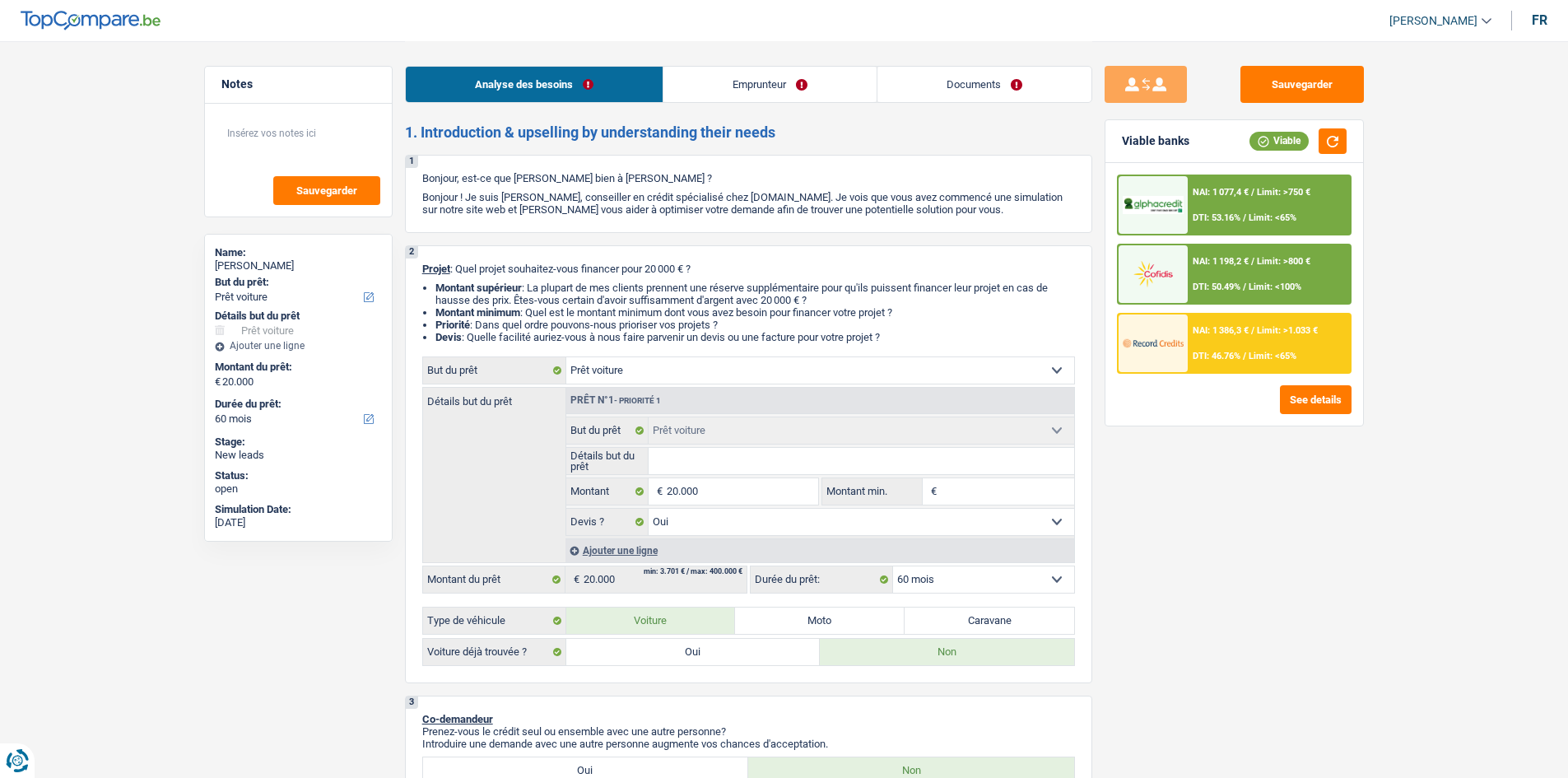
click at [710, 223] on span "Limit: <65%" at bounding box center [1272, 217] width 48 height 11
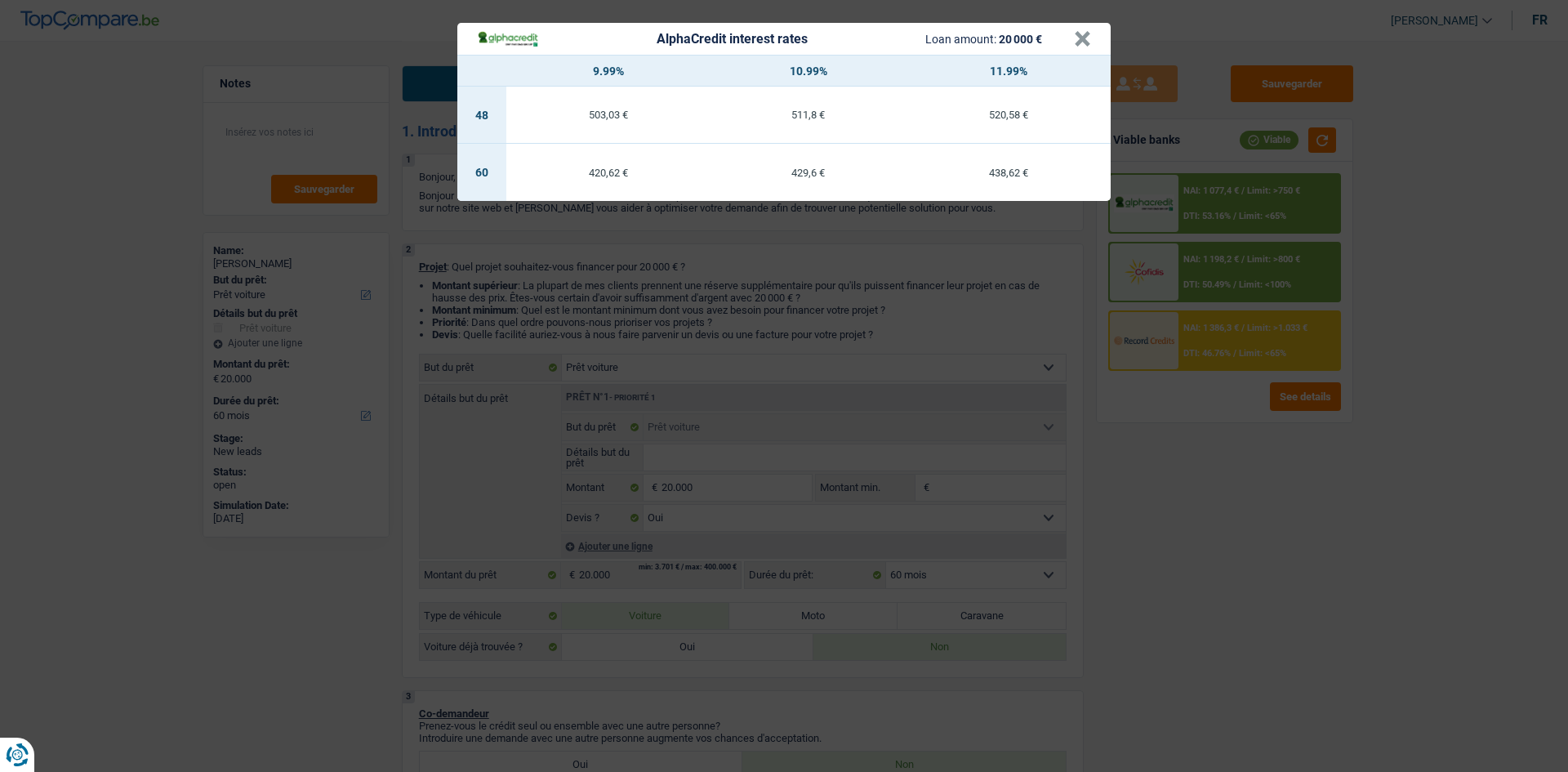
click at [704, 375] on div "AlphaCredit interest rates Loan amount: 20 000 € × 9.99% 10.99% 11.99% 48 503,0…" at bounding box center [784, 386] width 1568 height 772
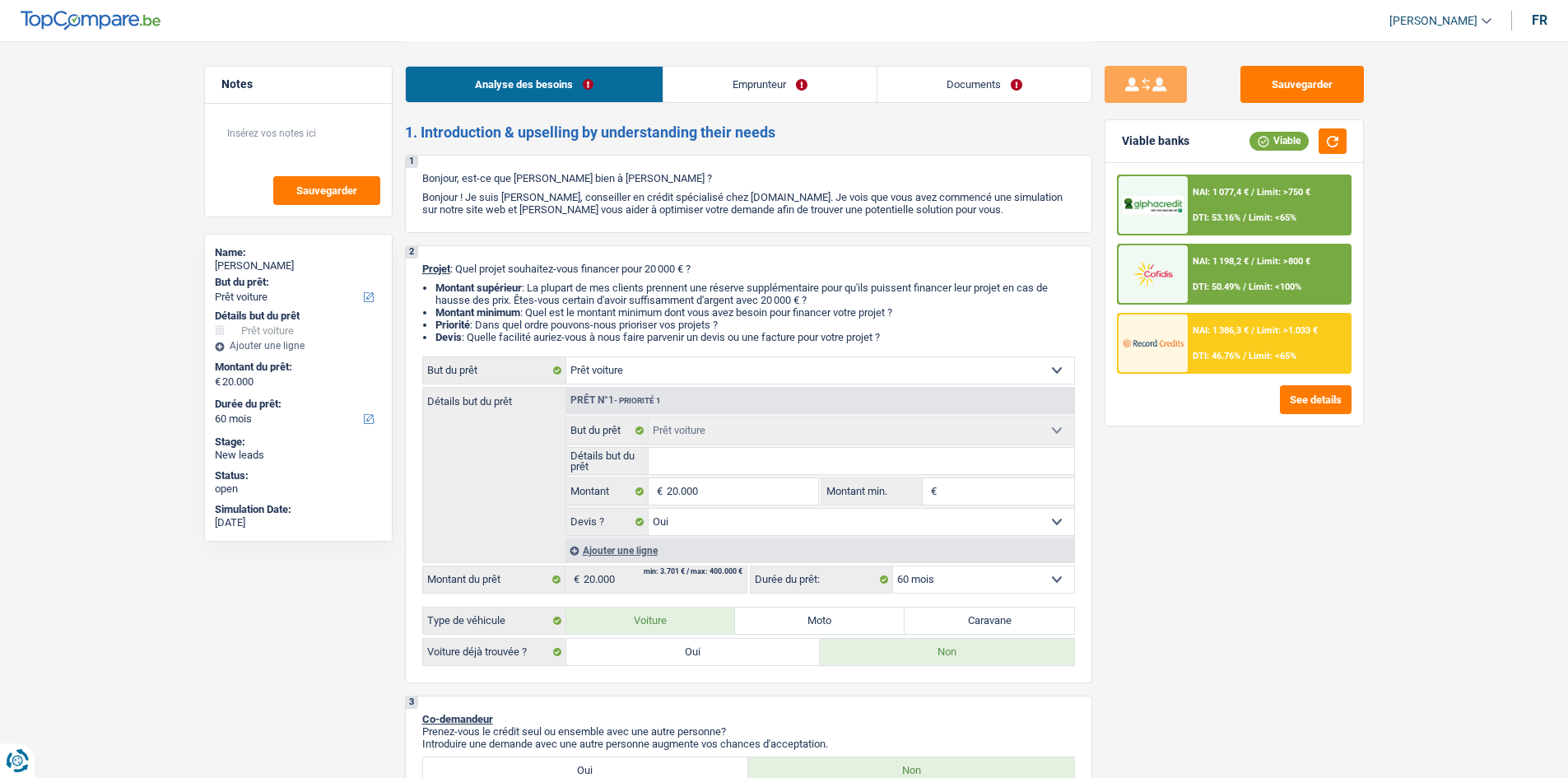
click at [710, 286] on div "DTI: 50.49% / Limit: <100%" at bounding box center [1247, 287] width 109 height 11
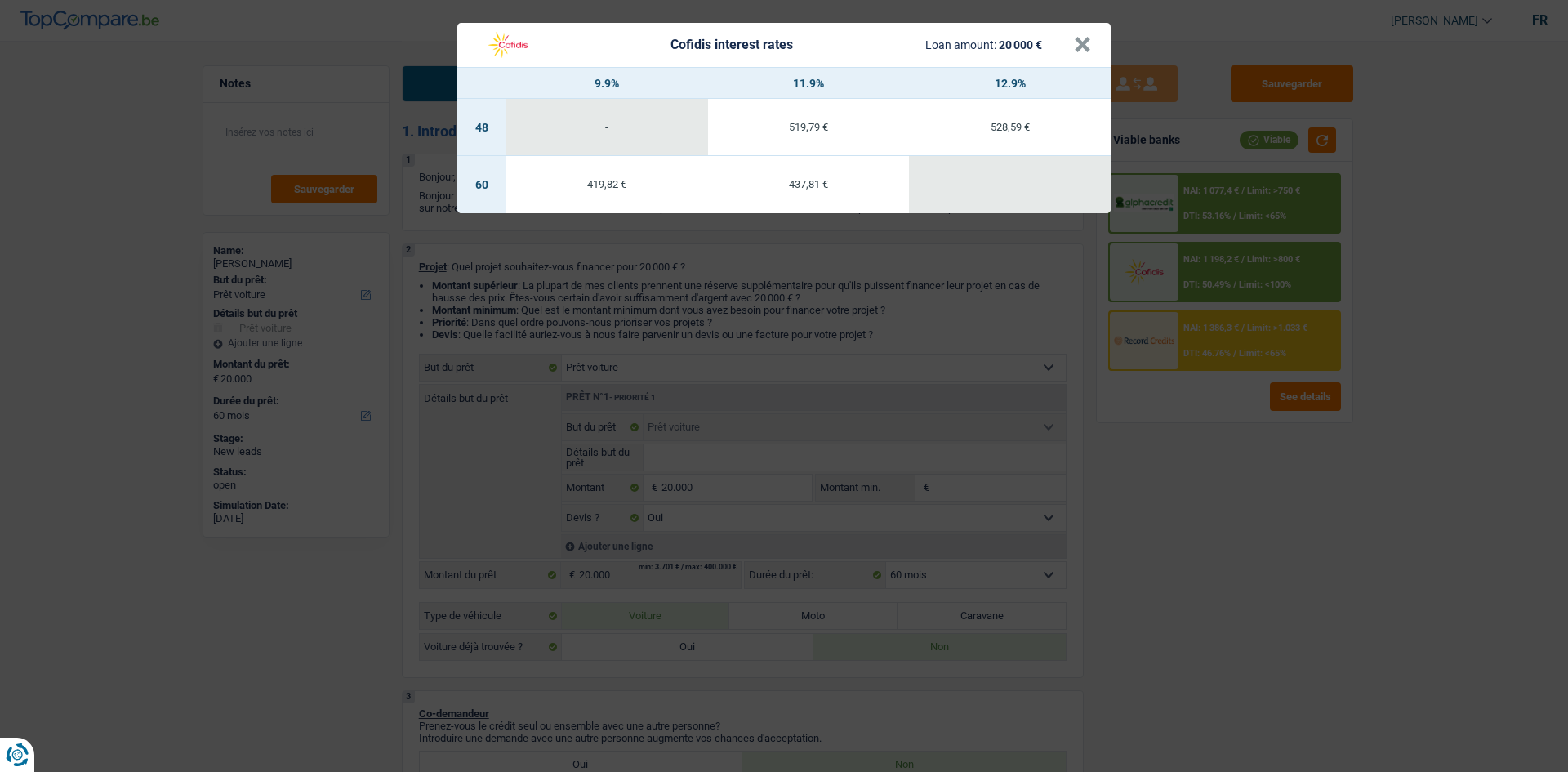
click at [704, 375] on div "Cofidis interest rates Loan amount: 20 000 € × 9.9% 11.9% 12.9% 48 - 519,79 € 5…" at bounding box center [784, 386] width 1568 height 772
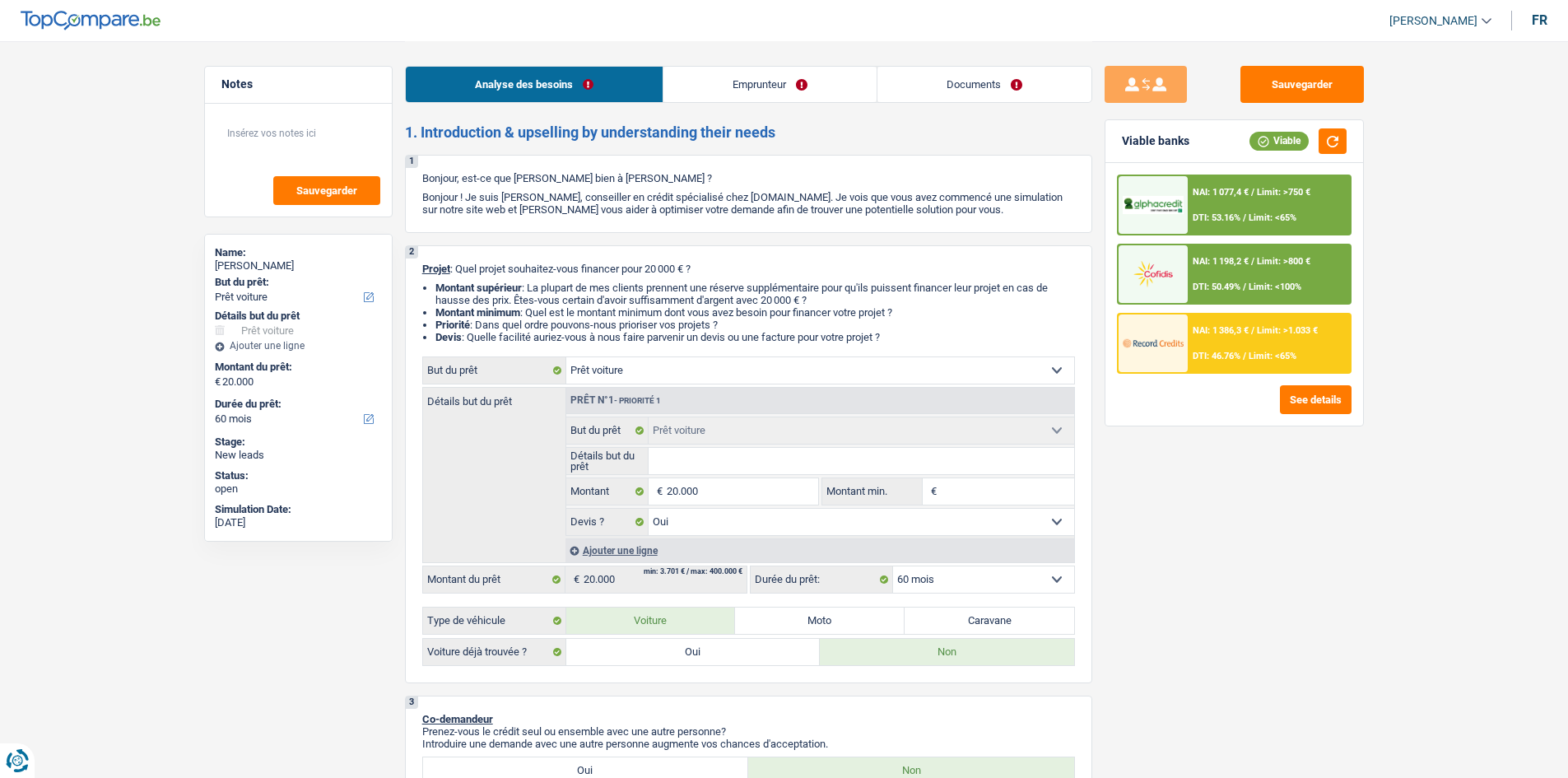
click at [710, 207] on div "NAI: 1 077,4 € / Limit: >750 € DTI: 53.16% / Limit: <65%" at bounding box center [1269, 205] width 162 height 57
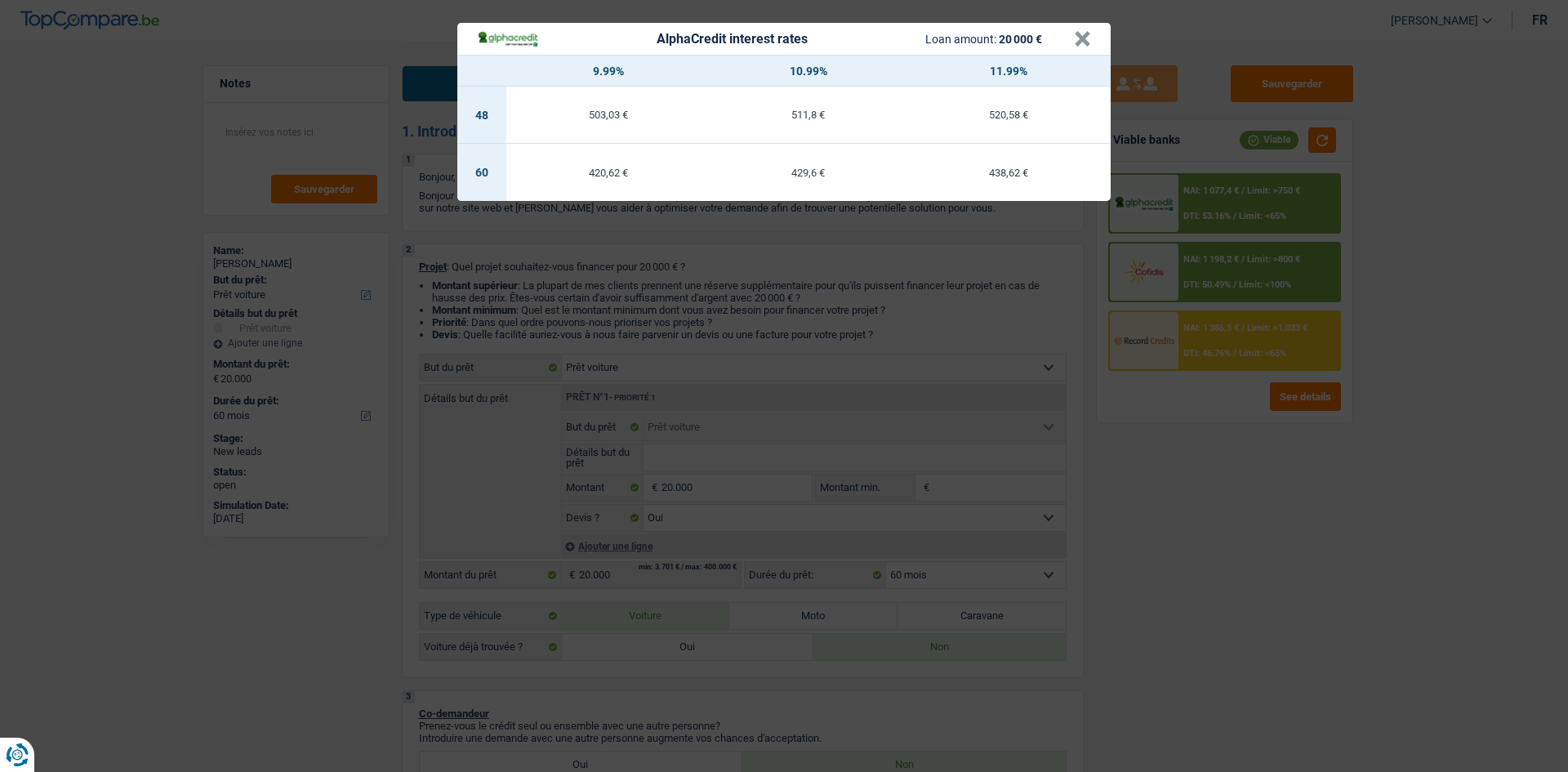
click at [704, 375] on div "AlphaCredit interest rates Loan amount: 20 000 € × 9.99% 10.99% 11.99% 48 503,0…" at bounding box center [784, 386] width 1568 height 772
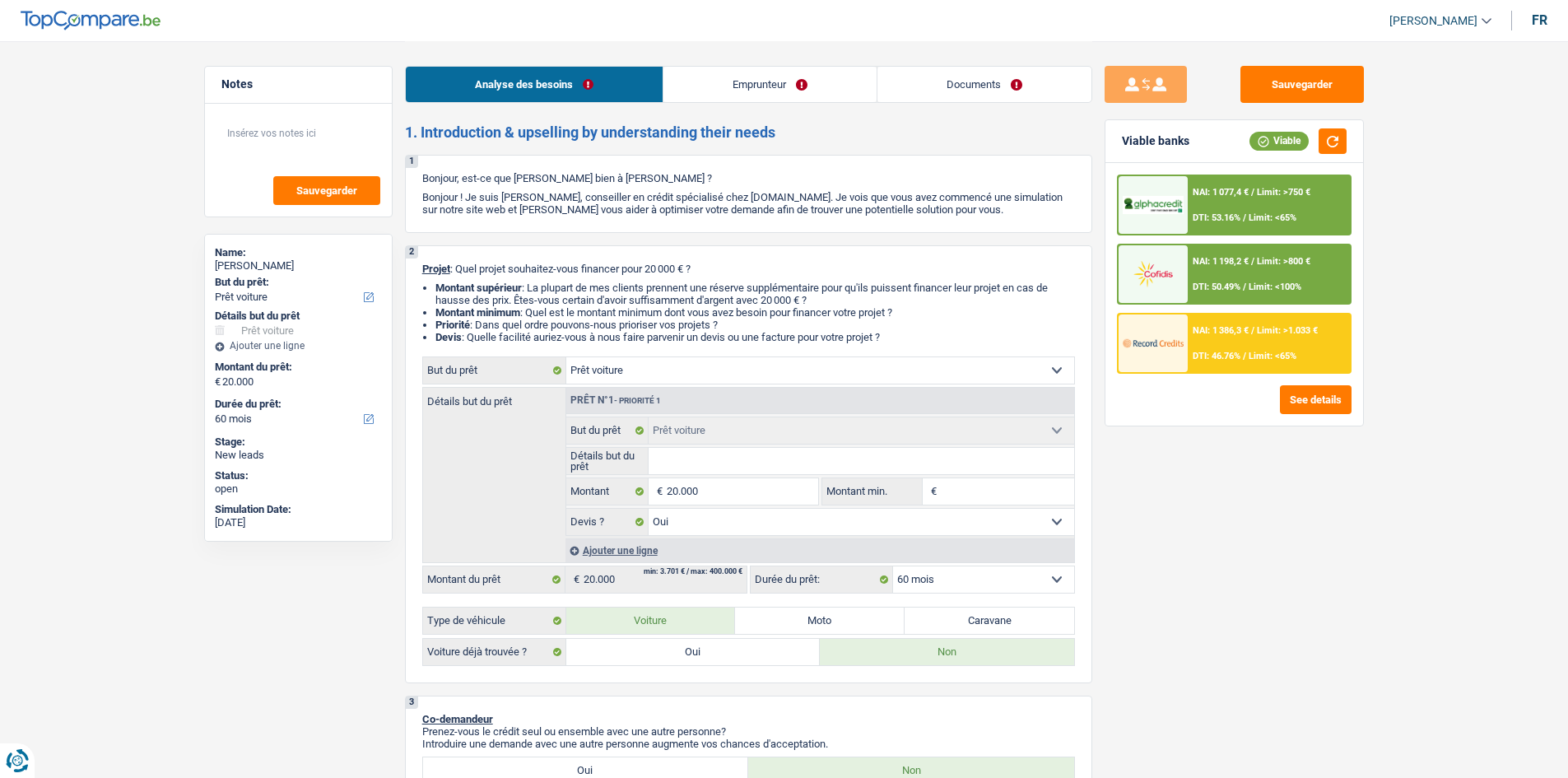
click at [710, 378] on select "12 mois 18 mois 24 mois 30 mois 36 mois 42 mois 48 mois 60 mois Sélectionner un…" at bounding box center [983, 579] width 181 height 26
click at [710, 186] on div "NAI: 1 077,4 € / Limit: >750 € DTI: 53.16% / Limit: <65%" at bounding box center [1269, 205] width 162 height 57
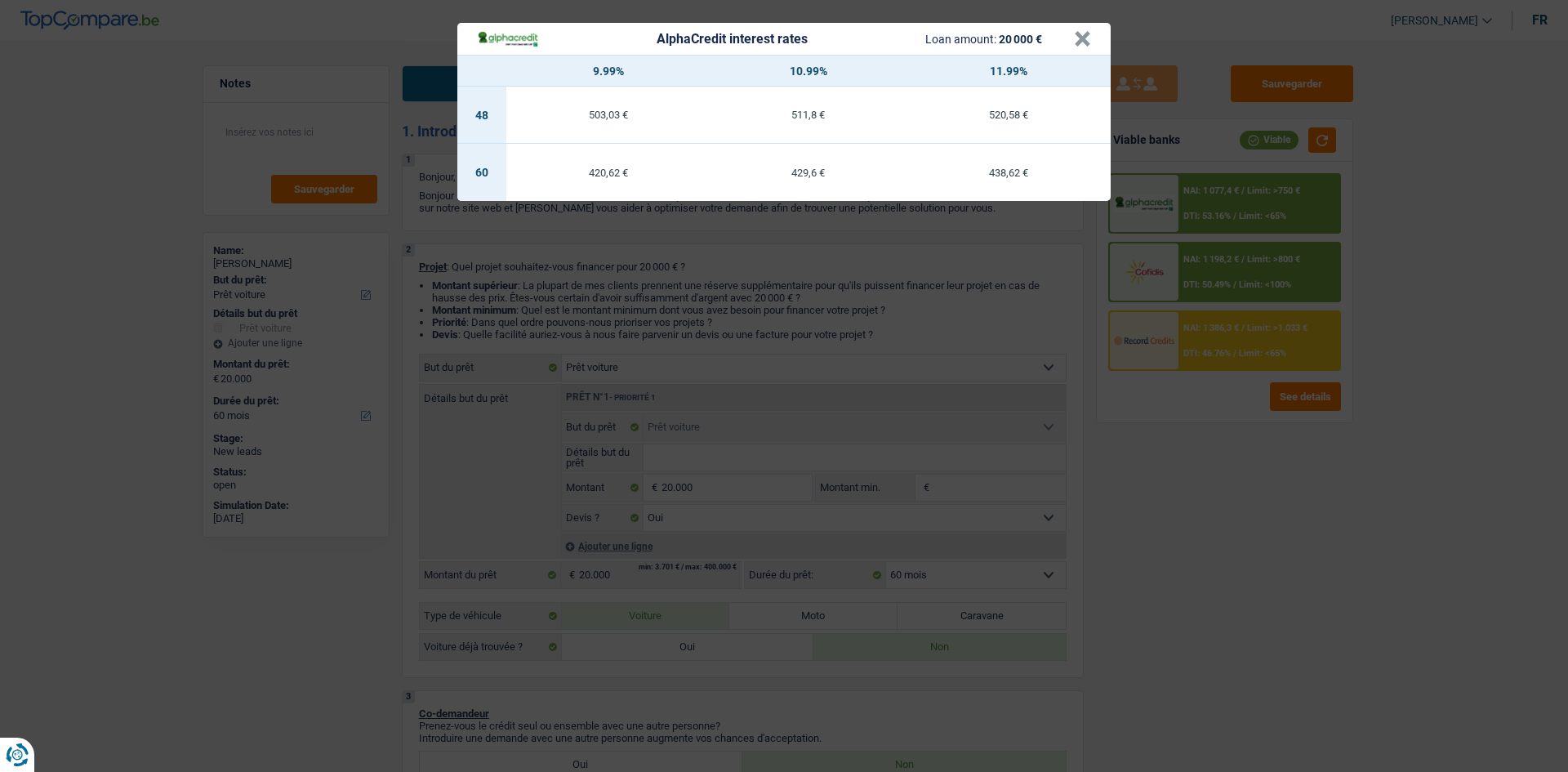
click at [704, 375] on div "AlphaCredit interest rates Loan amount: 20 000 € × 9.99% 10.99% 11.99% 48 503,0…" at bounding box center [784, 386] width 1568 height 772
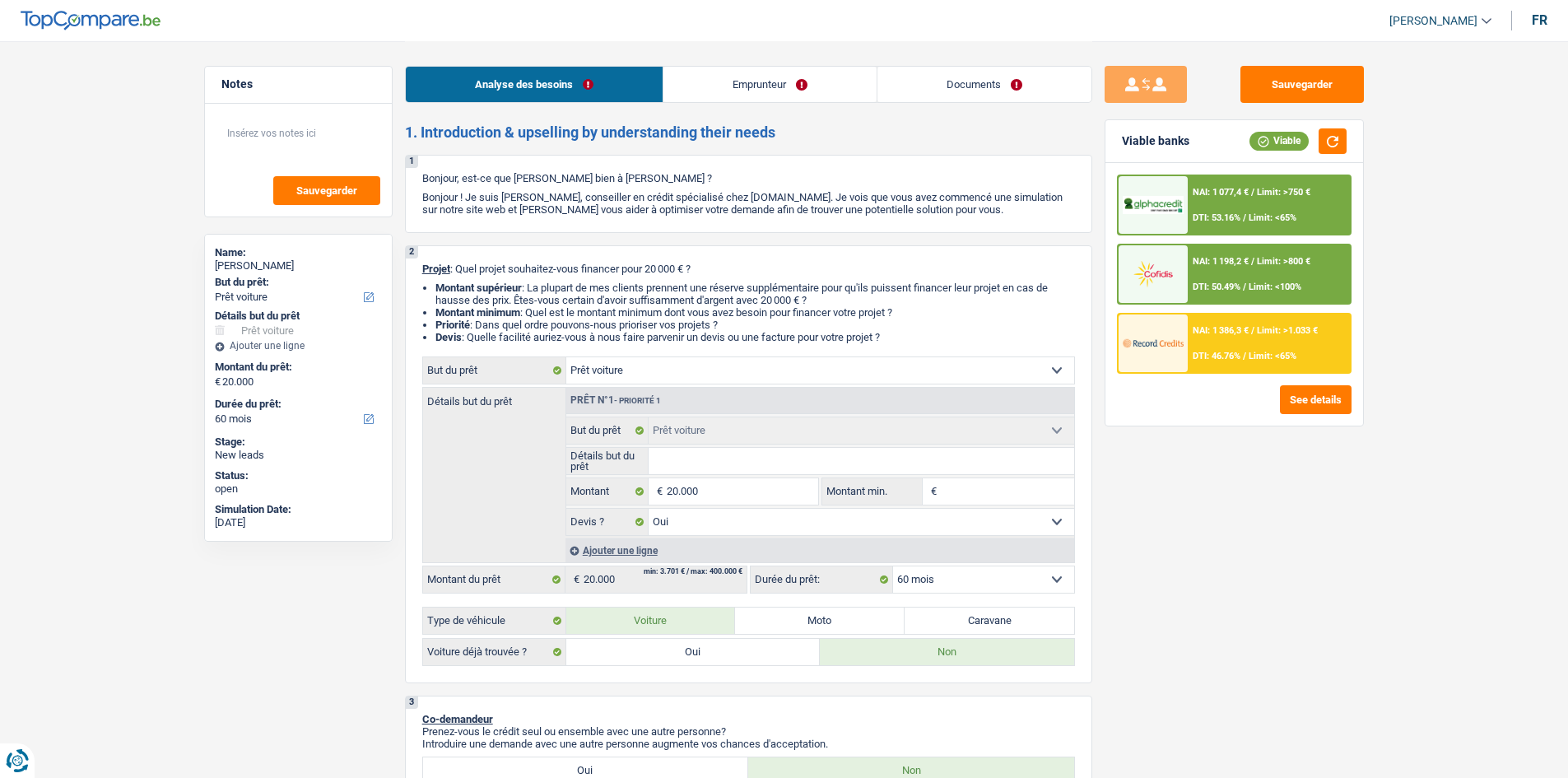
click at [710, 87] on link "Documents" at bounding box center [985, 84] width 214 height 35
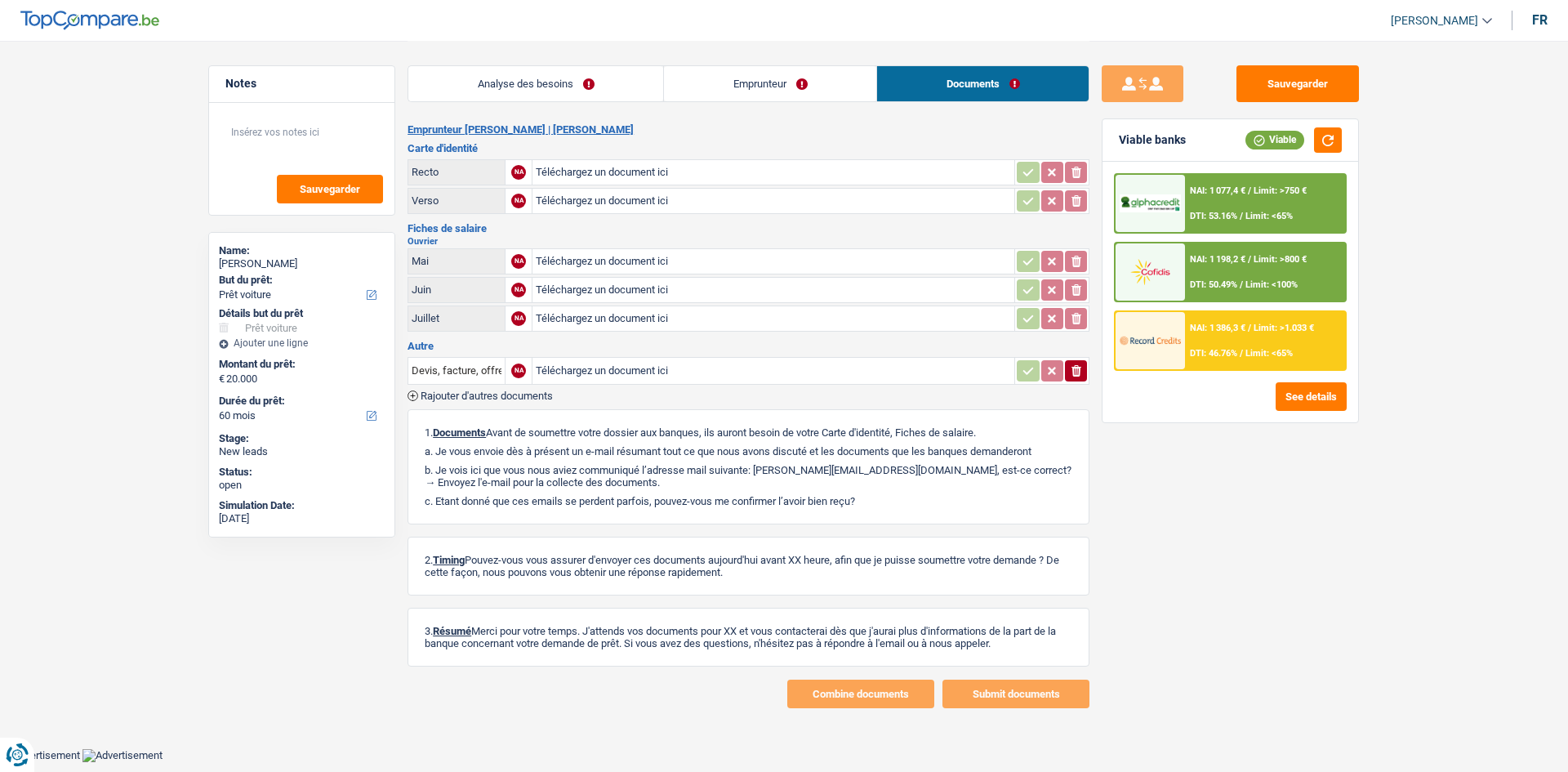
click at [704, 92] on link "Emprunteur" at bounding box center [770, 84] width 212 height 35
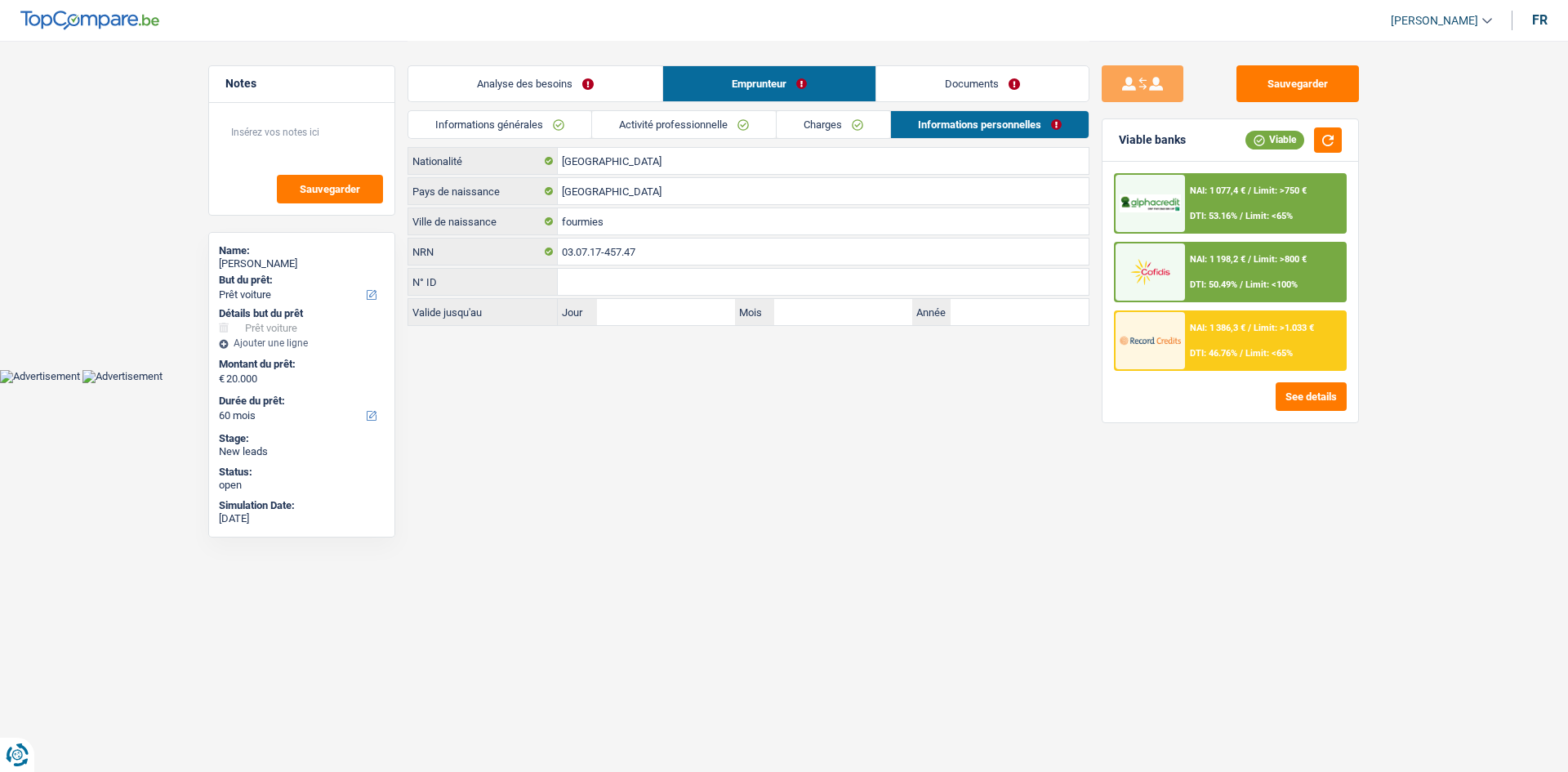
click at [704, 127] on link "Activité professionnelle" at bounding box center [684, 125] width 184 height 27
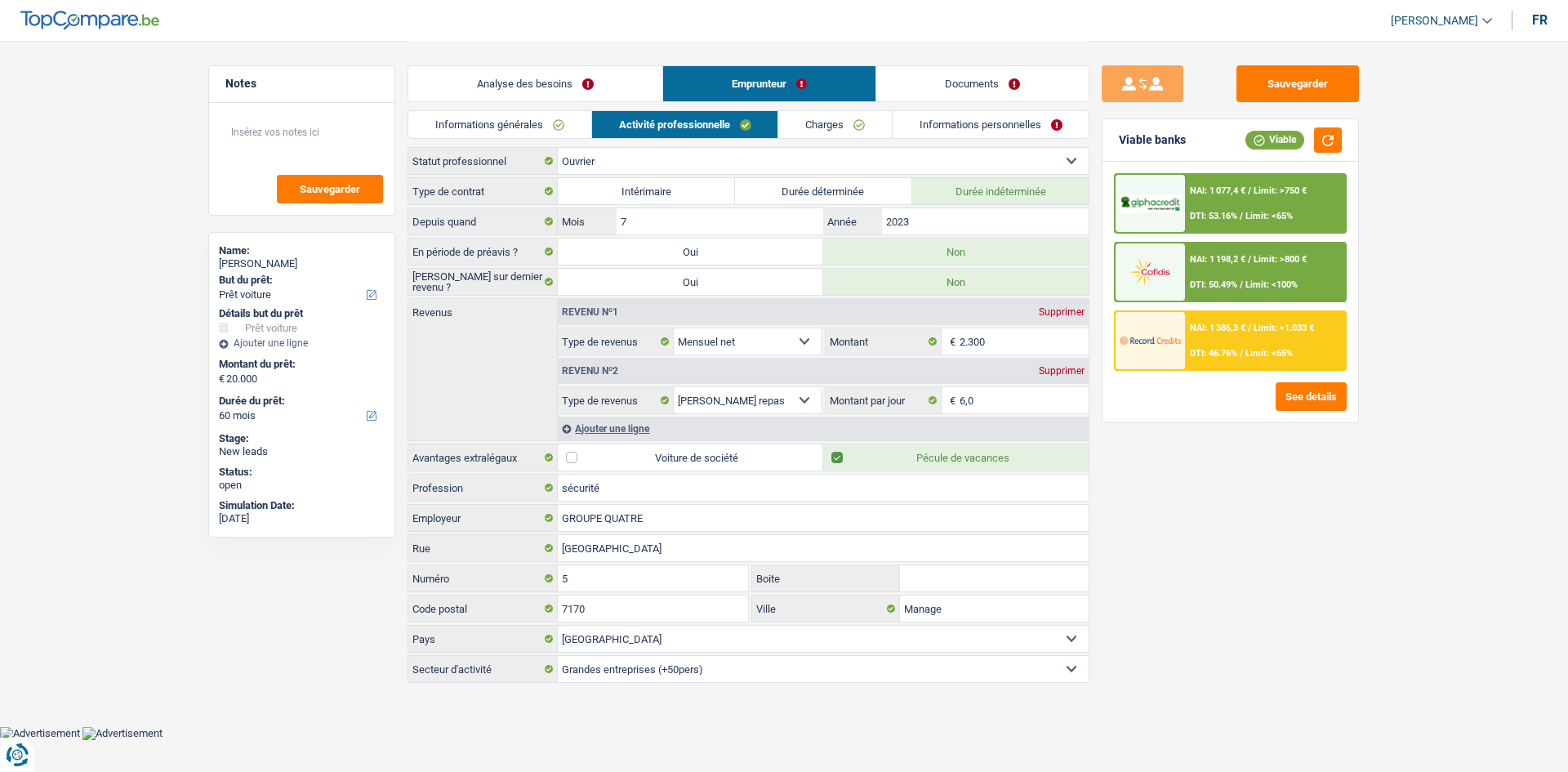
click at [704, 82] on link "Documents" at bounding box center [983, 84] width 212 height 35
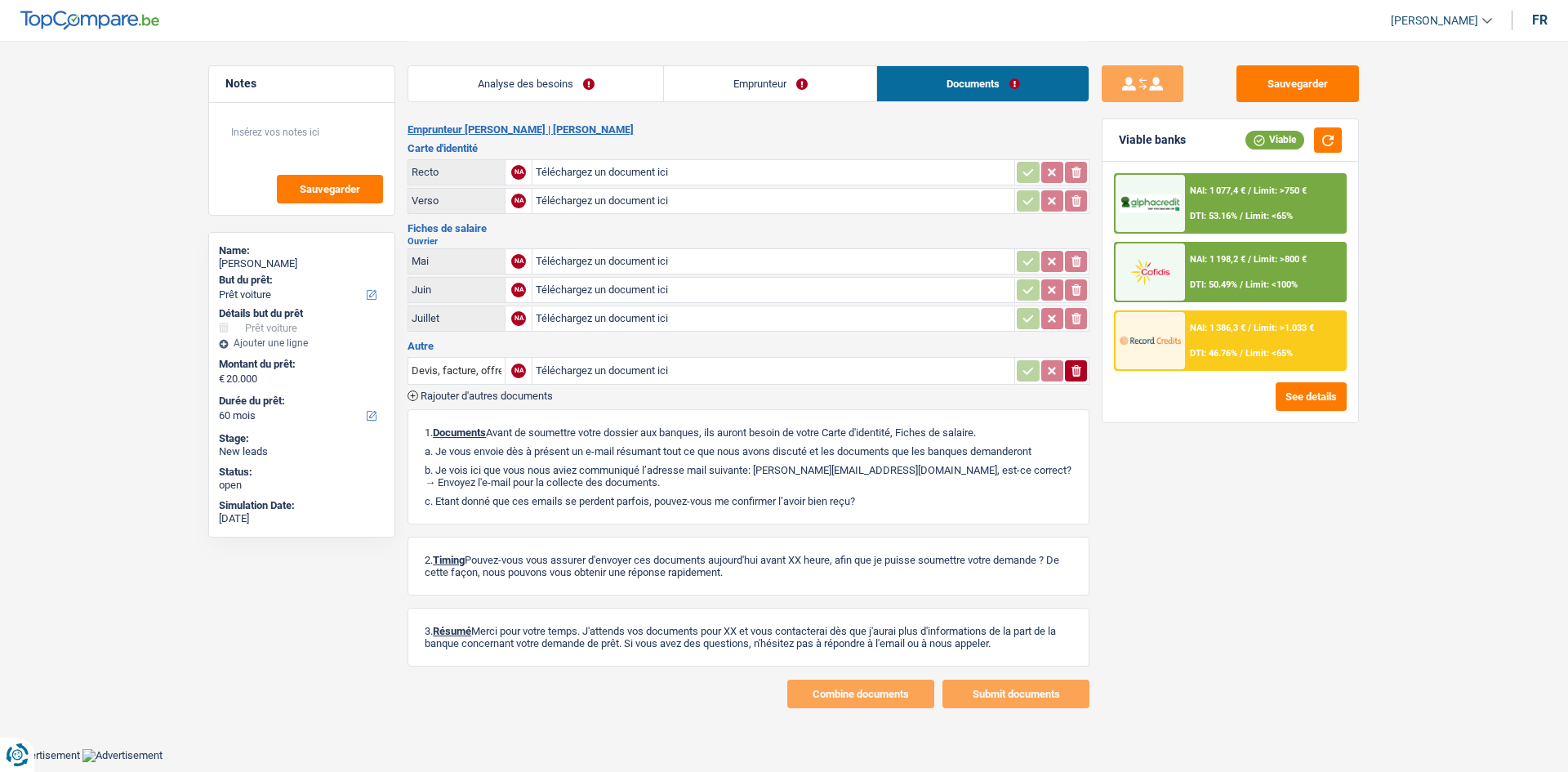
click at [704, 99] on link "Emprunteur" at bounding box center [770, 84] width 212 height 35
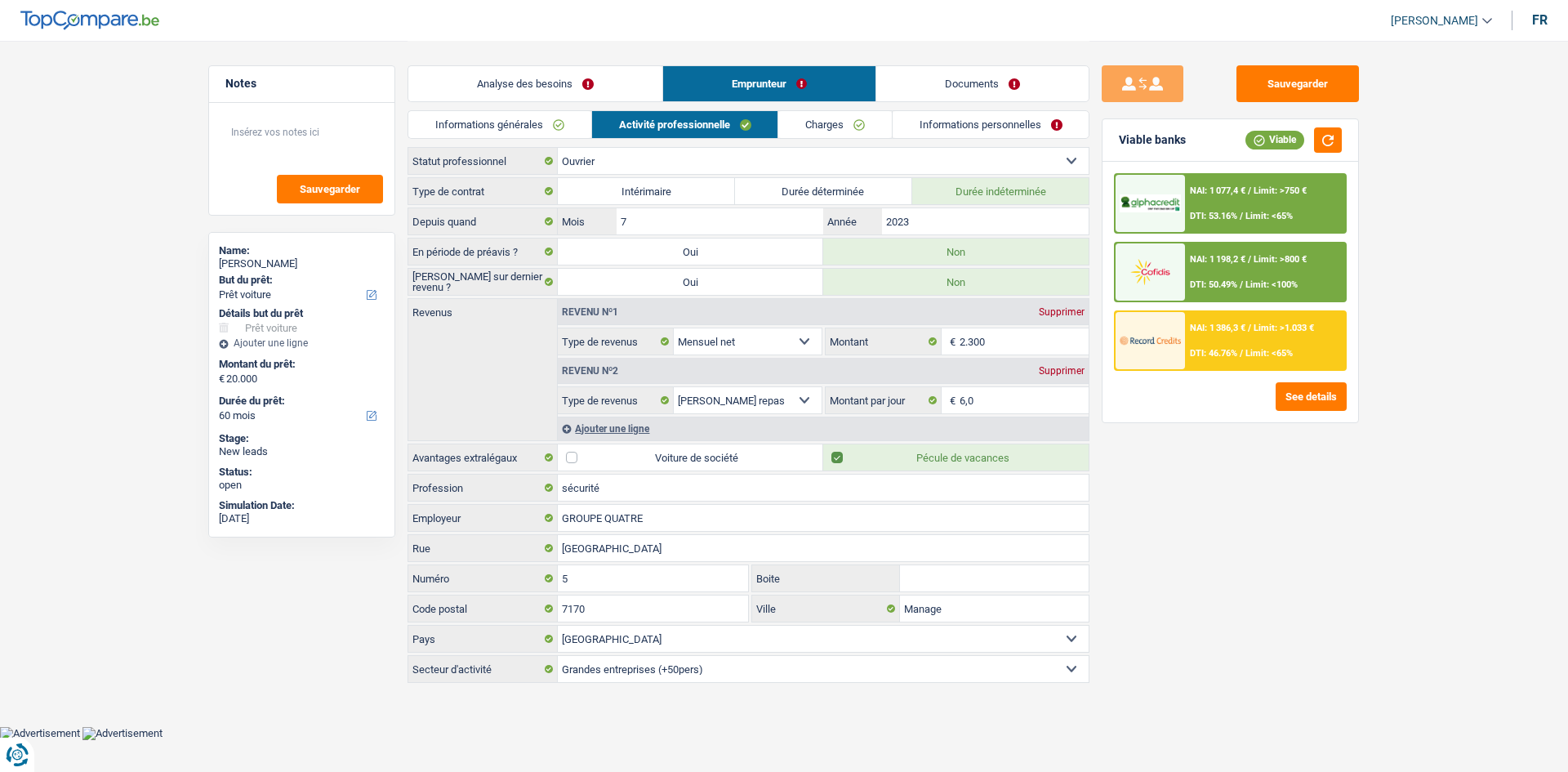
click at [704, 125] on link "Informations personnelles" at bounding box center [990, 125] width 197 height 27
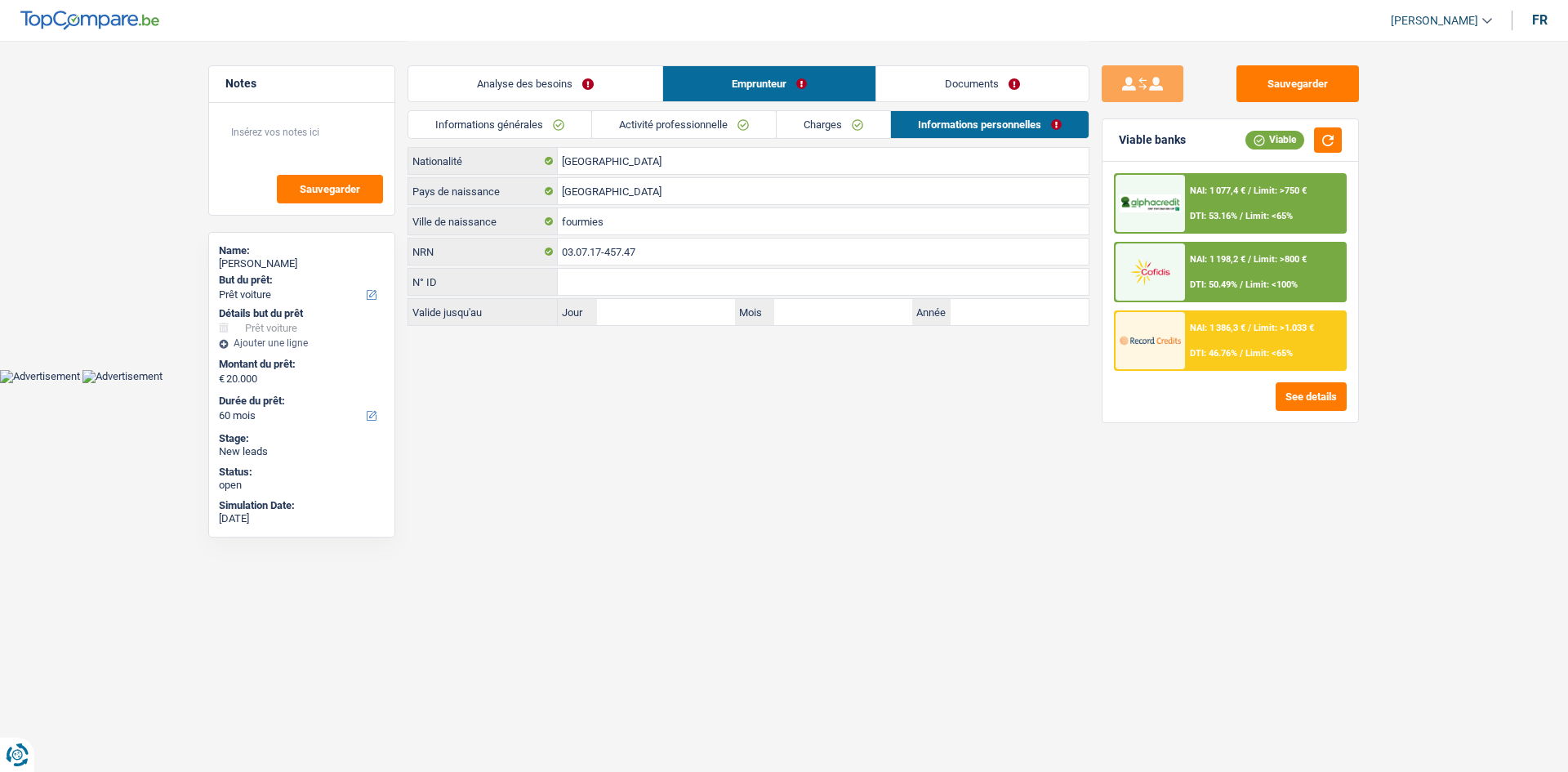
click at [704, 95] on link "Documents" at bounding box center [983, 84] width 212 height 35
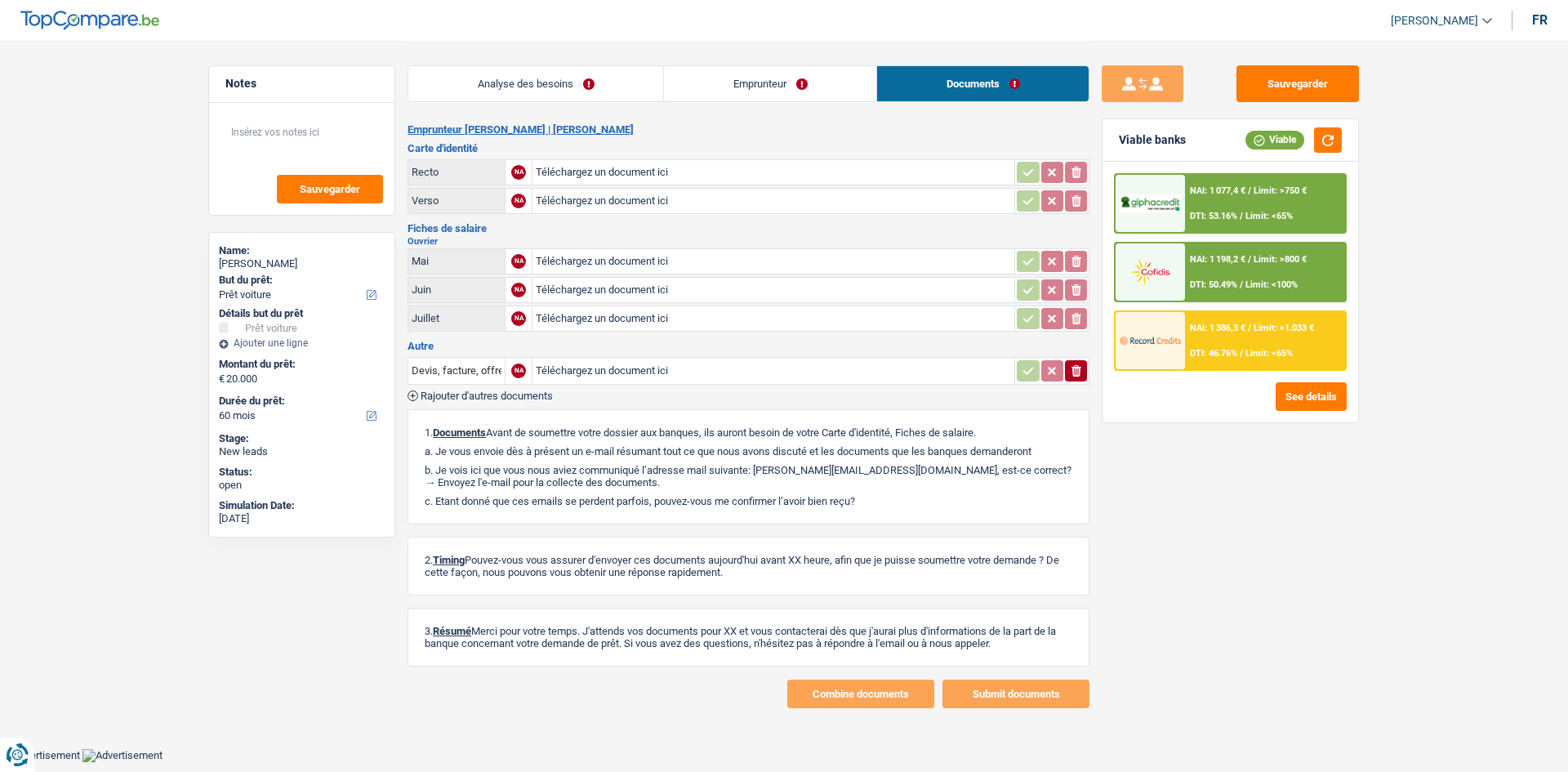
click at [704, 86] on link "Emprunteur" at bounding box center [770, 84] width 212 height 35
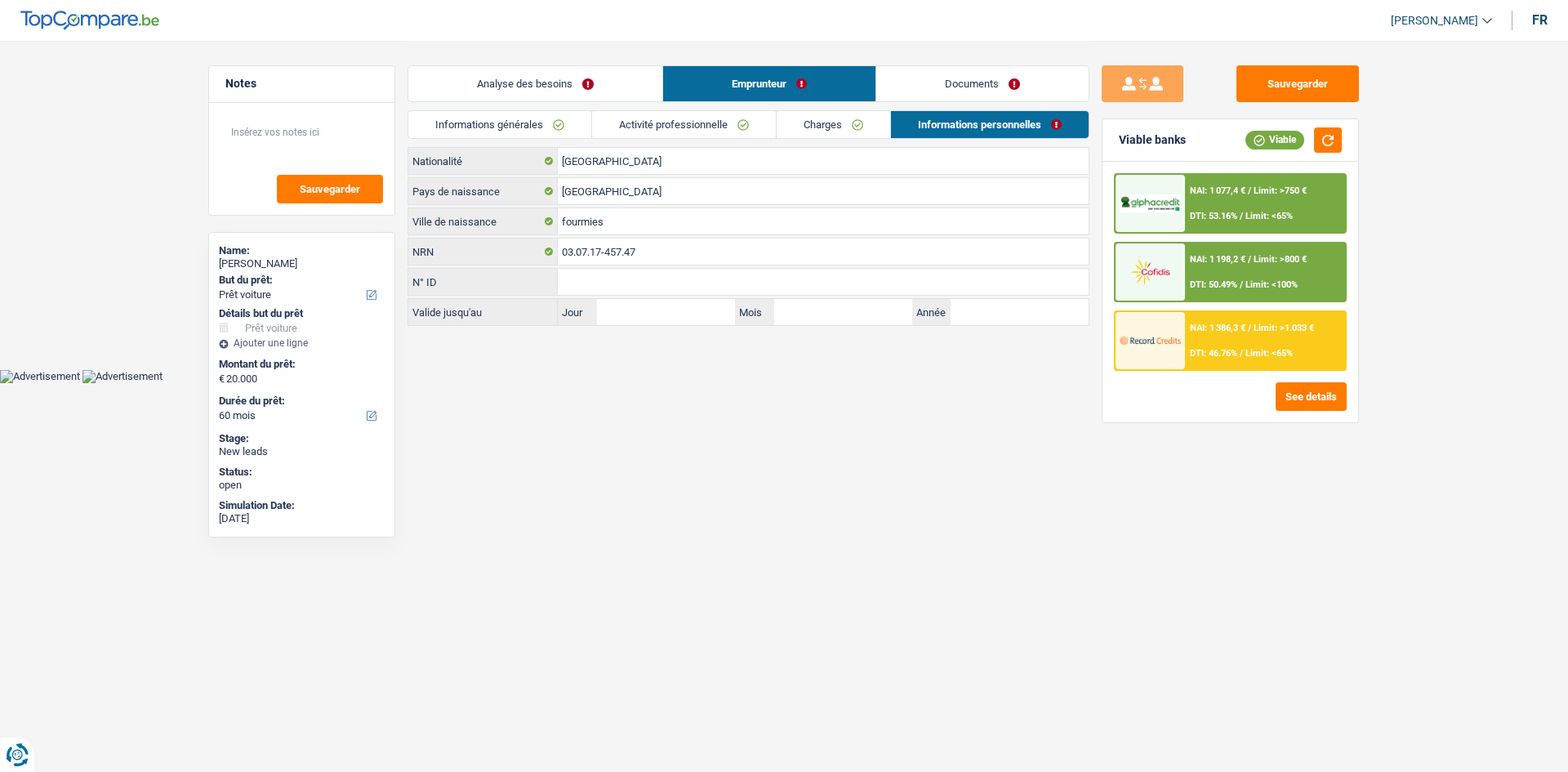
click at [704, 126] on link "Activité professionnelle" at bounding box center [684, 125] width 184 height 27
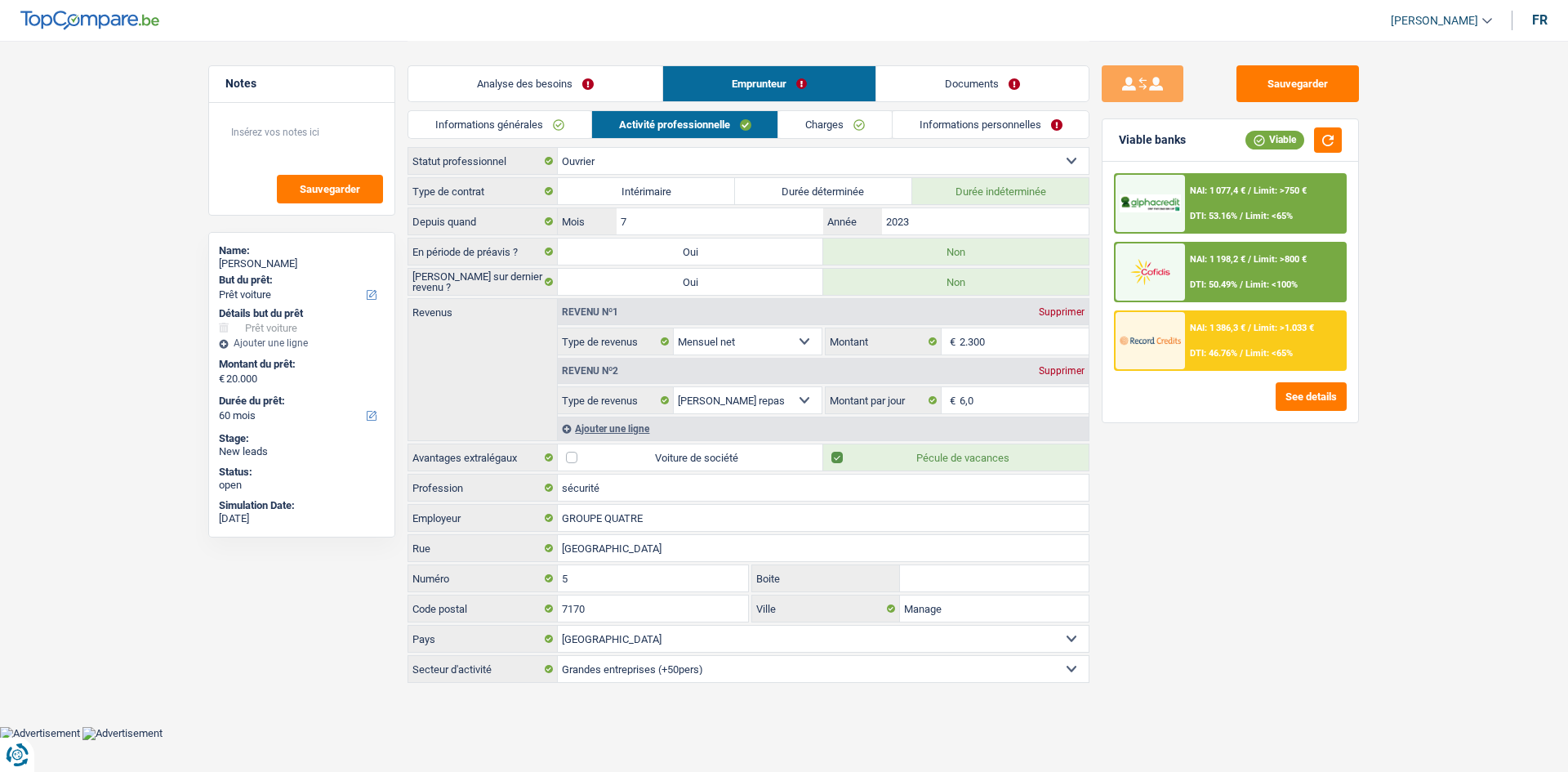
click at [704, 87] on link "Documents" at bounding box center [983, 84] width 212 height 35
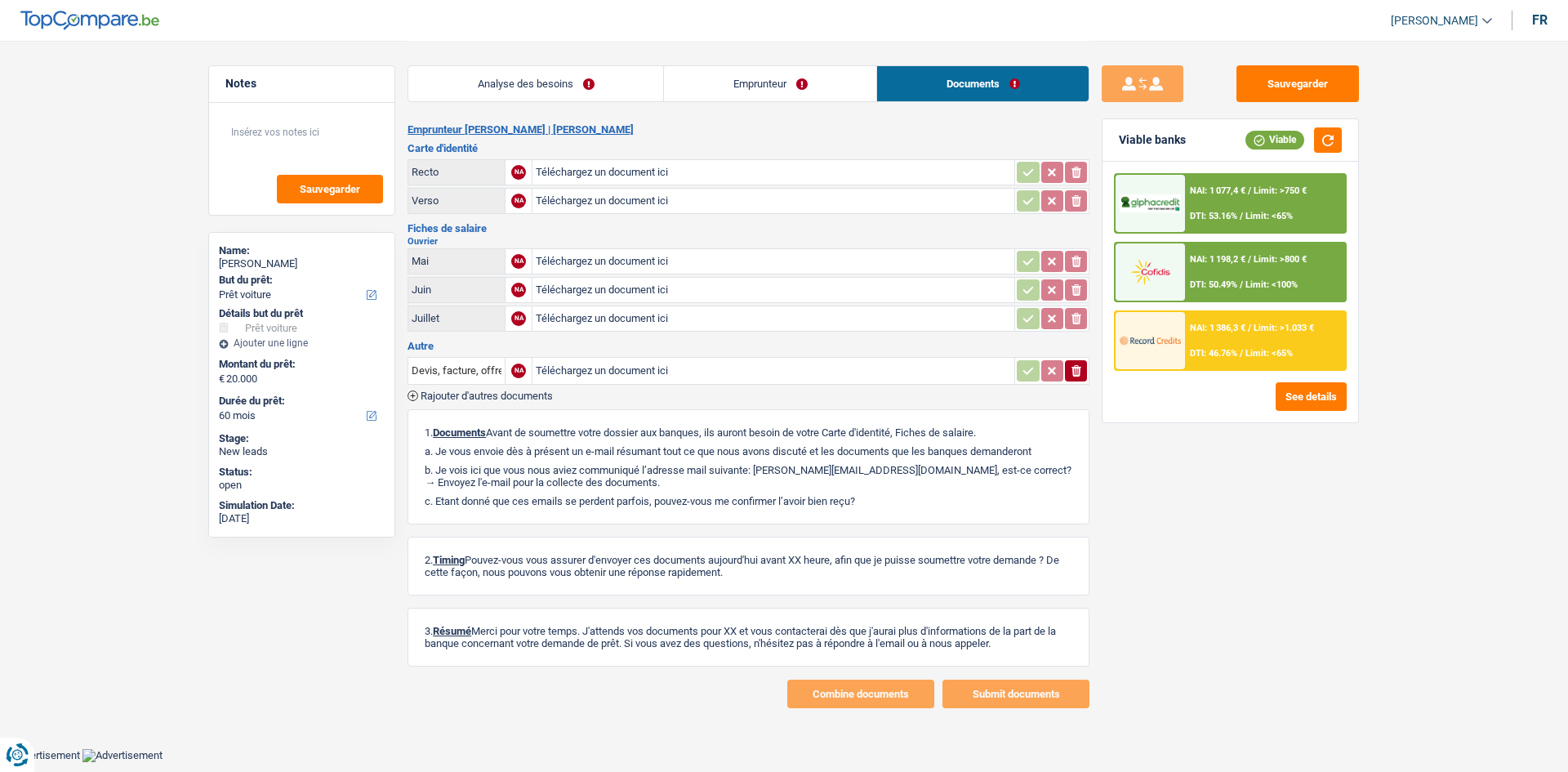
click at [704, 79] on link "Emprunteur" at bounding box center [770, 84] width 212 height 35
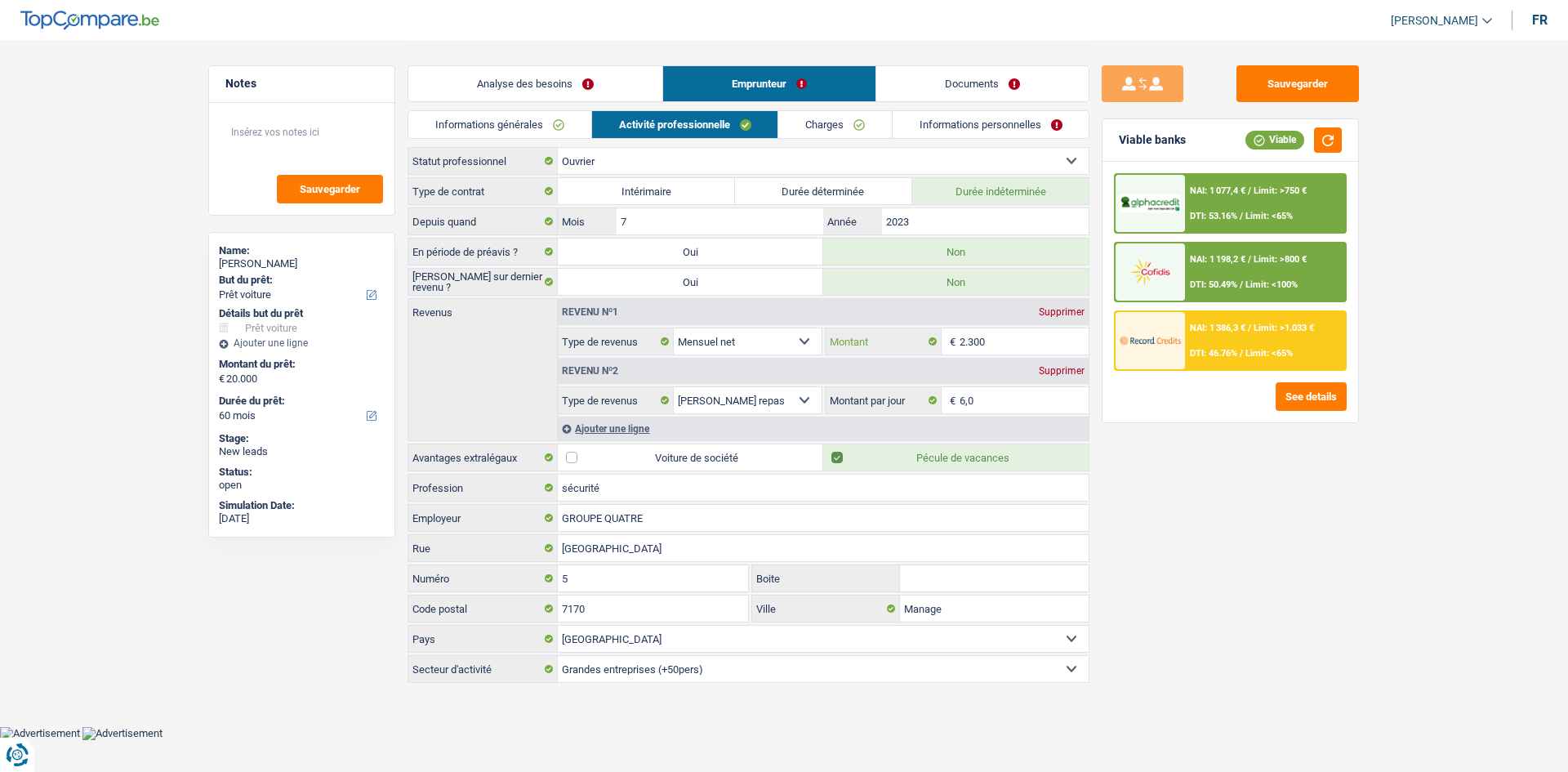
click at [704, 347] on input "2.300" at bounding box center [1024, 341] width 130 height 26
click at [704, 79] on link "Documents" at bounding box center [983, 84] width 212 height 35
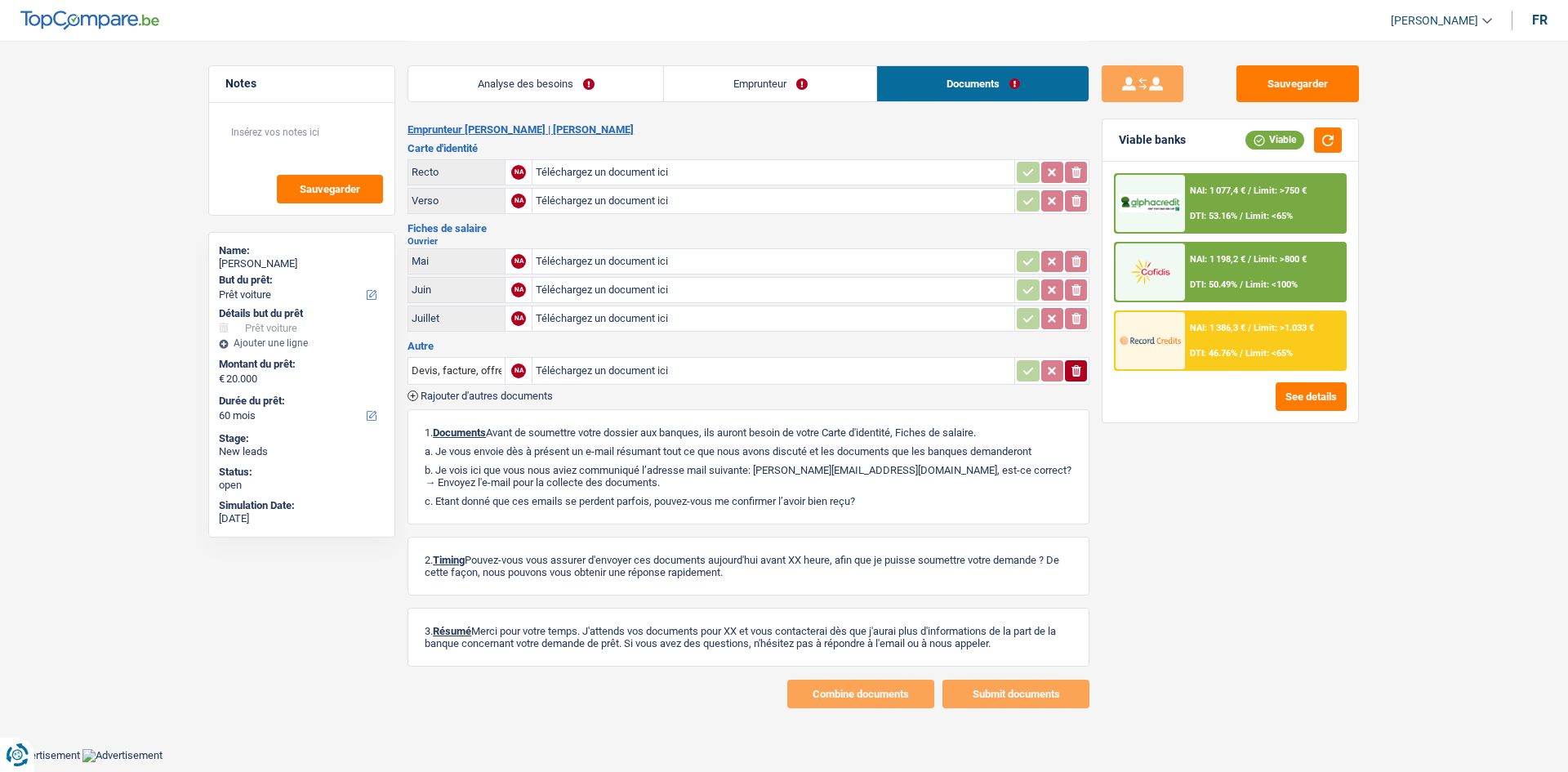
click at [704, 89] on link "Emprunteur" at bounding box center [770, 84] width 212 height 35
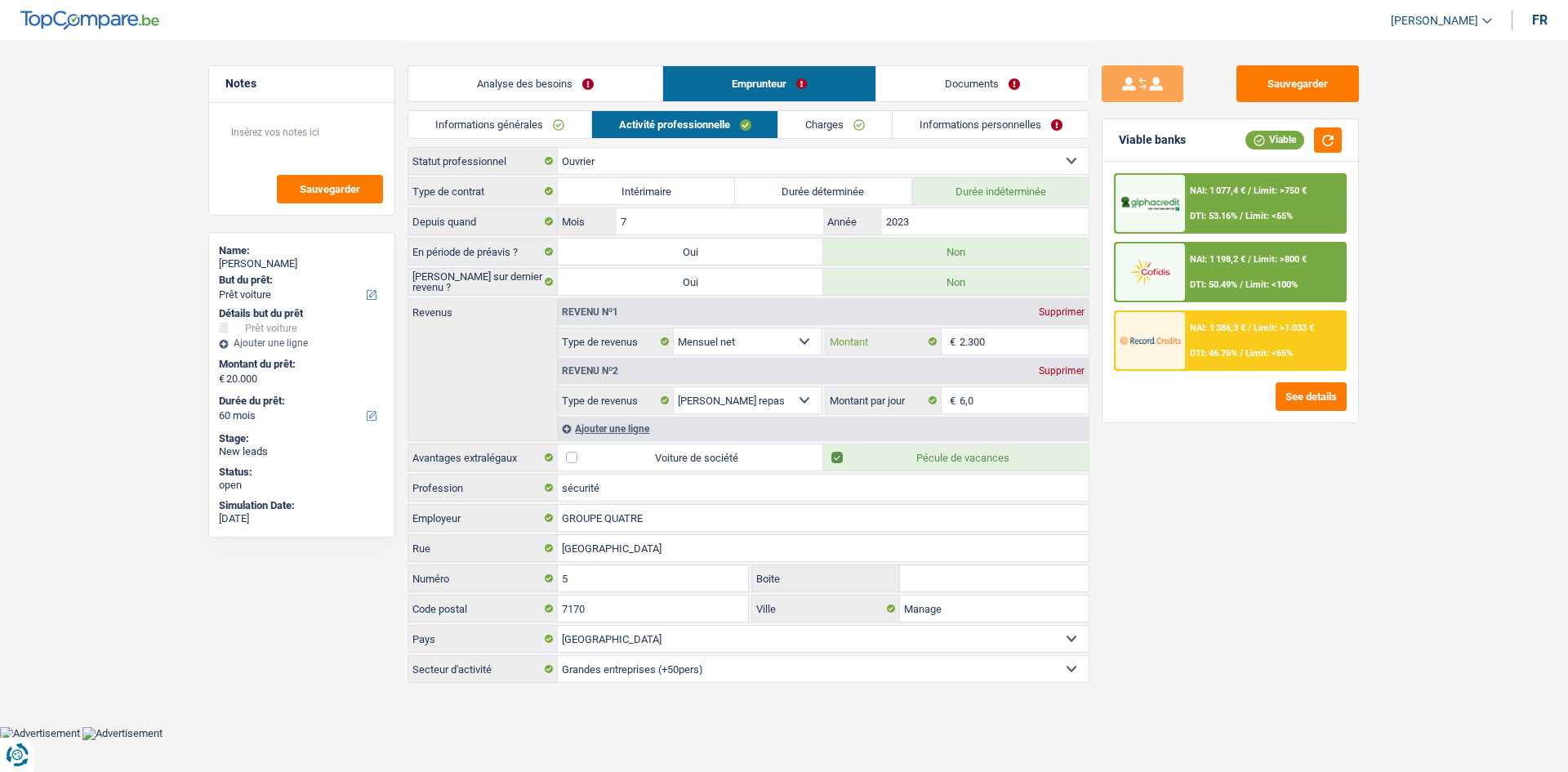
click at [704, 349] on input "2.300" at bounding box center [1024, 341] width 130 height 26
drag, startPoint x: 1141, startPoint y: 469, endPoint x: 1149, endPoint y: 490, distance: 22.5
click at [704, 375] on div "Sauvegarder Viable banks Viable NAI: 1 077,4 € / Limit: >750 € DTI: 53.16% / Li…" at bounding box center [1230, 405] width 282 height 680
click at [704, 345] on input "2.300" at bounding box center [1024, 341] width 130 height 26
type input "230"
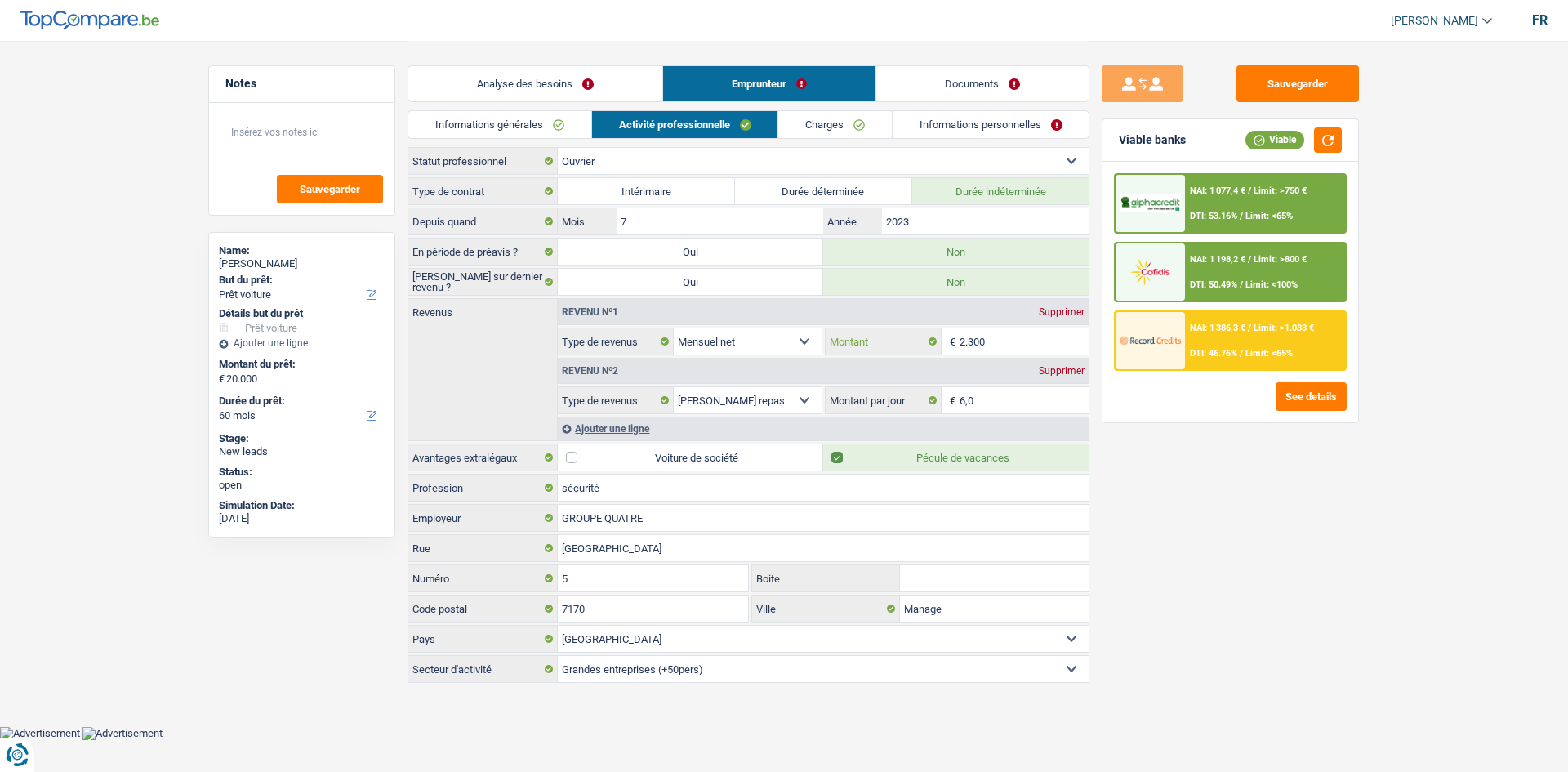
type input "230"
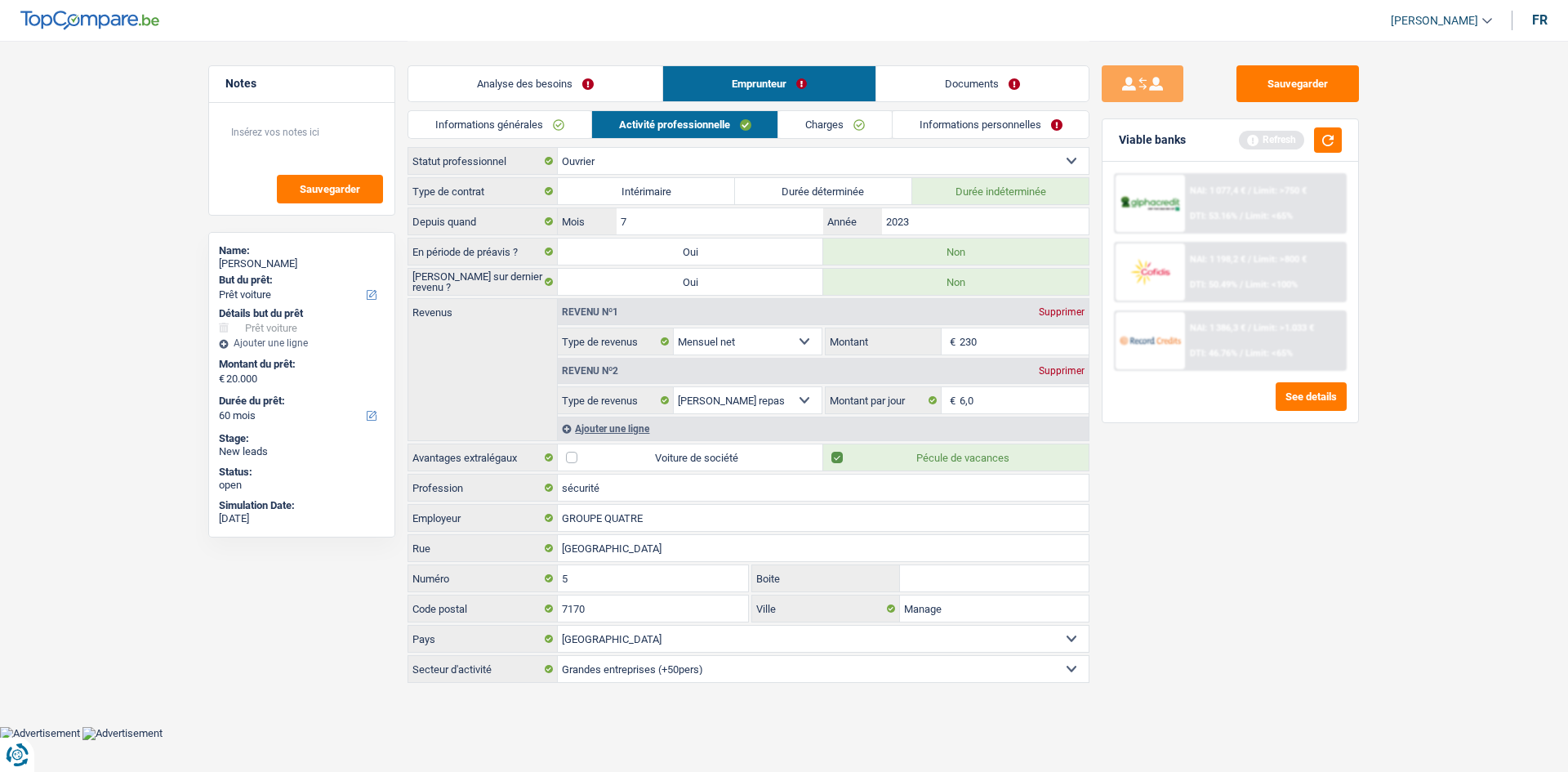
type input "23"
type input "2"
type input "20"
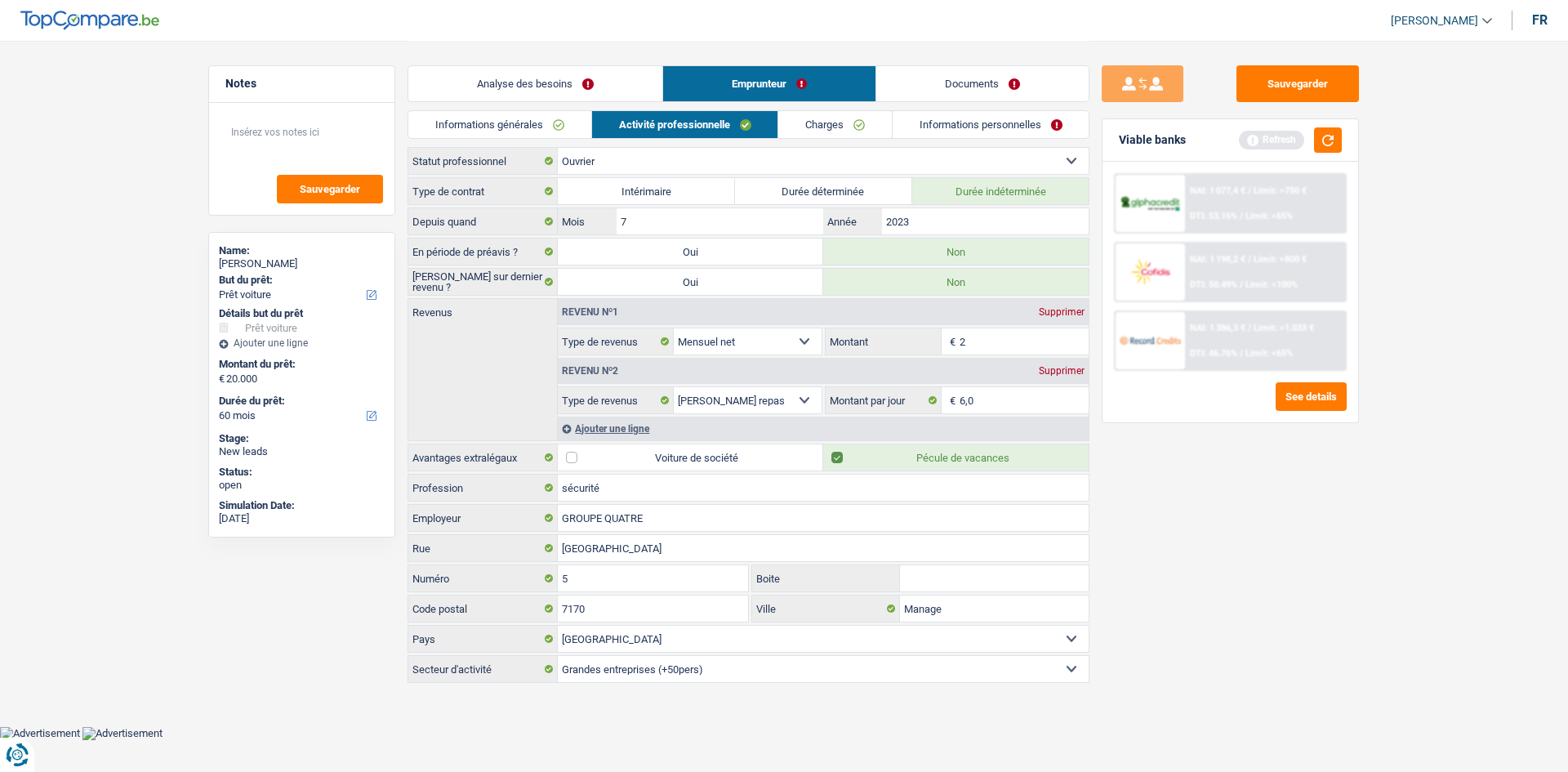
type input "20"
type input "200"
type input "2.000"
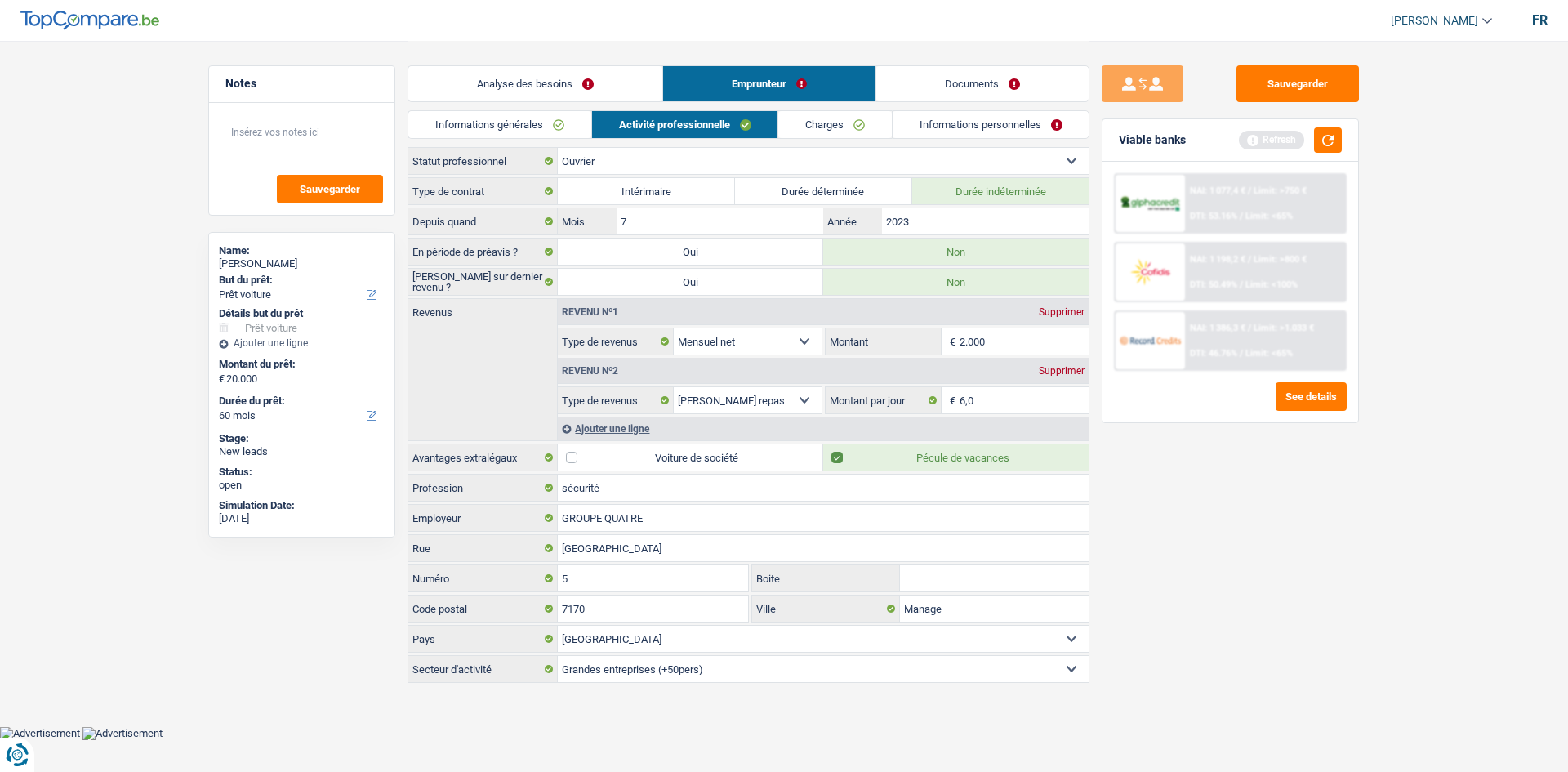
click at [704, 375] on div "Sauvegarder Viable banks Refresh NAI: 1 077,4 € / Limit: >750 € DTI: 53.16% / L…" at bounding box center [1230, 405] width 282 height 680
drag, startPoint x: 605, startPoint y: 79, endPoint x: 622, endPoint y: 80, distance: 17.0
click at [605, 79] on link "Analyse des besoins" at bounding box center [535, 84] width 254 height 35
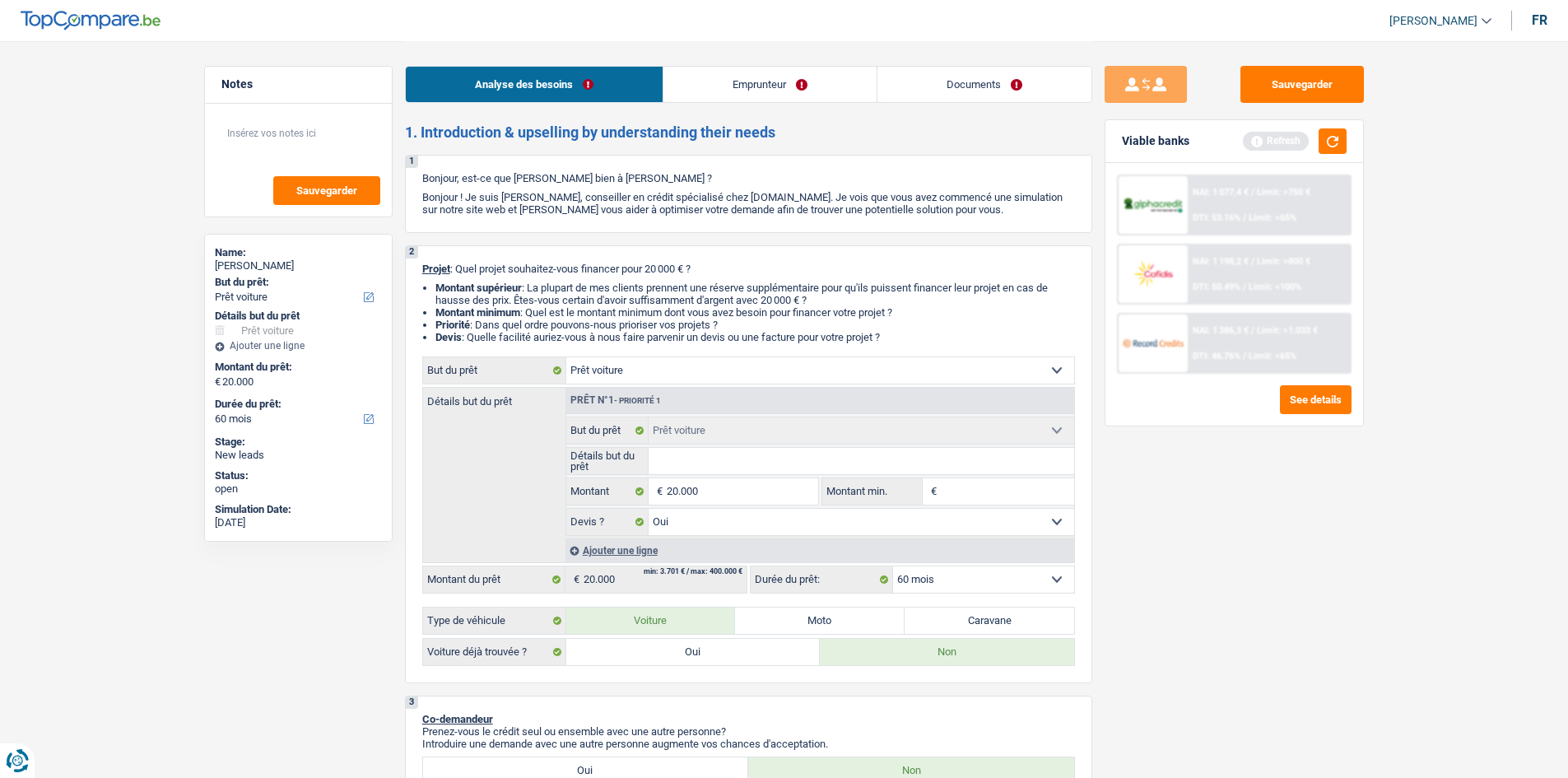
click at [710, 378] on input "Montant min." at bounding box center [1007, 491] width 133 height 26
click at [710, 99] on link "Emprunteur" at bounding box center [770, 84] width 213 height 35
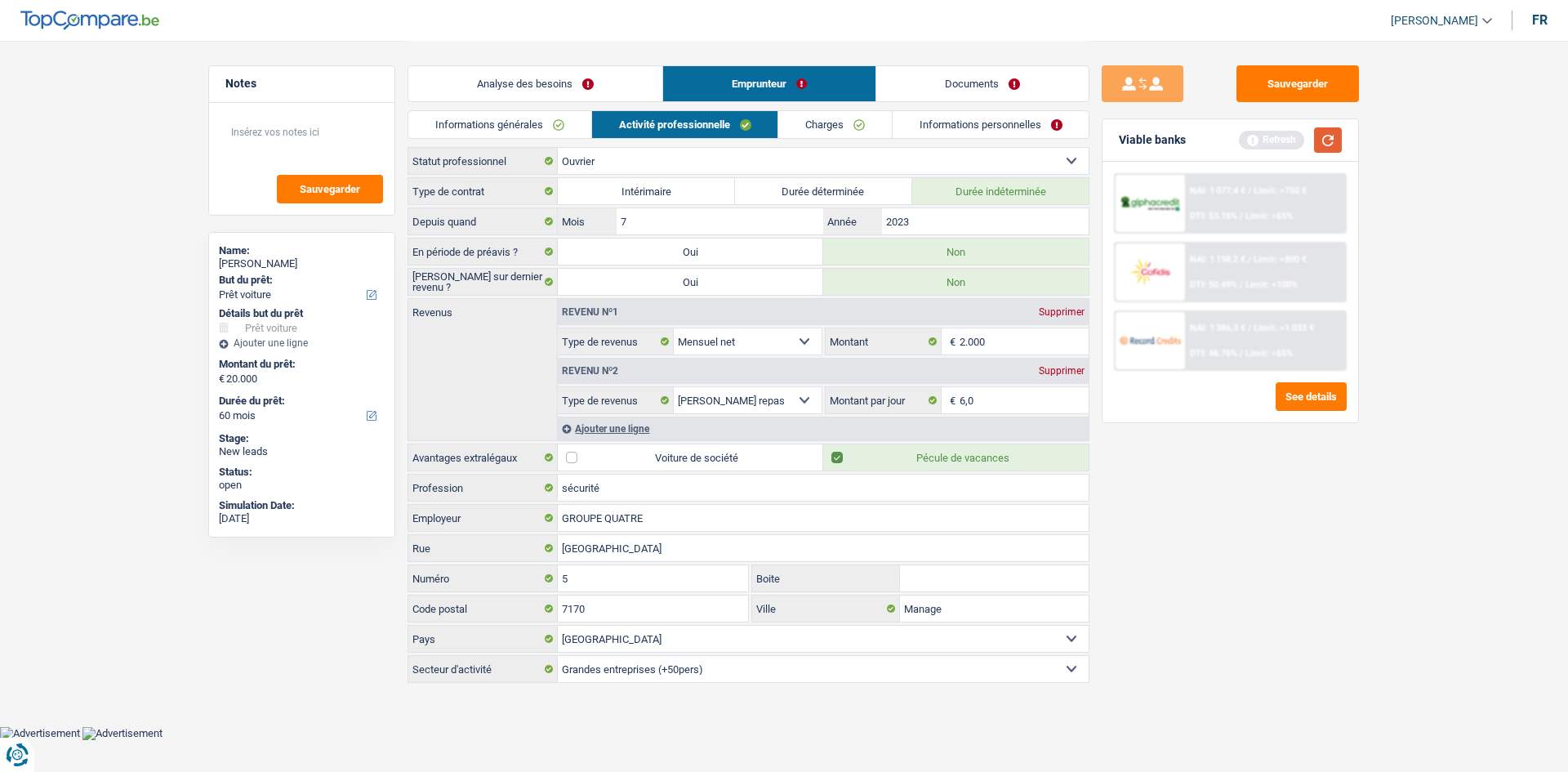
click at [704, 146] on button "button" at bounding box center [1327, 140] width 28 height 25
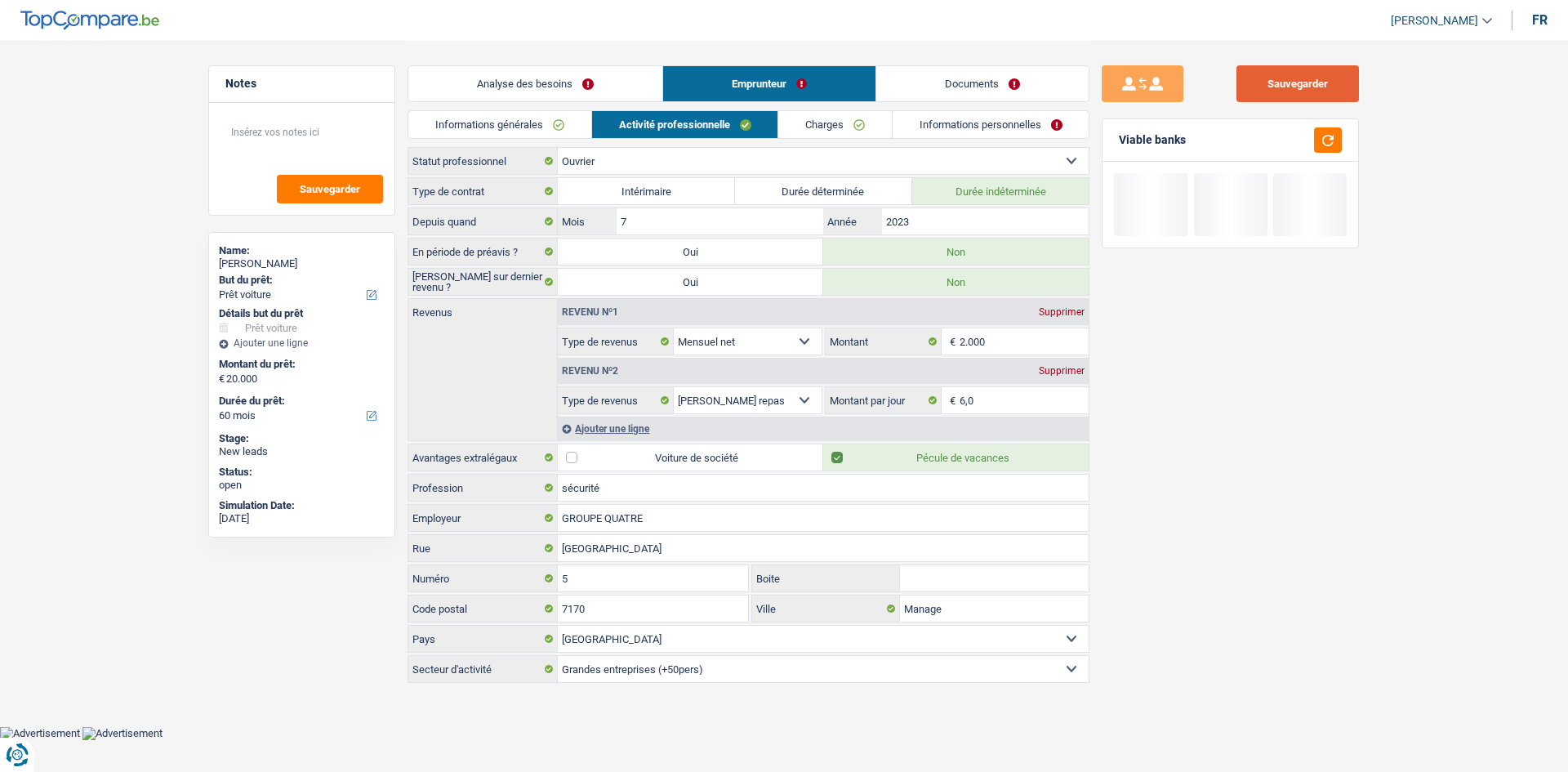
click at [704, 88] on button "Sauvegarder" at bounding box center [1297, 84] width 122 height 37
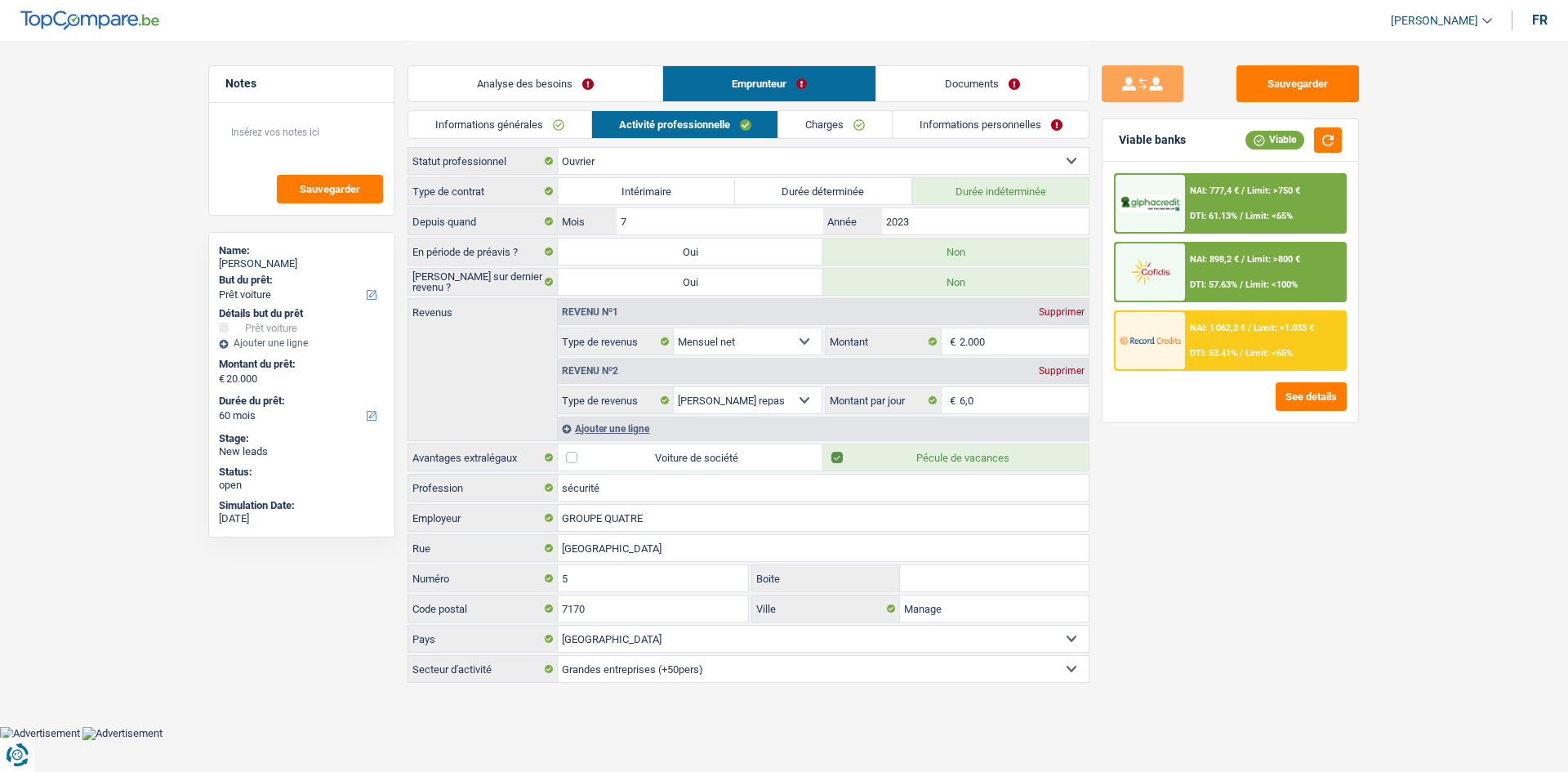
click at [586, 87] on link "Analyse des besoins" at bounding box center [535, 84] width 254 height 35
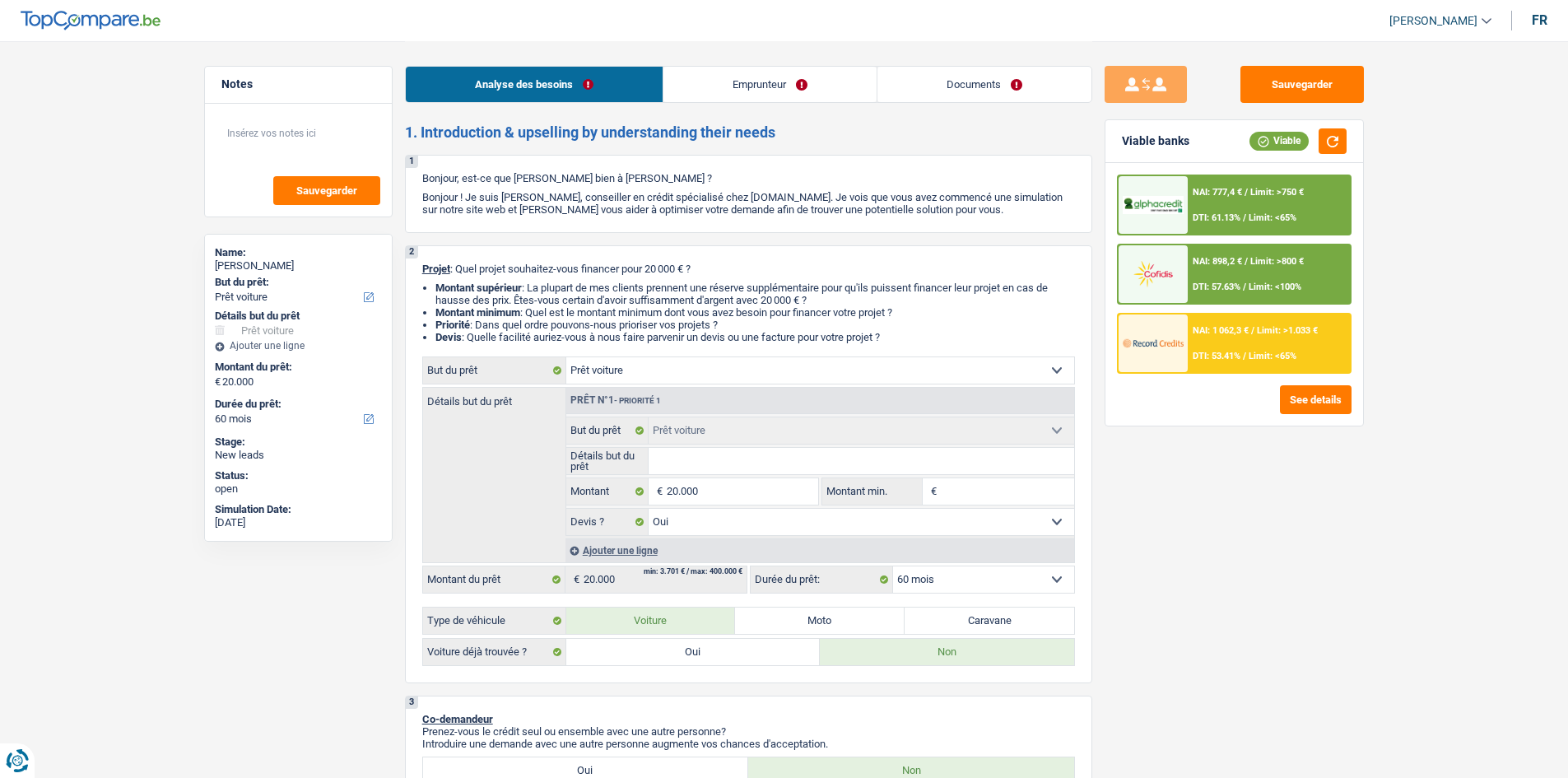
click at [710, 378] on input "Montant min." at bounding box center [1007, 491] width 133 height 26
type input "1"
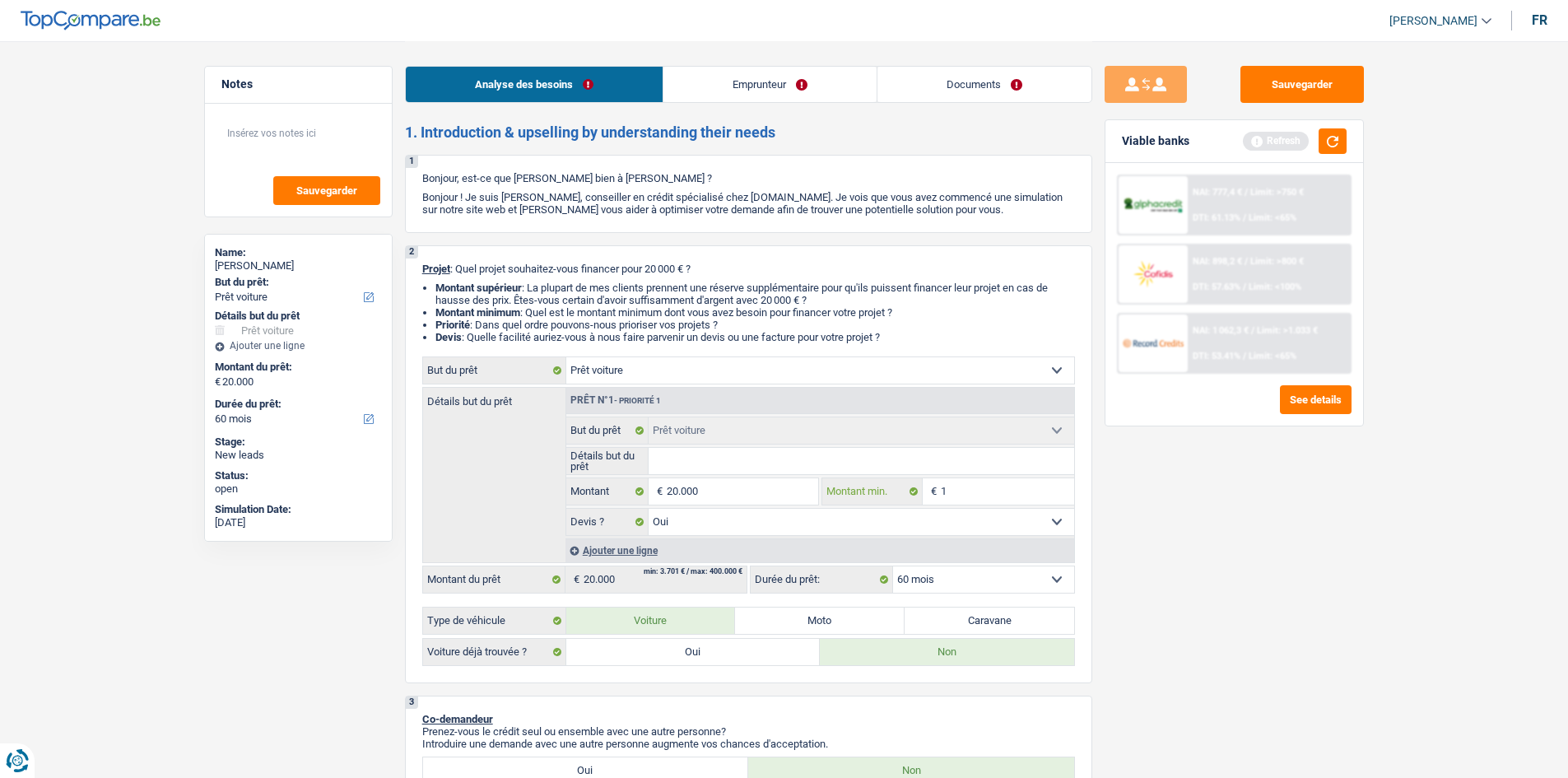
type input "18"
type input "180"
type input "1.800"
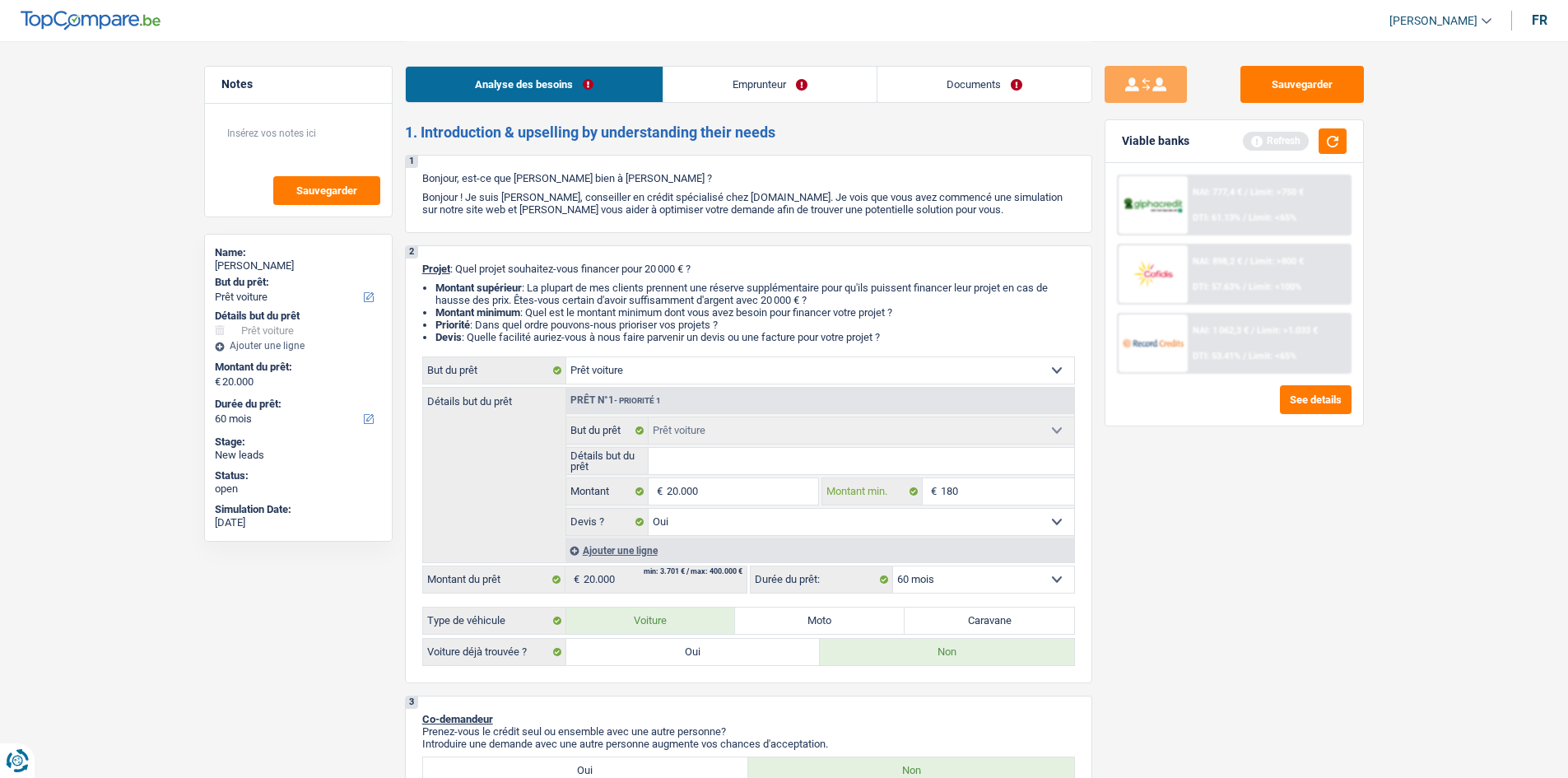
type input "1.800"
type input "18.000"
click at [710, 378] on div "Sauvegarder Viable banks Refresh NAI: 777,4 € / Limit: >750 € DTI: 61.13% / Lim…" at bounding box center [1234, 408] width 284 height 685
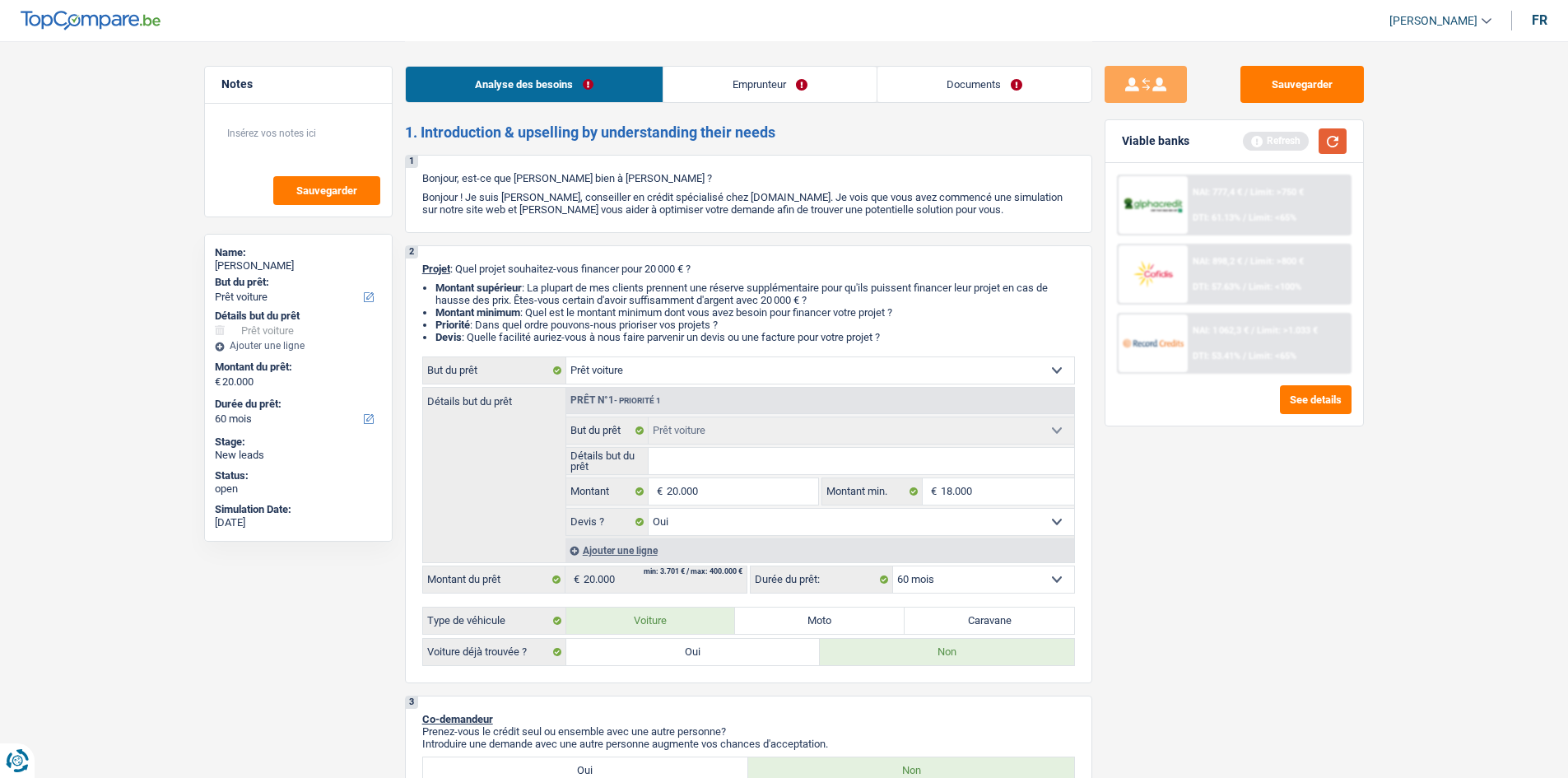
click at [710, 138] on button "button" at bounding box center [1332, 141] width 28 height 25
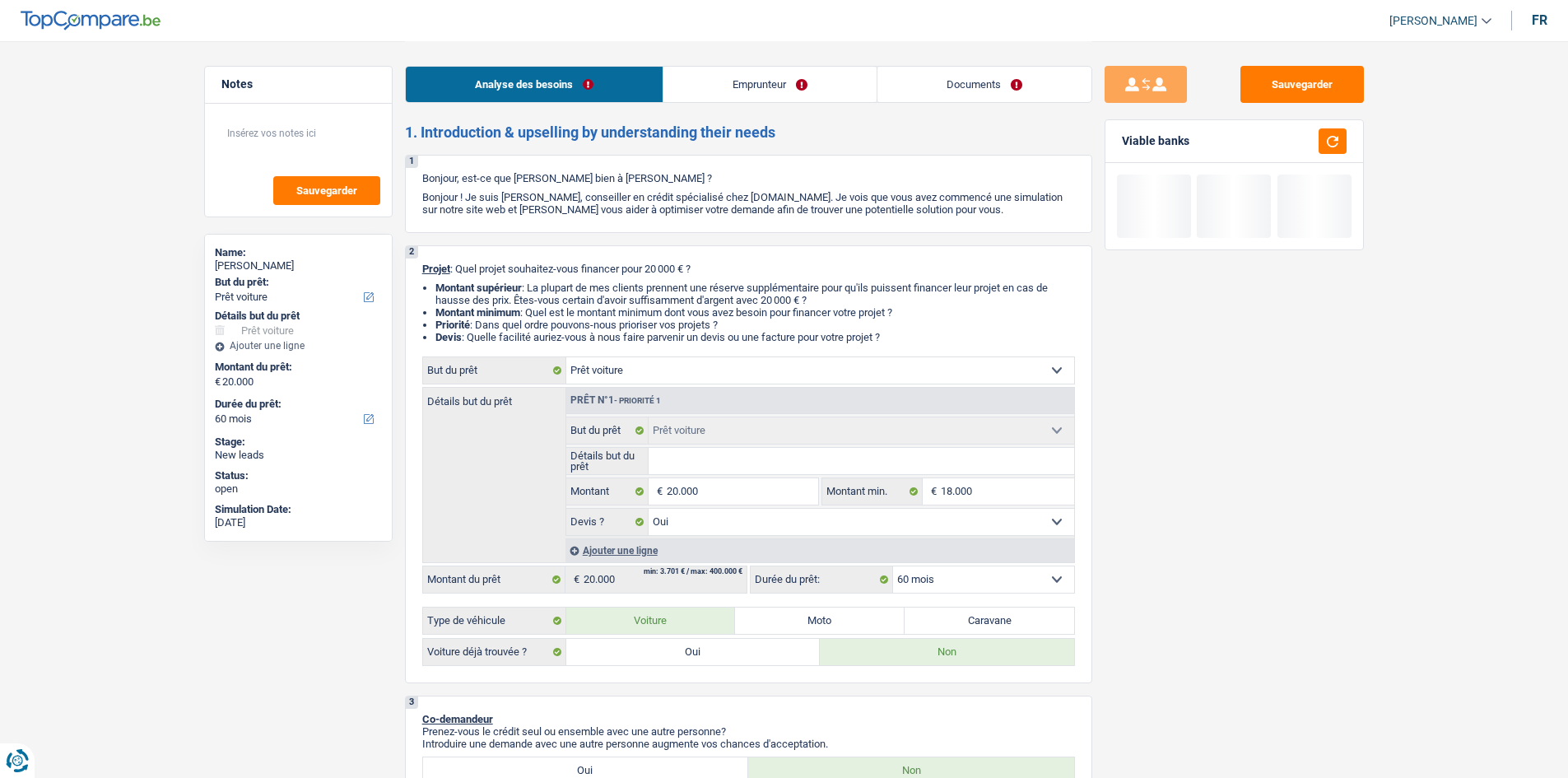
click at [710, 89] on link "Emprunteur" at bounding box center [770, 84] width 213 height 35
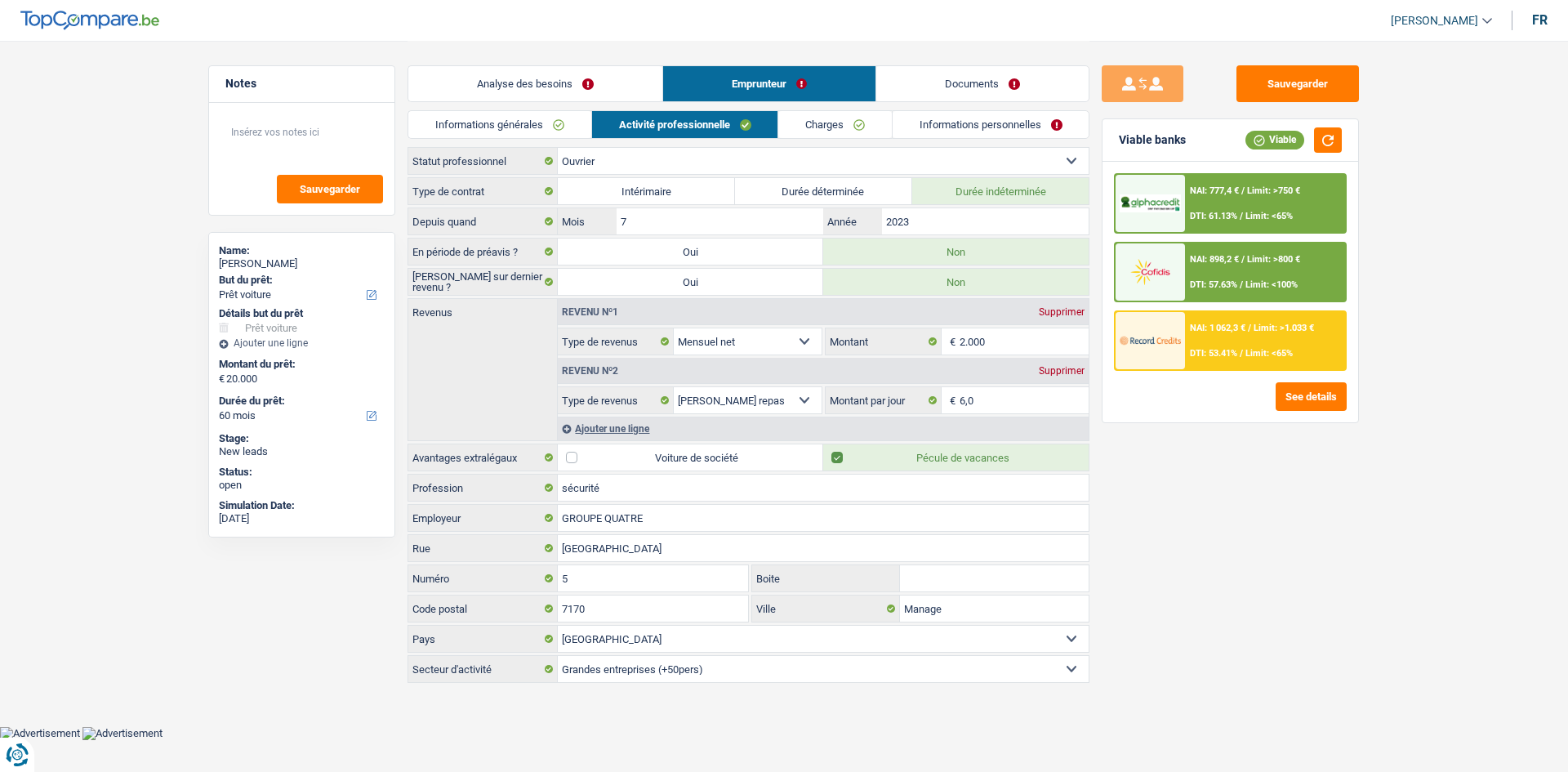
drag, startPoint x: 619, startPoint y: 92, endPoint x: 651, endPoint y: 93, distance: 32.0
click at [620, 91] on link "Analyse des besoins" at bounding box center [535, 84] width 254 height 35
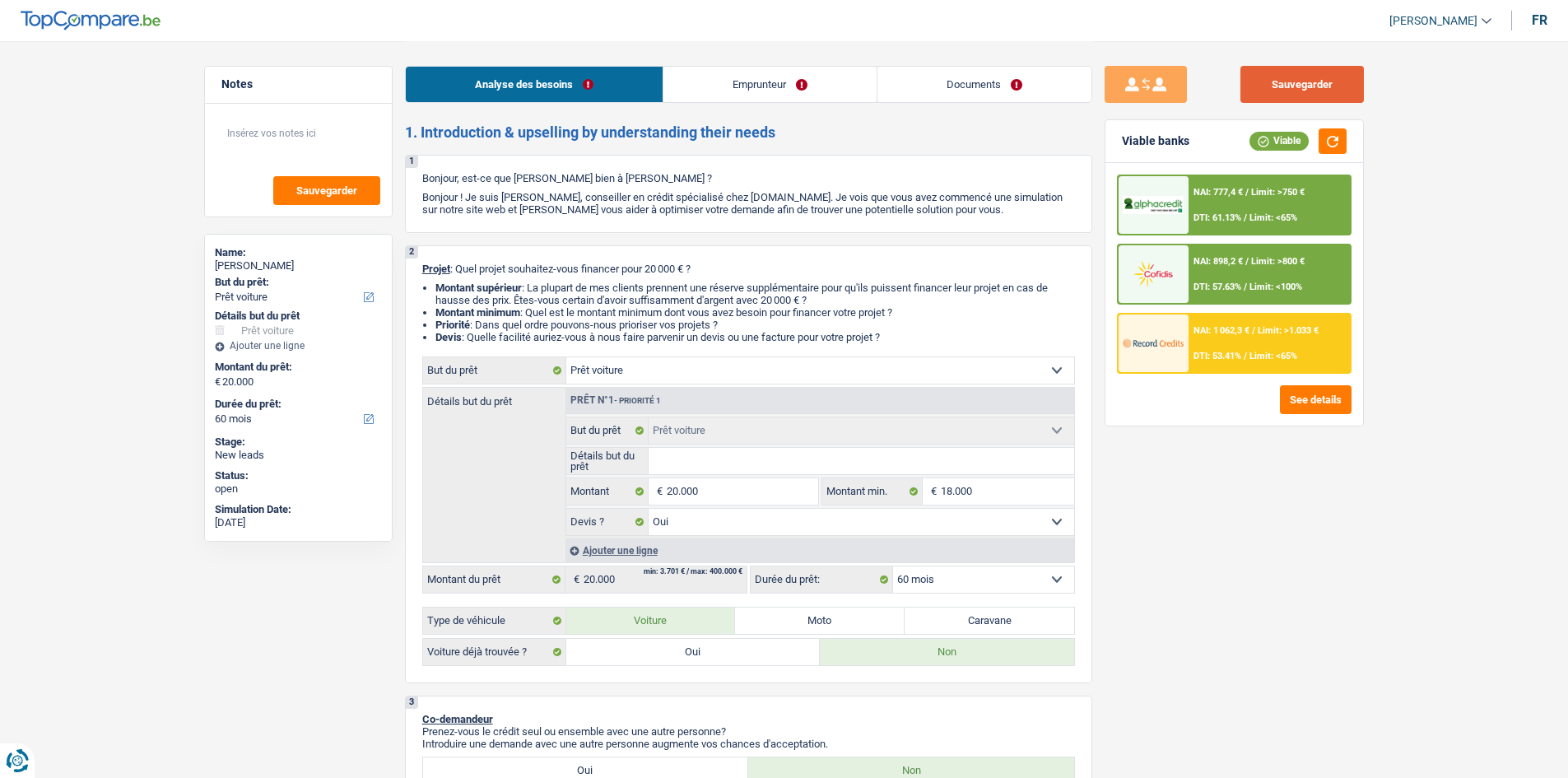
click at [710, 70] on button "Sauvegarder" at bounding box center [1302, 84] width 123 height 37
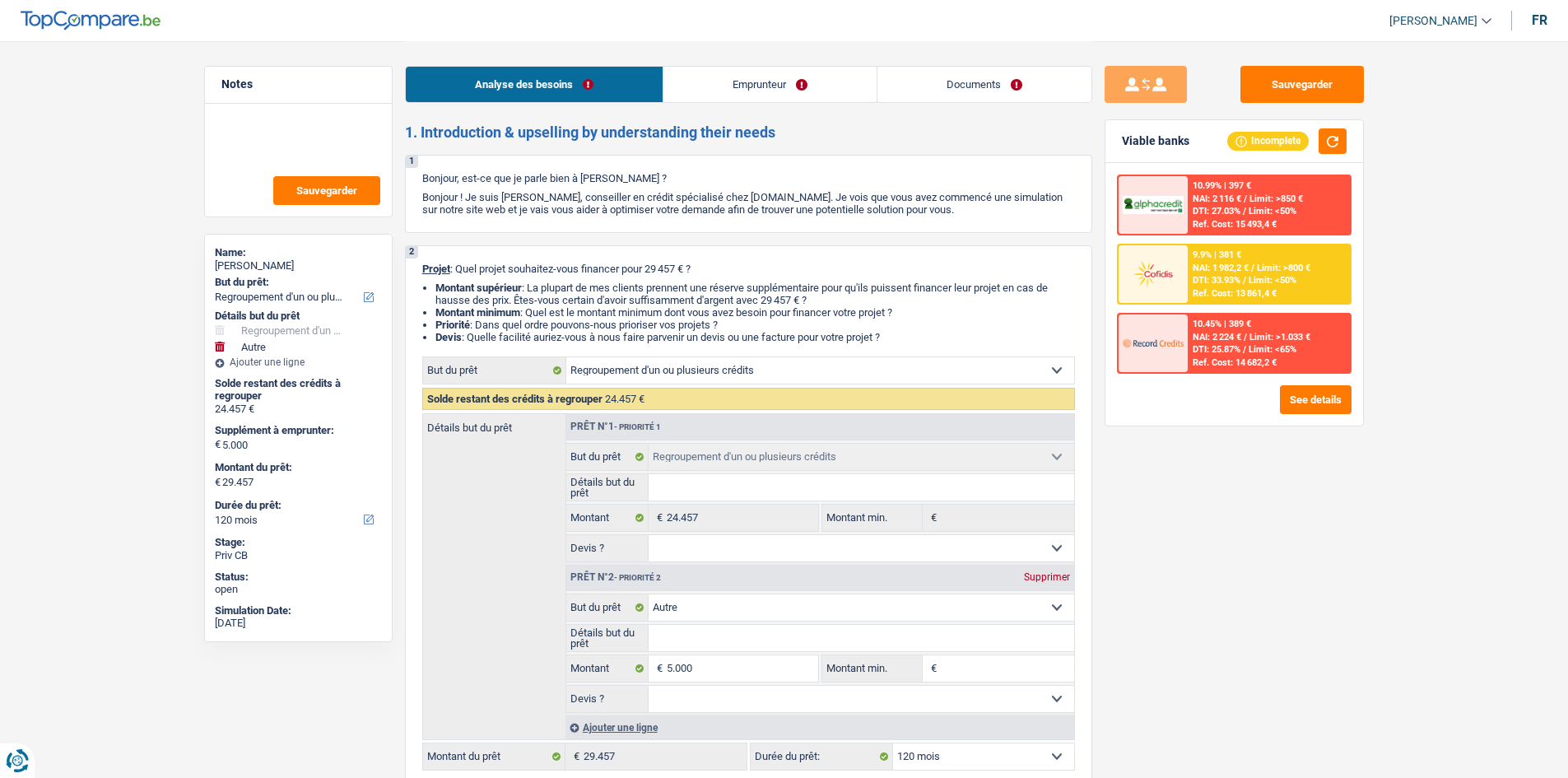
select select "refinancing"
select select "other"
select select "120"
select select "refinancing"
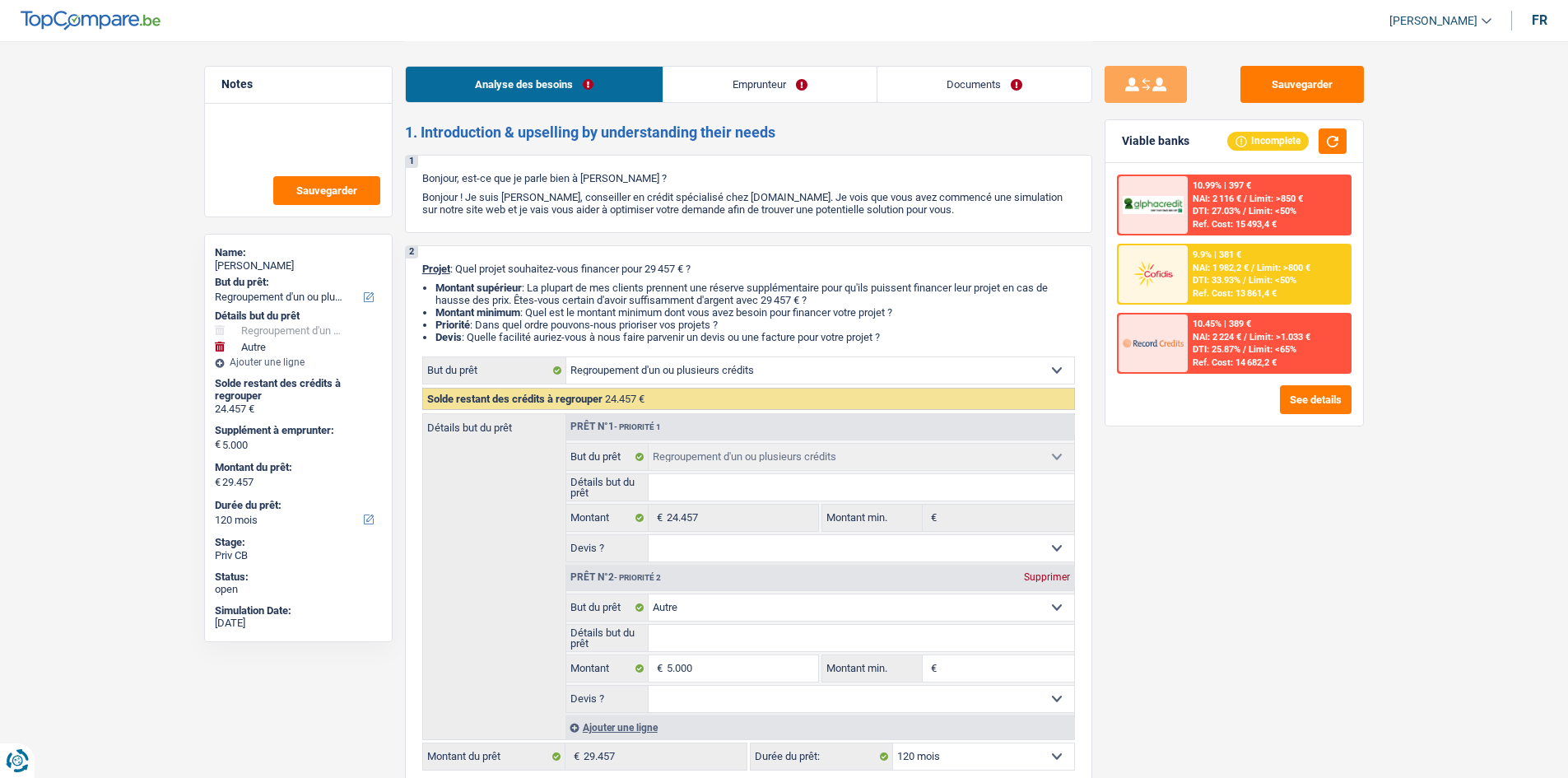
select select "refinancing"
select select "other"
select select "120"
select select "publicEmployee"
select select "netSalary"
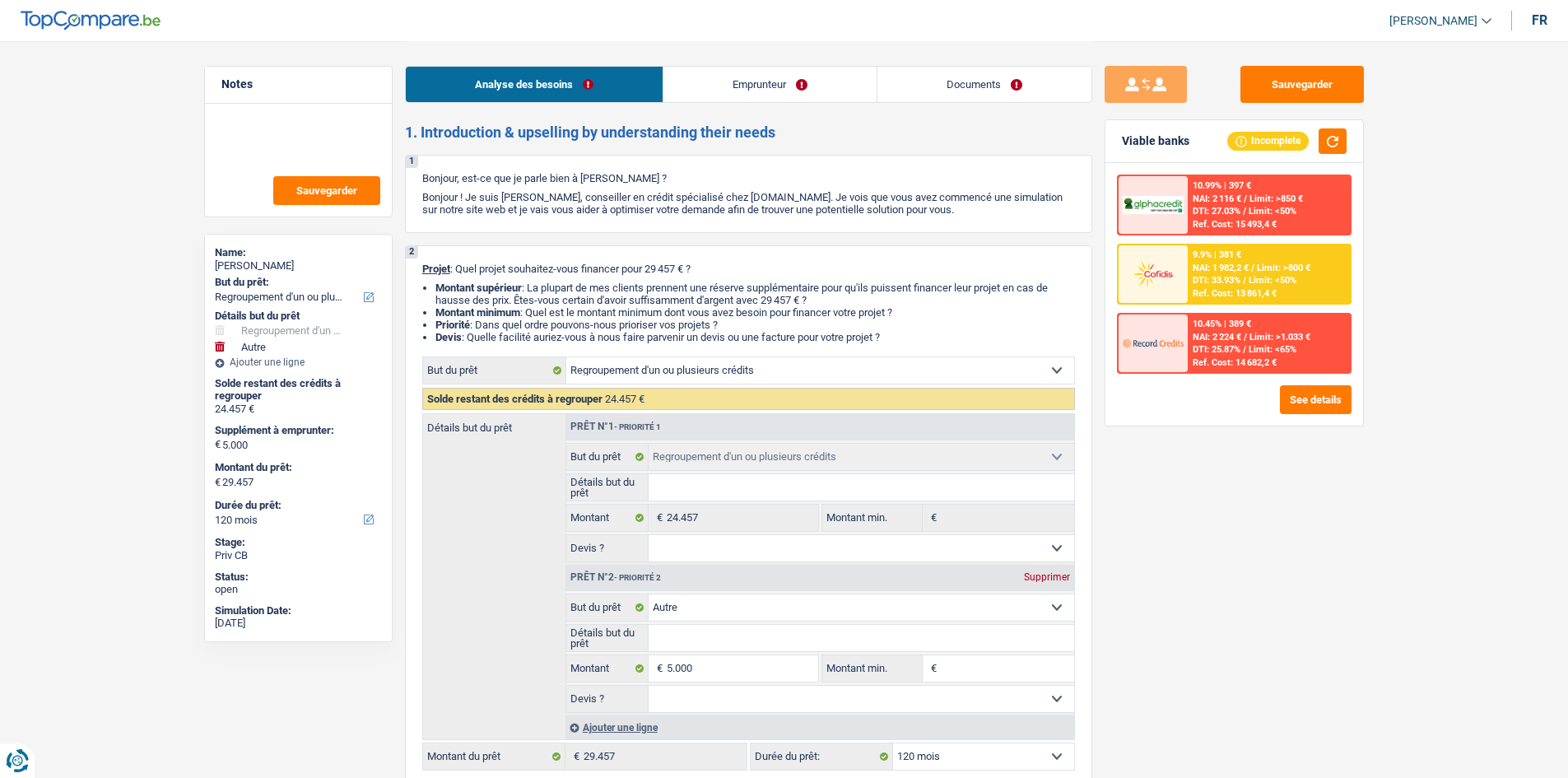
select select "mealVouchers"
select select "liveWithParents"
select select "personalLoan"
select select "hobbies"
select select "30"
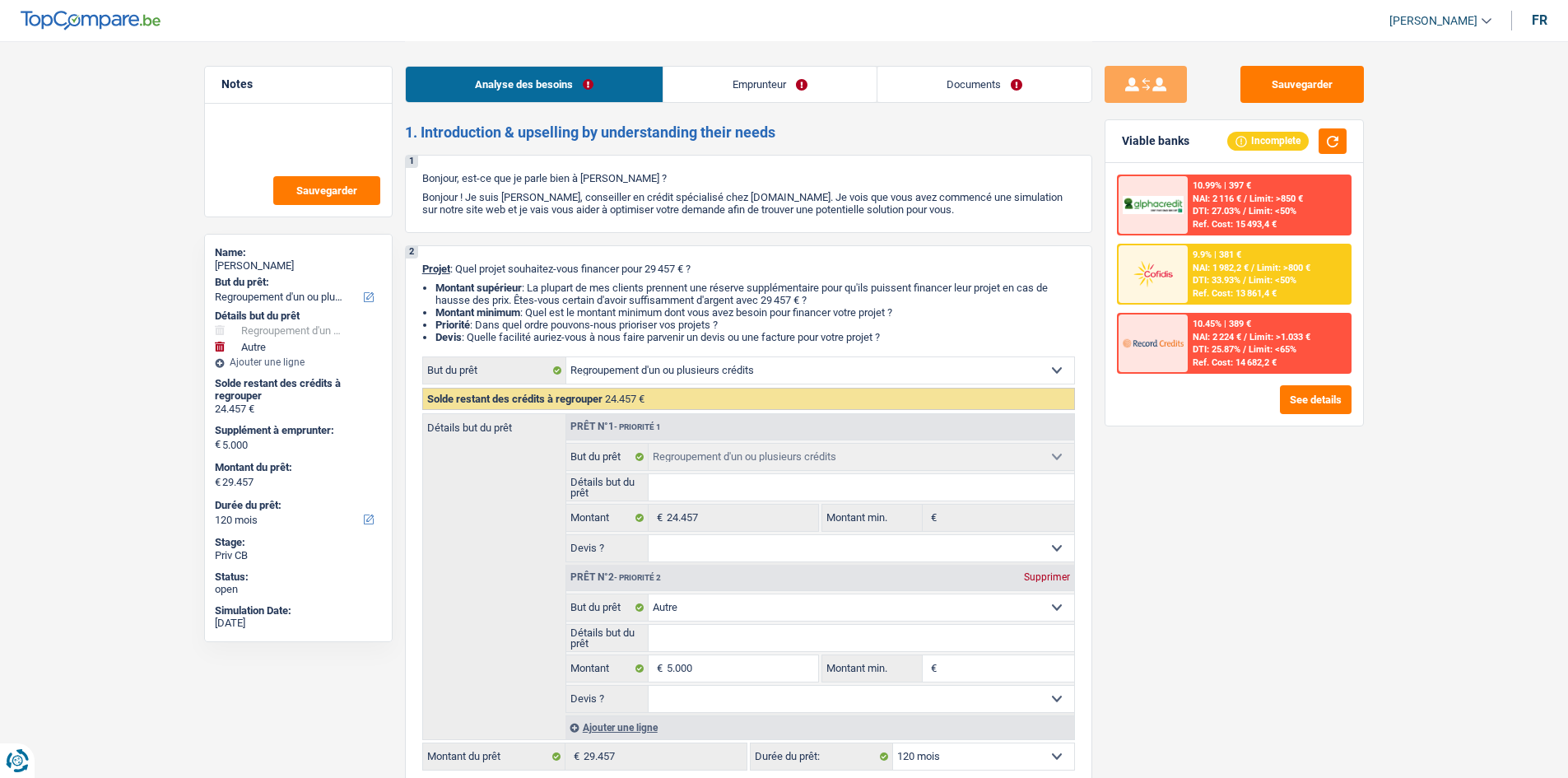
select select "personalLoan"
select select "hobbies"
select select "24"
select select "personalLoan"
select select "hobbies"
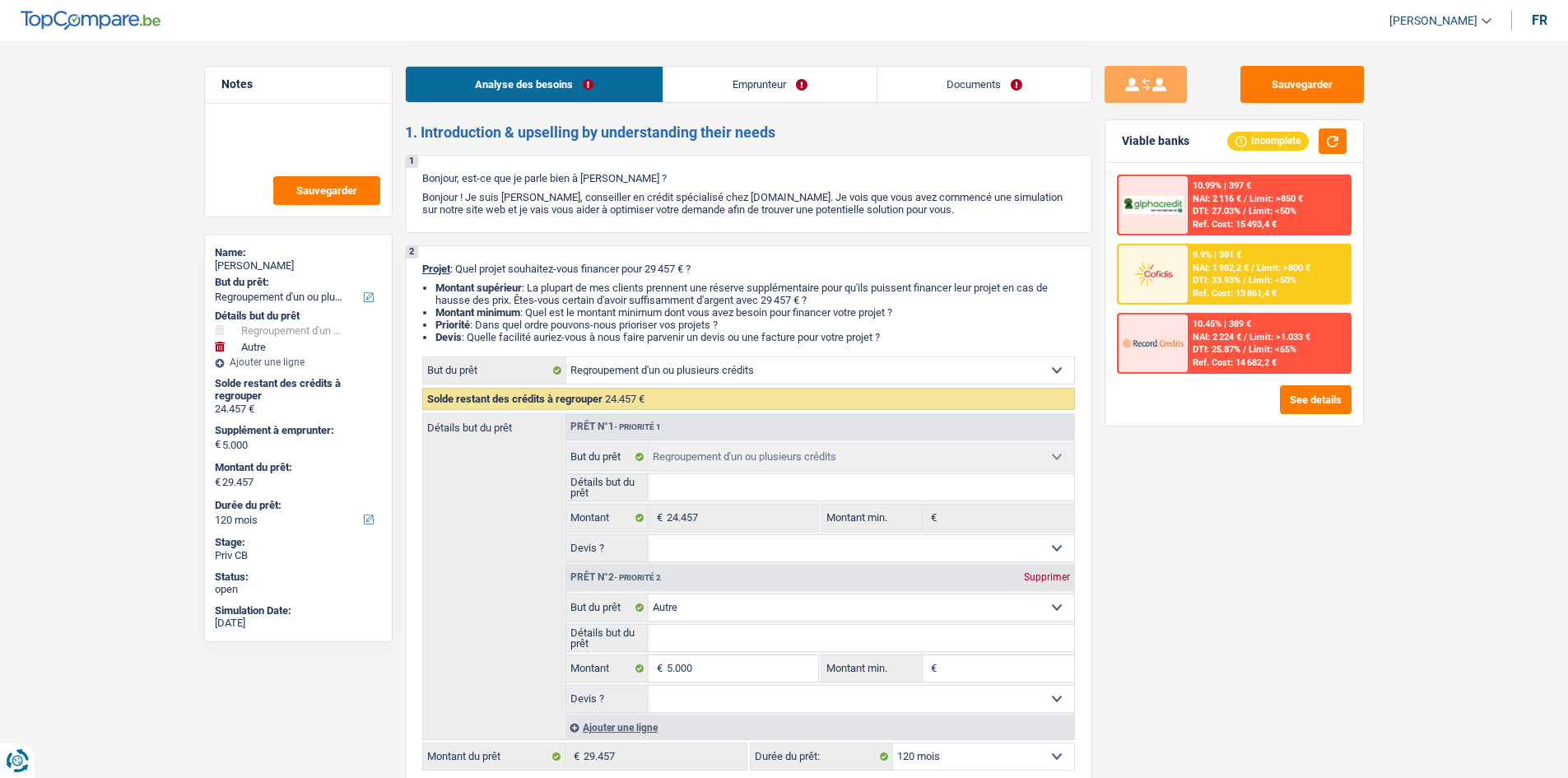
select select "24"
select select "personalLoan"
select select "other"
select select "120"
select select "mortgage"
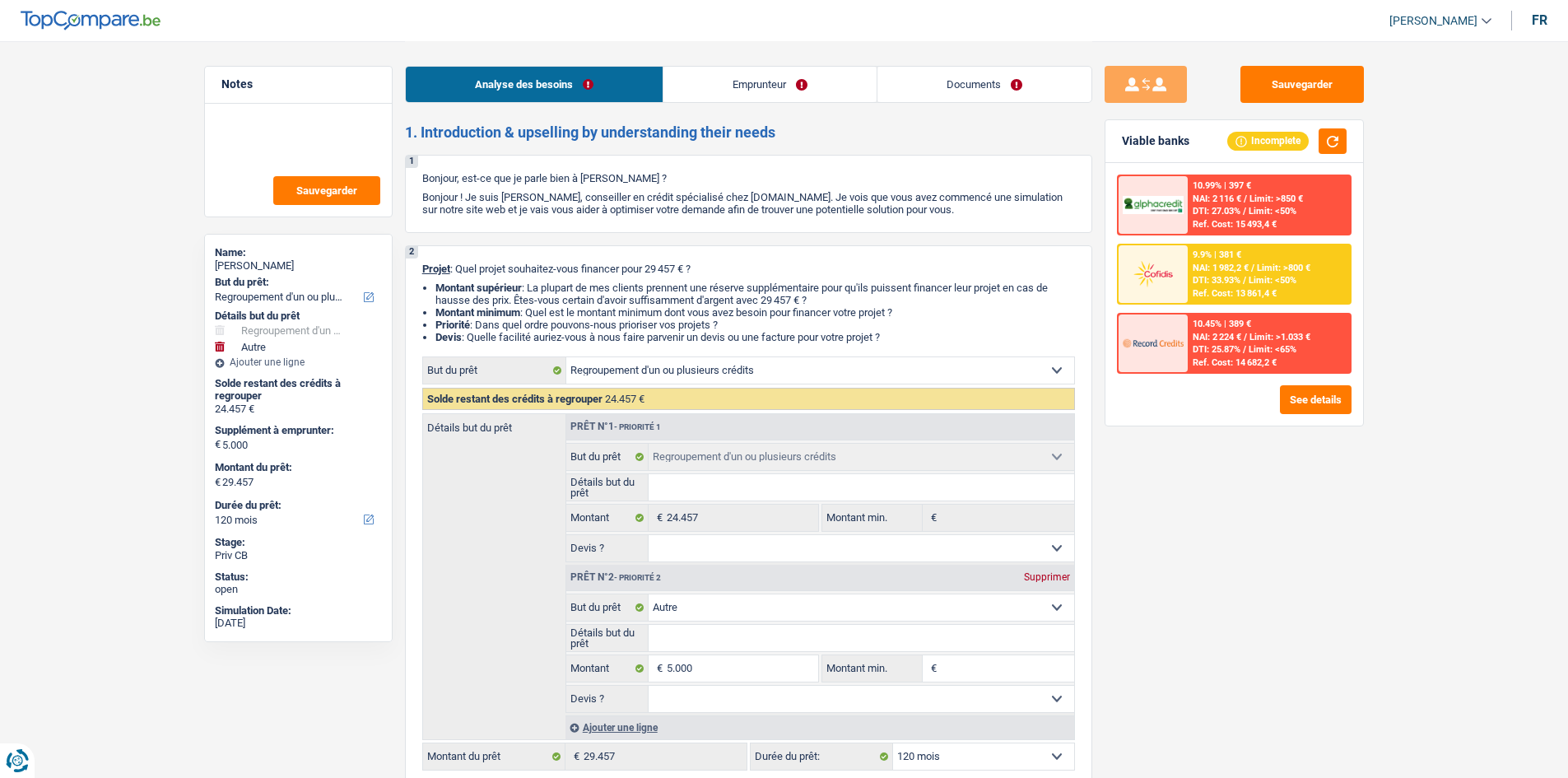
select select "refinancing"
select select "other"
select select "120"
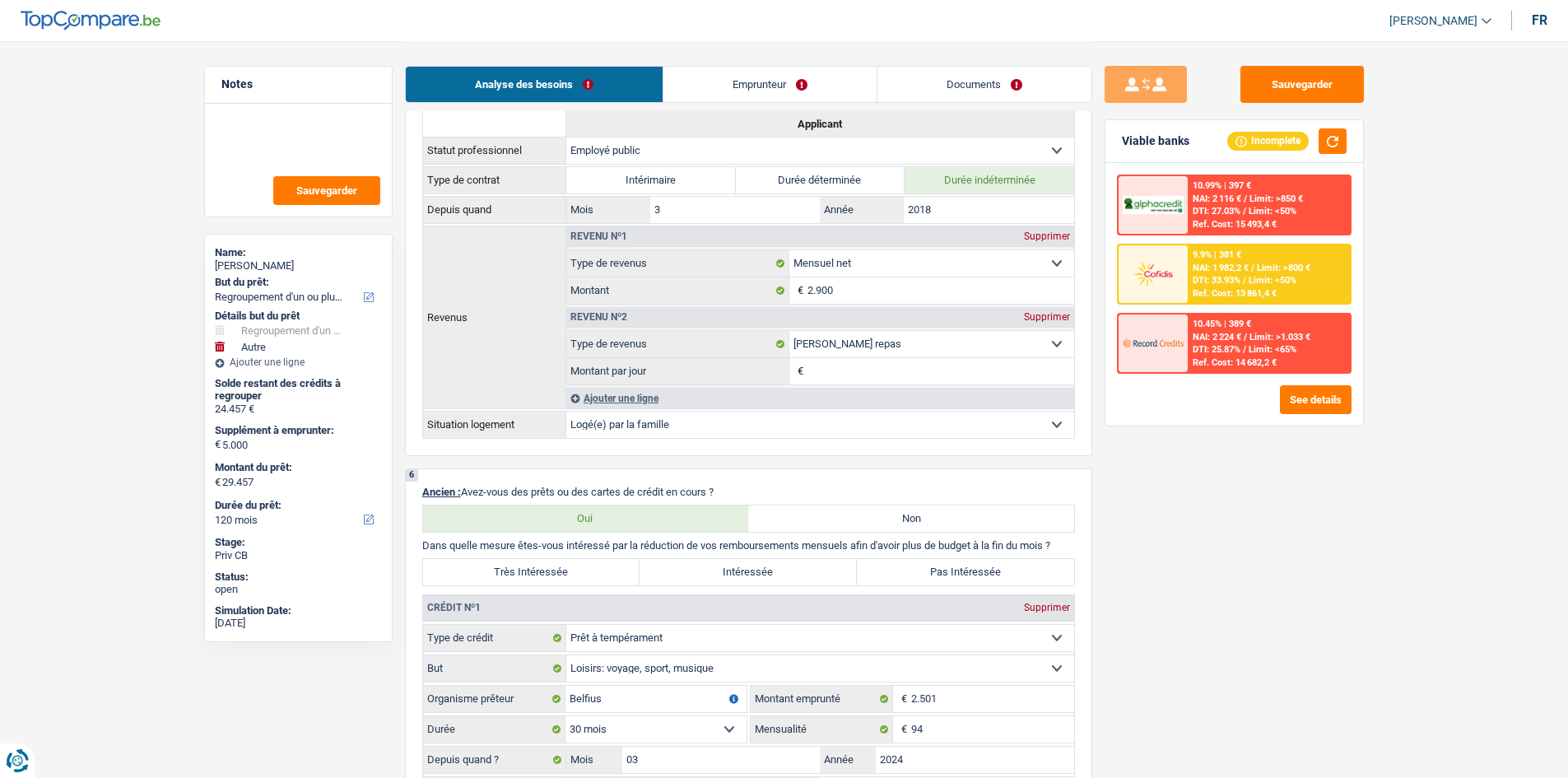
scroll to position [1235, 0]
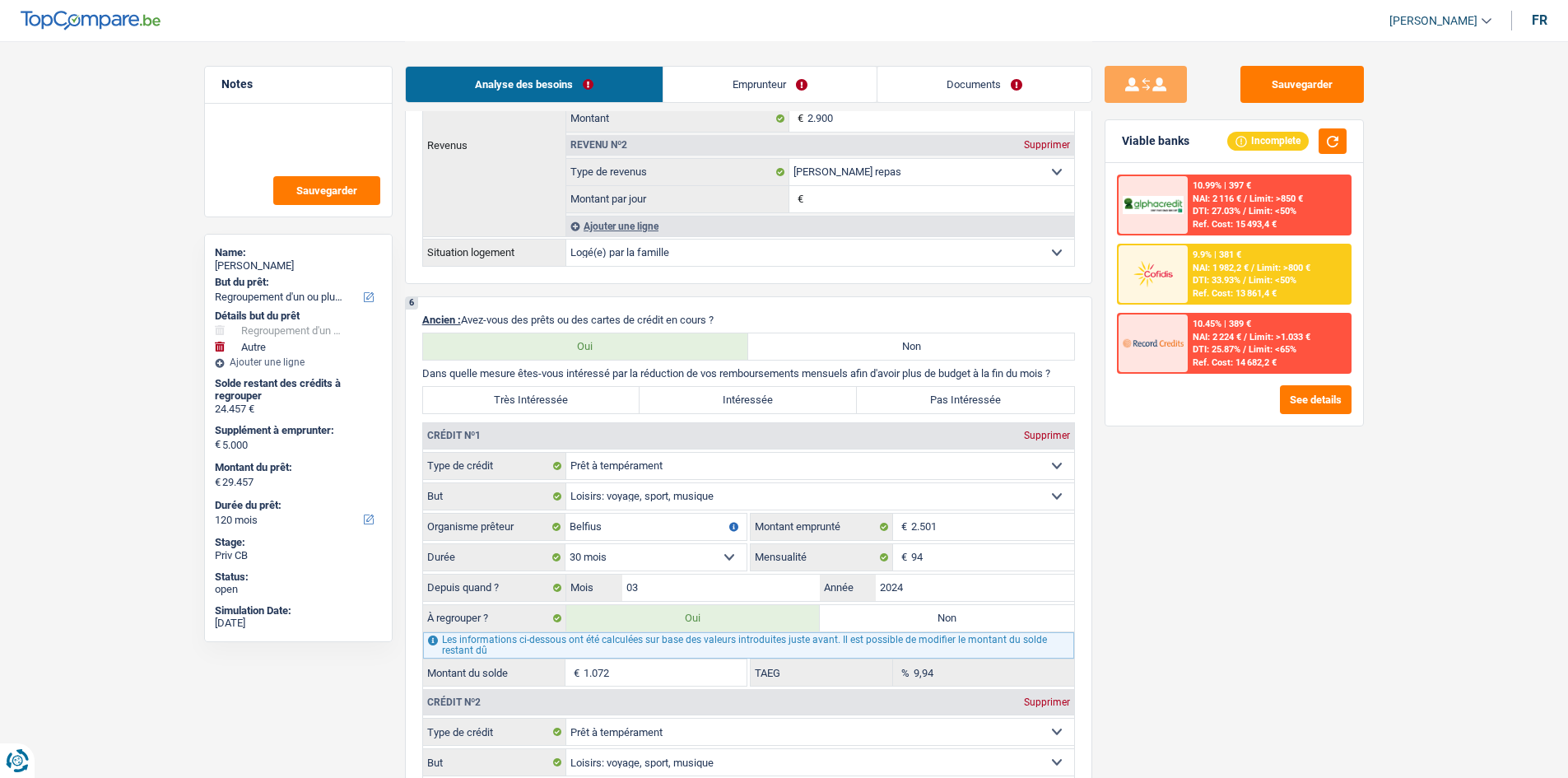
drag, startPoint x: 942, startPoint y: 357, endPoint x: 1549, endPoint y: 499, distance: 623.4
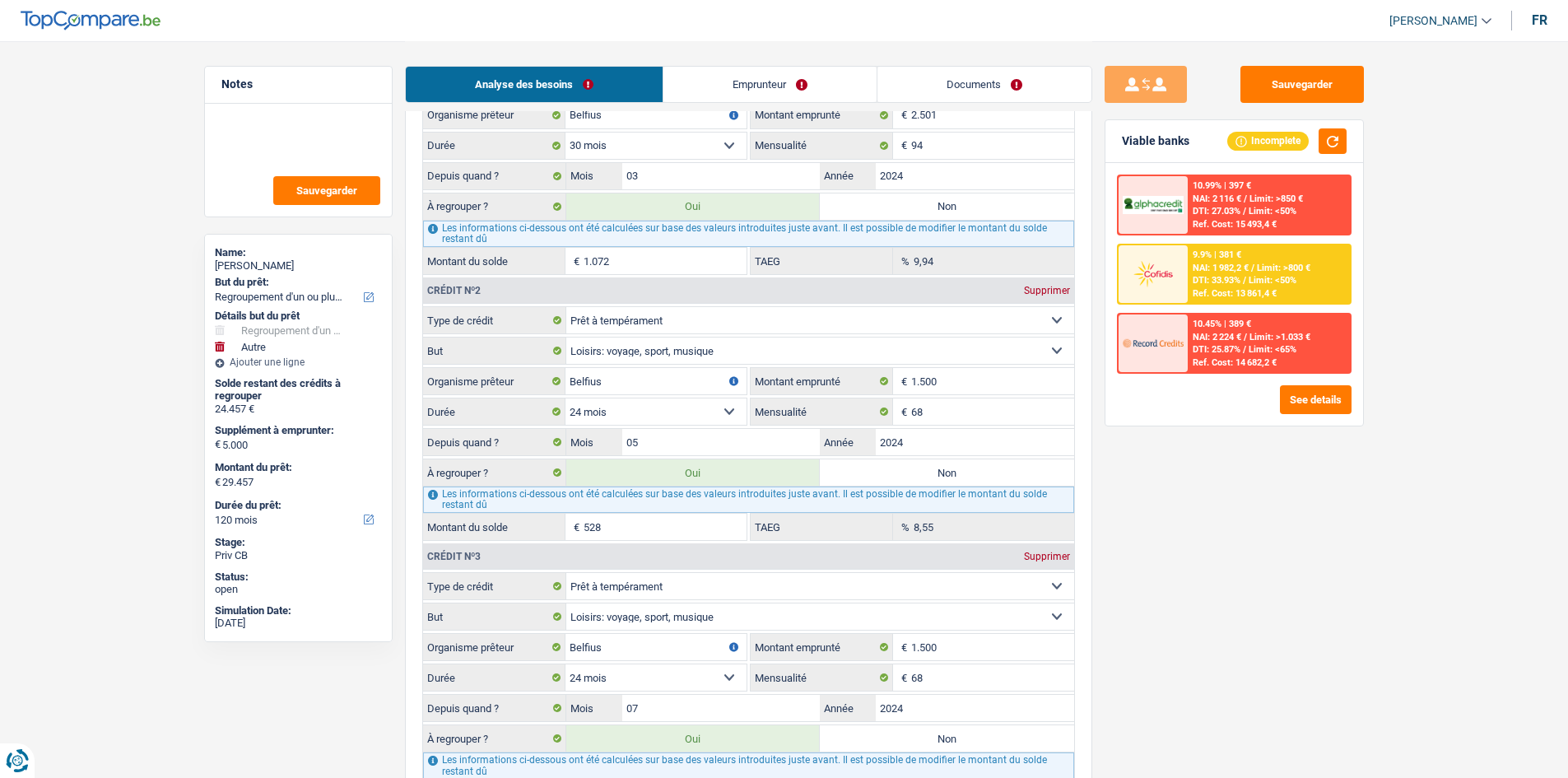
scroll to position [2058, 0]
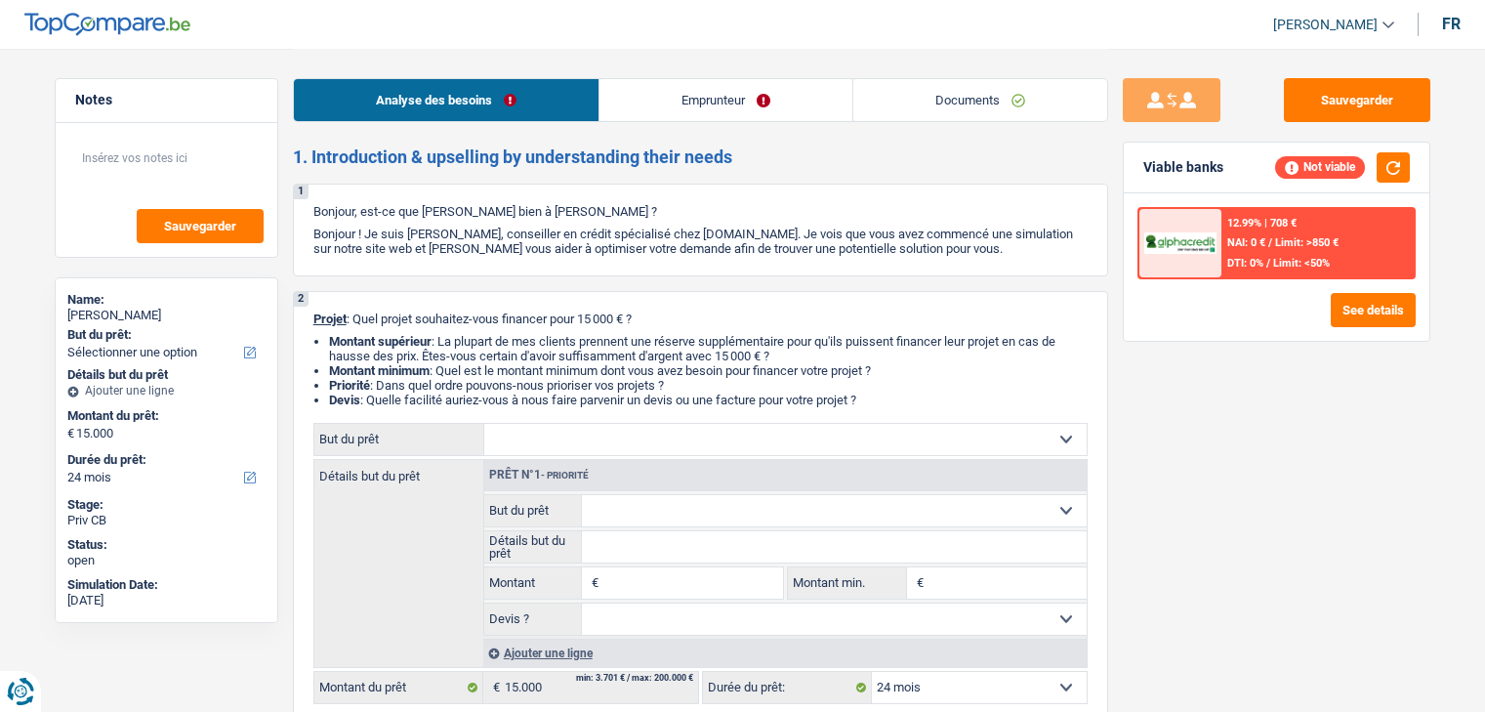
select select "24"
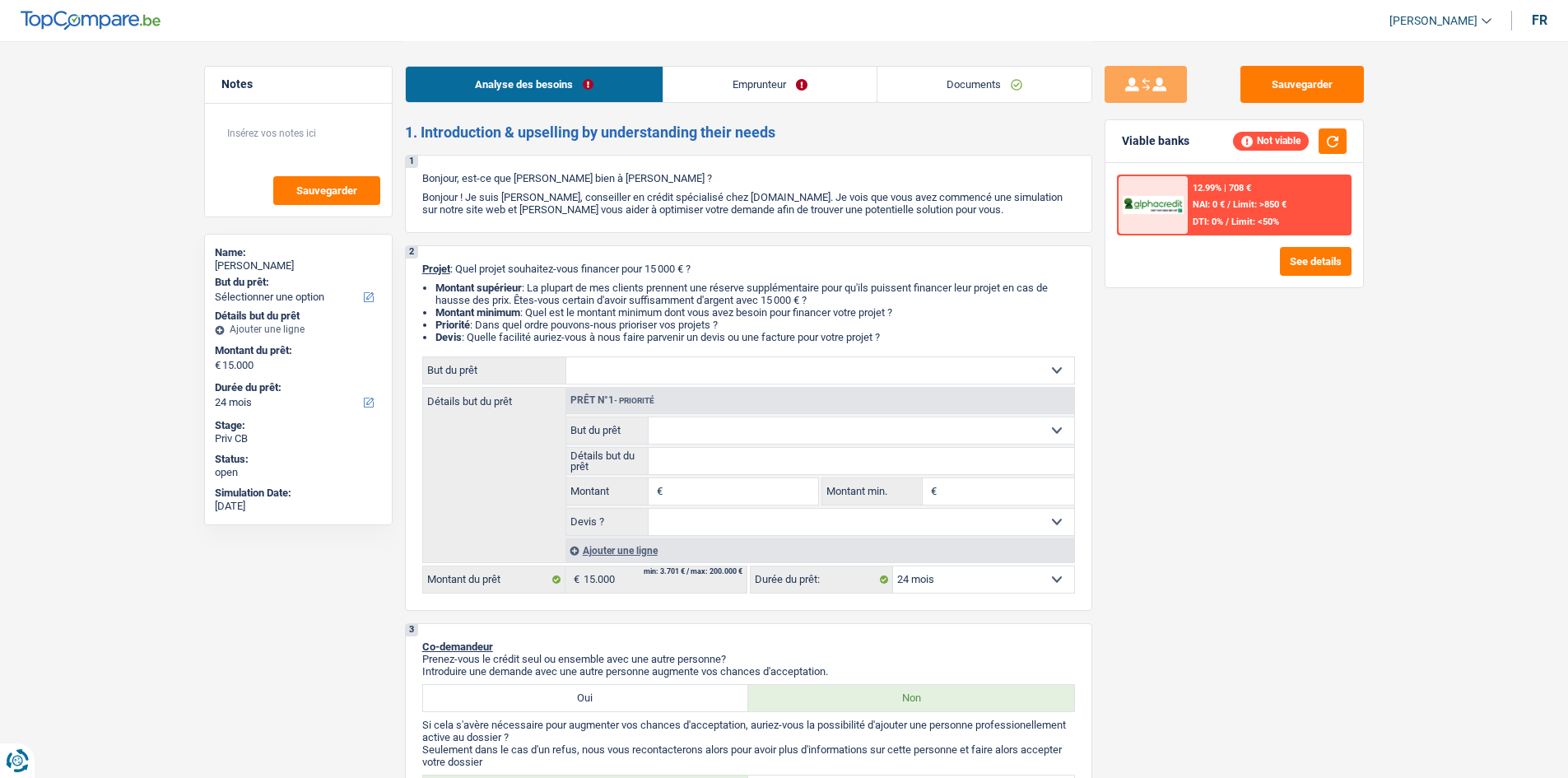
click at [738, 80] on link "Emprunteur" at bounding box center [770, 84] width 213 height 35
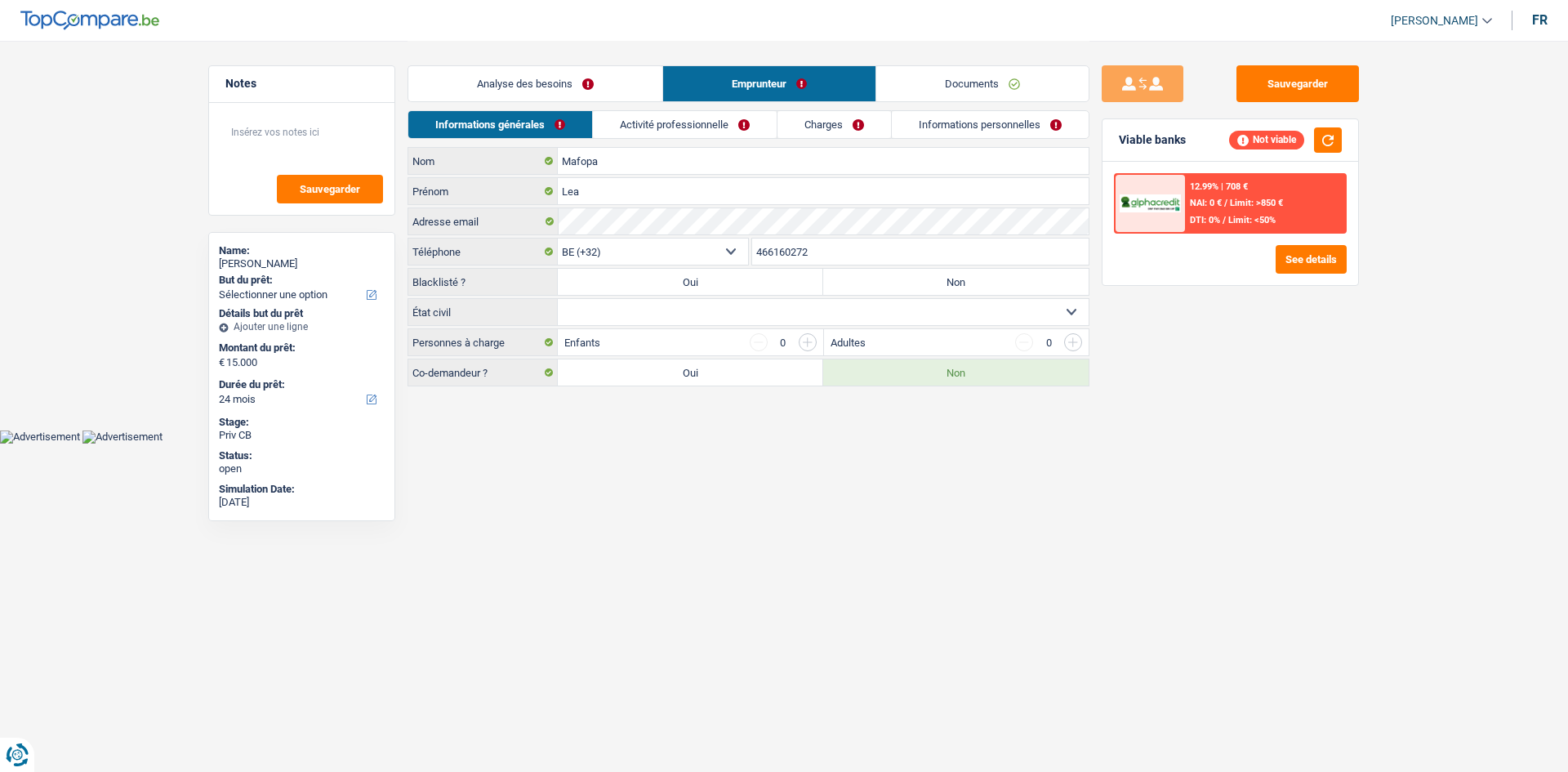
click at [714, 117] on link "Activité professionnelle" at bounding box center [685, 125] width 184 height 27
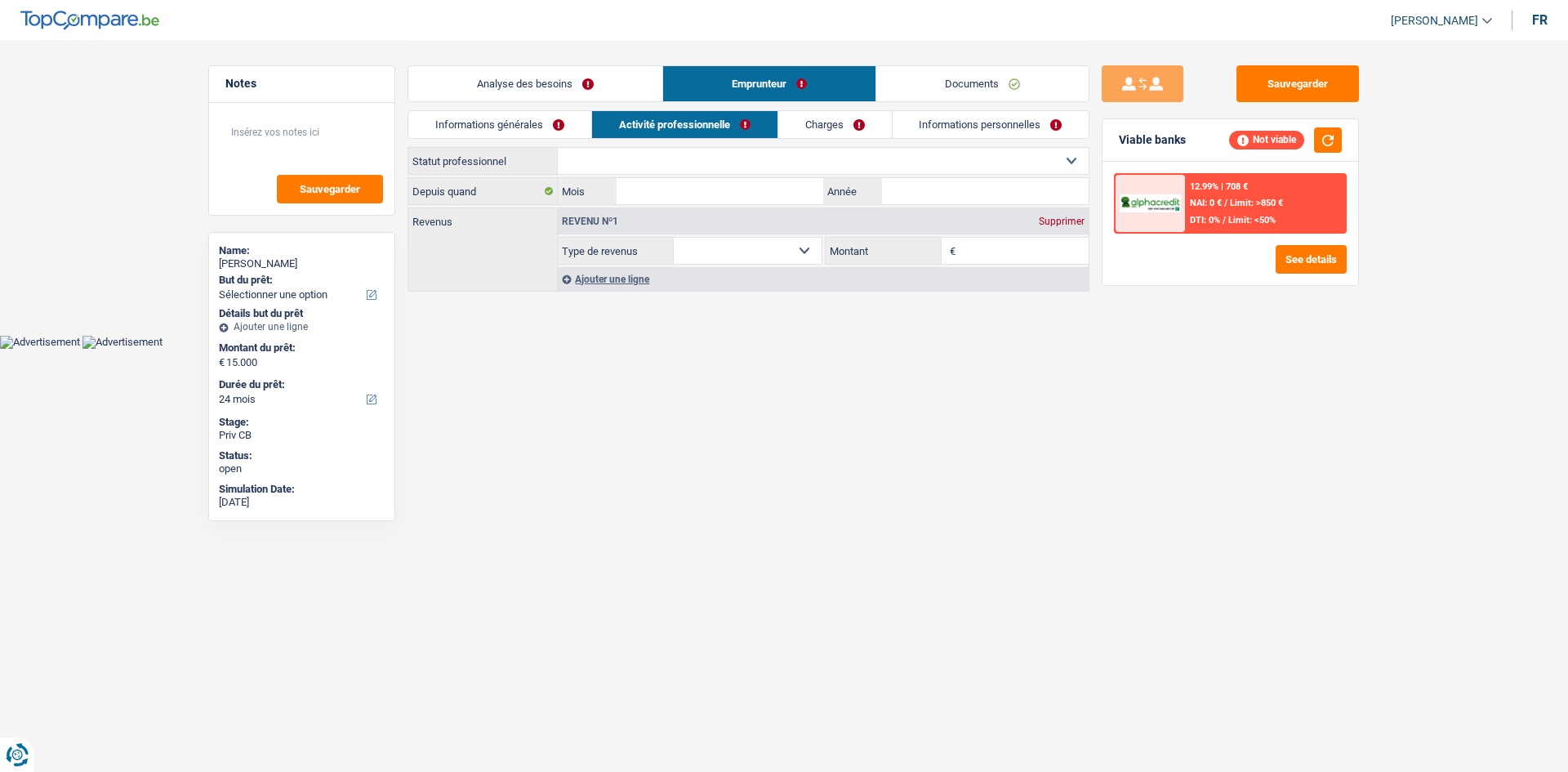
click at [832, 119] on link "Charges" at bounding box center [835, 125] width 114 height 27
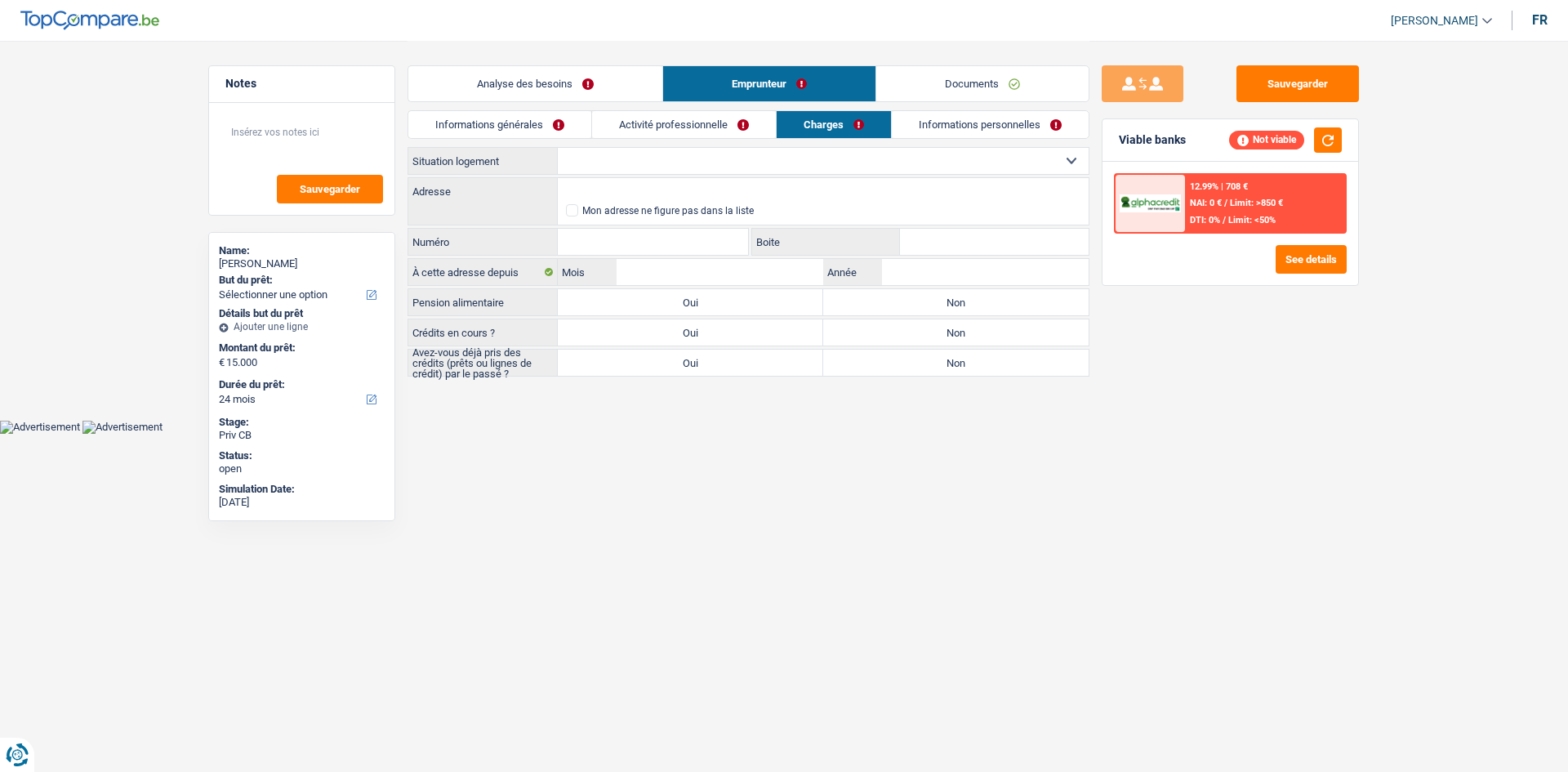
click at [966, 124] on link "Informations personnelles" at bounding box center [989, 125] width 197 height 27
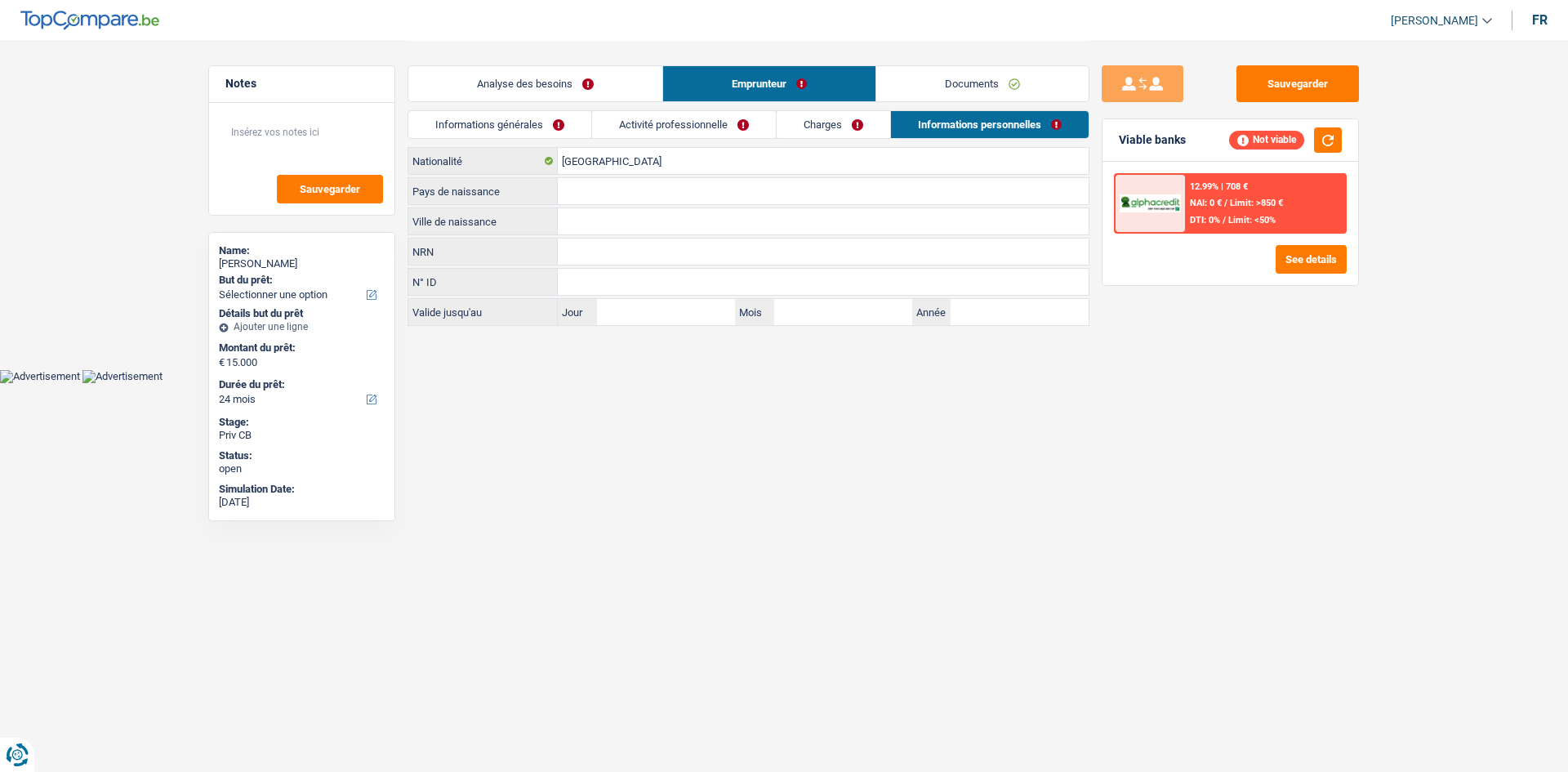
click at [646, 123] on link "Activité professionnelle" at bounding box center [684, 125] width 184 height 27
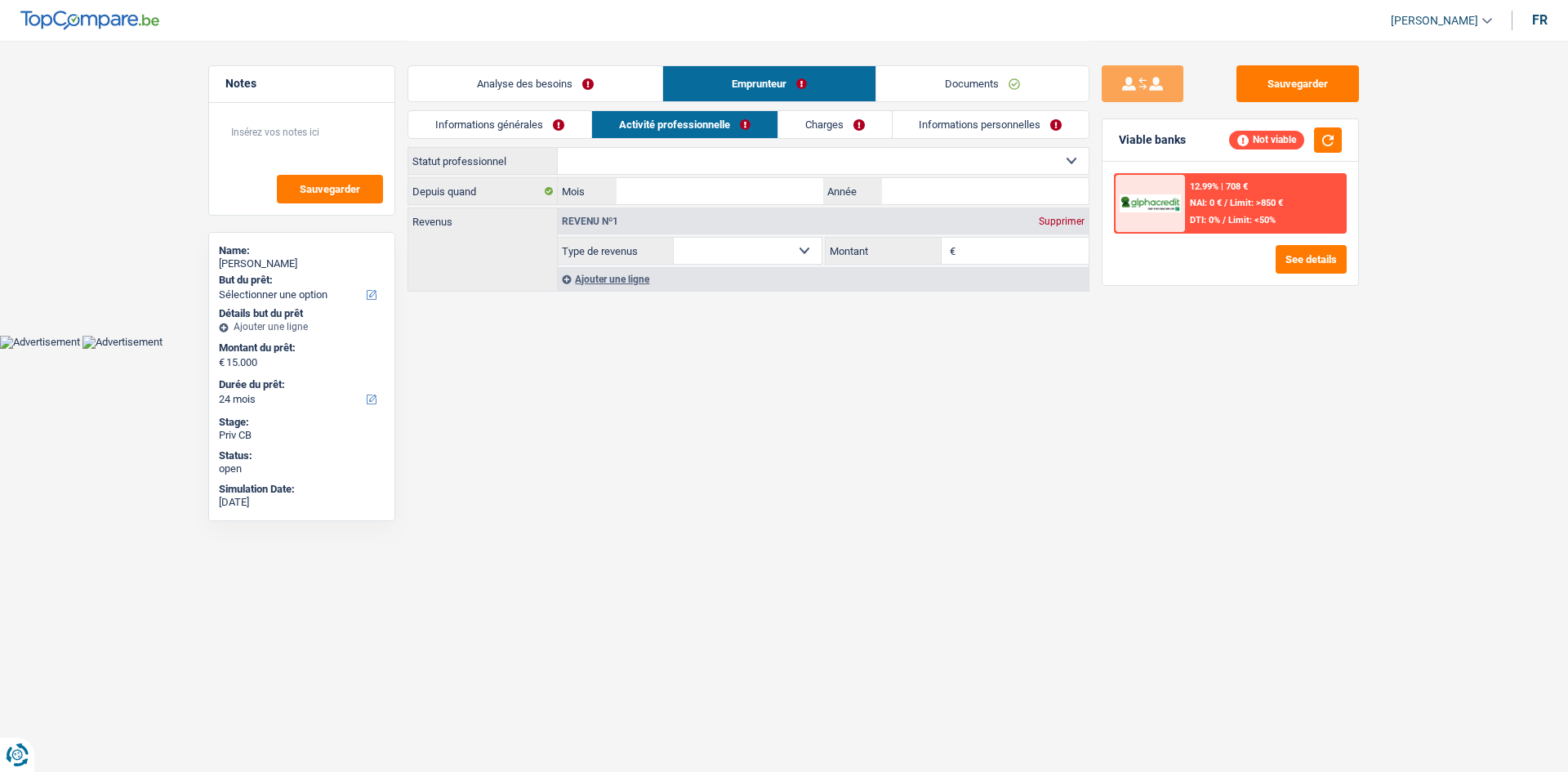
click at [518, 126] on link "Informations générales" at bounding box center [499, 125] width 183 height 27
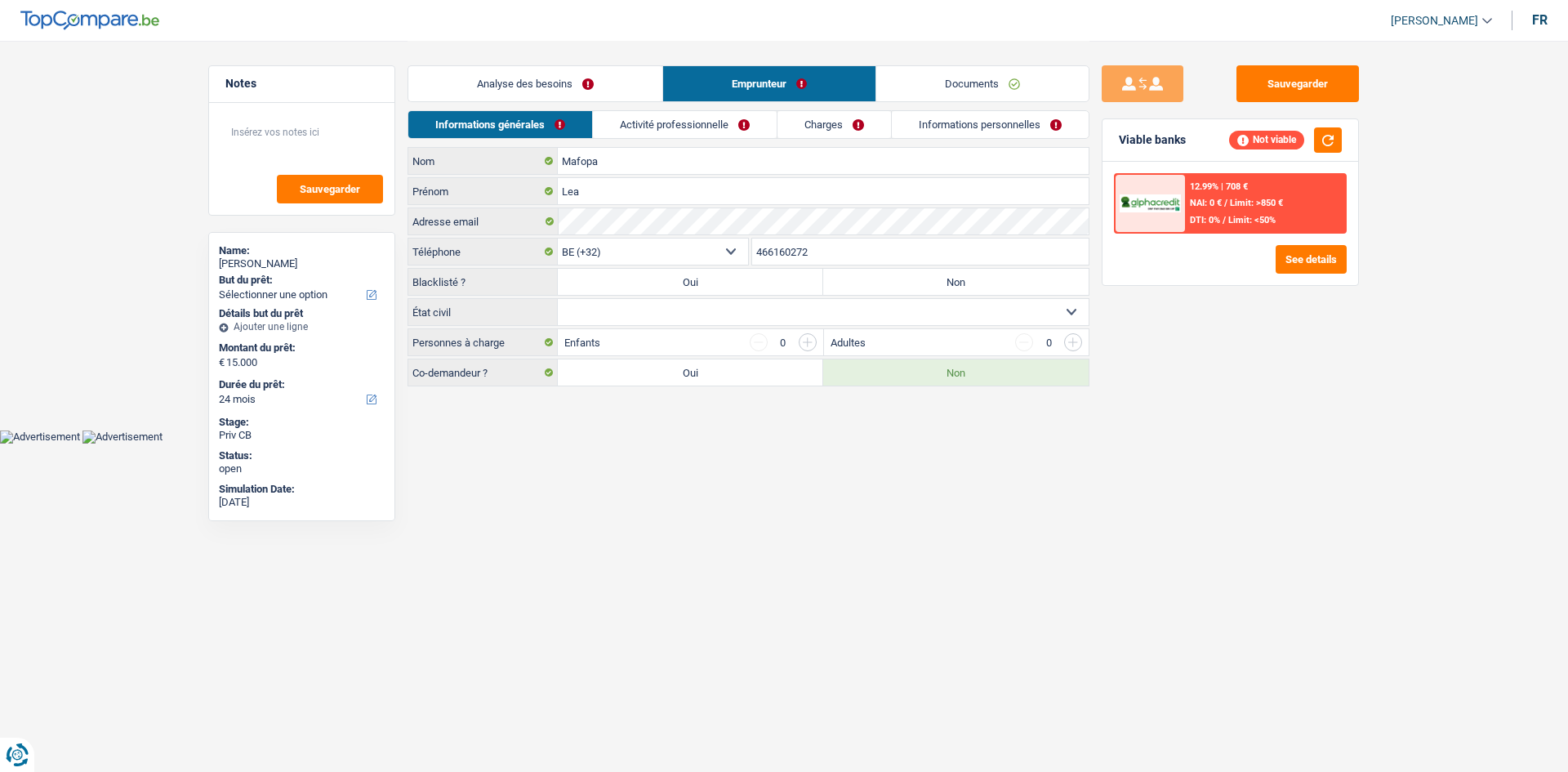
click at [580, 81] on link "Analyse des besoins" at bounding box center [535, 84] width 254 height 35
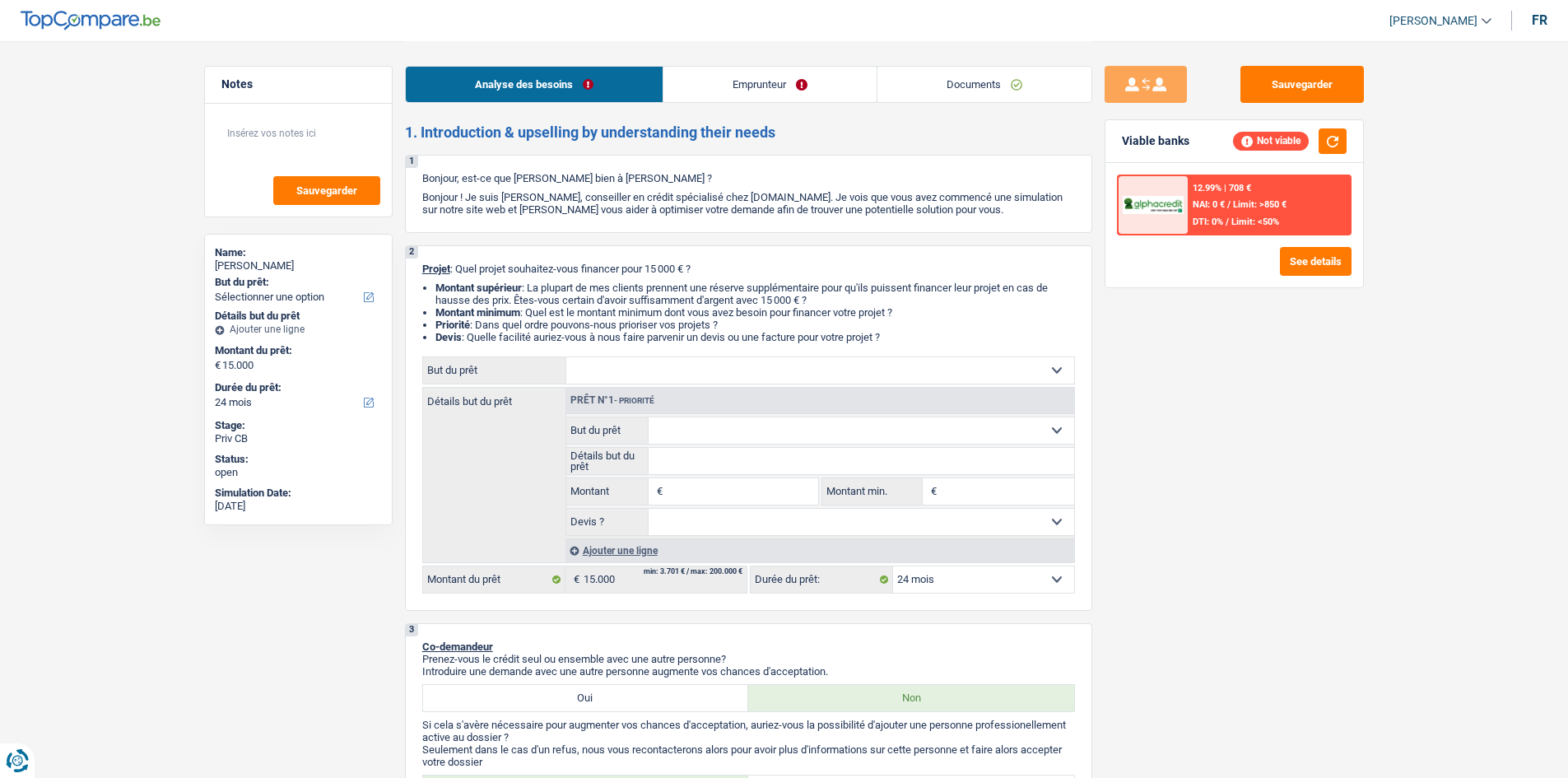
click at [744, 76] on link "Emprunteur" at bounding box center [770, 84] width 213 height 35
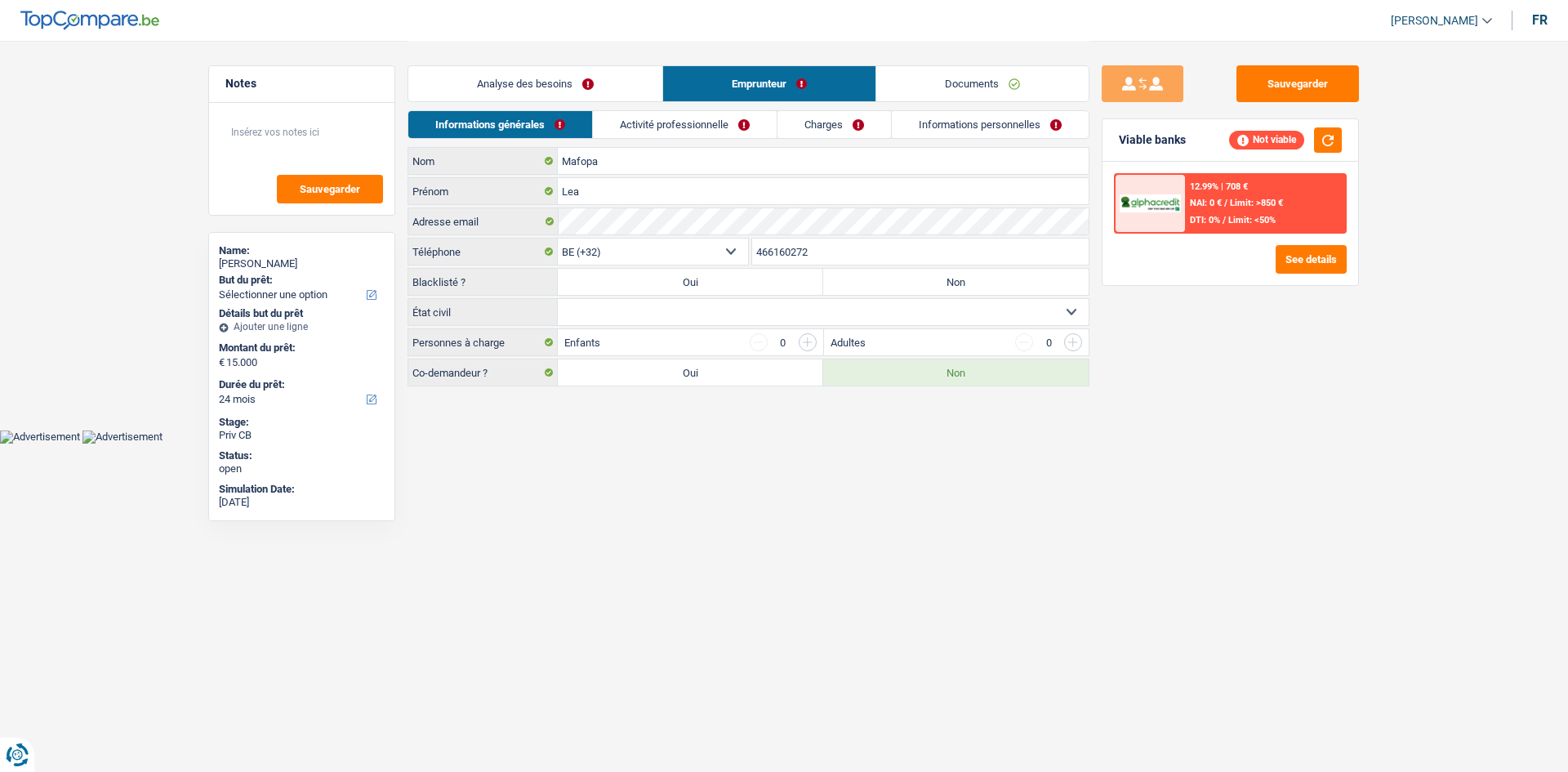
click at [625, 304] on select "Célibataire Marié(e) Cohabitant(e) légal(e) Divorcé(e) Veuf(ve) Séparé (de fait…" at bounding box center [823, 311] width 531 height 26
select select "married"
click at [558, 299] on select "Célibataire Marié(e) Cohabitant(e) légal(e) Divorcé(e) Veuf(ve) Séparé (de fait…" at bounding box center [823, 311] width 531 height 26
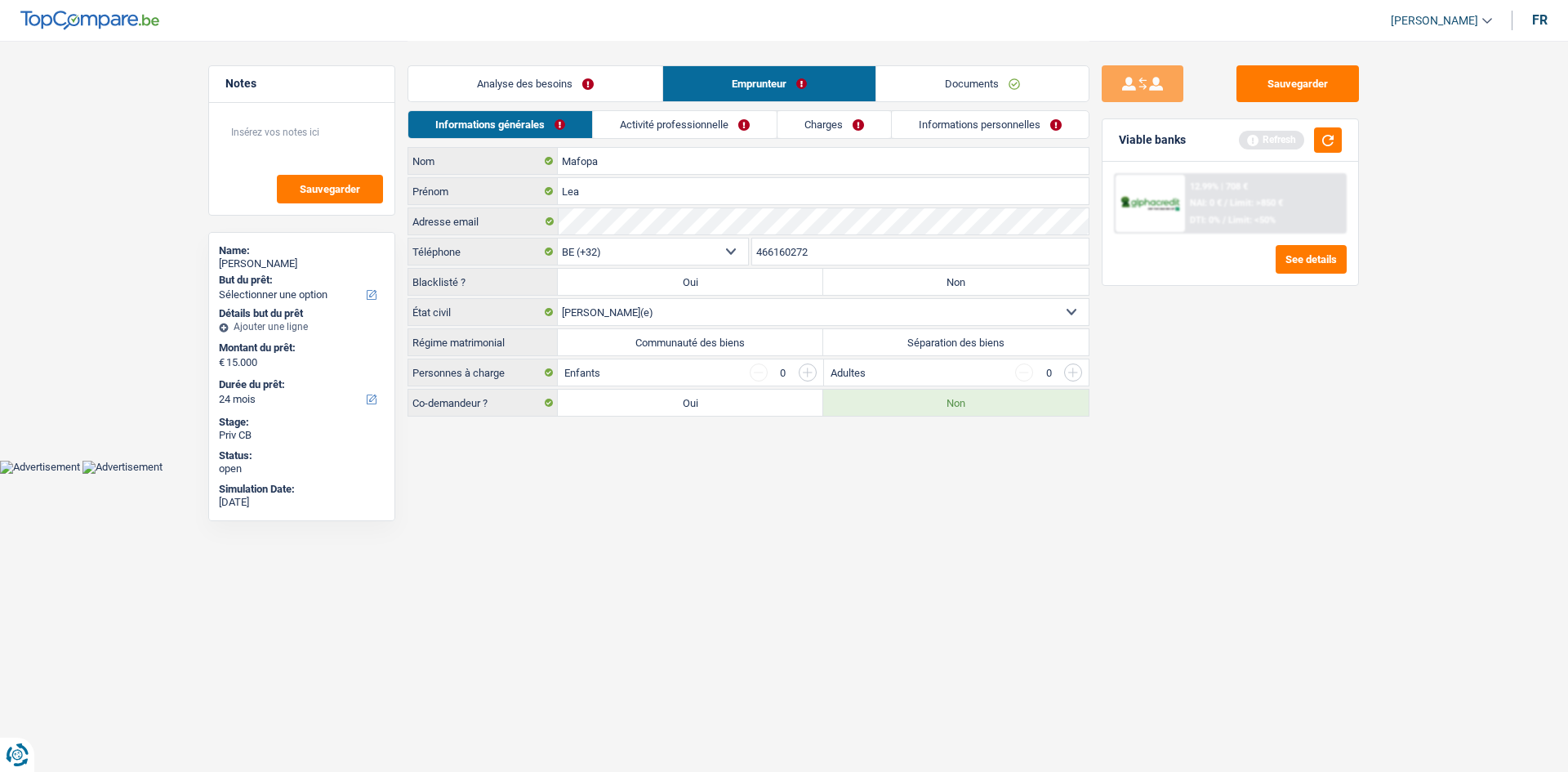
click at [690, 342] on label "Communauté des biens" at bounding box center [690, 341] width 265 height 26
click at [690, 342] on input "Communauté des biens" at bounding box center [690, 341] width 265 height 26
radio input "true"
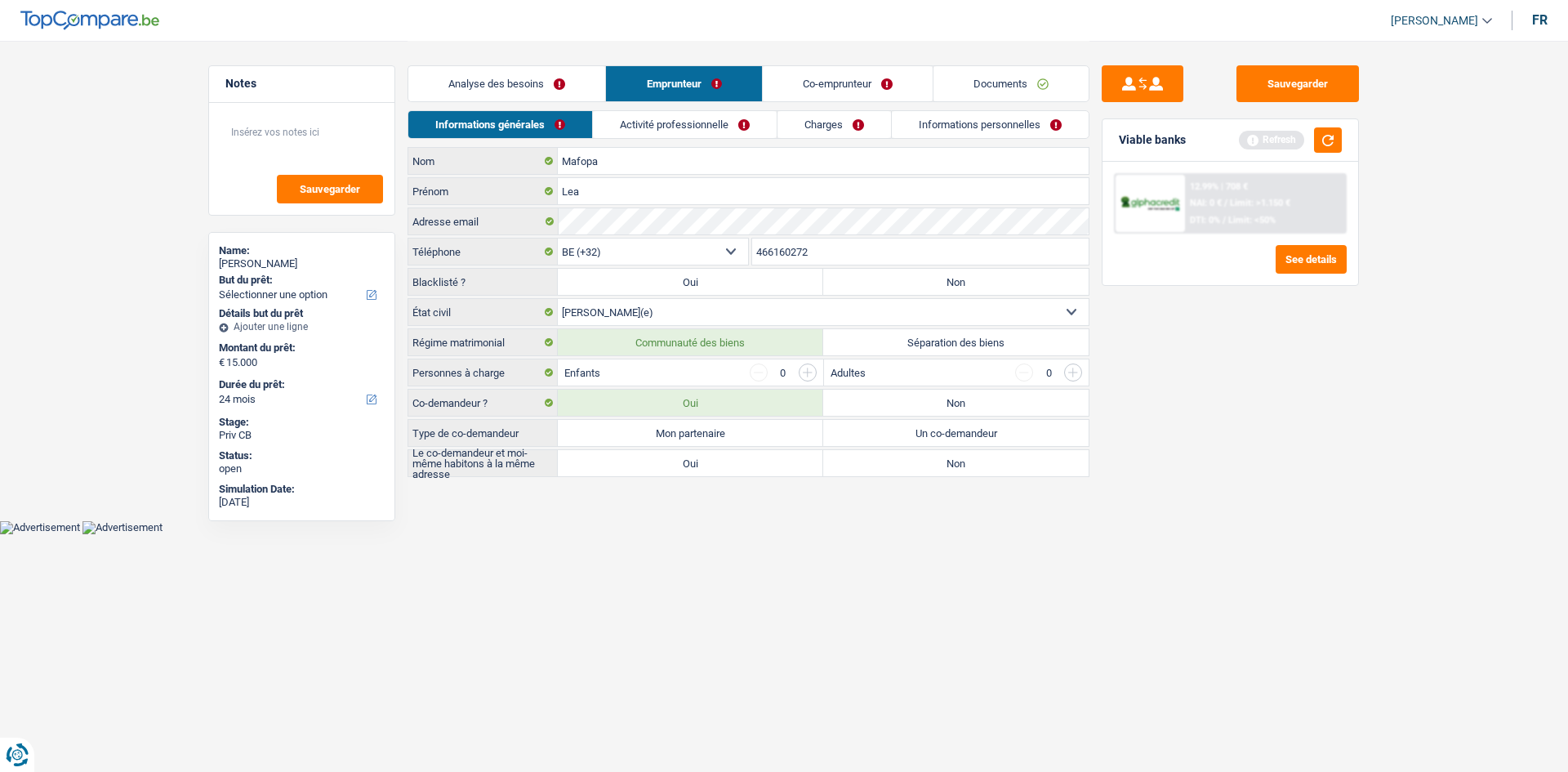
click at [934, 397] on label "Non" at bounding box center [955, 402] width 265 height 26
click at [934, 397] on input "Non" at bounding box center [955, 402] width 265 height 26
radio input "true"
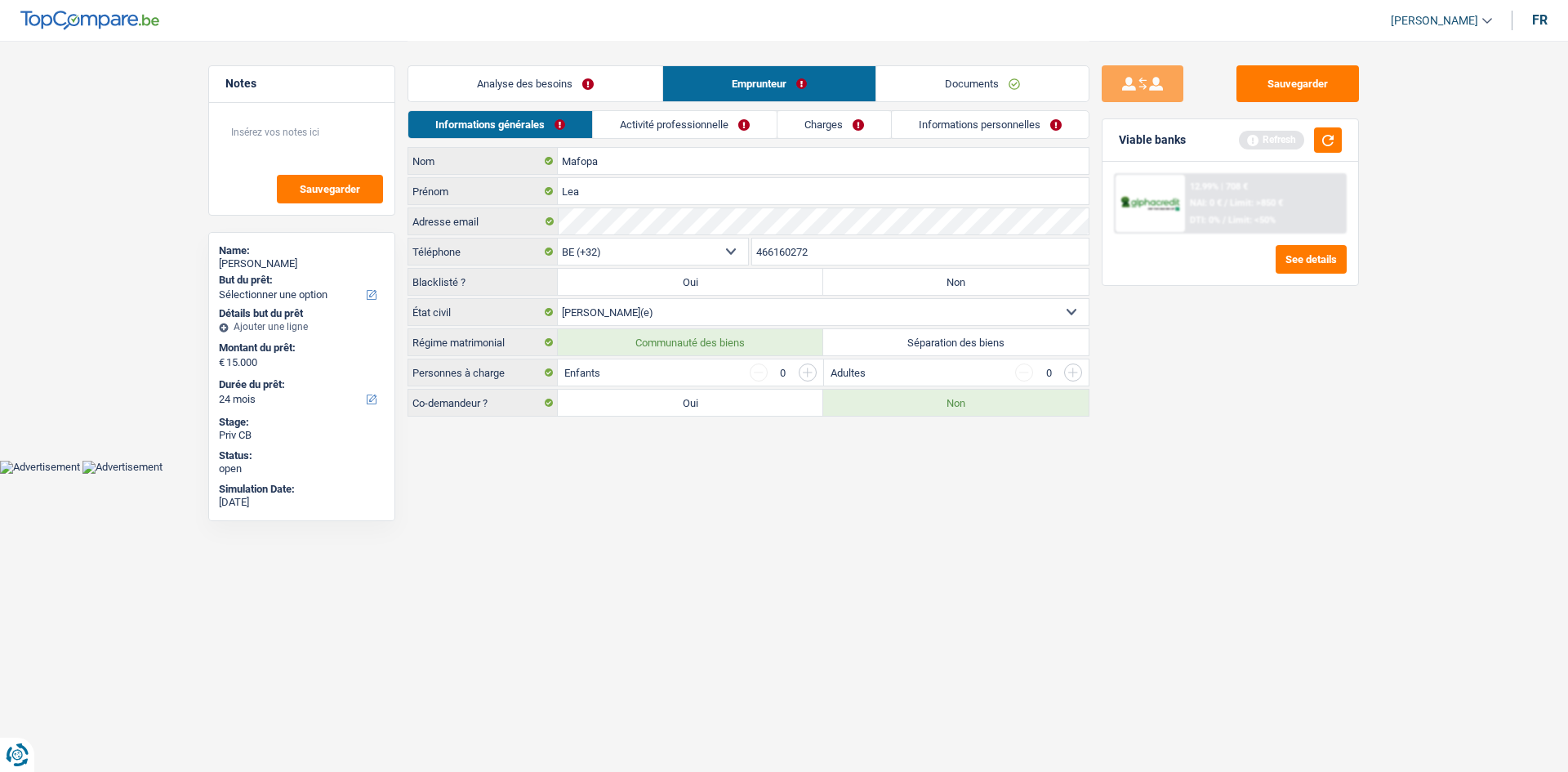
click at [678, 130] on link "Activité professionnelle" at bounding box center [685, 125] width 184 height 27
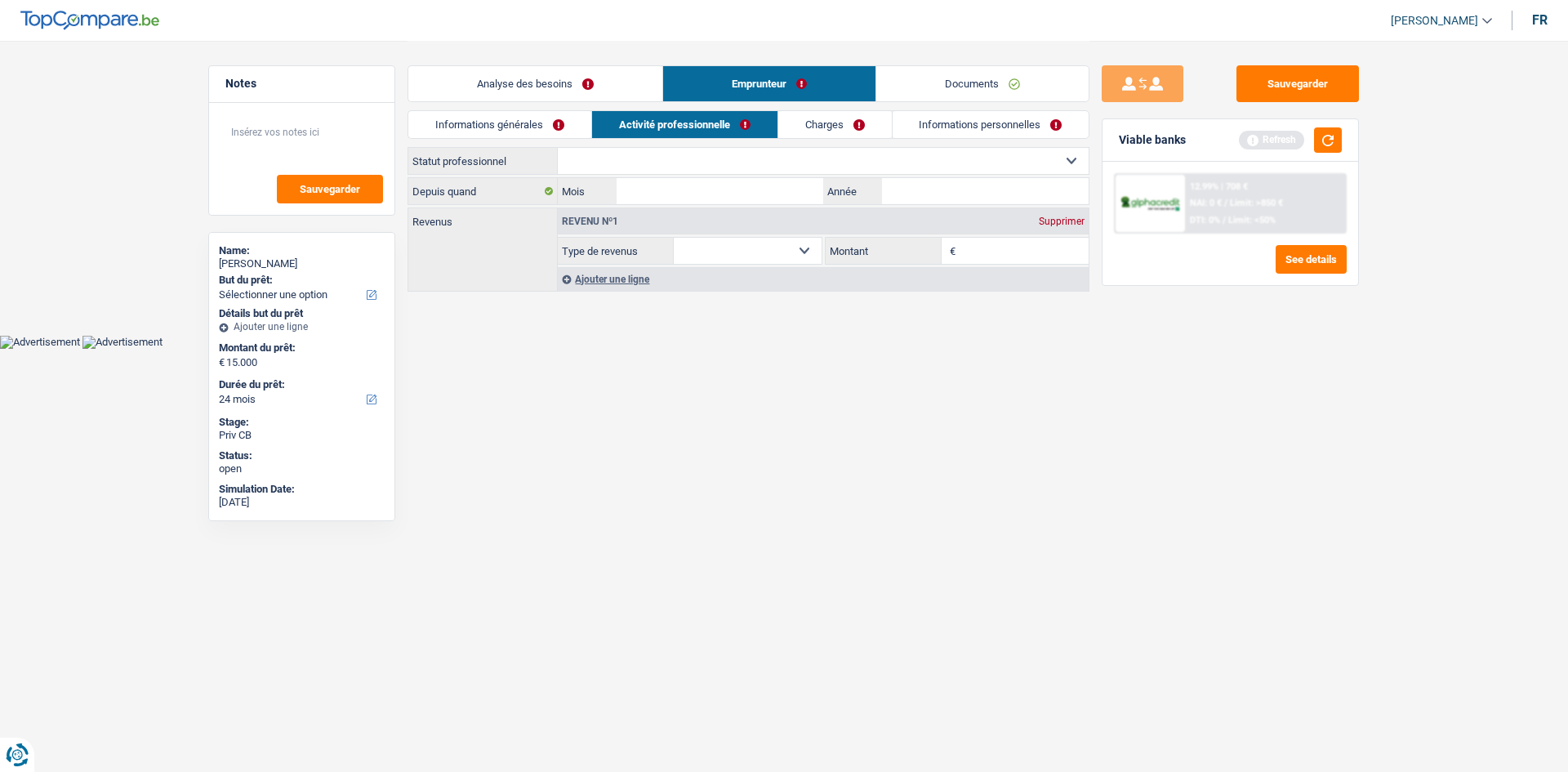
click at [546, 133] on link "Informations générales" at bounding box center [499, 125] width 183 height 27
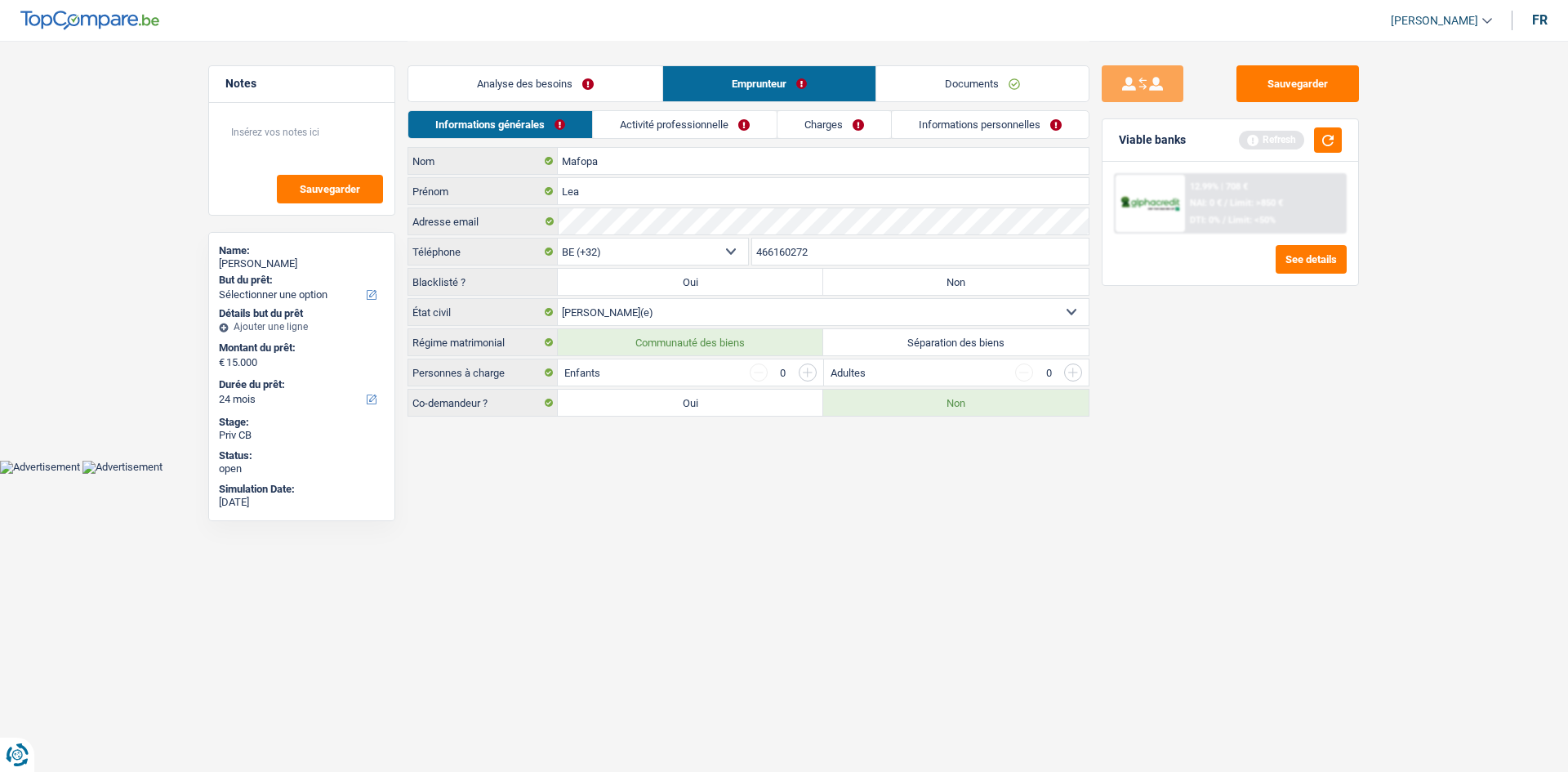
click at [667, 128] on link "Activité professionnelle" at bounding box center [685, 125] width 184 height 27
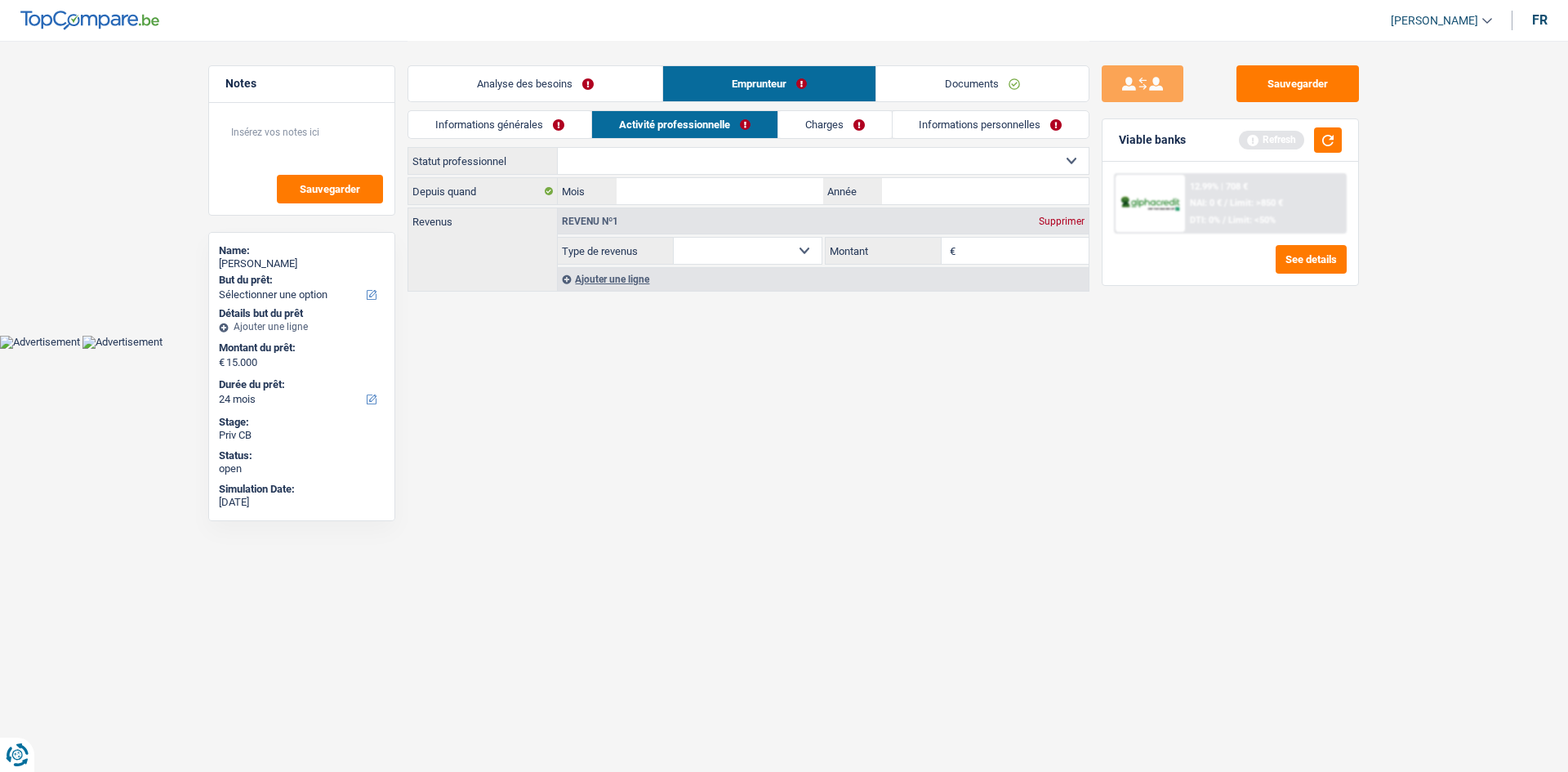
click at [563, 126] on link "Informations générales" at bounding box center [499, 125] width 183 height 27
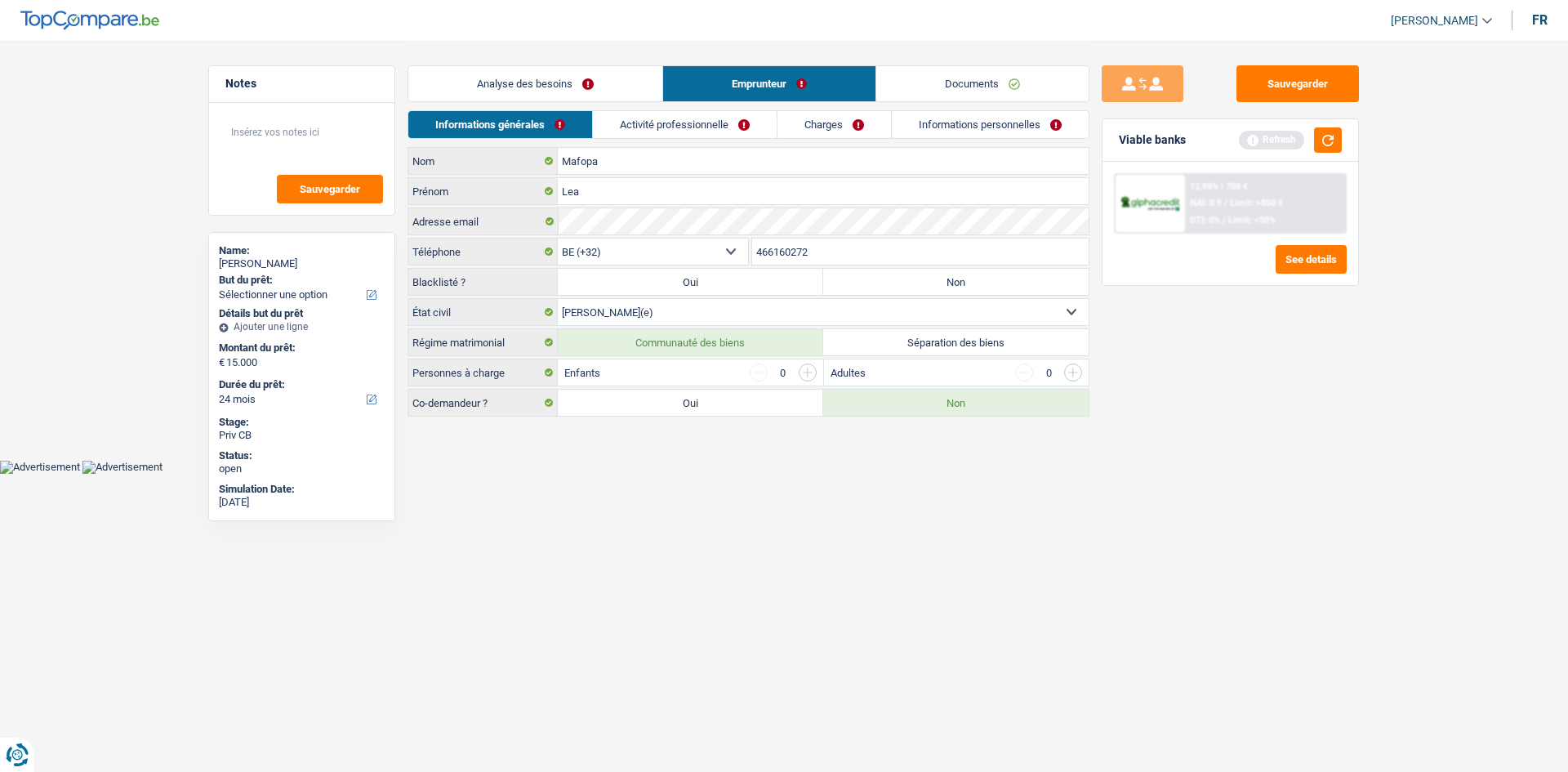
click at [485, 71] on link "Analyse des besoins" at bounding box center [535, 84] width 254 height 35
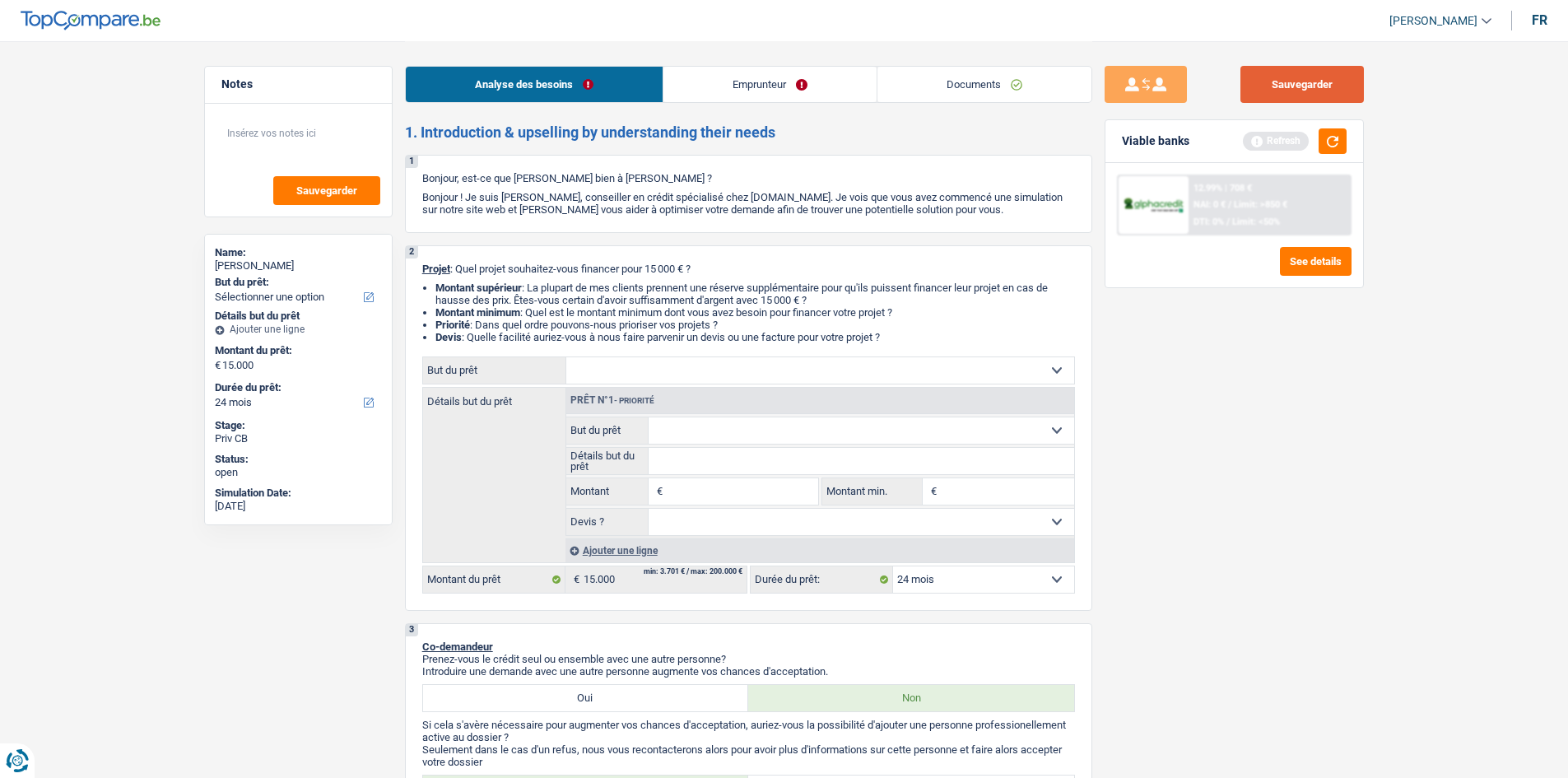
click at [1251, 91] on button "Sauvegarder" at bounding box center [1302, 84] width 123 height 37
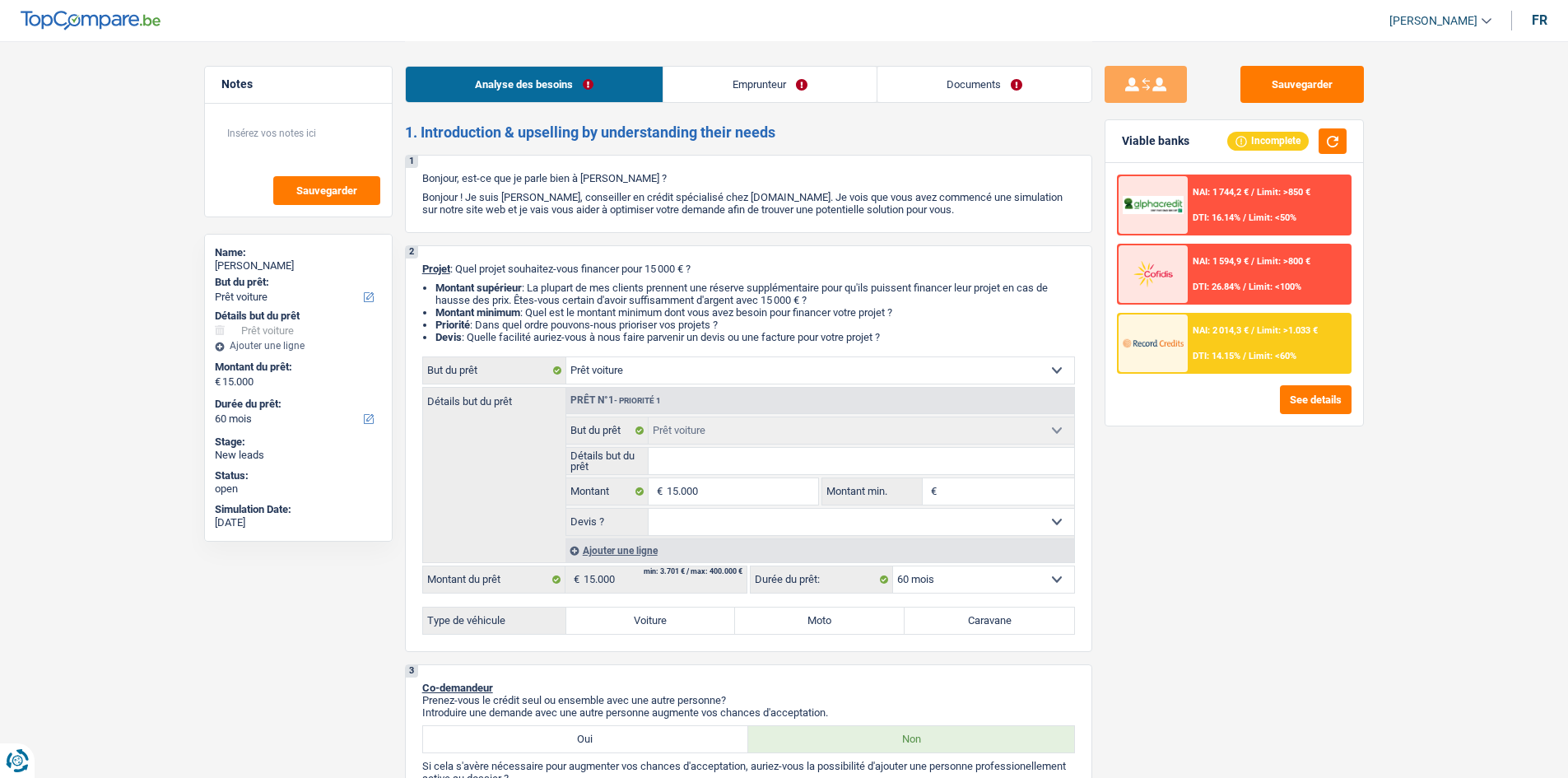
select select "car"
select select "60"
select select "car"
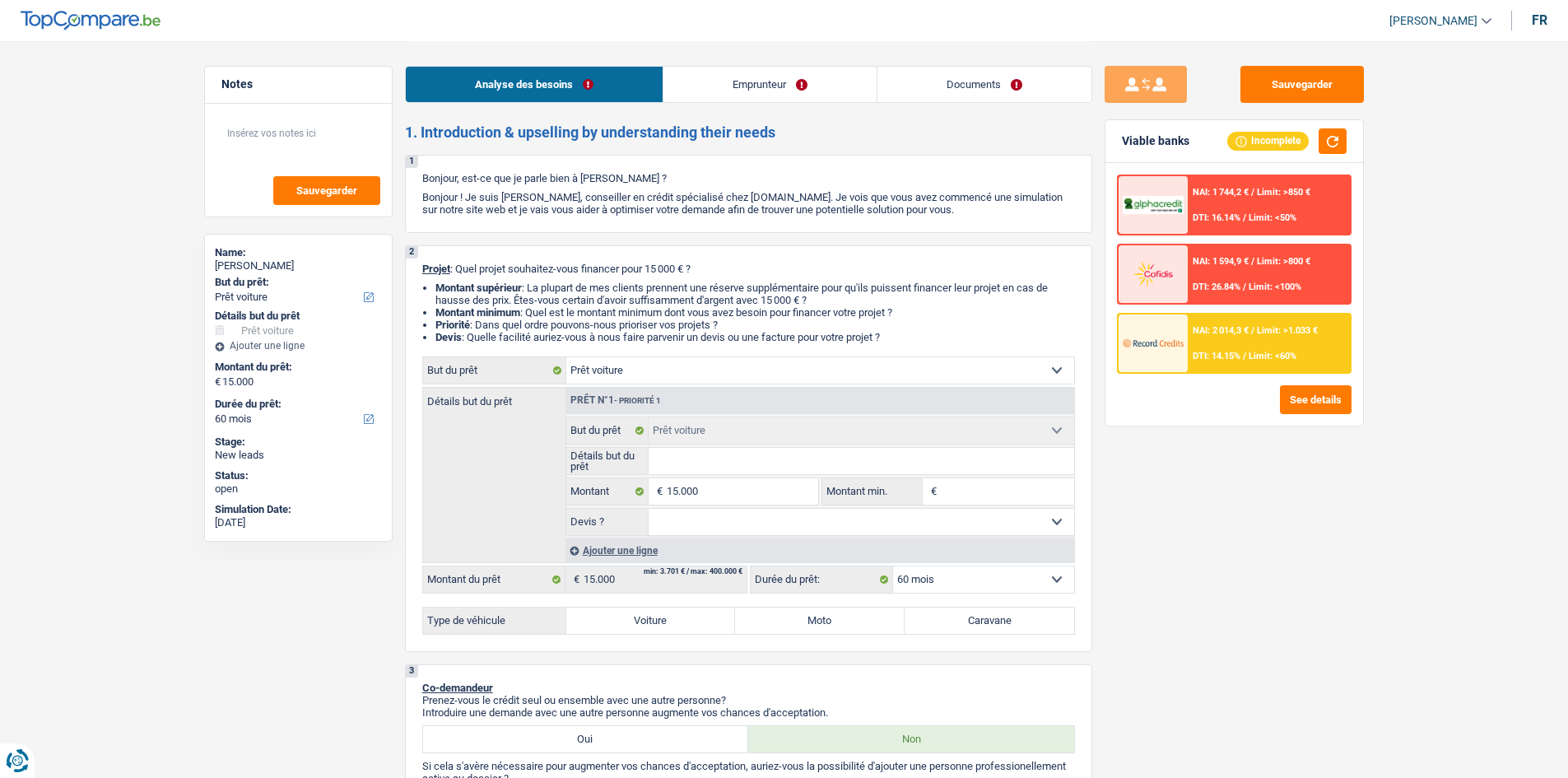
select select "60"
select select "publicEmployee"
select select "netSalary"
select select "mealVouchers"
select select "liveWithParents"
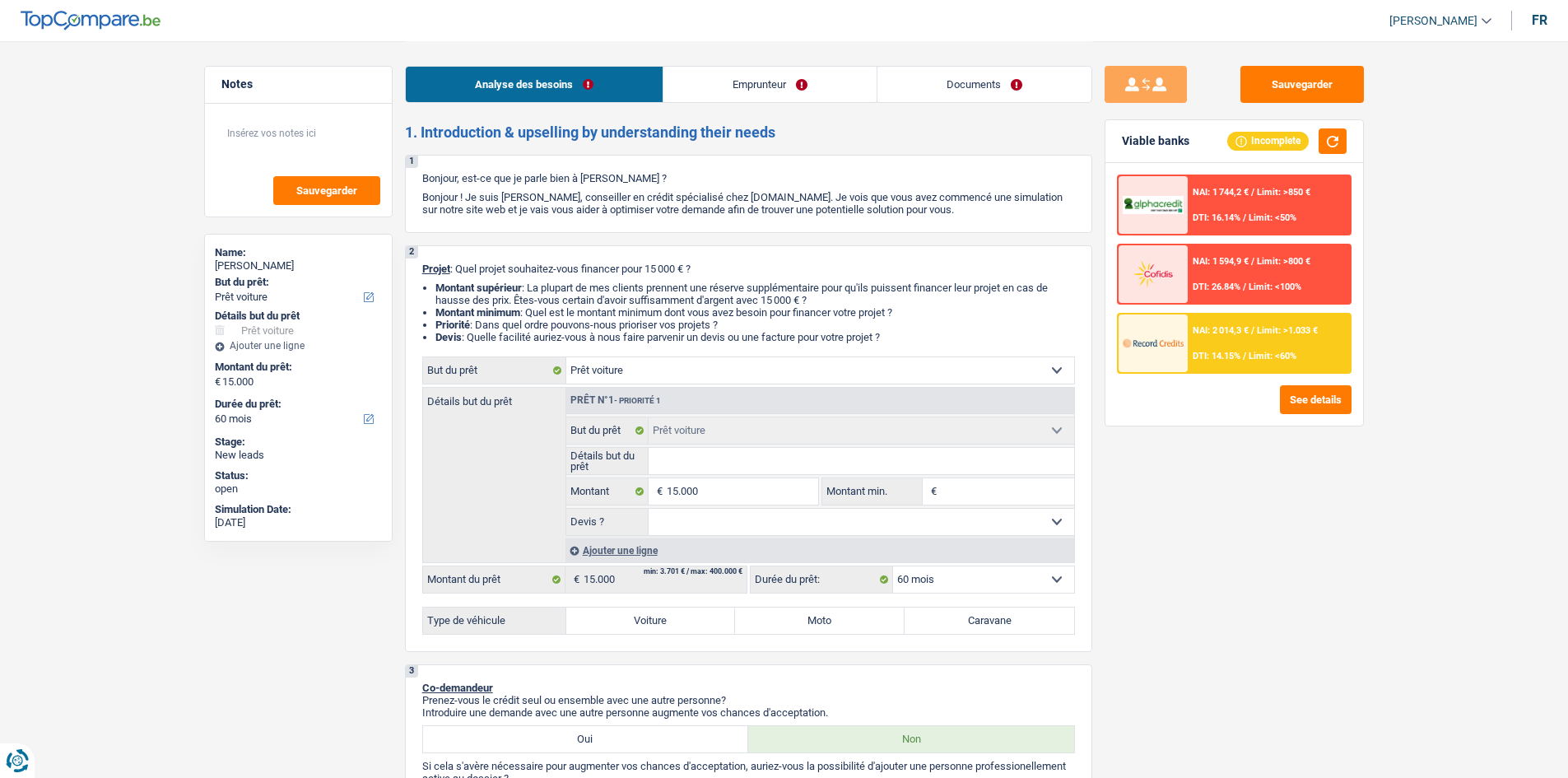
select select "car"
select select "60"
click at [981, 65] on div "Analyse des besoins Emprunteur Documents" at bounding box center [748, 76] width 687 height 70
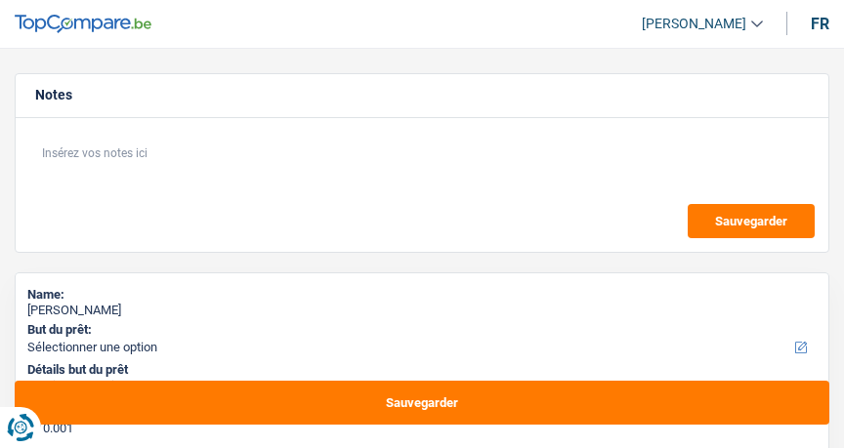
select select "60"
select select "privateEmployee"
select select "netSalary"
select select "mealVouchers"
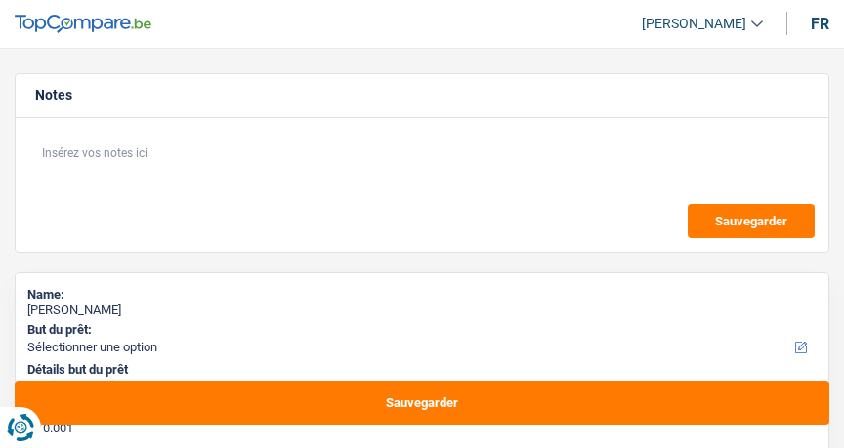
select select "60"
